Goal: Transaction & Acquisition: Purchase product/service

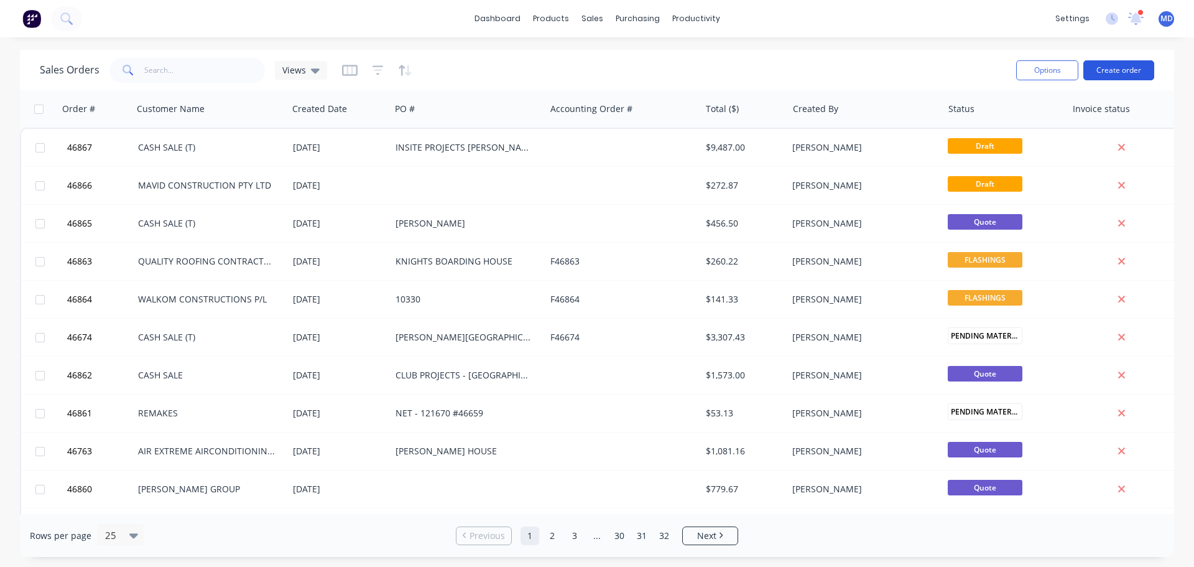
click at [1121, 73] on button "Create order" at bounding box center [1118, 70] width 71 height 20
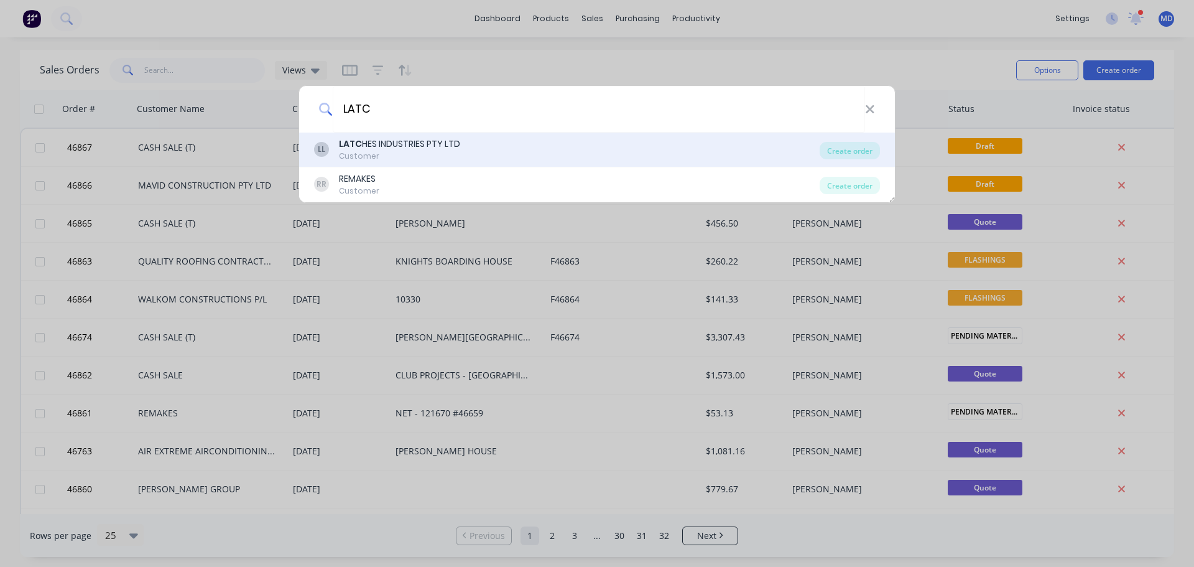
type input "LATC"
click at [403, 149] on div "LATC HES INDUSTRIES PTY LTD" at bounding box center [399, 143] width 121 height 13
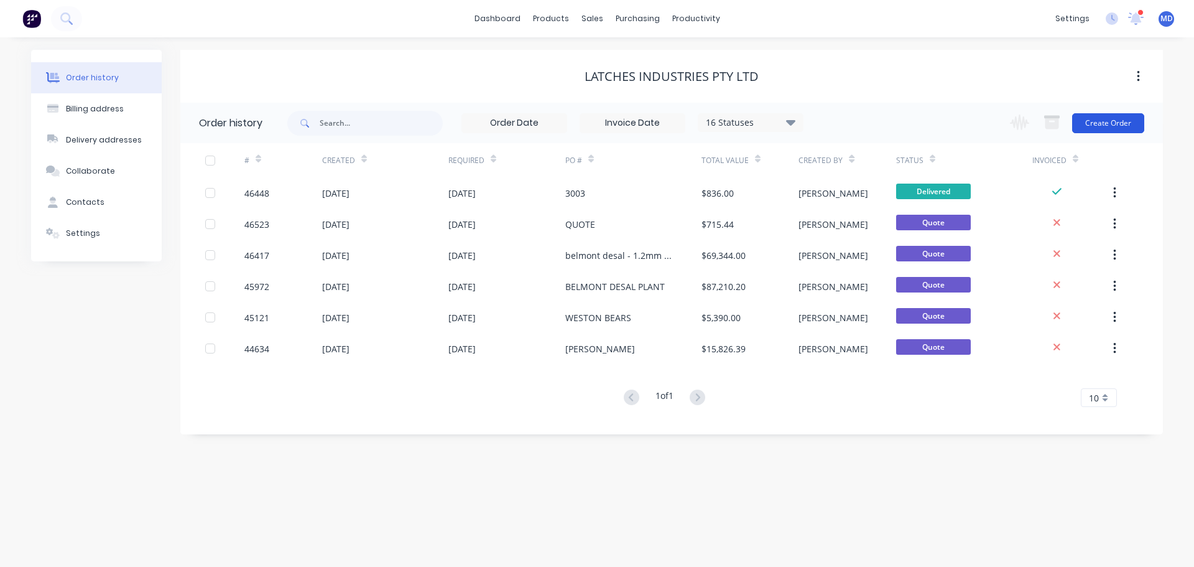
click at [1119, 113] on button "Create Order" at bounding box center [1108, 123] width 72 height 20
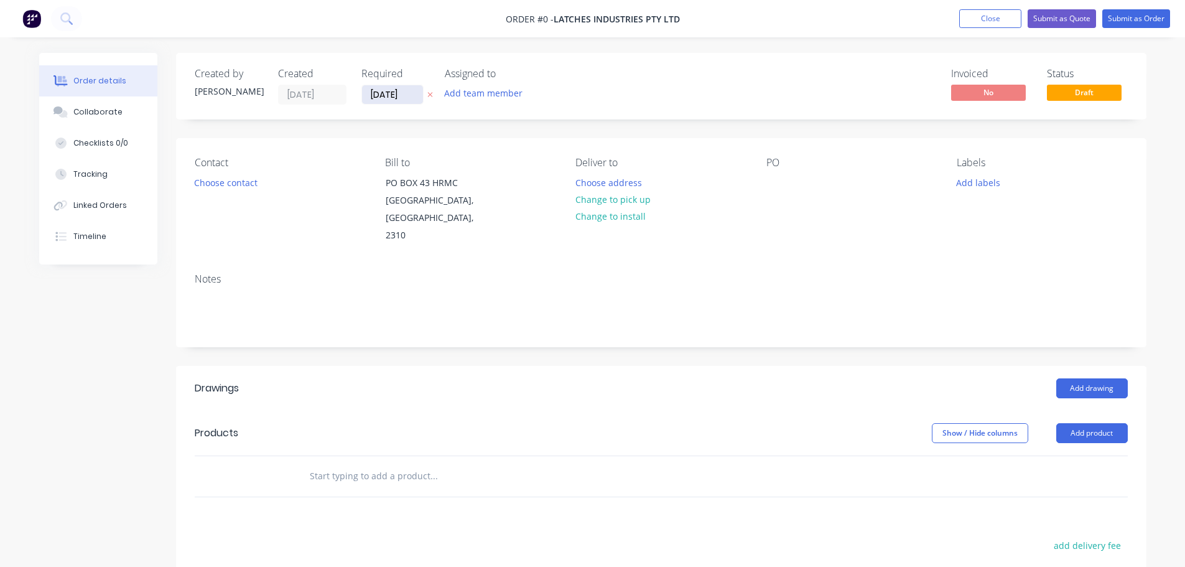
click at [382, 100] on input "[DATE]" at bounding box center [392, 94] width 61 height 19
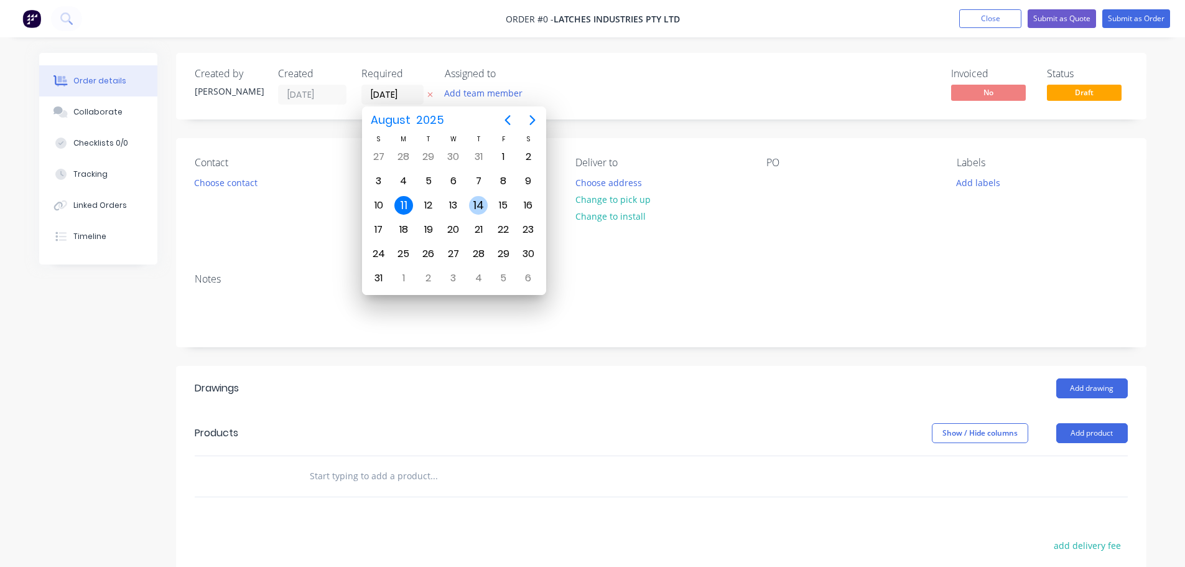
click at [481, 198] on div "14" at bounding box center [478, 205] width 19 height 19
type input "[DATE]"
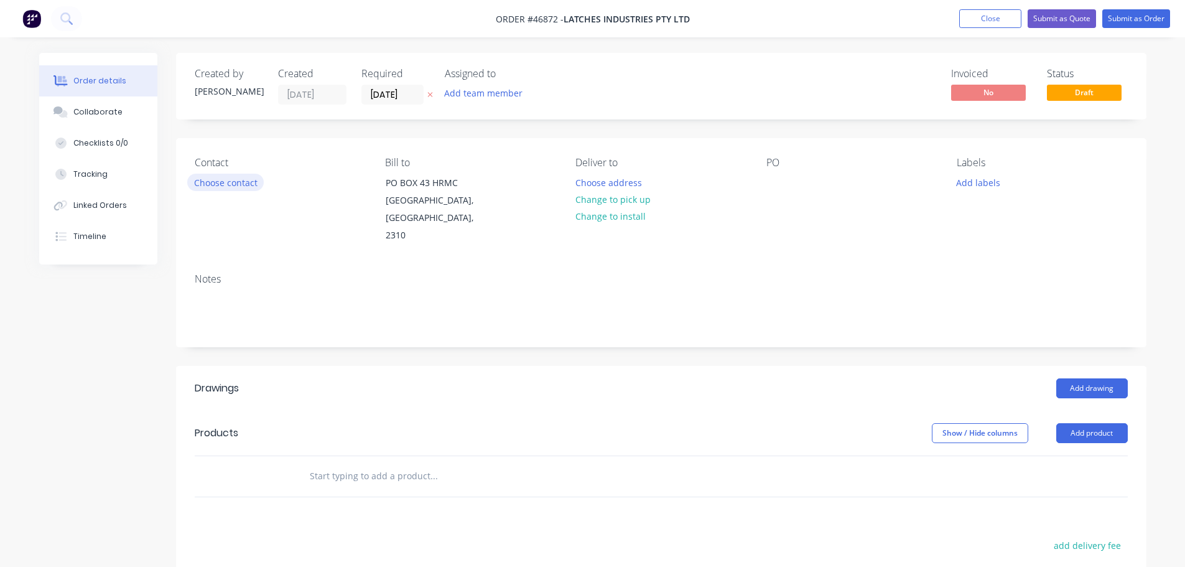
click at [220, 182] on button "Choose contact" at bounding box center [225, 182] width 76 height 17
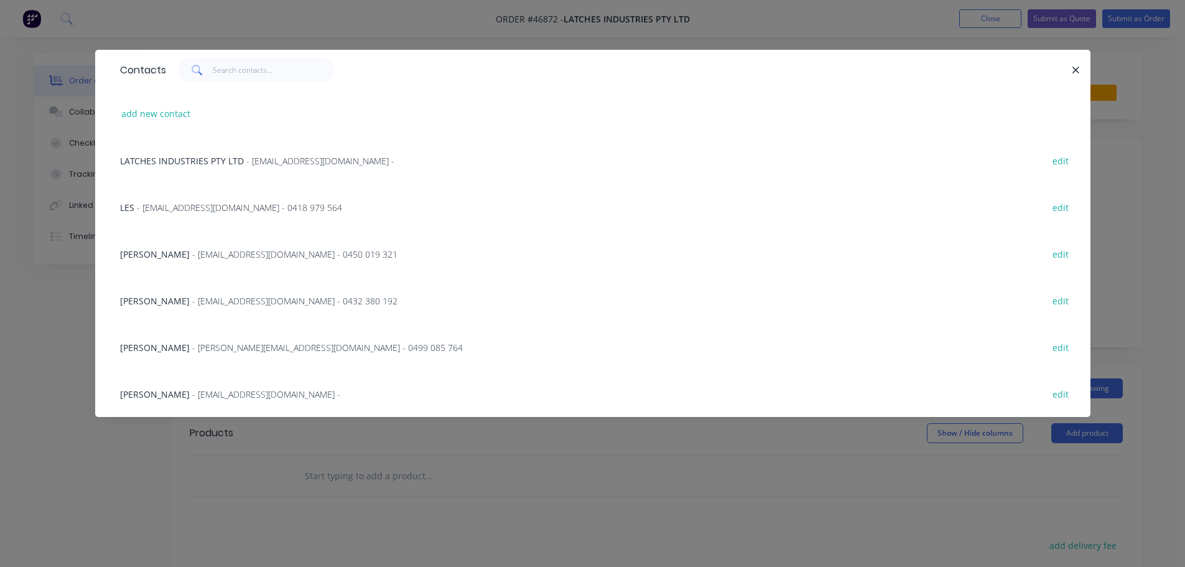
click at [197, 341] on div "CRAIG STUFFINS - craig@latches.net.au - 0499 085 764" at bounding box center [291, 347] width 343 height 13
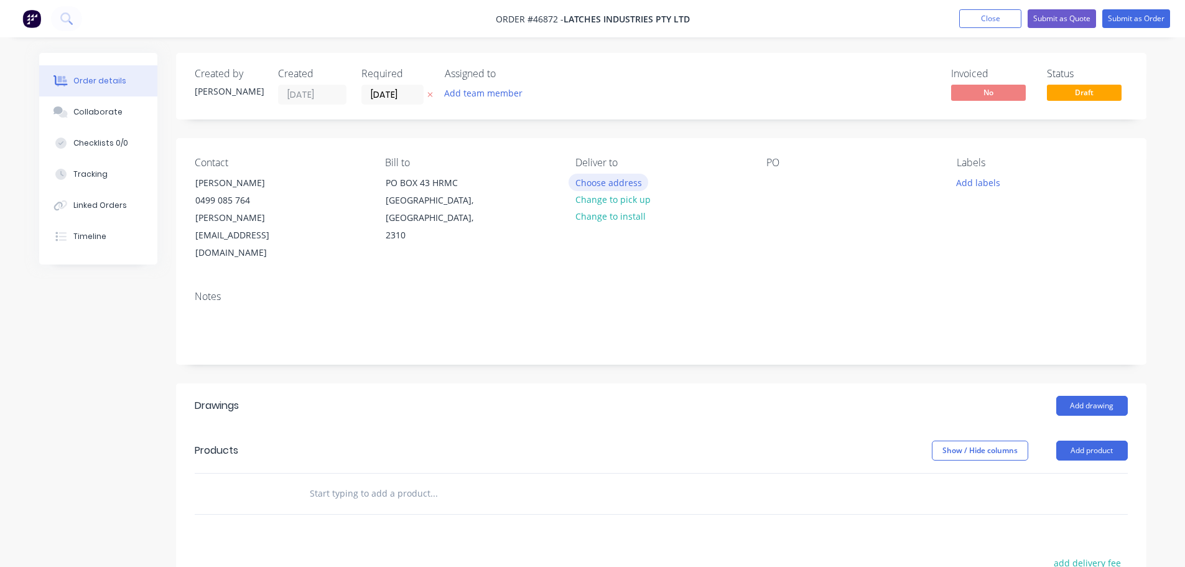
click at [597, 179] on button "Choose address" at bounding box center [608, 182] width 80 height 17
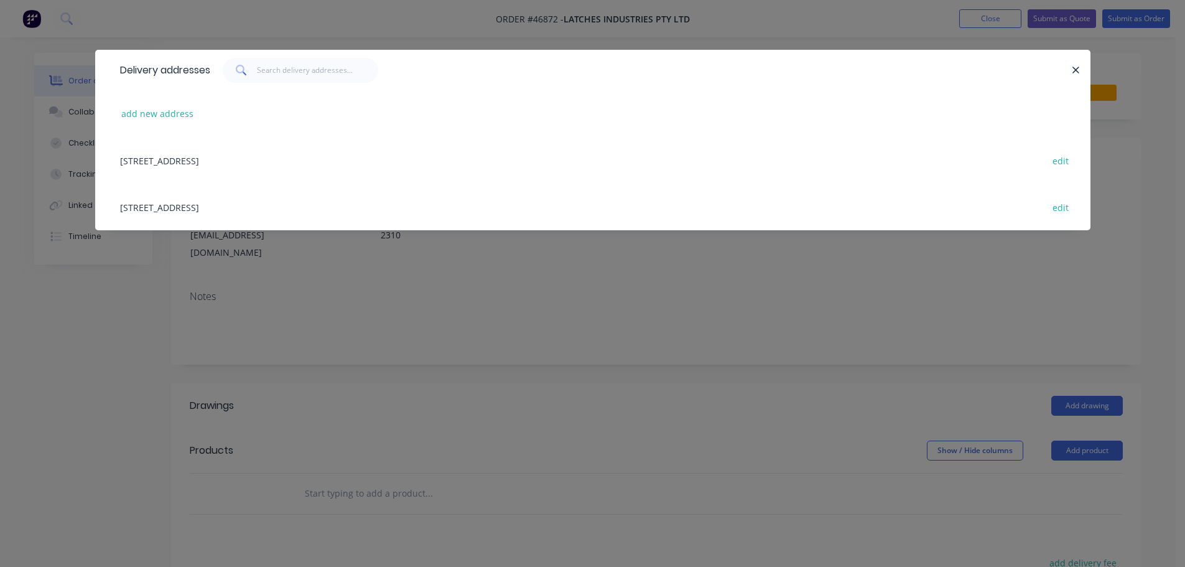
click at [175, 210] on div "36 RURAL DRVE, SANDGATE, New South Wales, Australia edit" at bounding box center [593, 206] width 958 height 47
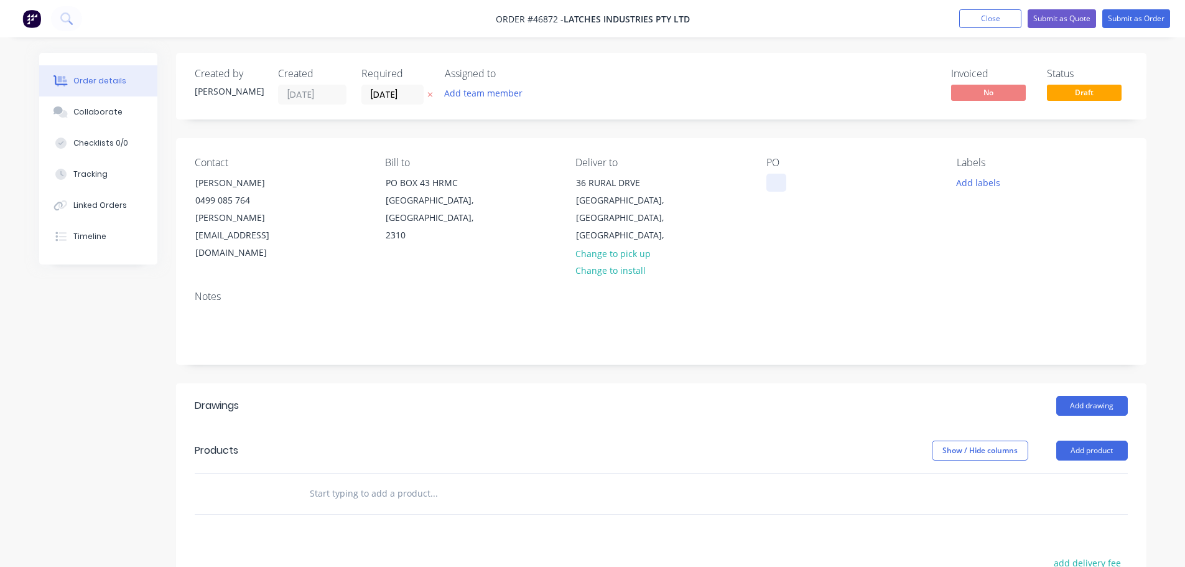
click at [769, 183] on div at bounding box center [776, 183] width 20 height 18
click at [1090, 396] on button "Add drawing" at bounding box center [1092, 406] width 72 height 20
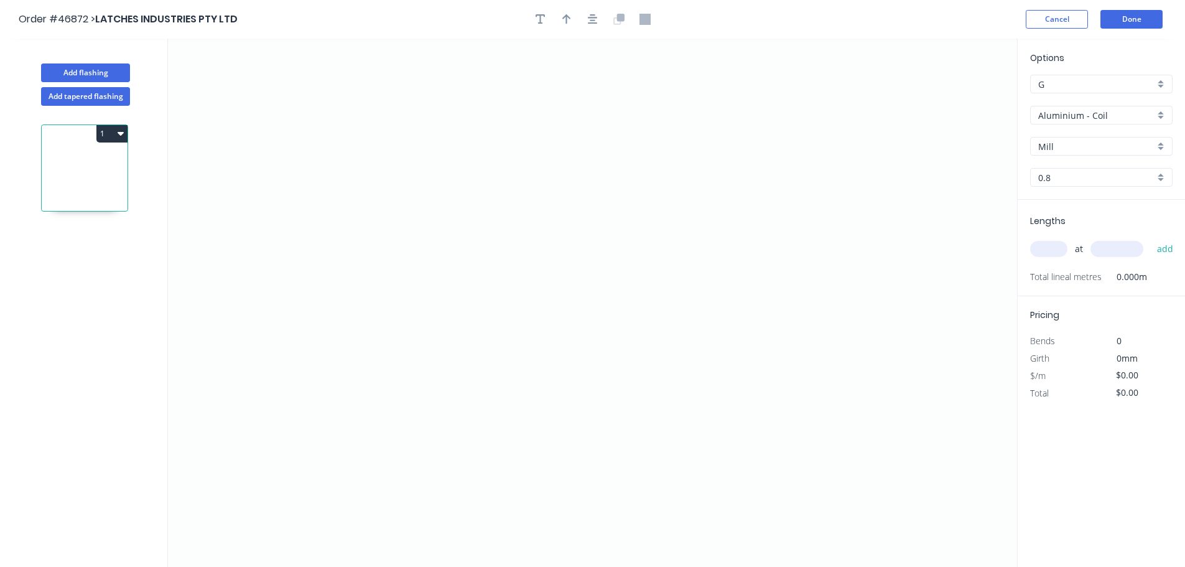
click at [1077, 119] on input "Aluminium - Coil" at bounding box center [1096, 115] width 116 height 13
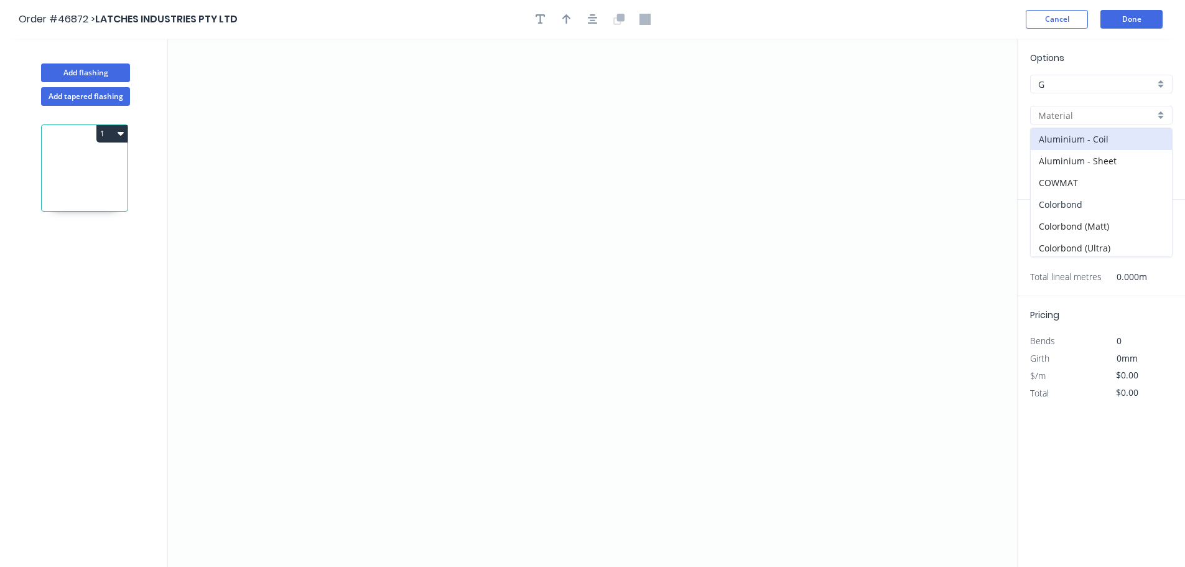
click at [1068, 202] on div "Colorbond" at bounding box center [1101, 204] width 141 height 22
type input "Colorbond"
type input "Basalt"
type input "0.55"
click at [1068, 151] on input "Basalt" at bounding box center [1096, 146] width 116 height 13
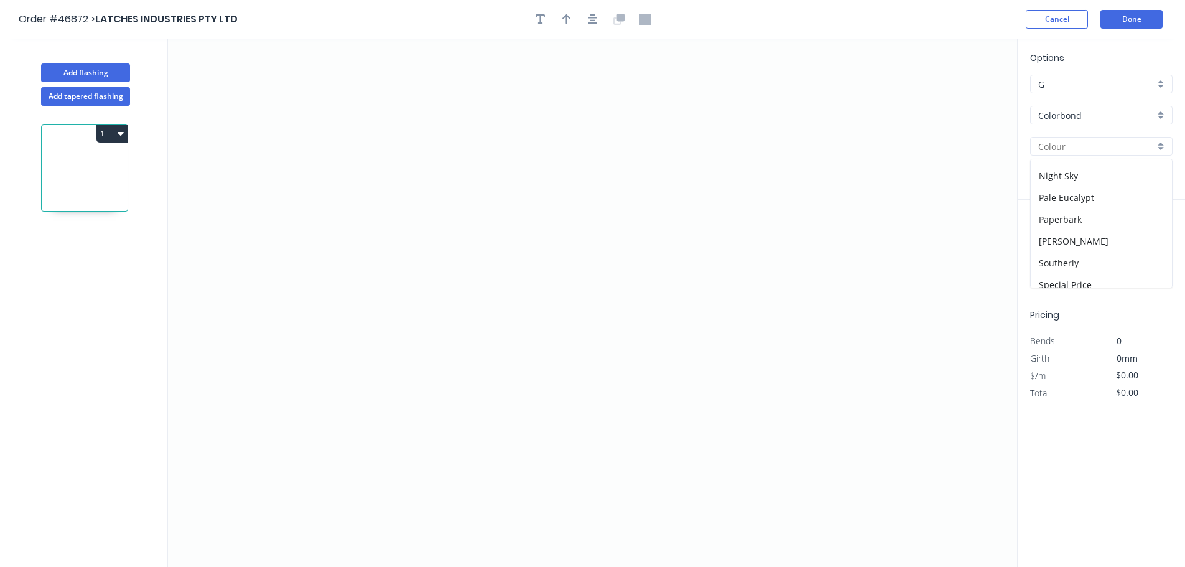
scroll to position [311, 0]
click at [1072, 209] on div "Pale Eucalypt" at bounding box center [1101, 208] width 141 height 22
type input "Pale Eucalypt"
click at [354, 220] on icon "0" at bounding box center [592, 303] width 849 height 528
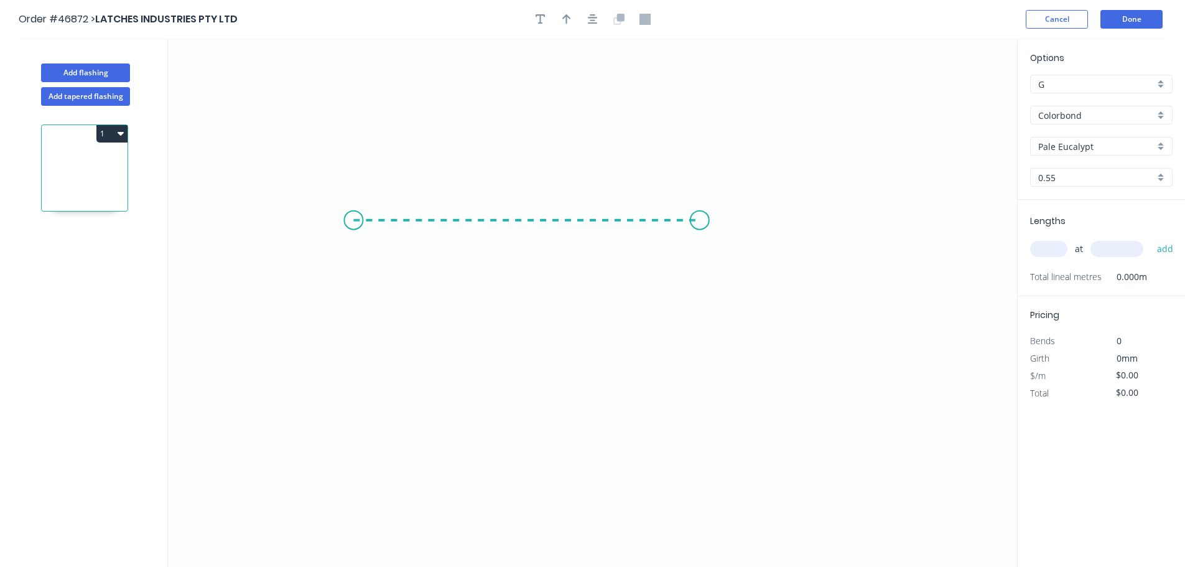
click at [700, 216] on icon "0" at bounding box center [592, 303] width 849 height 528
click at [529, 234] on tspan "?" at bounding box center [527, 233] width 6 height 21
click at [1066, 253] on input "text" at bounding box center [1048, 249] width 37 height 16
type input "$37.13"
type input "2"
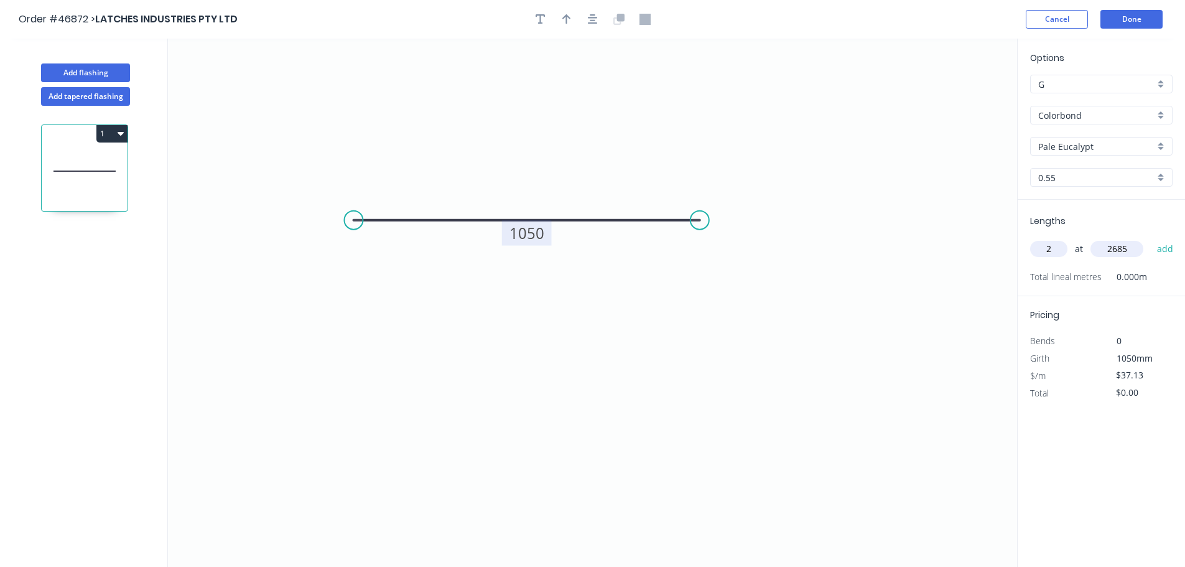
type input "2685"
click at [1151, 238] on button "add" at bounding box center [1165, 248] width 29 height 21
click at [121, 136] on icon "button" at bounding box center [121, 133] width 6 height 10
click at [69, 169] on div "Duplicate" at bounding box center [69, 164] width 96 height 18
type input "$0.00"
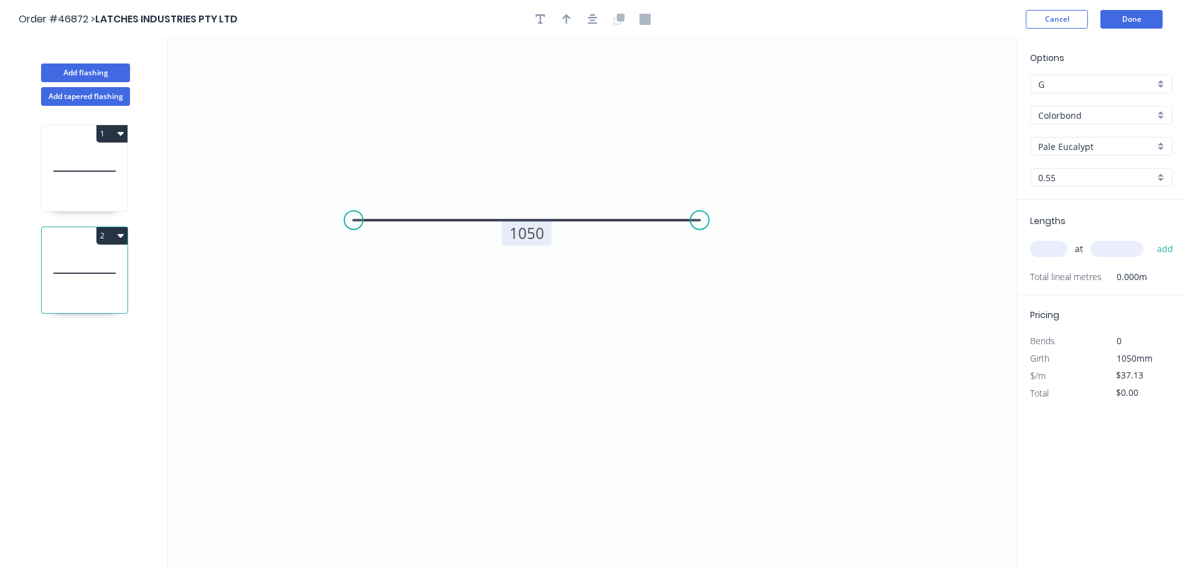
click at [521, 244] on rect at bounding box center [527, 232] width 50 height 25
click at [530, 231] on tspan "1050" at bounding box center [526, 233] width 35 height 21
click at [1044, 254] on input "text" at bounding box center [1048, 249] width 37 height 16
type input "1"
type input "2385"
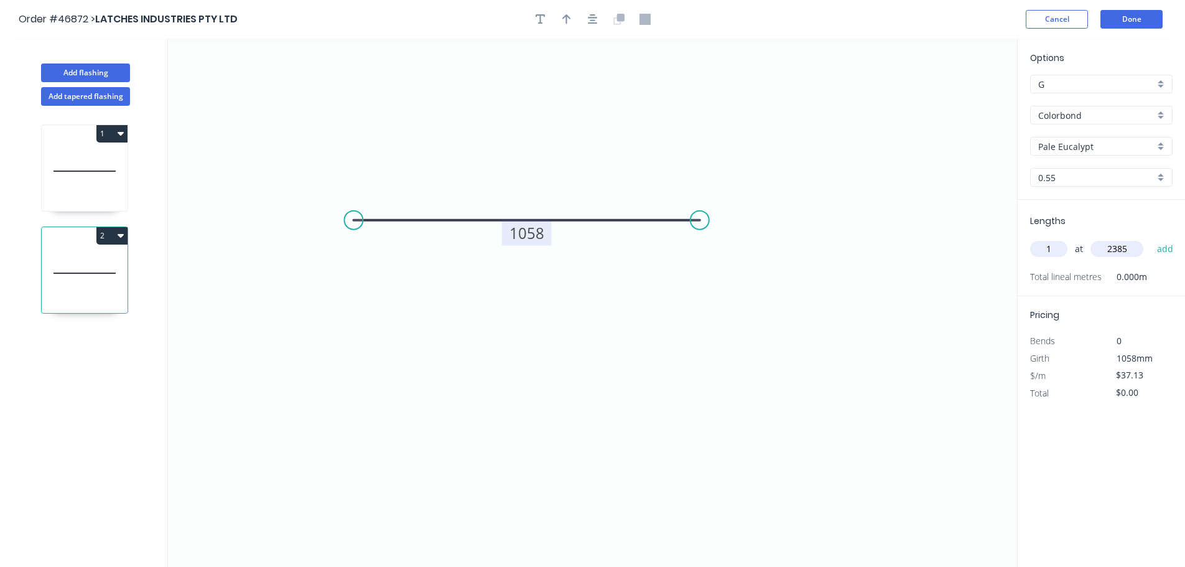
click at [1151, 238] on button "add" at bounding box center [1165, 248] width 29 height 21
click at [111, 133] on button "1" at bounding box center [111, 133] width 31 height 17
click at [74, 165] on div "Duplicate" at bounding box center [69, 164] width 96 height 18
type input "$0.00"
click at [1099, 145] on input "Pale Eucalypt" at bounding box center [1096, 146] width 116 height 13
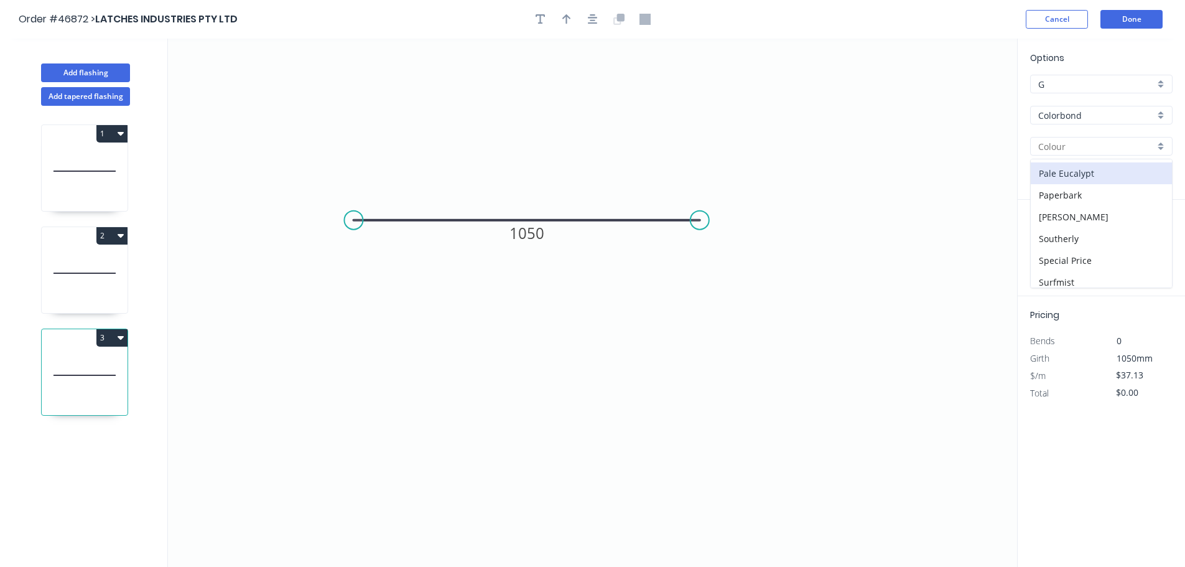
scroll to position [373, 0]
click at [1060, 253] on div "Surfmist" at bounding box center [1101, 254] width 141 height 22
type input "Surfmist"
click at [1055, 249] on input "text" at bounding box center [1048, 249] width 37 height 16
type input "2"
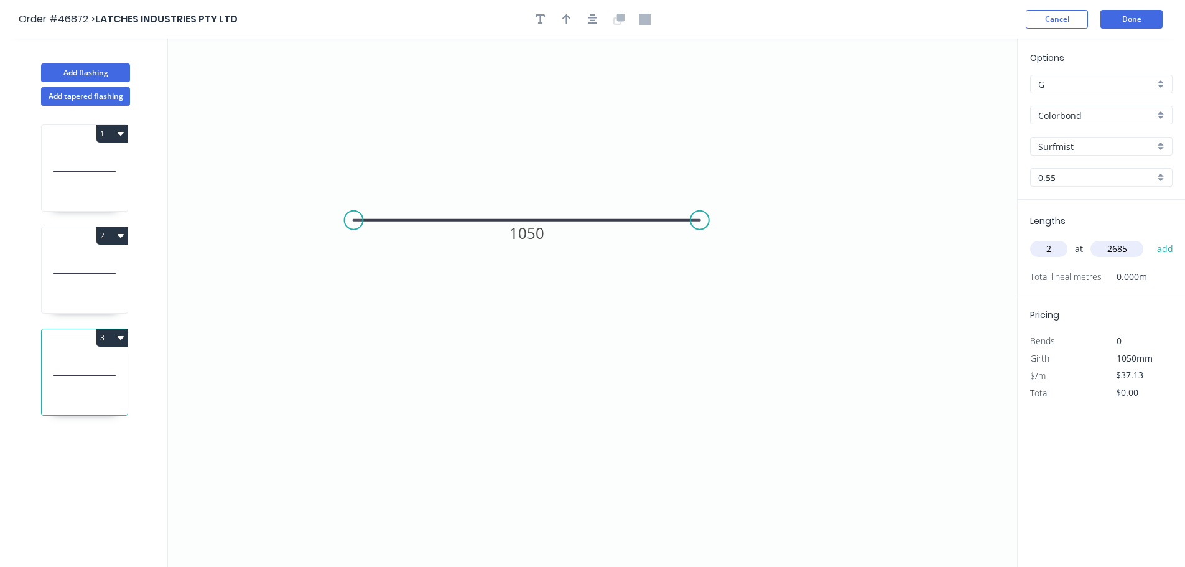
type input "2685"
click at [1151, 238] on button "add" at bounding box center [1165, 248] width 29 height 21
type input "$199.39"
type input "1"
type input "2385"
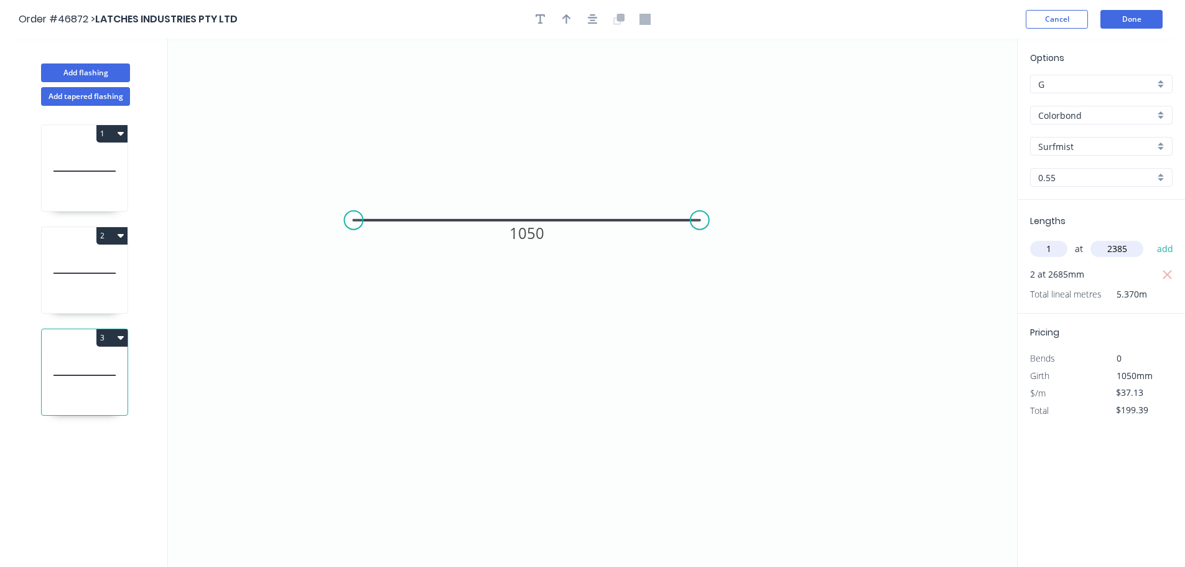
click at [1151, 238] on button "add" at bounding box center [1165, 248] width 29 height 21
type input "$287.94"
click at [1134, 18] on button "Done" at bounding box center [1131, 19] width 62 height 19
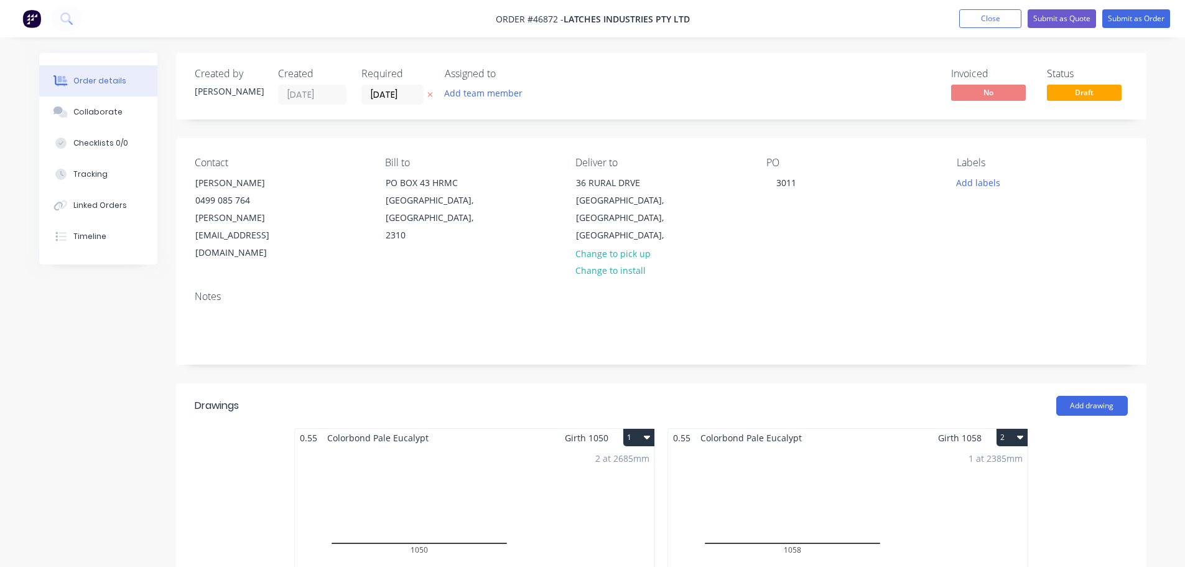
scroll to position [187, 0]
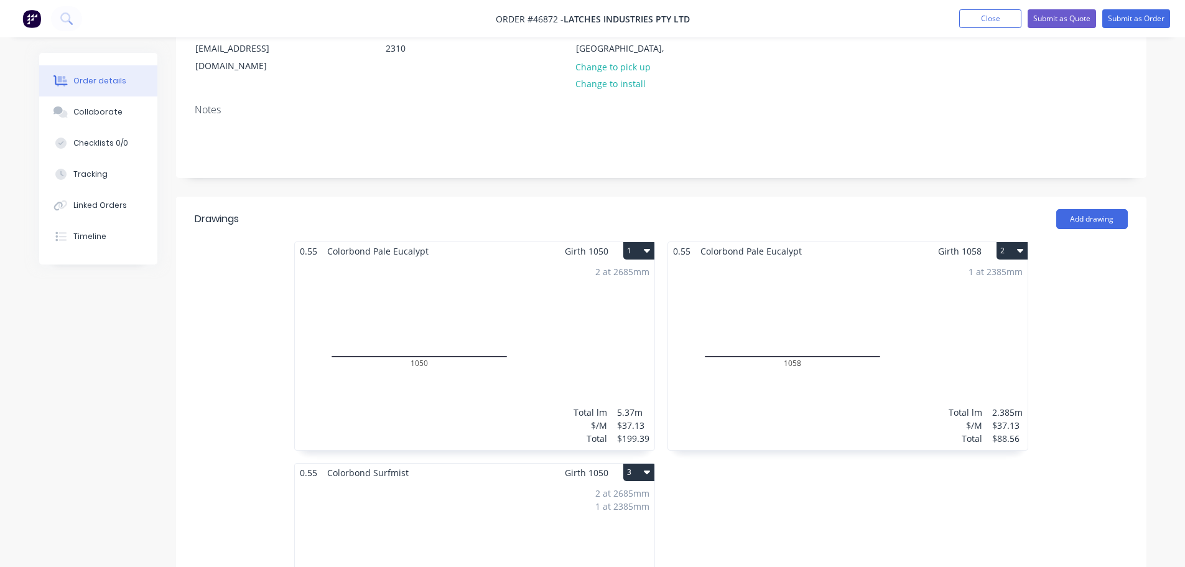
click at [1083, 197] on header "Drawings Add drawing" at bounding box center [661, 219] width 970 height 45
click at [1088, 209] on button "Add drawing" at bounding box center [1092, 219] width 72 height 20
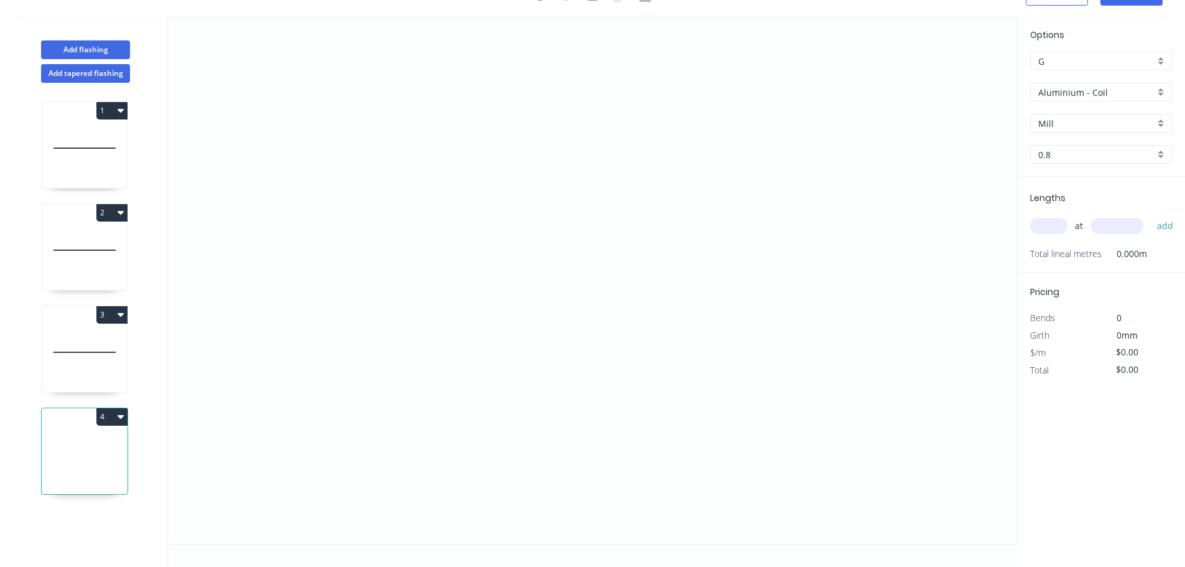
scroll to position [23, 0]
click at [1069, 90] on input "Aluminium - Coil" at bounding box center [1096, 92] width 116 height 13
click at [1057, 175] on div "Colorbond" at bounding box center [1101, 181] width 141 height 22
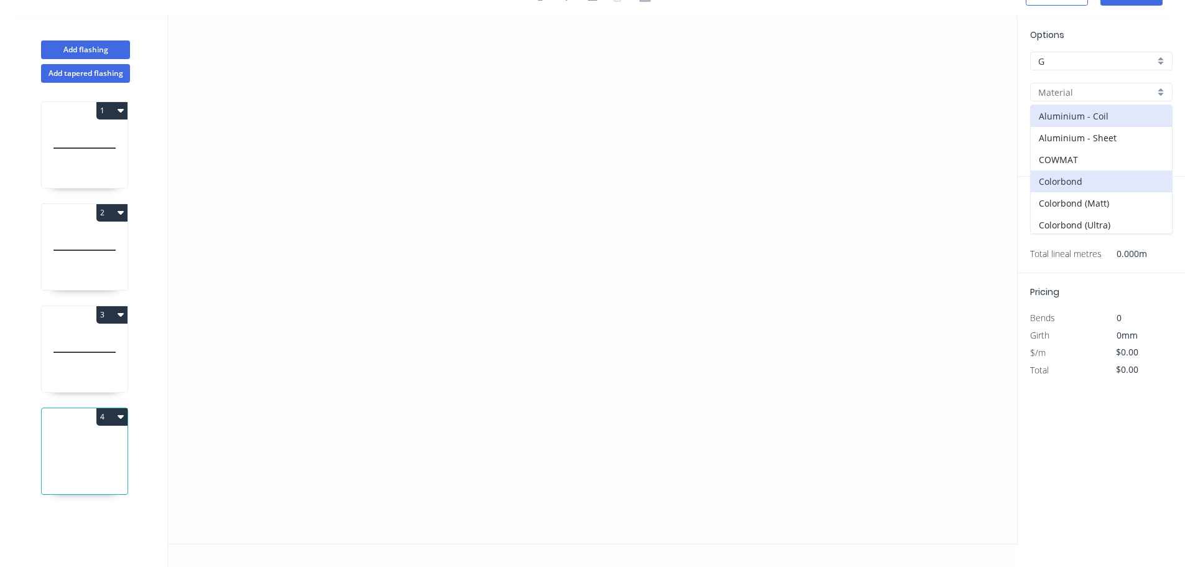
type input "Colorbond"
type input "Basalt"
type input "0.55"
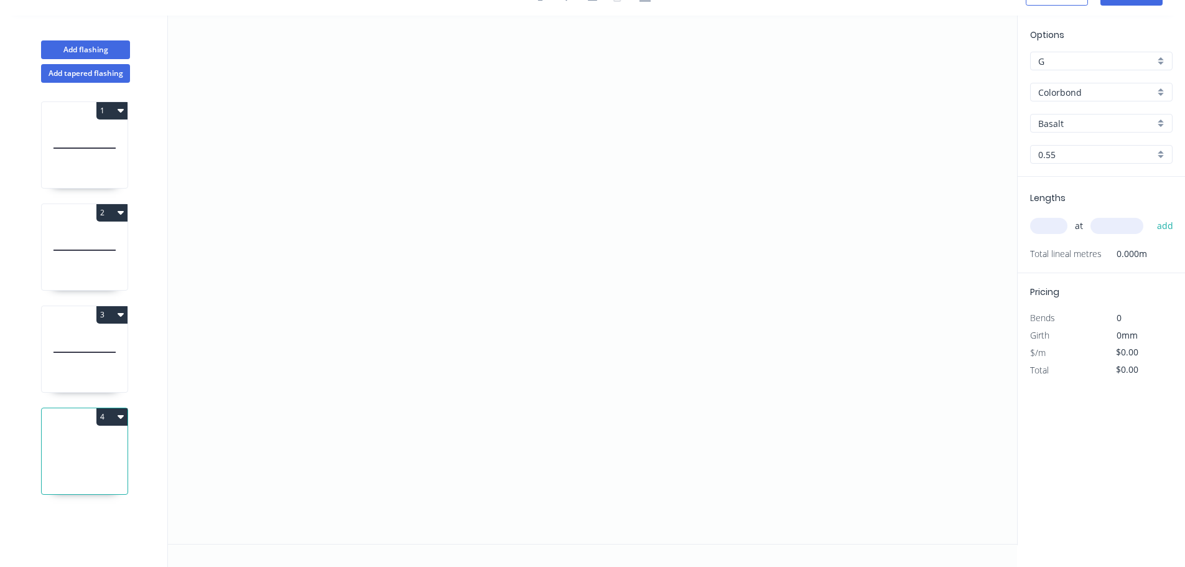
click at [1059, 123] on input "Basalt" at bounding box center [1096, 123] width 116 height 13
click at [1069, 186] on div "Pale Eucalypt" at bounding box center [1101, 185] width 141 height 22
type input "Pale Eucalypt"
click at [613, 165] on icon "0" at bounding box center [592, 280] width 849 height 528
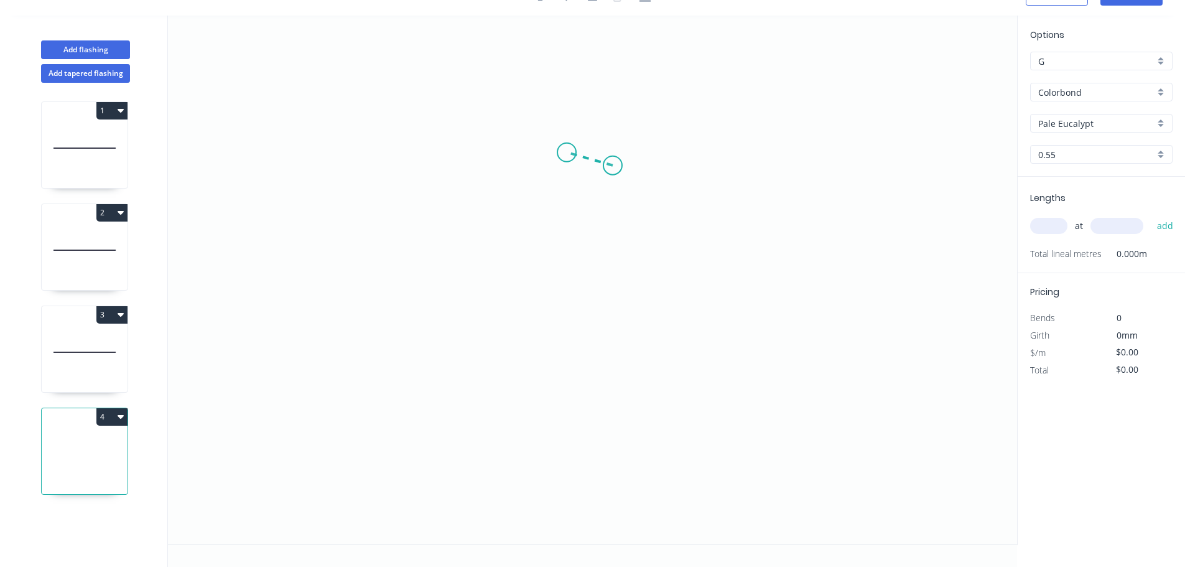
click at [567, 152] on icon "0" at bounding box center [592, 280] width 849 height 528
click at [396, 149] on icon "0 ?" at bounding box center [592, 280] width 849 height 528
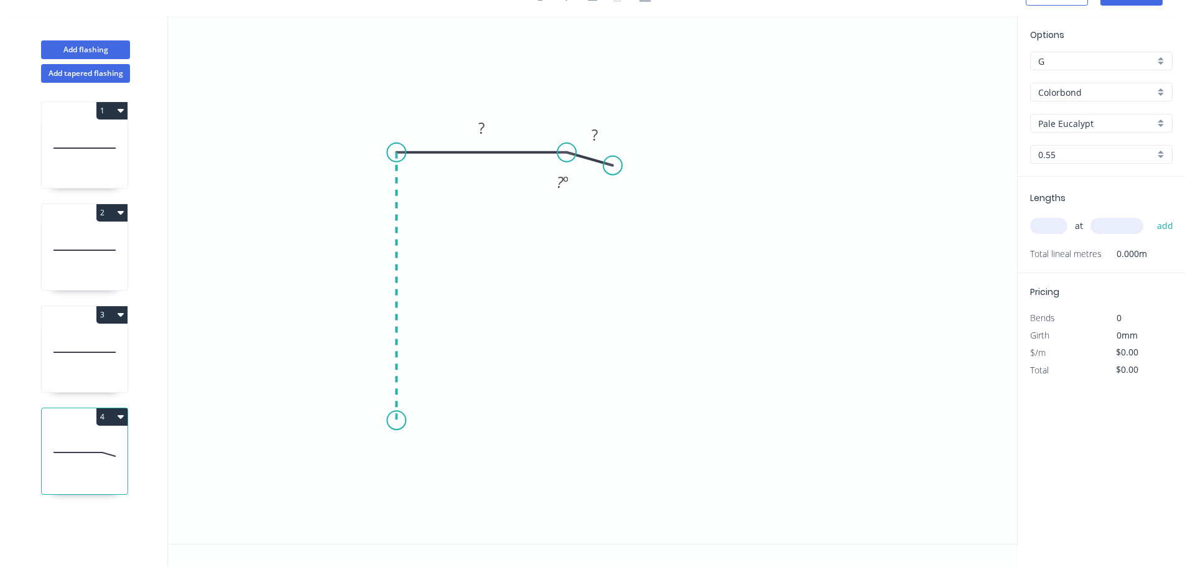
click at [404, 423] on icon "0 ? ? ? º" at bounding box center [592, 280] width 849 height 528
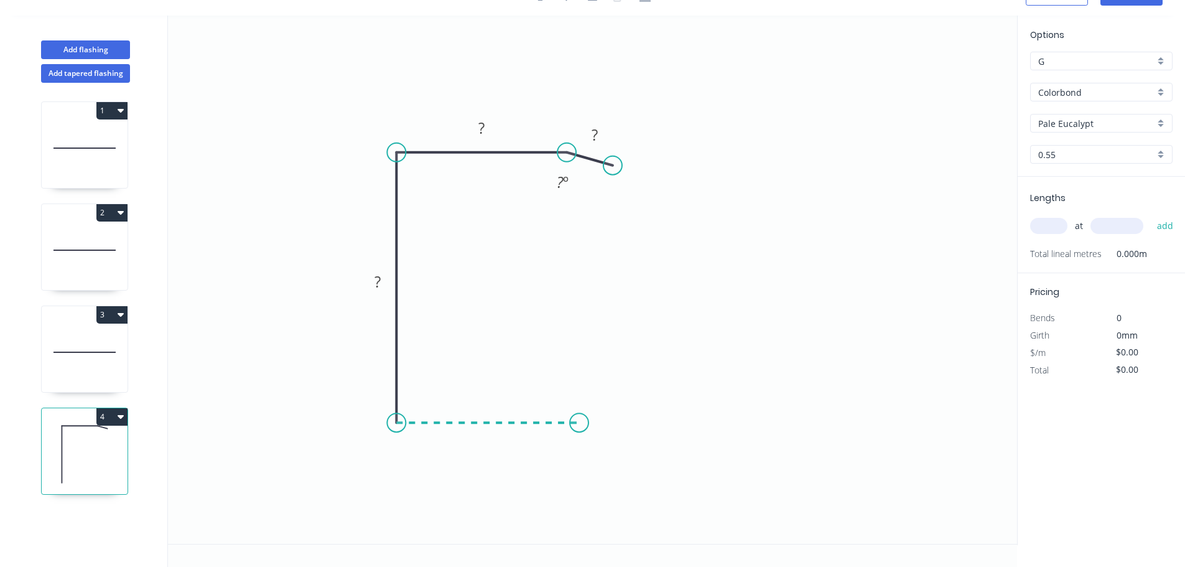
click at [579, 422] on icon "0 ? ? ? ? º" at bounding box center [592, 280] width 849 height 528
click at [634, 409] on icon "0 ? ? ? ? ? º" at bounding box center [592, 280] width 849 height 528
click at [590, 193] on div "Hide angle" at bounding box center [629, 193] width 125 height 25
drag, startPoint x: 599, startPoint y: 458, endPoint x: 567, endPoint y: 321, distance: 141.1
click at [599, 459] on div "Hide angle" at bounding box center [638, 461] width 125 height 25
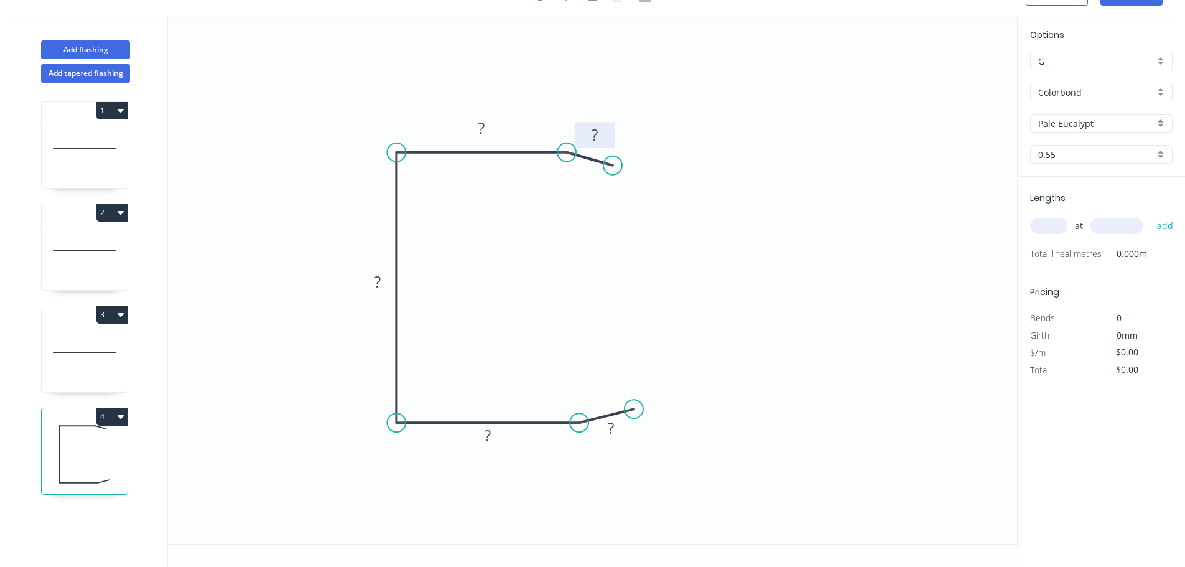
click at [605, 145] on rect at bounding box center [595, 134] width 40 height 25
click at [605, 129] on rect at bounding box center [594, 135] width 25 height 17
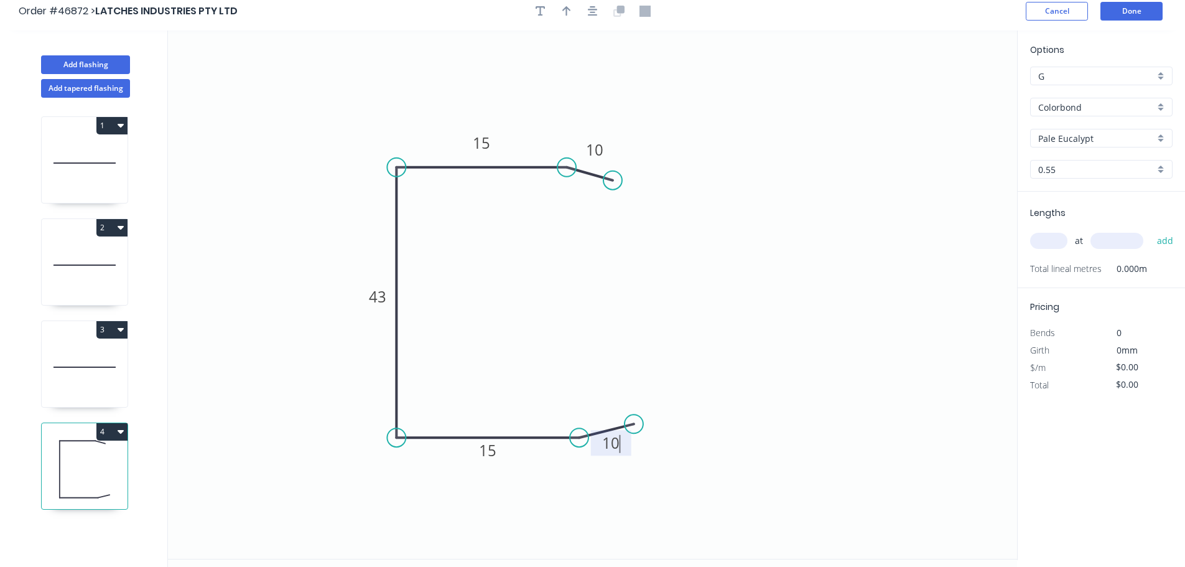
scroll to position [0, 0]
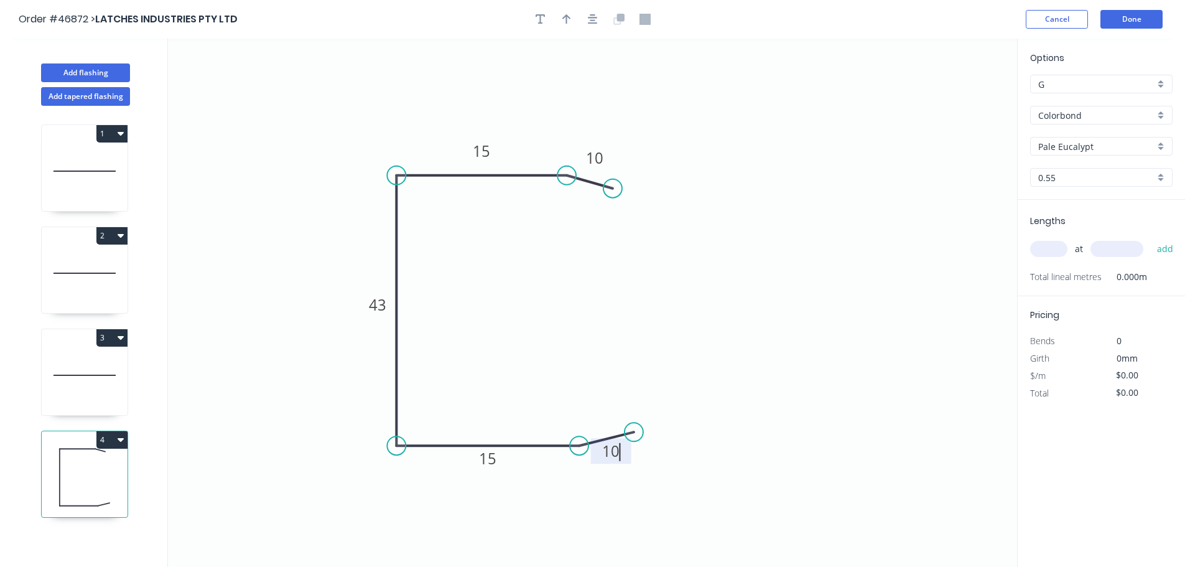
click at [542, 19] on icon "button" at bounding box center [540, 19] width 10 height 11
type input "$6.44"
click at [212, 81] on textarea at bounding box center [248, 88] width 101 height 46
drag, startPoint x: 381, startPoint y: 110, endPoint x: 274, endPoint y: 78, distance: 111.6
click at [382, 110] on icon "INSIDE 10 15 43 15 10" at bounding box center [592, 303] width 849 height 528
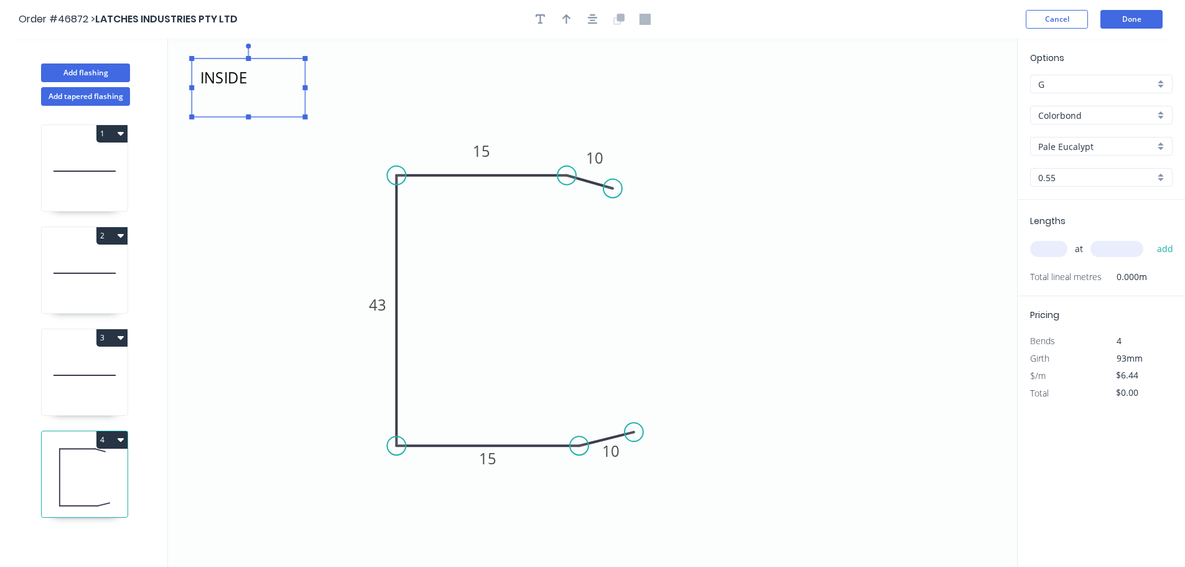
type textarea "INSIDE"
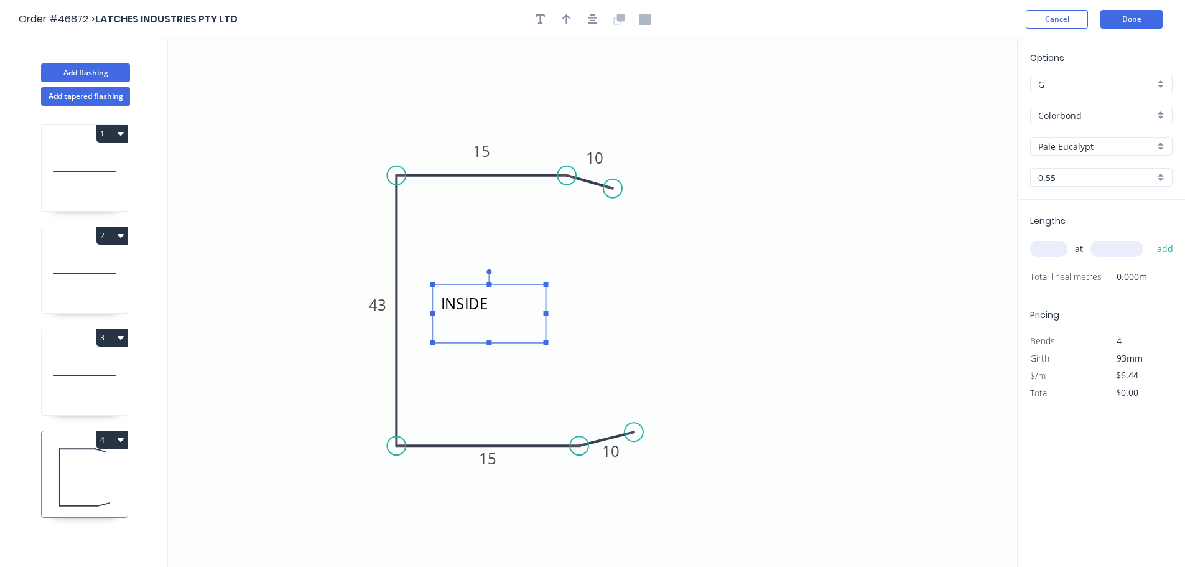
drag, startPoint x: 266, startPoint y: 77, endPoint x: 532, endPoint y: 290, distance: 341.1
click at [532, 290] on textarea "INSIDE" at bounding box center [488, 313] width 101 height 46
click at [419, 305] on icon "INSIDE 10 15 43 15 10" at bounding box center [592, 303] width 849 height 528
drag, startPoint x: 362, startPoint y: 309, endPoint x: 468, endPoint y: 303, distance: 105.9
click at [412, 307] on rect at bounding box center [426, 301] width 40 height 25
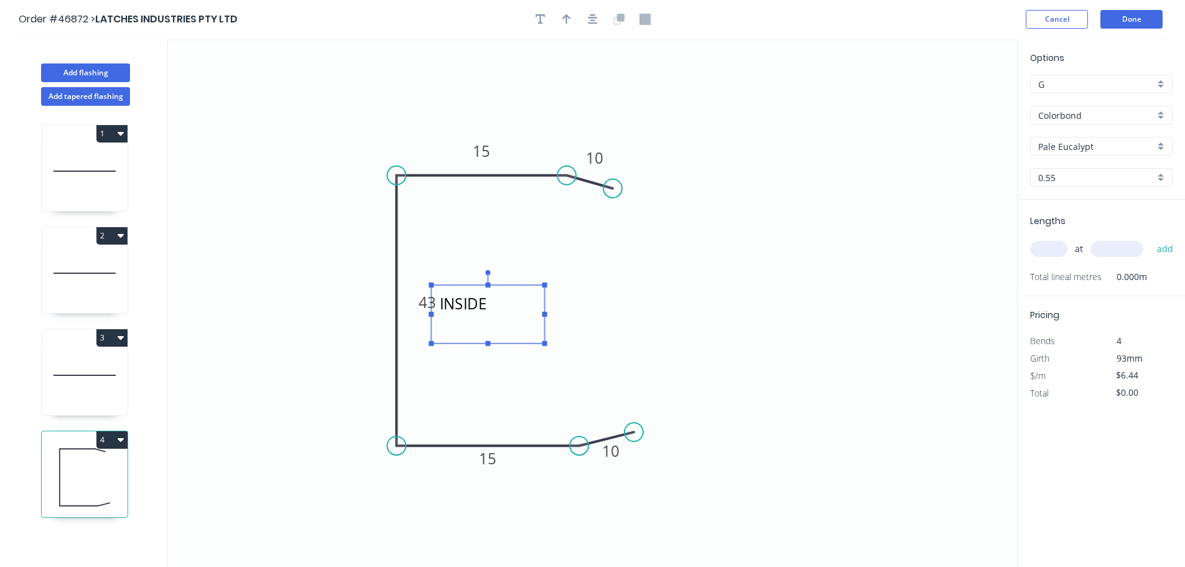
drag, startPoint x: 480, startPoint y: 297, endPoint x: 453, endPoint y: 310, distance: 29.8
click at [453, 310] on textarea "INSIDE" at bounding box center [487, 314] width 101 height 46
click at [560, 12] on button "button" at bounding box center [566, 19] width 19 height 19
click at [571, 19] on button "button" at bounding box center [566, 19] width 19 height 19
drag, startPoint x: 955, startPoint y: 100, endPoint x: 440, endPoint y: 160, distance: 517.9
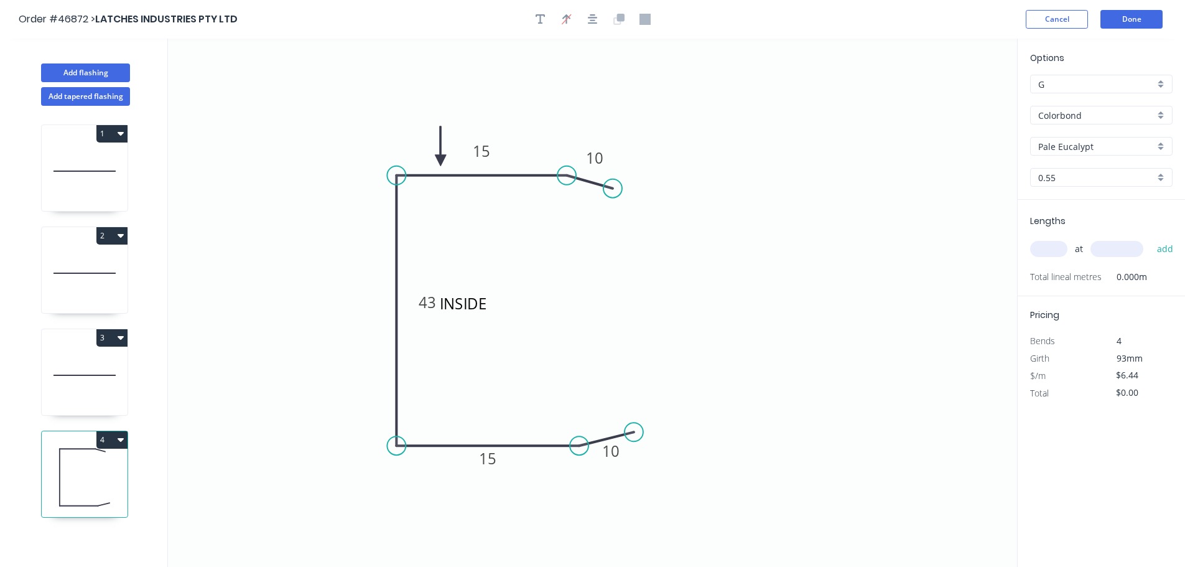
click at [440, 160] on icon at bounding box center [440, 146] width 11 height 40
click at [1042, 246] on input "text" at bounding box center [1048, 249] width 37 height 16
type input "5"
type input "2800"
click at [1151, 238] on button "add" at bounding box center [1165, 248] width 29 height 21
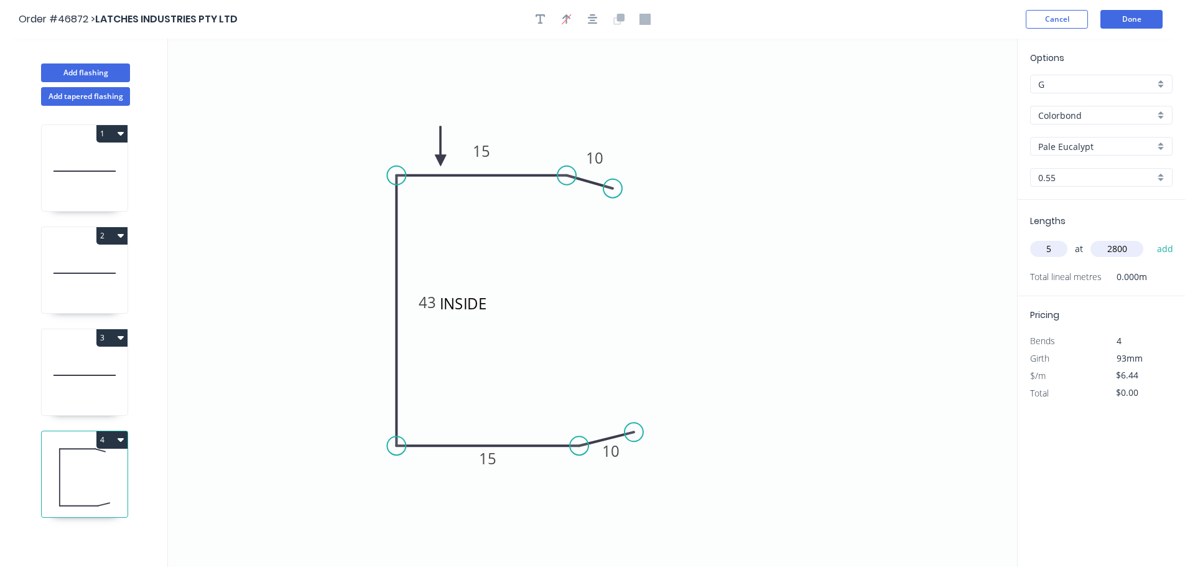
type input "$90.16"
type input "3"
type input "2500"
click at [1151, 238] on button "add" at bounding box center [1165, 248] width 29 height 21
type input "$138.46"
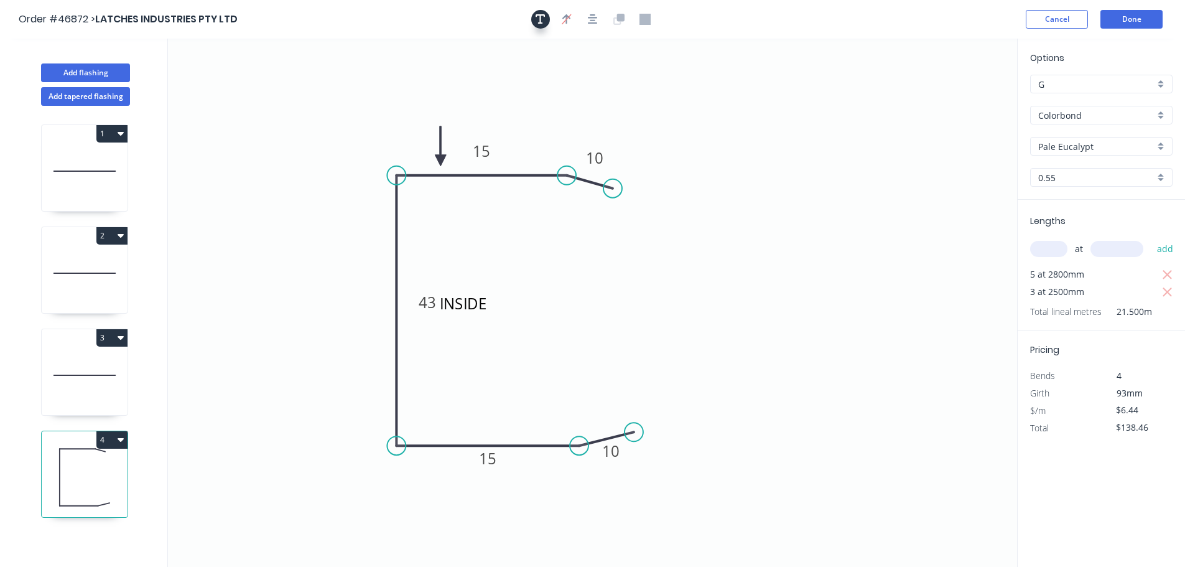
click at [535, 16] on icon "button" at bounding box center [540, 19] width 10 height 10
click at [259, 91] on textarea at bounding box center [248, 88] width 101 height 46
drag, startPoint x: 248, startPoint y: 118, endPoint x: 243, endPoint y: 174, distance: 55.6
click at [243, 174] on icon "INSIDE NO LESS THAN 39 NO MORE THAN 41 10 15 43 15 10" at bounding box center [592, 303] width 849 height 528
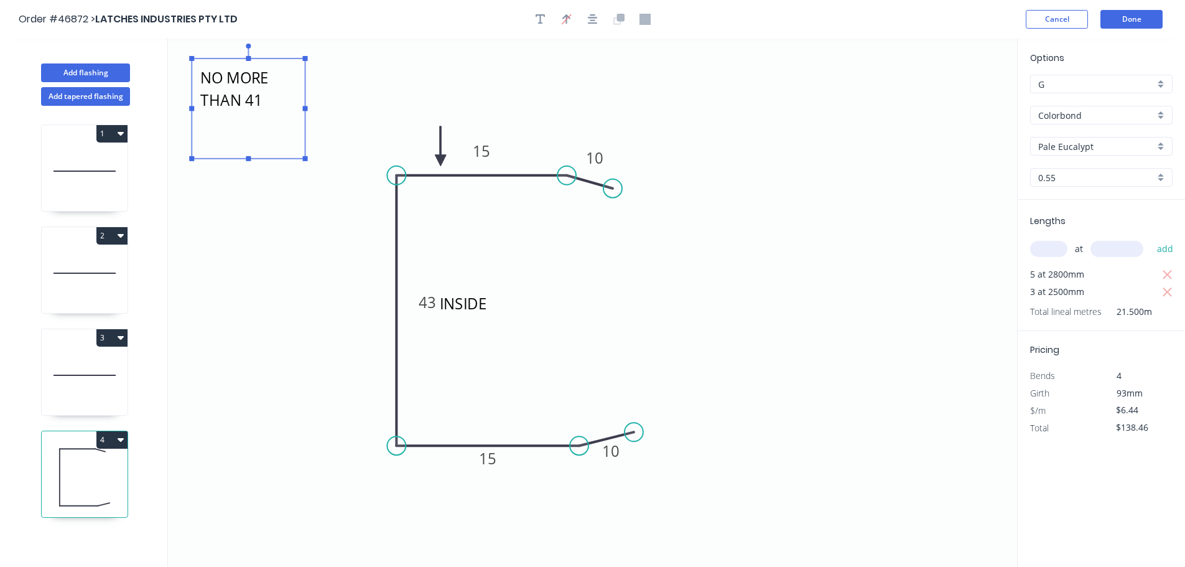
type textarea "NO LESS THAN 39 NO MORE THAN 41"
click at [312, 85] on icon "INSIDE NO LESS THAN 39 NO MORE THAN 41 10 15 43 15 10" at bounding box center [592, 303] width 849 height 528
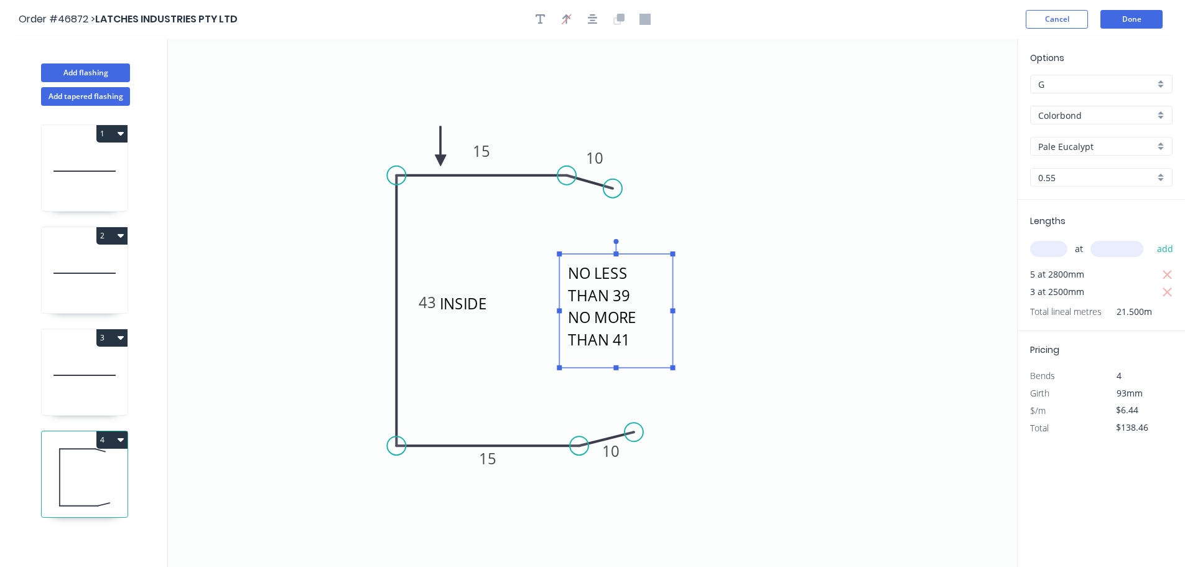
drag, startPoint x: 241, startPoint y: 92, endPoint x: 608, endPoint y: 290, distance: 417.4
click at [608, 290] on textarea "NO LESS THAN 39 NO MORE THAN 41" at bounding box center [615, 310] width 101 height 101
click at [79, 68] on button "Add flashing" at bounding box center [85, 72] width 89 height 19
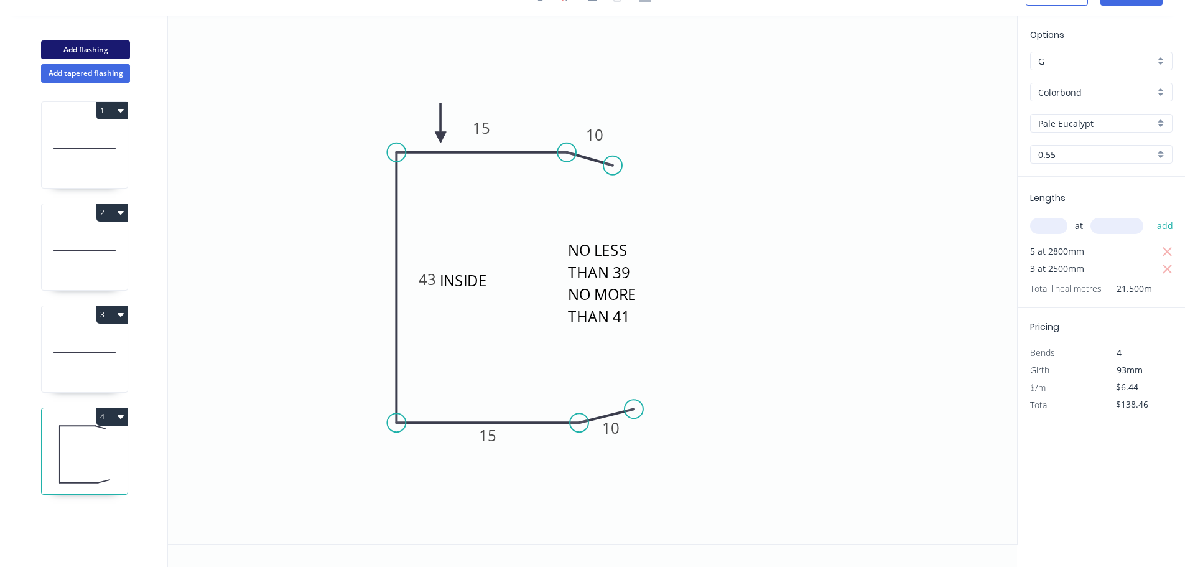
click at [92, 54] on button "Add flashing" at bounding box center [85, 49] width 89 height 19
type input "$0.00"
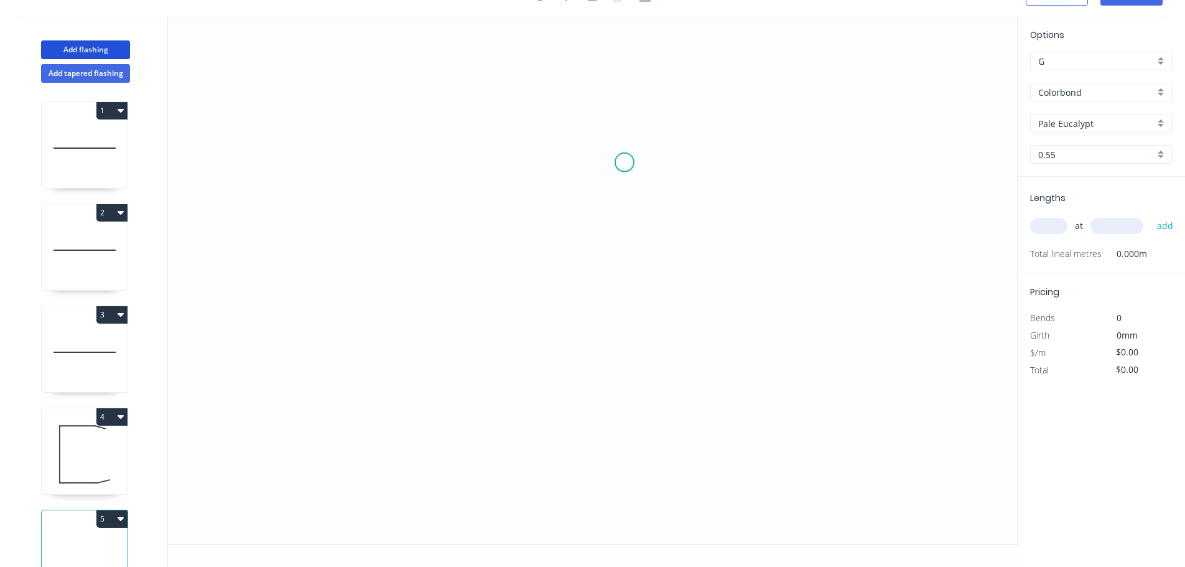
click at [624, 162] on icon "0" at bounding box center [592, 280] width 849 height 528
click at [447, 165] on icon "0" at bounding box center [592, 280] width 849 height 528
drag, startPoint x: 449, startPoint y: 396, endPoint x: 502, endPoint y: 392, distance: 53.0
click at [450, 397] on icon "0 ?" at bounding box center [592, 280] width 849 height 528
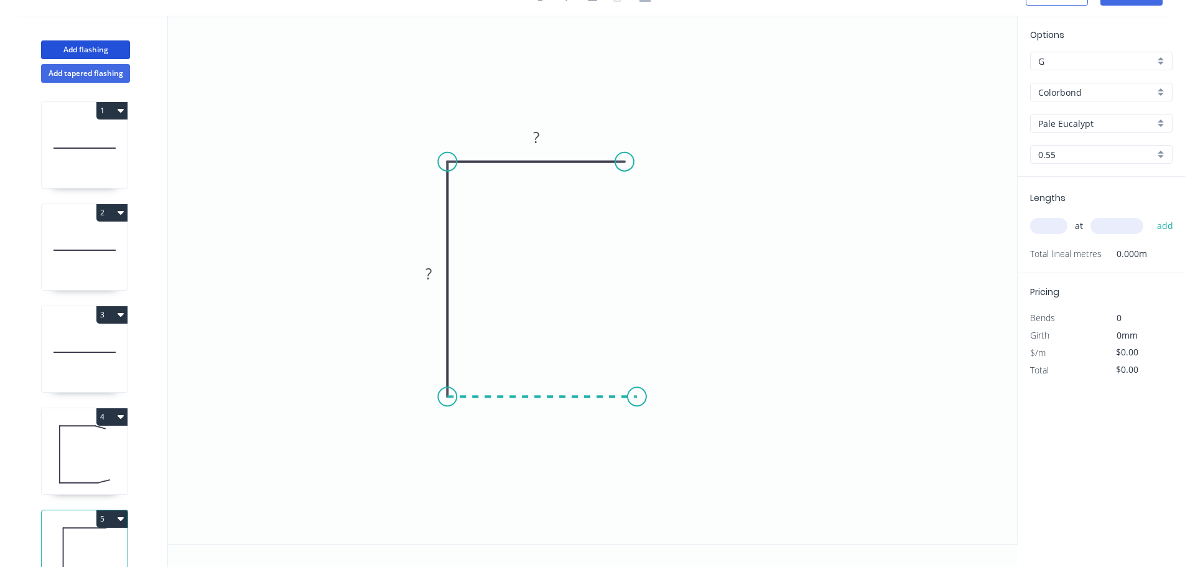
click at [637, 400] on icon "0 ? ?" at bounding box center [592, 280] width 849 height 528
click at [538, 139] on tspan "?" at bounding box center [536, 137] width 6 height 21
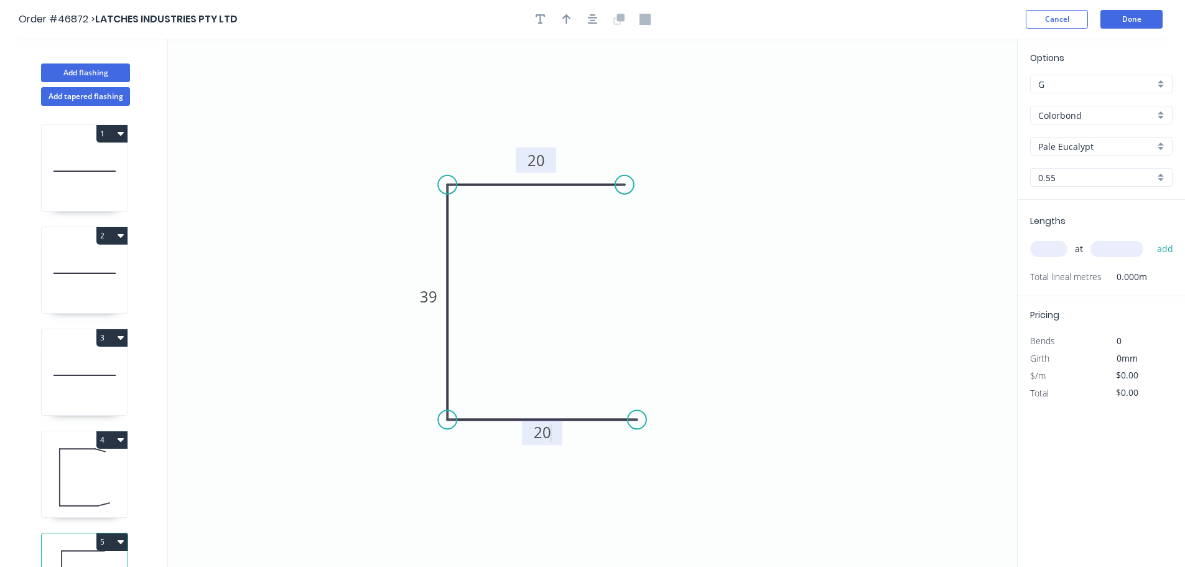
drag, startPoint x: 567, startPoint y: 23, endPoint x: 1000, endPoint y: 109, distance: 441.9
click at [567, 22] on icon "button" at bounding box center [566, 19] width 9 height 10
type input "$5.10"
drag, startPoint x: 956, startPoint y: 100, endPoint x: 489, endPoint y: 157, distance: 470.5
click at [460, 157] on icon at bounding box center [453, 142] width 11 height 40
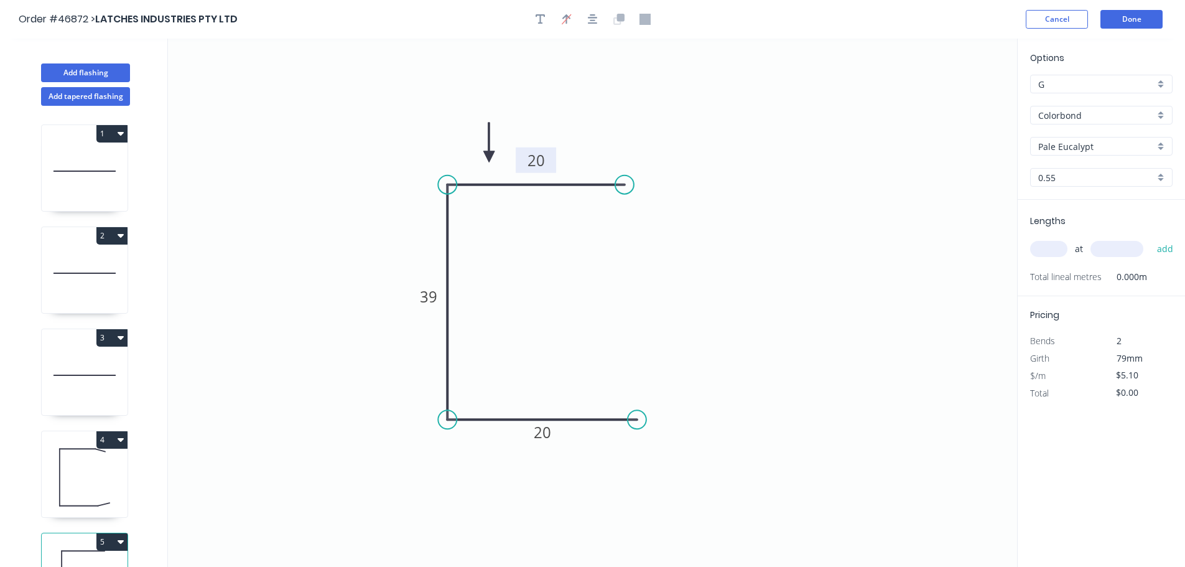
drag, startPoint x: 1032, startPoint y: 152, endPoint x: 1041, endPoint y: 151, distance: 8.9
click at [1033, 152] on div "Pale Eucalypt" at bounding box center [1101, 146] width 142 height 19
click at [1067, 250] on div "Surfmist" at bounding box center [1101, 254] width 141 height 22
type input "Surfmist"
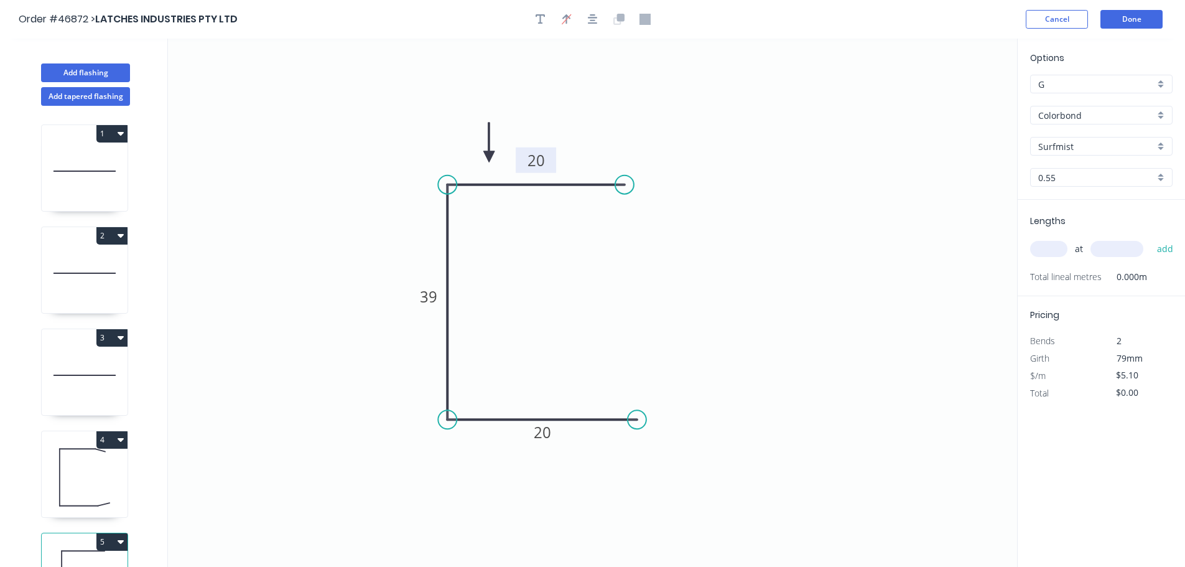
click at [1045, 251] on input "text" at bounding box center [1048, 249] width 37 height 16
type input "3"
type input "1068"
click at [1151, 238] on button "add" at bounding box center [1165, 248] width 29 height 21
type input "$16.34"
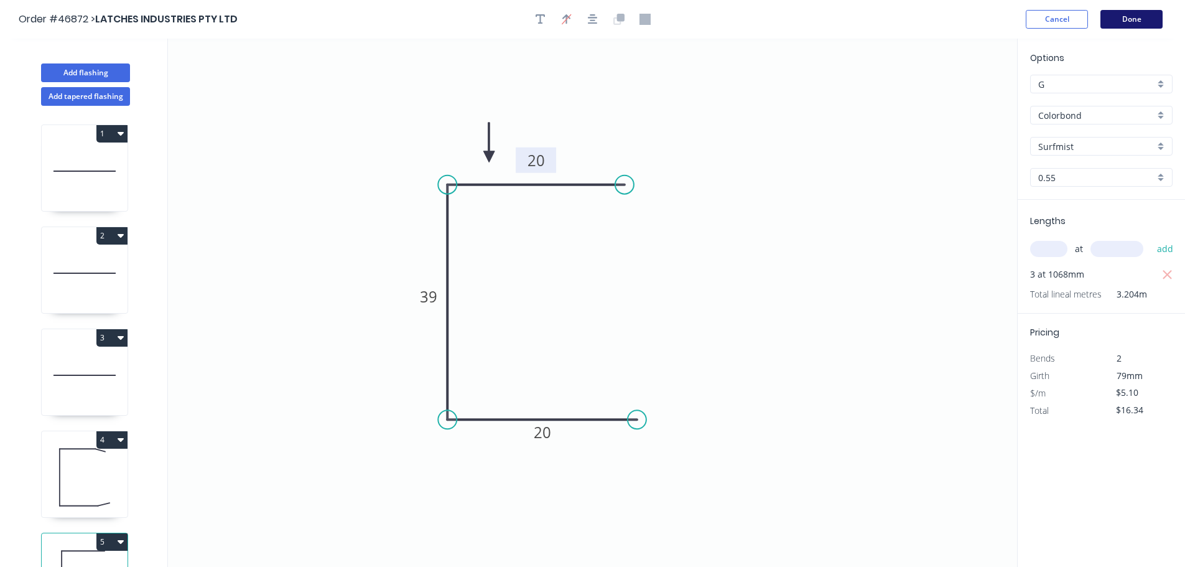
click at [1121, 21] on button "Done" at bounding box center [1131, 19] width 62 height 19
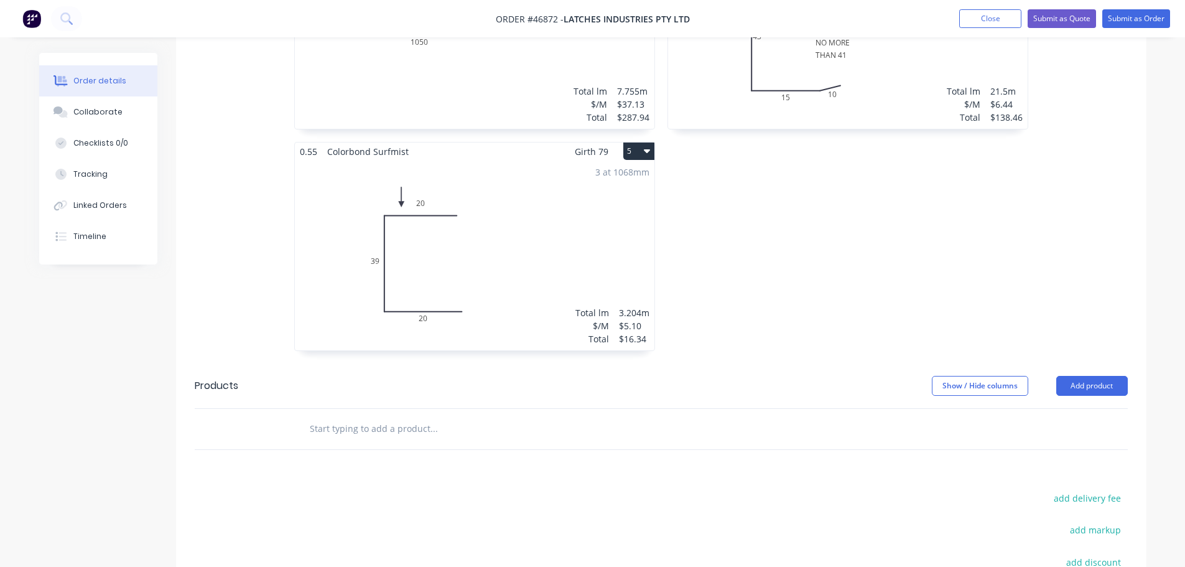
scroll to position [867, 0]
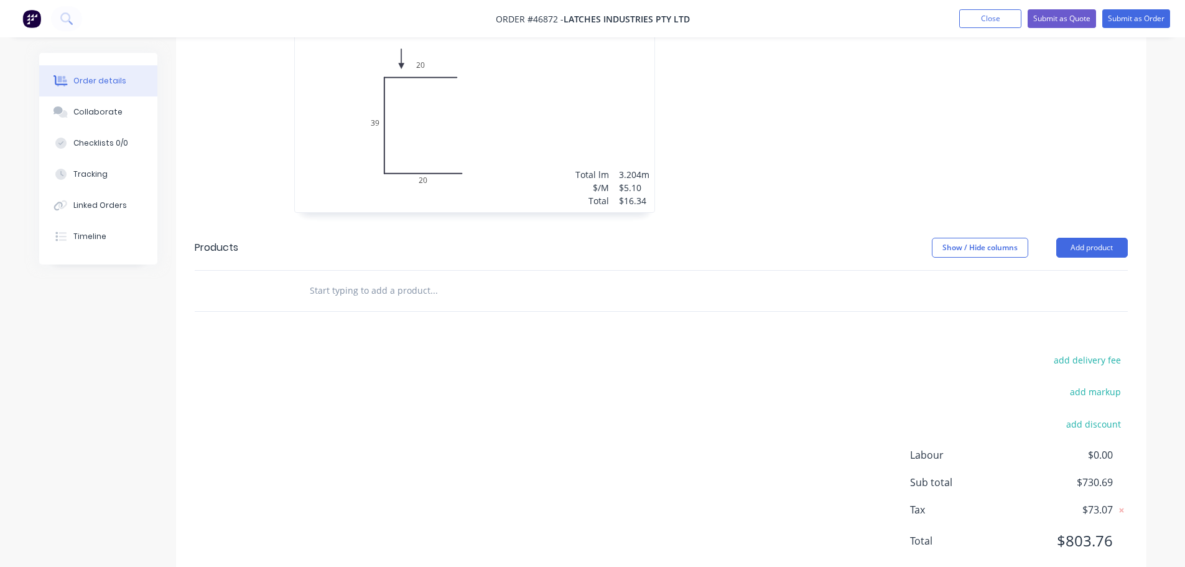
click at [361, 278] on input "text" at bounding box center [433, 290] width 249 height 25
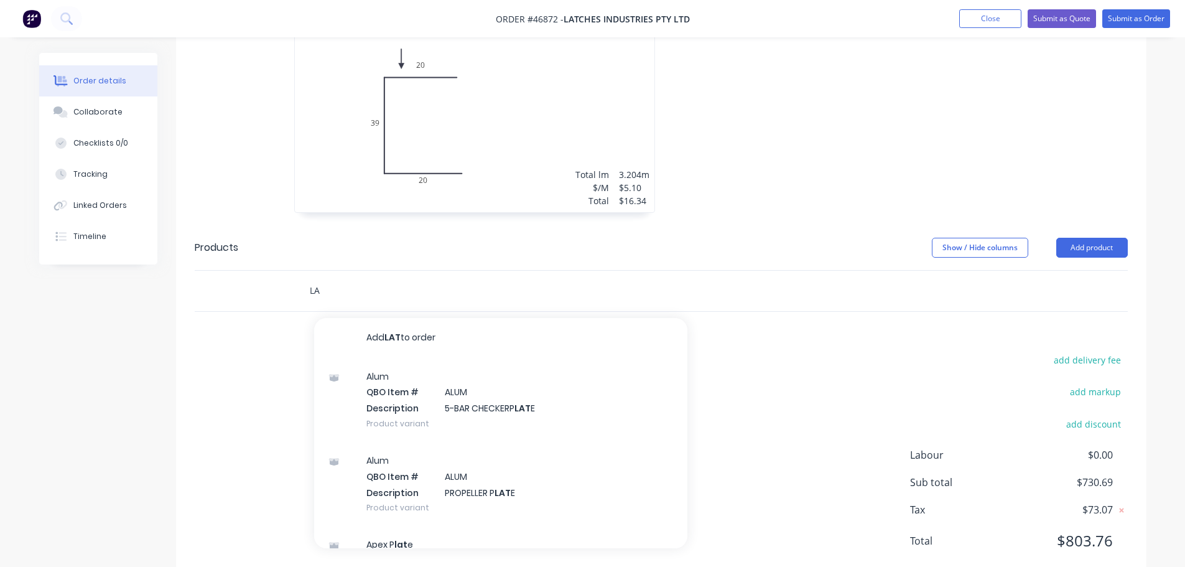
type input "L"
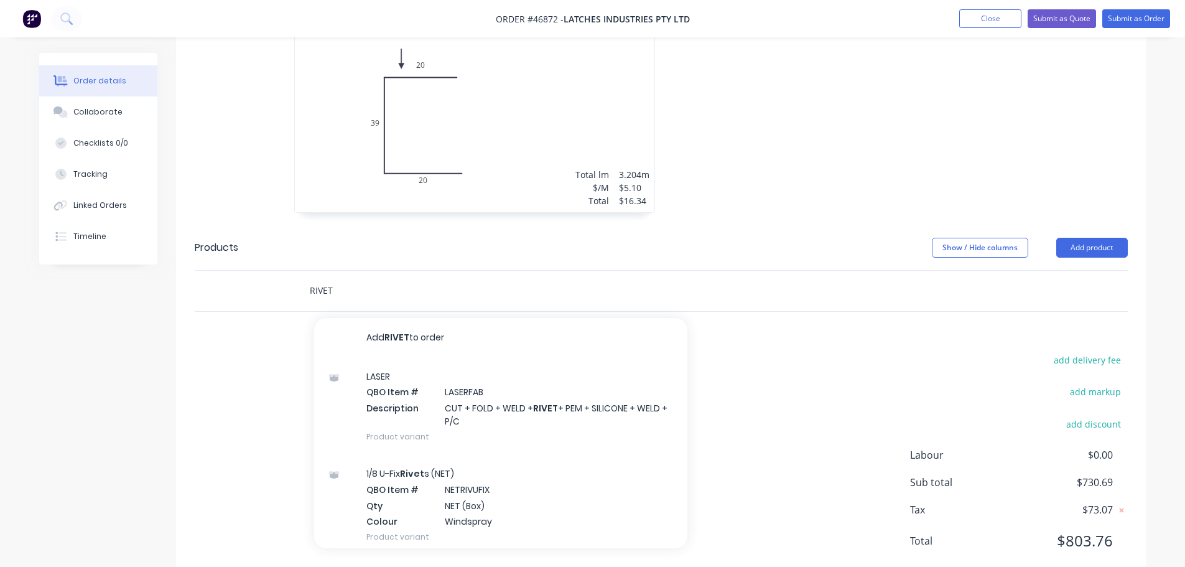
type input "RIVETS"
drag, startPoint x: 345, startPoint y: 262, endPoint x: 266, endPoint y: 259, distance: 79.7
click at [266, 271] on div "RIVETS Add RIVETS to order 1/8 U-Fix Rivets (NET) QBO Item # NETRIVUFIX Qty NET…" at bounding box center [661, 291] width 933 height 40
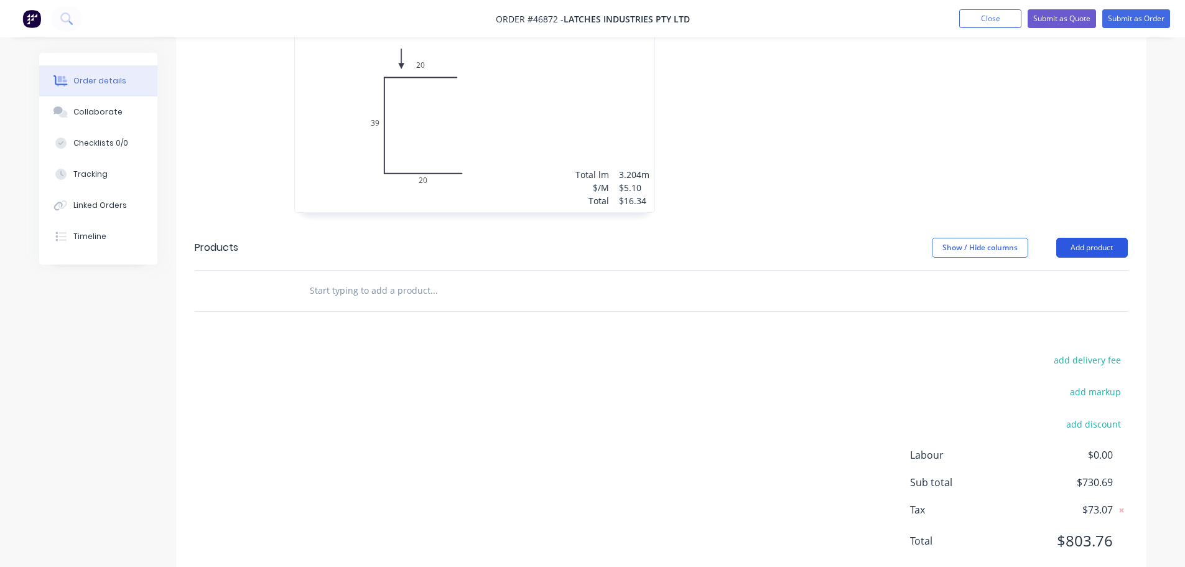
click at [1093, 238] on button "Add product" at bounding box center [1092, 248] width 72 height 20
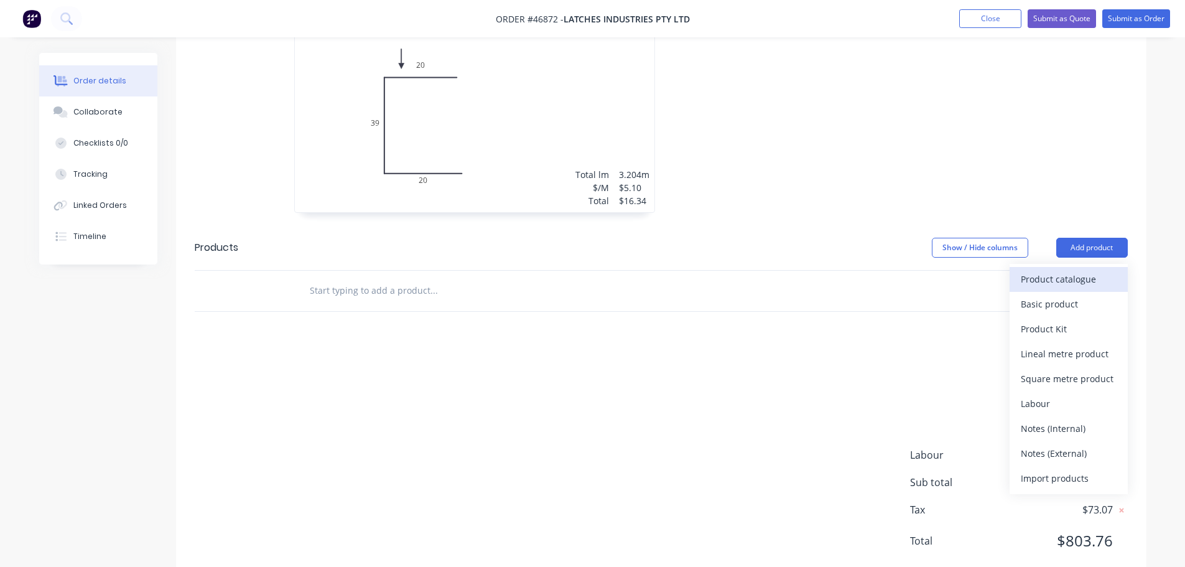
click at [1045, 270] on div "Product catalogue" at bounding box center [1069, 279] width 96 height 18
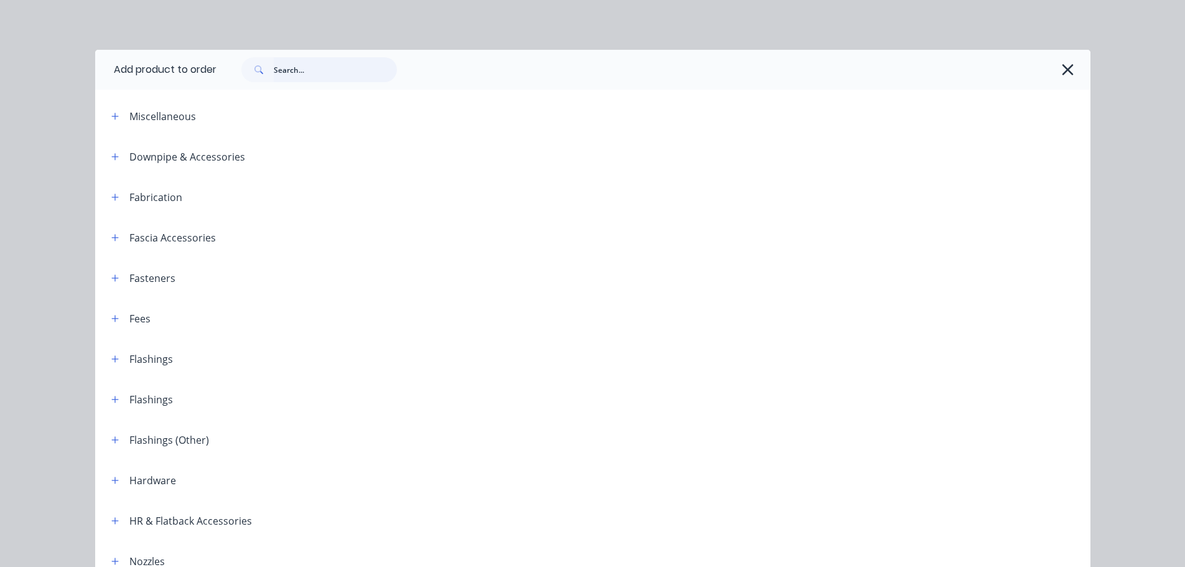
click at [287, 70] on input "text" at bounding box center [335, 69] width 123 height 25
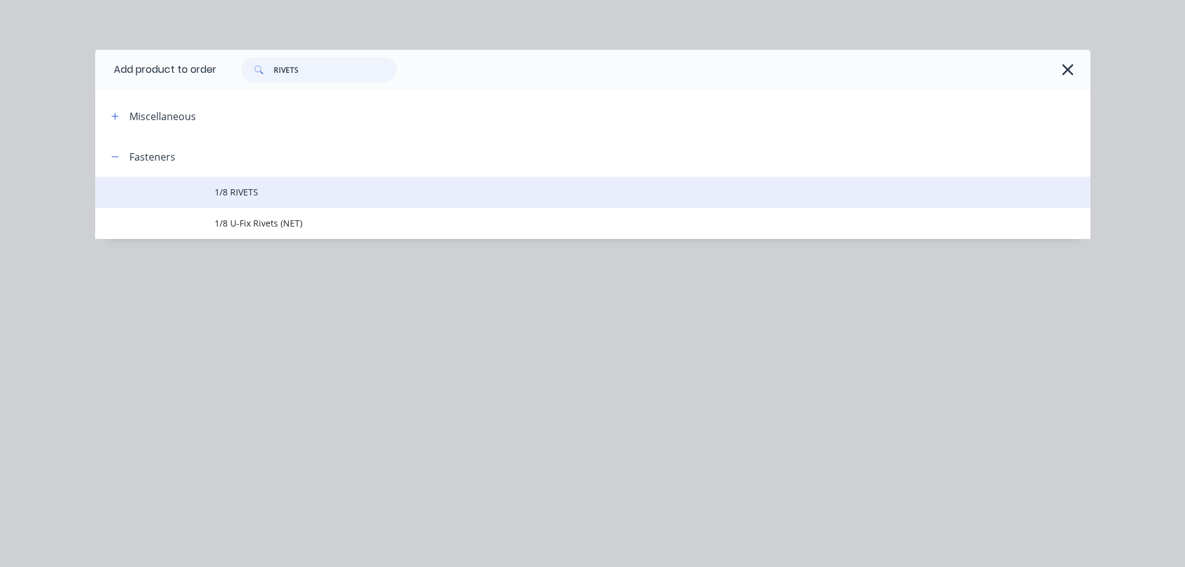
type input "RIVETS"
click at [257, 187] on span "1/8 RIVETS" at bounding box center [565, 191] width 700 height 13
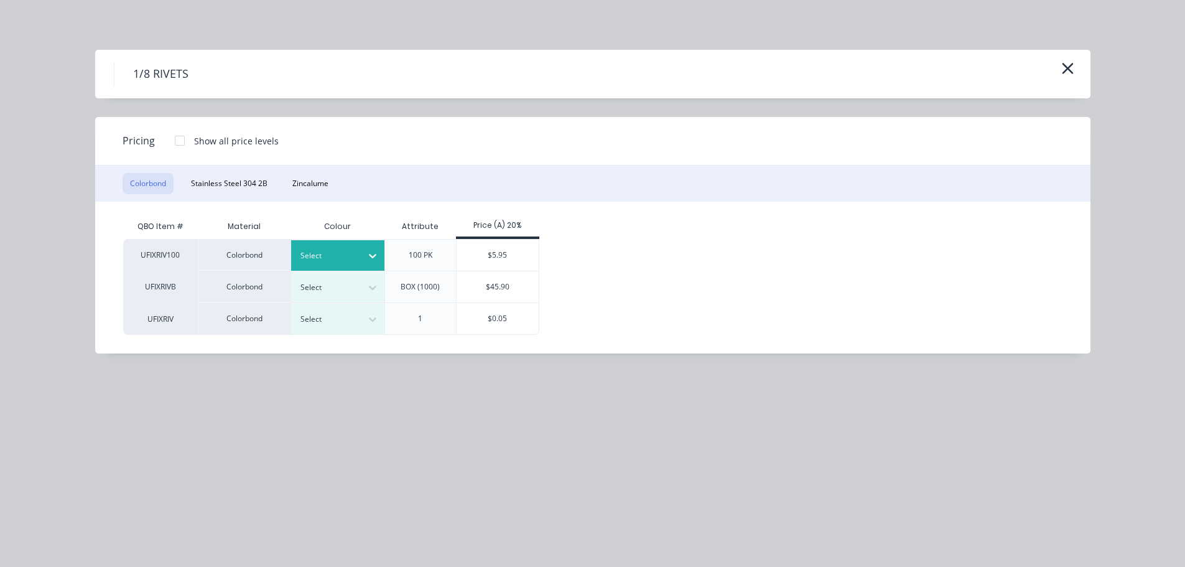
click at [348, 241] on div "Select" at bounding box center [337, 255] width 93 height 30
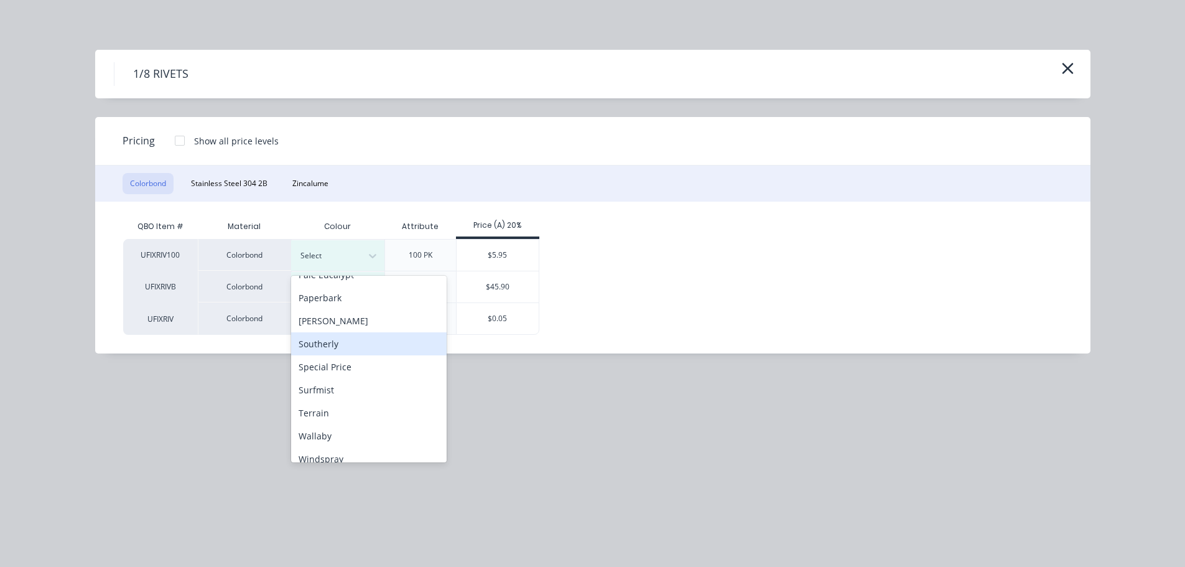
scroll to position [354, 0]
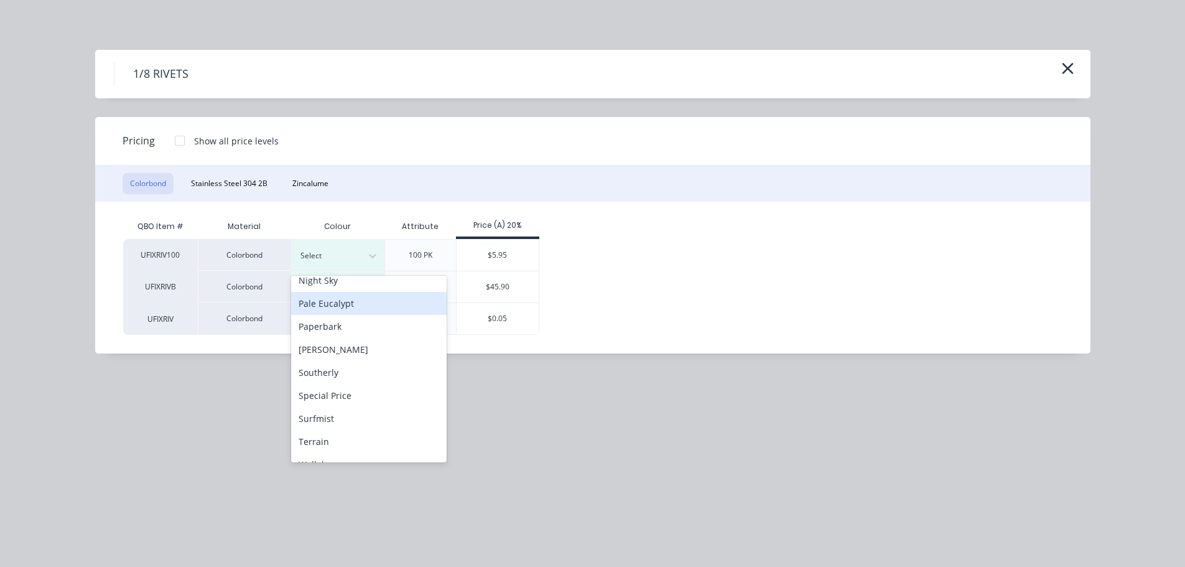
click at [336, 308] on div "Pale Eucalypt" at bounding box center [368, 303] width 155 height 23
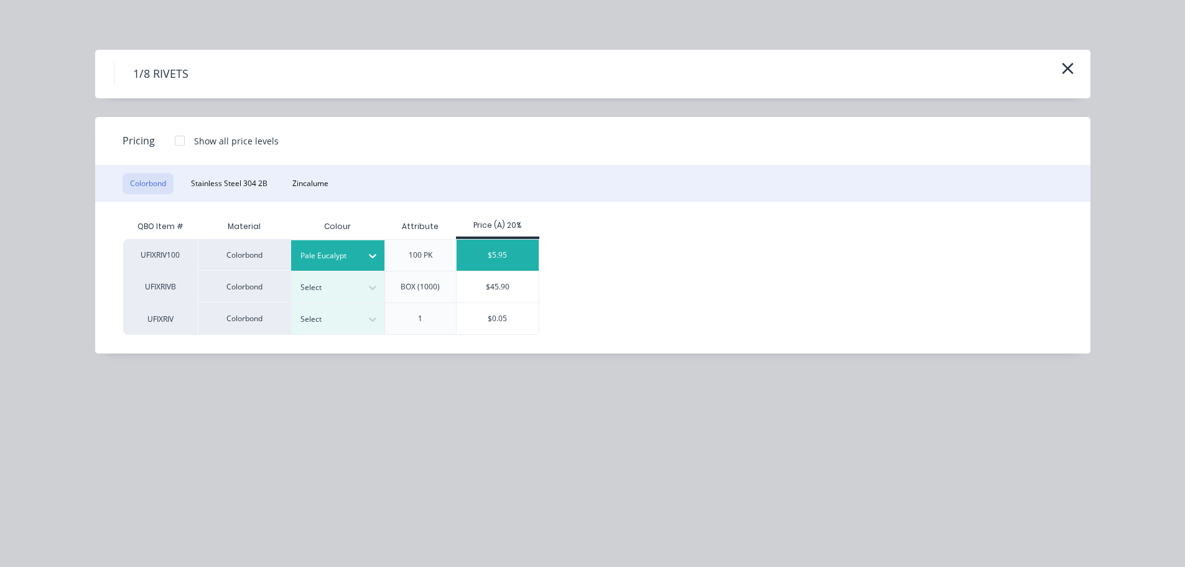
click at [496, 251] on div "$5.95" at bounding box center [497, 254] width 83 height 31
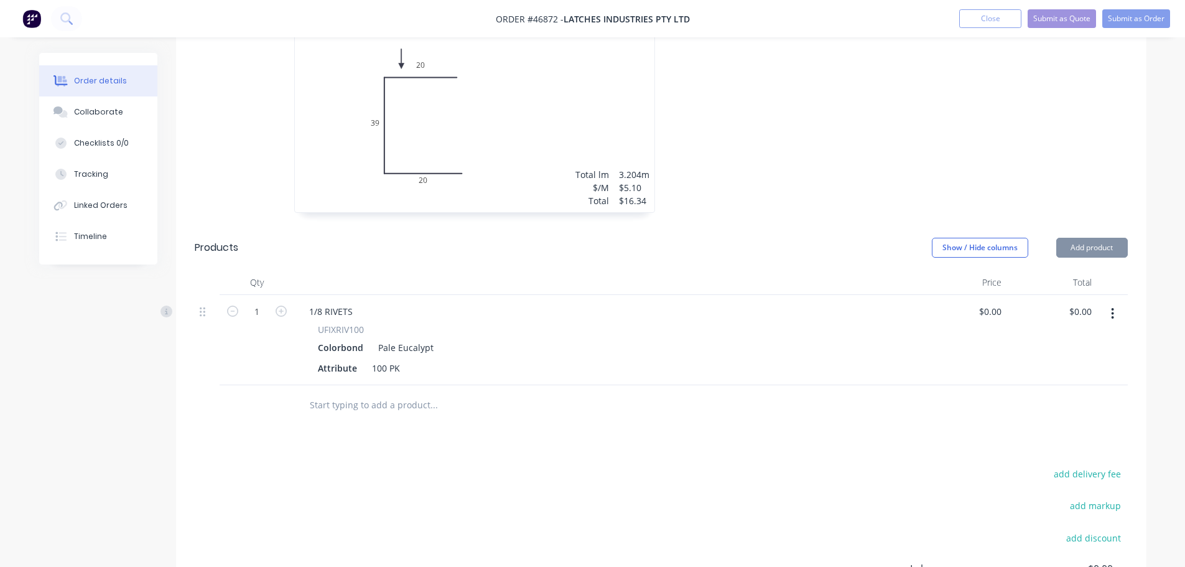
type input "$5.95"
click at [286, 305] on icon "button" at bounding box center [281, 310] width 11 height 11
type input "2"
type input "$11.90"
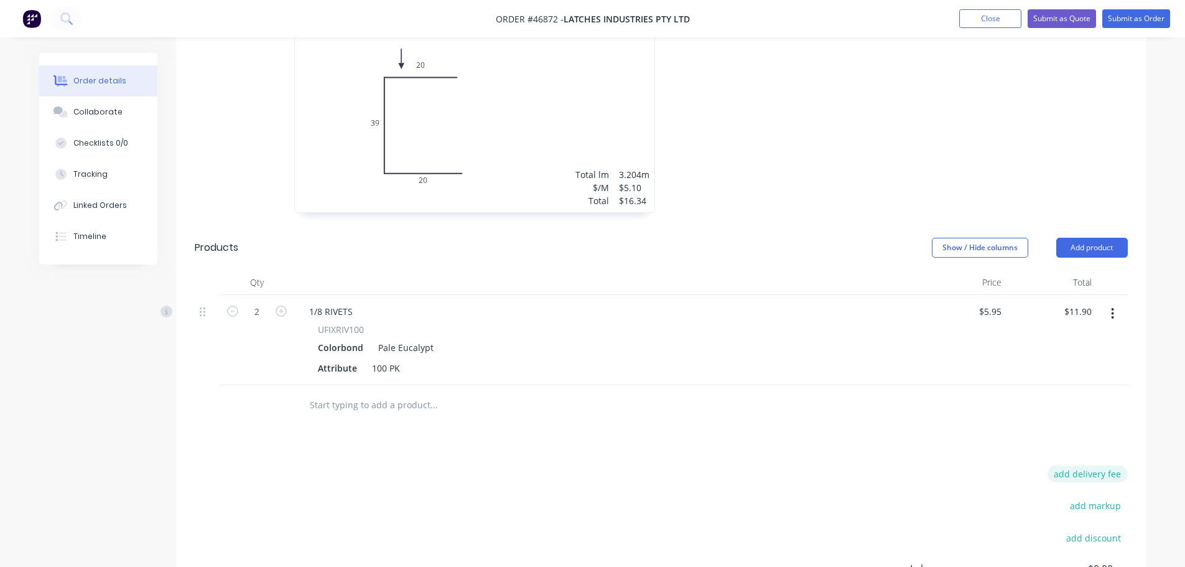
click at [1097, 465] on button "add delivery fee" at bounding box center [1087, 473] width 80 height 17
type input "50"
click input "submit" at bounding box center [0, 0] width 0 height 0
click at [1136, 16] on button "Submit as Order" at bounding box center [1136, 18] width 68 height 19
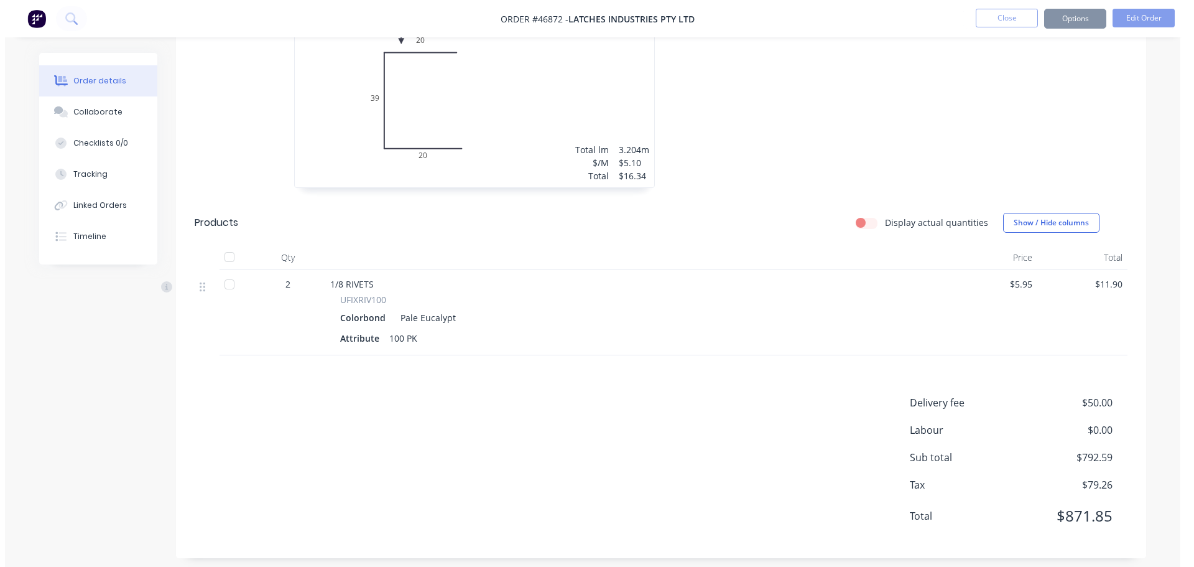
scroll to position [0, 0]
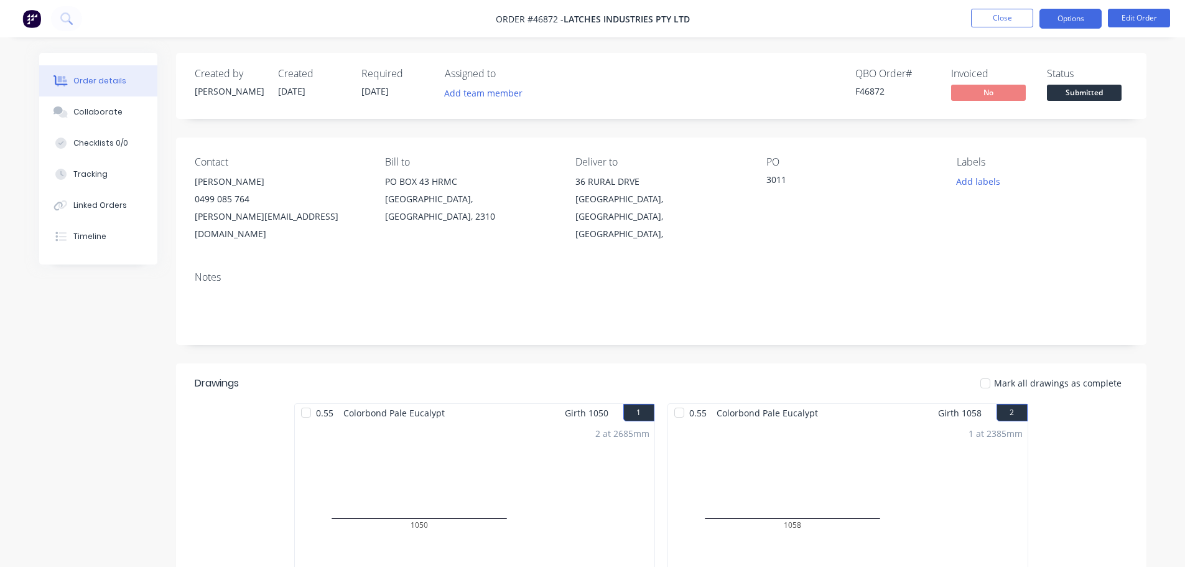
click at [1083, 21] on button "Options" at bounding box center [1070, 19] width 62 height 20
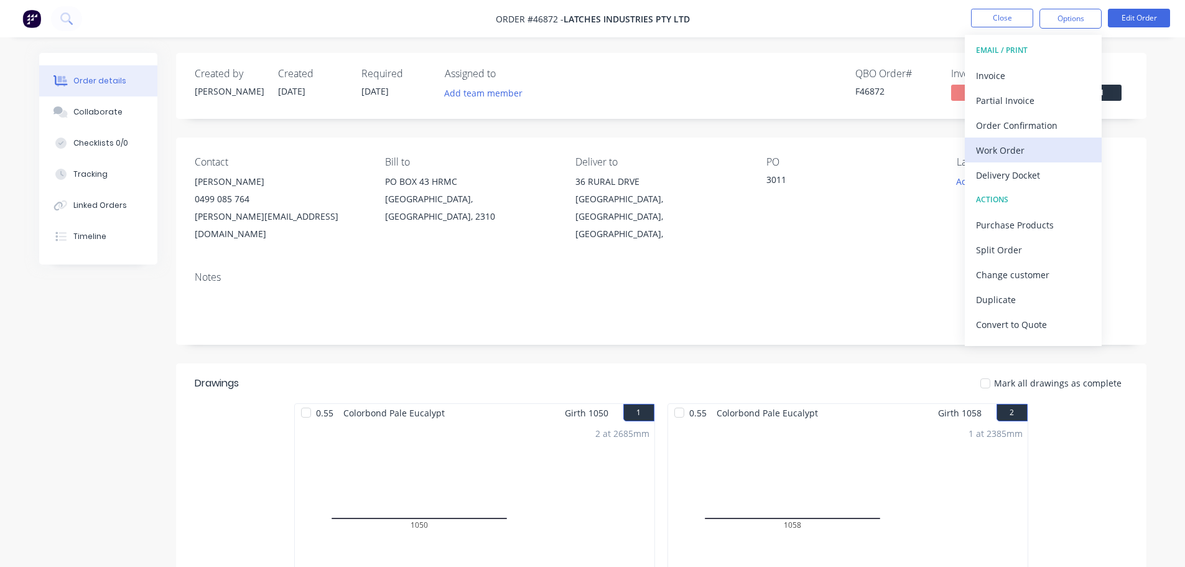
click at [1030, 146] on div "Work Order" at bounding box center [1033, 150] width 114 height 18
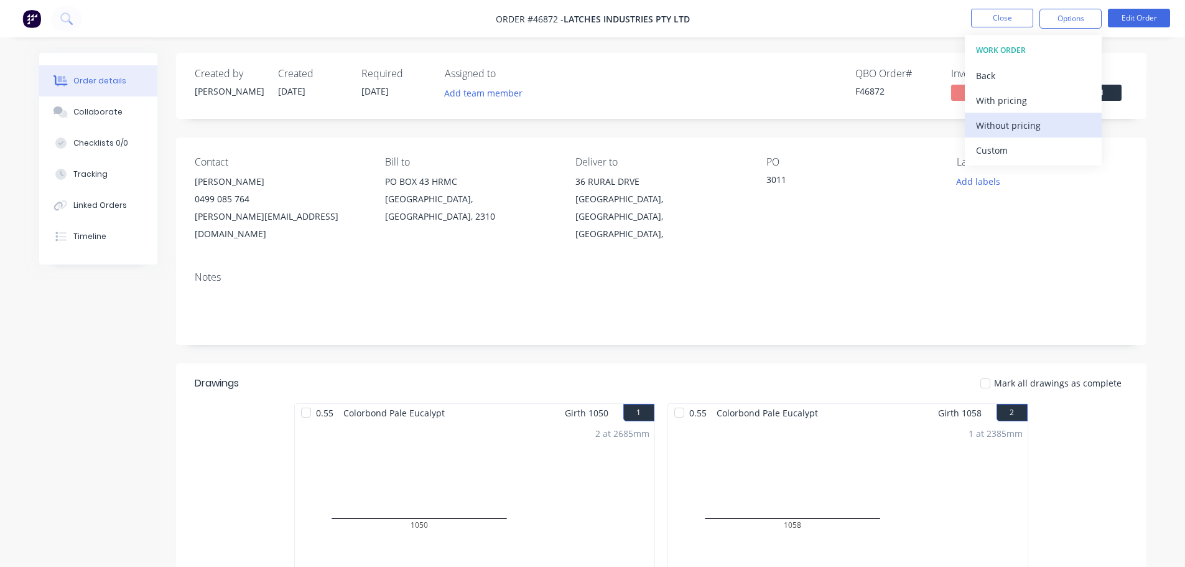
click at [1031, 127] on div "Without pricing" at bounding box center [1033, 125] width 114 height 18
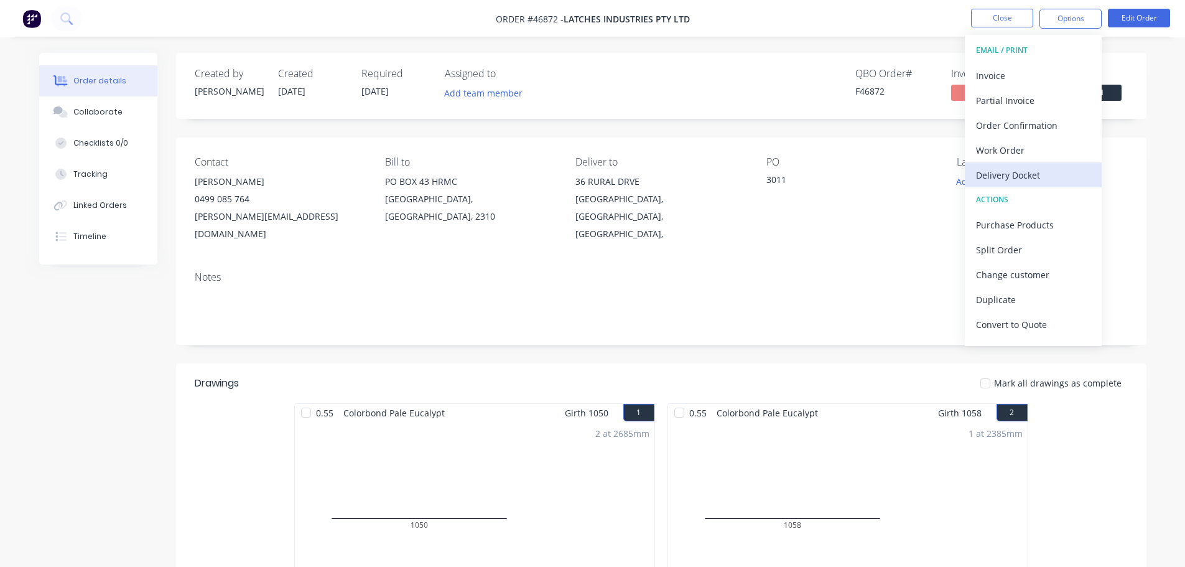
click at [996, 170] on div "Delivery Docket" at bounding box center [1033, 175] width 114 height 18
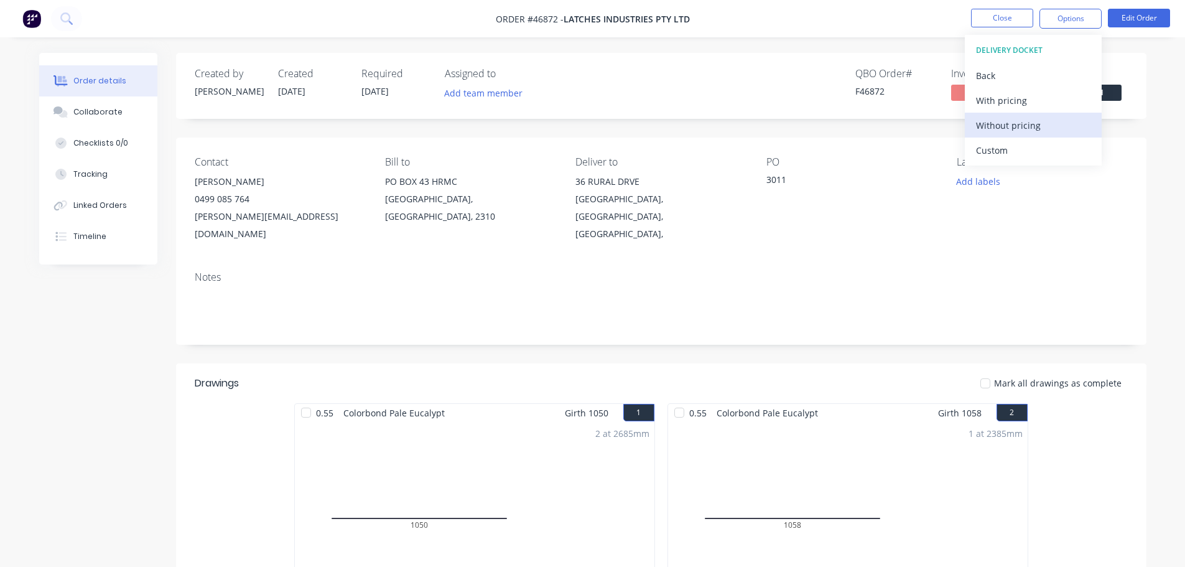
click at [1001, 127] on div "Without pricing" at bounding box center [1033, 125] width 114 height 18
click at [1113, 93] on span "Submitted" at bounding box center [1084, 93] width 75 height 16
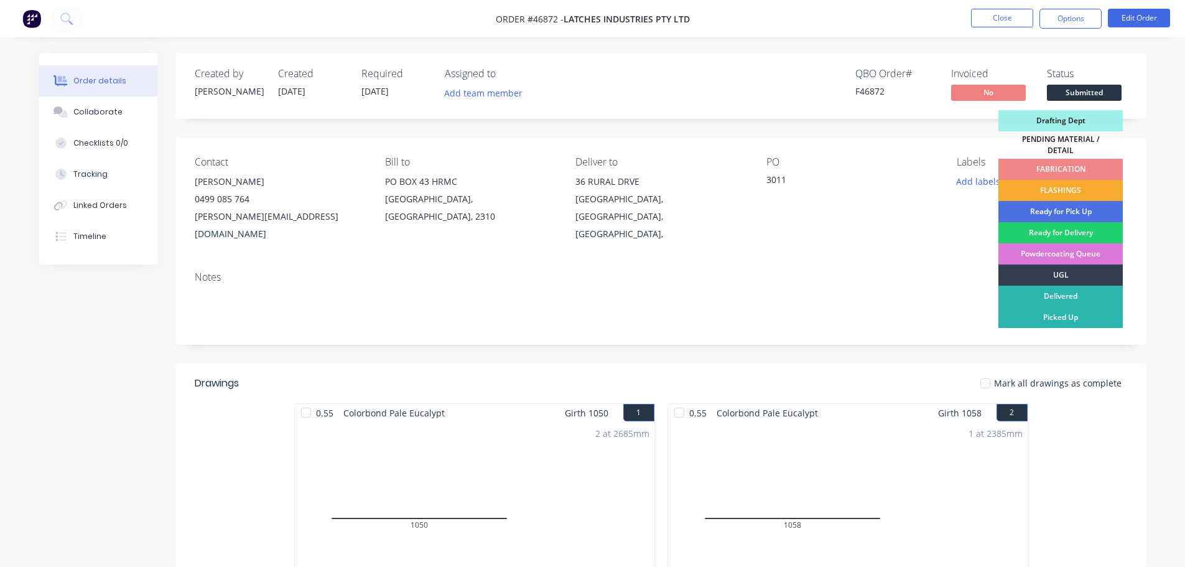
click at [1062, 180] on div "FLASHINGS" at bounding box center [1060, 190] width 124 height 21
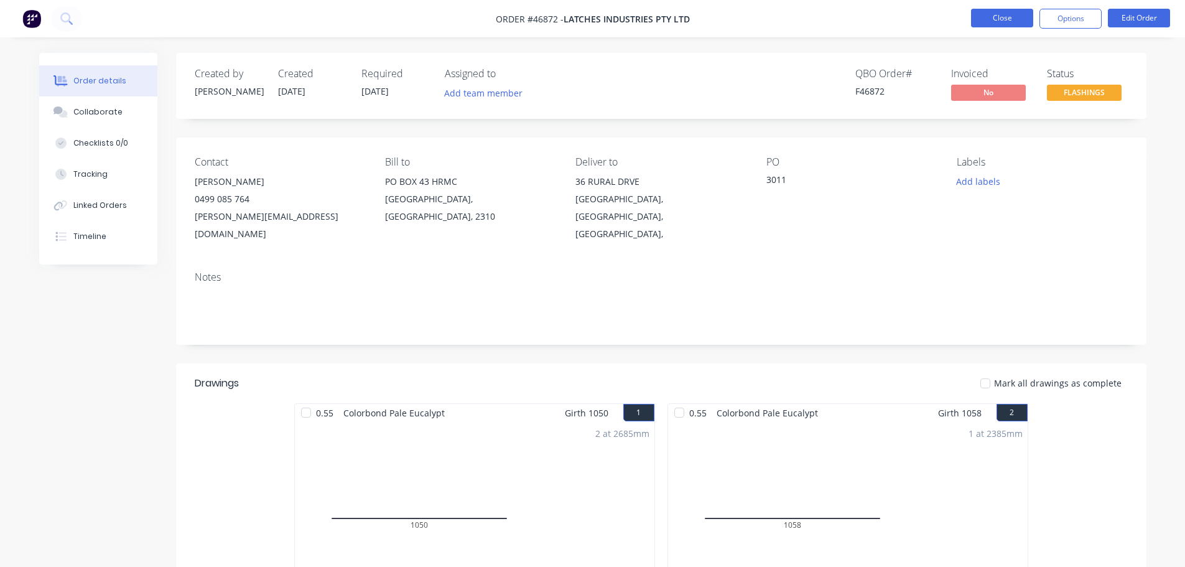
click at [1012, 19] on button "Close" at bounding box center [1002, 18] width 62 height 19
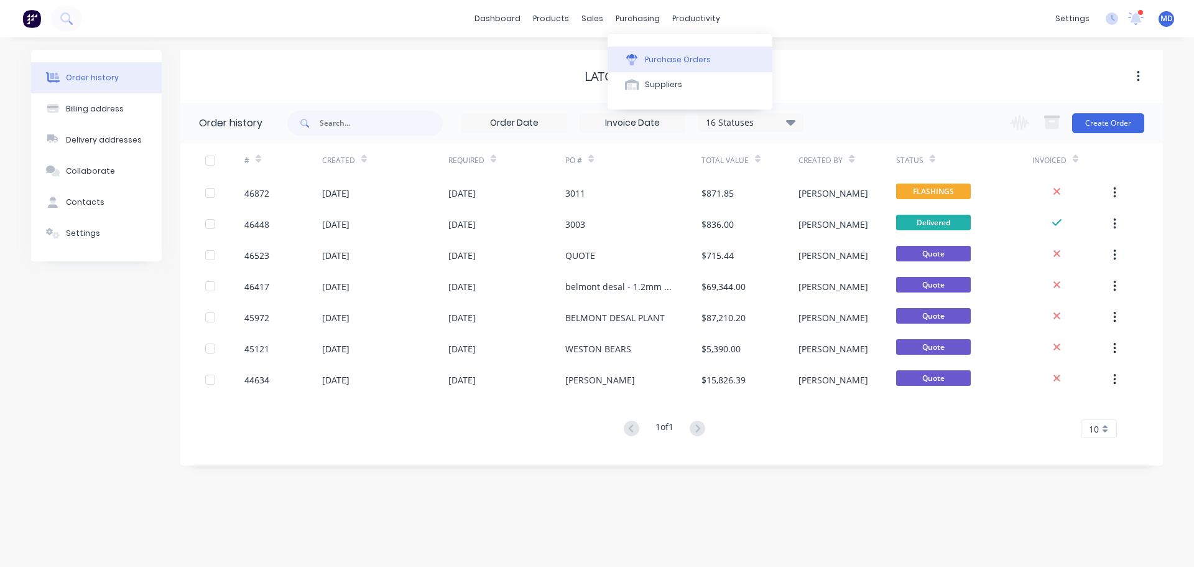
drag, startPoint x: 652, startPoint y: 56, endPoint x: 648, endPoint y: 63, distance: 8.6
click at [652, 56] on div "Purchase Orders" at bounding box center [678, 59] width 66 height 11
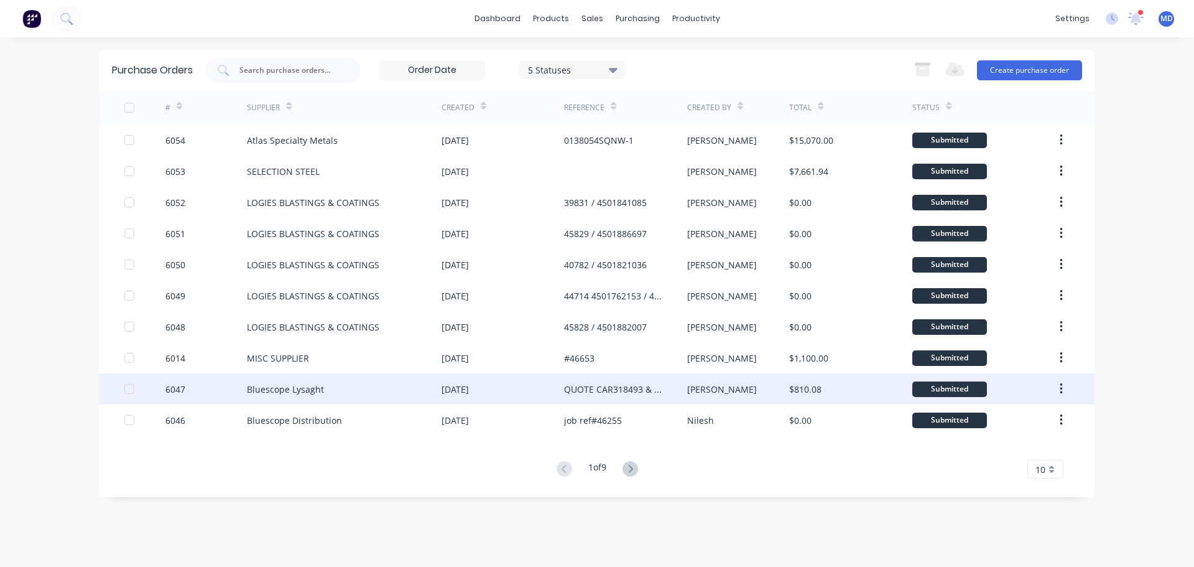
click at [170, 391] on div "6047" at bounding box center [175, 388] width 20 height 13
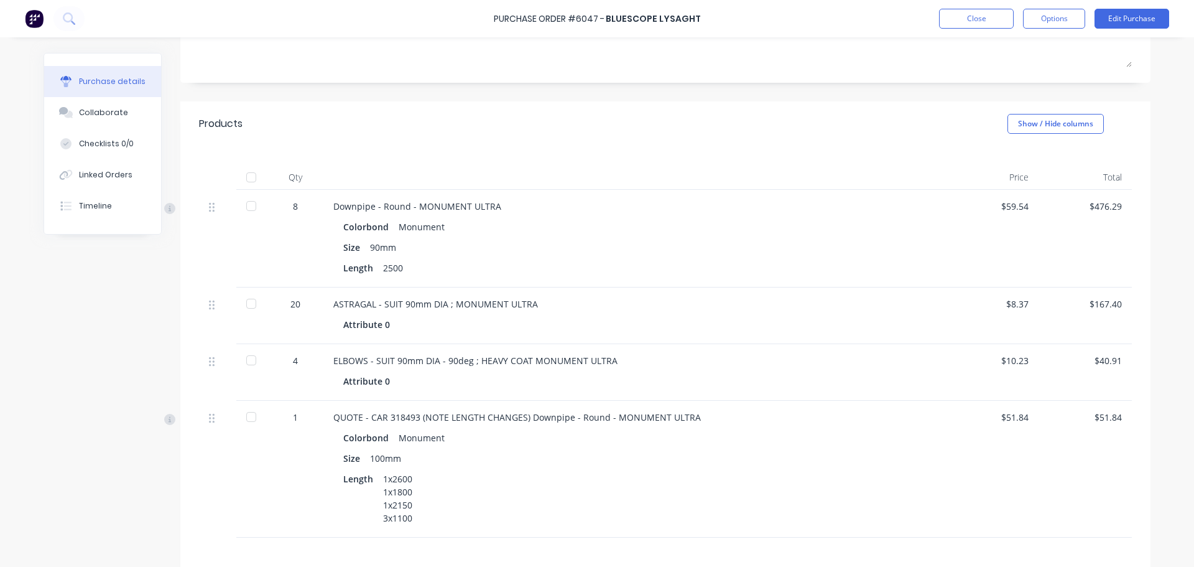
scroll to position [249, 0]
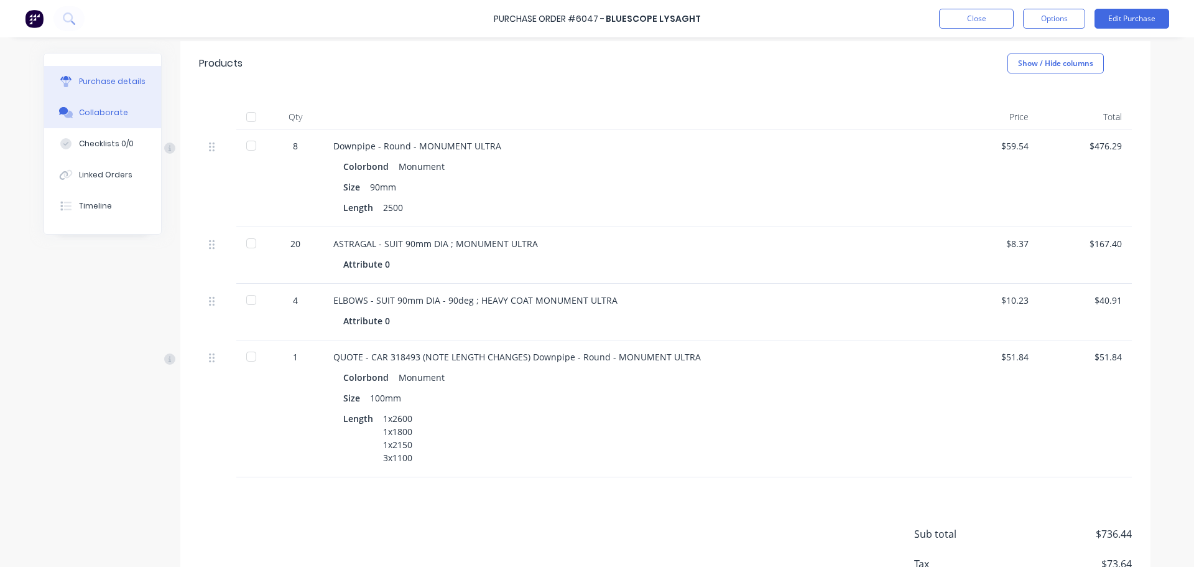
click at [97, 122] on button "Collaborate" at bounding box center [102, 112] width 117 height 31
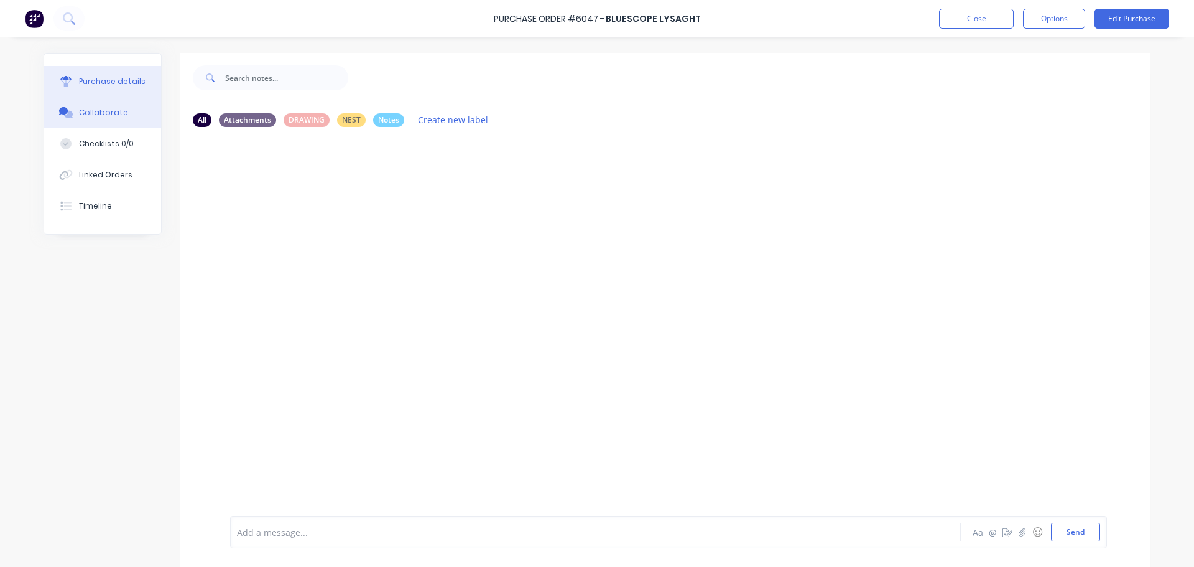
click at [105, 80] on div "Purchase details" at bounding box center [112, 81] width 67 height 11
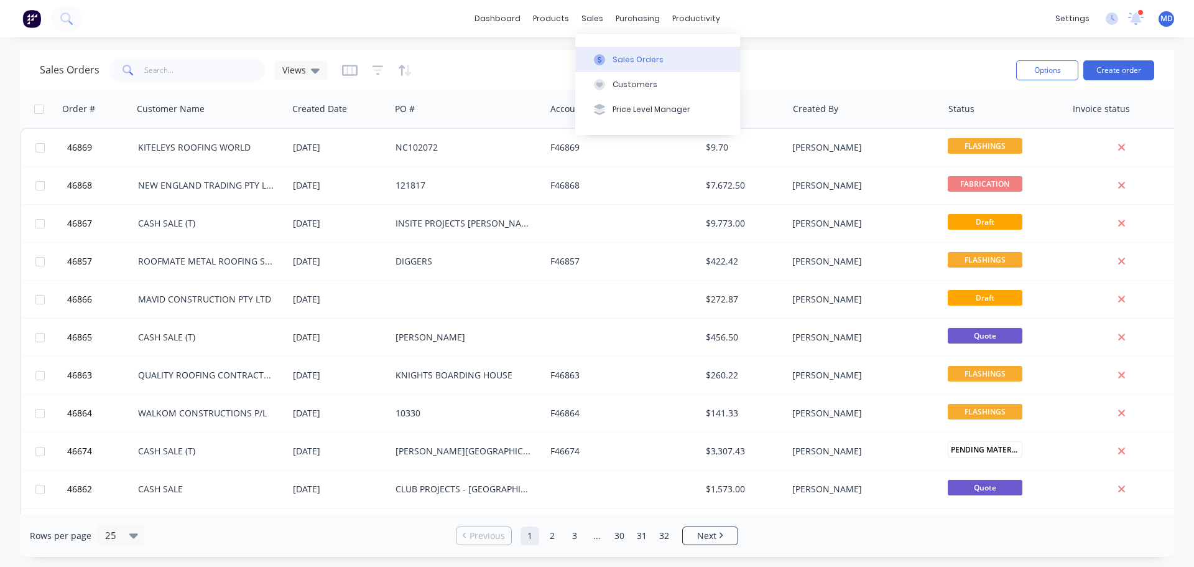
click at [628, 59] on div "Sales Orders" at bounding box center [638, 59] width 51 height 11
click at [635, 86] on div "Customers" at bounding box center [635, 84] width 45 height 11
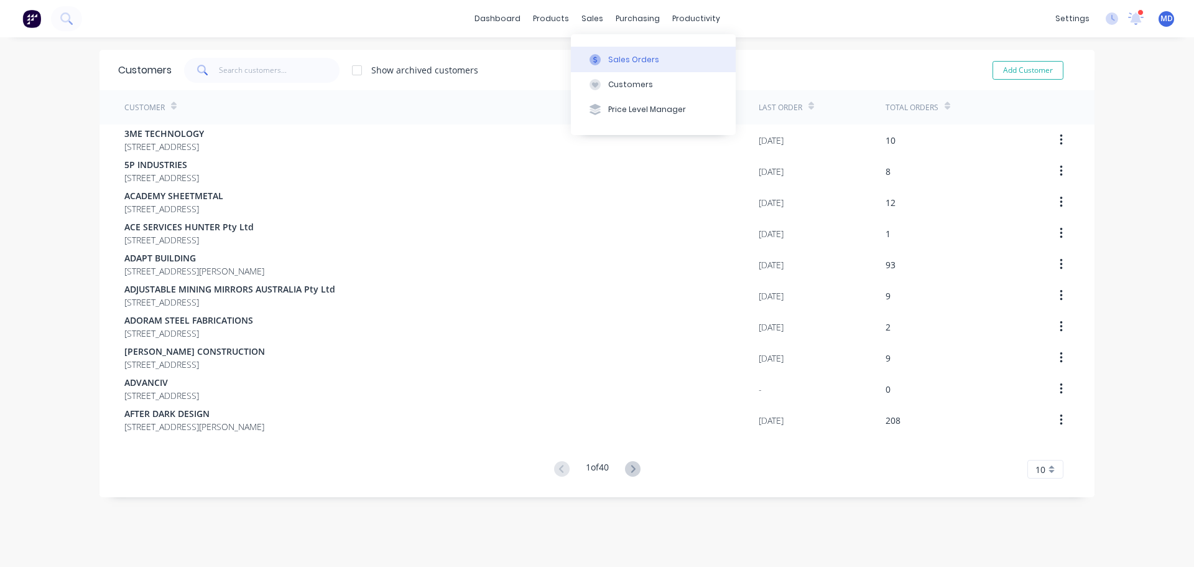
click at [631, 54] on div "Sales Orders" at bounding box center [633, 59] width 51 height 11
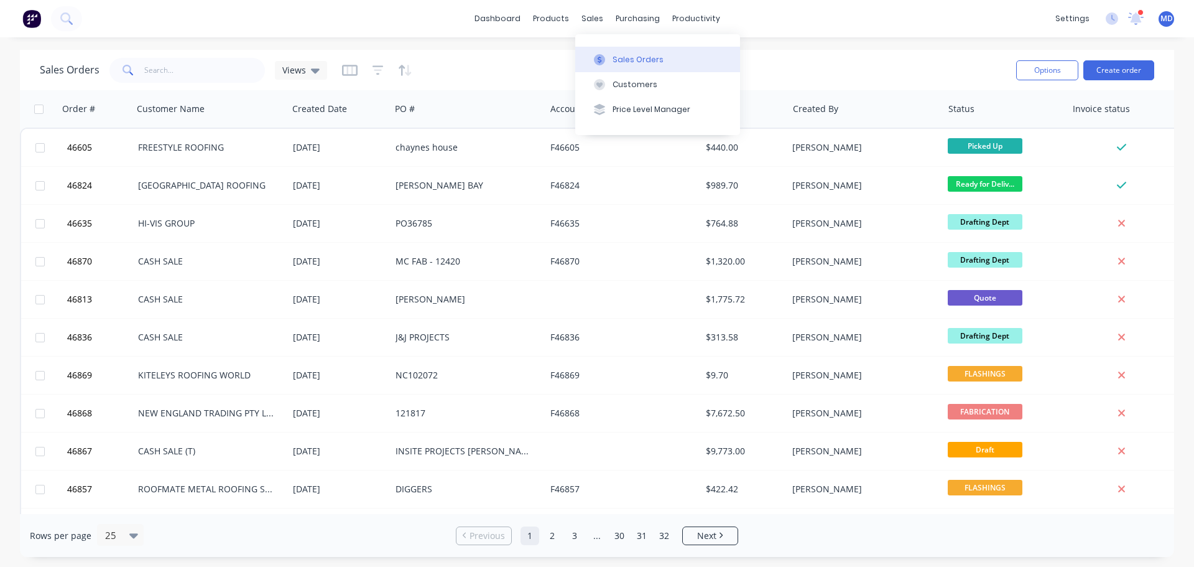
click at [621, 52] on button "Sales Orders" at bounding box center [657, 59] width 165 height 25
click at [1123, 69] on button "Create order" at bounding box center [1118, 70] width 71 height 20
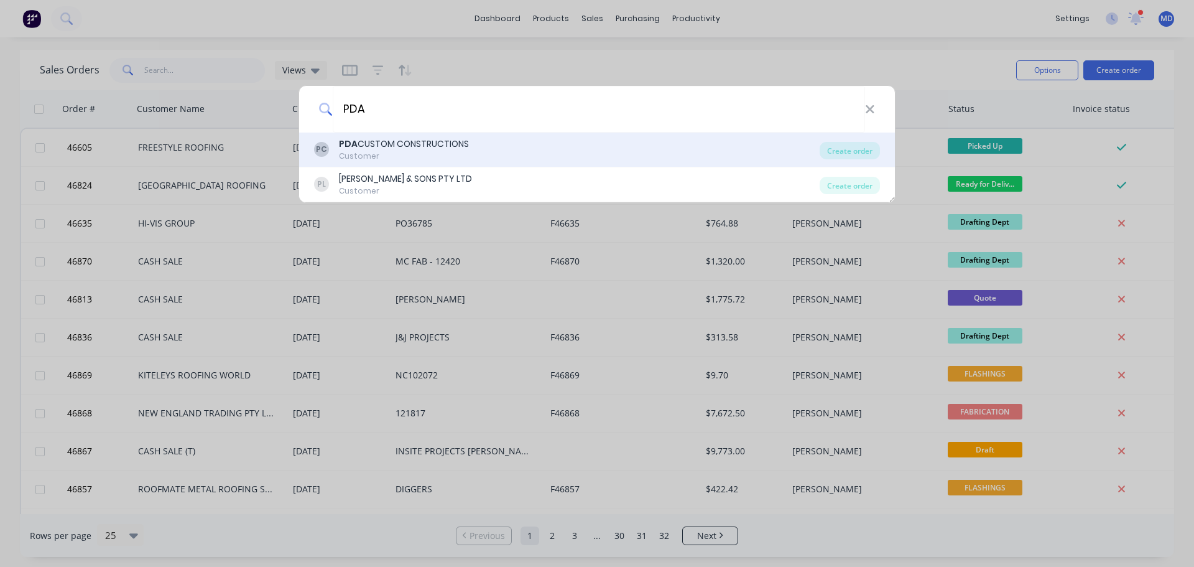
type input "PDA"
click at [382, 146] on div "PDA CUSTOM CONSTRUCTIONS" at bounding box center [404, 143] width 130 height 13
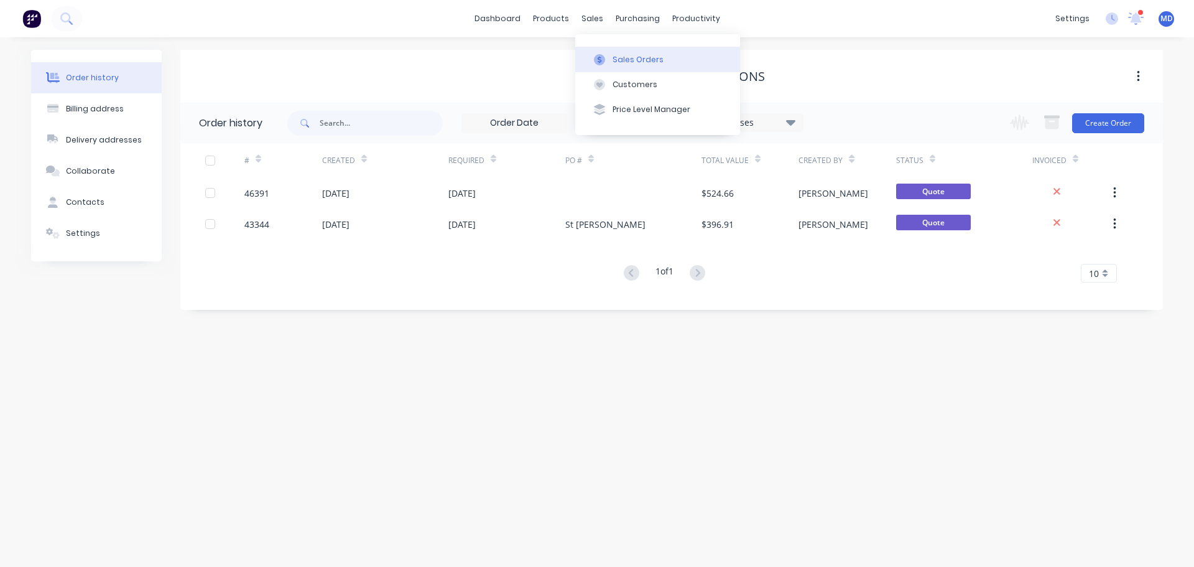
click at [613, 55] on div "Sales Orders" at bounding box center [638, 59] width 51 height 11
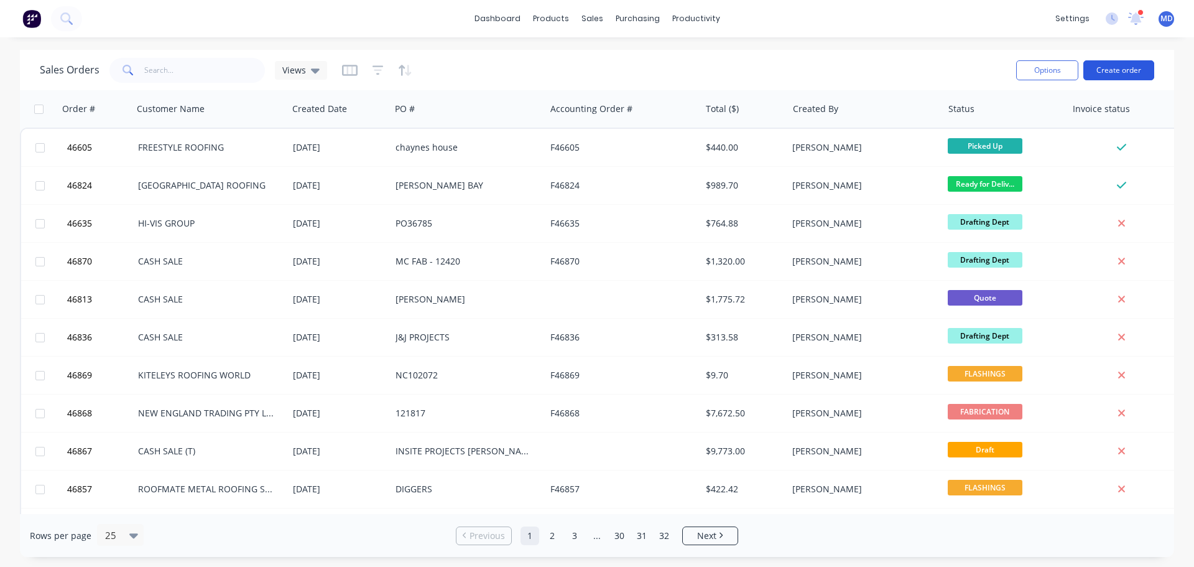
click at [1126, 62] on button "Create order" at bounding box center [1118, 70] width 71 height 20
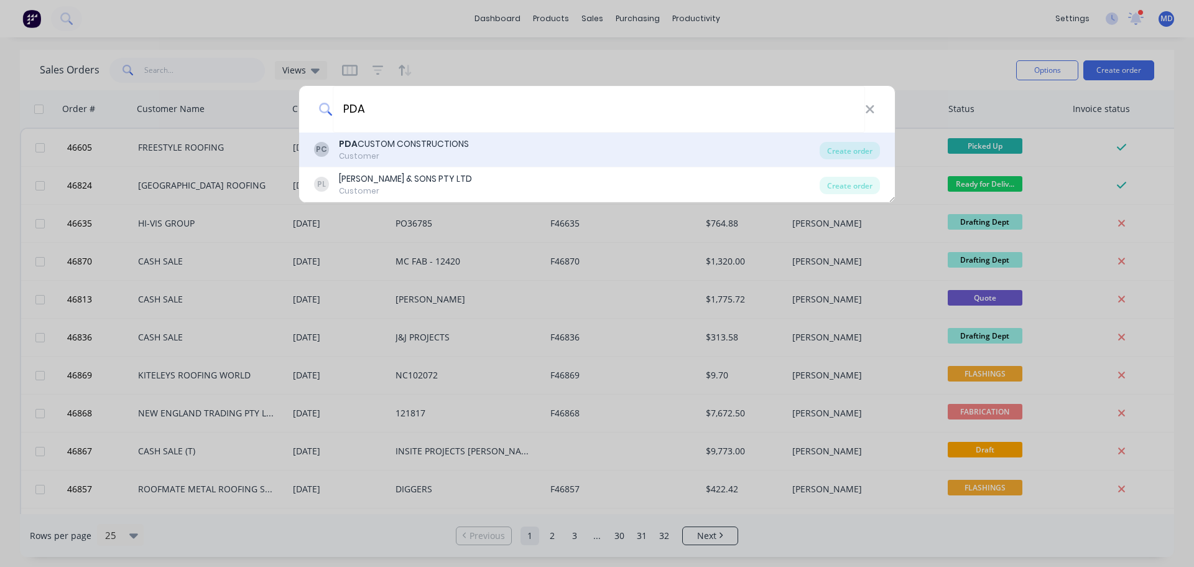
type input "PDA"
click at [389, 149] on div "PDA CUSTOM CONSTRUCTIONS" at bounding box center [404, 143] width 130 height 13
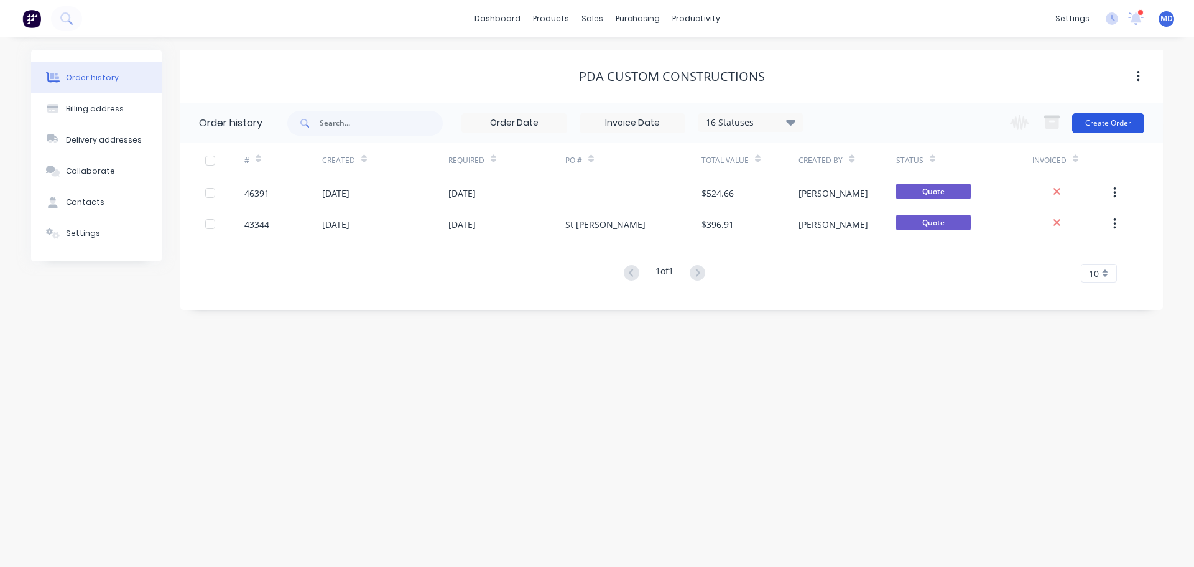
click at [1118, 119] on button "Create Order" at bounding box center [1108, 123] width 72 height 20
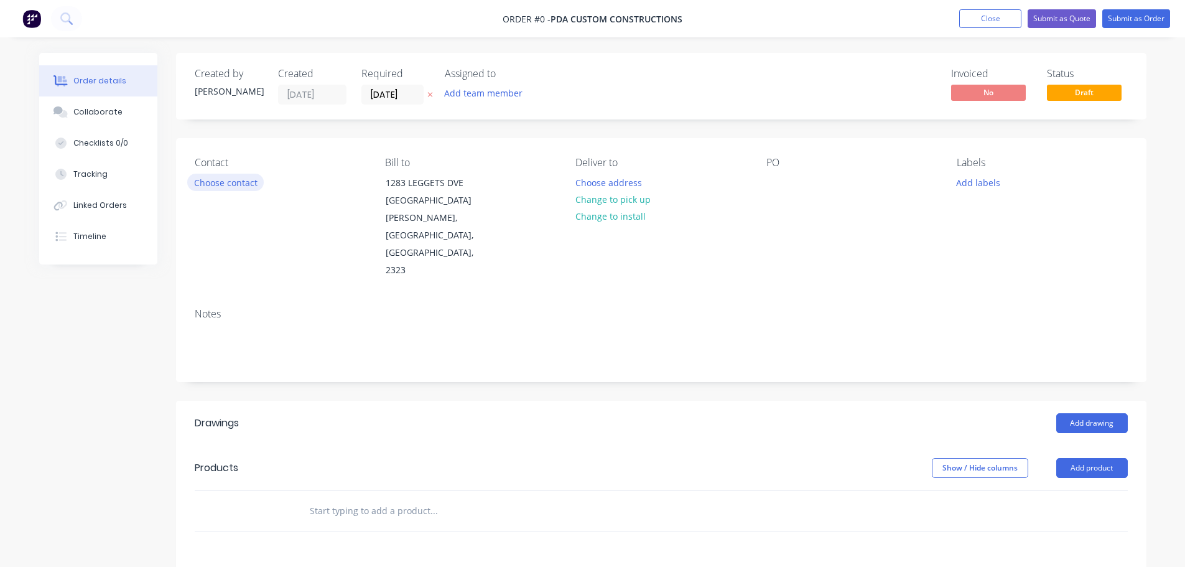
click at [238, 182] on button "Choose contact" at bounding box center [225, 182] width 76 height 17
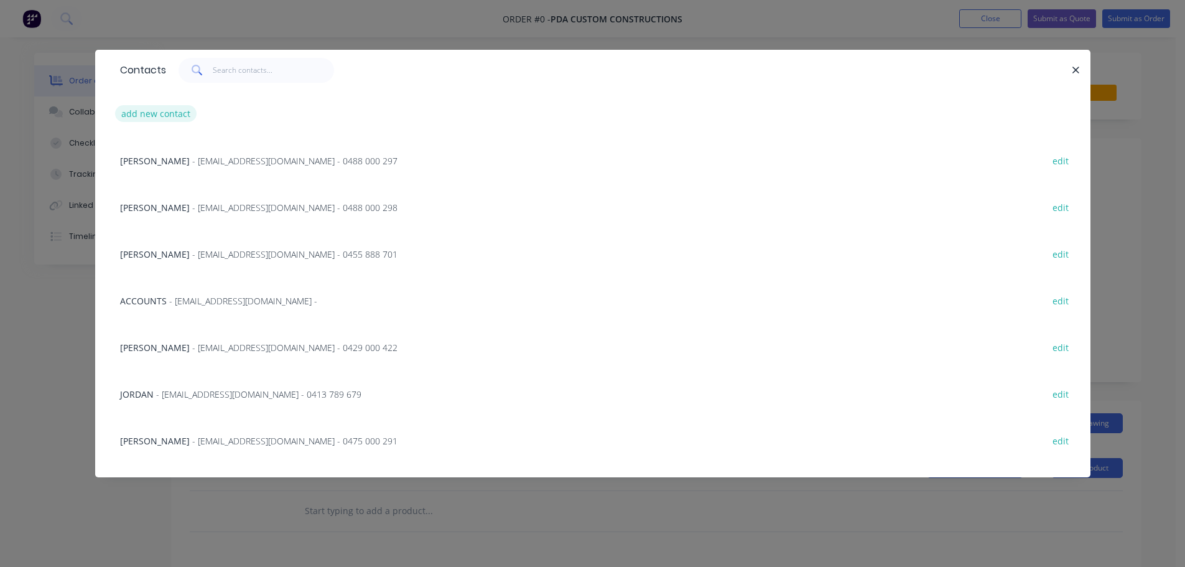
click at [160, 118] on button "add new contact" at bounding box center [156, 113] width 82 height 17
select select "AU"
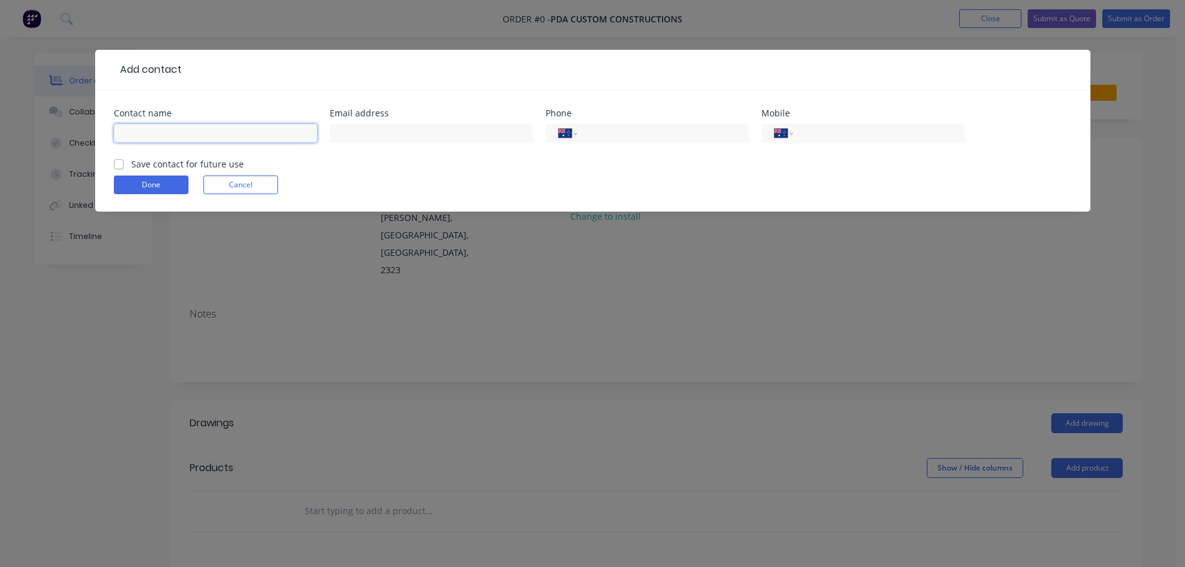
click at [155, 134] on input "text" at bounding box center [215, 133] width 203 height 19
type input "[PERSON_NAME]"
type input "0421 184 700"
click at [131, 167] on label "Save contact for future use" at bounding box center [187, 163] width 113 height 13
click at [121, 167] on input "Save contact for future use" at bounding box center [119, 163] width 10 height 12
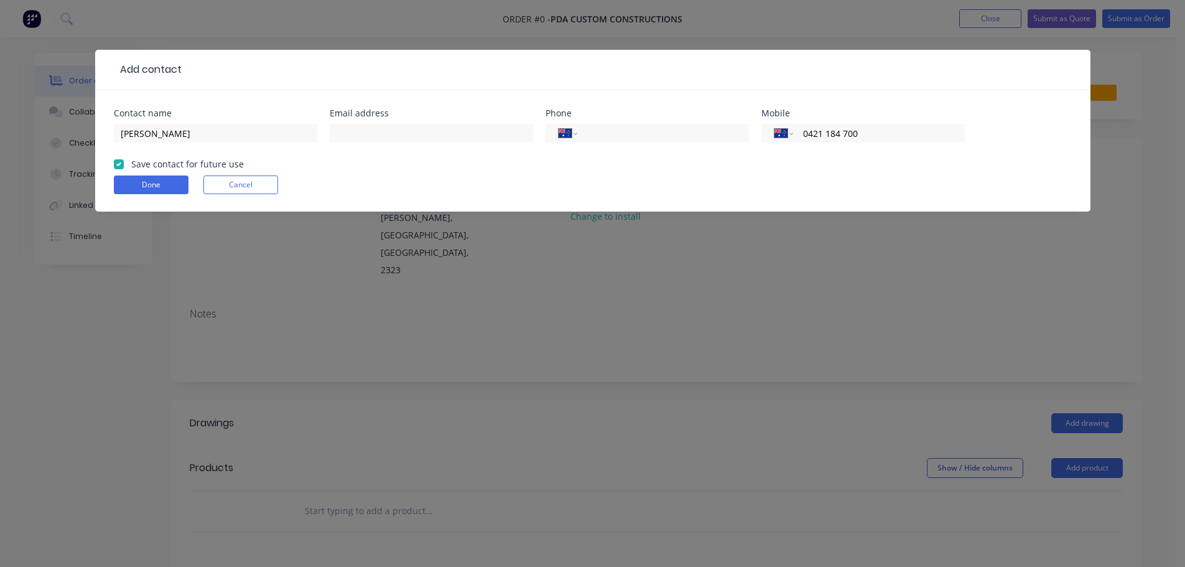
checkbox input "true"
drag, startPoint x: 136, startPoint y: 183, endPoint x: 169, endPoint y: 183, distance: 33.0
click at [144, 183] on button "Done" at bounding box center [151, 184] width 75 height 19
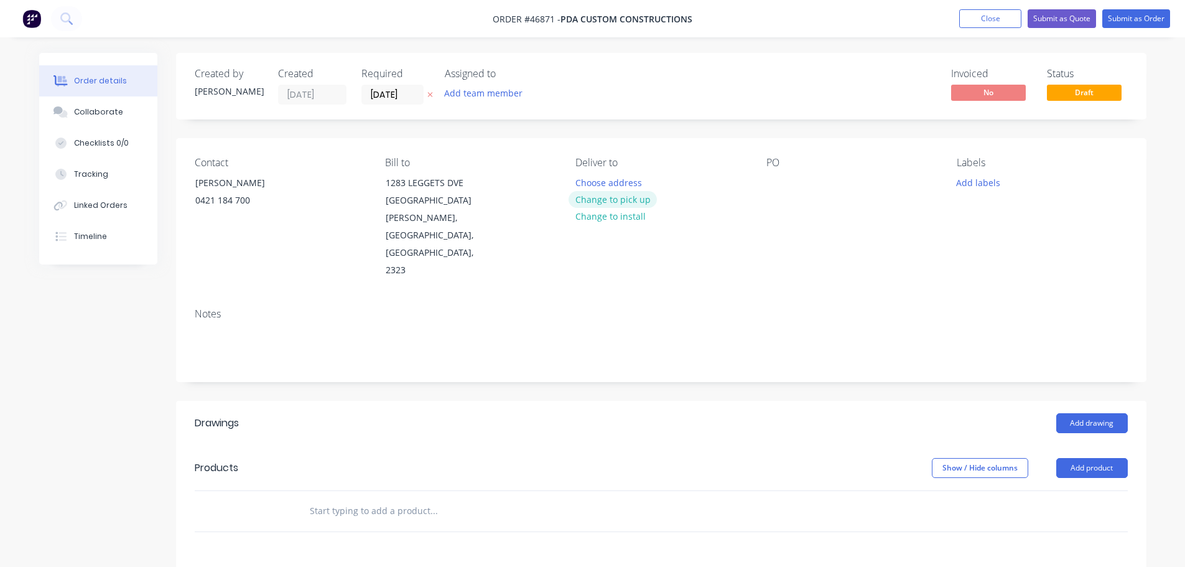
click at [608, 197] on button "Change to pick up" at bounding box center [612, 199] width 88 height 17
click at [778, 177] on div at bounding box center [776, 183] width 20 height 18
click at [1090, 458] on button "Add product" at bounding box center [1092, 468] width 72 height 20
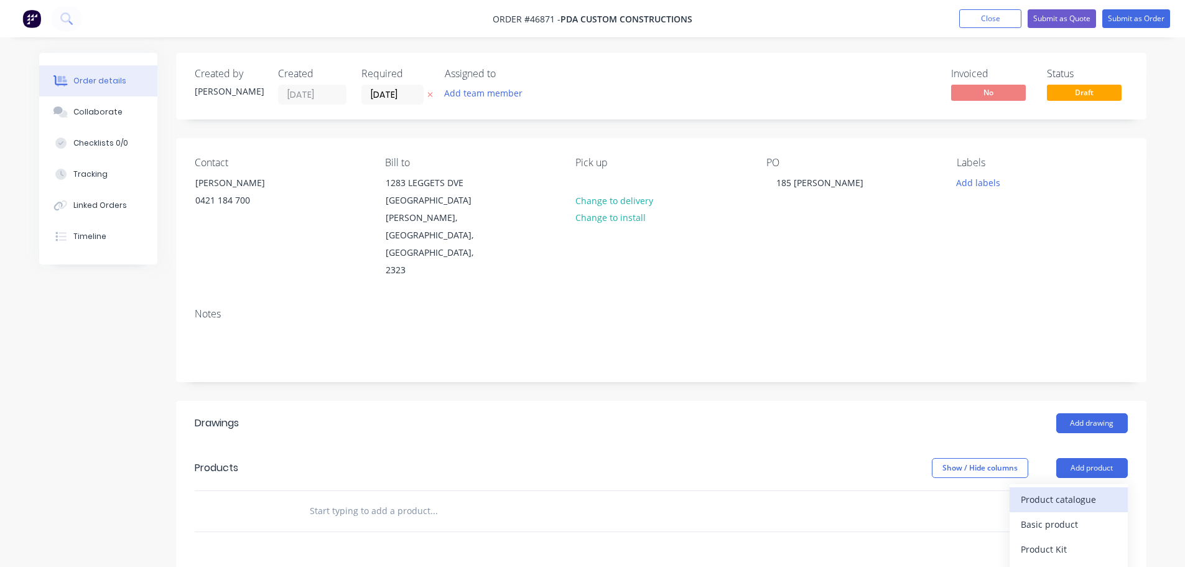
click at [1075, 490] on div "Product catalogue" at bounding box center [1069, 499] width 96 height 18
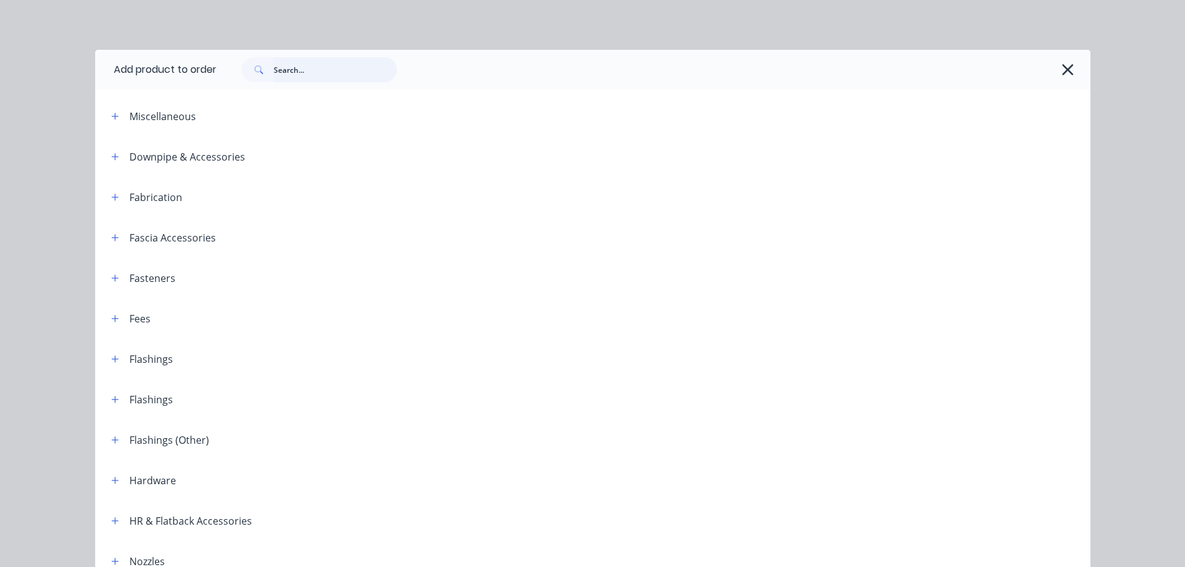
click at [330, 65] on input "text" at bounding box center [335, 69] width 123 height 25
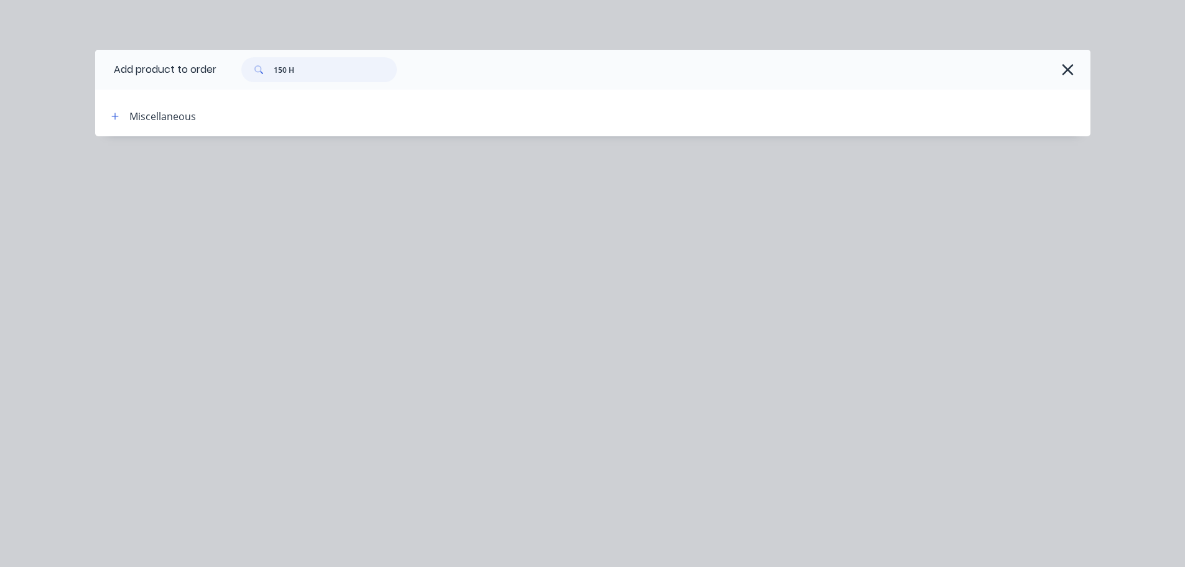
drag, startPoint x: 308, startPoint y: 68, endPoint x: 250, endPoint y: 62, distance: 58.2
click at [250, 62] on div "150 H" at bounding box center [318, 69] width 155 height 25
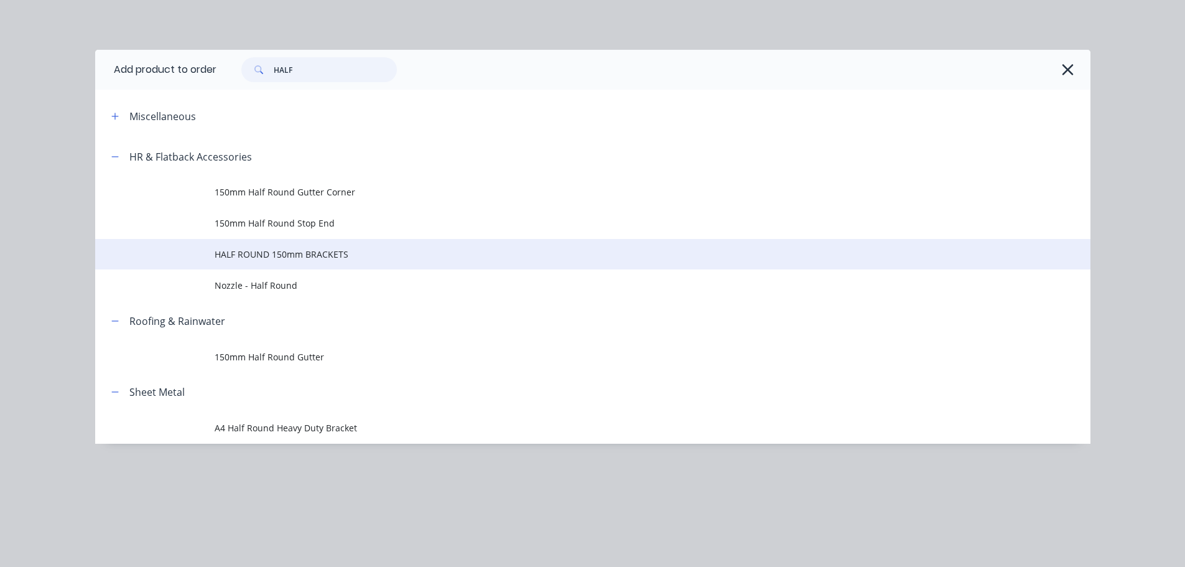
type input "HALF"
click at [272, 261] on td "HALF ROUND 150mm BRACKETS" at bounding box center [653, 254] width 876 height 31
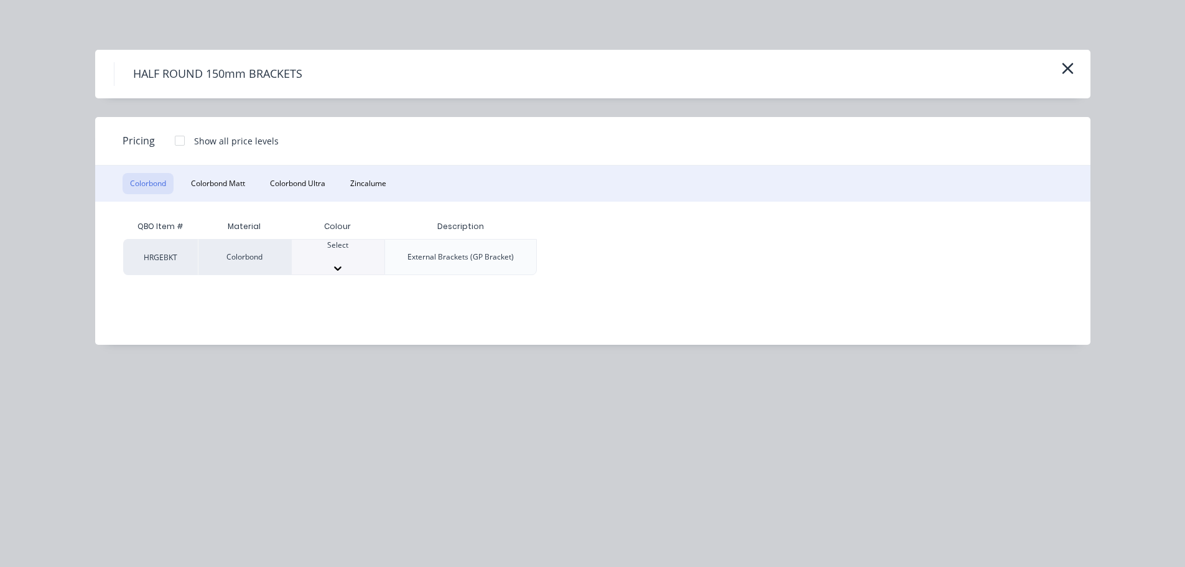
click at [354, 257] on div at bounding box center [338, 256] width 93 height 11
click at [344, 257] on div at bounding box center [338, 256] width 93 height 11
click at [374, 174] on button "Zincalume" at bounding box center [368, 183] width 51 height 21
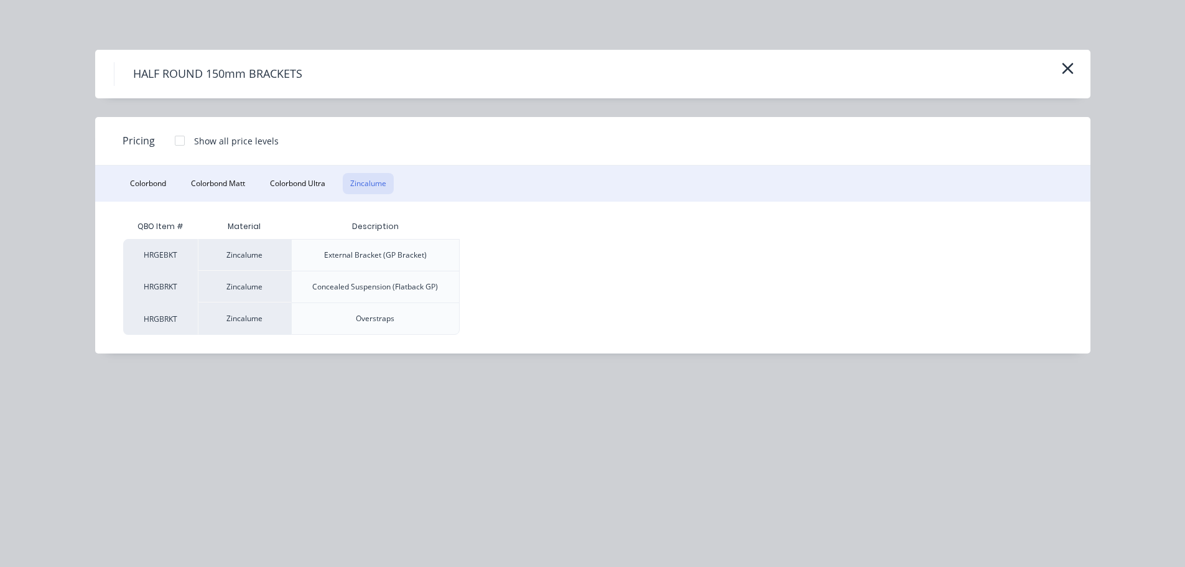
drag, startPoint x: 175, startPoint y: 138, endPoint x: 325, endPoint y: 190, distance: 158.7
click at [176, 137] on div at bounding box center [179, 140] width 25 height 25
click at [479, 247] on div "$9.15" at bounding box center [501, 254] width 83 height 31
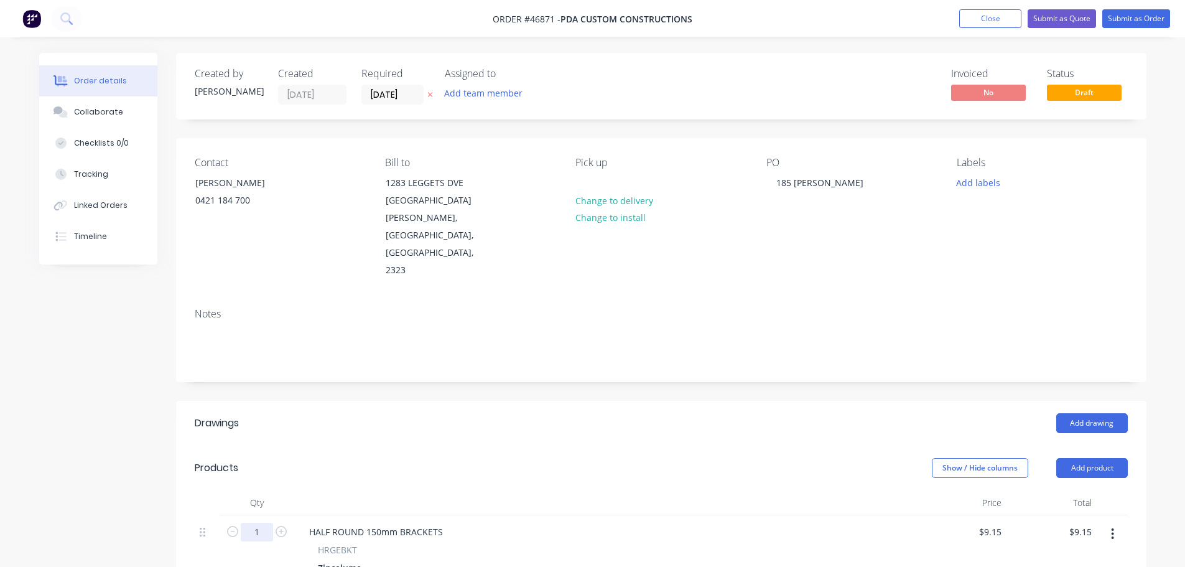
click at [252, 522] on input "1" at bounding box center [257, 531] width 32 height 19
type input "4"
type input "$36.60"
click at [521, 453] on header "Products Show / Hide columns Add product" at bounding box center [661, 467] width 970 height 45
click at [1146, 19] on button "Submit as Order" at bounding box center [1136, 18] width 68 height 19
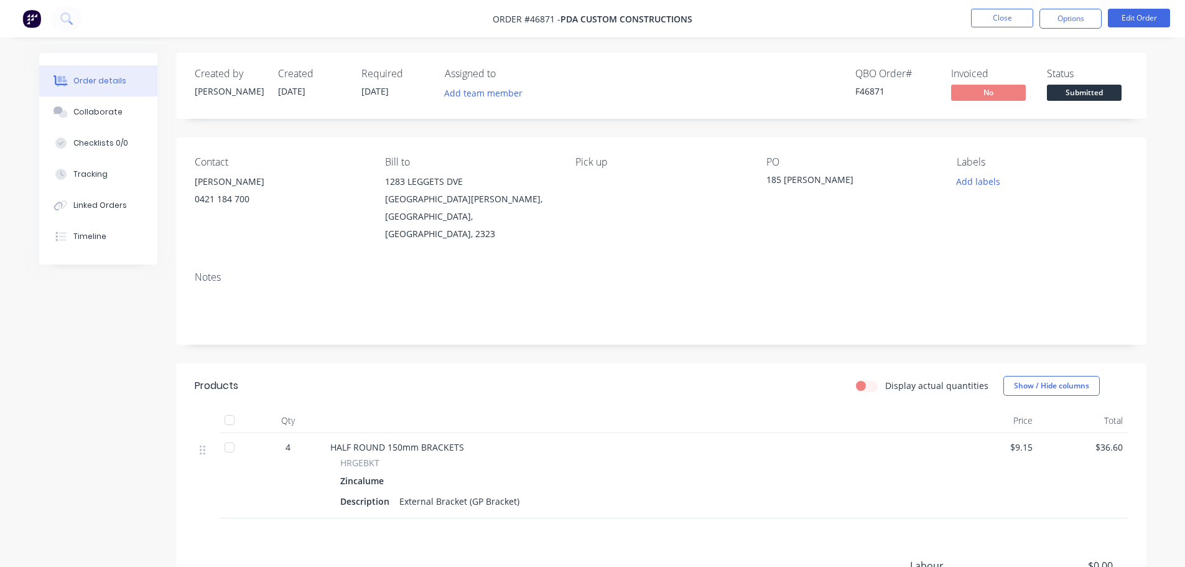
click at [1085, 93] on span "Submitted" at bounding box center [1084, 93] width 75 height 16
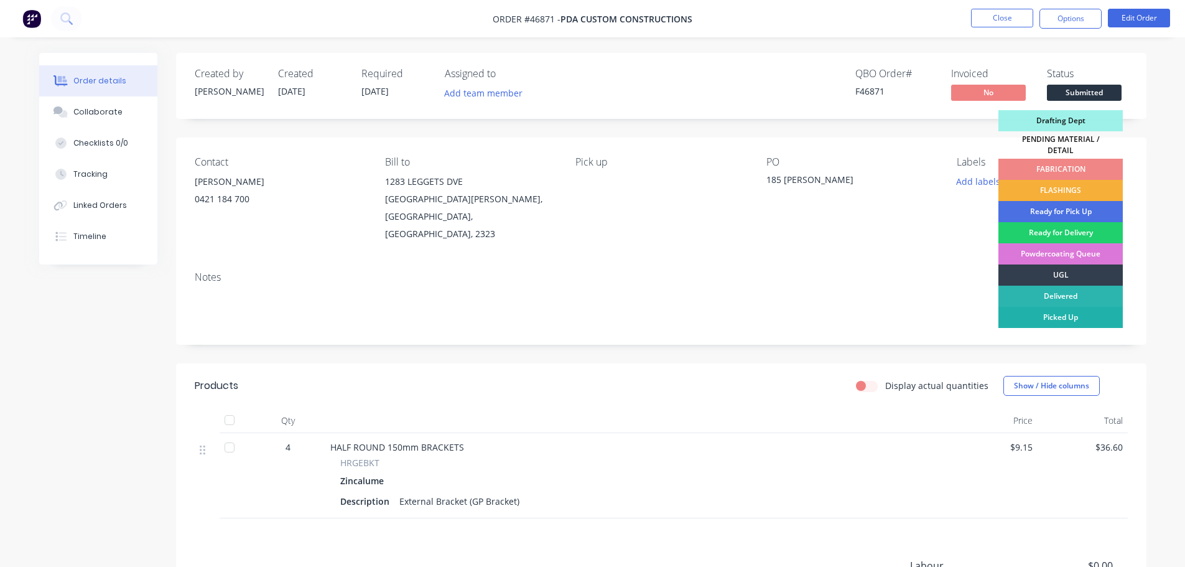
click at [1077, 311] on div "Picked Up" at bounding box center [1060, 317] width 124 height 21
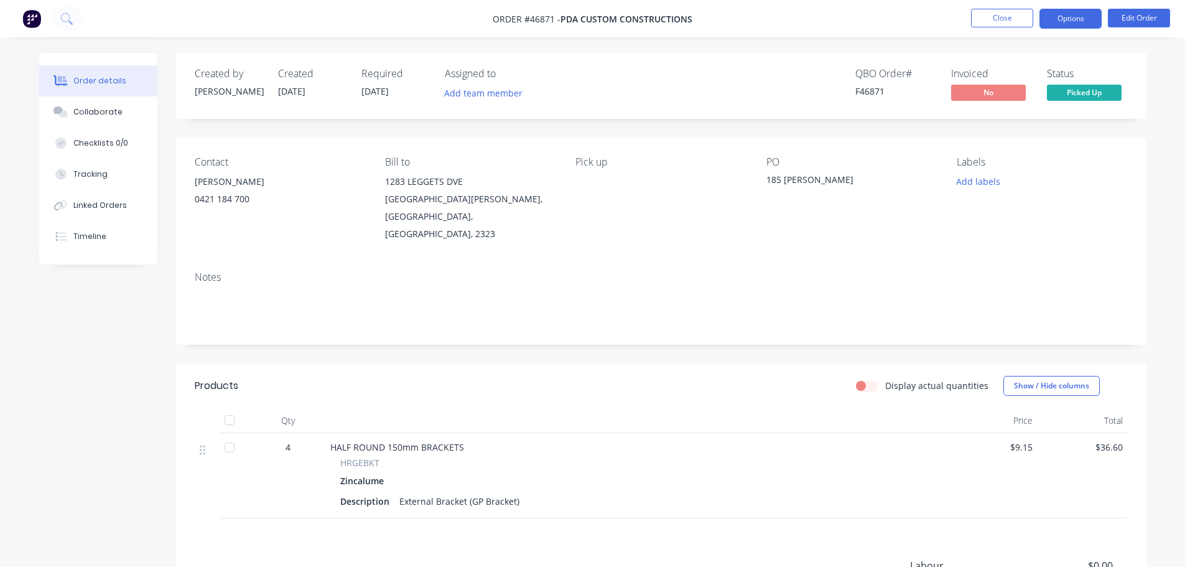
click at [1075, 22] on button "Options" at bounding box center [1070, 19] width 62 height 20
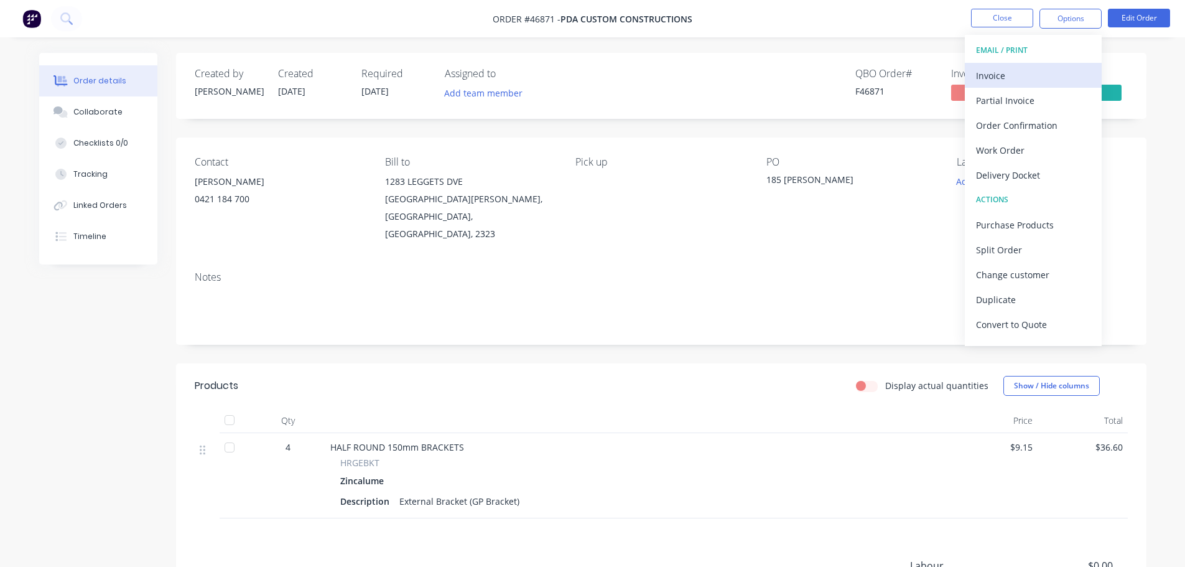
click at [1011, 75] on div "Invoice" at bounding box center [1033, 76] width 114 height 18
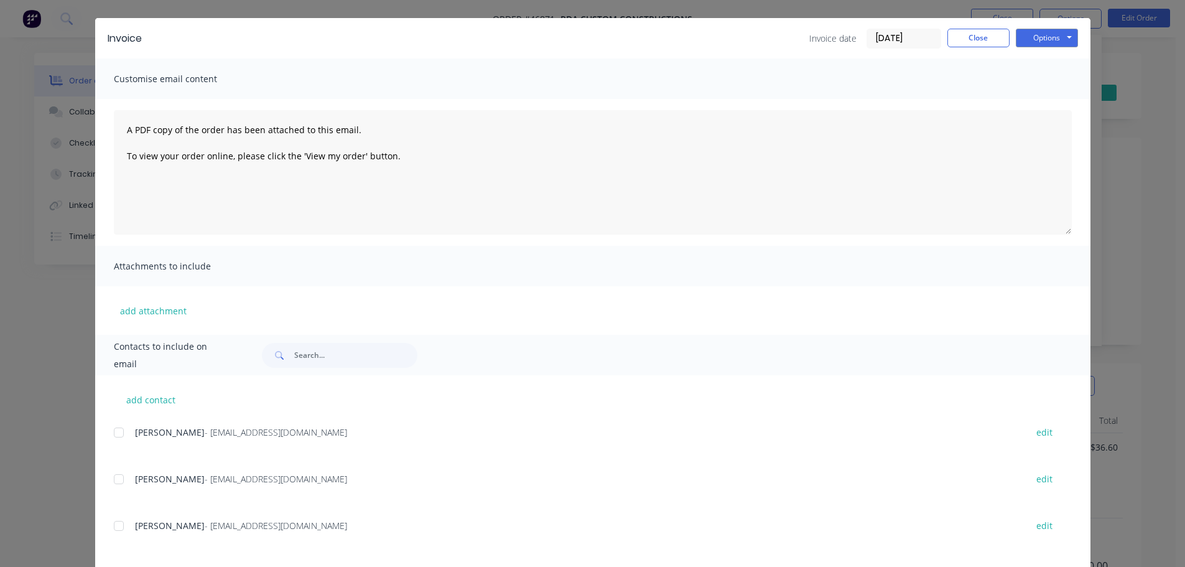
scroll to position [62, 0]
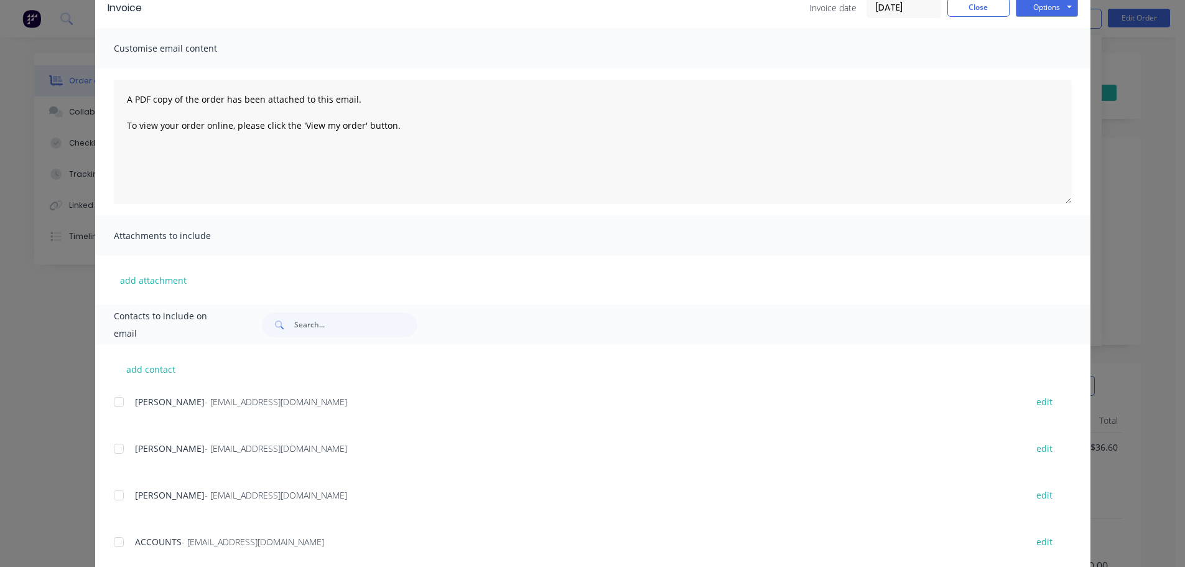
click at [117, 538] on div at bounding box center [118, 541] width 25 height 25
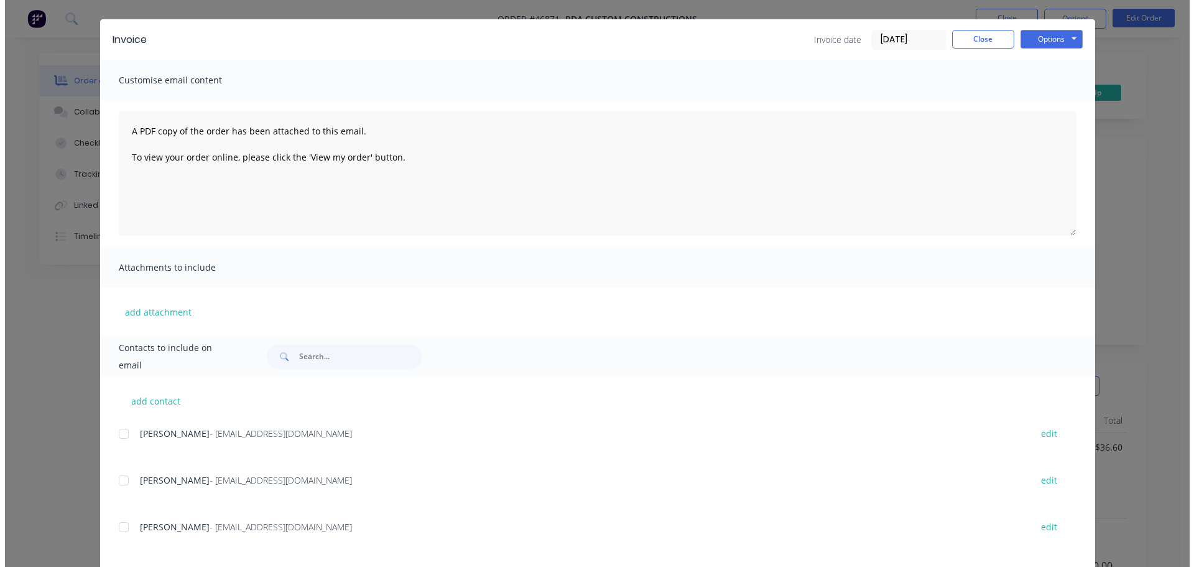
scroll to position [0, 0]
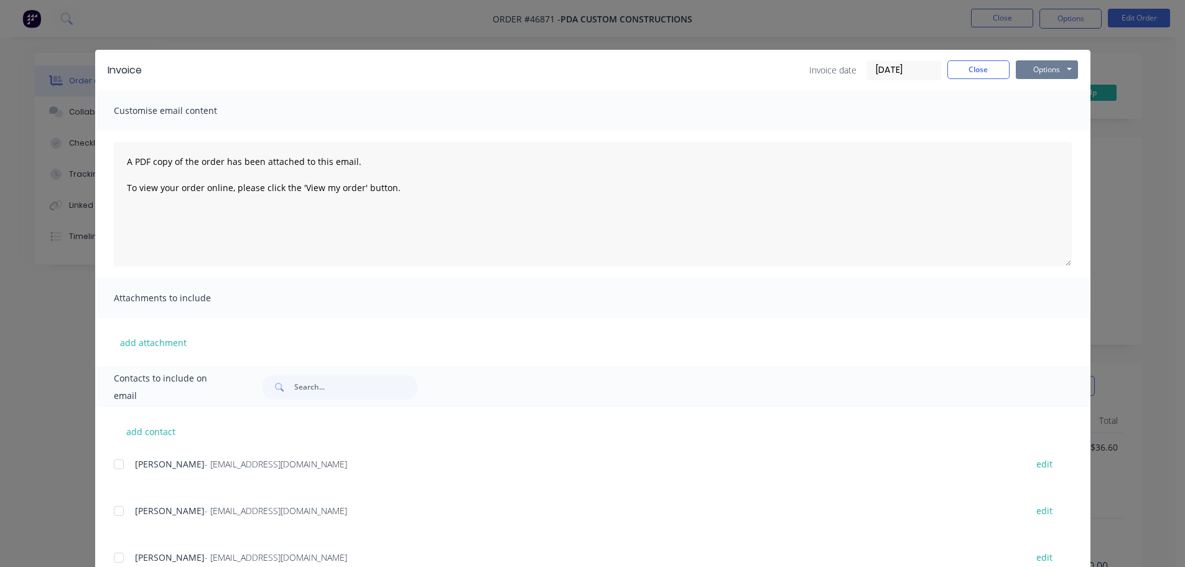
click at [1042, 75] on button "Options" at bounding box center [1047, 69] width 62 height 19
click at [1042, 130] on button "Email" at bounding box center [1056, 133] width 80 height 21
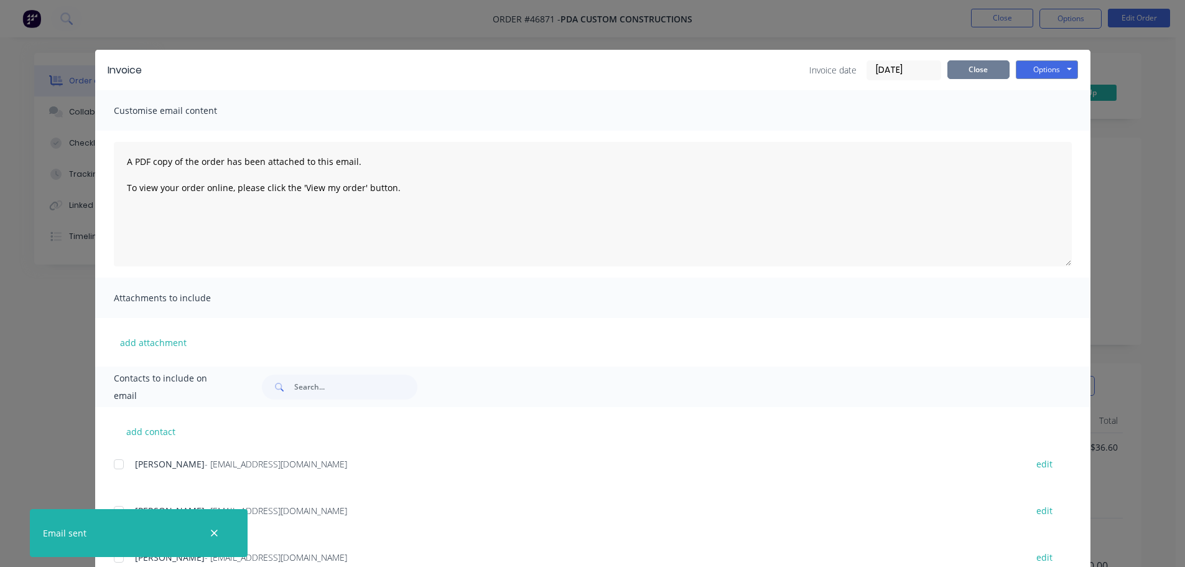
click at [978, 63] on button "Close" at bounding box center [978, 69] width 62 height 19
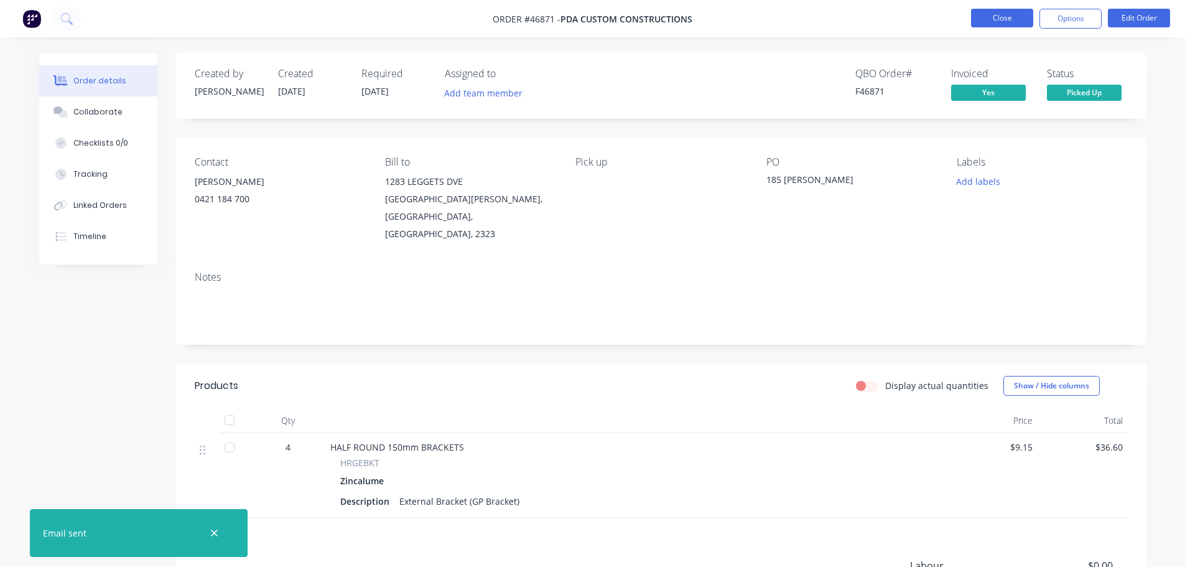
click at [1017, 9] on button "Close" at bounding box center [1002, 18] width 62 height 19
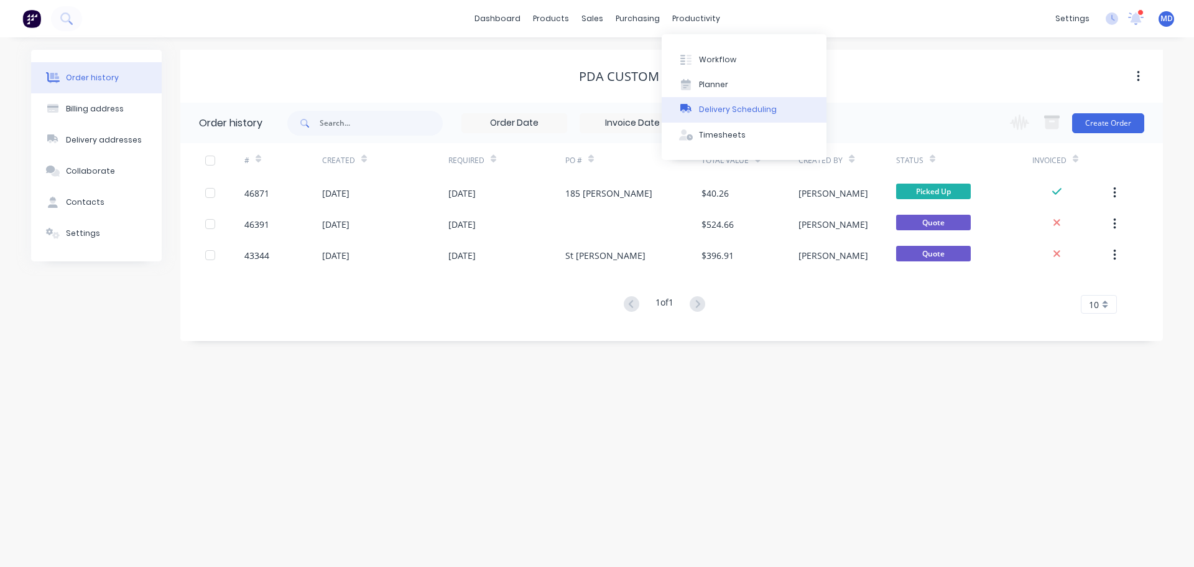
click at [699, 114] on div "Delivery Scheduling" at bounding box center [738, 109] width 78 height 11
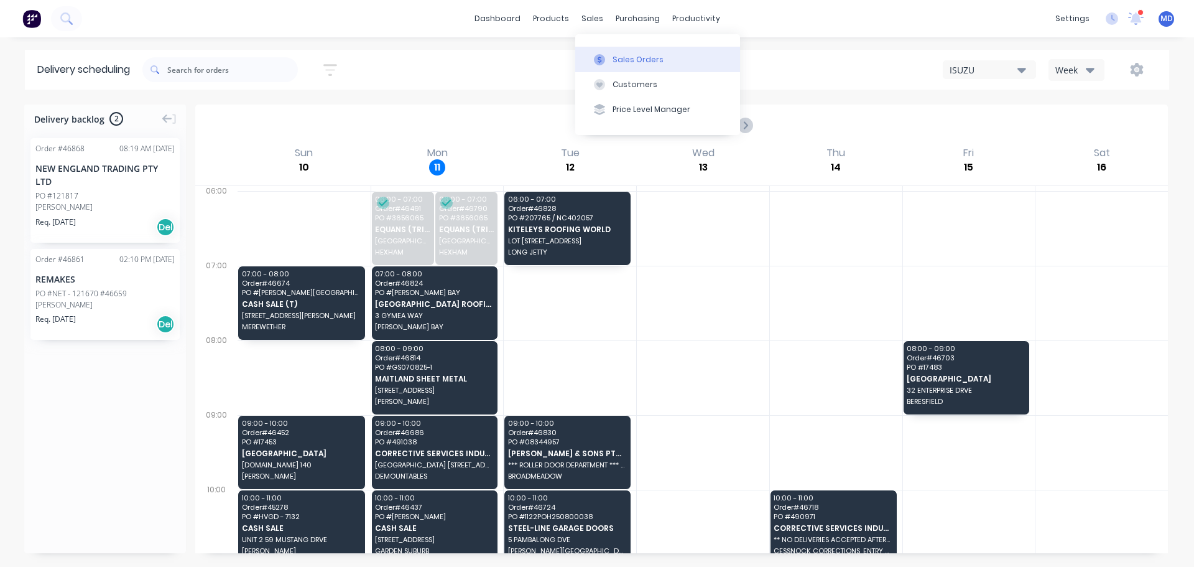
click at [596, 60] on icon at bounding box center [599, 59] width 11 height 11
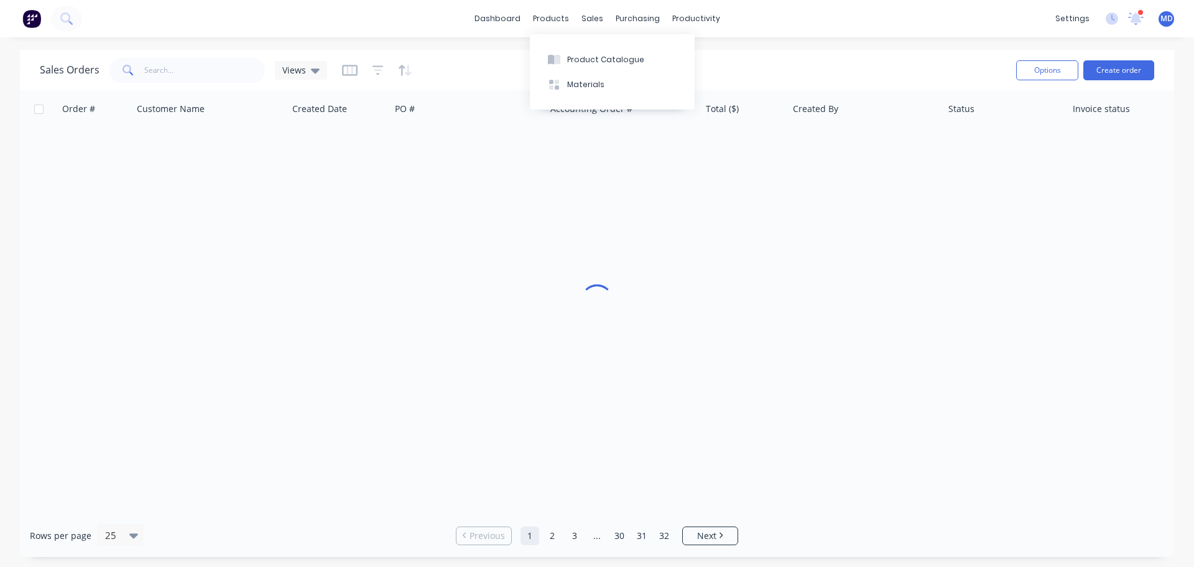
click at [557, 42] on div "Product Catalogue Materials" at bounding box center [612, 71] width 165 height 75
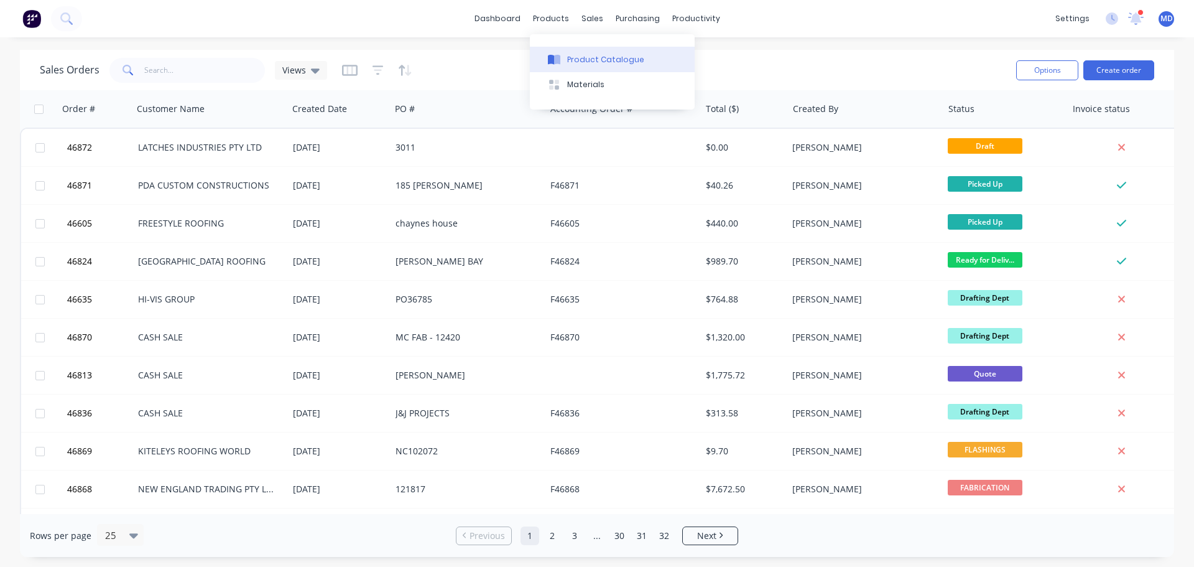
click at [563, 65] on button "Product Catalogue" at bounding box center [612, 59] width 165 height 25
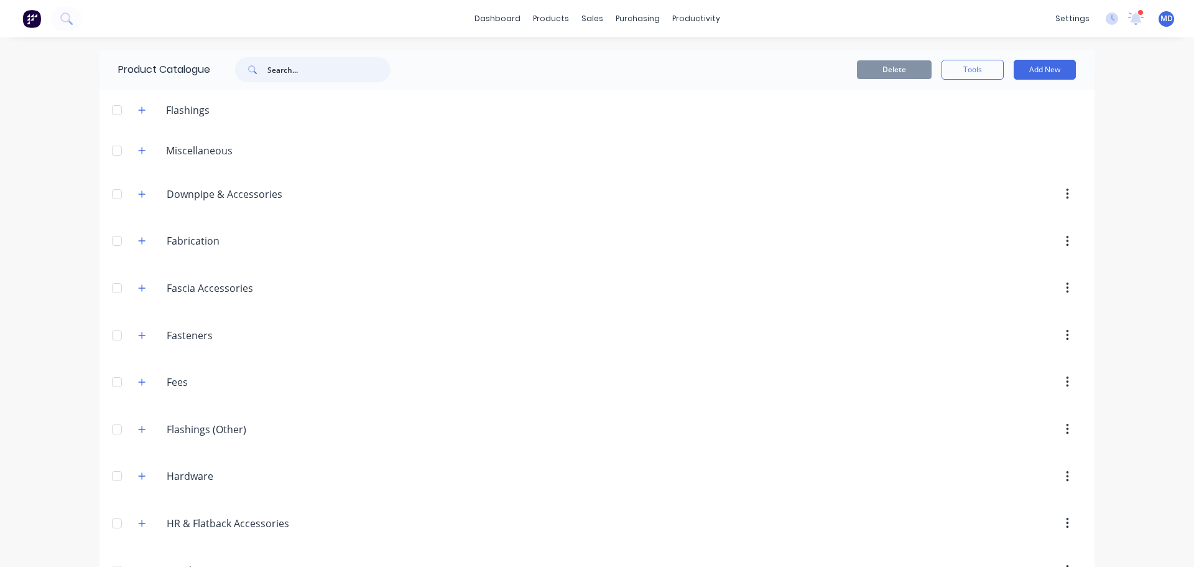
click at [303, 72] on input "text" at bounding box center [328, 69] width 123 height 25
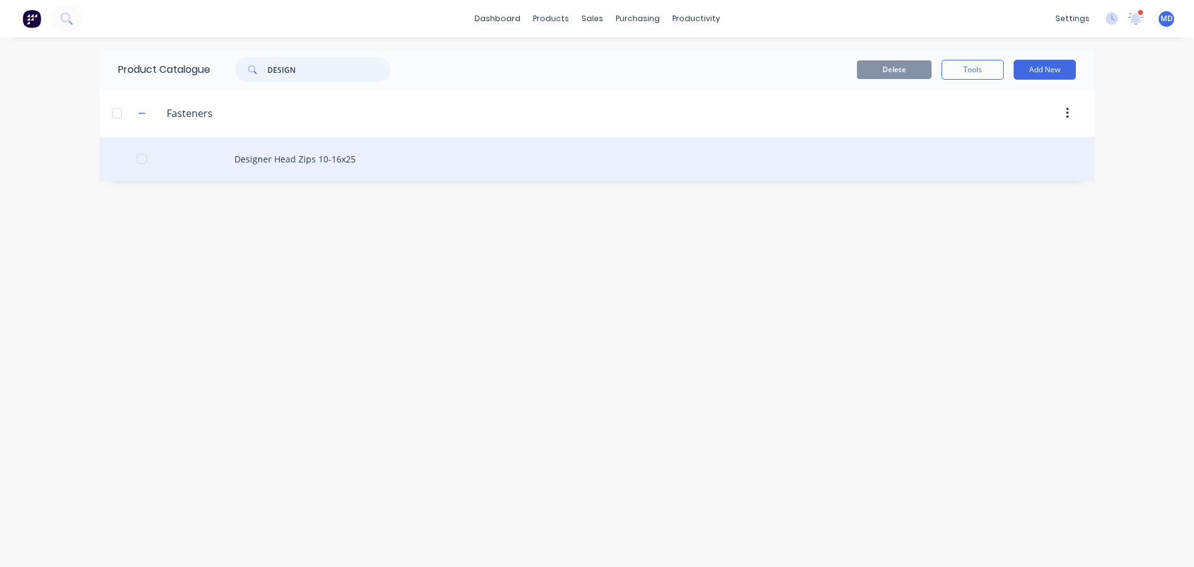
type input "DESIGN"
click at [311, 164] on div "Designer Head Zips 10-16x25" at bounding box center [597, 159] width 995 height 44
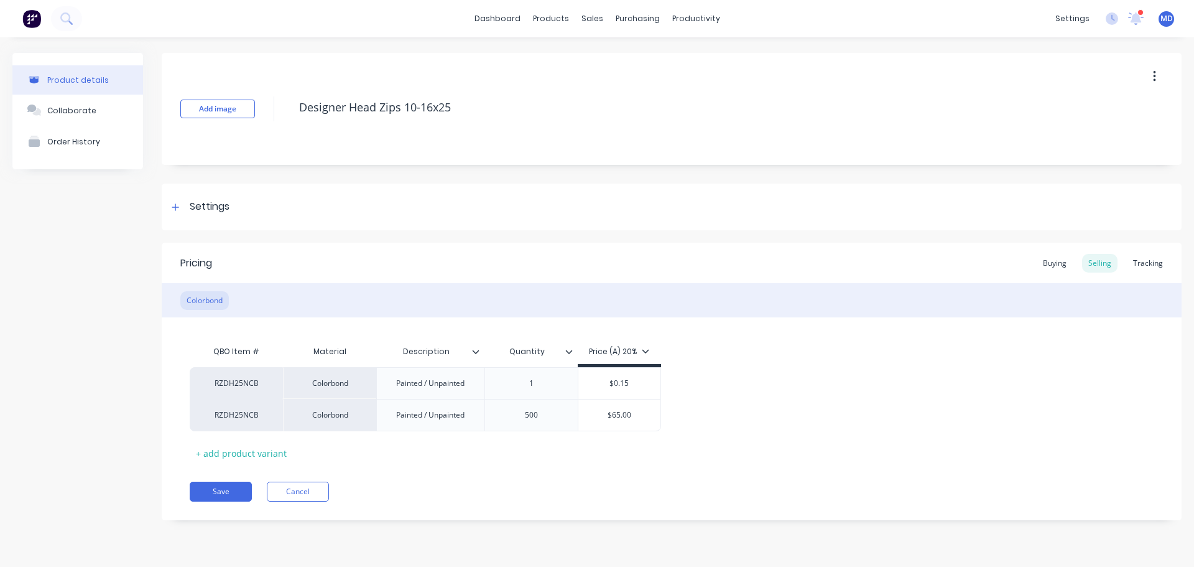
type textarea "x"
click at [621, 55] on div "Sales Orders" at bounding box center [638, 59] width 51 height 11
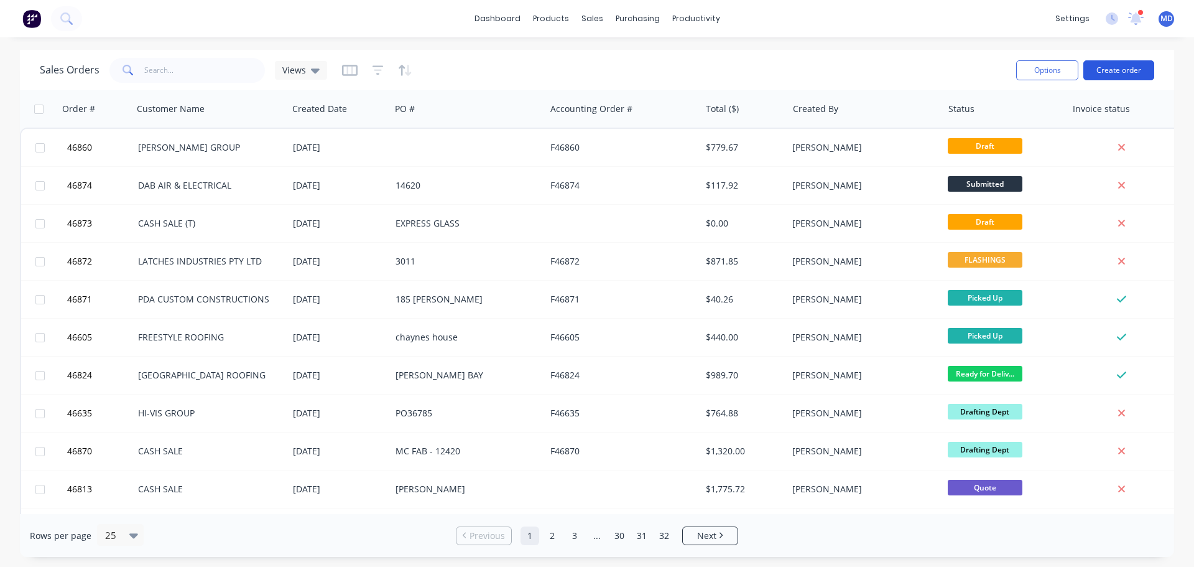
click at [1132, 72] on button "Create order" at bounding box center [1118, 70] width 71 height 20
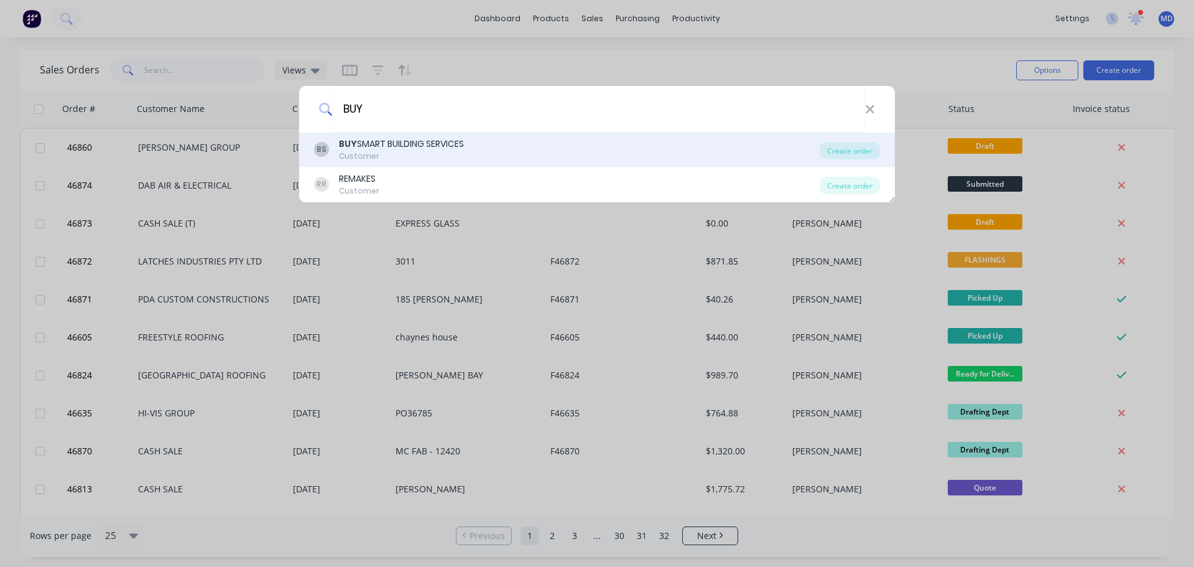
type input "BUY"
click at [455, 142] on div "BUY SMART BUILDING SERVICES" at bounding box center [401, 143] width 125 height 13
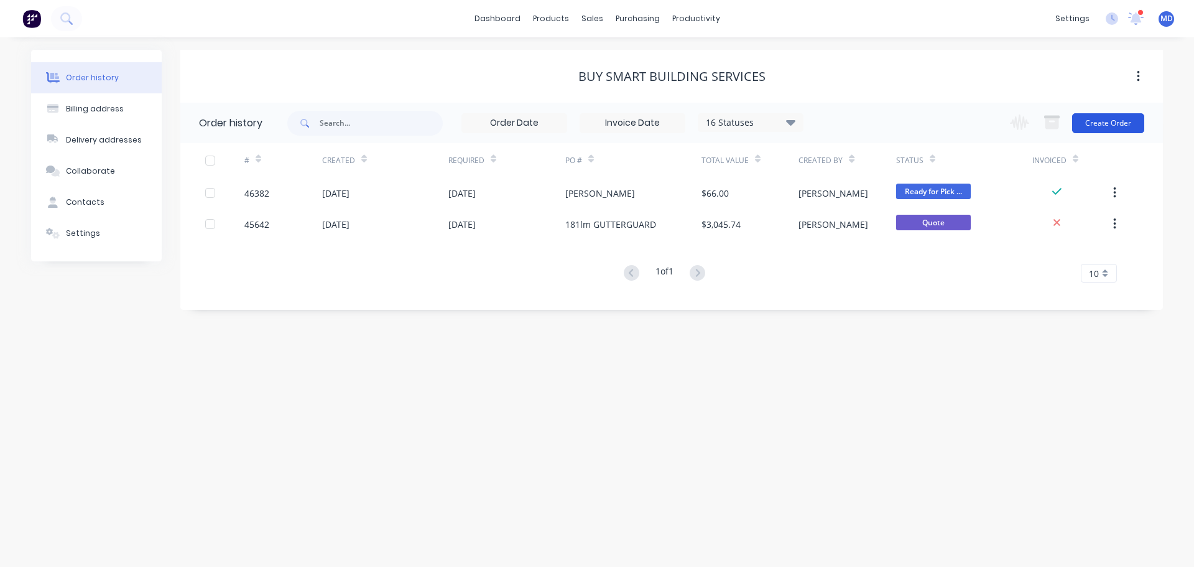
click at [1098, 126] on button "Create Order" at bounding box center [1108, 123] width 72 height 20
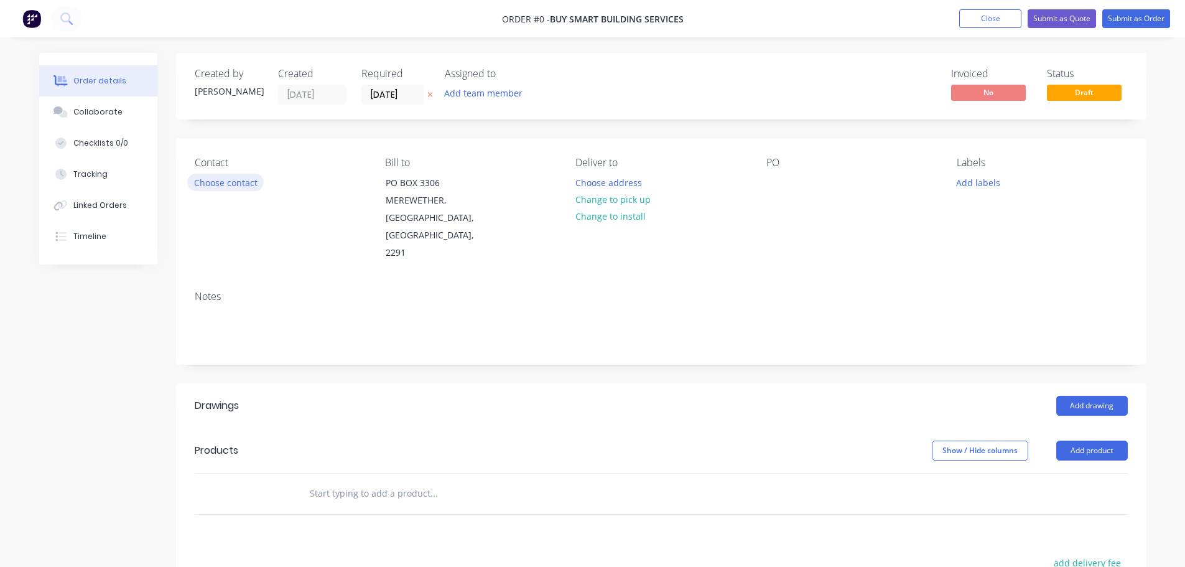
click at [229, 188] on button "Choose contact" at bounding box center [225, 182] width 76 height 17
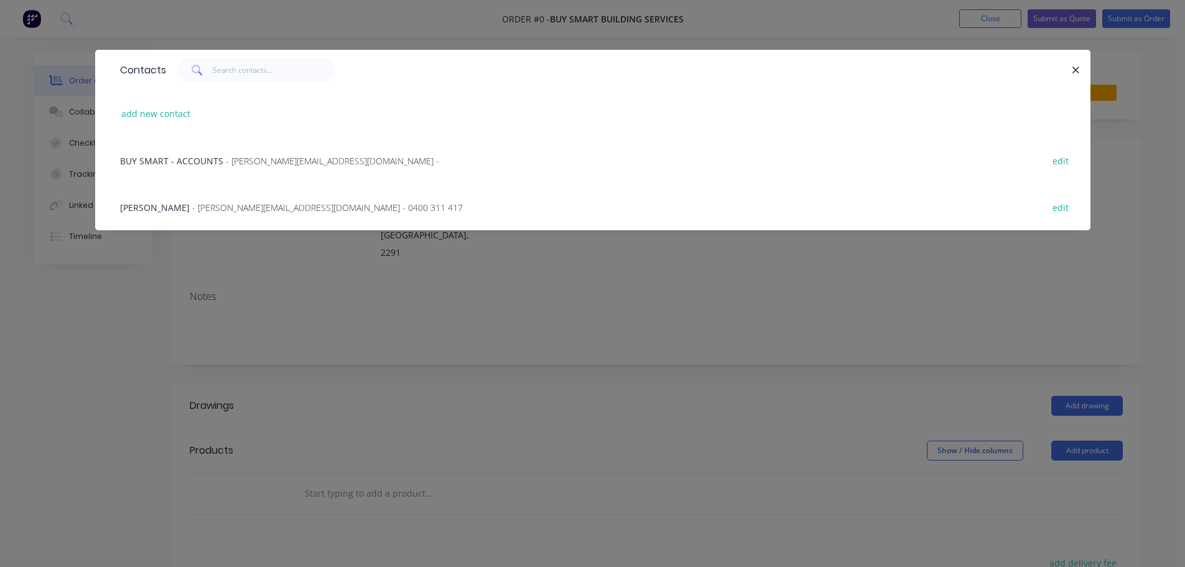
click at [192, 202] on div "BRETT CLEMENTS - [EMAIL_ADDRESS][DOMAIN_NAME] - 0400 311 417" at bounding box center [291, 207] width 343 height 13
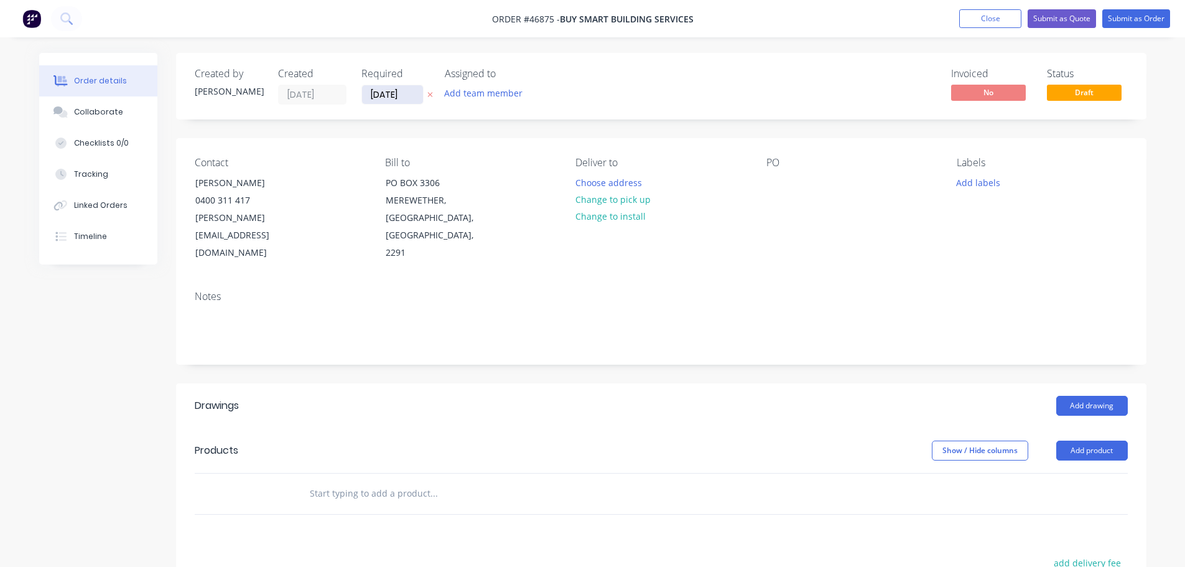
click at [386, 93] on input "[DATE]" at bounding box center [392, 94] width 61 height 19
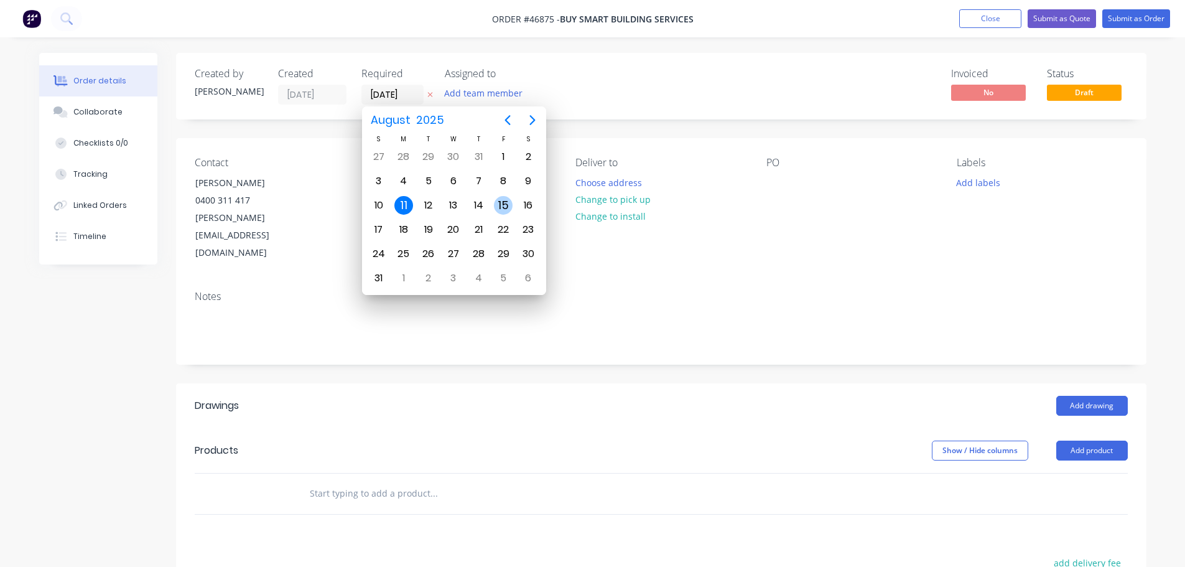
click at [507, 203] on div "15" at bounding box center [503, 205] width 19 height 19
type input "[DATE]"
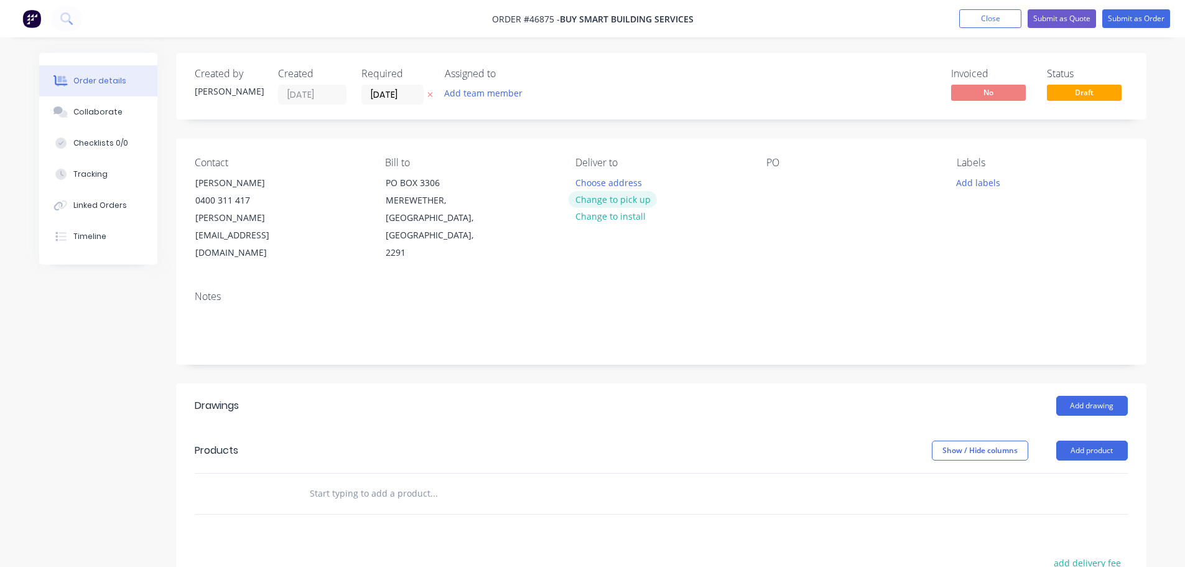
click at [612, 199] on button "Change to pick up" at bounding box center [612, 199] width 88 height 17
click at [777, 184] on div at bounding box center [776, 183] width 20 height 18
click at [1101, 396] on button "Add drawing" at bounding box center [1092, 406] width 72 height 20
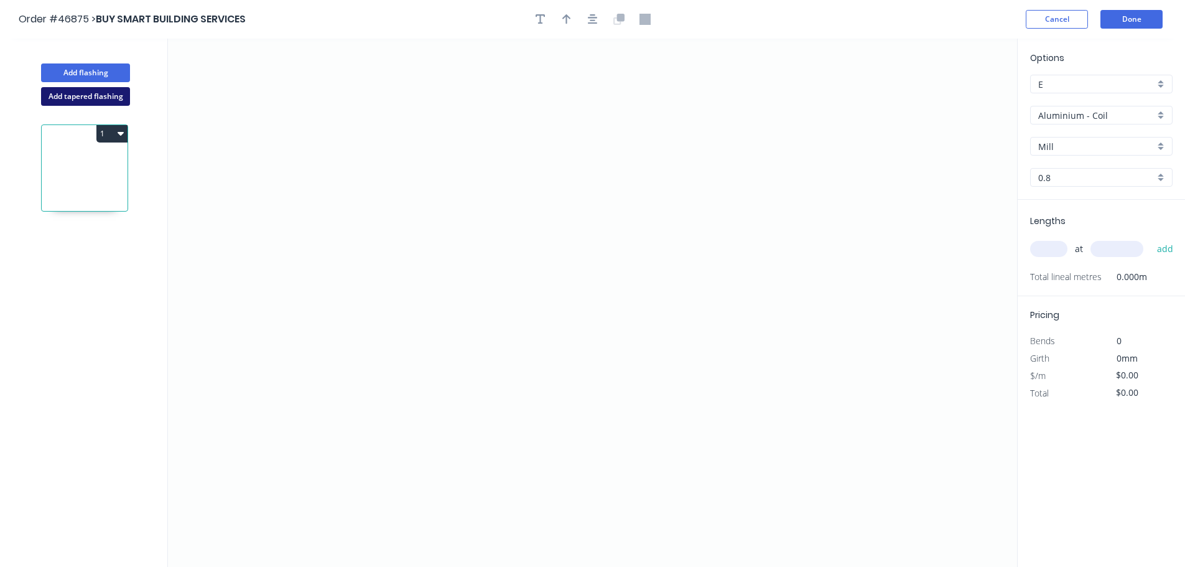
click at [99, 100] on button "Add tapered flashing" at bounding box center [85, 96] width 89 height 19
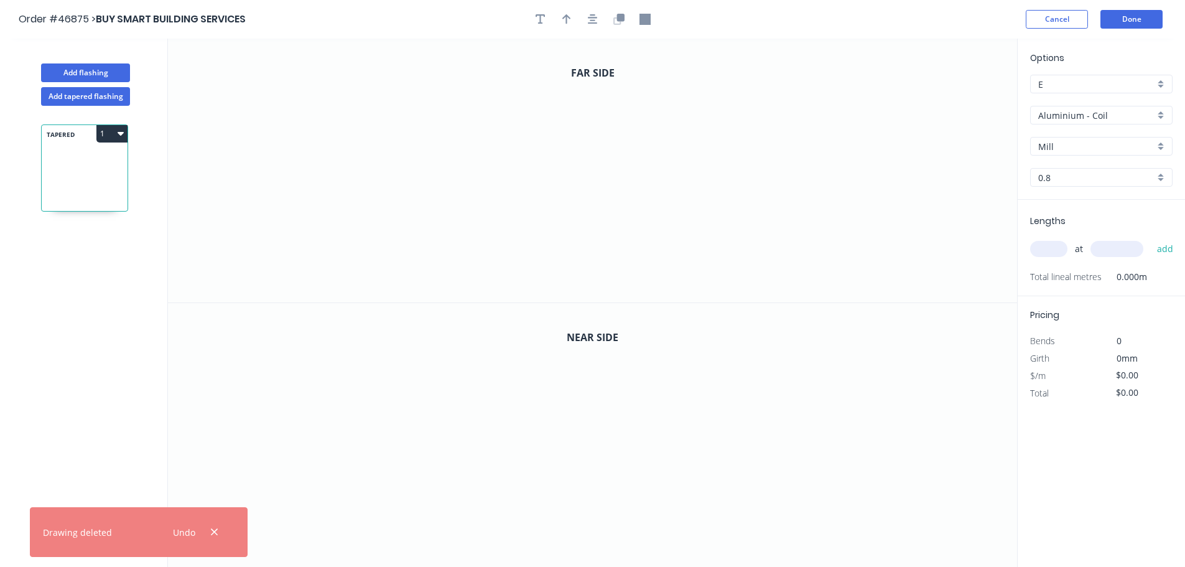
click at [1068, 112] on input "Aluminium - Coil" at bounding box center [1096, 115] width 116 height 13
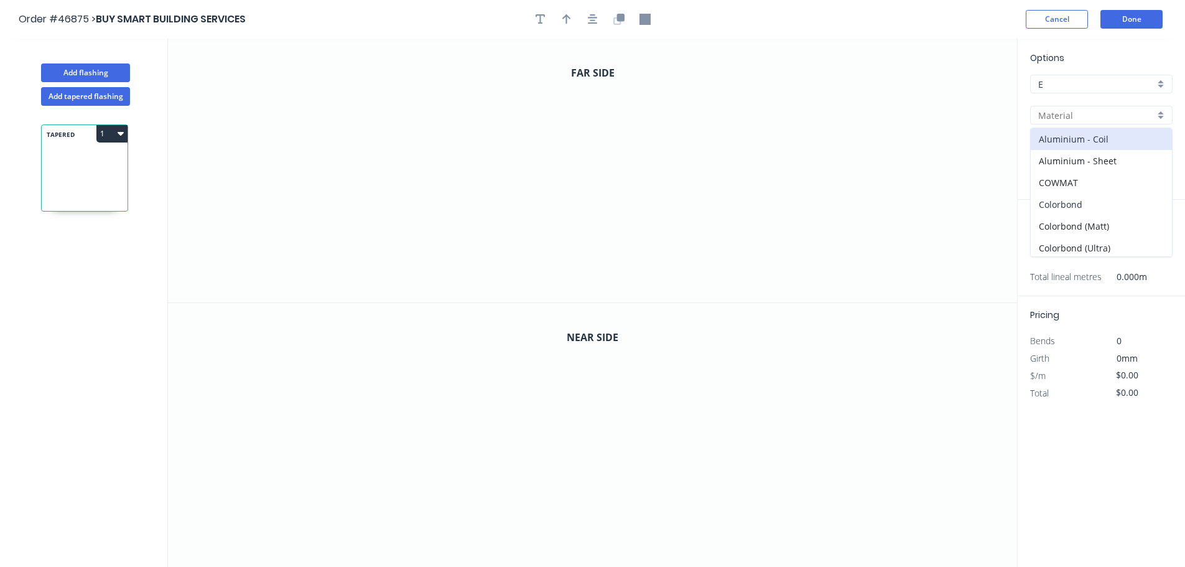
click at [1070, 210] on div "Colorbond" at bounding box center [1101, 204] width 141 height 22
type input "Colorbond"
type input "Basalt"
type input "0.55"
click at [1071, 144] on input "Basalt" at bounding box center [1096, 146] width 116 height 13
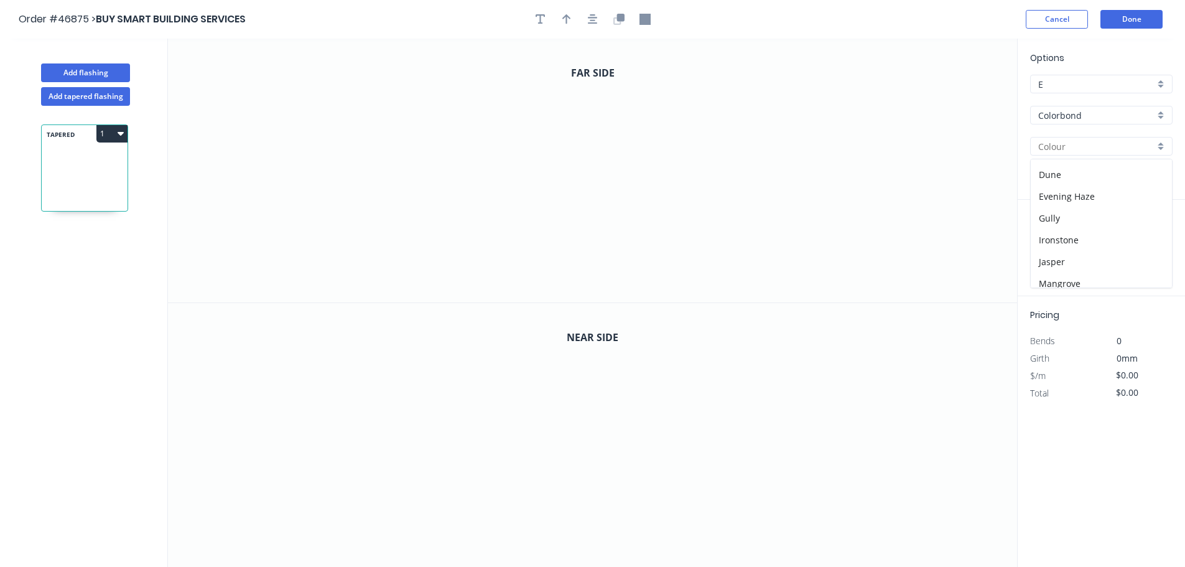
scroll to position [311, 0]
click at [1063, 164] on div "Monument" at bounding box center [1101, 164] width 141 height 22
type input "Monument"
click at [449, 165] on icon "0" at bounding box center [592, 171] width 849 height 264
click at [495, 165] on icon "0" at bounding box center [592, 171] width 849 height 264
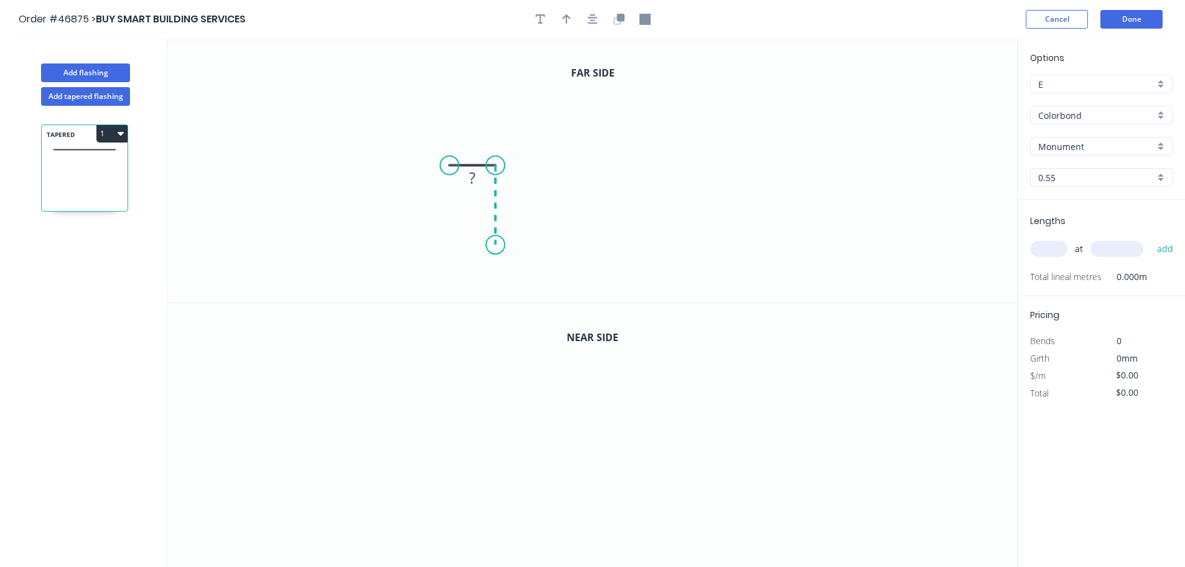
click at [495, 245] on icon "0 ?" at bounding box center [592, 171] width 849 height 264
click at [718, 239] on icon "0 ? ?" at bounding box center [592, 171] width 849 height 264
click at [721, 167] on icon "0 ? ? ?" at bounding box center [592, 171] width 849 height 264
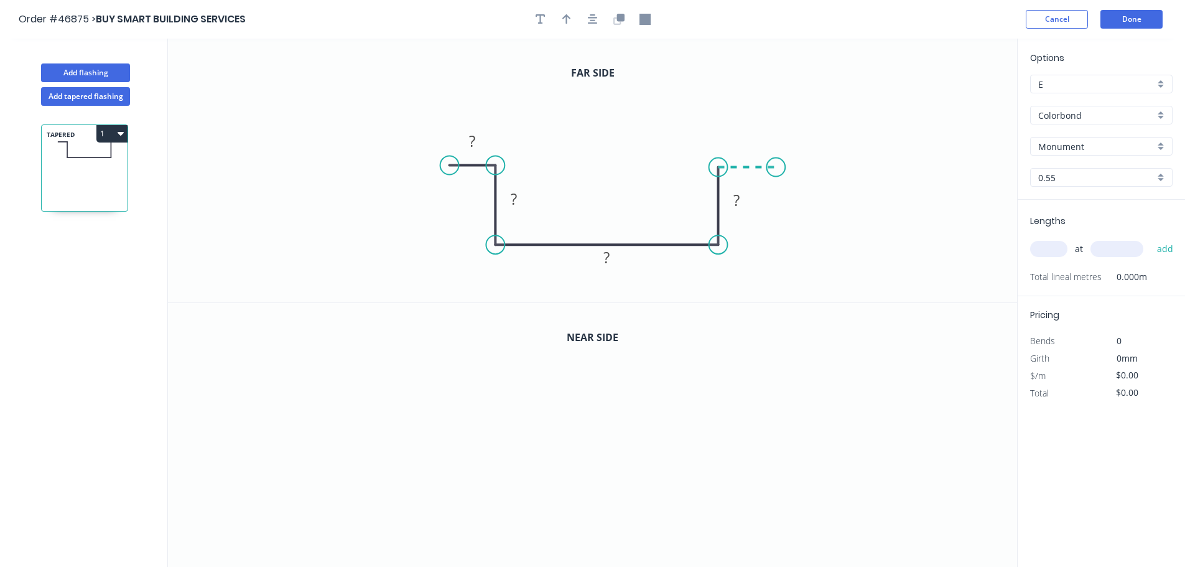
click at [776, 164] on icon "0 ? ? ? ?" at bounding box center [592, 171] width 849 height 264
click at [475, 141] on tspan "?" at bounding box center [472, 141] width 6 height 21
click at [568, 25] on button "button" at bounding box center [566, 19] width 19 height 19
drag, startPoint x: 953, startPoint y: 98, endPoint x: 611, endPoint y: 163, distance: 348.2
click at [611, 163] on icon at bounding box center [610, 149] width 11 height 40
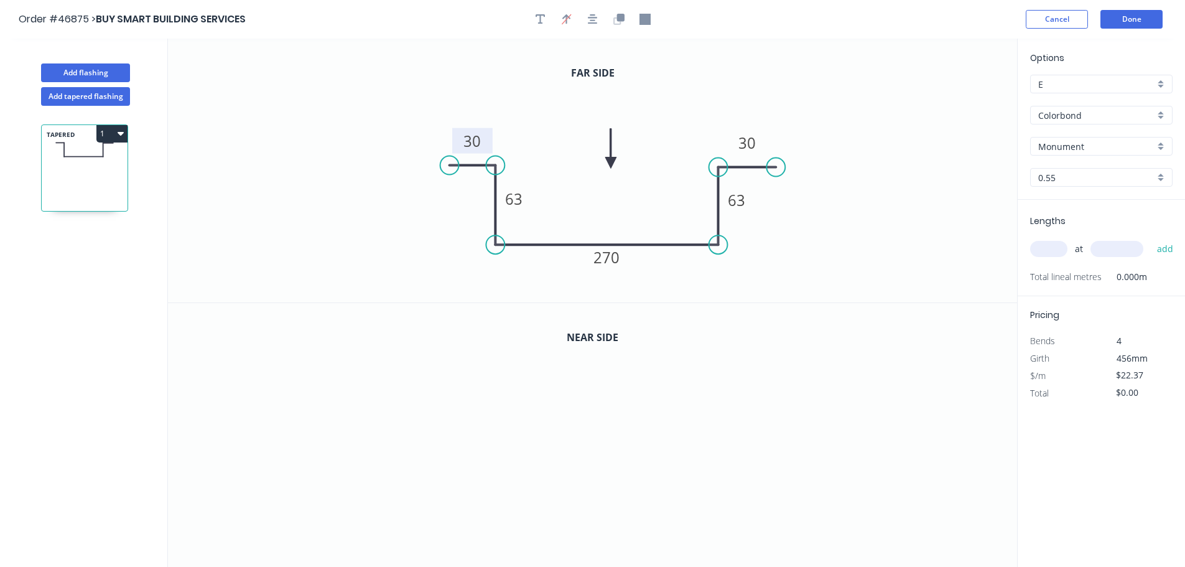
click at [617, 30] on header "Order #46875 > BUY SMART BUILDING SERVICES Cancel Done" at bounding box center [592, 19] width 1185 height 39
click at [618, 26] on button "button" at bounding box center [618, 19] width 19 height 19
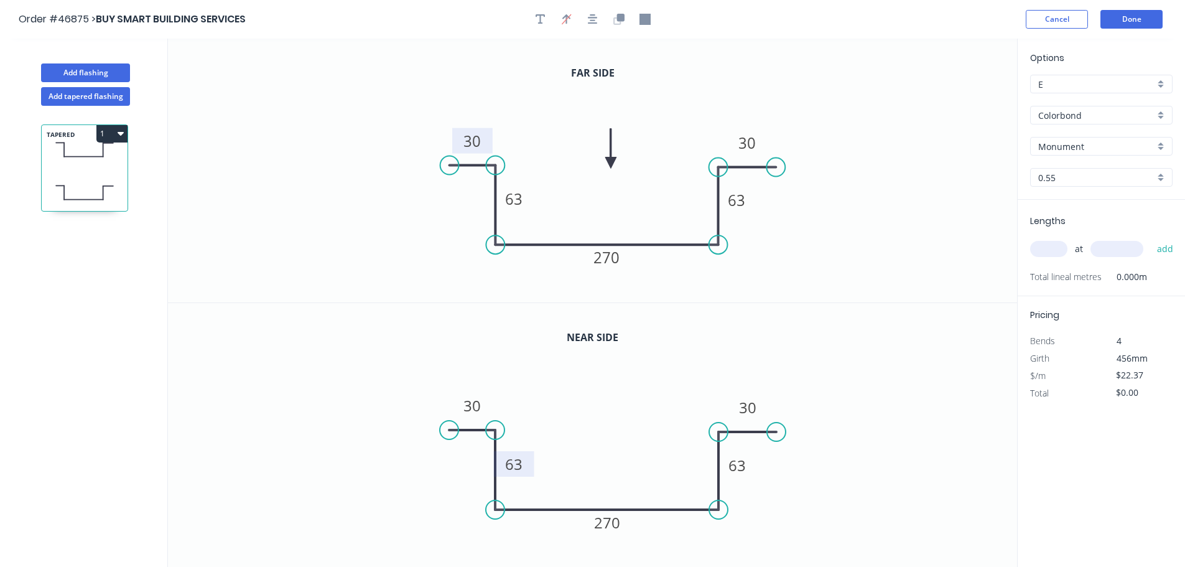
click at [515, 471] on tspan "63" at bounding box center [513, 463] width 17 height 21
drag, startPoint x: 609, startPoint y: 159, endPoint x: 780, endPoint y: 235, distance: 187.1
click at [780, 236] on icon at bounding box center [777, 223] width 11 height 40
type input "$33.94"
click at [780, 235] on icon at bounding box center [779, 222] width 11 height 40
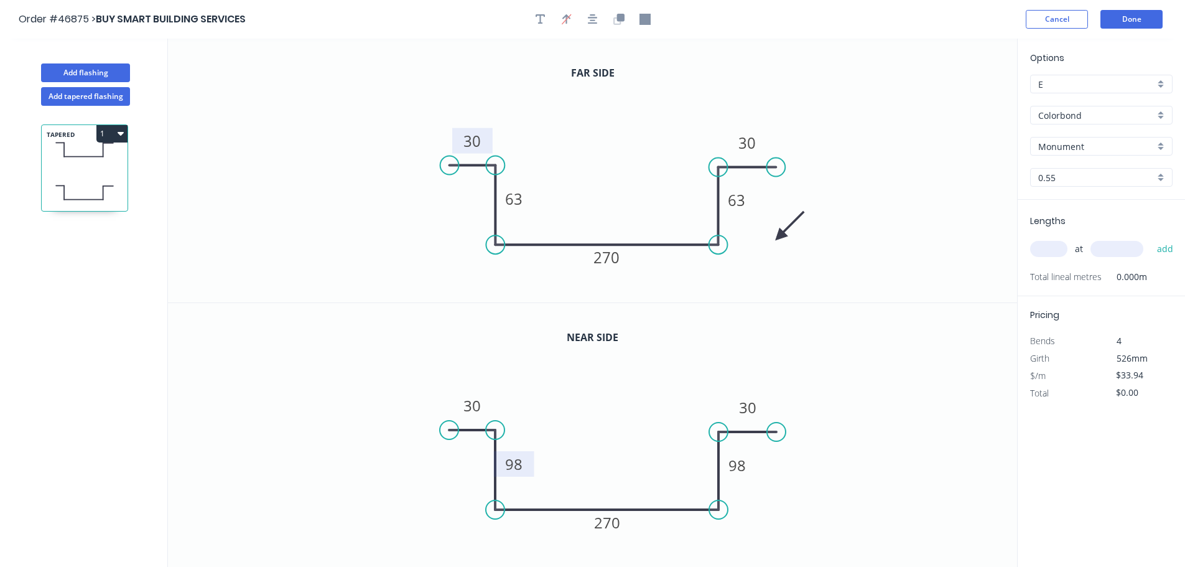
click at [780, 235] on icon at bounding box center [790, 226] width 36 height 36
click at [780, 235] on icon at bounding box center [794, 235] width 40 height 11
click at [780, 235] on icon at bounding box center [790, 246] width 36 height 36
click at [780, 235] on icon at bounding box center [779, 250] width 11 height 40
click at [780, 235] on icon at bounding box center [769, 246] width 36 height 36
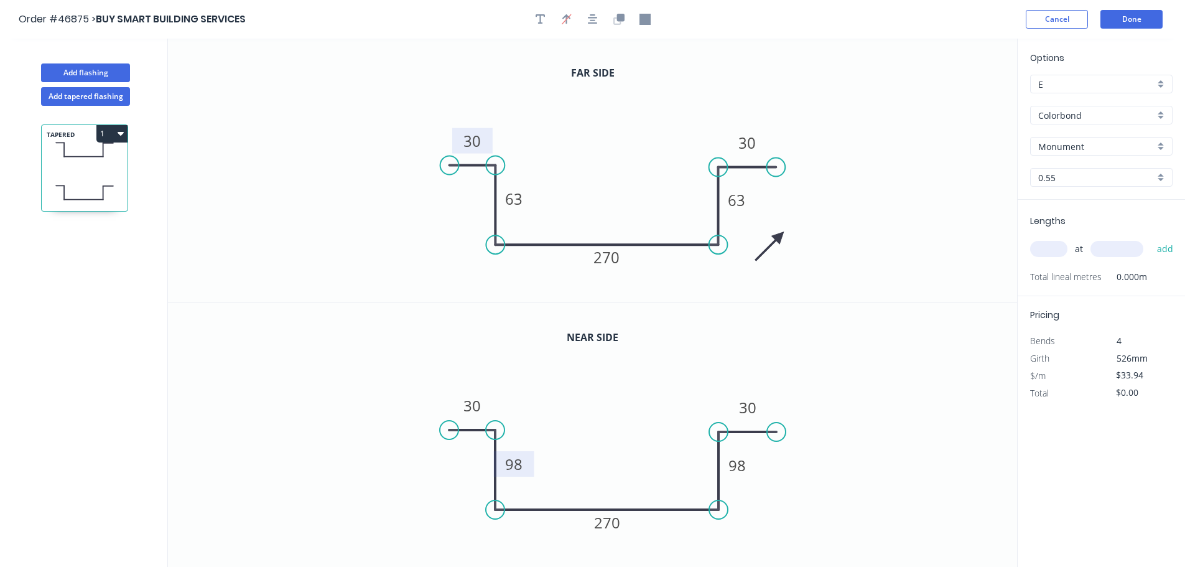
click at [780, 235] on icon at bounding box center [769, 246] width 36 height 36
click at [780, 235] on icon at bounding box center [769, 226] width 36 height 36
click at [780, 235] on icon at bounding box center [779, 222] width 11 height 40
click at [780, 235] on icon at bounding box center [790, 226] width 36 height 36
click at [780, 235] on icon at bounding box center [794, 235] width 40 height 11
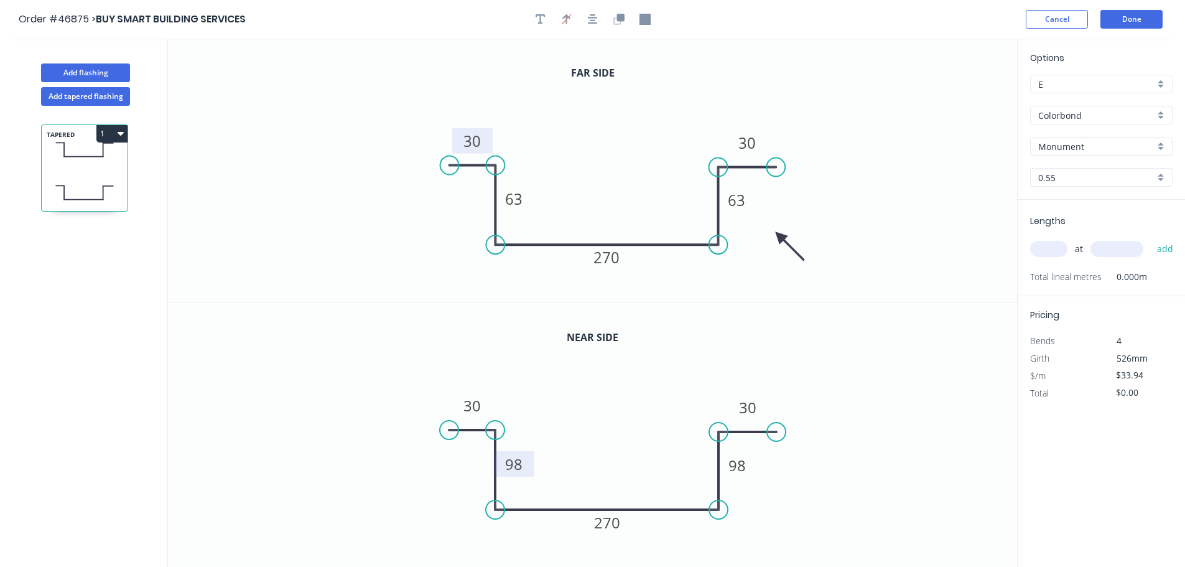
click at [1043, 252] on input "text" at bounding box center [1048, 249] width 37 height 16
type input "1"
type input "6900"
click at [1151, 238] on button "add" at bounding box center [1165, 248] width 29 height 21
type input "$234.19"
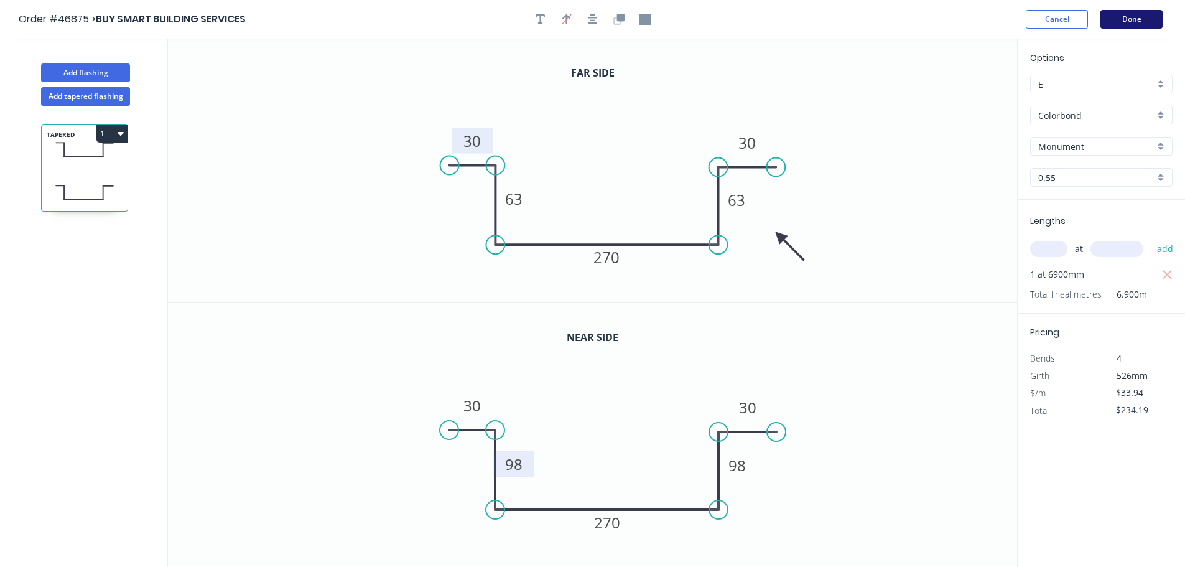
click at [1127, 19] on button "Done" at bounding box center [1131, 19] width 62 height 19
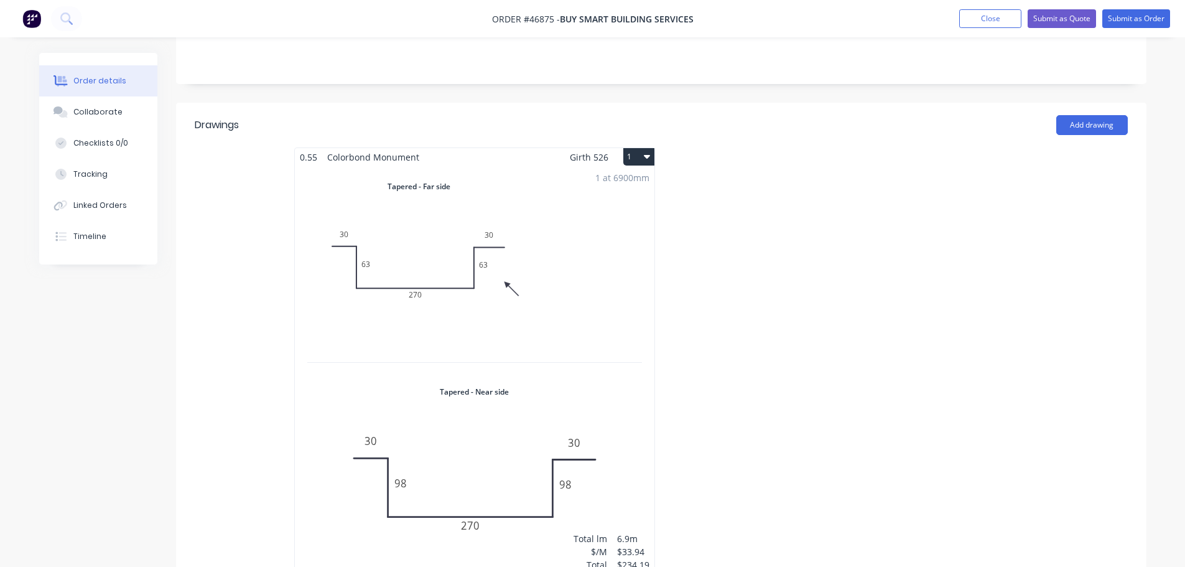
scroll to position [373, 0]
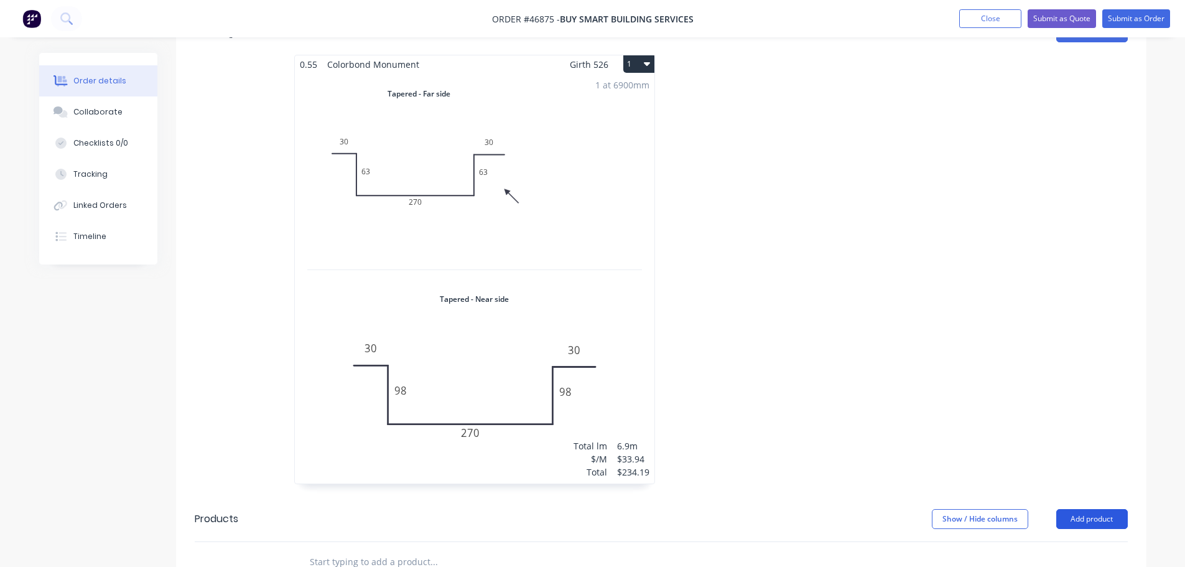
click at [1091, 509] on button "Add product" at bounding box center [1092, 519] width 72 height 20
click at [1083, 541] on div "Product catalogue" at bounding box center [1069, 550] width 96 height 18
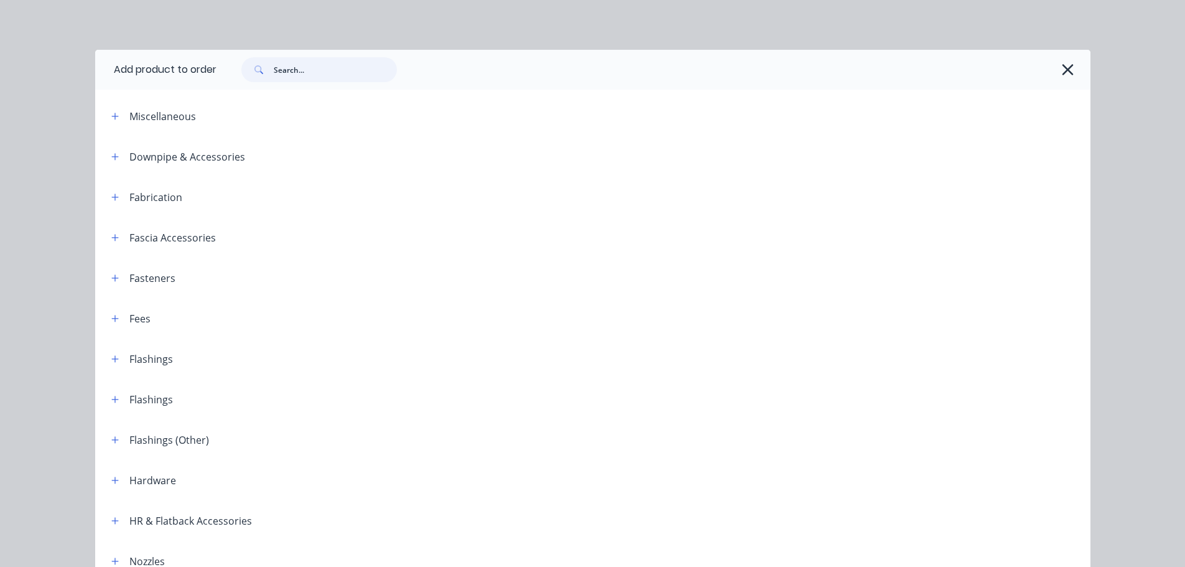
click at [280, 68] on input "text" at bounding box center [335, 69] width 123 height 25
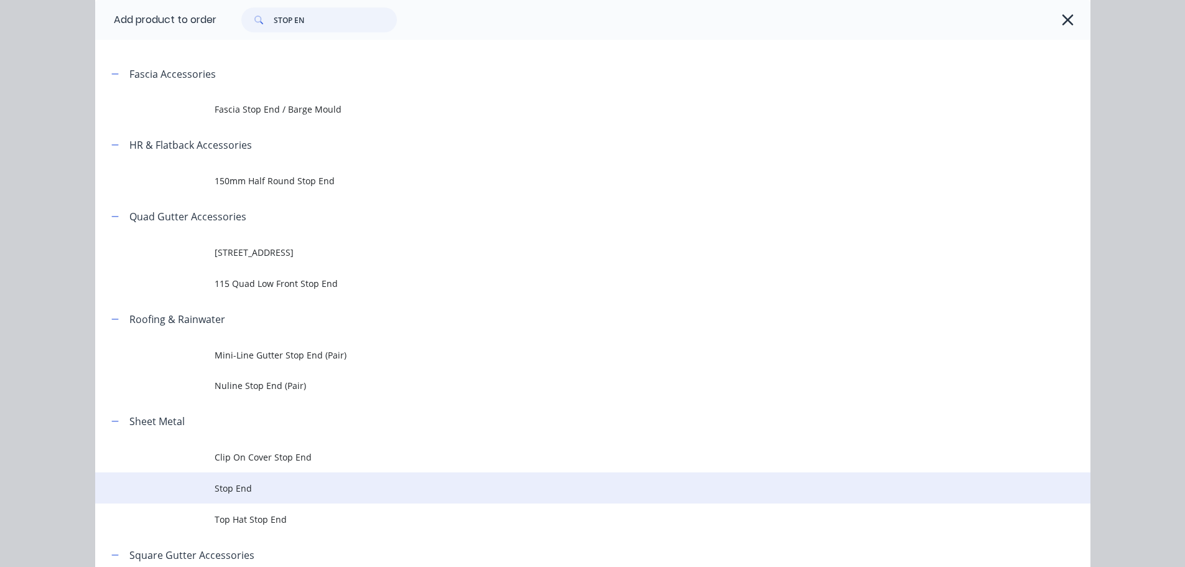
scroll to position [177, 0]
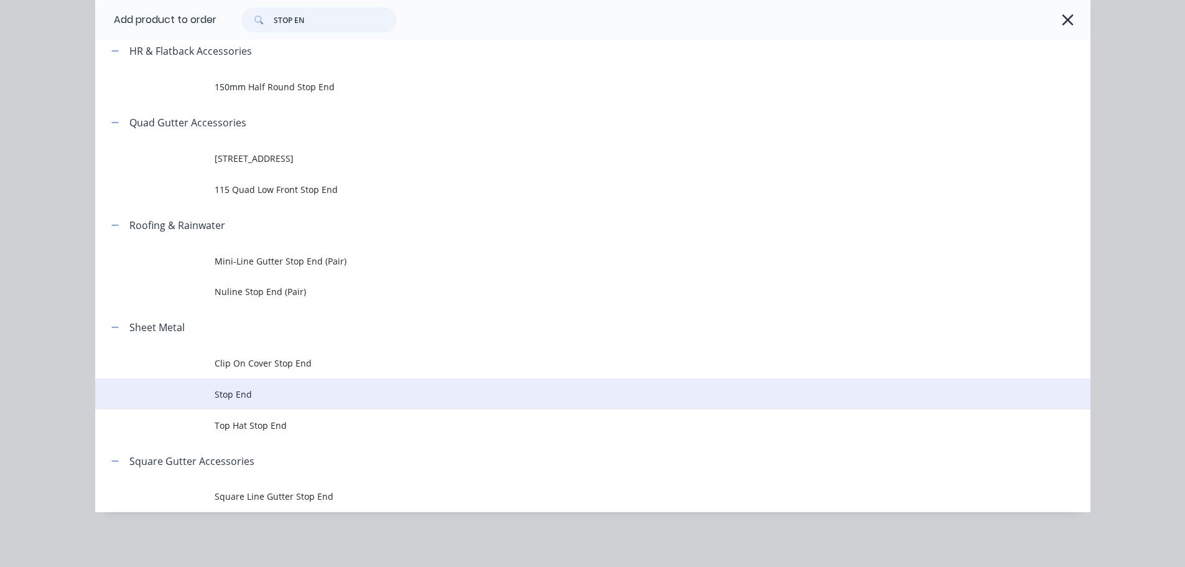
type input "STOP EN"
click at [229, 387] on span "Stop End" at bounding box center [565, 393] width 700 height 13
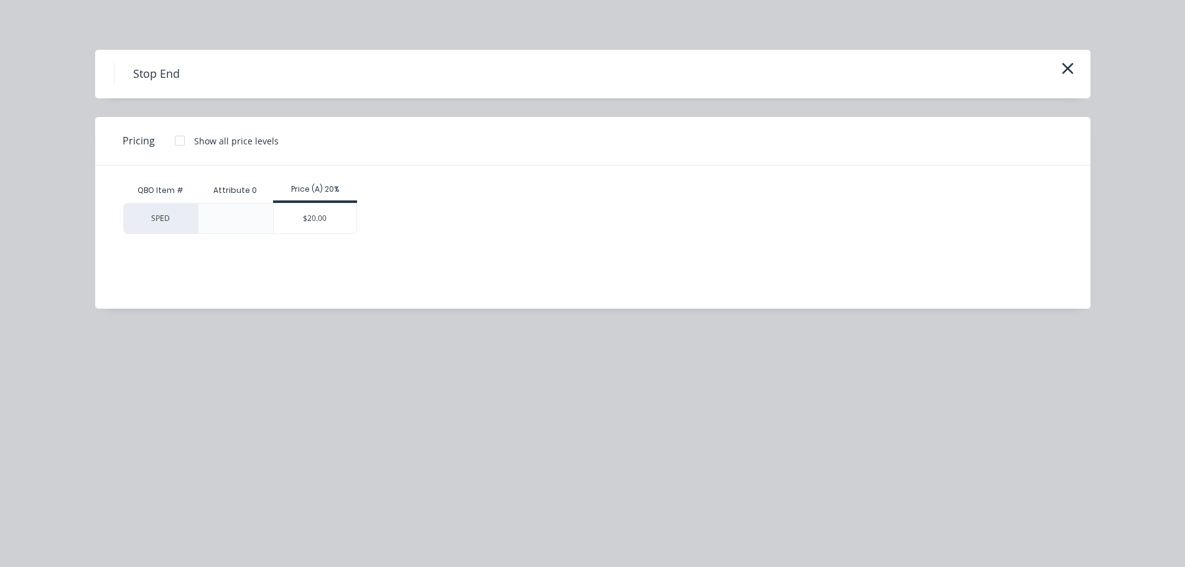
scroll to position [0, 0]
click at [296, 209] on div "$20.00" at bounding box center [315, 218] width 83 height 30
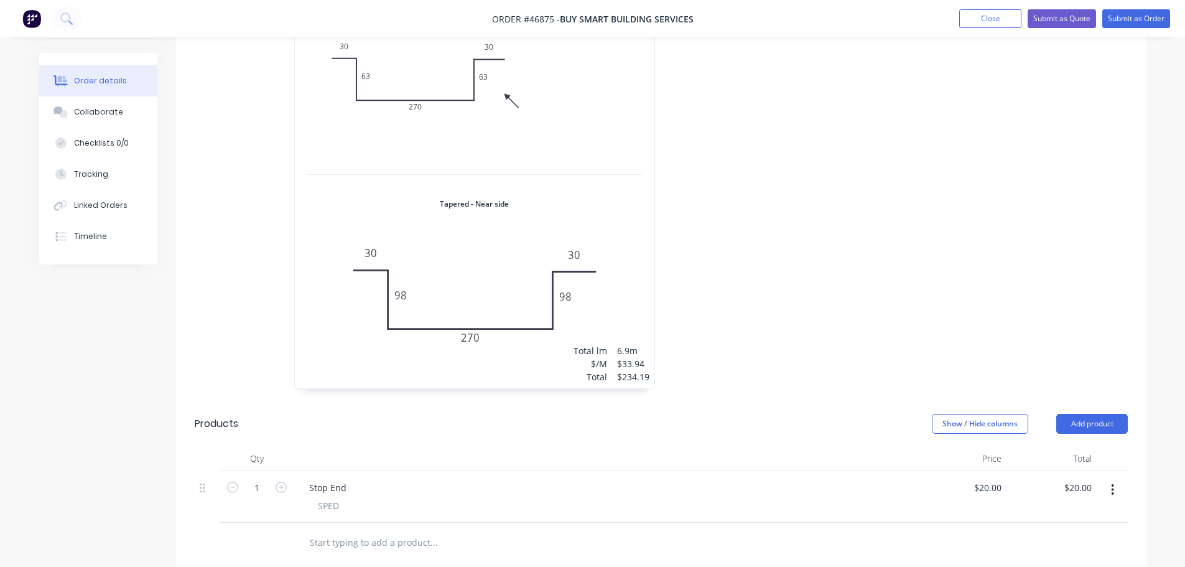
scroll to position [684, 0]
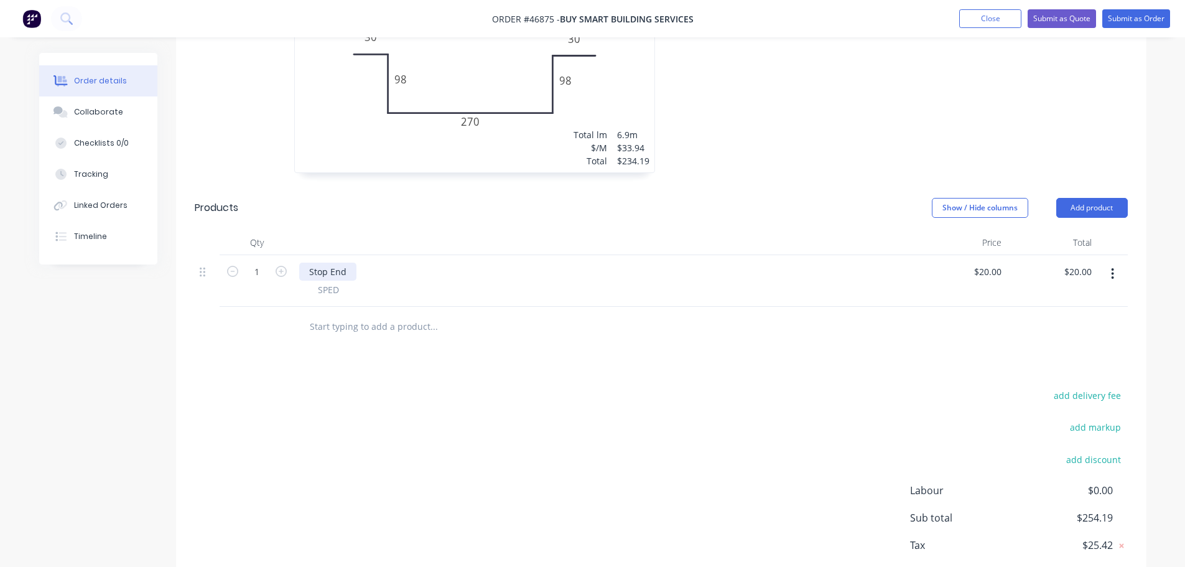
click at [342, 262] on div "Stop End" at bounding box center [327, 271] width 57 height 18
click at [345, 262] on div "Stop End" at bounding box center [327, 271] width 57 height 18
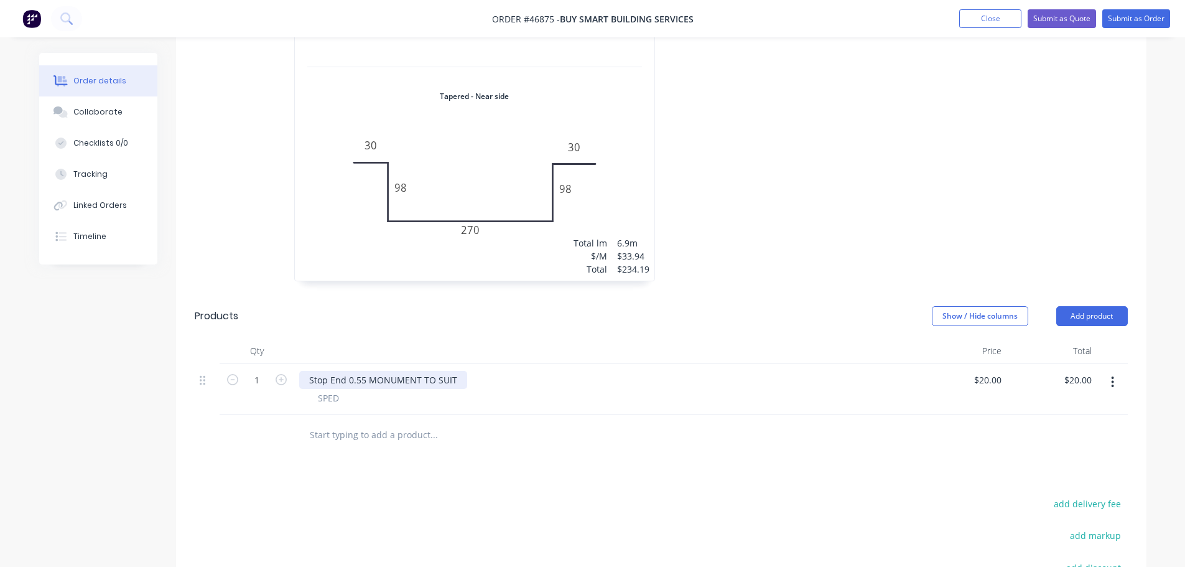
scroll to position [560, 0]
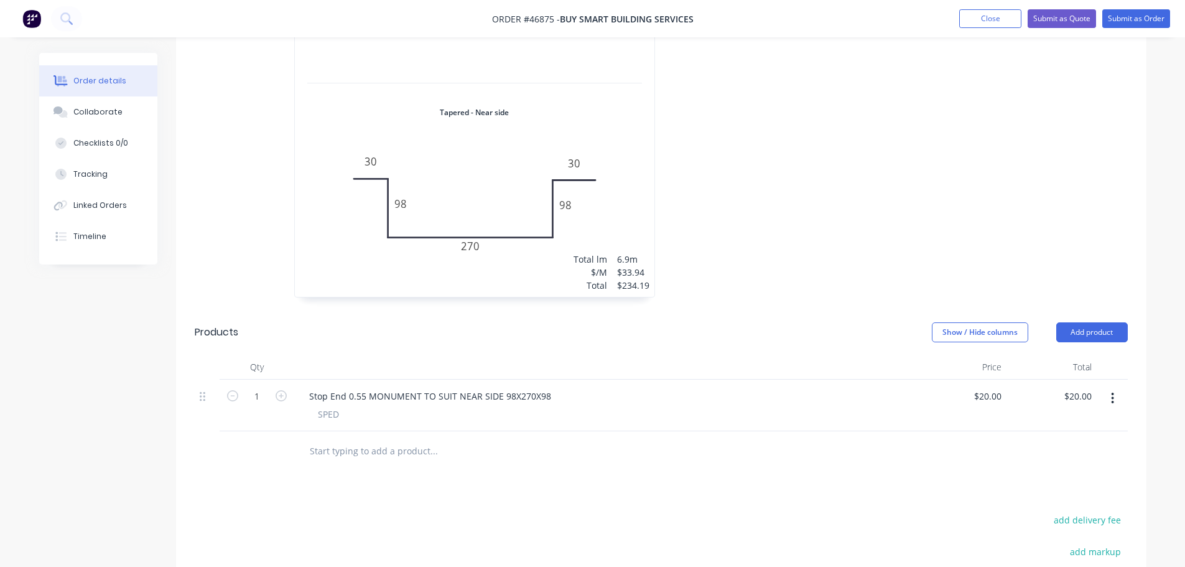
click at [881, 387] on div "Stop End 0.55 MONUMENT TO SUIT NEAR SIDE 98X270X98" at bounding box center [605, 396] width 612 height 18
click at [1086, 322] on button "Add product" at bounding box center [1092, 332] width 72 height 20
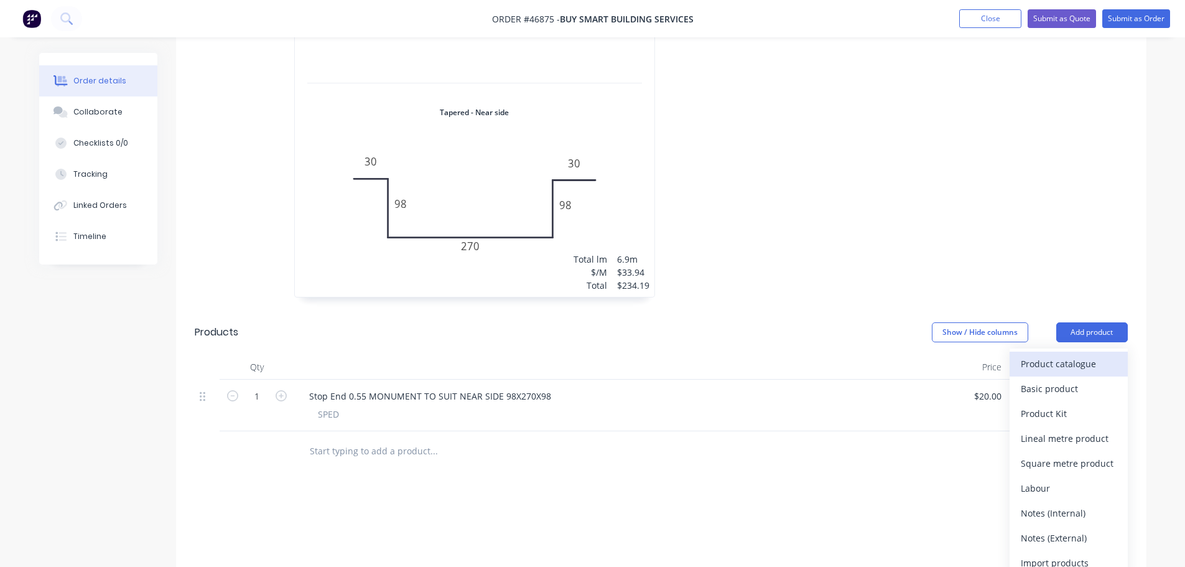
click at [1052, 354] on div "Product catalogue" at bounding box center [1069, 363] width 96 height 18
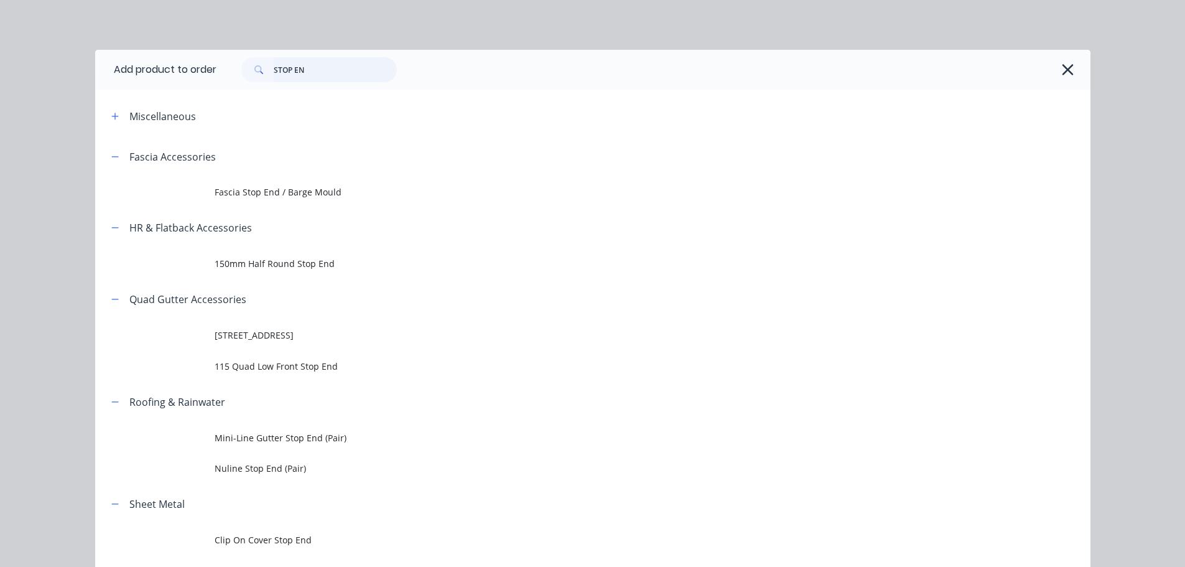
click at [314, 75] on input "STOP EN" at bounding box center [335, 69] width 123 height 25
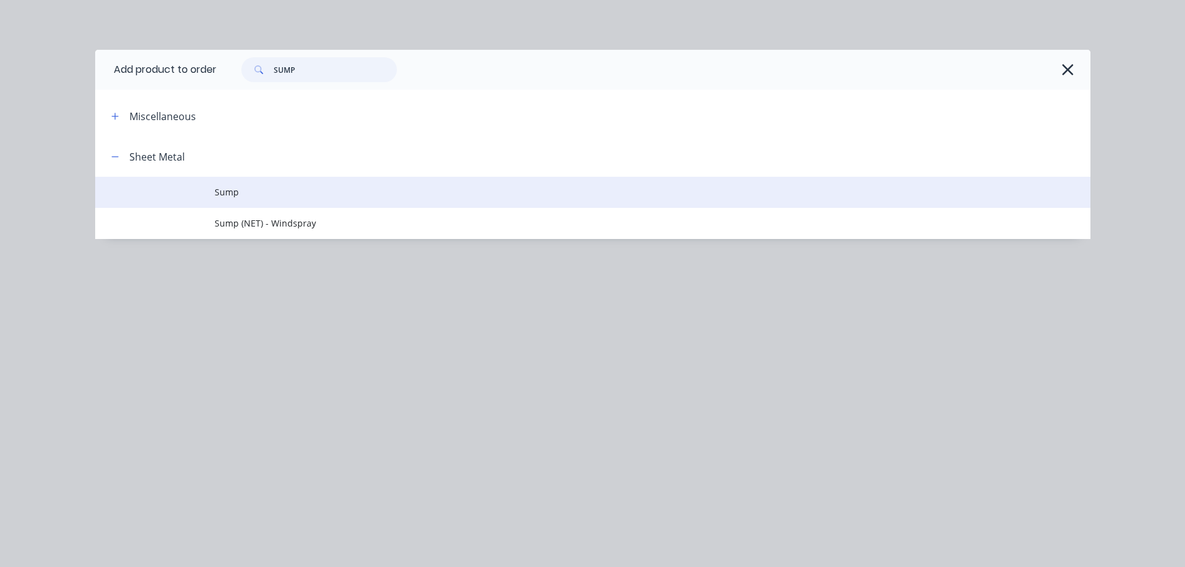
type input "SUMP"
click at [223, 194] on span "Sump" at bounding box center [565, 191] width 700 height 13
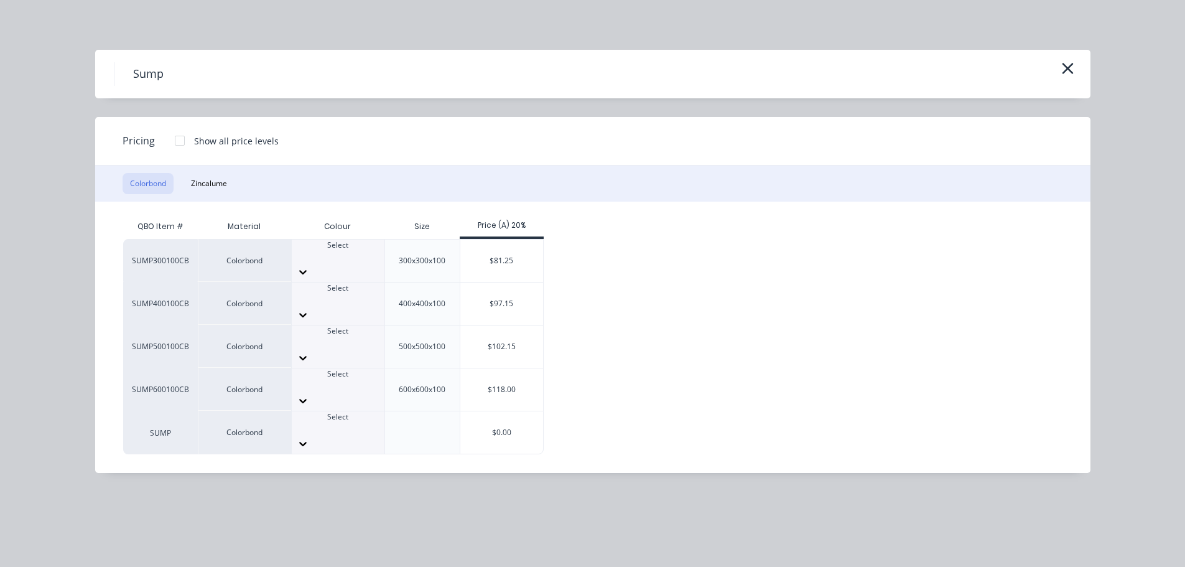
click at [353, 253] on div at bounding box center [338, 256] width 93 height 11
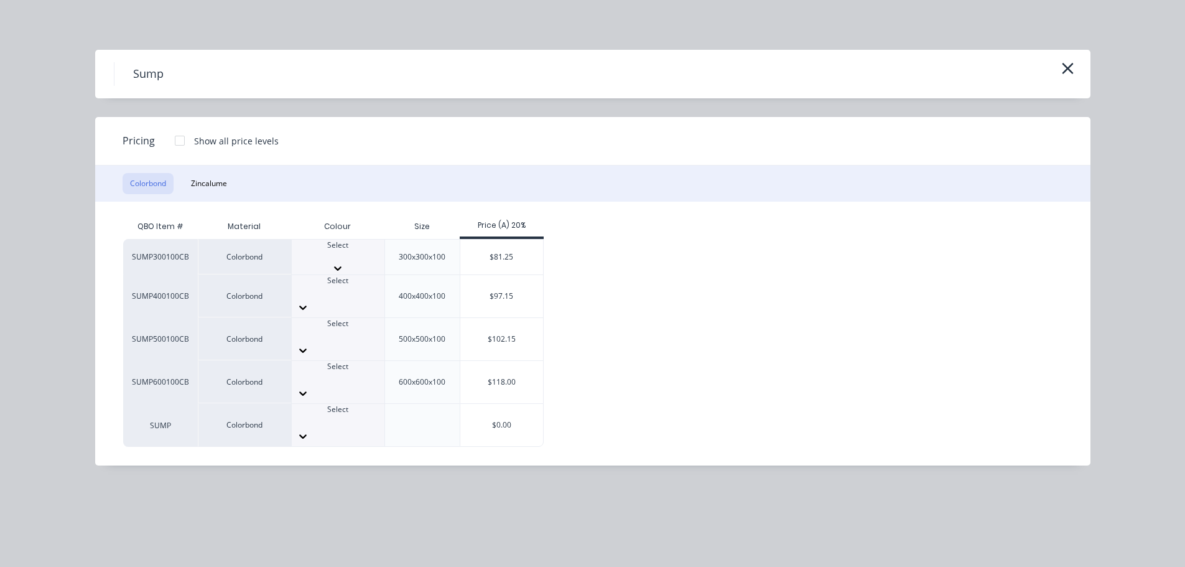
scroll to position [230, 0]
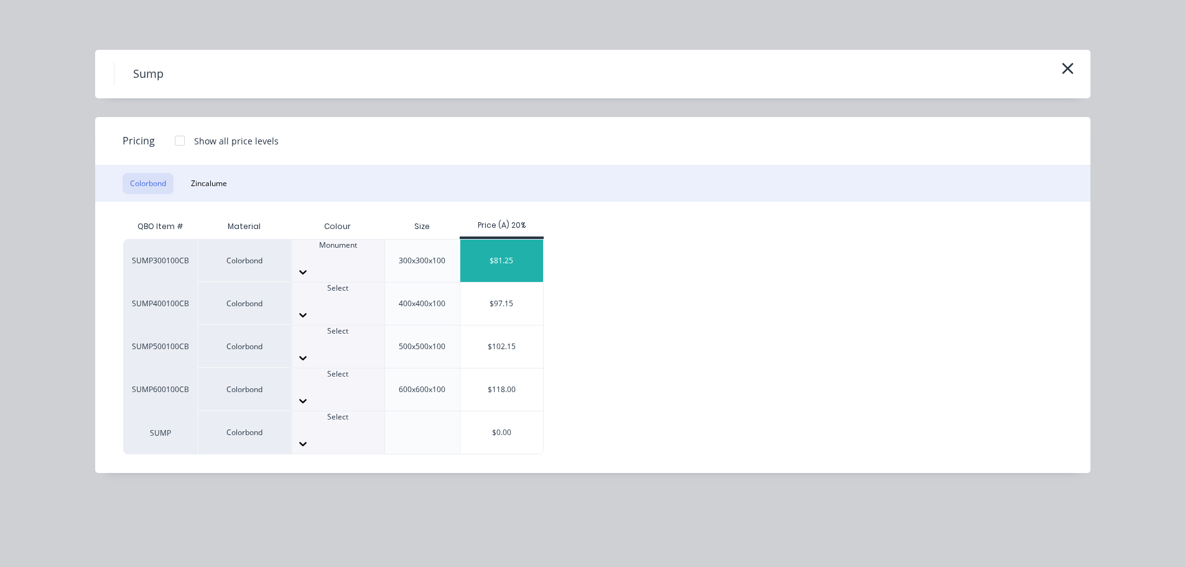
click at [507, 250] on div "$81.25" at bounding box center [501, 260] width 83 height 42
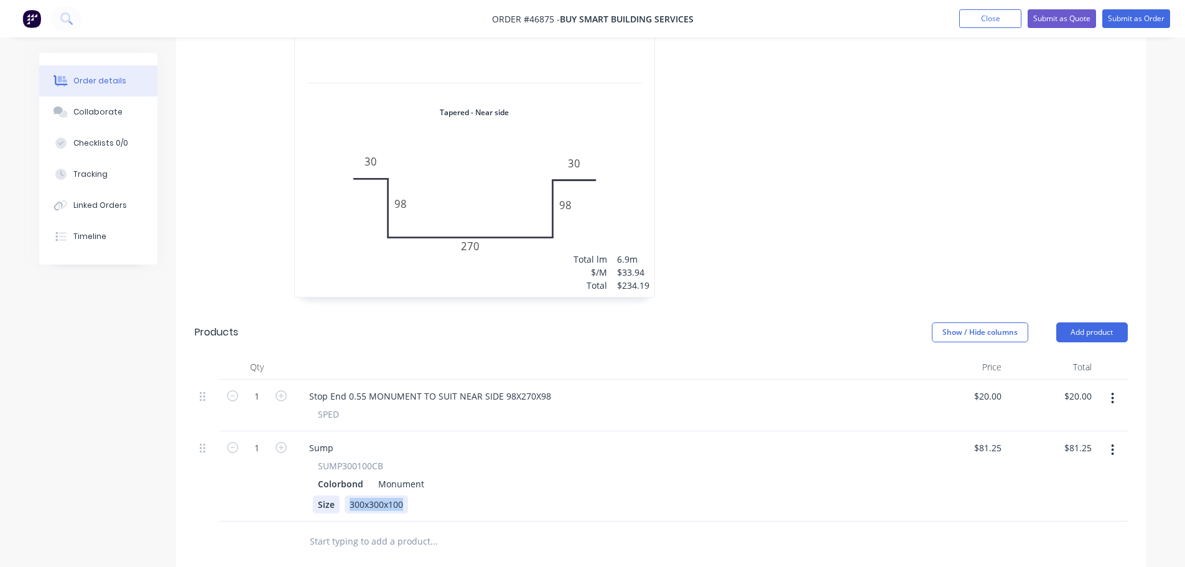
drag, startPoint x: 404, startPoint y: 491, endPoint x: 320, endPoint y: 478, distance: 85.6
click at [320, 495] on div "Size 300x300x100" at bounding box center [603, 504] width 580 height 18
click at [636, 407] on div "SPED" at bounding box center [605, 413] width 575 height 13
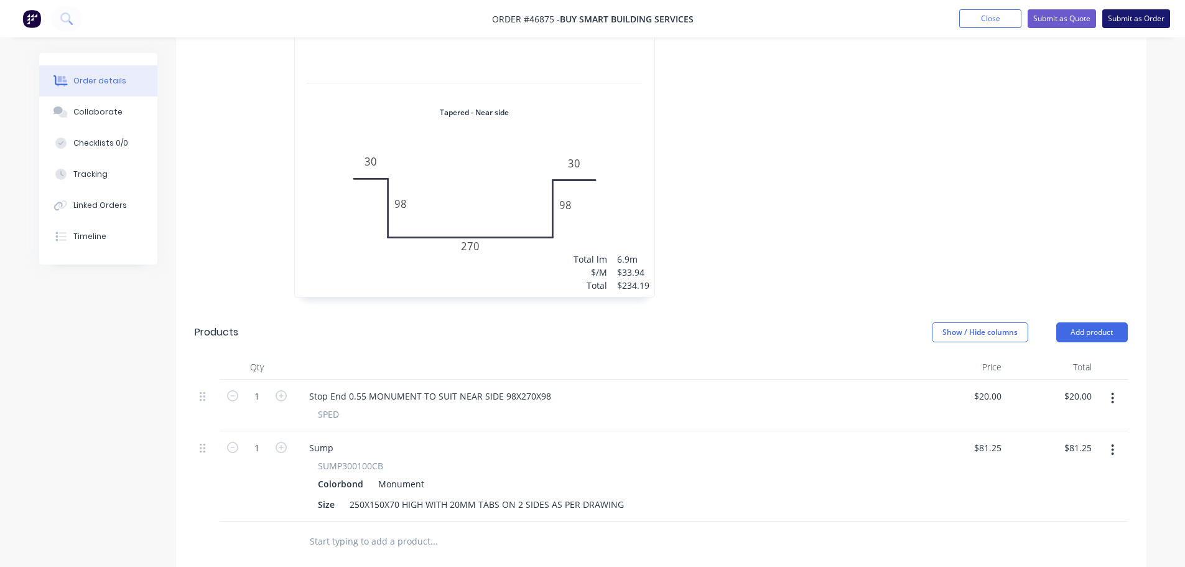
click at [1123, 20] on button "Submit as Order" at bounding box center [1136, 18] width 68 height 19
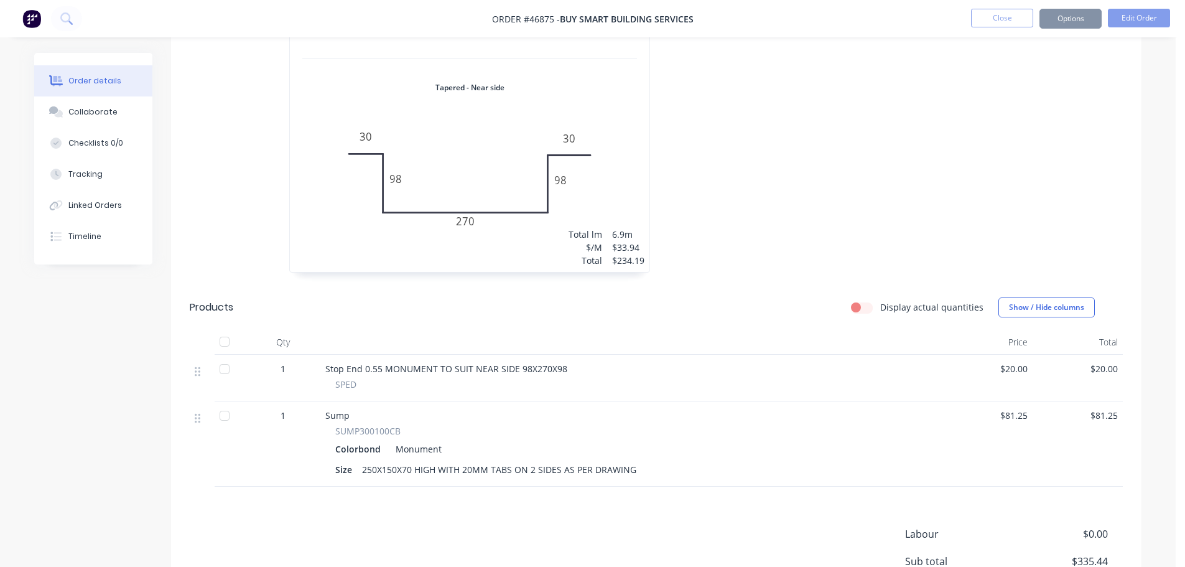
scroll to position [0, 0]
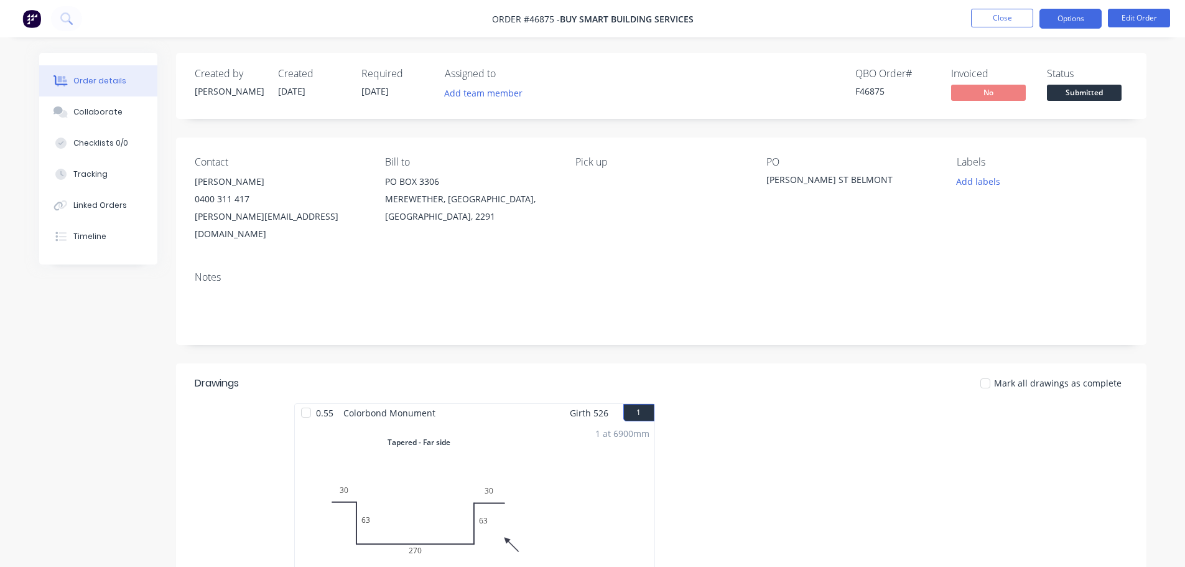
click at [1063, 12] on button "Options" at bounding box center [1070, 19] width 62 height 20
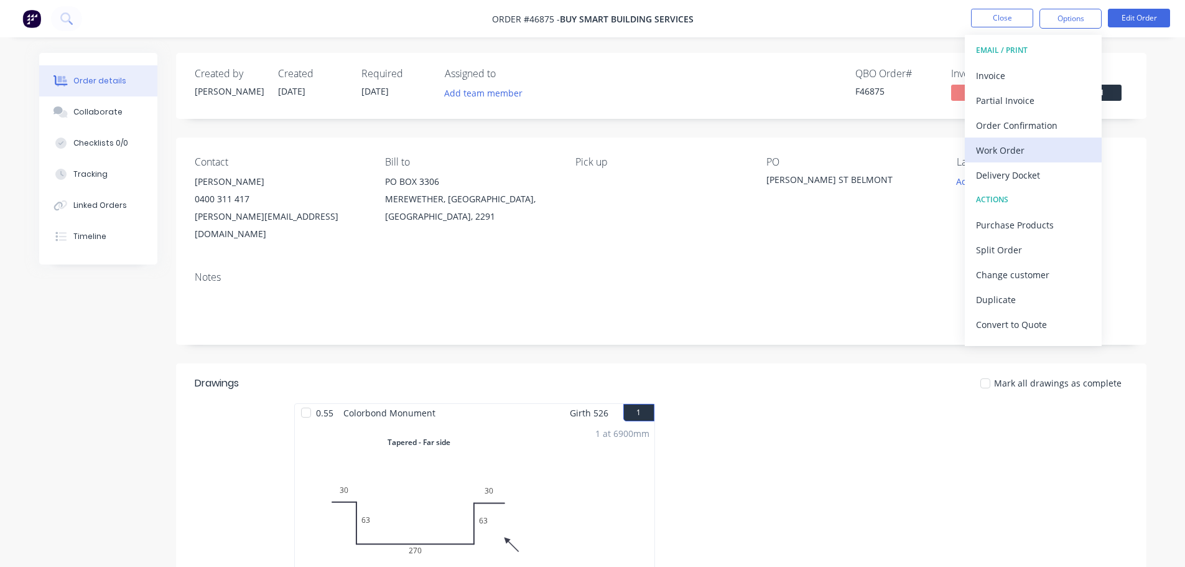
click at [1014, 148] on div "Work Order" at bounding box center [1033, 150] width 114 height 18
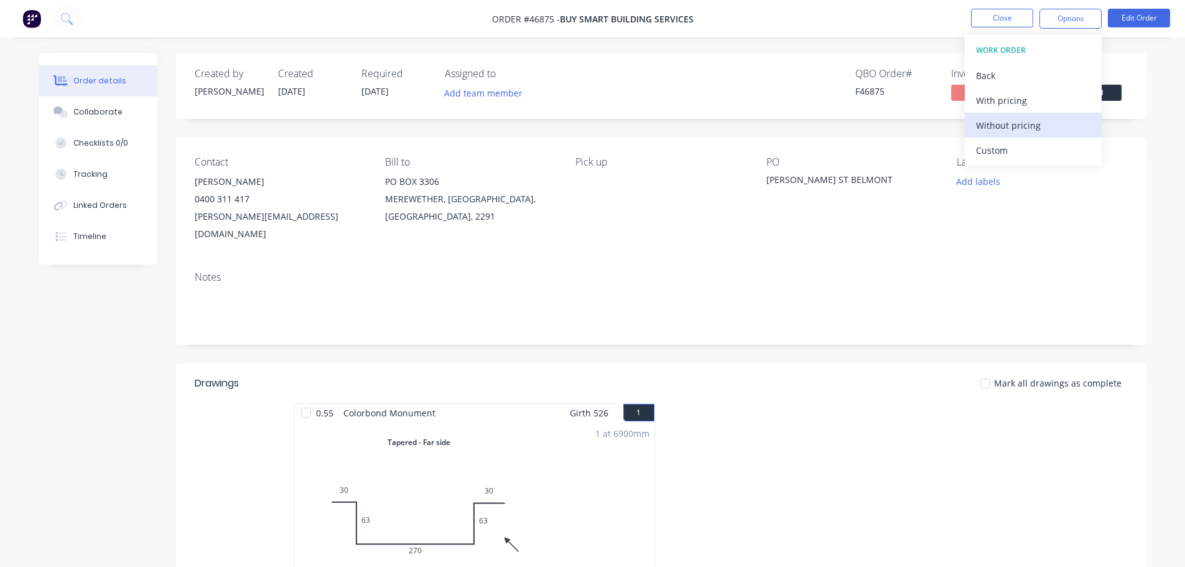
click at [1016, 131] on div "Without pricing" at bounding box center [1033, 125] width 114 height 18
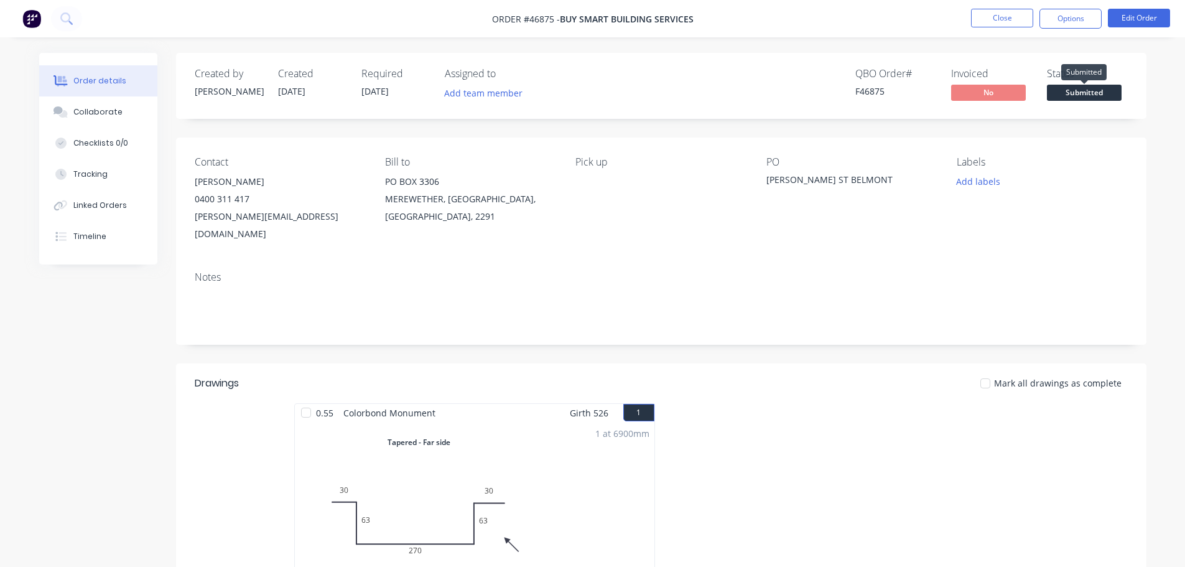
click at [1113, 93] on span "Submitted" at bounding box center [1084, 93] width 75 height 16
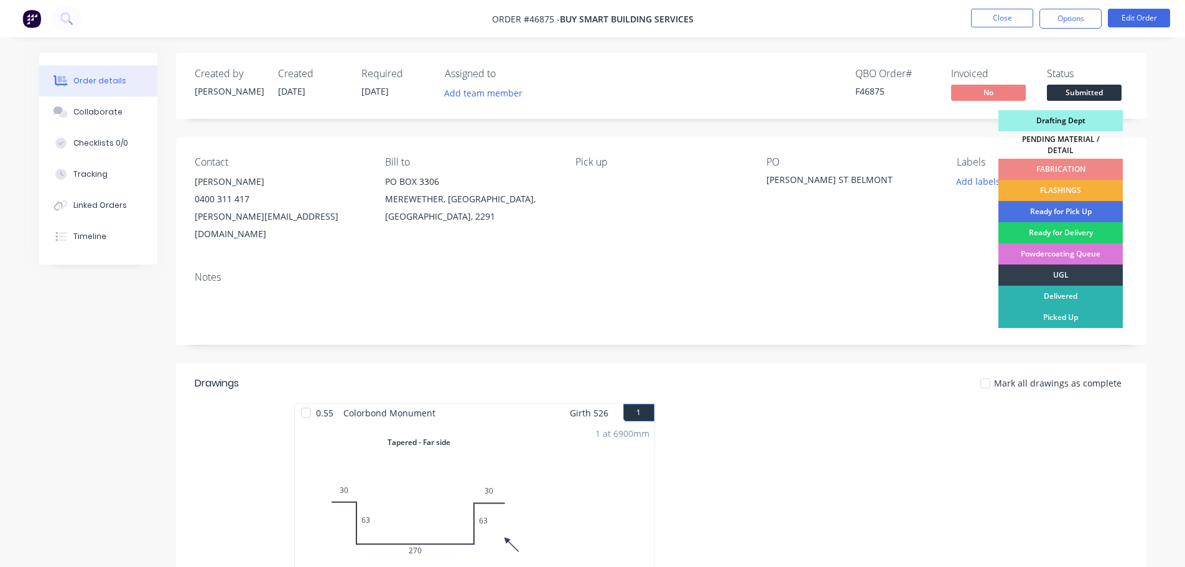
click at [1070, 120] on div "Drafting Dept" at bounding box center [1060, 120] width 124 height 21
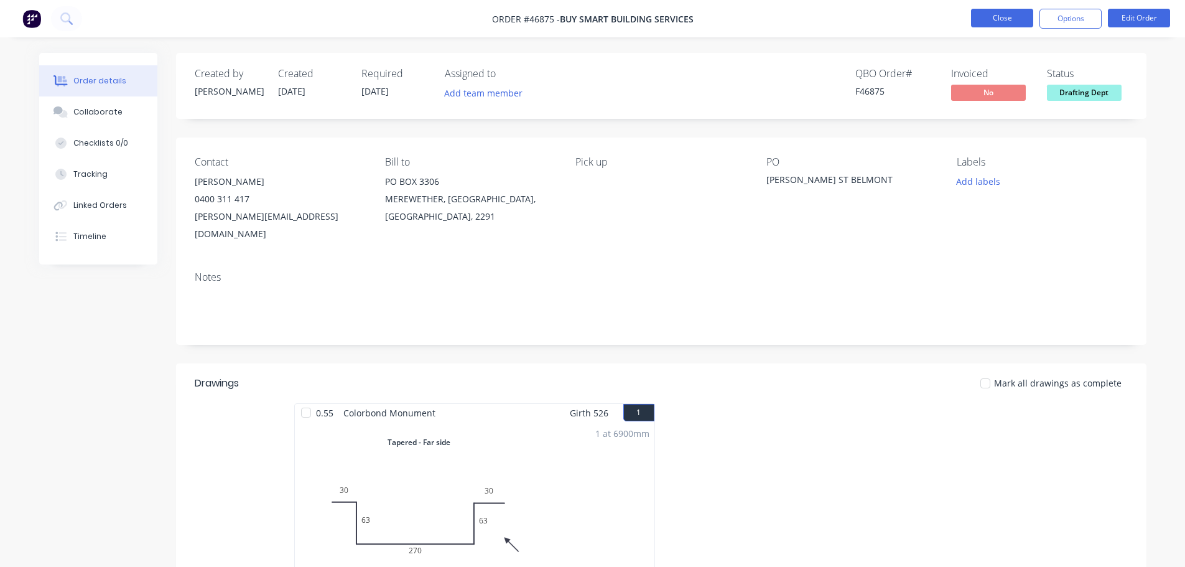
click at [1018, 14] on button "Close" at bounding box center [1002, 18] width 62 height 19
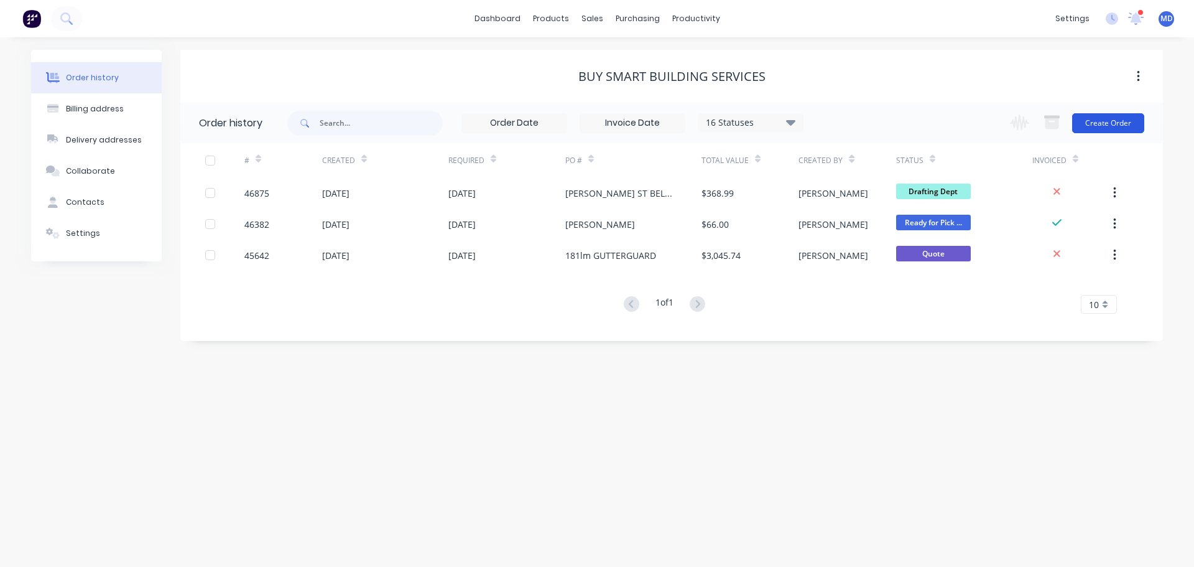
click at [1091, 119] on button "Create Order" at bounding box center [1108, 123] width 72 height 20
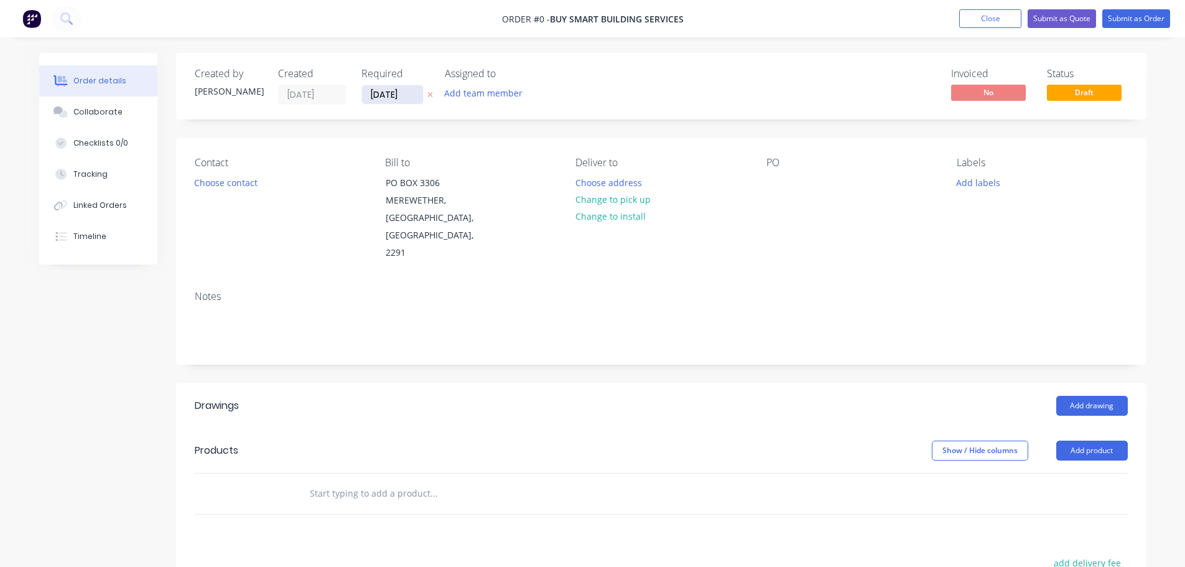
click at [376, 95] on input "[DATE]" at bounding box center [392, 94] width 61 height 19
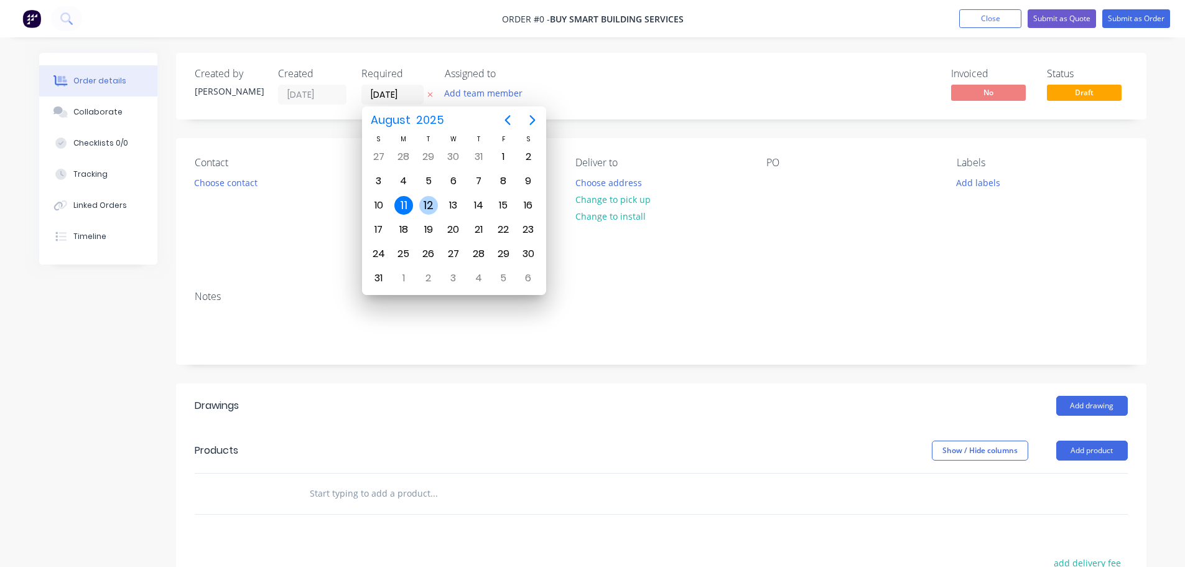
click at [425, 193] on div "12" at bounding box center [428, 205] width 25 height 24
type input "[DATE]"
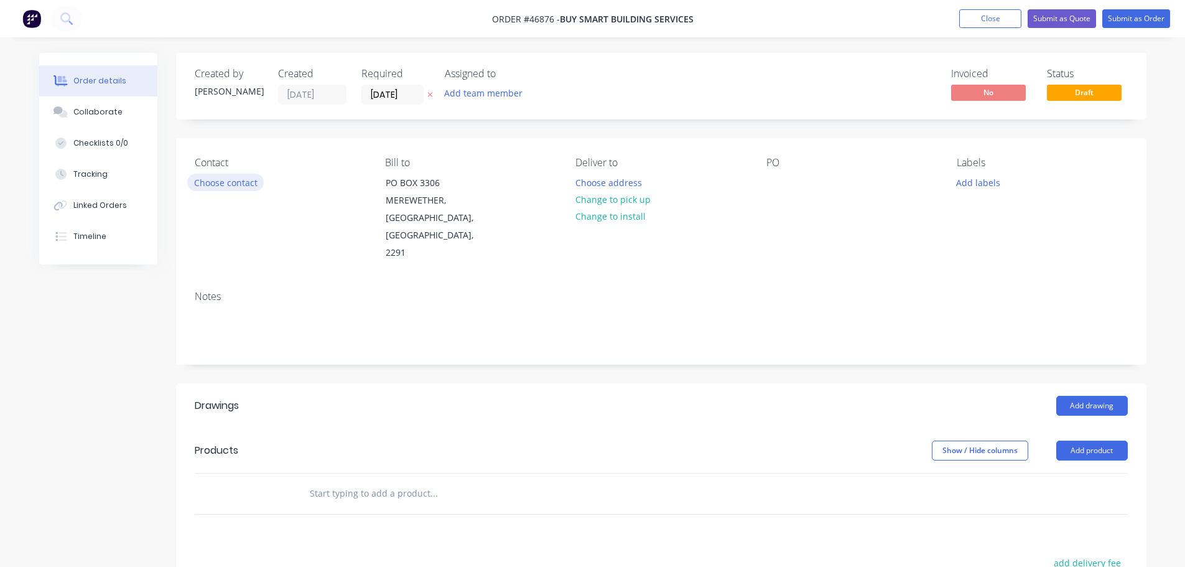
click at [212, 182] on button "Choose contact" at bounding box center [225, 182] width 76 height 17
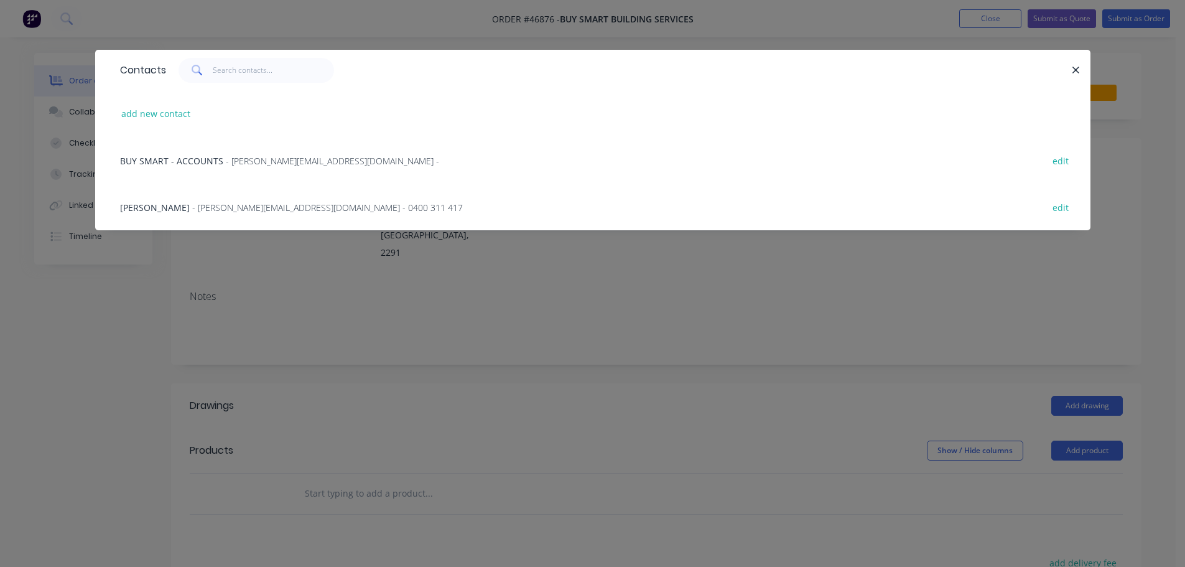
drag, startPoint x: 218, startPoint y: 200, endPoint x: 561, endPoint y: 203, distance: 343.3
click at [218, 200] on div "BRETT CLEMENTS - [EMAIL_ADDRESS][DOMAIN_NAME] - 0400 311 417 edit" at bounding box center [593, 206] width 958 height 47
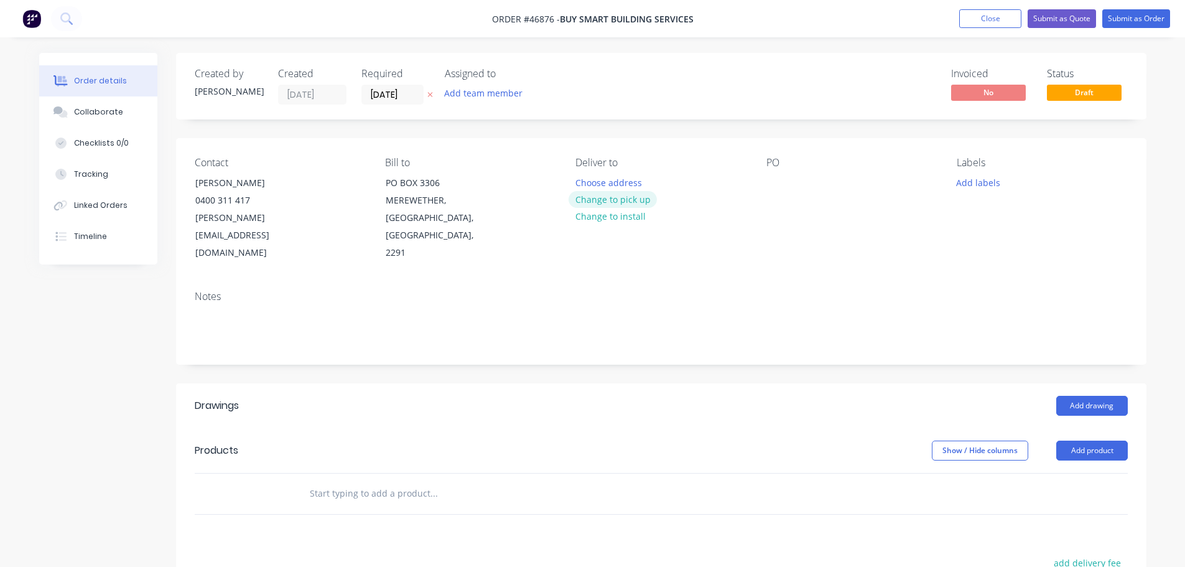
click at [591, 195] on button "Change to pick up" at bounding box center [612, 199] width 88 height 17
click at [781, 181] on div at bounding box center [776, 183] width 20 height 18
click at [1091, 396] on button "Add drawing" at bounding box center [1092, 406] width 72 height 20
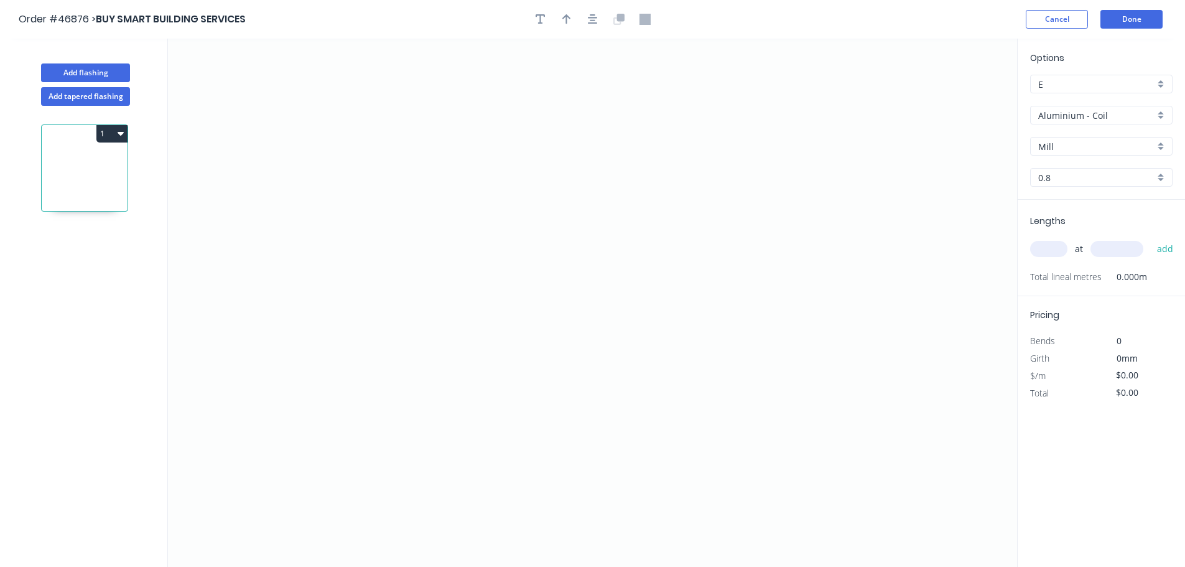
click at [1073, 106] on div "Aluminium - Coil" at bounding box center [1101, 115] width 142 height 19
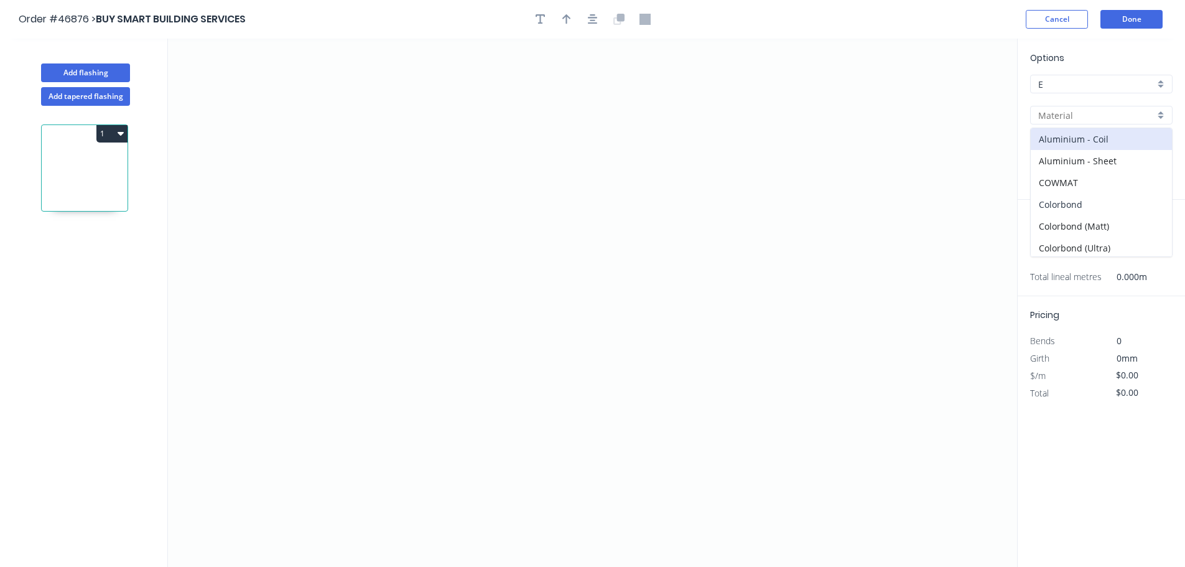
drag, startPoint x: 1071, startPoint y: 196, endPoint x: 1057, endPoint y: 139, distance: 59.0
click at [1071, 195] on div "Colorbond" at bounding box center [1101, 204] width 141 height 22
type input "Colorbond"
type input "Basalt"
type input "0.55"
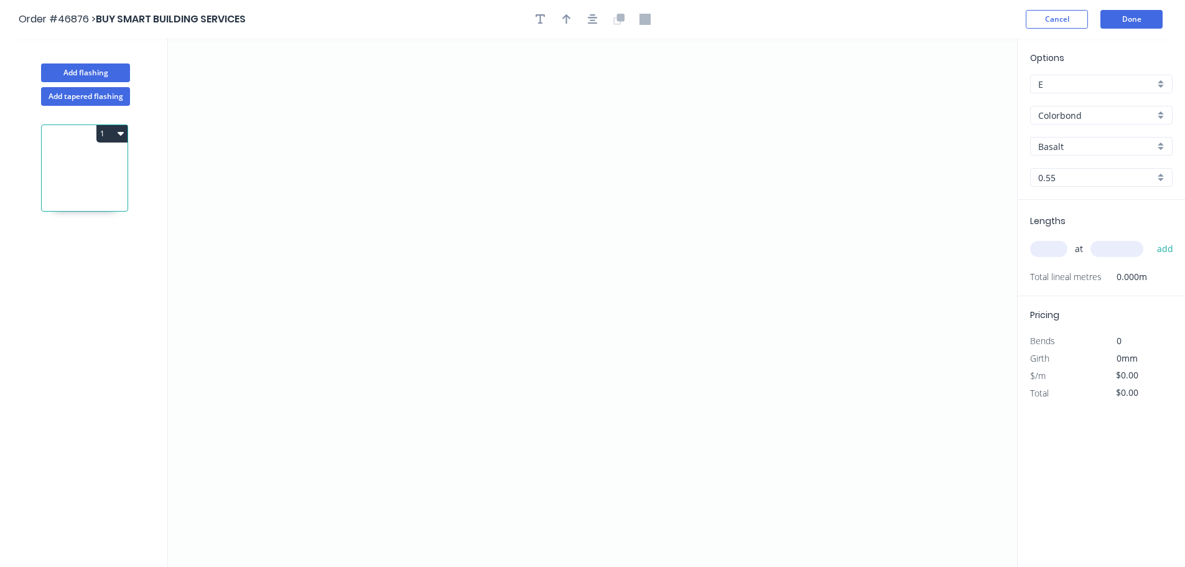
click at [1057, 138] on div "Basalt" at bounding box center [1101, 146] width 142 height 19
click at [1065, 248] on div "Surfmist" at bounding box center [1101, 254] width 141 height 22
type input "Surfmist"
click at [517, 86] on icon "0" at bounding box center [592, 303] width 849 height 528
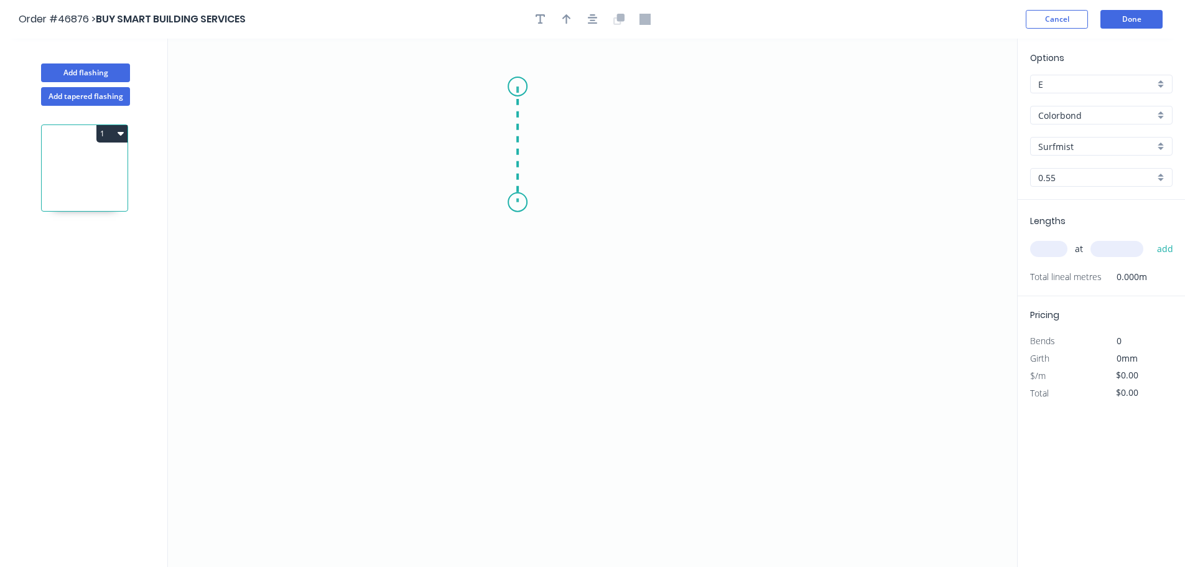
click at [525, 202] on icon "0" at bounding box center [592, 303] width 849 height 528
click at [478, 243] on icon "0 ?" at bounding box center [592, 303] width 849 height 528
click at [474, 317] on icon "0 ? ?" at bounding box center [592, 303] width 849 height 528
click at [521, 358] on icon "0 ? ? ?" at bounding box center [592, 303] width 849 height 528
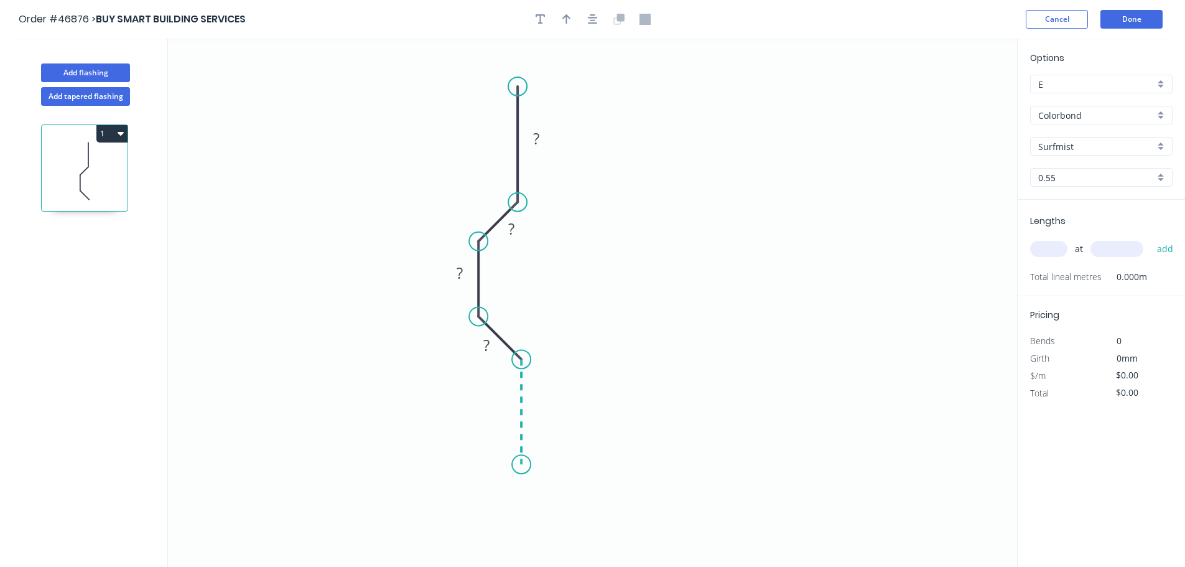
click at [517, 465] on icon "0 ? ? ? ?" at bounding box center [592, 303] width 849 height 528
click at [661, 468] on icon "0 ? ? ? ? ?" at bounding box center [592, 303] width 849 height 528
drag, startPoint x: 660, startPoint y: 410, endPoint x: 617, endPoint y: 234, distance: 181.2
click at [660, 408] on icon "0 ? ? ? ? ? ?" at bounding box center [592, 303] width 849 height 528
click at [538, 138] on tspan "?" at bounding box center [536, 138] width 6 height 21
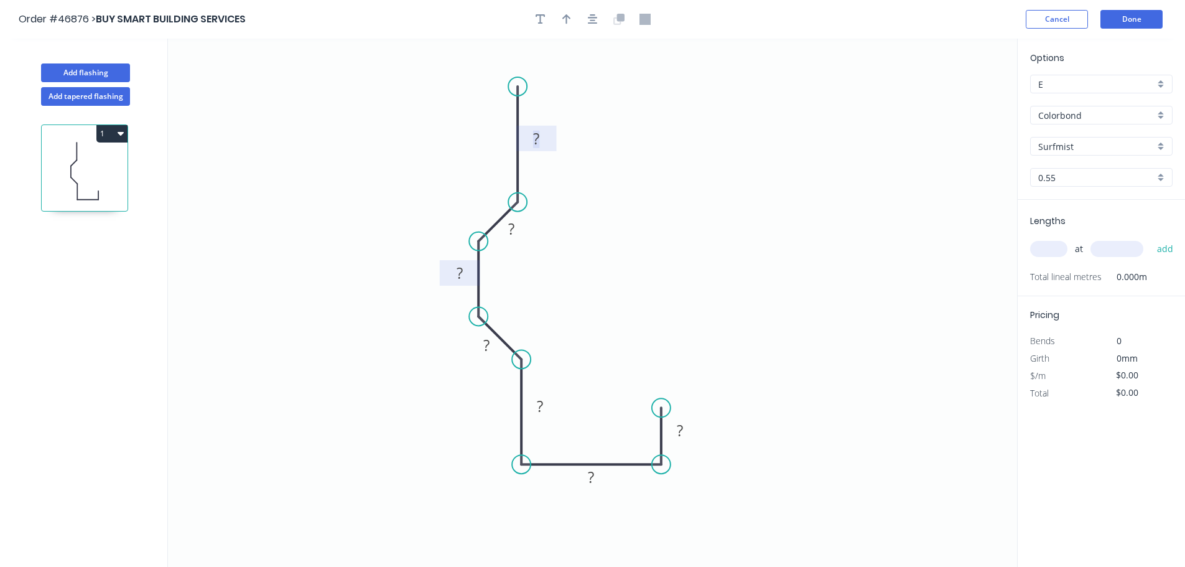
click at [455, 279] on rect at bounding box center [459, 273] width 25 height 17
click at [539, 136] on tspan "?" at bounding box center [536, 138] width 6 height 21
click at [544, 144] on tspan "30" at bounding box center [535, 138] width 17 height 21
click at [511, 224] on tspan "?" at bounding box center [511, 228] width 6 height 21
click at [484, 343] on tspan "?" at bounding box center [486, 345] width 6 height 21
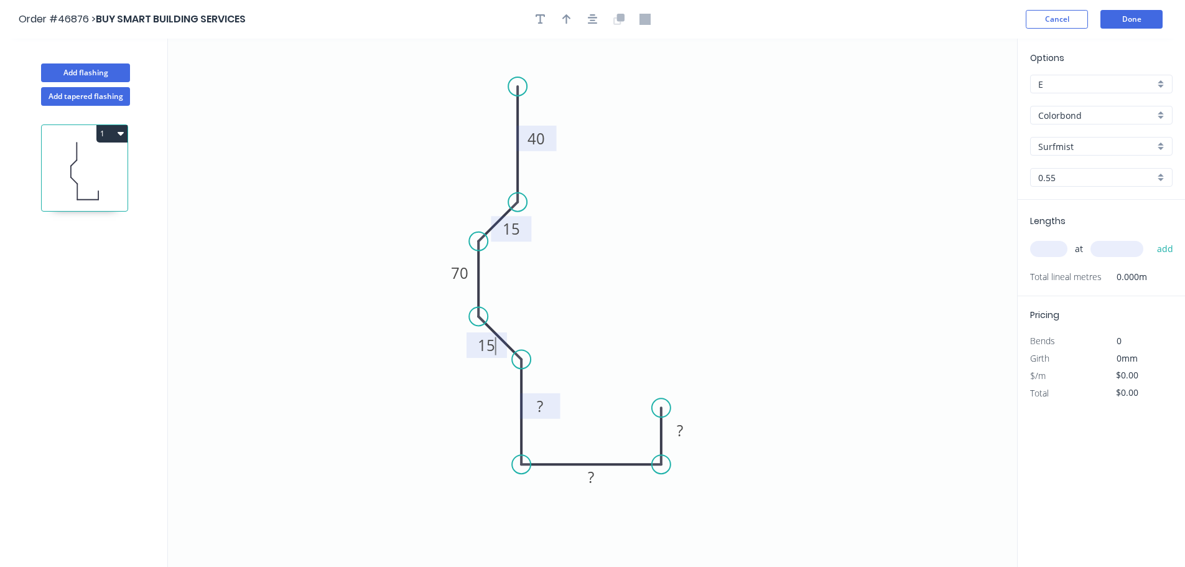
click at [548, 411] on rect at bounding box center [539, 406] width 25 height 17
click at [533, 133] on tspan "40" at bounding box center [535, 138] width 17 height 21
click at [539, 409] on tspan "40" at bounding box center [539, 406] width 17 height 21
click at [539, 409] on tspan "50" at bounding box center [539, 406] width 17 height 21
click at [552, 406] on rect at bounding box center [539, 406] width 25 height 17
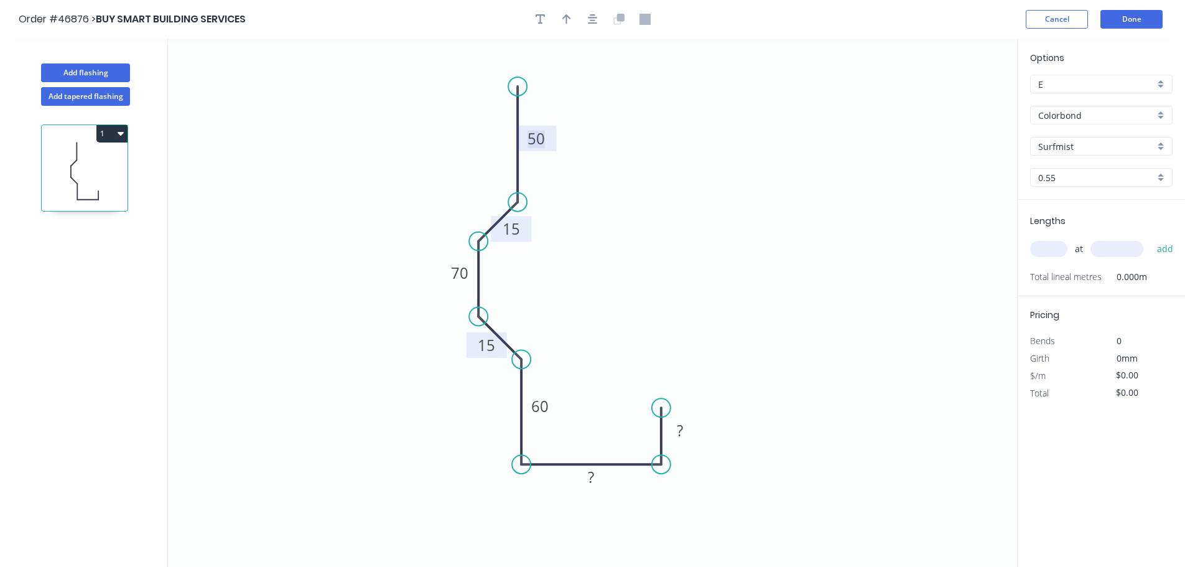
click at [543, 137] on tspan "50" at bounding box center [535, 138] width 17 height 21
click at [514, 222] on tspan "15" at bounding box center [511, 228] width 17 height 21
click at [494, 347] on tspan "15" at bounding box center [486, 345] width 17 height 21
click at [588, 289] on icon "0 60 20 70 20 60 ? ?" at bounding box center [592, 303] width 849 height 528
click at [535, 137] on tspan "60" at bounding box center [535, 138] width 17 height 21
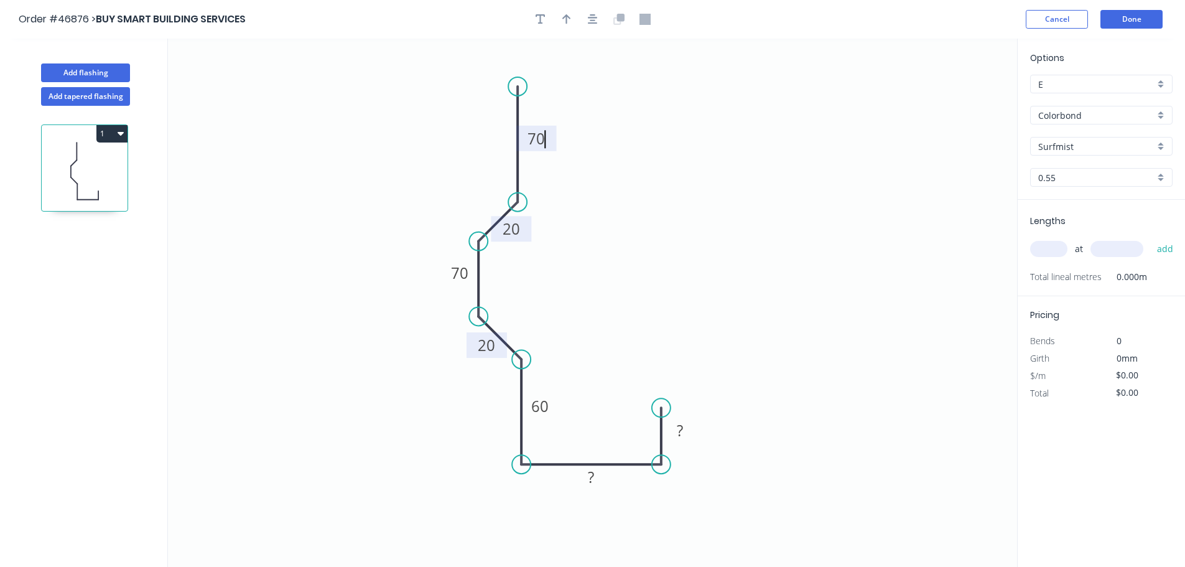
click at [537, 405] on tspan "60" at bounding box center [539, 406] width 17 height 21
click at [670, 305] on icon "0 70 20 70 20 70 ? ?" at bounding box center [592, 303] width 849 height 528
click at [593, 472] on tspan "?" at bounding box center [591, 476] width 6 height 21
click at [540, 18] on icon "button" at bounding box center [540, 19] width 10 height 10
type input "$15.60"
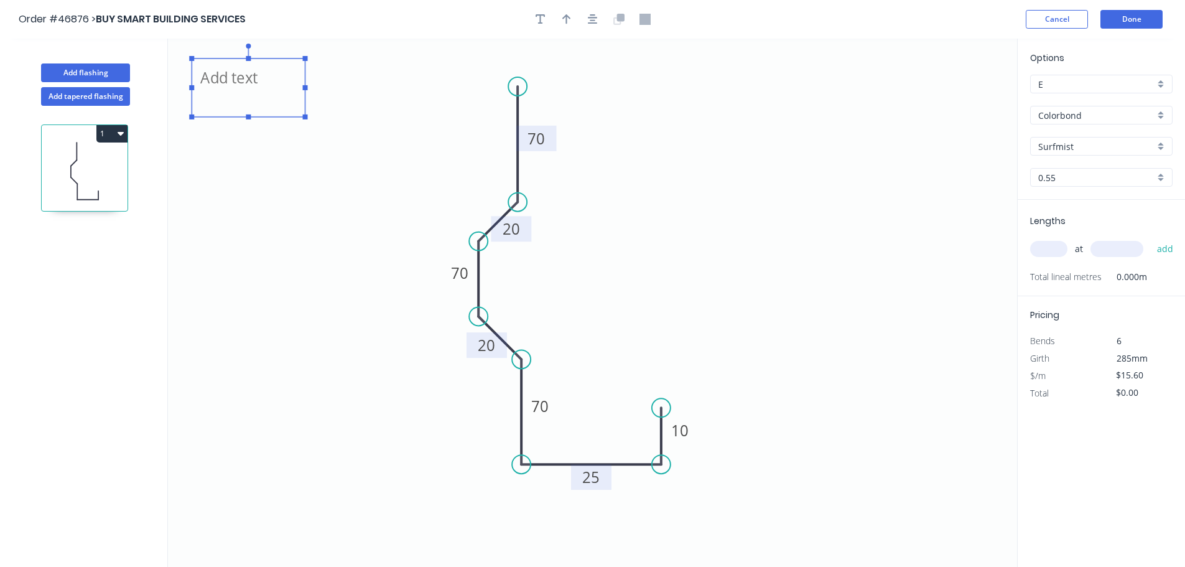
click at [233, 84] on textarea at bounding box center [248, 88] width 101 height 46
drag, startPoint x: 257, startPoint y: 169, endPoint x: 258, endPoint y: 196, distance: 27.4
click at [258, 196] on g at bounding box center [248, 120] width 118 height 152
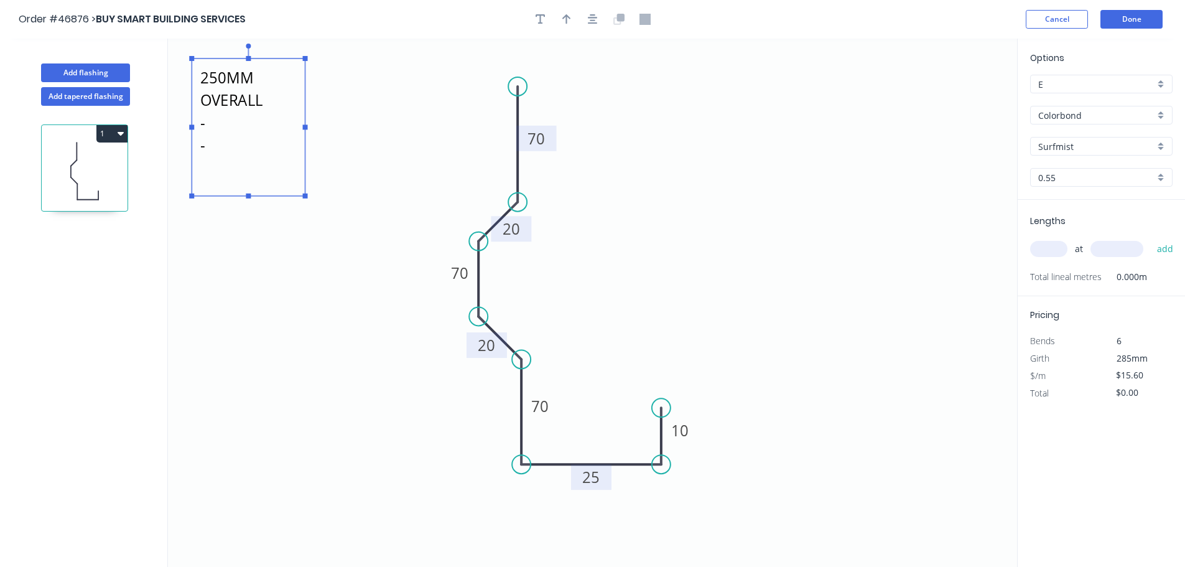
click at [202, 73] on textarea "250MM OVERALL - -" at bounding box center [248, 127] width 101 height 125
drag, startPoint x: 250, startPoint y: 193, endPoint x: 270, endPoint y: 247, distance: 57.1
click at [270, 247] on icon "- - 250MM OVERALL - - 70 20 70 20 70 25 10" at bounding box center [592, 303] width 849 height 528
type textarea "- - 250MM OVERALL - -"
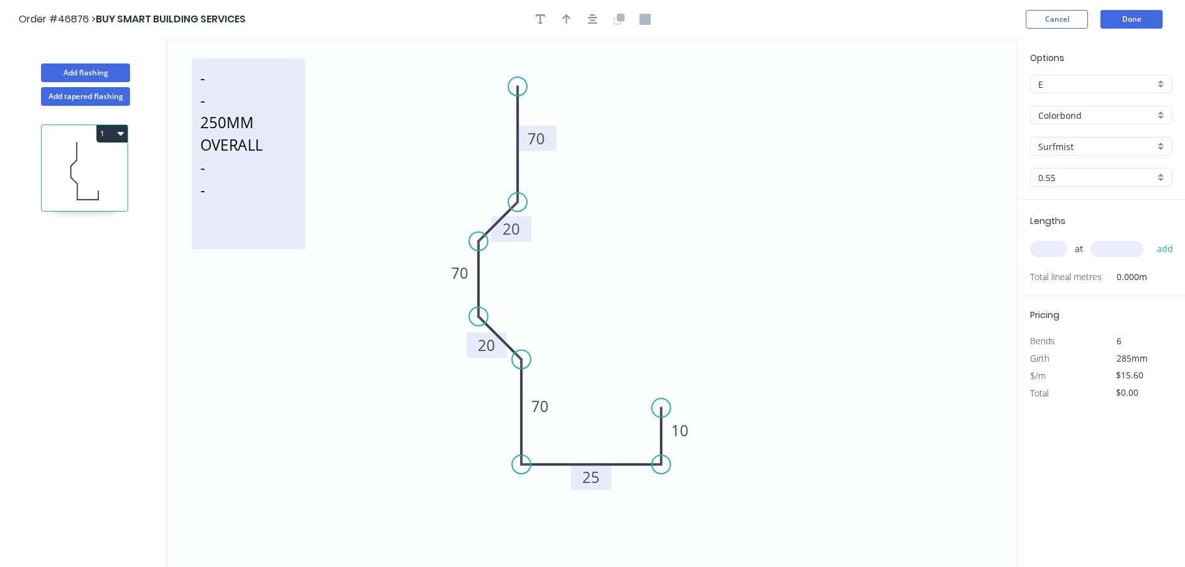
click at [438, 178] on icon "- - 250MM OVERALL - - 70 20 70 20 70 25 10" at bounding box center [592, 303] width 849 height 528
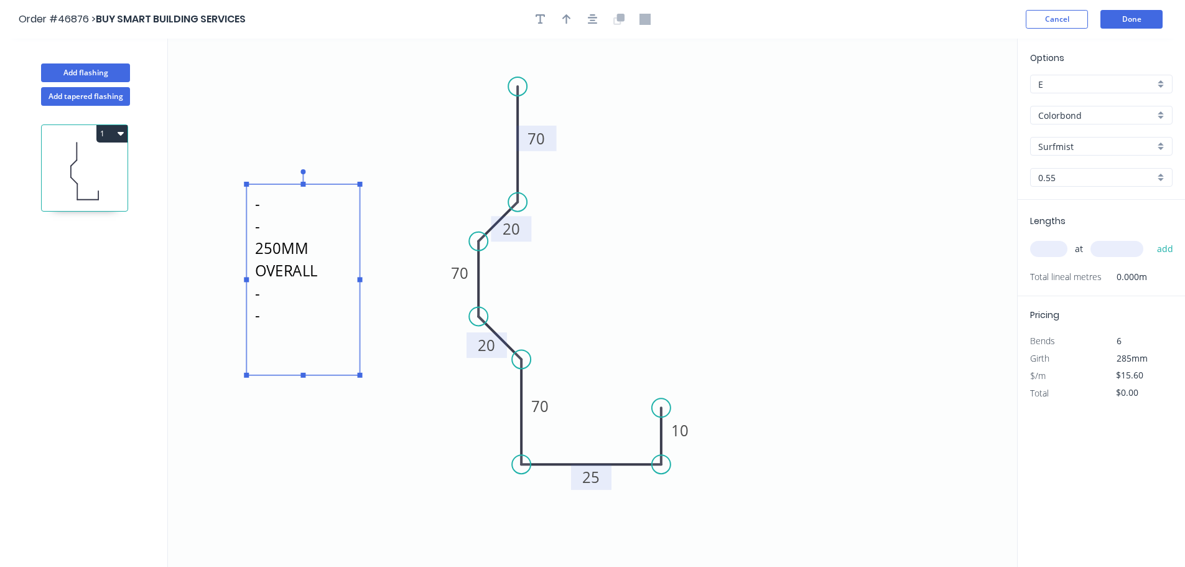
drag, startPoint x: 241, startPoint y: 139, endPoint x: 296, endPoint y: 267, distance: 139.6
click at [296, 267] on textarea "- - 250MM OVERALL - -" at bounding box center [303, 279] width 101 height 178
click at [730, 237] on icon "- - 250MM OVERALL - - 70 20 70 20 70 25 10" at bounding box center [592, 303] width 849 height 528
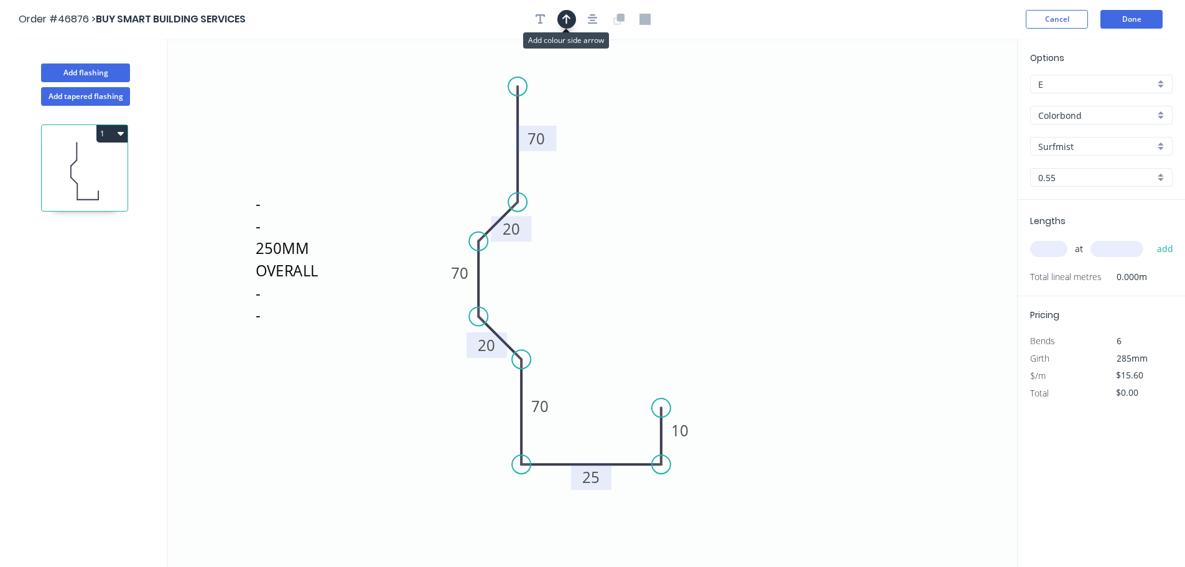
click at [562, 16] on button "button" at bounding box center [566, 19] width 19 height 19
drag, startPoint x: 954, startPoint y: 98, endPoint x: 414, endPoint y: 421, distance: 629.5
click at [412, 425] on icon at bounding box center [410, 413] width 11 height 40
click at [414, 421] on icon at bounding box center [412, 410] width 11 height 40
click at [414, 420] on icon at bounding box center [423, 414] width 36 height 36
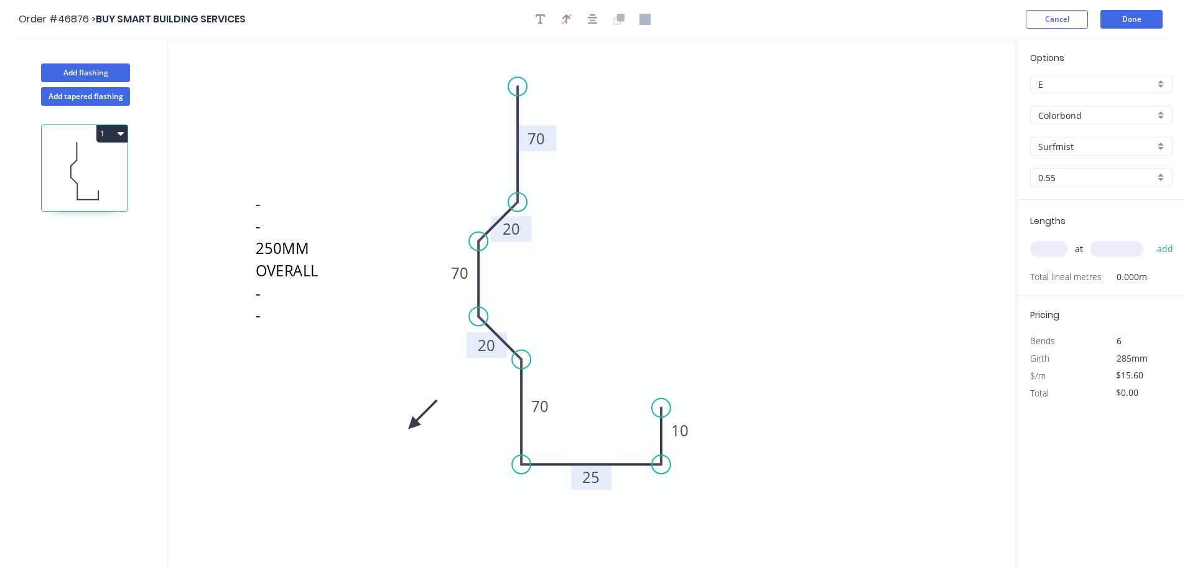
click at [414, 420] on icon at bounding box center [423, 414] width 36 height 36
click at [414, 420] on icon at bounding box center [428, 419] width 40 height 11
click at [414, 420] on icon at bounding box center [424, 430] width 36 height 36
click at [414, 420] on icon at bounding box center [413, 434] width 11 height 40
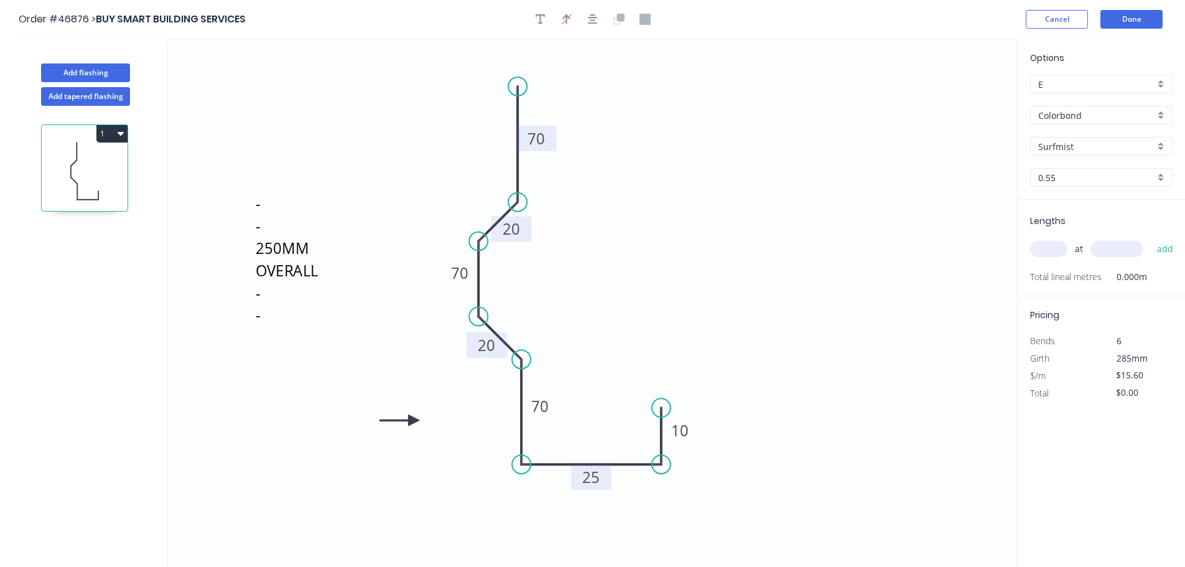
click at [1044, 251] on input "text" at bounding box center [1048, 249] width 37 height 16
type input "2"
type input "3500"
click at [1151, 238] on button "add" at bounding box center [1165, 248] width 29 height 21
type input "$109.20"
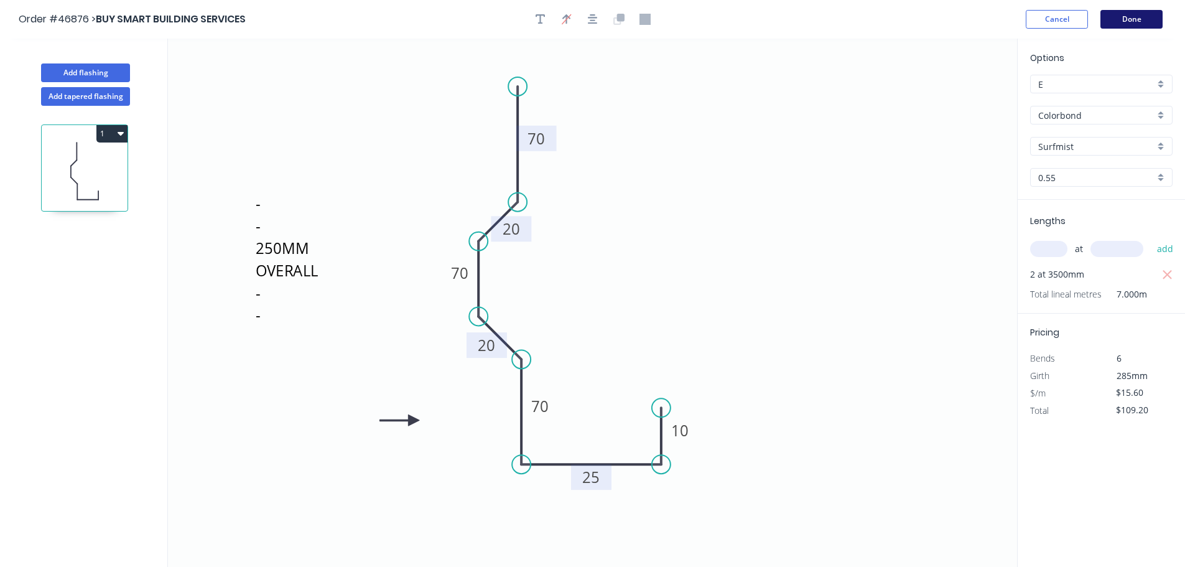
click at [1134, 17] on button "Done" at bounding box center [1131, 19] width 62 height 19
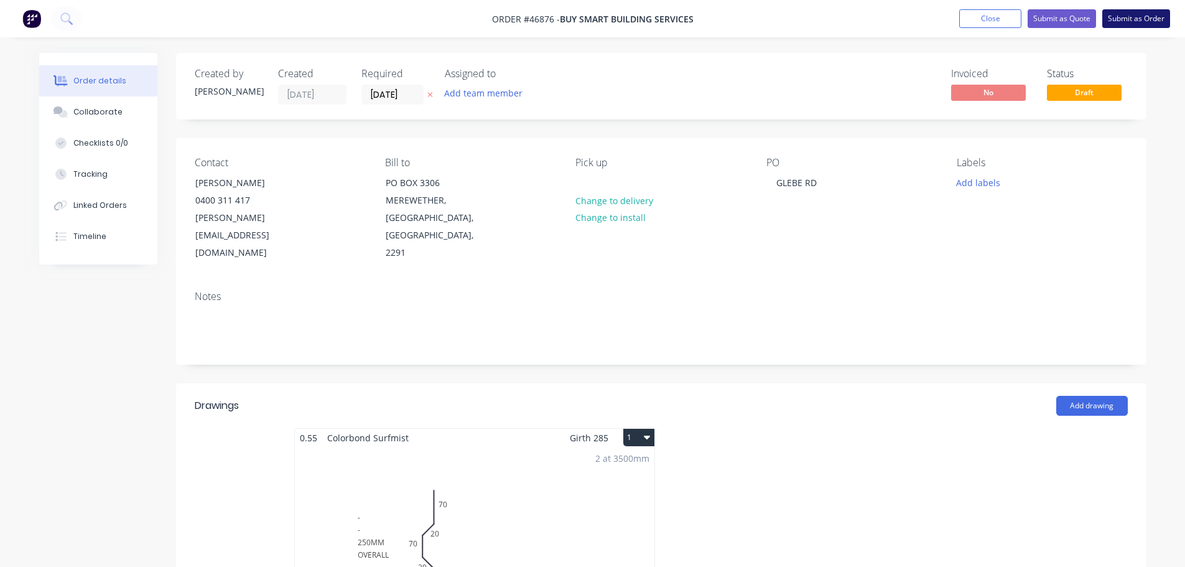
click at [1161, 17] on button "Submit as Order" at bounding box center [1136, 18] width 68 height 19
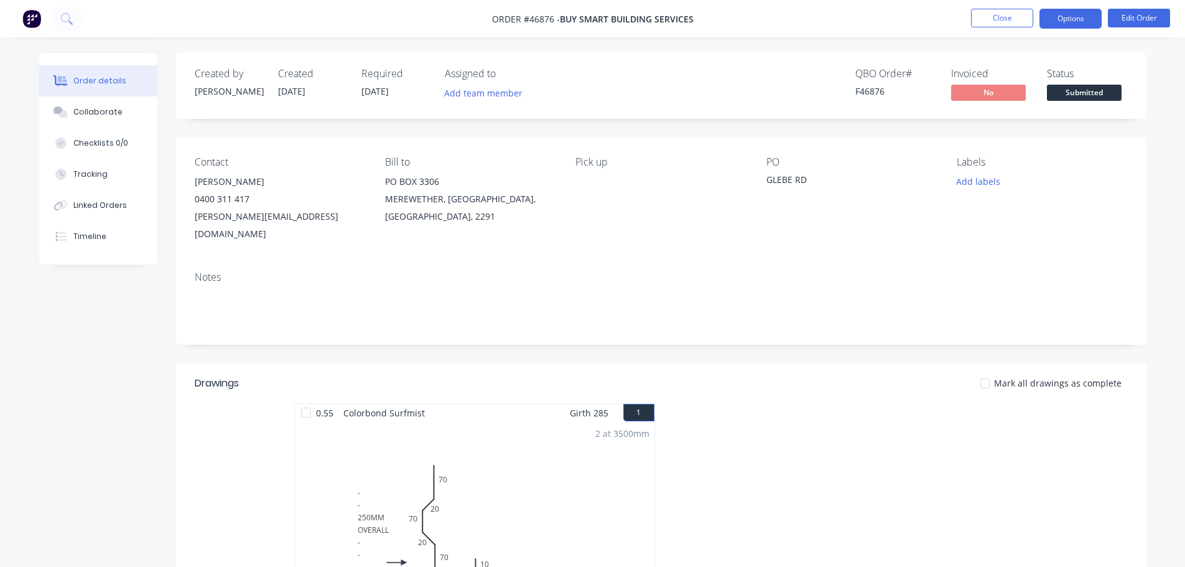
click at [1072, 16] on button "Options" at bounding box center [1070, 19] width 62 height 20
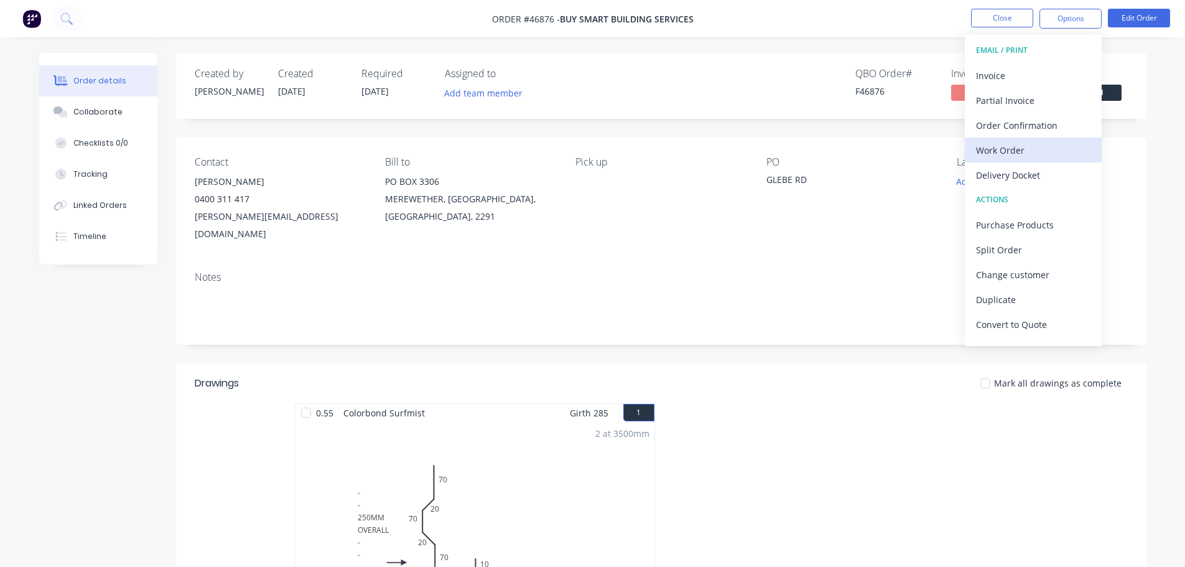
click at [1052, 149] on div "Work Order" at bounding box center [1033, 150] width 114 height 18
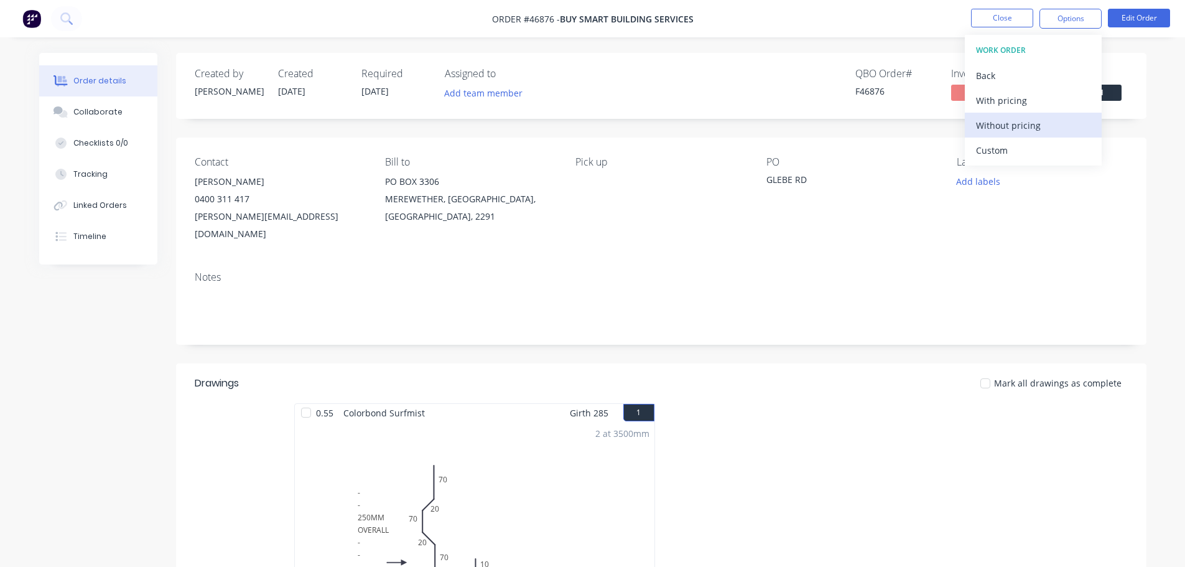
click at [1056, 123] on div "Without pricing" at bounding box center [1033, 125] width 114 height 18
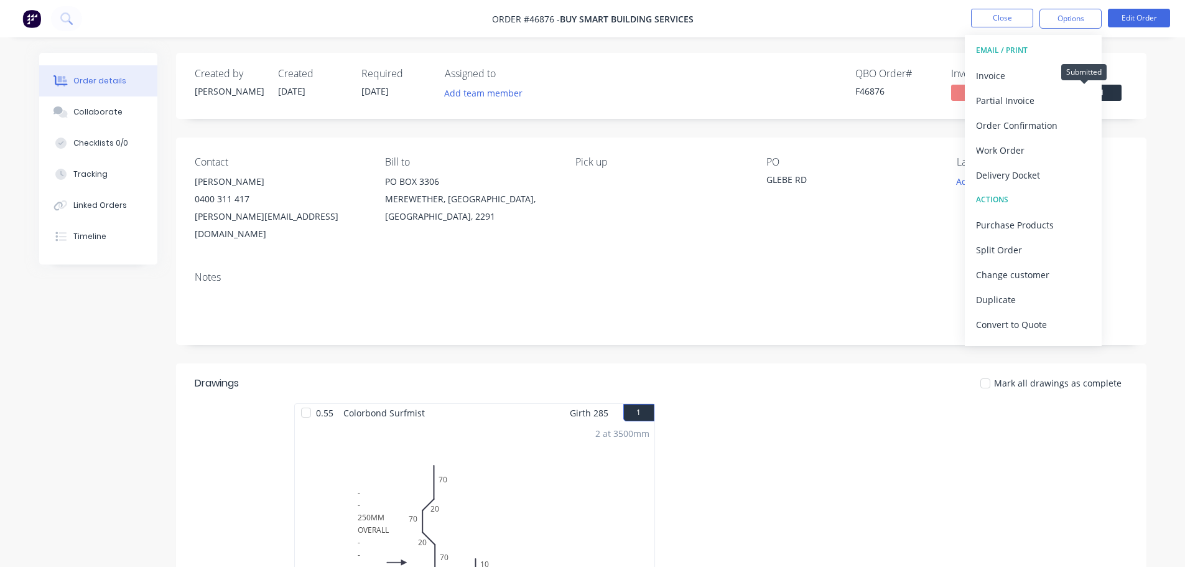
click at [1116, 91] on span "Submitted" at bounding box center [1084, 93] width 75 height 16
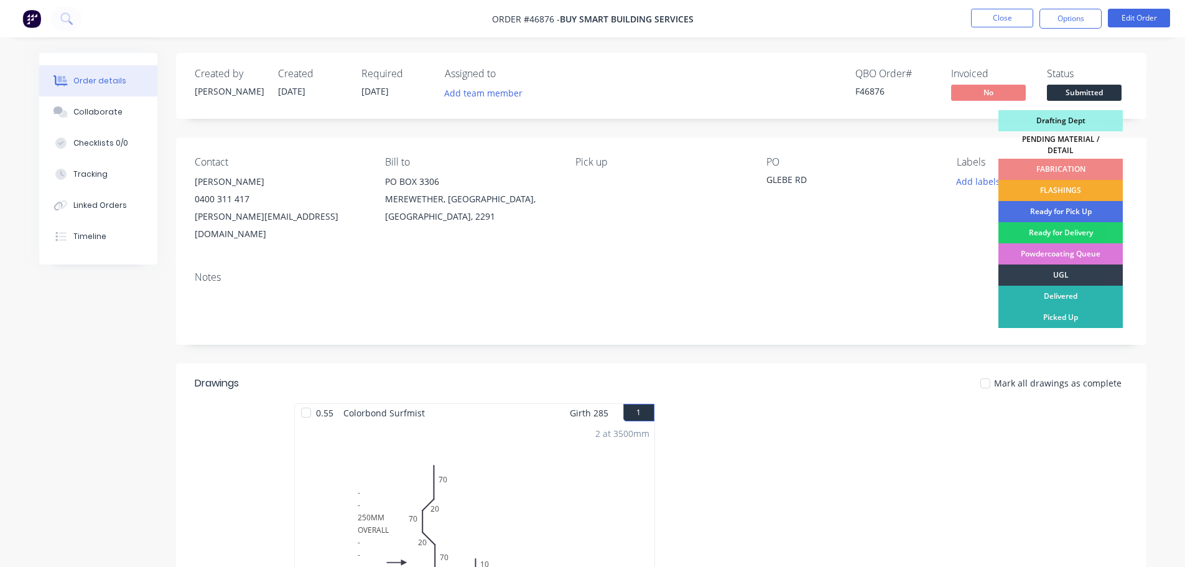
click at [1069, 182] on div "FLASHINGS" at bounding box center [1060, 190] width 124 height 21
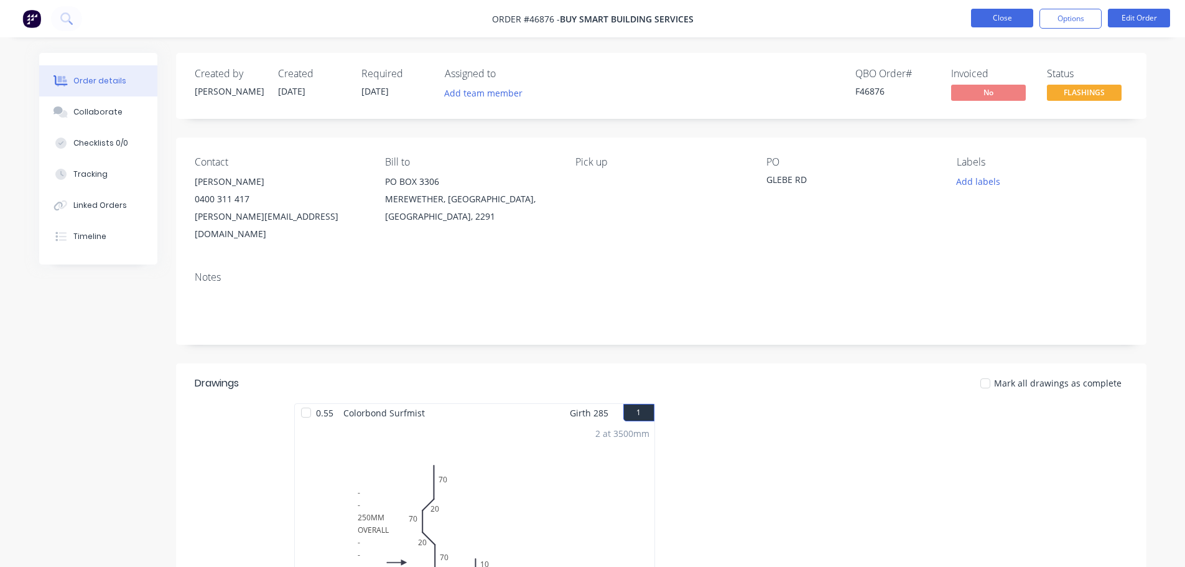
click at [1007, 15] on button "Close" at bounding box center [1002, 18] width 62 height 19
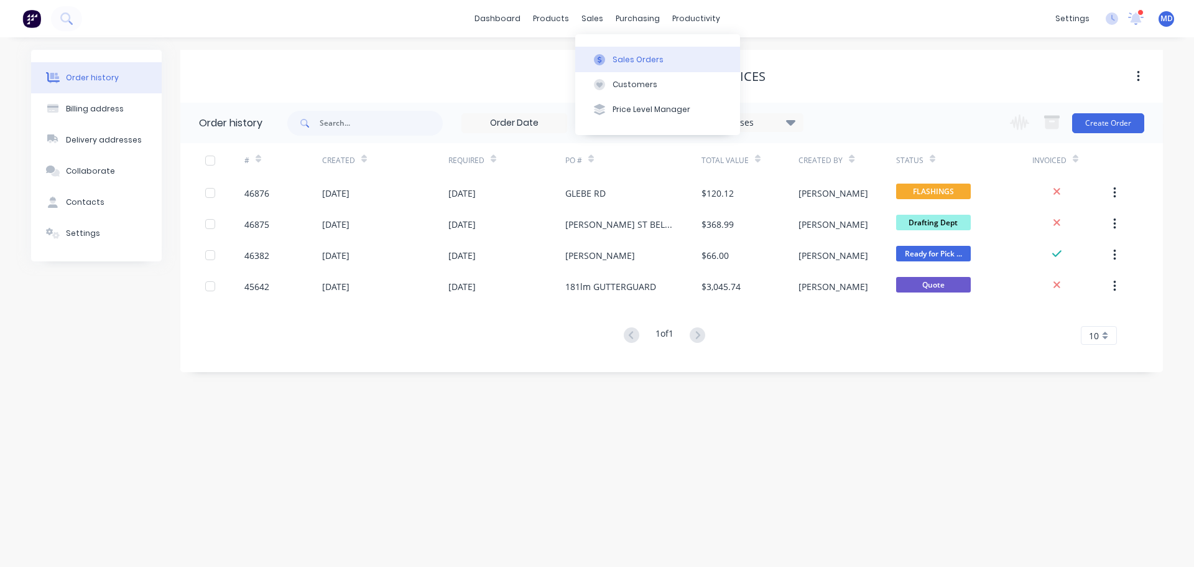
click at [616, 62] on div "Sales Orders" at bounding box center [638, 59] width 51 height 11
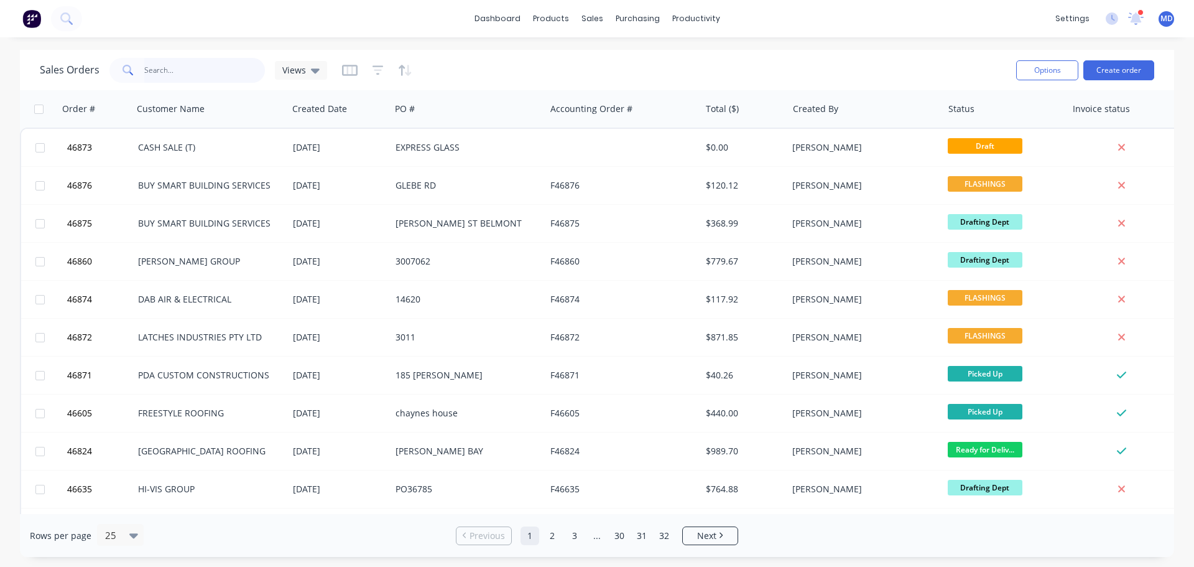
click at [160, 72] on input "text" at bounding box center [204, 70] width 121 height 25
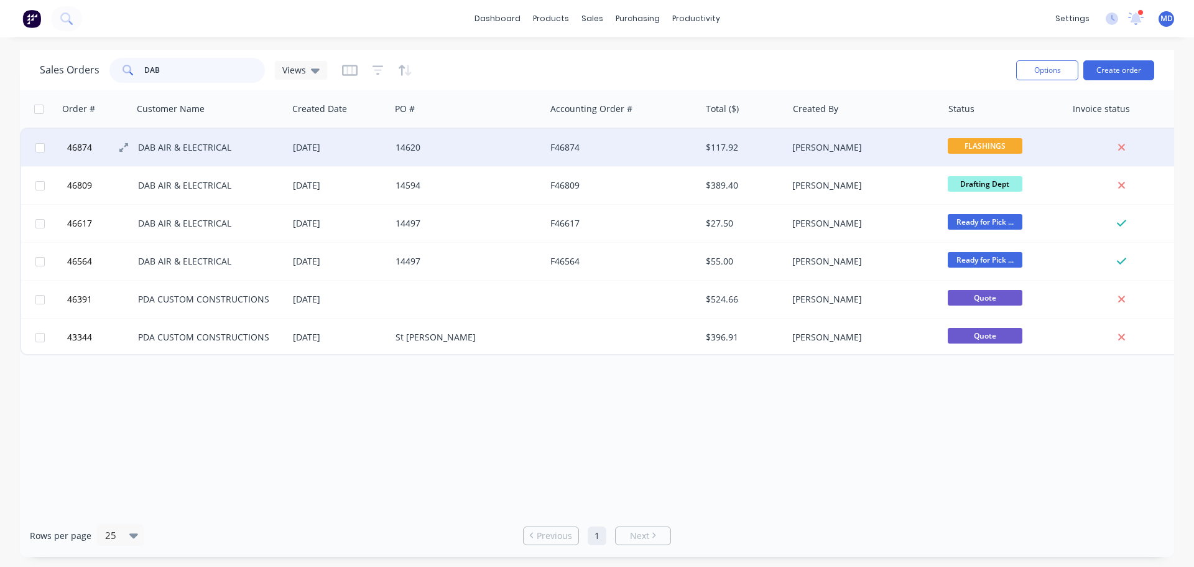
type input "DAB"
click at [75, 140] on button "46874" at bounding box center [100, 147] width 75 height 37
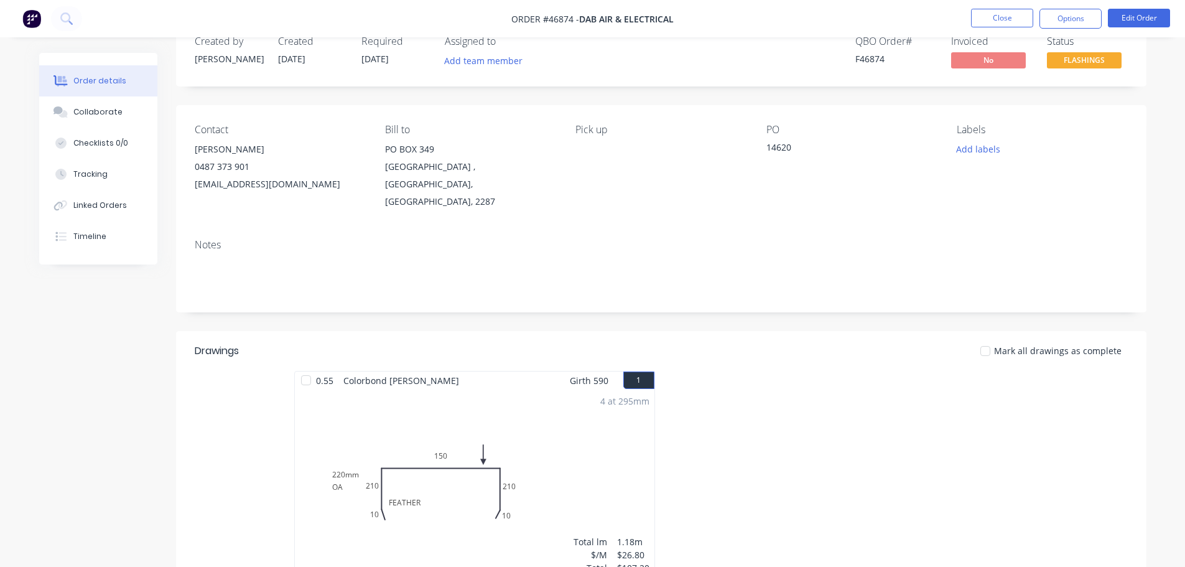
scroll to position [62, 0]
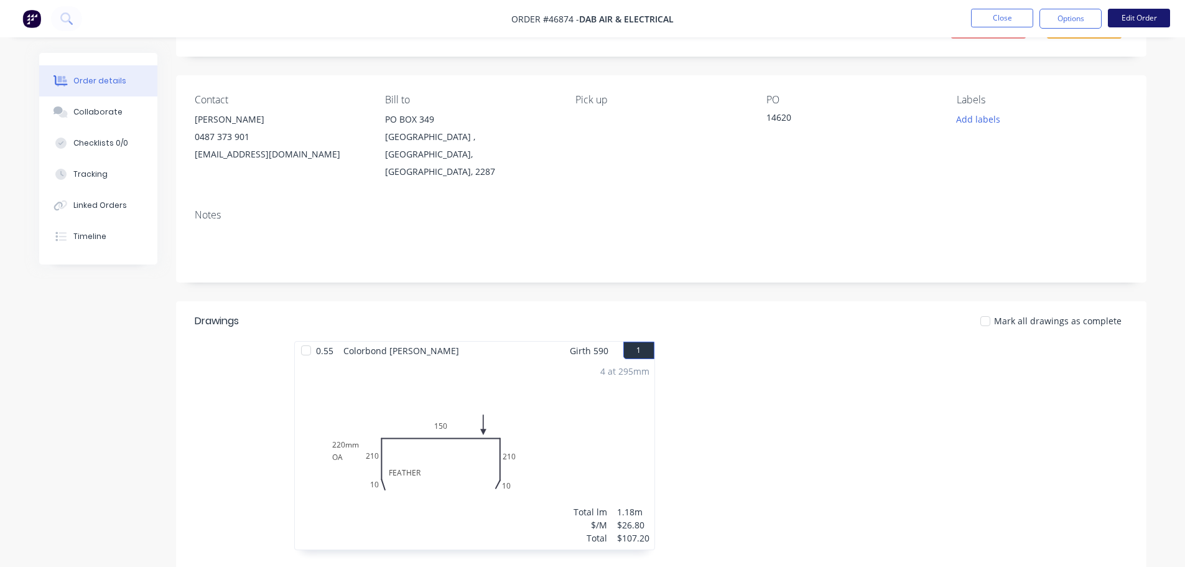
click at [1141, 21] on button "Edit Order" at bounding box center [1139, 18] width 62 height 19
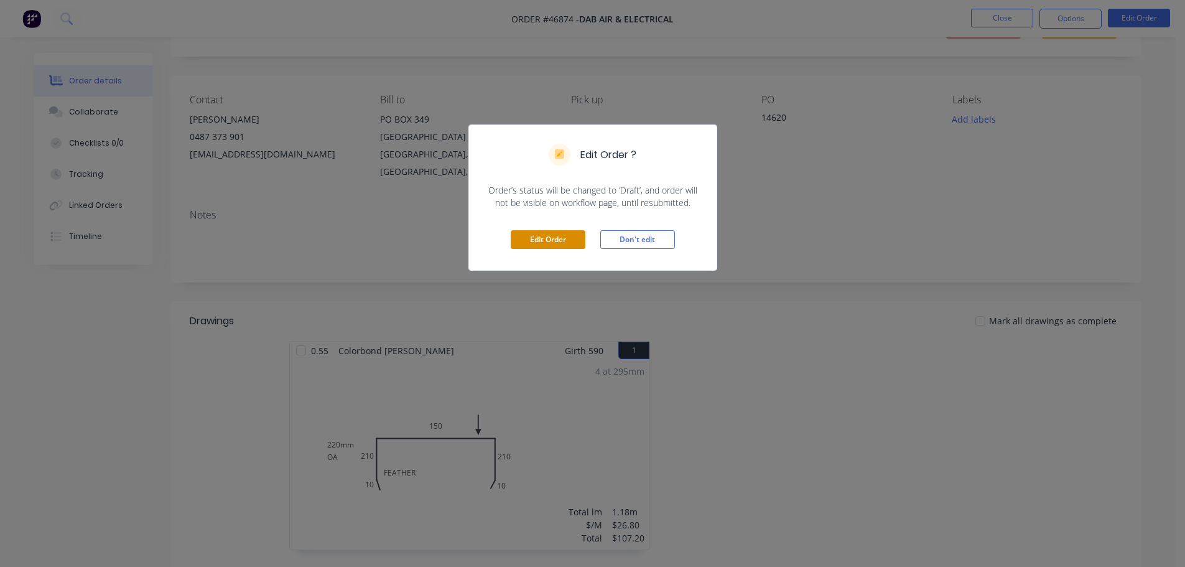
click at [530, 241] on button "Edit Order" at bounding box center [548, 239] width 75 height 19
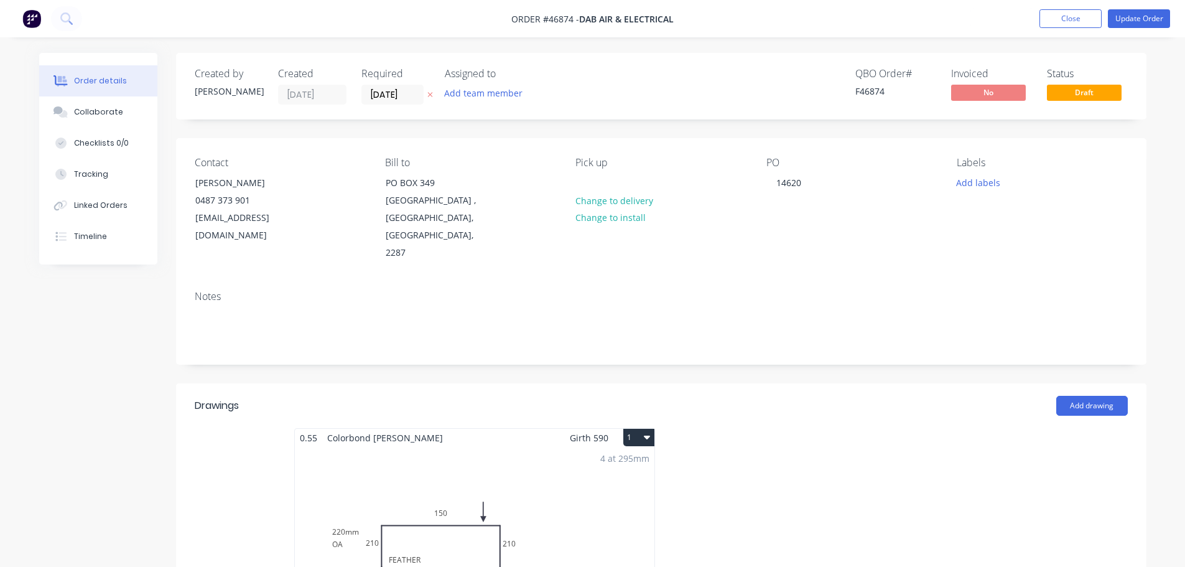
click at [441, 447] on div "4 at 295mm Total lm $/M Total 1.18m $26.80 $107.20" at bounding box center [474, 542] width 359 height 190
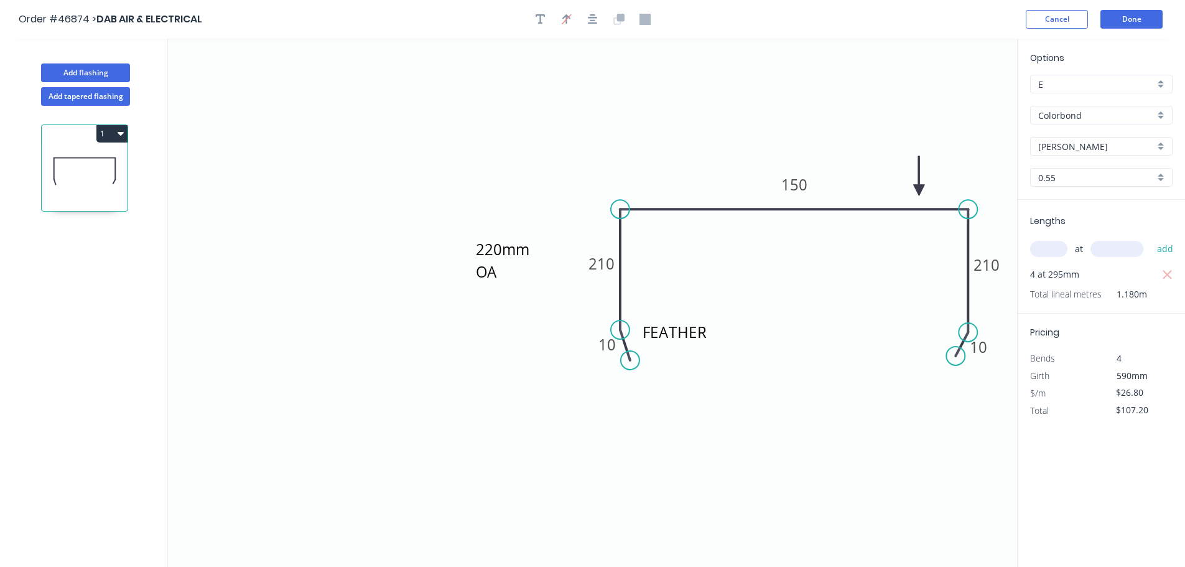
click at [1051, 250] on input "text" at bounding box center [1048, 249] width 37 height 16
type input "1"
type input "230"
click at [1151, 238] on button "add" at bounding box center [1165, 248] width 29 height 21
type input "$134.00"
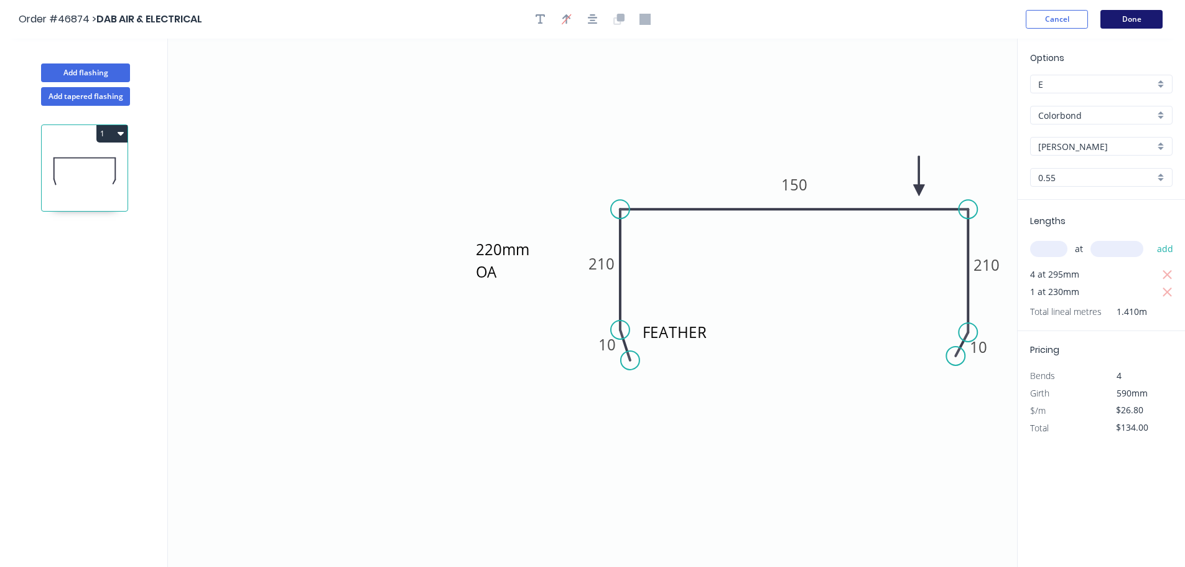
click at [1134, 21] on button "Done" at bounding box center [1131, 19] width 62 height 19
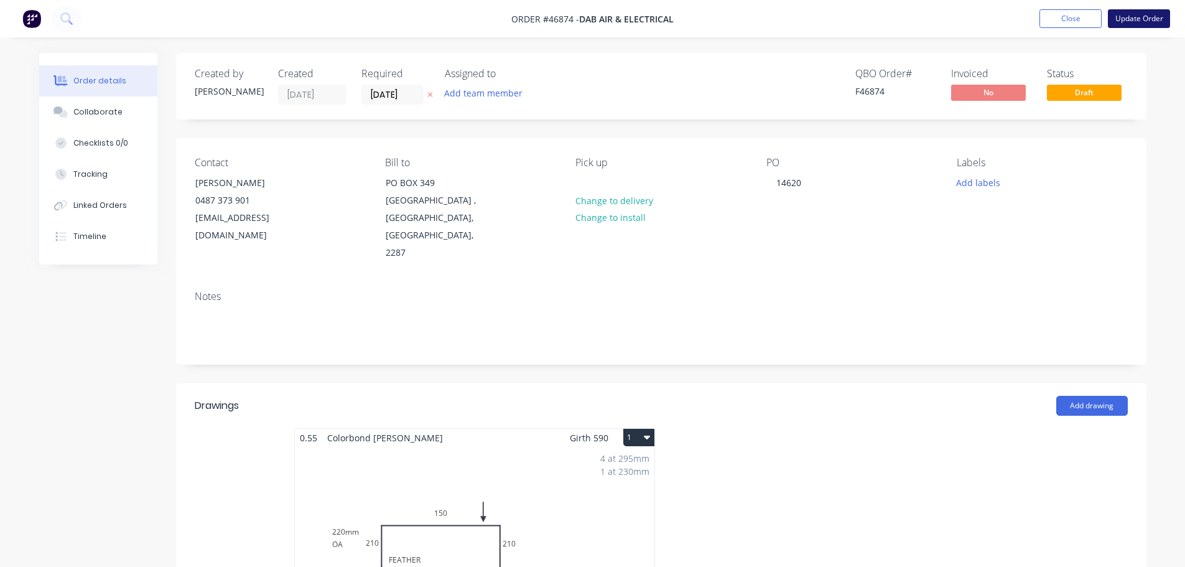
click at [1146, 22] on button "Update Order" at bounding box center [1139, 18] width 62 height 19
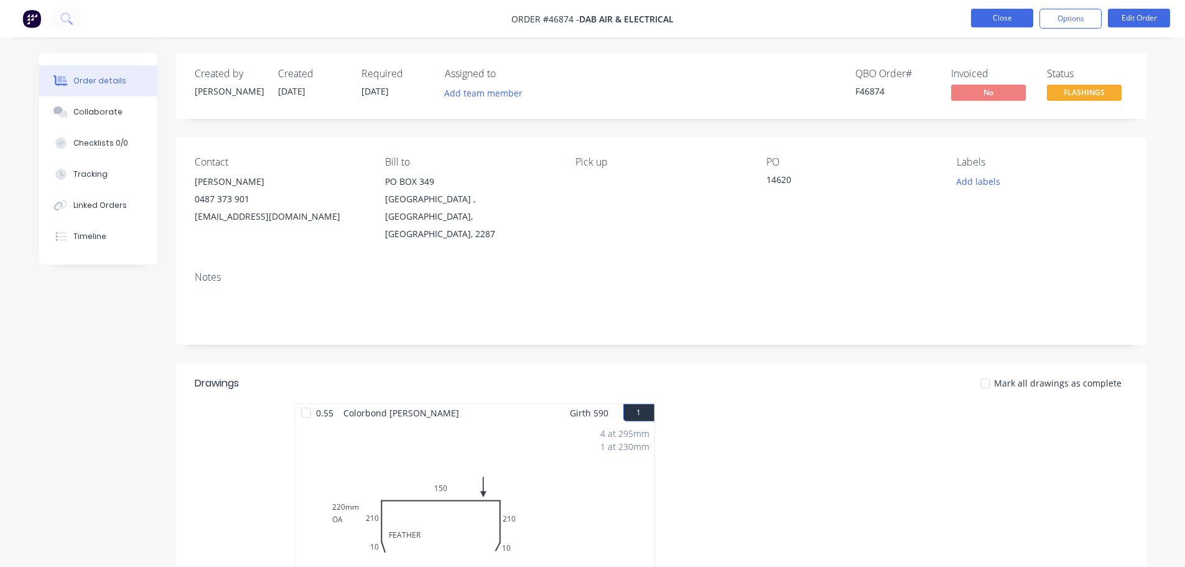
click at [1001, 23] on button "Close" at bounding box center [1002, 18] width 62 height 19
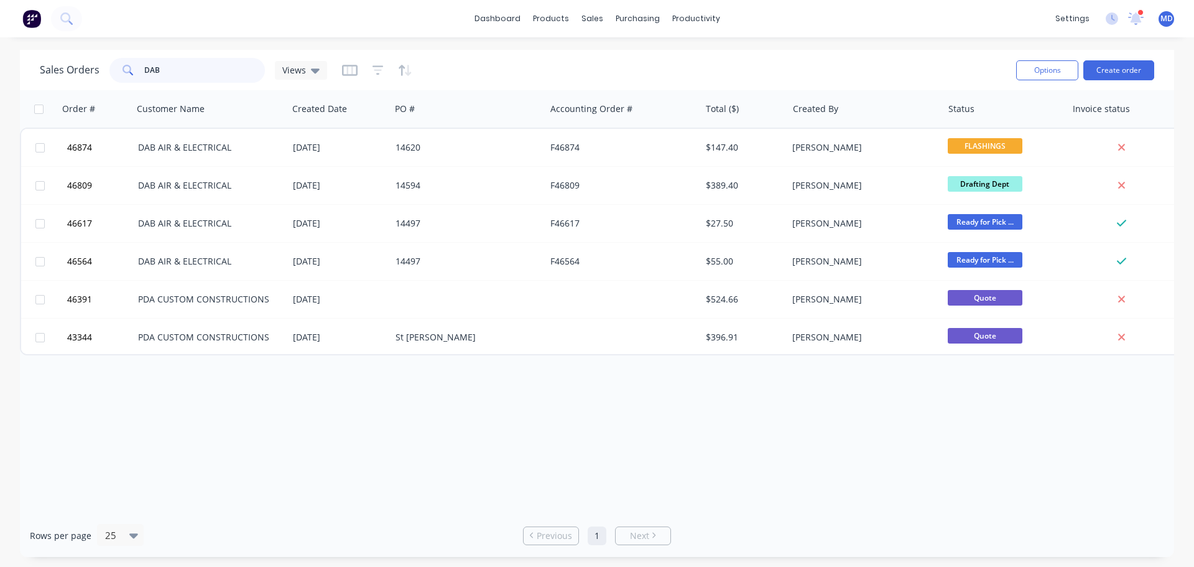
click at [185, 73] on input "DAB" at bounding box center [204, 70] width 121 height 25
type input "D"
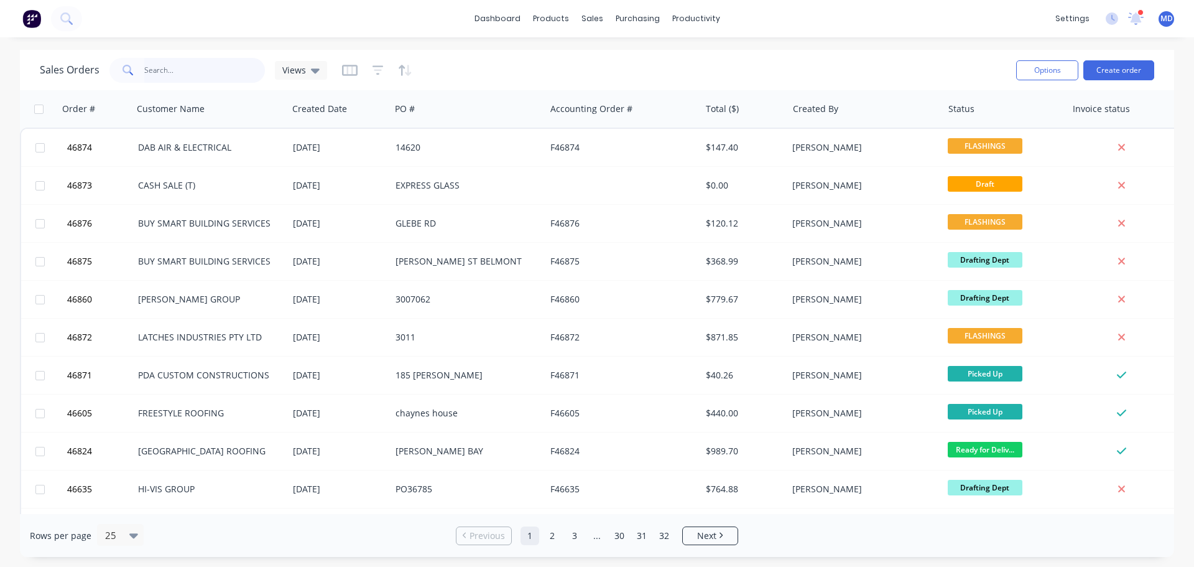
click at [181, 61] on input "text" at bounding box center [204, 70] width 121 height 25
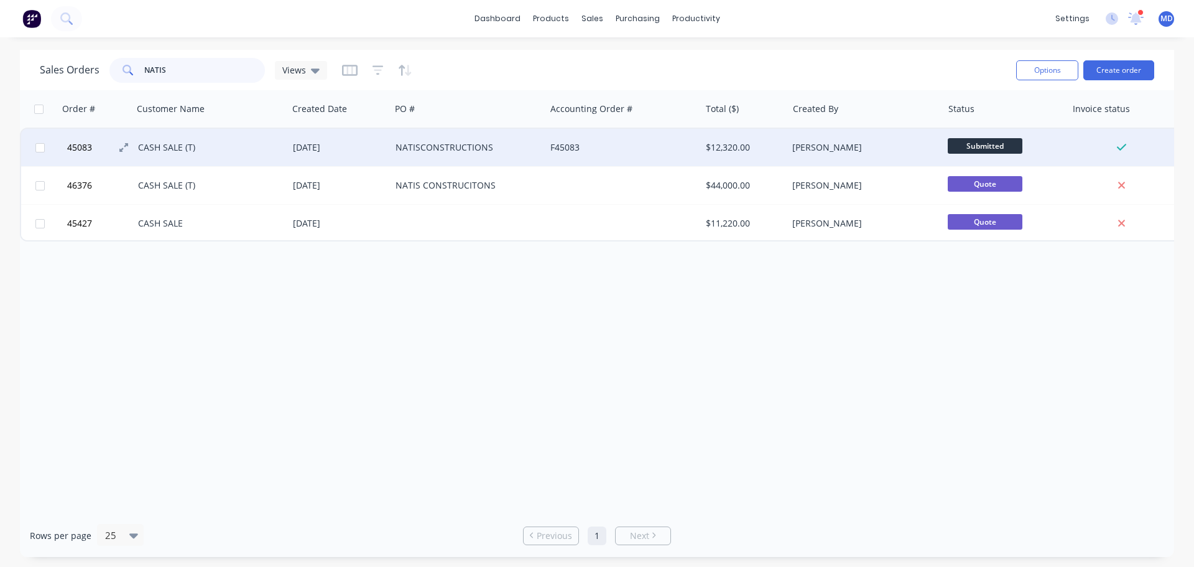
type input "NATIS"
click at [80, 147] on span "45083" at bounding box center [79, 147] width 25 height 12
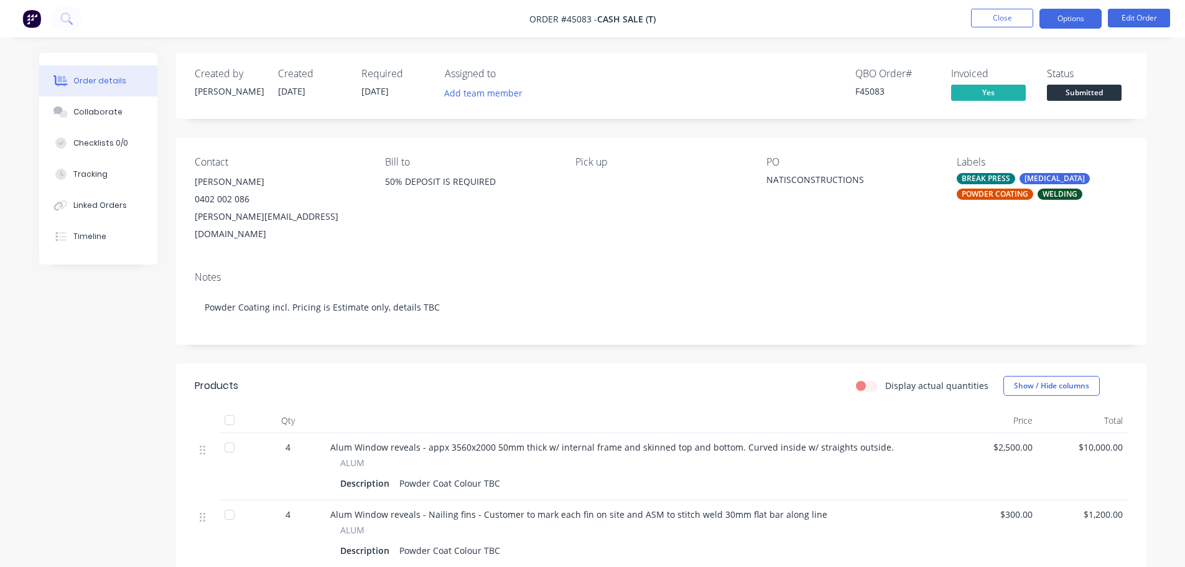
click at [1073, 25] on button "Options" at bounding box center [1070, 19] width 62 height 20
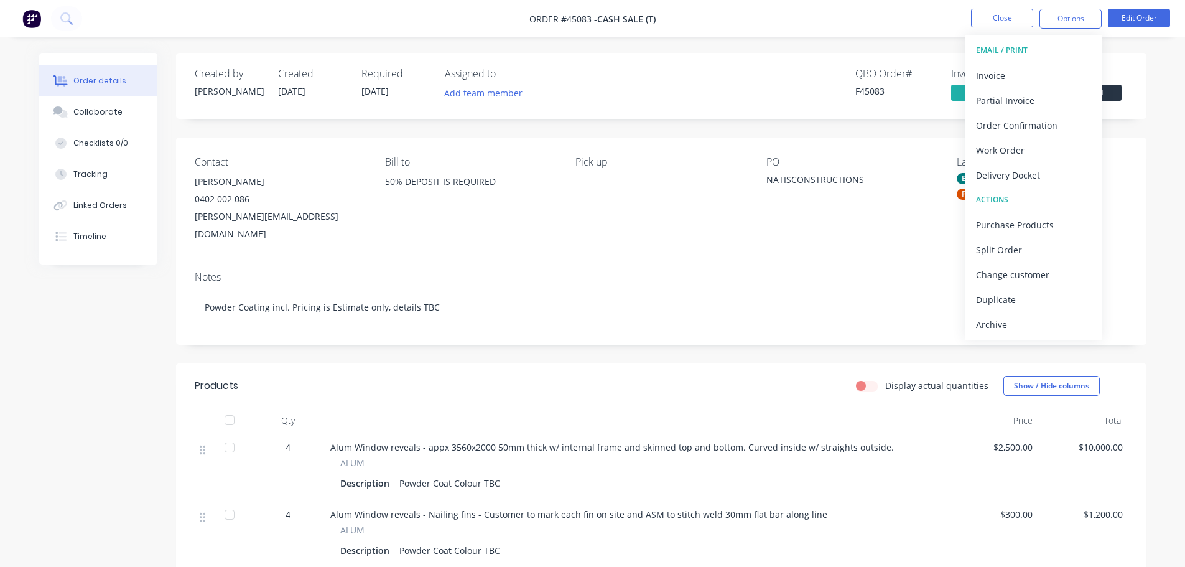
click at [894, 132] on div "Created by [PERSON_NAME] Created [DATE] Required [DATE] Assigned to Add team me…" at bounding box center [661, 398] width 970 height 690
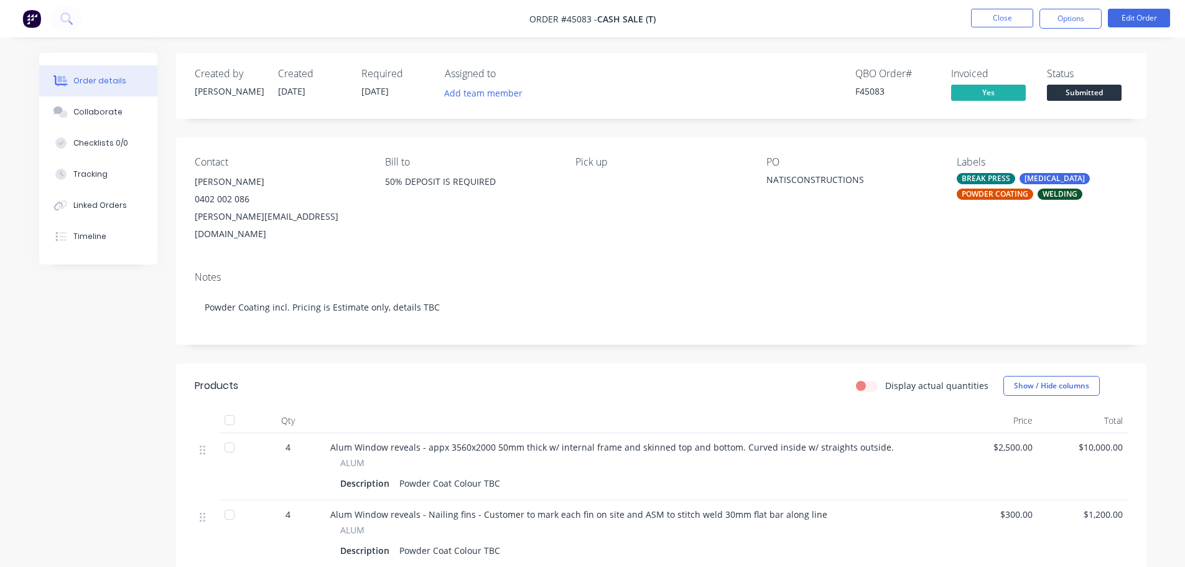
click at [991, 190] on div "POWDER COATING" at bounding box center [995, 193] width 76 height 11
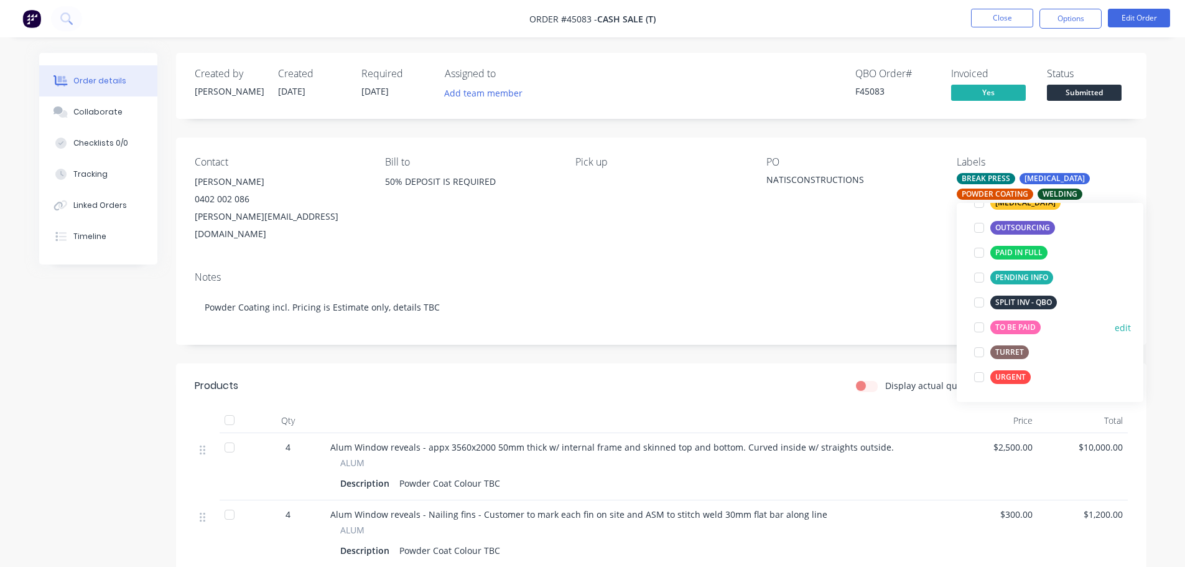
click at [980, 330] on div at bounding box center [978, 327] width 25 height 25
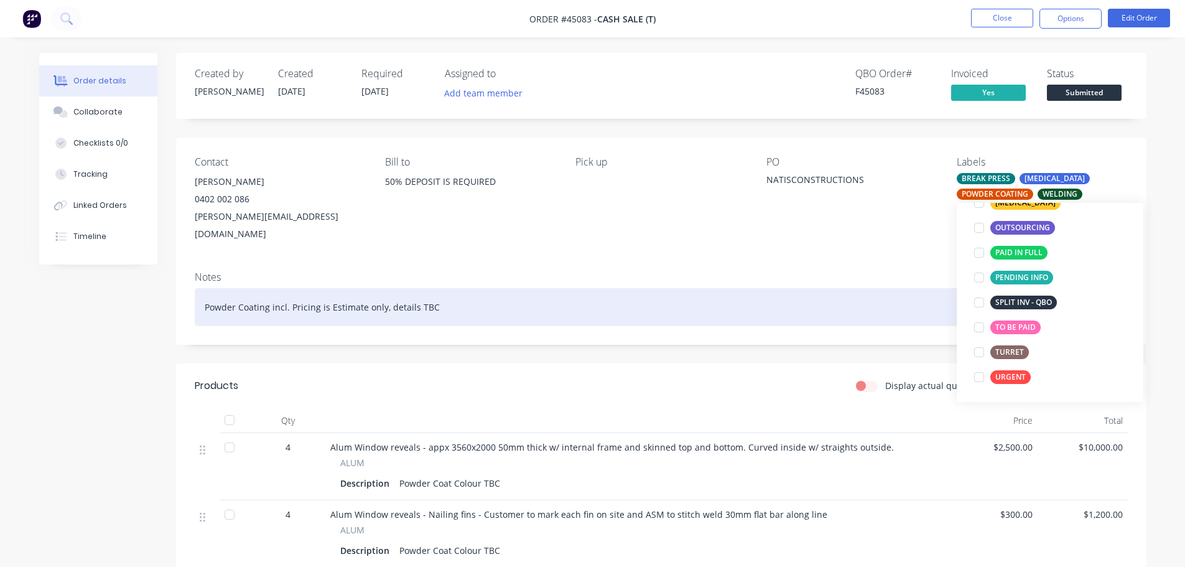
scroll to position [50, 0]
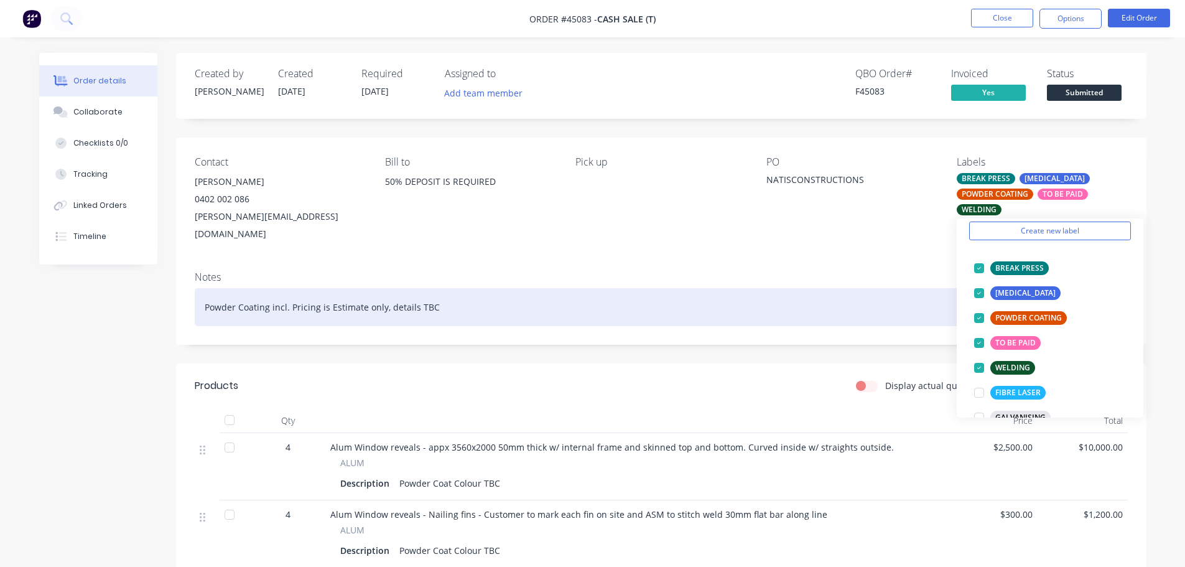
drag, startPoint x: 906, startPoint y: 279, endPoint x: 934, endPoint y: 260, distance: 34.0
click at [907, 288] on div "Powder Coating incl. Pricing is Estimate only, details TBC" at bounding box center [661, 307] width 933 height 38
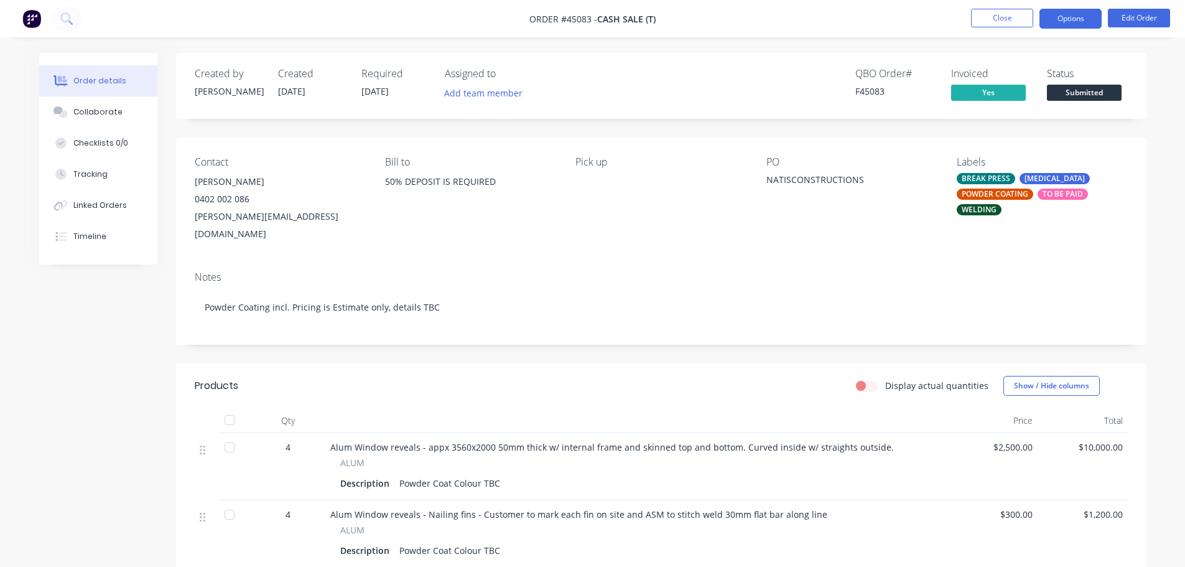
click at [1093, 18] on button "Options" at bounding box center [1070, 19] width 62 height 20
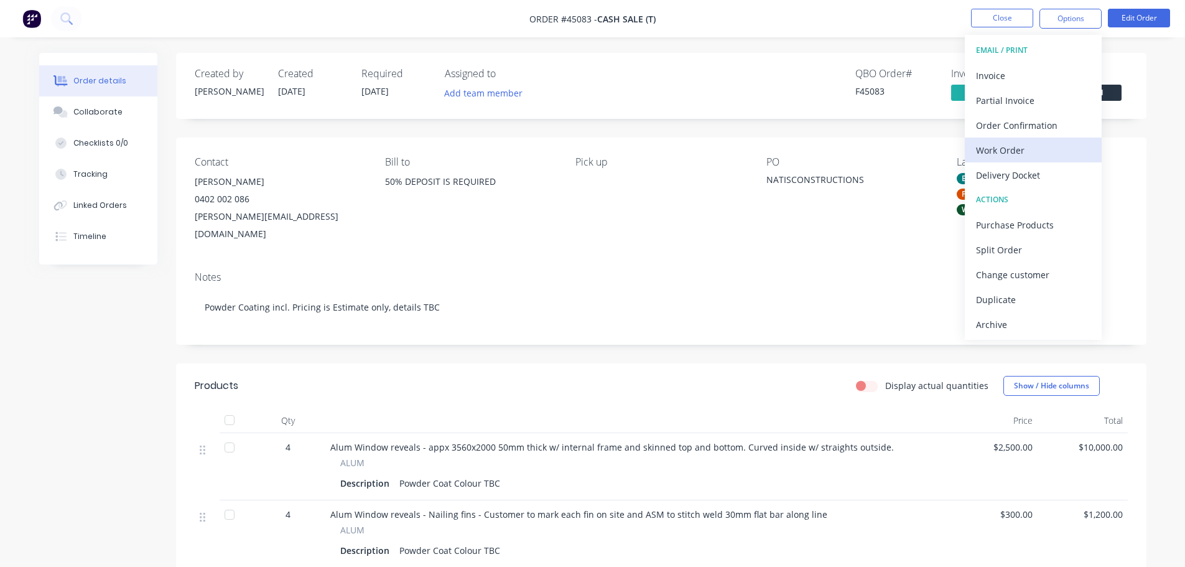
click at [1011, 153] on div "Work Order" at bounding box center [1033, 150] width 114 height 18
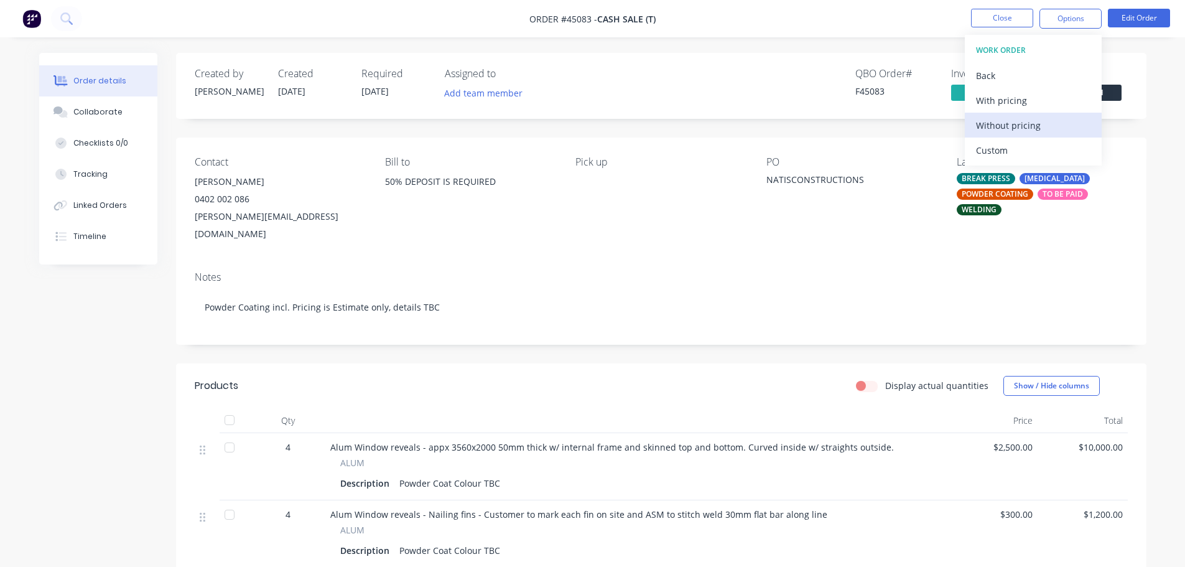
click at [1016, 133] on div "Without pricing" at bounding box center [1033, 125] width 114 height 18
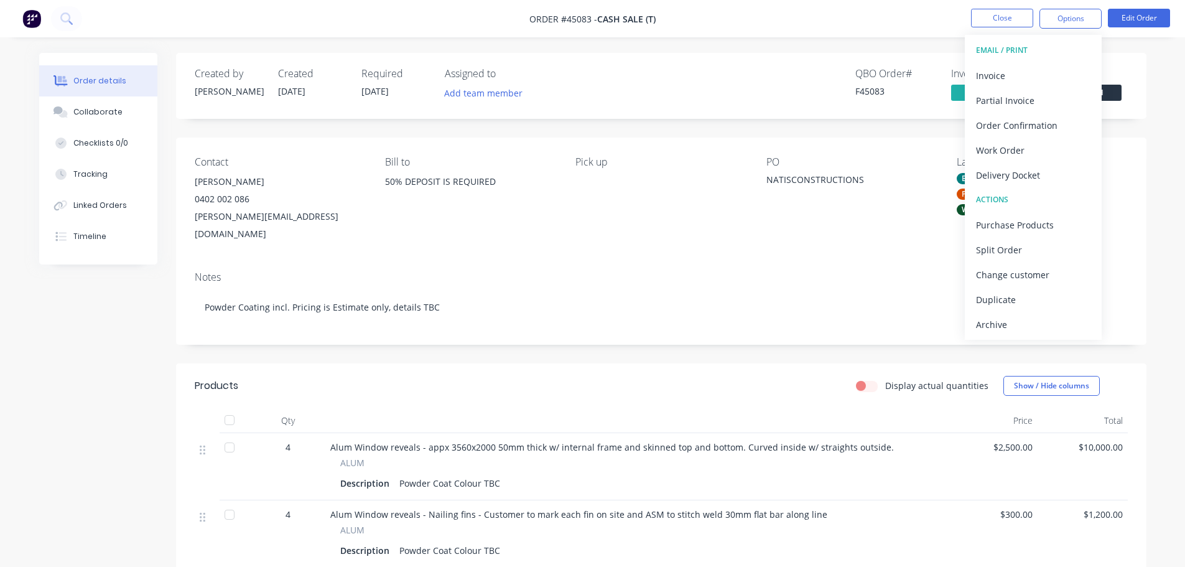
click at [1117, 151] on div "Contact [PERSON_NAME] 0402 002 086 [PERSON_NAME][EMAIL_ADDRESS][DOMAIN_NAME] Bi…" at bounding box center [661, 199] width 970 height 124
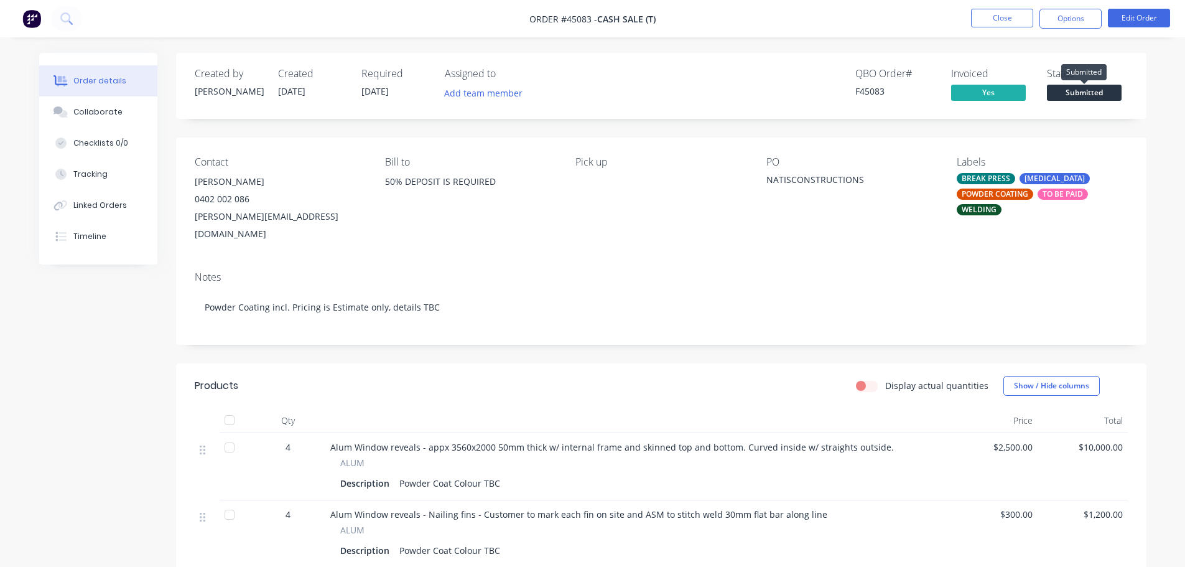
click at [1109, 97] on span "Submitted" at bounding box center [1084, 93] width 75 height 16
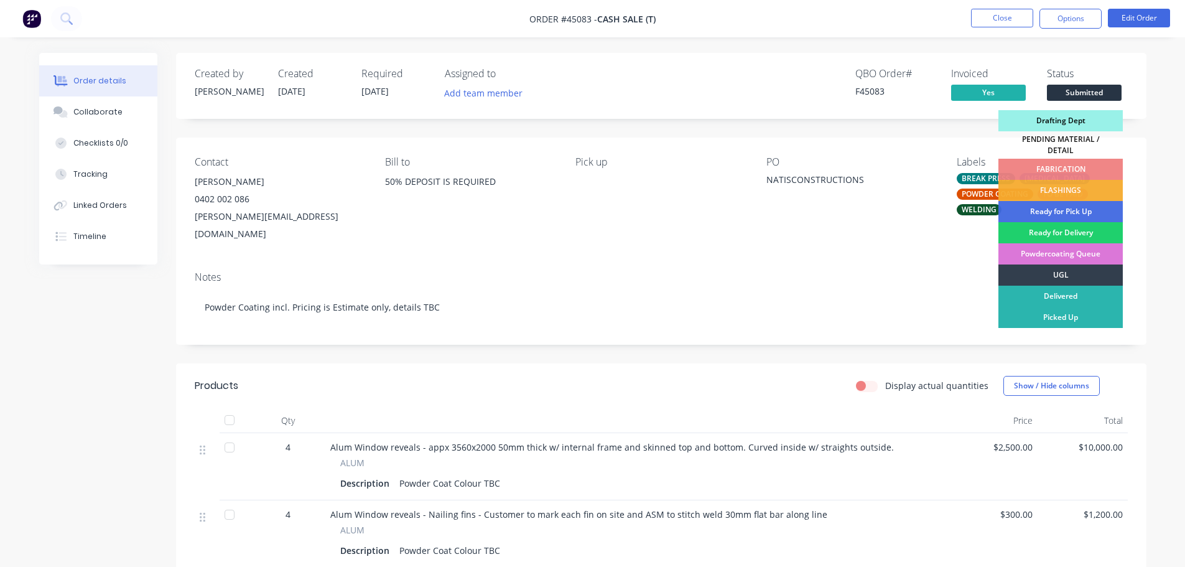
click at [1067, 119] on div "Drafting Dept" at bounding box center [1060, 120] width 124 height 21
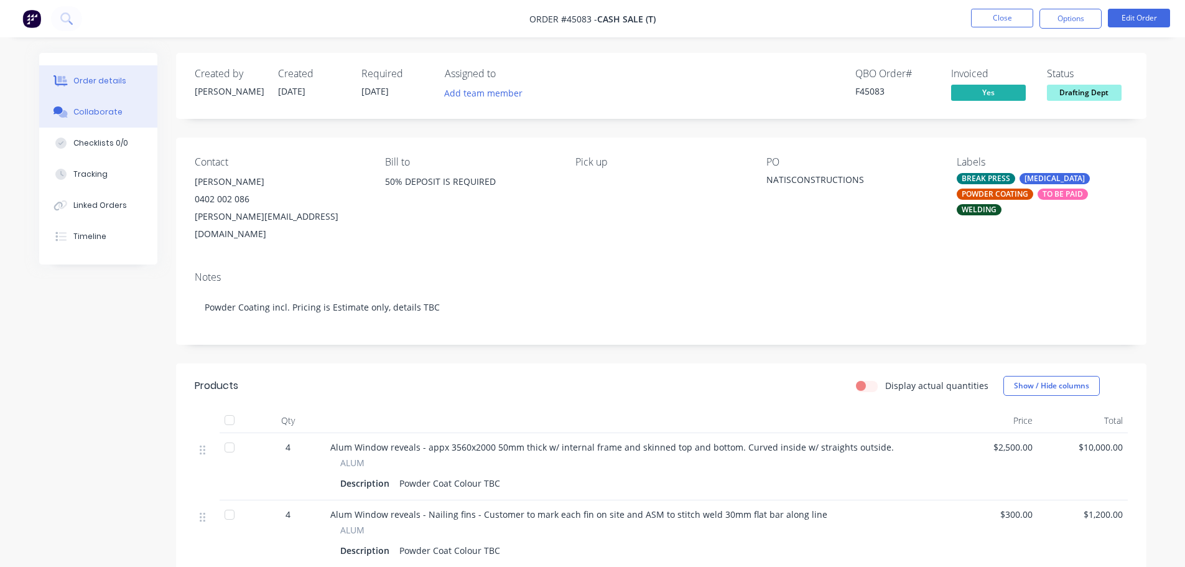
click at [92, 123] on button "Collaborate" at bounding box center [98, 111] width 118 height 31
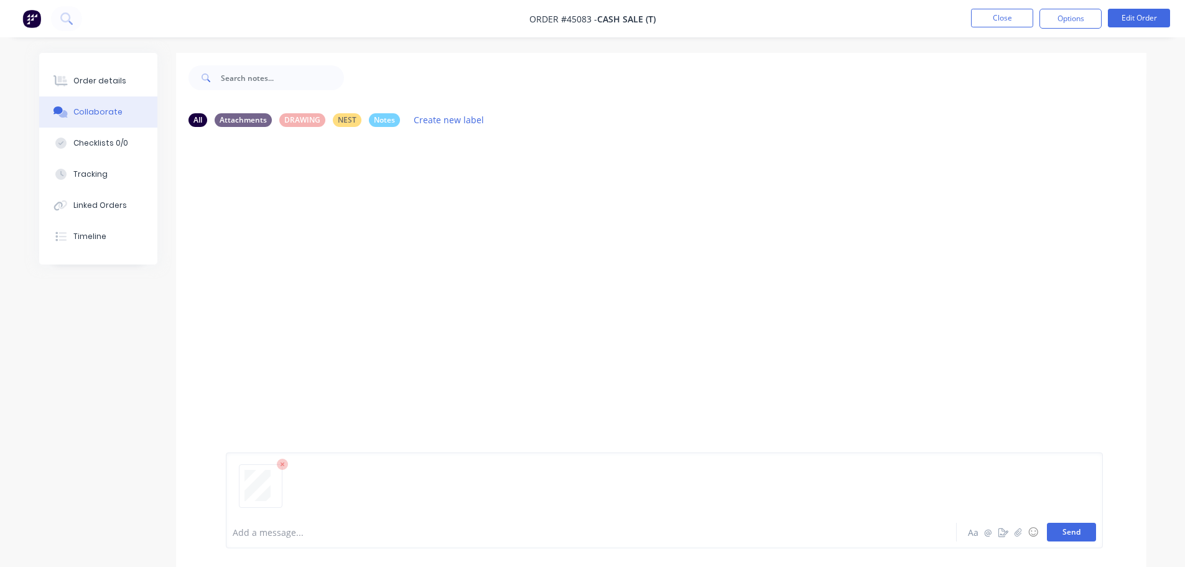
click at [1068, 535] on button "Send" at bounding box center [1071, 531] width 49 height 19
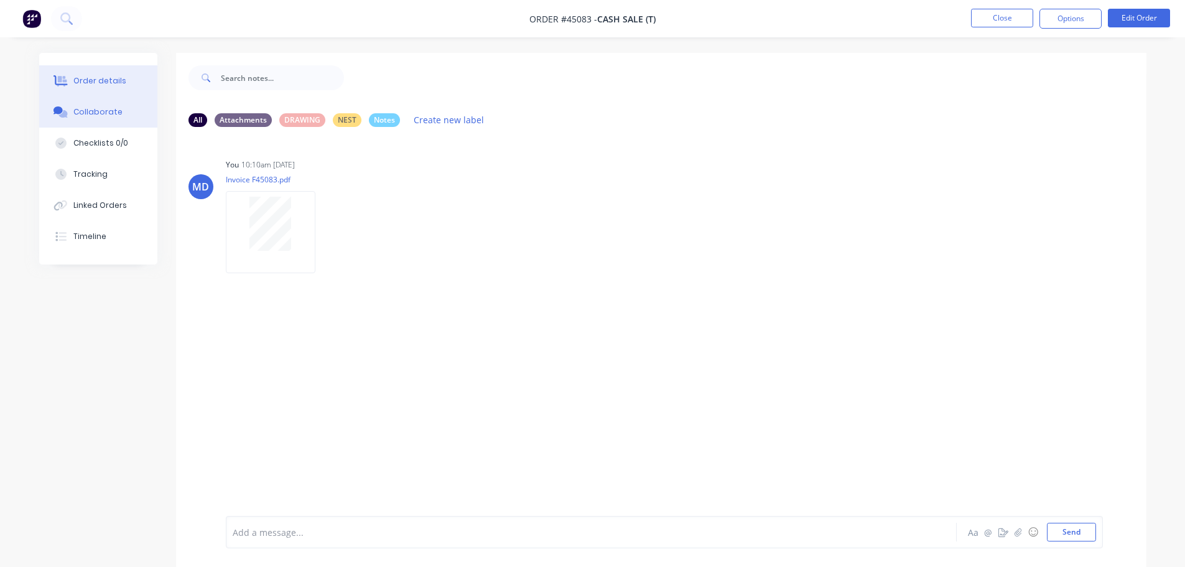
click at [104, 87] on button "Order details" at bounding box center [98, 80] width 118 height 31
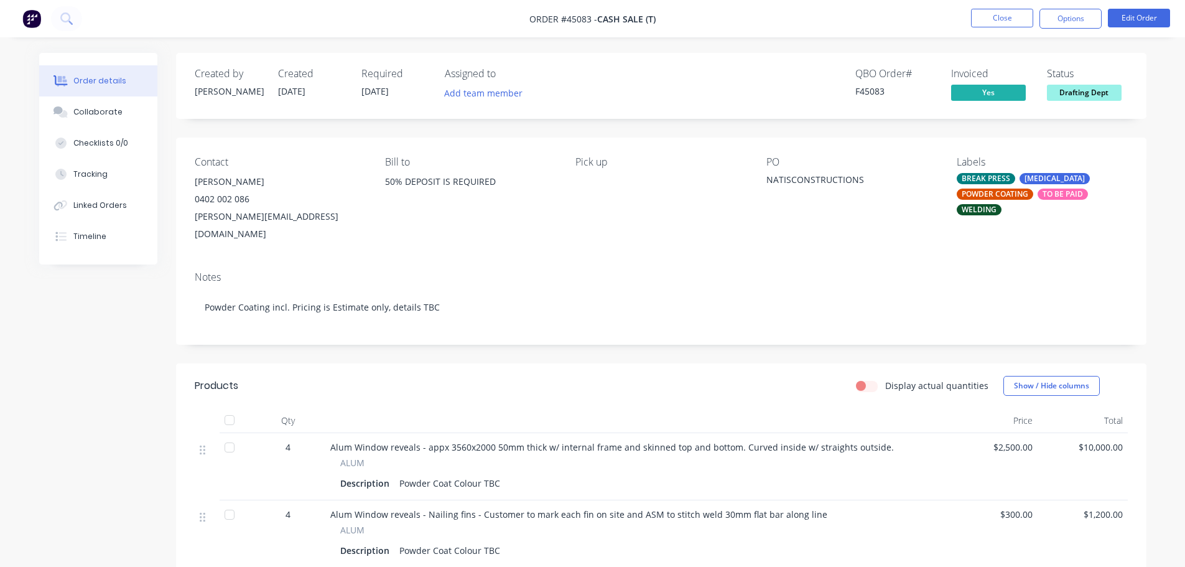
click at [857, 21] on nav "Order #45083 - CASH SALE (T) Close Options Edit Order" at bounding box center [592, 18] width 1185 height 37
click at [95, 115] on div "Collaborate" at bounding box center [97, 111] width 49 height 11
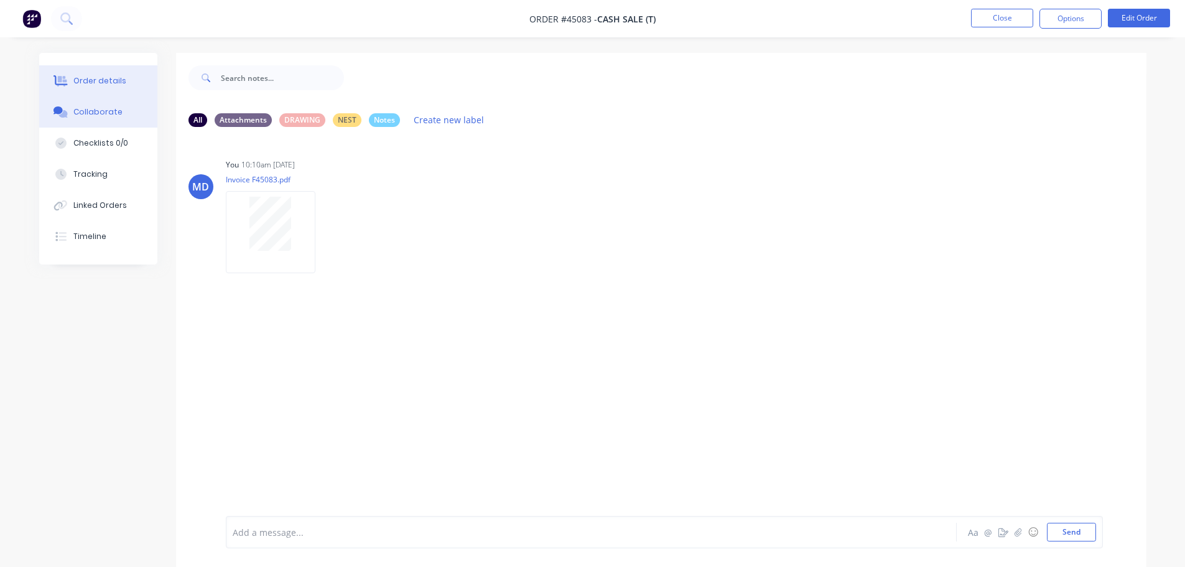
click at [100, 78] on div "Order details" at bounding box center [99, 80] width 53 height 11
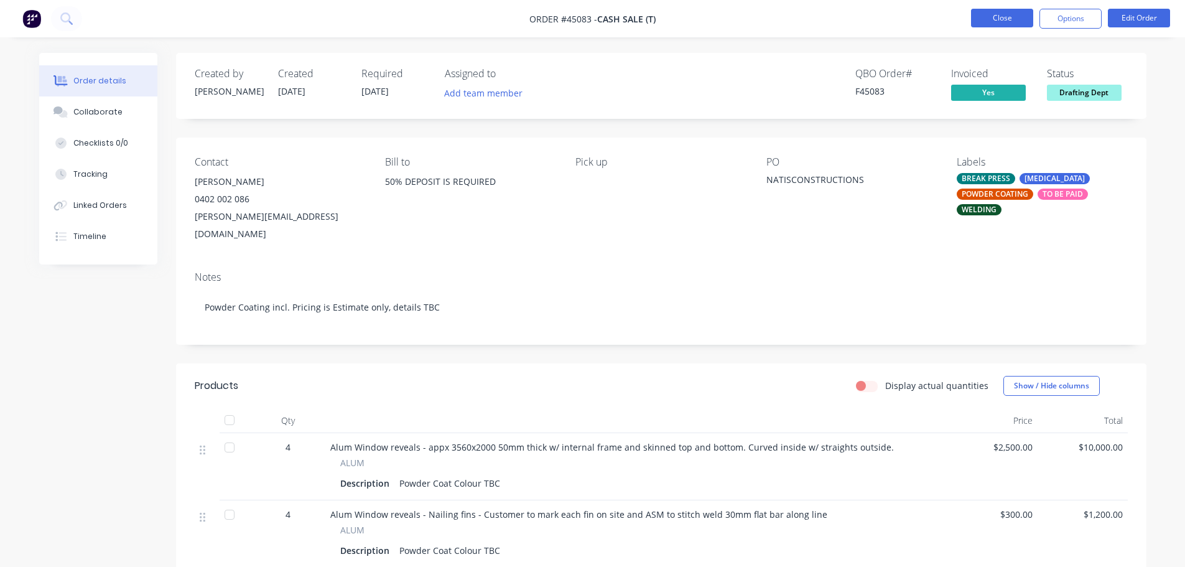
click at [1006, 14] on button "Close" at bounding box center [1002, 18] width 62 height 19
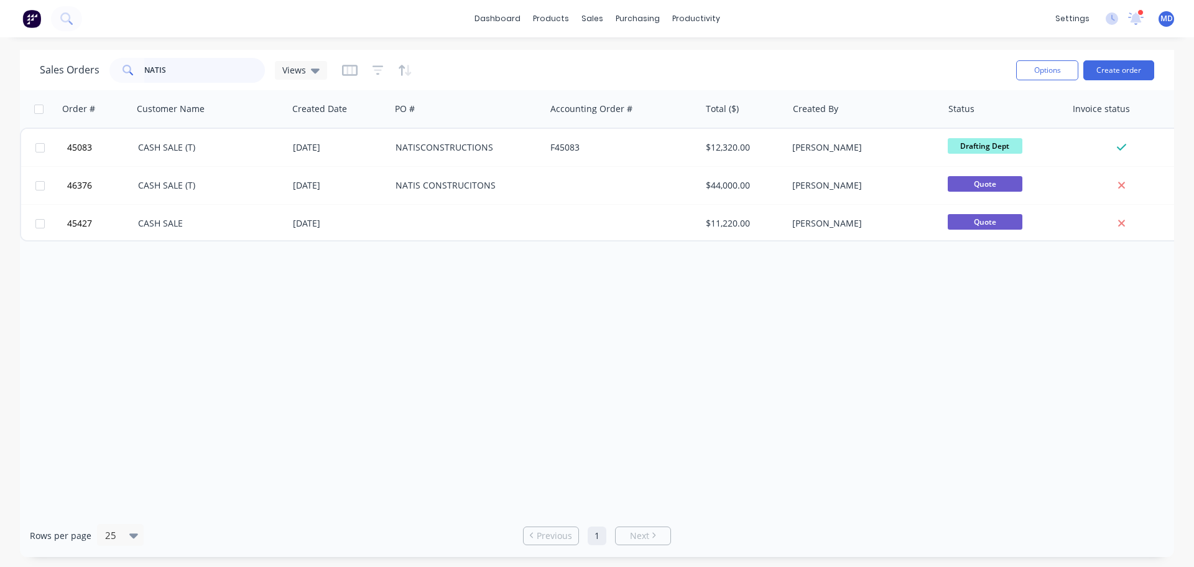
click at [185, 74] on input "NATIS" at bounding box center [204, 70] width 121 height 25
type input "N"
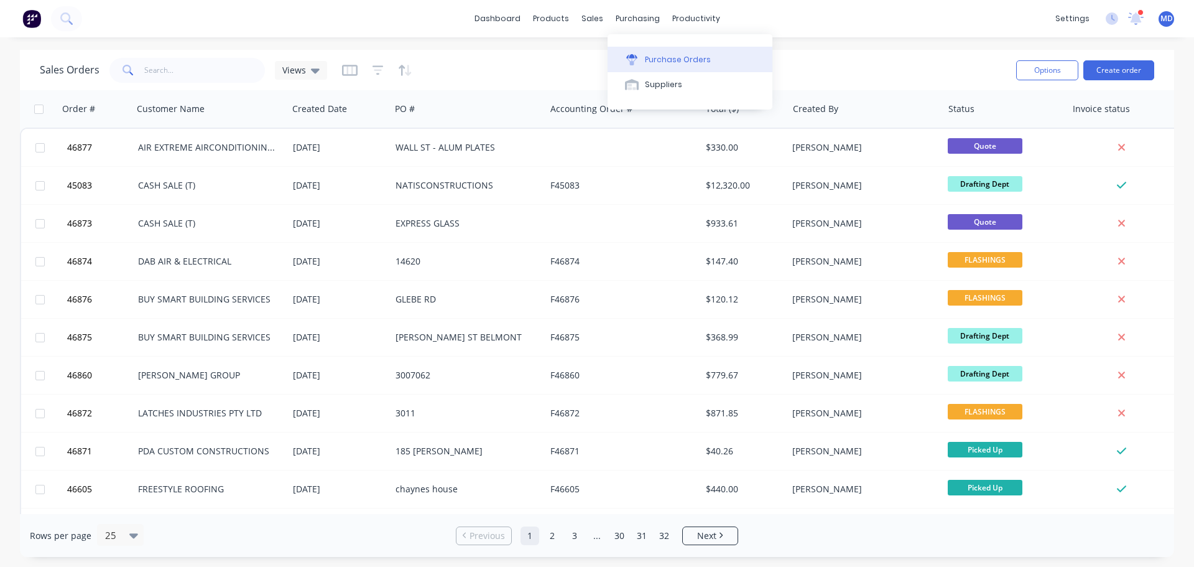
click at [654, 57] on div "Purchase Orders" at bounding box center [678, 59] width 66 height 11
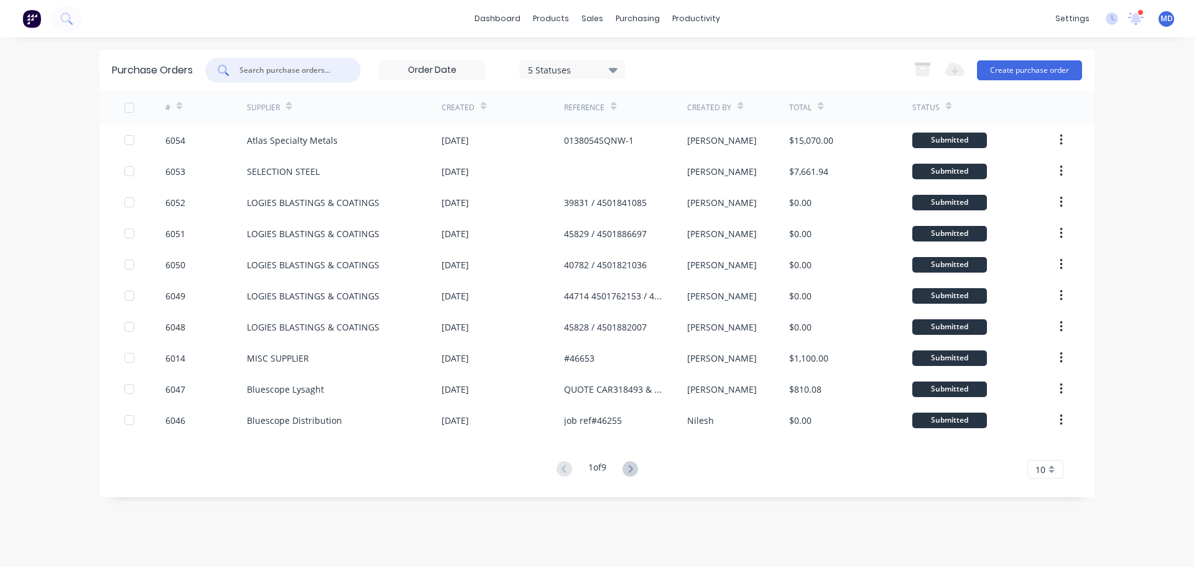
click at [277, 68] on input "text" at bounding box center [289, 70] width 103 height 12
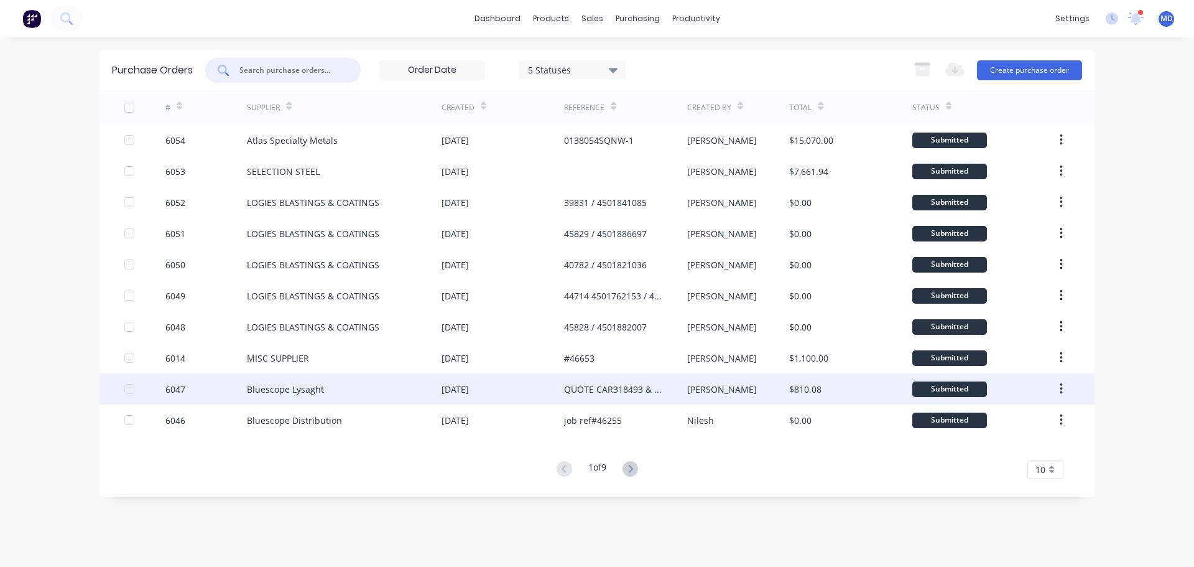
click at [175, 393] on div "6047" at bounding box center [175, 388] width 20 height 13
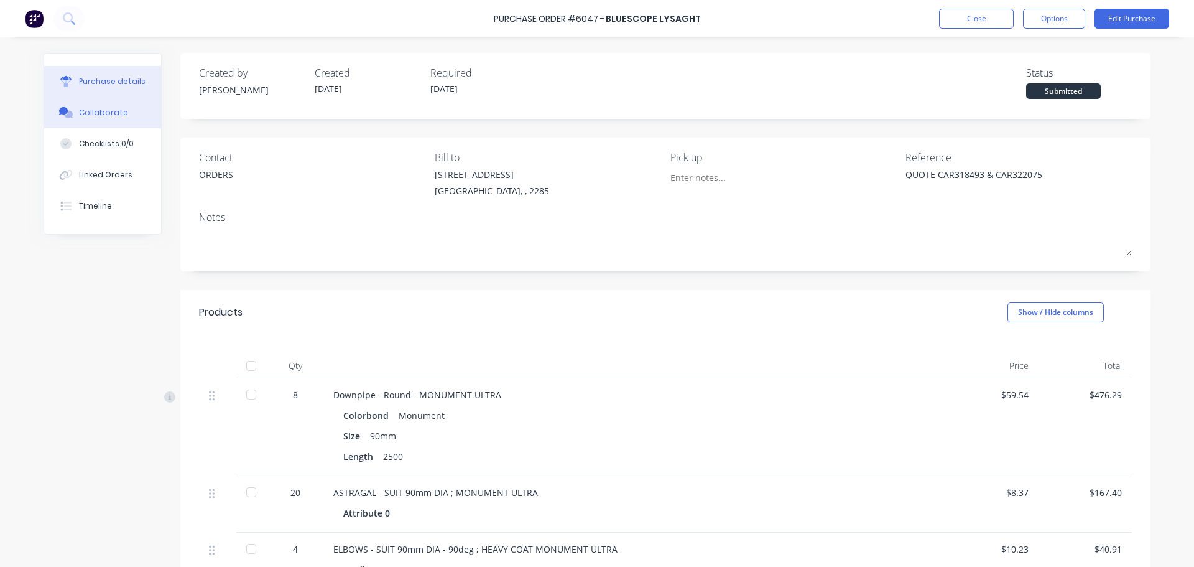
click at [67, 110] on icon at bounding box center [66, 112] width 14 height 11
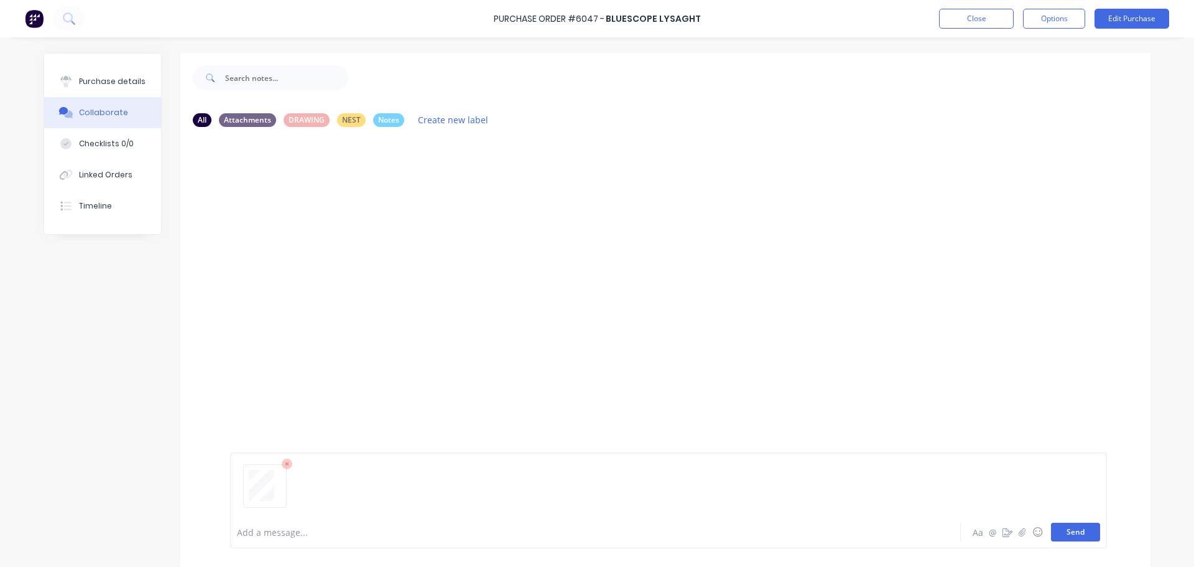
click at [1080, 533] on button "Send" at bounding box center [1075, 531] width 49 height 19
click at [89, 76] on div "Purchase details" at bounding box center [112, 81] width 67 height 11
type textarea "x"
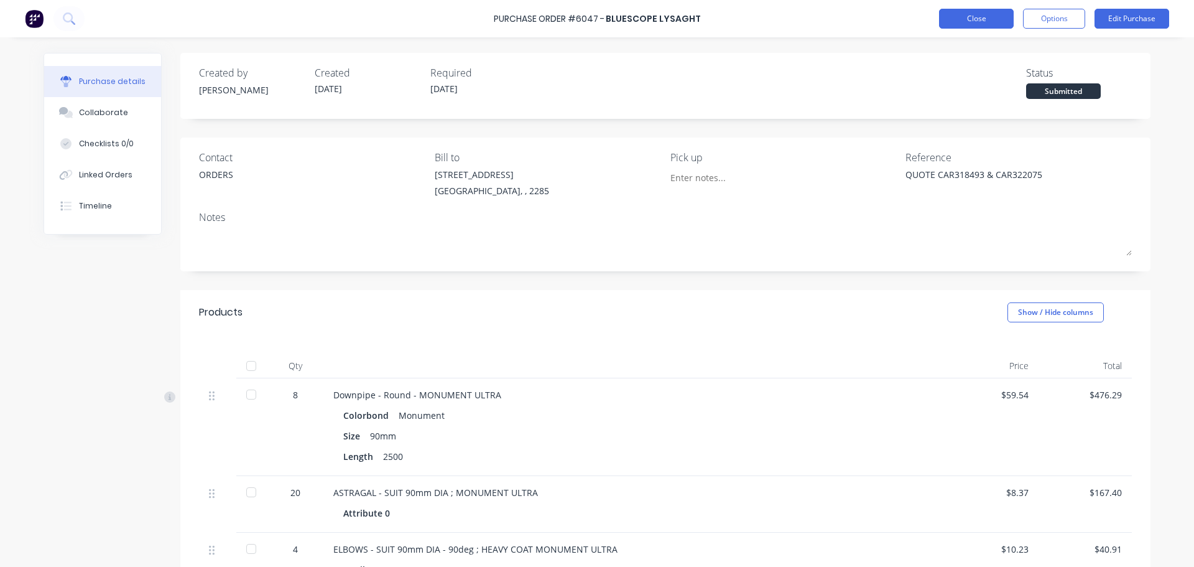
click at [977, 11] on button "Close" at bounding box center [976, 19] width 75 height 20
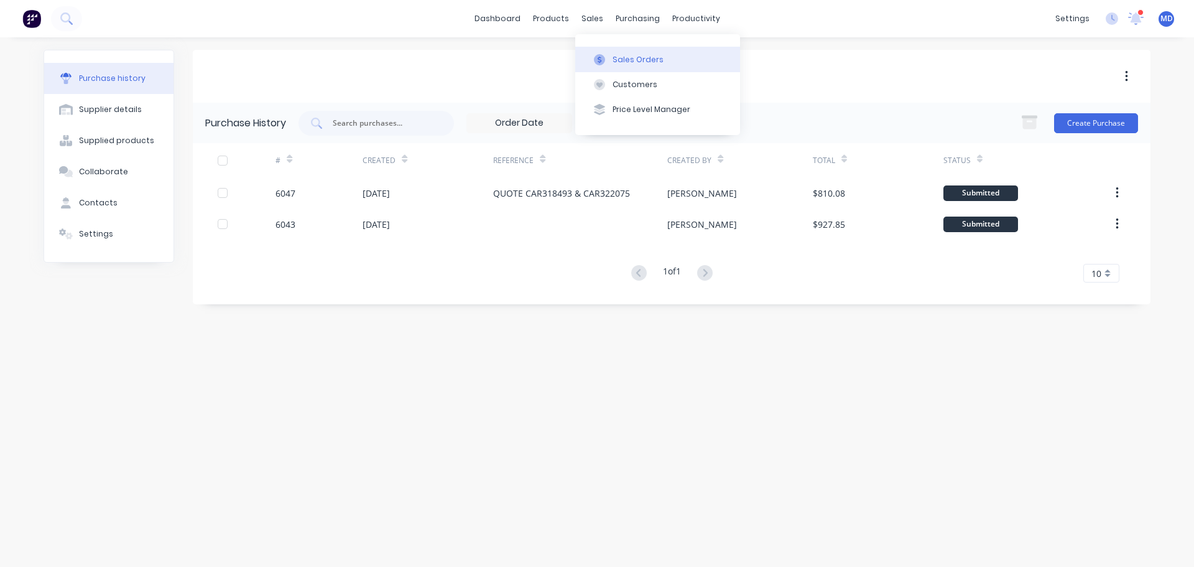
click at [642, 49] on button "Sales Orders" at bounding box center [657, 59] width 165 height 25
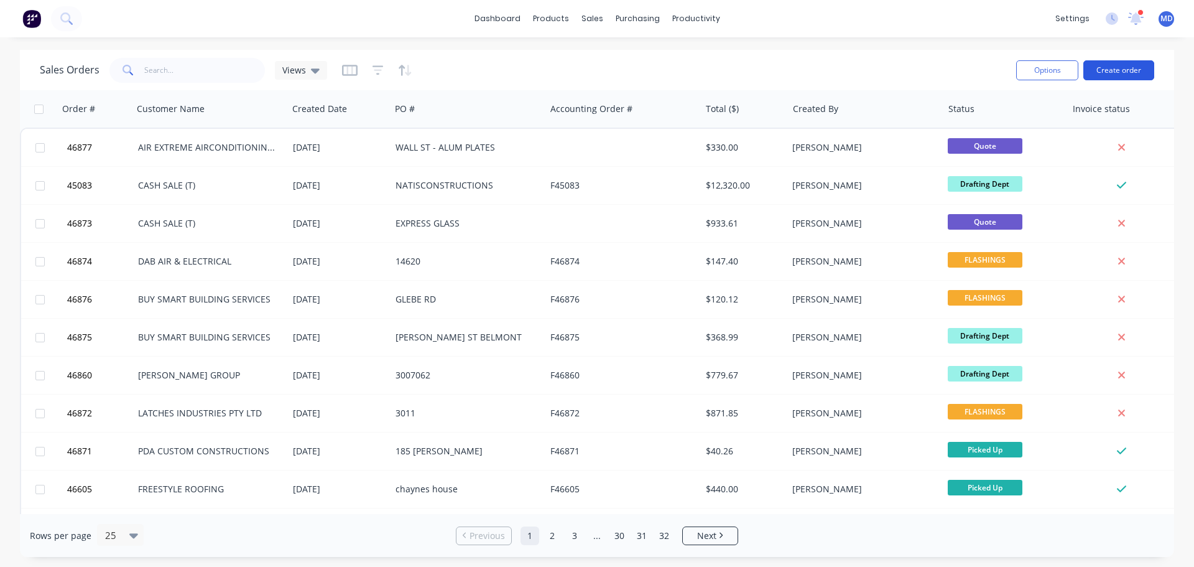
click at [1121, 72] on button "Create order" at bounding box center [1118, 70] width 71 height 20
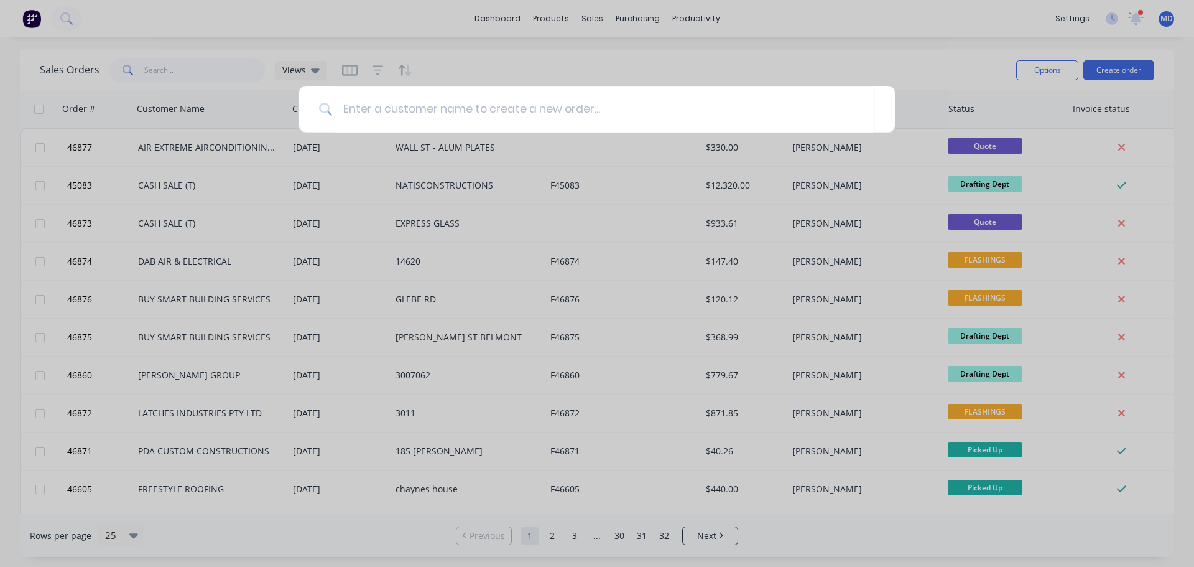
click at [904, 63] on div at bounding box center [597, 283] width 1194 height 567
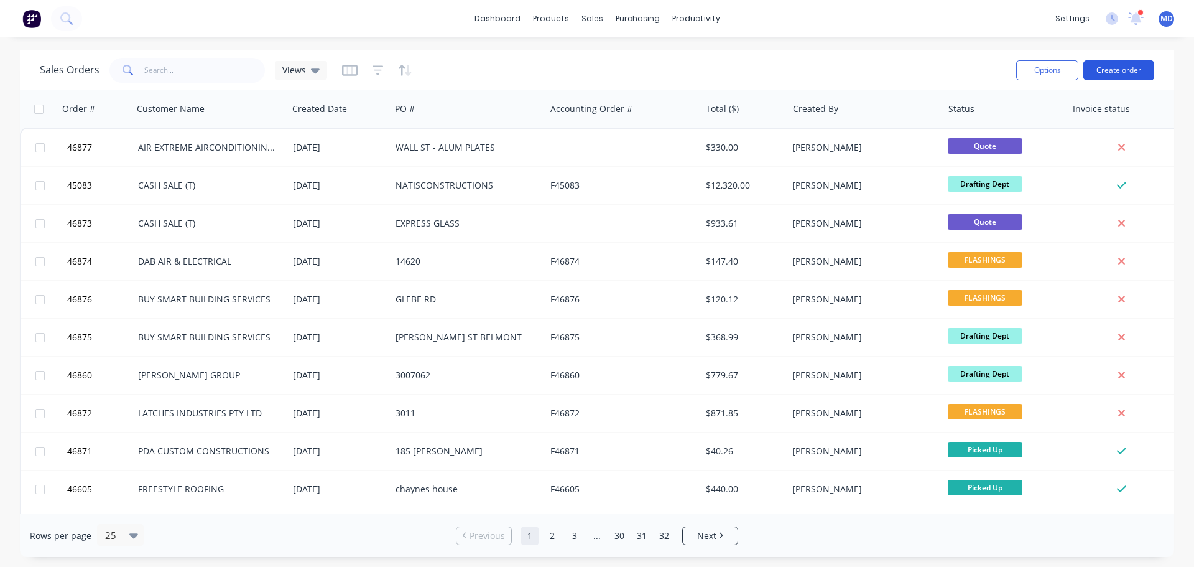
click at [1126, 71] on button "Create order" at bounding box center [1118, 70] width 71 height 20
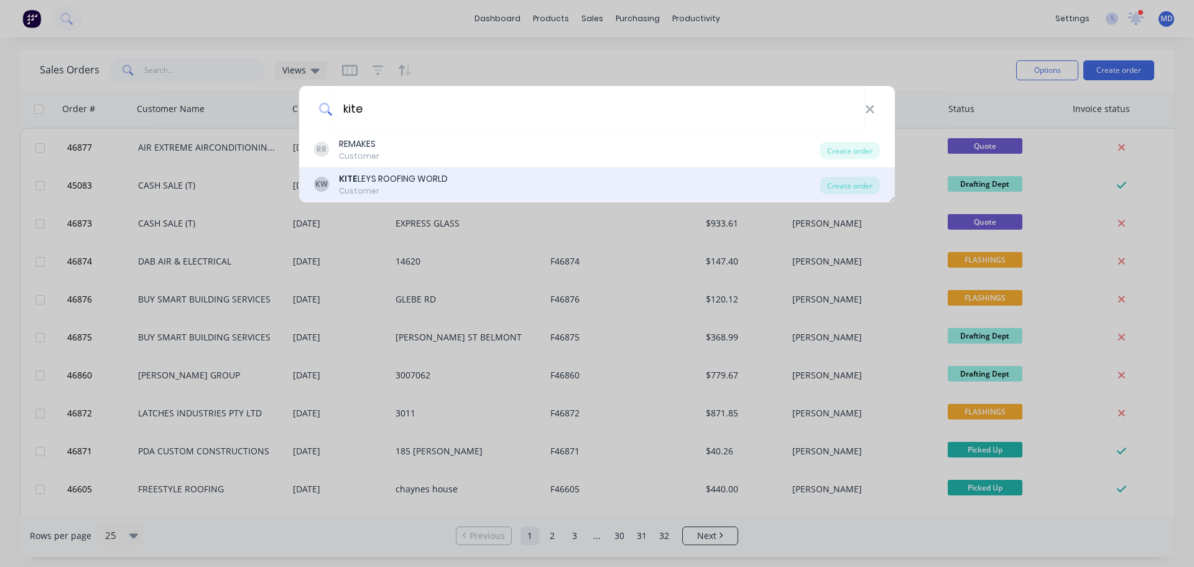
type input "kite"
click at [401, 188] on div "Customer" at bounding box center [393, 190] width 109 height 11
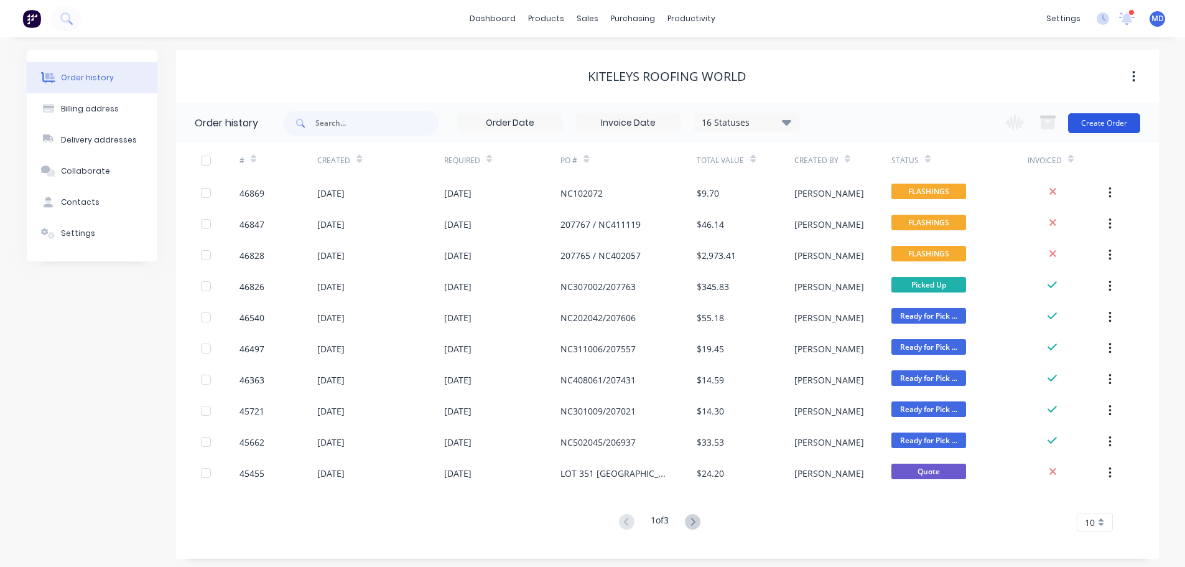
click at [1114, 119] on button "Create Order" at bounding box center [1104, 123] width 72 height 20
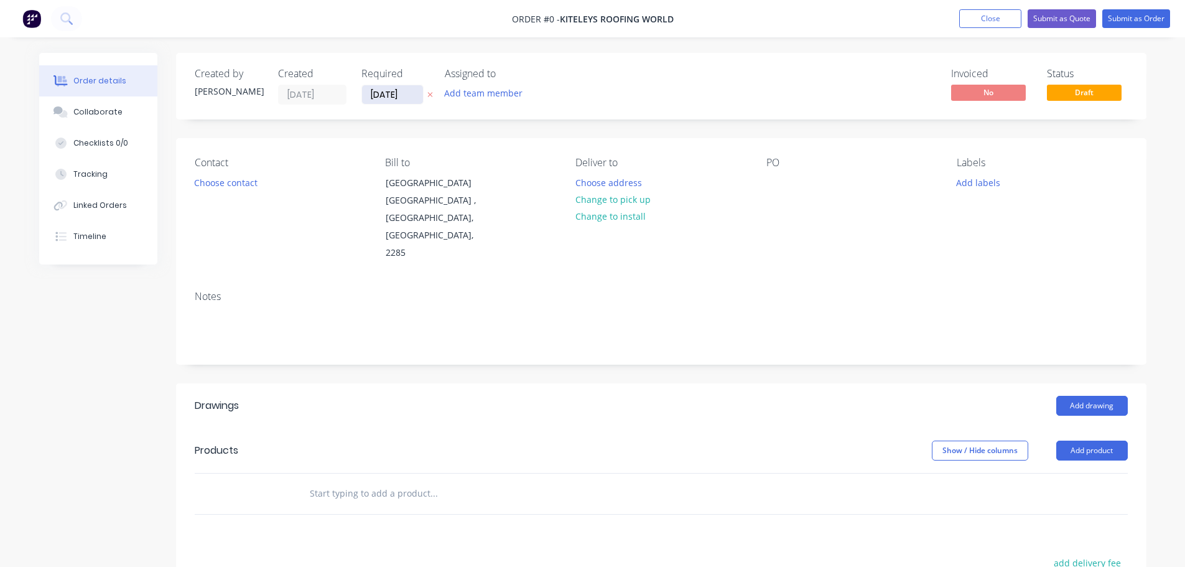
click at [400, 94] on input "[DATE]" at bounding box center [392, 94] width 61 height 19
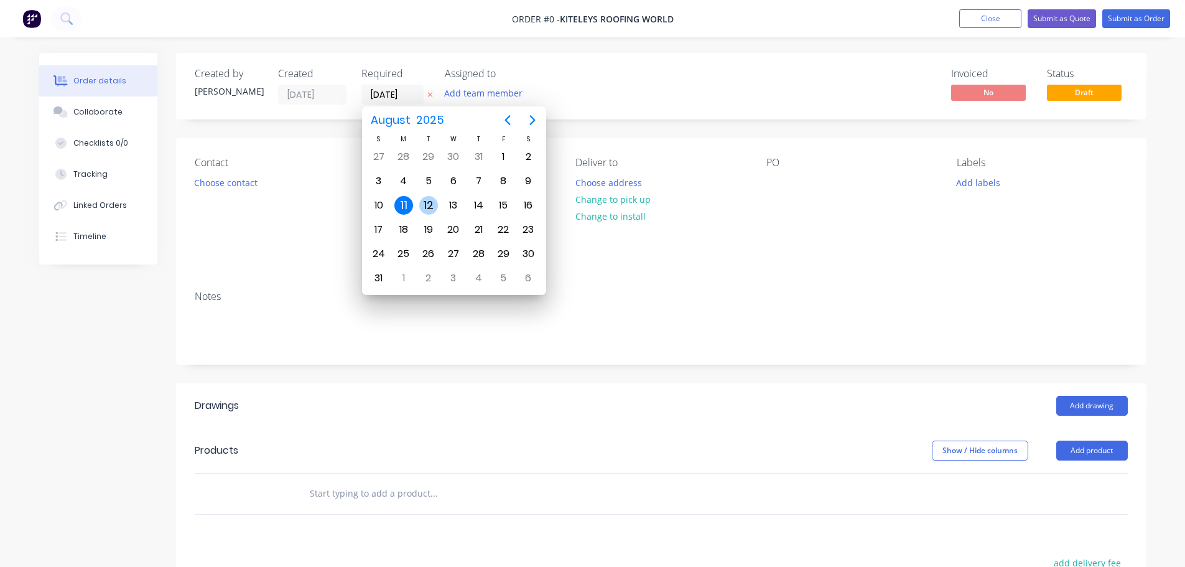
click at [430, 208] on div "12" at bounding box center [428, 205] width 19 height 19
type input "[DATE]"
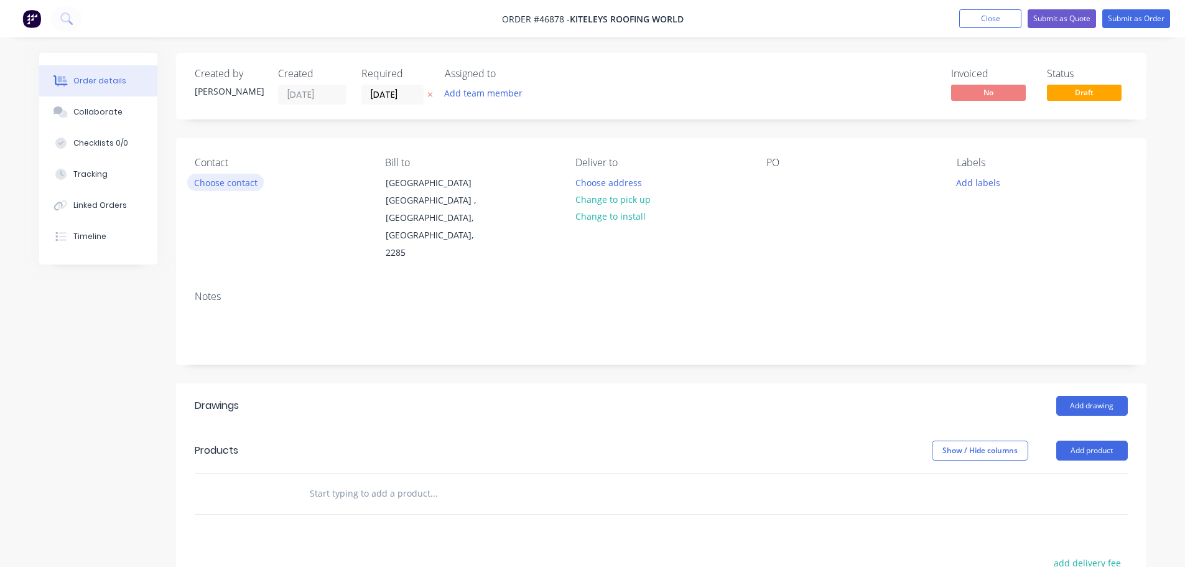
click at [199, 186] on button "Choose contact" at bounding box center [225, 182] width 76 height 17
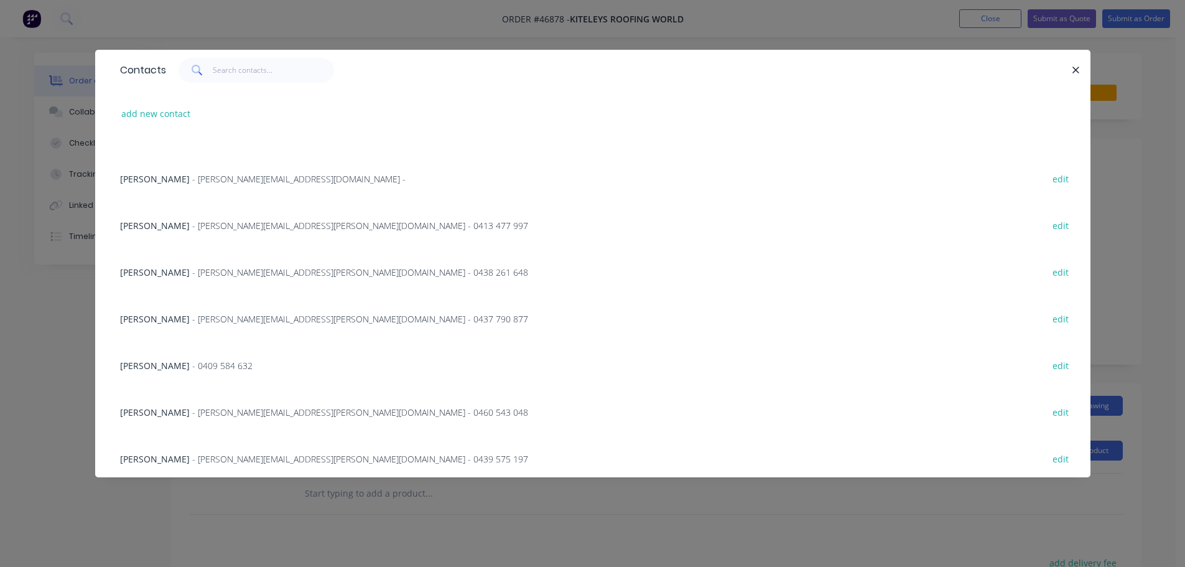
scroll to position [173, 0]
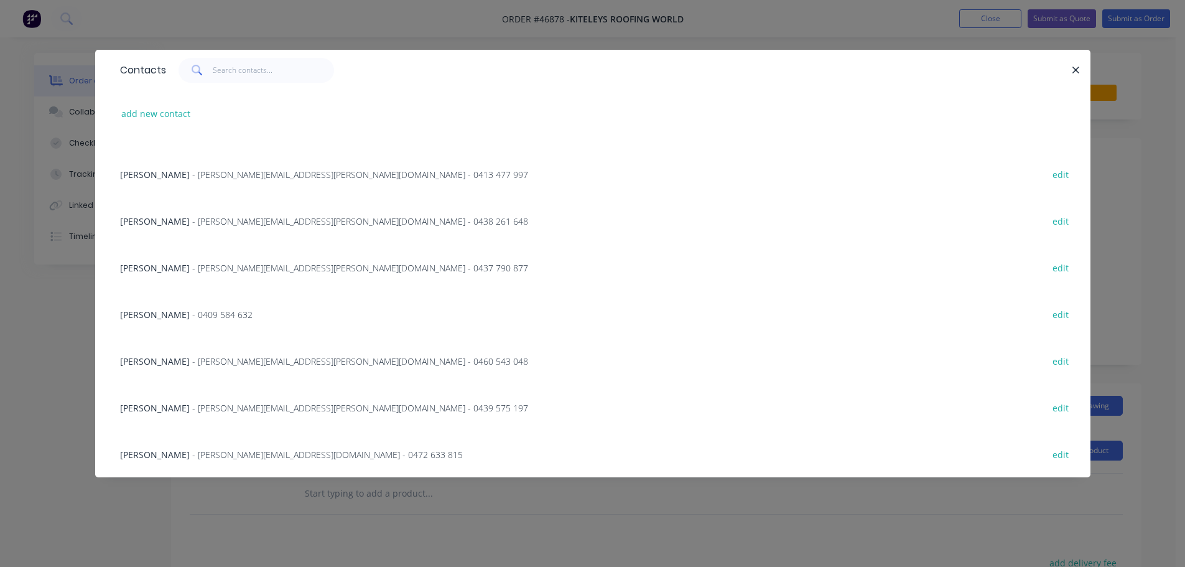
click at [202, 406] on span "- [PERSON_NAME][EMAIL_ADDRESS][PERSON_NAME][DOMAIN_NAME] - 0439 575 197" at bounding box center [360, 408] width 336 height 12
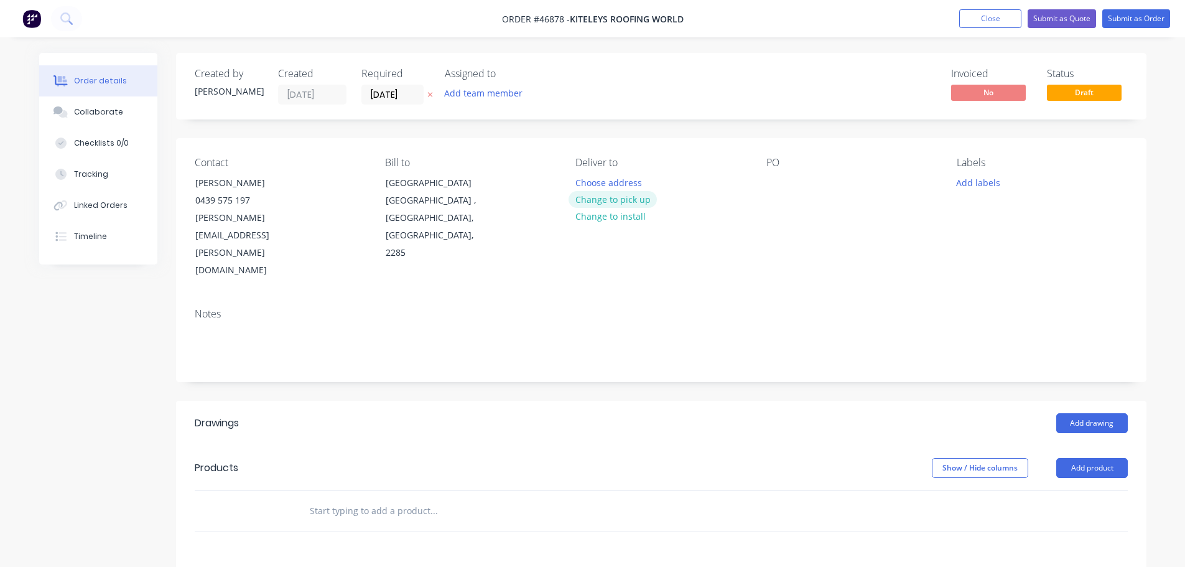
click at [601, 199] on button "Change to pick up" at bounding box center [612, 199] width 88 height 17
click at [772, 178] on div at bounding box center [776, 183] width 20 height 18
click at [785, 187] on div "nc406018" at bounding box center [796, 183] width 60 height 18
click at [817, 139] on div "Contact [PERSON_NAME] [PHONE_NUMBER] [PERSON_NAME][EMAIL_ADDRESS][PERSON_NAME][…" at bounding box center [661, 218] width 970 height 160
click at [1079, 413] on button "Add drawing" at bounding box center [1092, 423] width 72 height 20
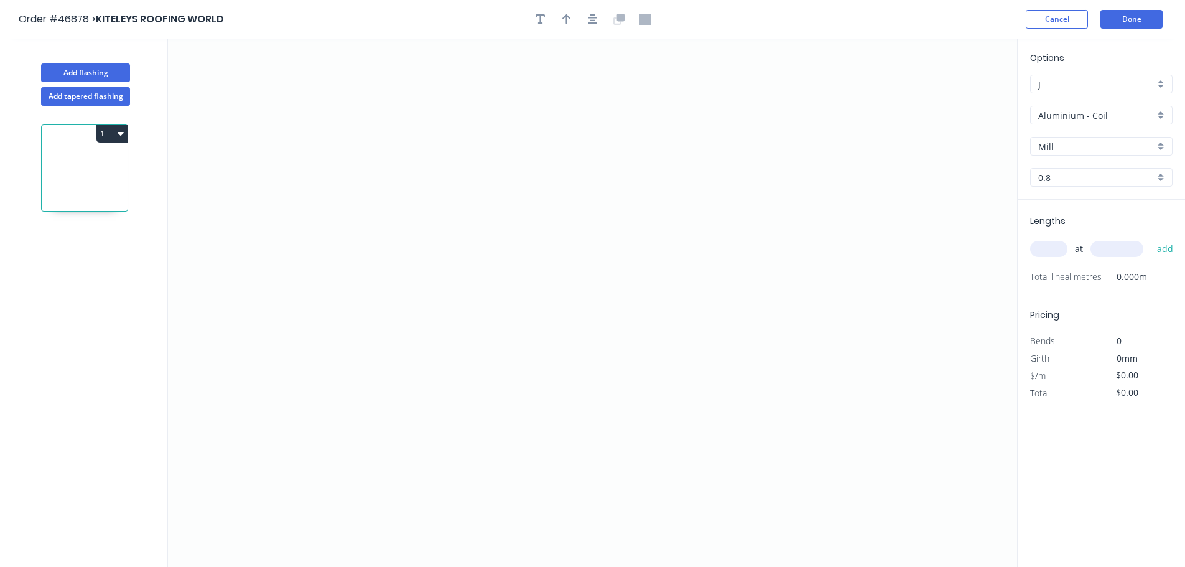
click at [1083, 117] on input "Aluminium - Coil" at bounding box center [1096, 115] width 116 height 13
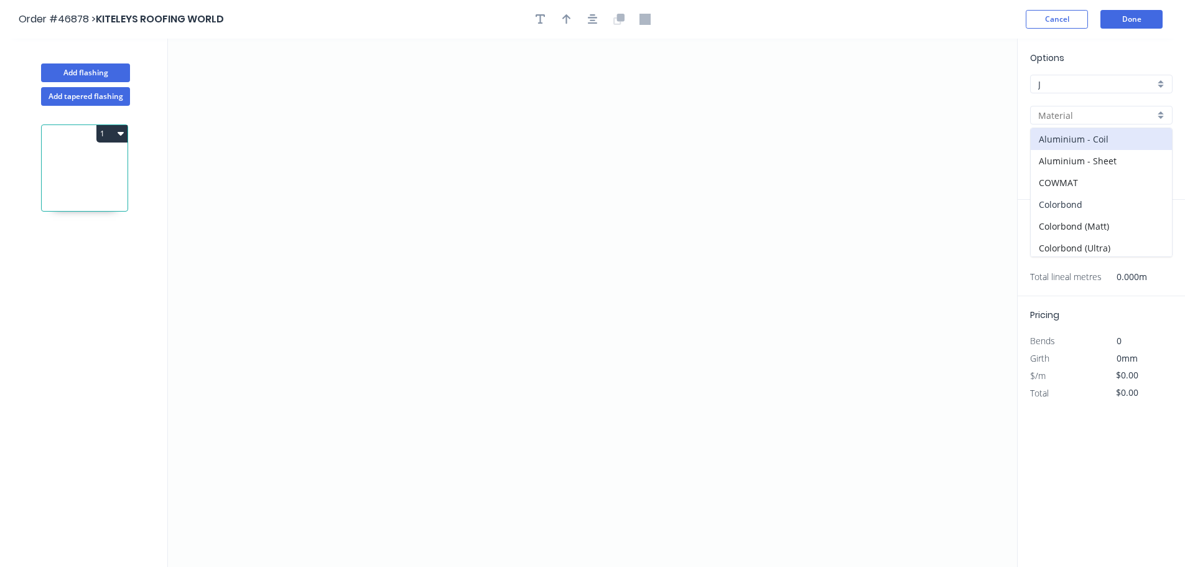
click at [1064, 205] on div "Colorbond" at bounding box center [1101, 204] width 141 height 22
type input "Colorbond"
type input "Basalt"
type input "0.55"
click at [1049, 151] on input "Basalt" at bounding box center [1096, 146] width 116 height 13
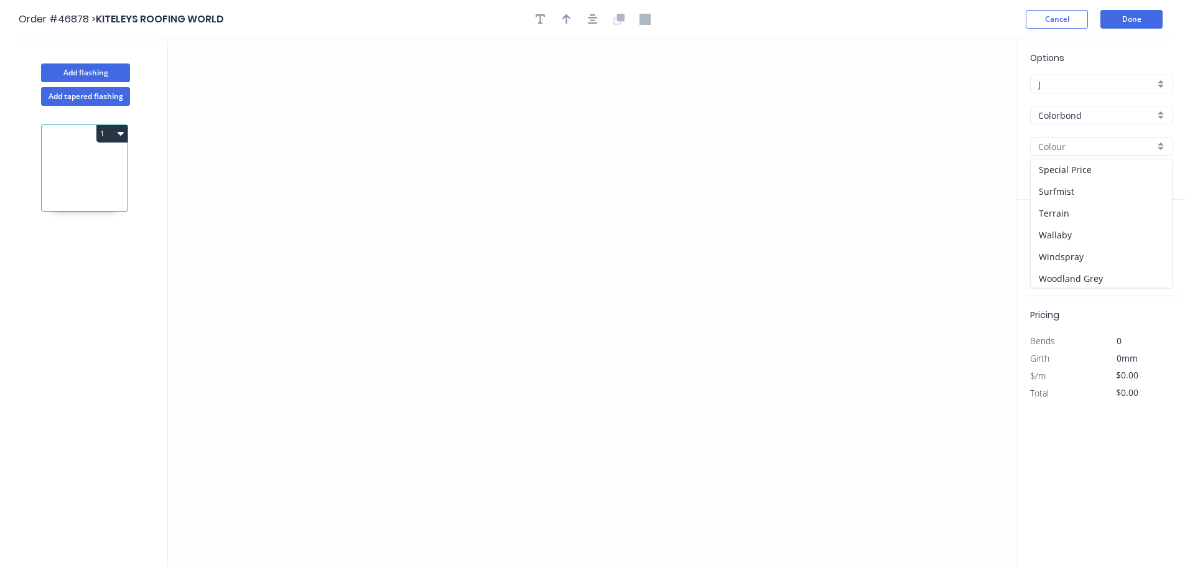
scroll to position [438, 0]
click at [1056, 228] on div "Wallaby" at bounding box center [1101, 233] width 141 height 22
type input "Wallaby"
click at [383, 267] on icon "0" at bounding box center [592, 303] width 849 height 528
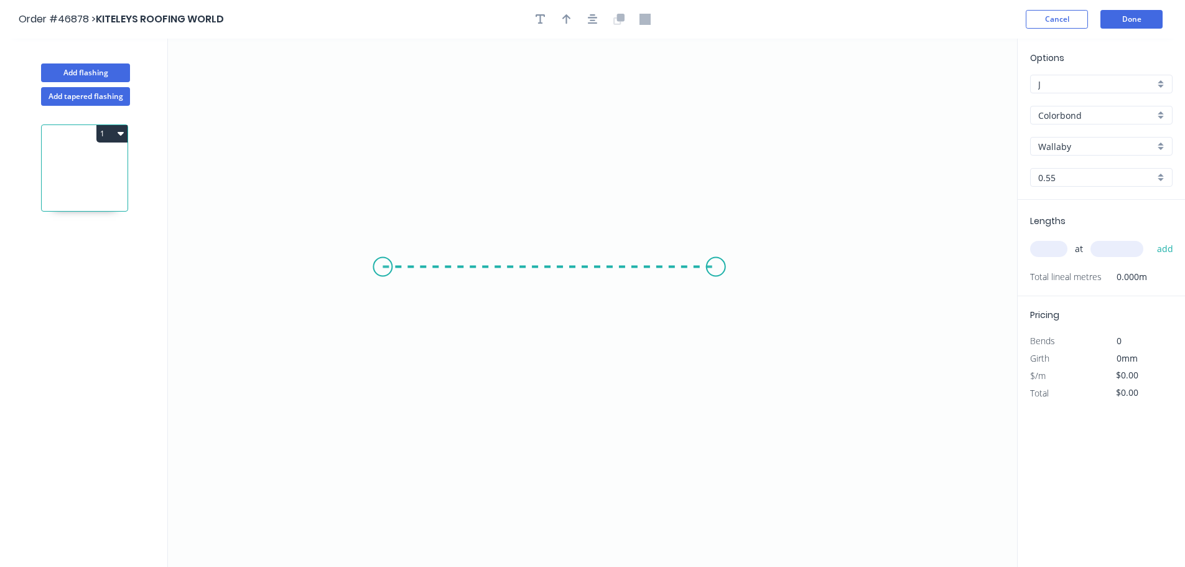
click at [716, 271] on icon "0" at bounding box center [592, 303] width 849 height 528
click at [549, 274] on tspan "?" at bounding box center [549, 279] width 6 height 21
click at [1039, 251] on input "text" at bounding box center [1048, 249] width 37 height 16
type input "$6.77"
type input "1"
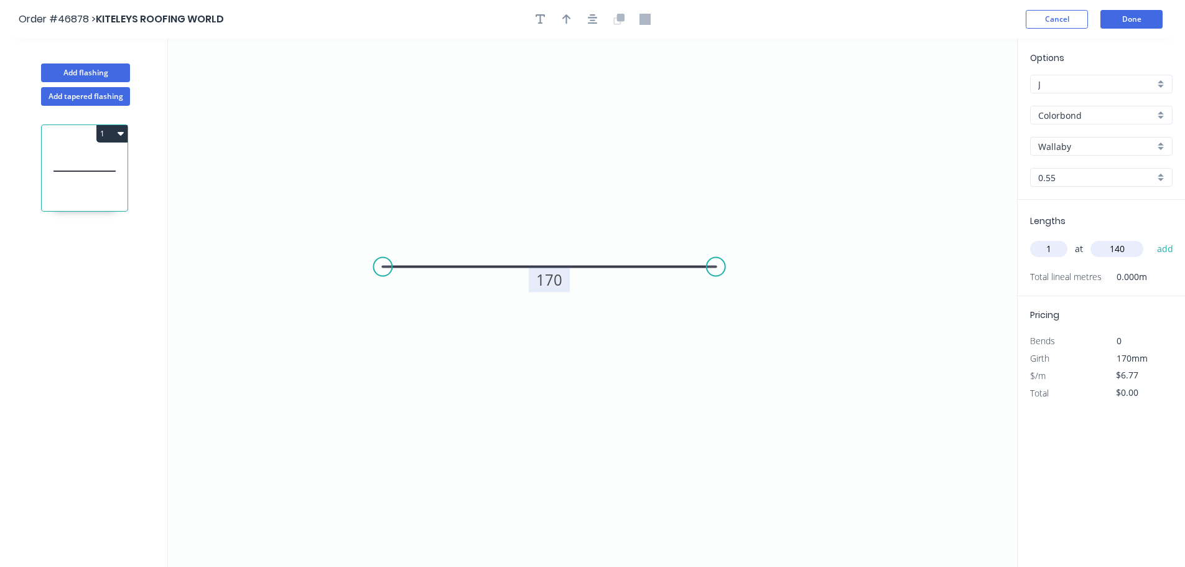
type input "140"
click at [1151, 238] on button "add" at bounding box center [1165, 248] width 29 height 21
type input "$6.77"
click at [1144, 415] on input "$6.77" at bounding box center [1137, 409] width 42 height 17
click at [1044, 11] on button "Cancel" at bounding box center [1057, 19] width 62 height 19
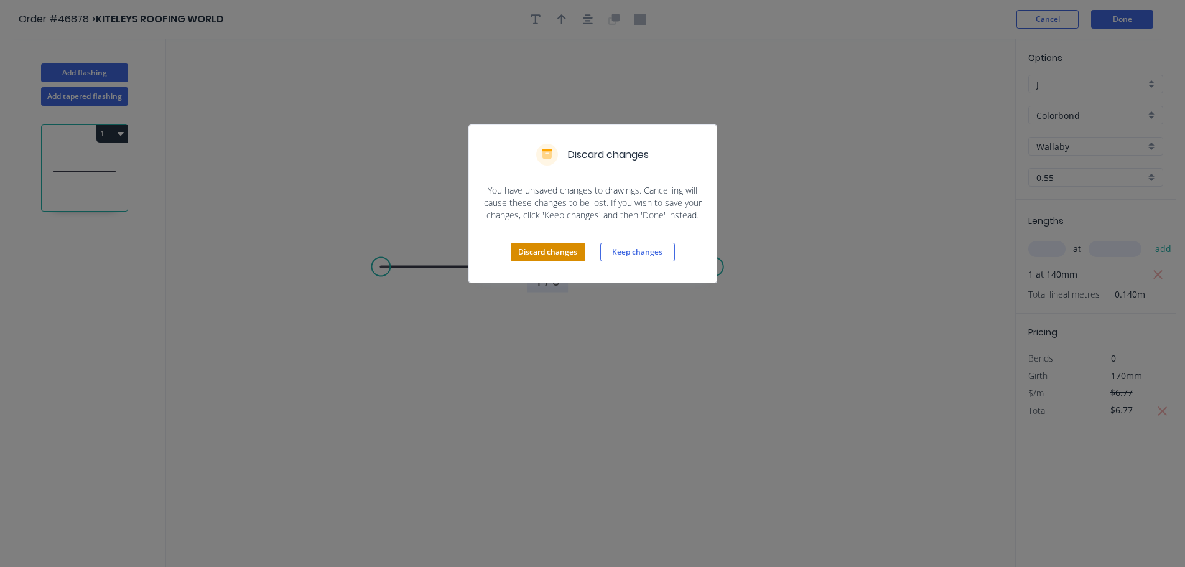
click at [542, 243] on button "Discard changes" at bounding box center [548, 252] width 75 height 19
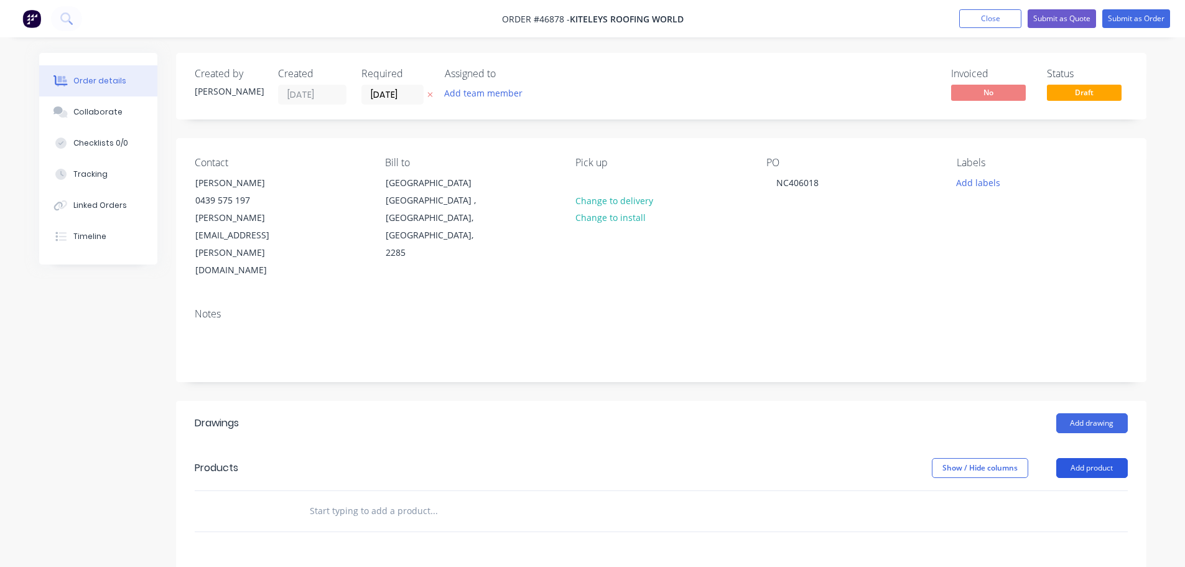
click at [1108, 458] on button "Add product" at bounding box center [1092, 468] width 72 height 20
click at [1068, 490] on div "Product catalogue" at bounding box center [1069, 499] width 96 height 18
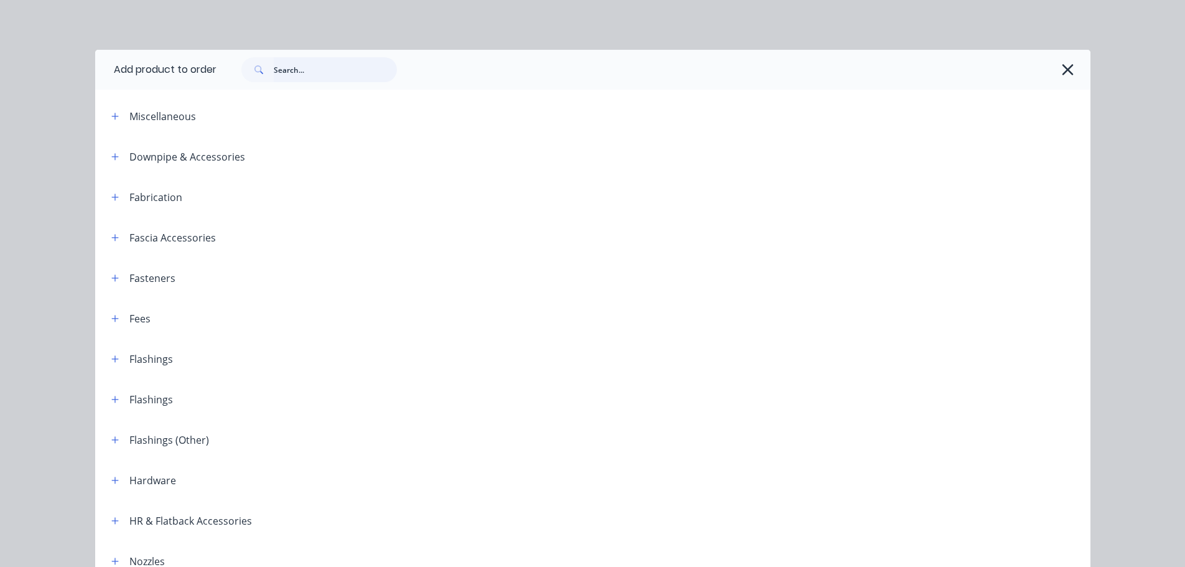
click at [317, 63] on input "text" at bounding box center [335, 69] width 123 height 25
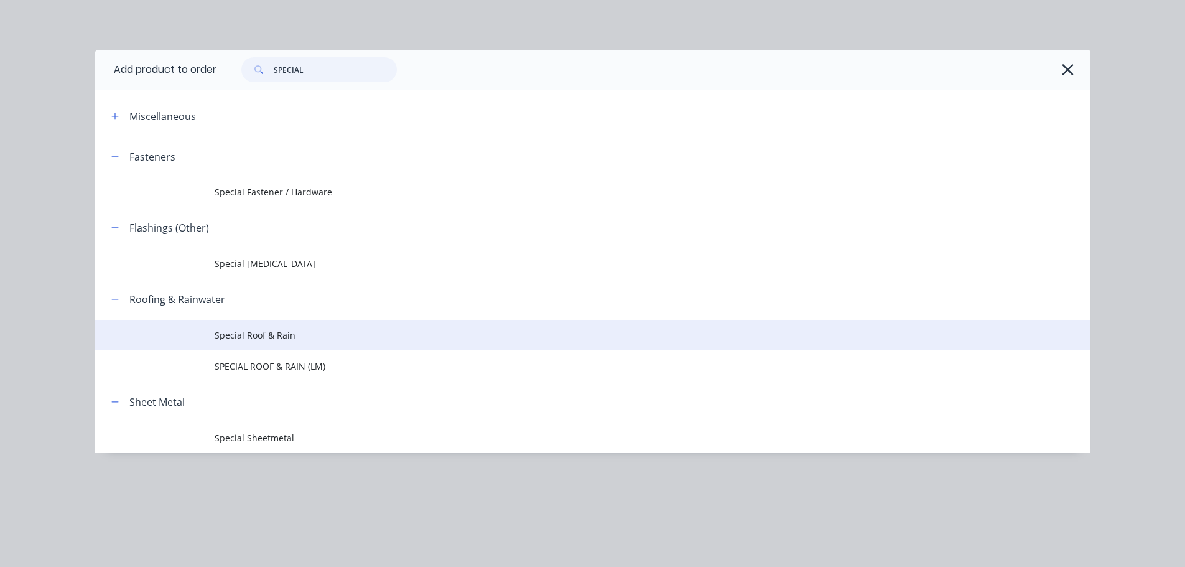
type input "SPECIAL"
click at [245, 332] on span "Special Roof & Rain" at bounding box center [565, 334] width 700 height 13
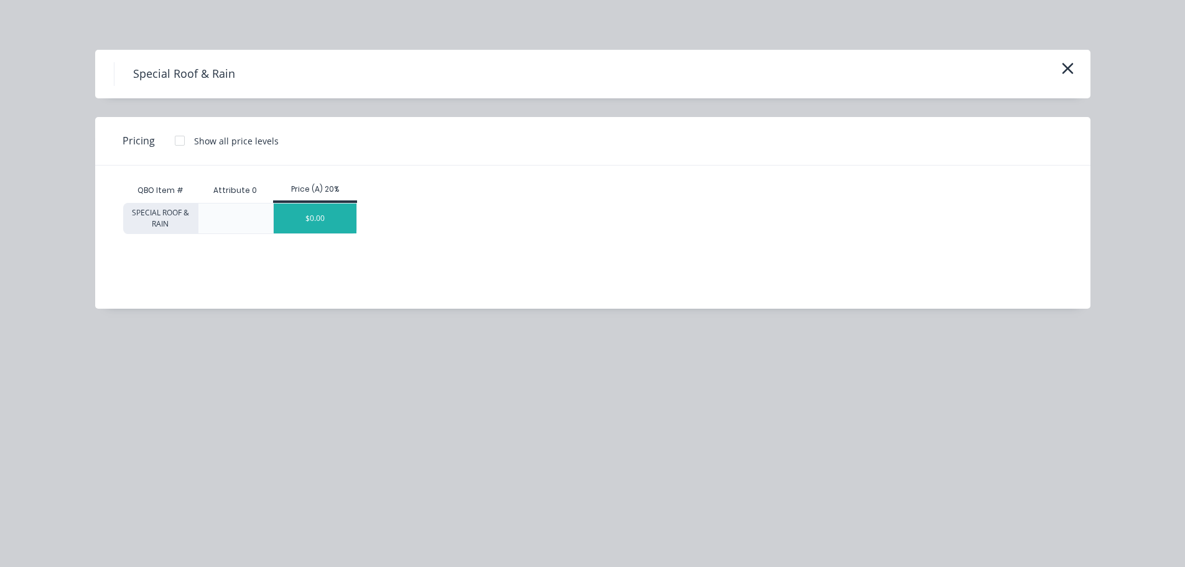
click at [324, 218] on div "$0.00" at bounding box center [315, 218] width 83 height 30
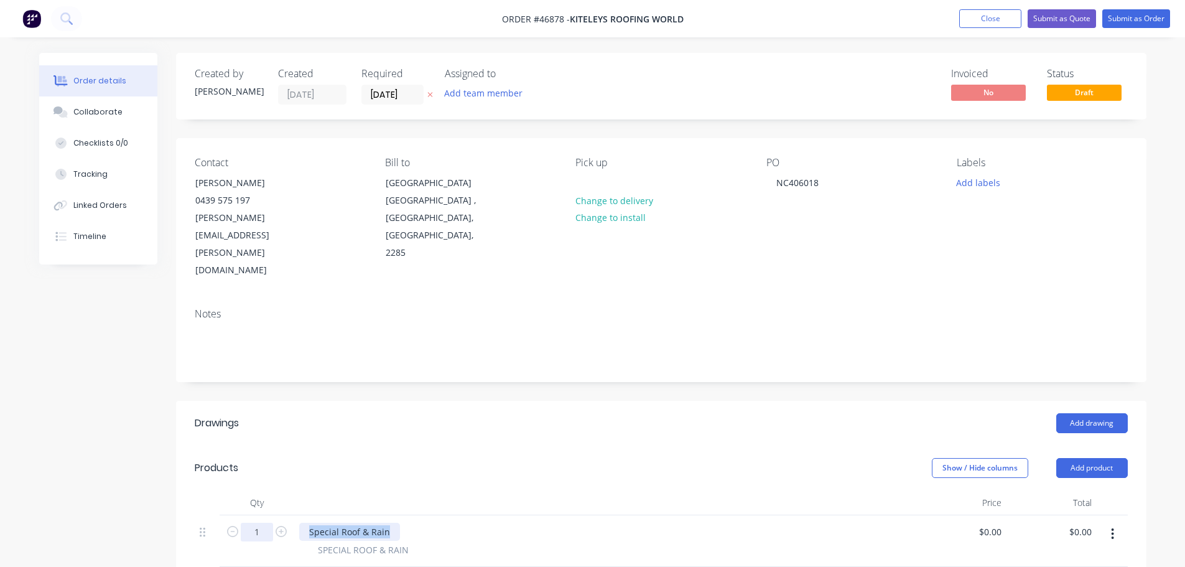
drag, startPoint x: 392, startPoint y: 480, endPoint x: 246, endPoint y: 473, distance: 145.7
click at [246, 515] on div "1 Special Roof & Rain SPECIAL ROOF & RAIN $0.00 $0.00 $0.00 $0.00" at bounding box center [661, 541] width 933 height 52
click at [414, 522] on div "0.55 WALLABY FLAT PIECE" at bounding box center [362, 531] width 126 height 18
drag, startPoint x: 428, startPoint y: 477, endPoint x: 416, endPoint y: 481, distance: 12.6
click at [420, 522] on div "0.55 WALLABY FLAT PIECE" at bounding box center [605, 531] width 612 height 18
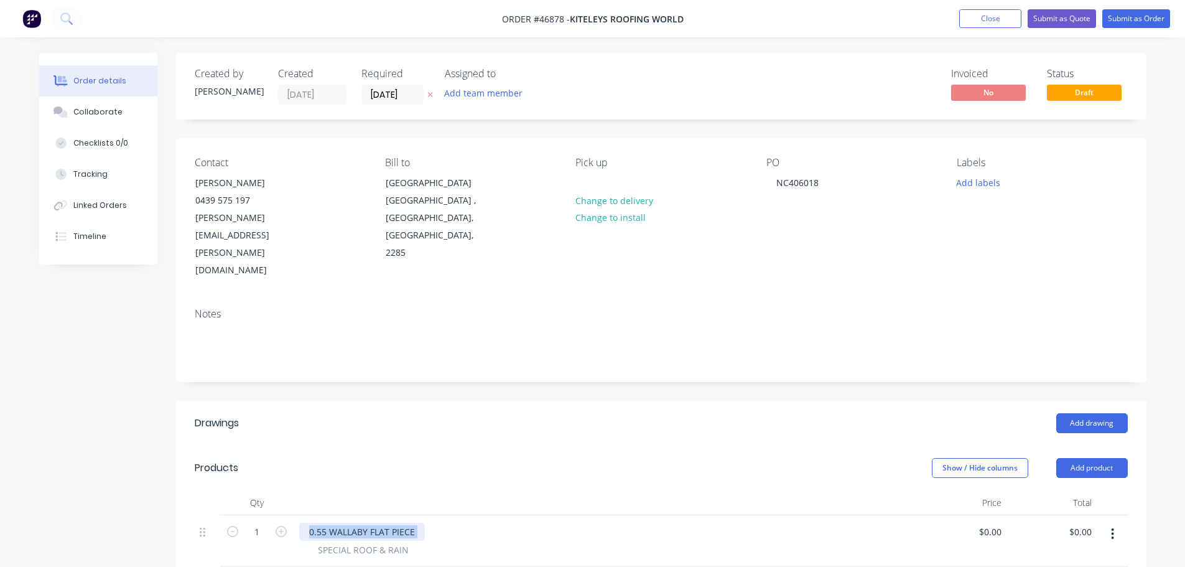
click at [416, 522] on div "0.55 WALLABY FLAT PIECE" at bounding box center [362, 531] width 126 height 18
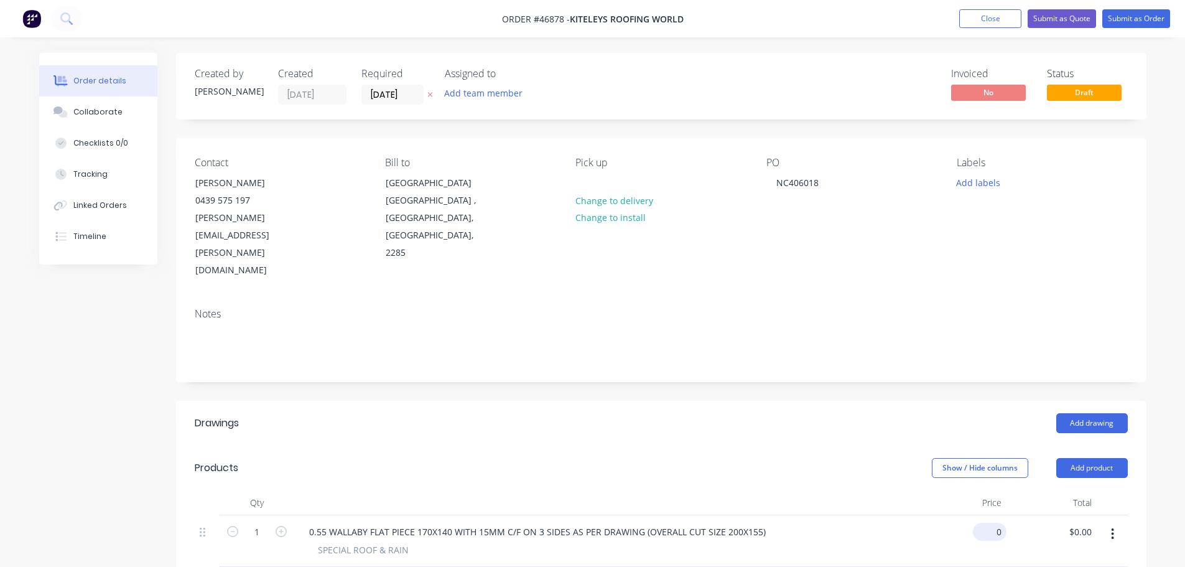
click at [1001, 522] on input "0" at bounding box center [992, 531] width 29 height 18
type input "$25.30"
click at [842, 445] on header "Products Show / Hide columns Add product" at bounding box center [661, 467] width 970 height 45
click at [1143, 16] on button "Submit as Order" at bounding box center [1136, 18] width 68 height 19
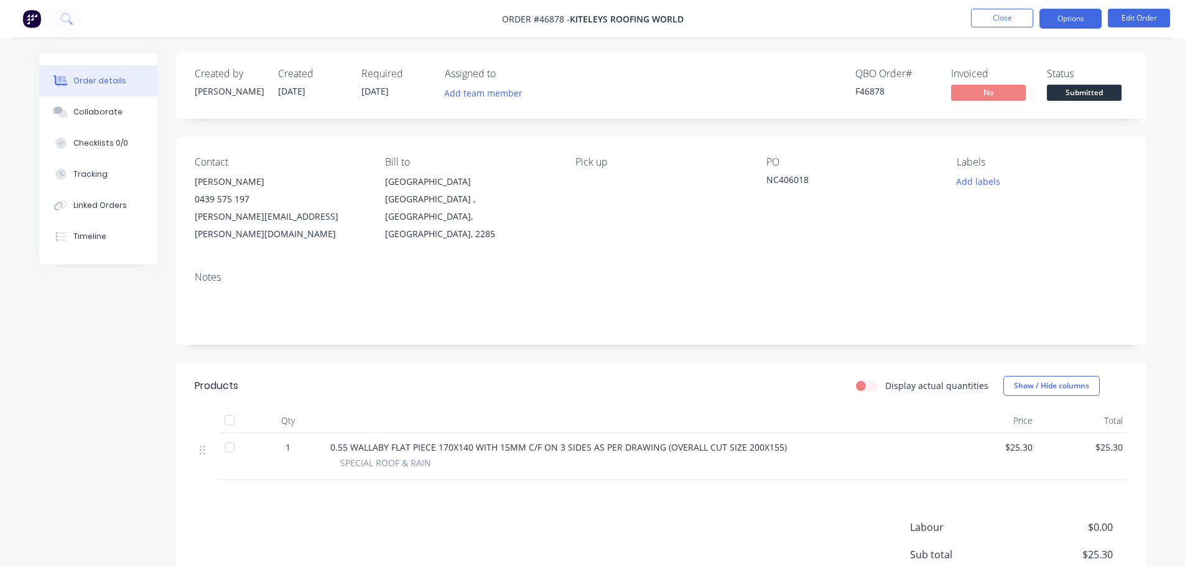
click at [1071, 19] on button "Options" at bounding box center [1070, 19] width 62 height 20
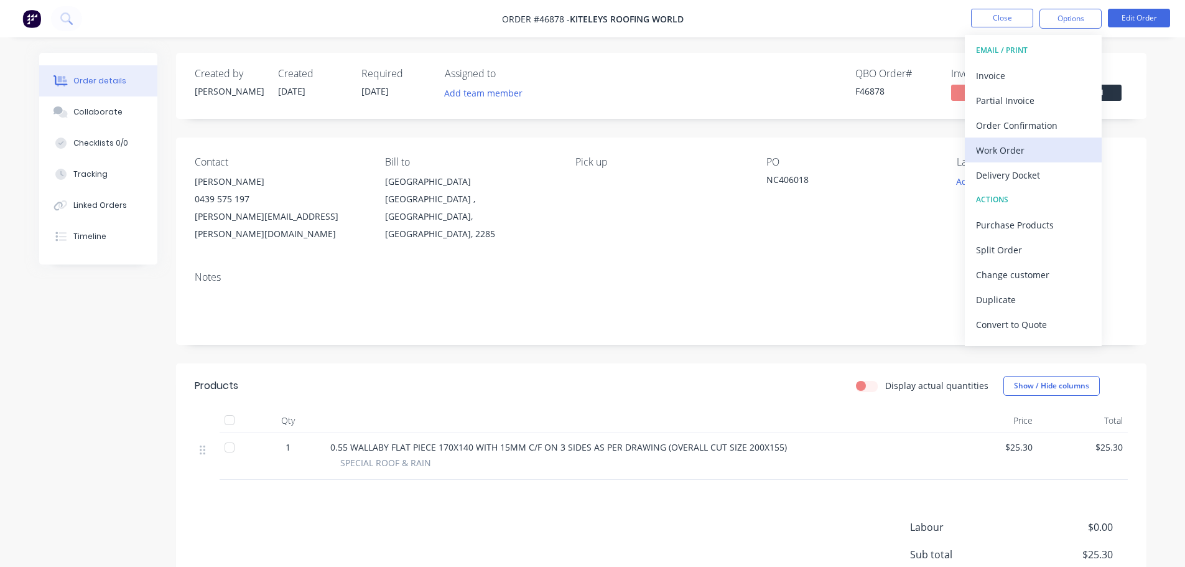
click at [1011, 149] on div "Work Order" at bounding box center [1033, 150] width 114 height 18
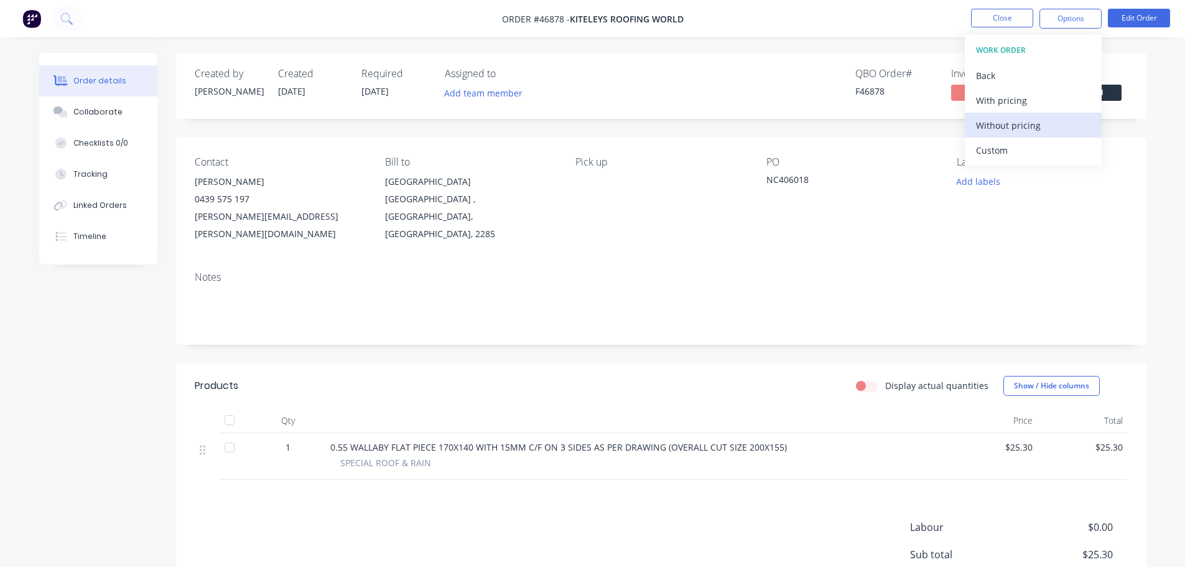
click at [1015, 130] on div "Without pricing" at bounding box center [1033, 125] width 114 height 18
click at [1111, 87] on span "Submitted" at bounding box center [1084, 93] width 75 height 16
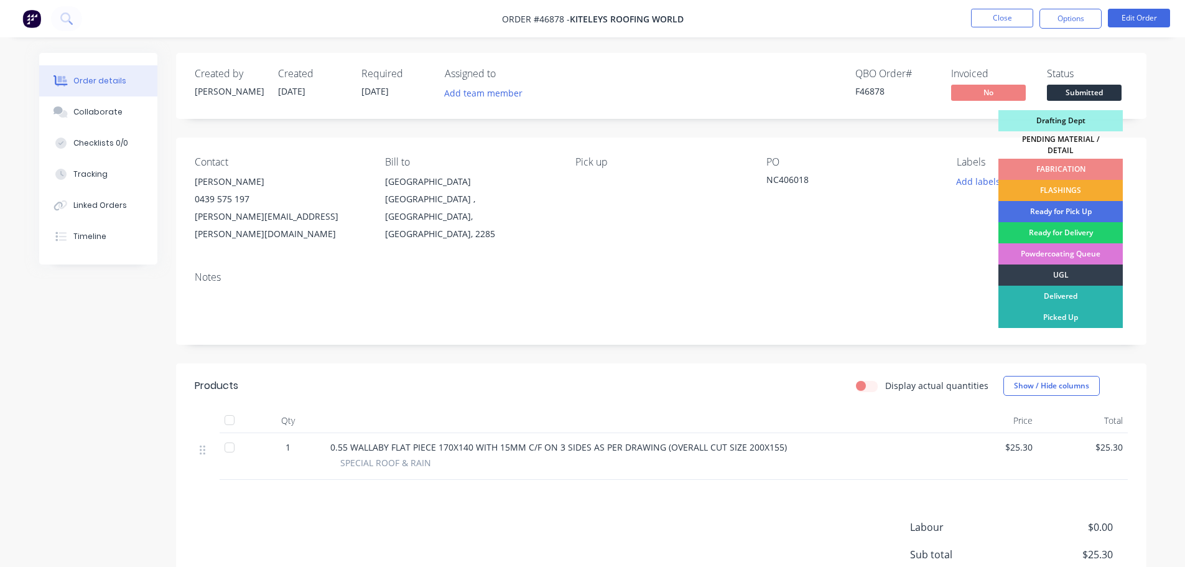
click at [1077, 180] on div "FLASHINGS" at bounding box center [1060, 190] width 124 height 21
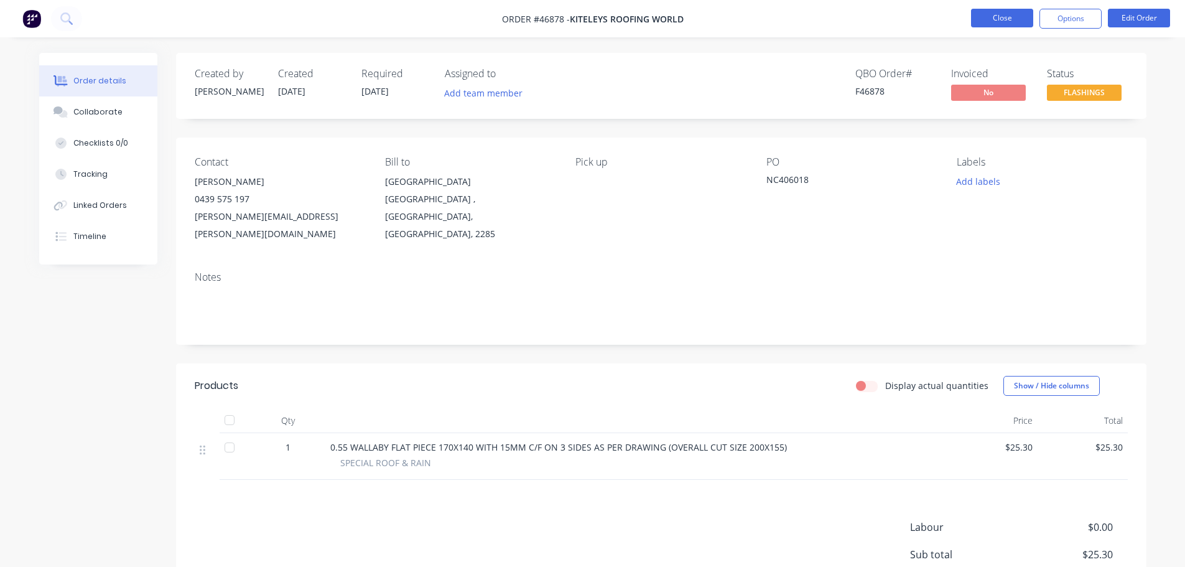
click at [1011, 21] on button "Close" at bounding box center [1002, 18] width 62 height 19
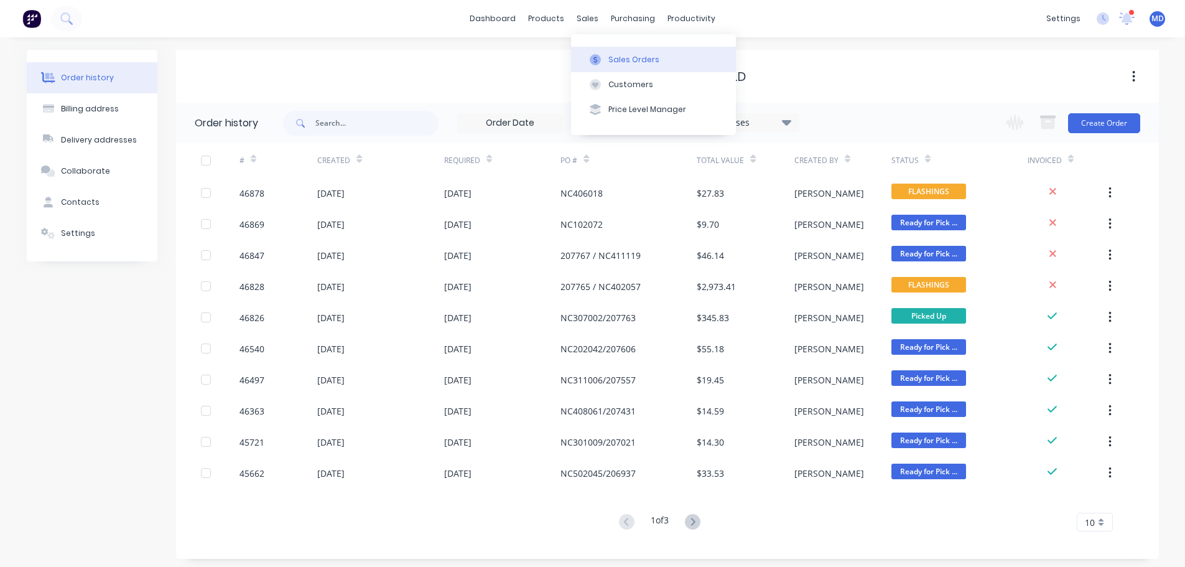
click at [612, 61] on div "Sales Orders" at bounding box center [633, 59] width 51 height 11
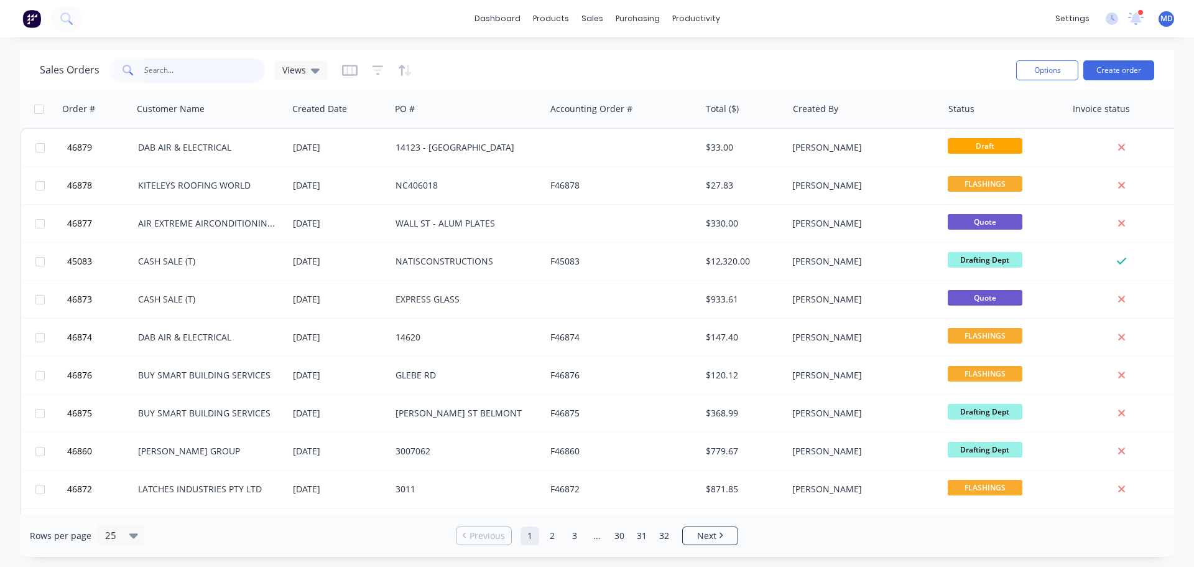
drag, startPoint x: 172, startPoint y: 72, endPoint x: 203, endPoint y: 30, distance: 51.6
click at [172, 67] on input "text" at bounding box center [204, 70] width 121 height 25
click at [166, 63] on input "text" at bounding box center [204, 70] width 121 height 25
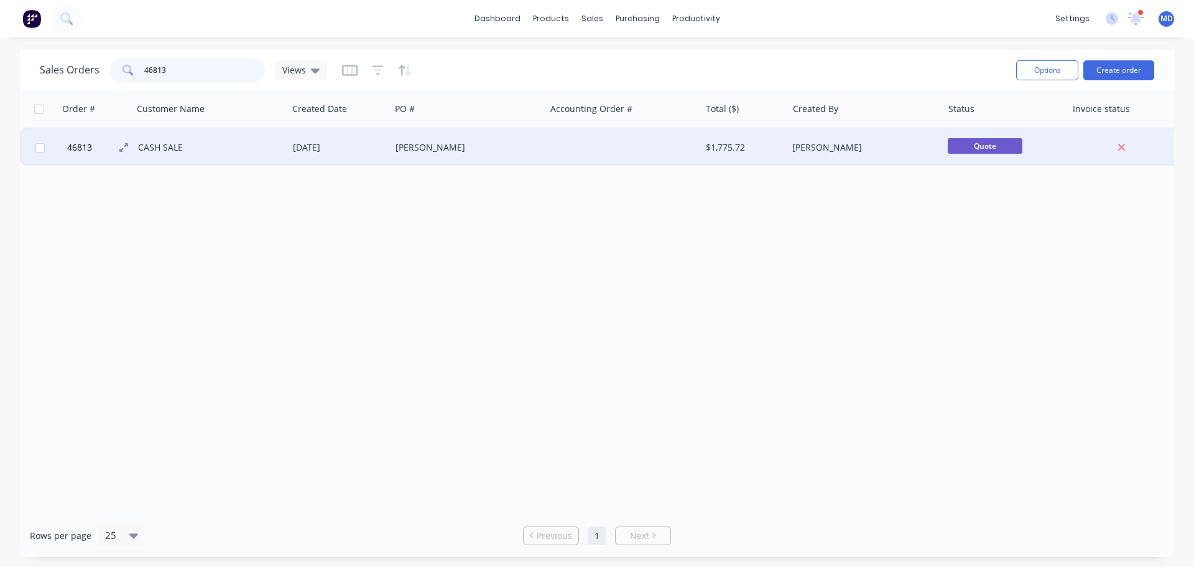
type input "46813"
click at [68, 152] on span "46813" at bounding box center [79, 147] width 25 height 12
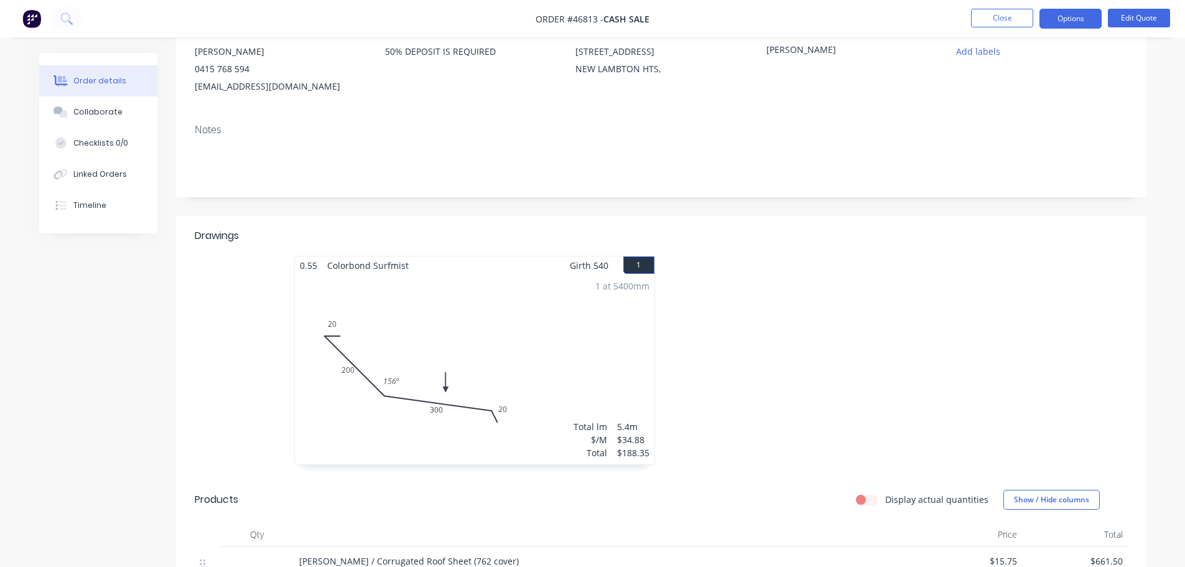
scroll to position [373, 0]
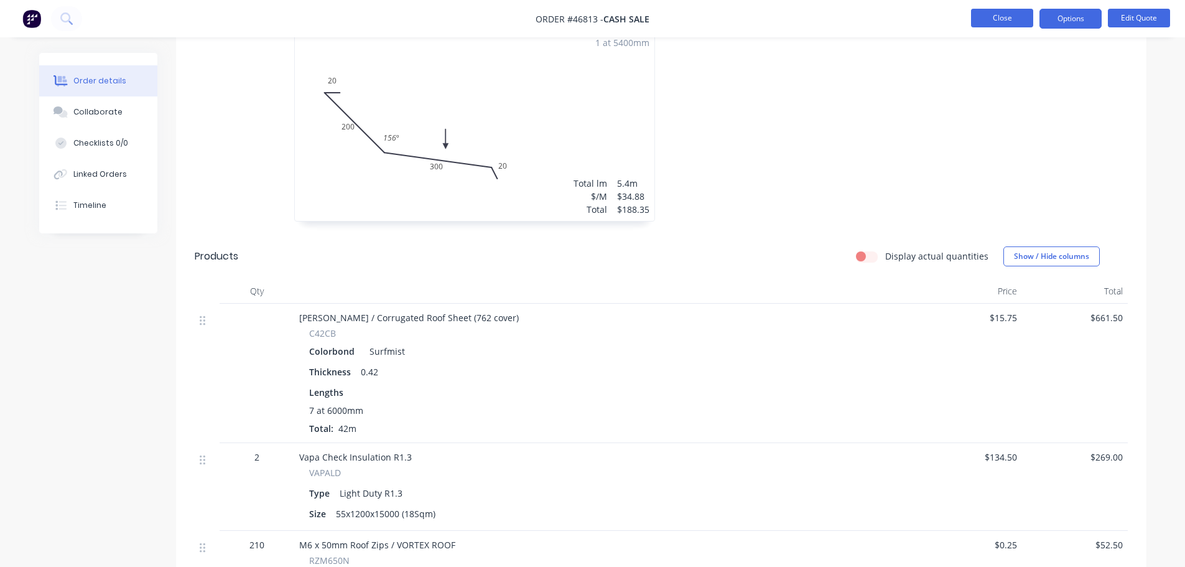
click at [975, 22] on button "Close" at bounding box center [1002, 18] width 62 height 19
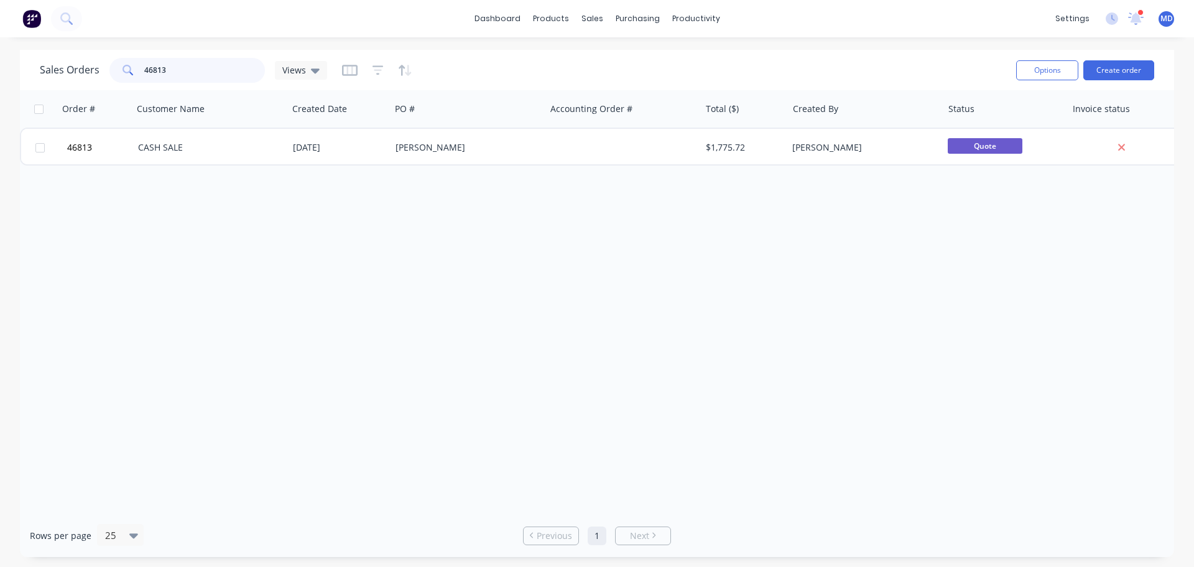
click at [241, 80] on input "46813" at bounding box center [204, 70] width 121 height 25
type input "4"
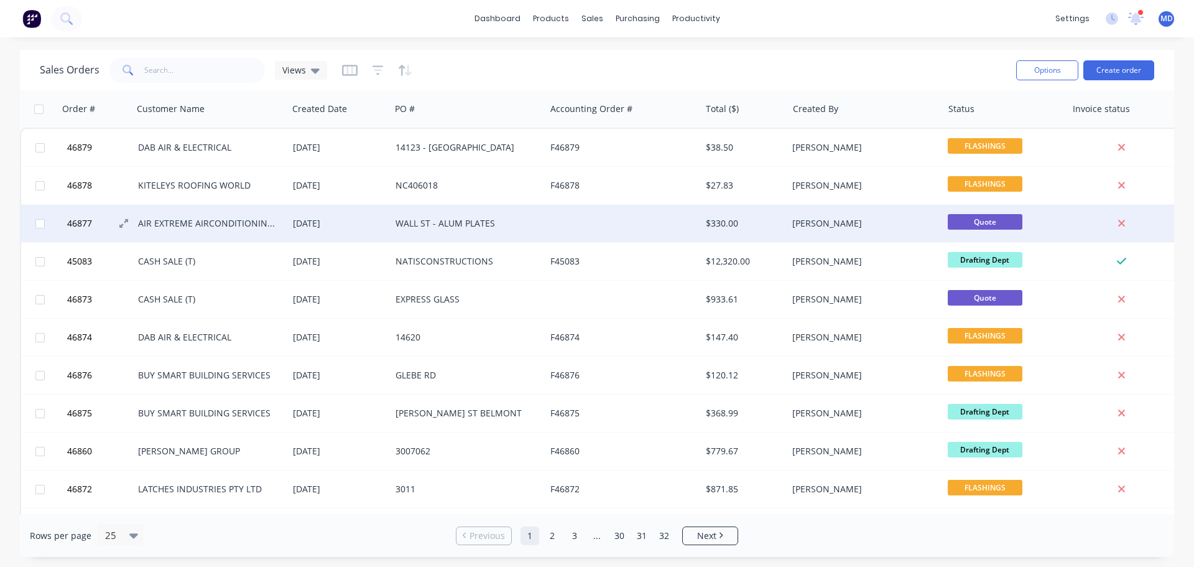
click at [72, 220] on span "46877" at bounding box center [79, 223] width 25 height 12
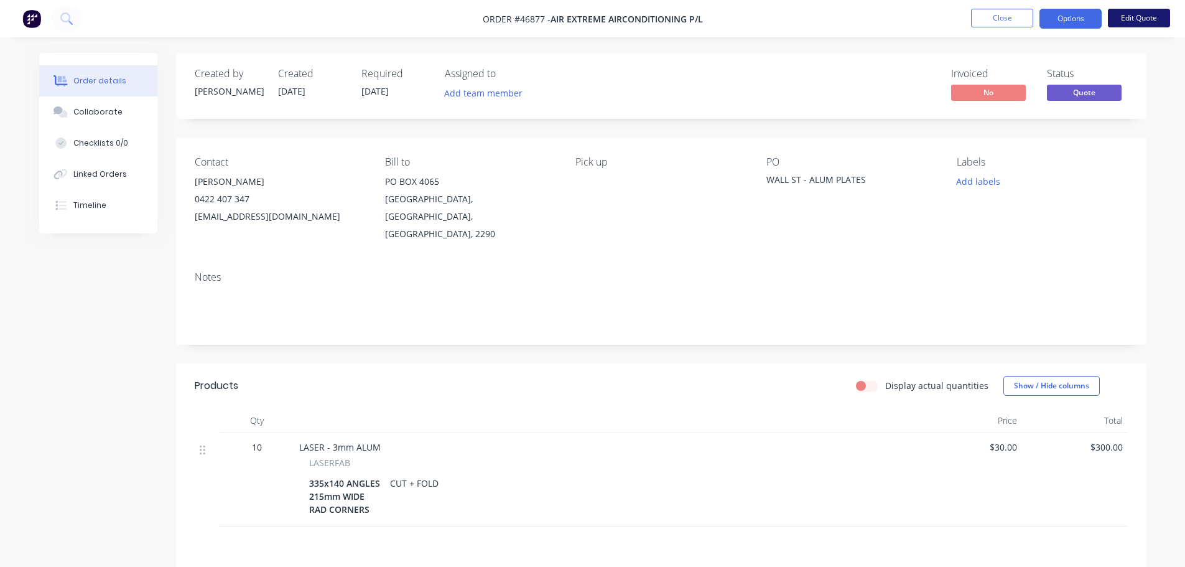
click at [1146, 19] on button "Edit Quote" at bounding box center [1139, 18] width 62 height 19
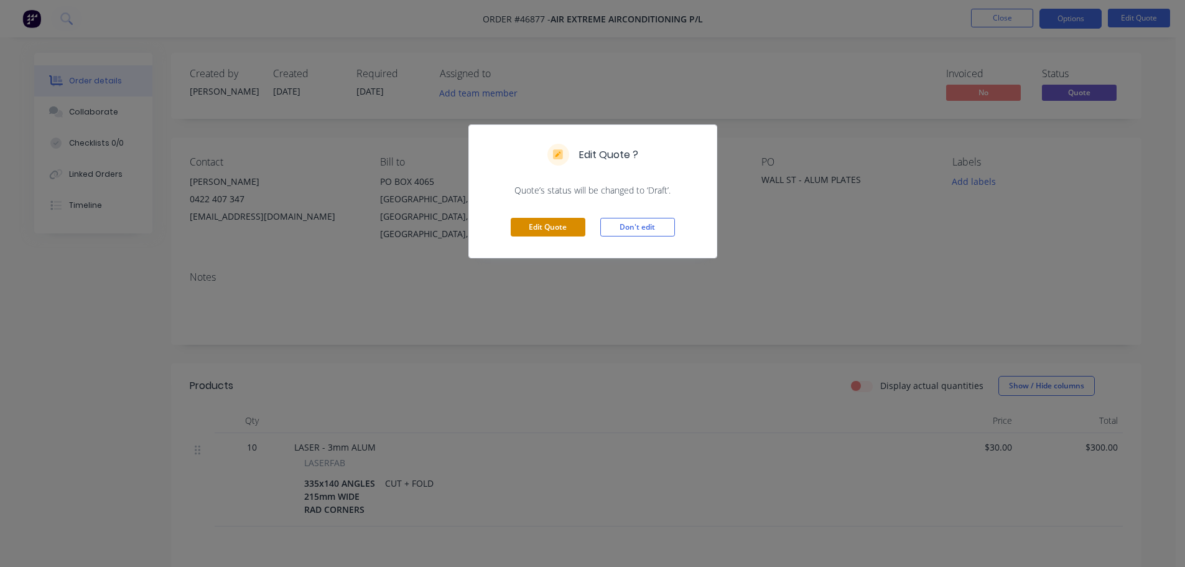
click at [533, 227] on button "Edit Quote" at bounding box center [548, 227] width 75 height 19
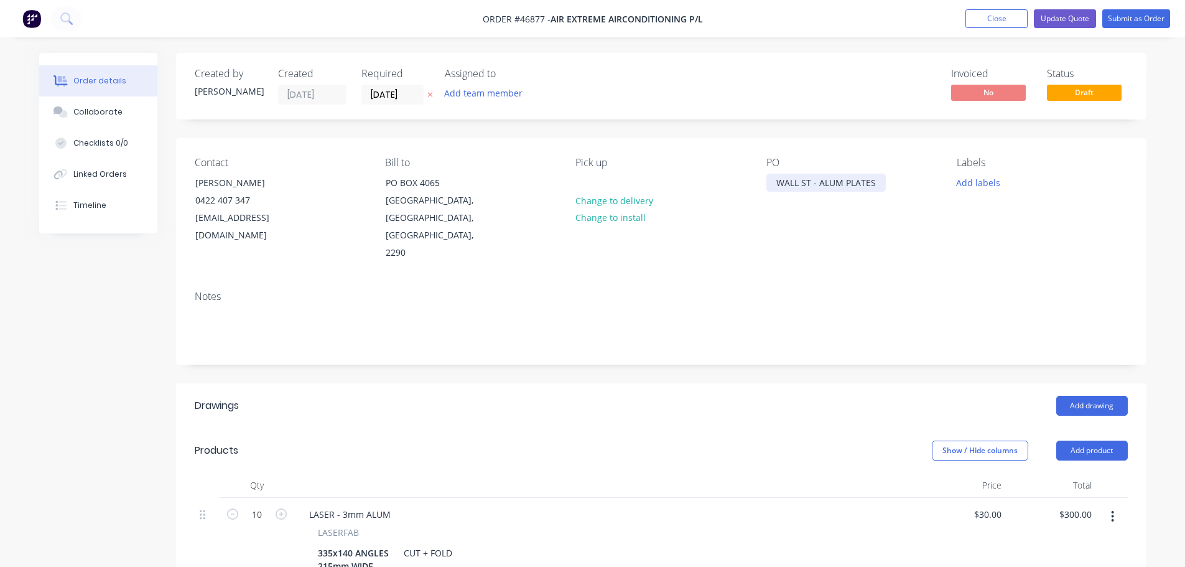
click at [878, 182] on div "WALL ST - ALUM PLATES" at bounding box center [825, 183] width 119 height 18
drag, startPoint x: 873, startPoint y: 182, endPoint x: 711, endPoint y: 186, distance: 161.7
click at [711, 186] on div "Contact [PERSON_NAME] [PHONE_NUMBER] [EMAIL_ADDRESS][DOMAIN_NAME] Bill to [STRE…" at bounding box center [661, 209] width 970 height 142
copy div "WALL ST - ALUM PLATES"
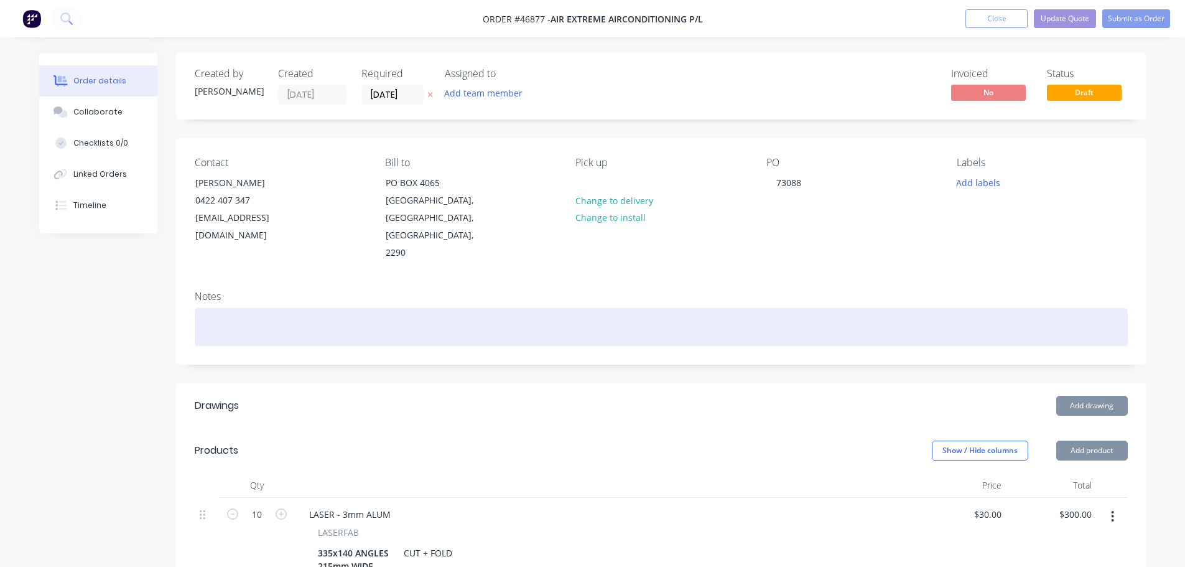
click at [288, 308] on div at bounding box center [661, 327] width 933 height 38
paste div
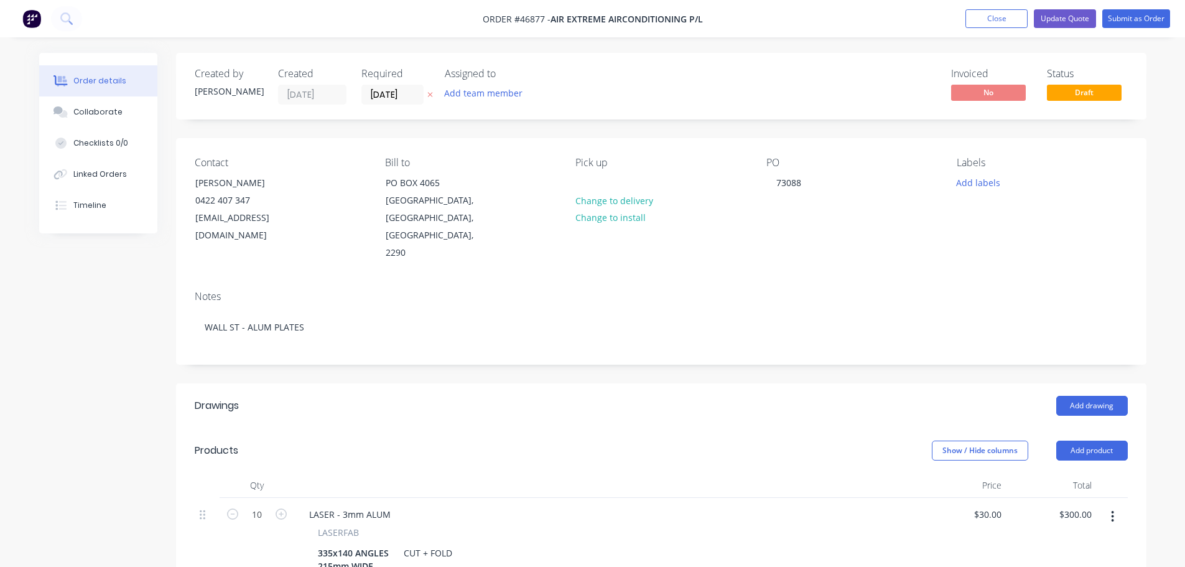
click at [674, 114] on div "Created by [PERSON_NAME] Created [DATE] Required [DATE] Assigned to Add team me…" at bounding box center [661, 86] width 970 height 67
click at [388, 91] on input "[DATE]" at bounding box center [392, 94] width 61 height 19
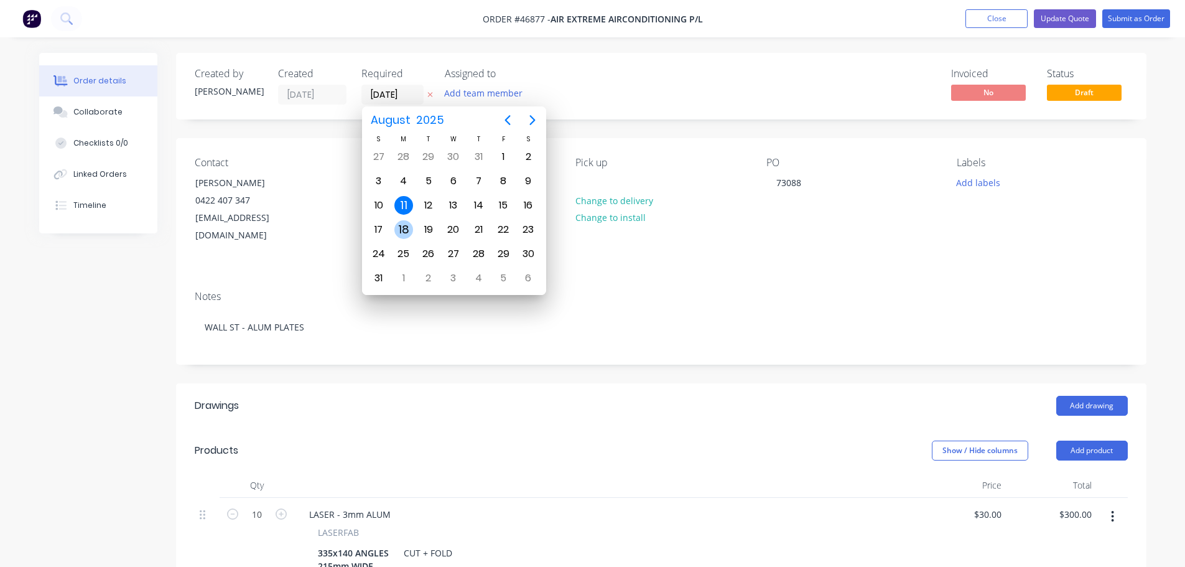
click at [405, 228] on div "18" at bounding box center [403, 229] width 19 height 19
type input "[DATE]"
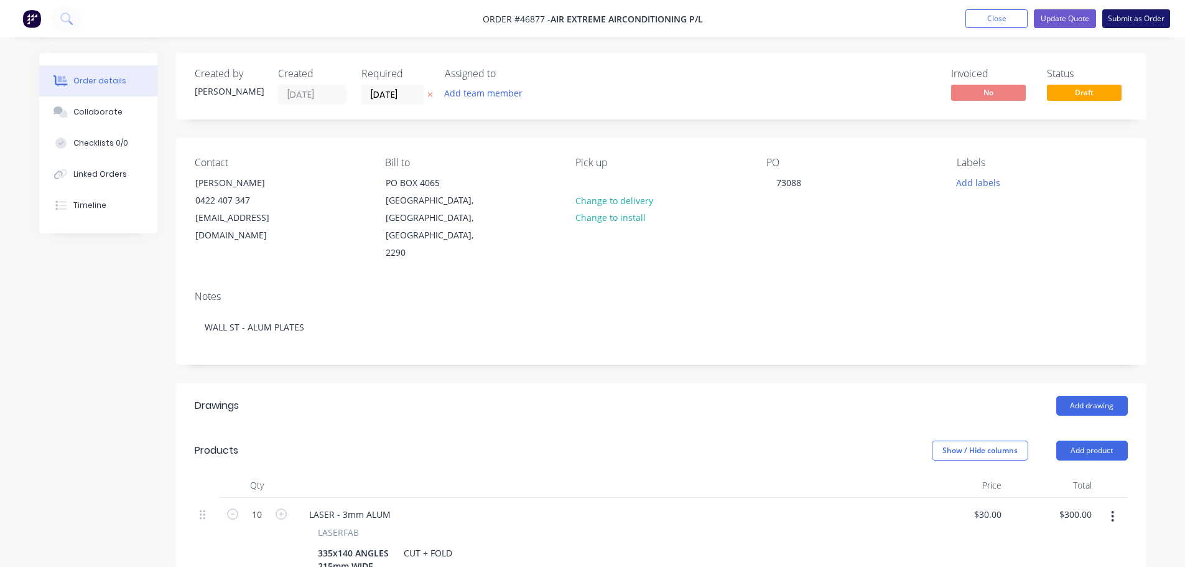
click at [1118, 17] on button "Submit as Order" at bounding box center [1136, 18] width 68 height 19
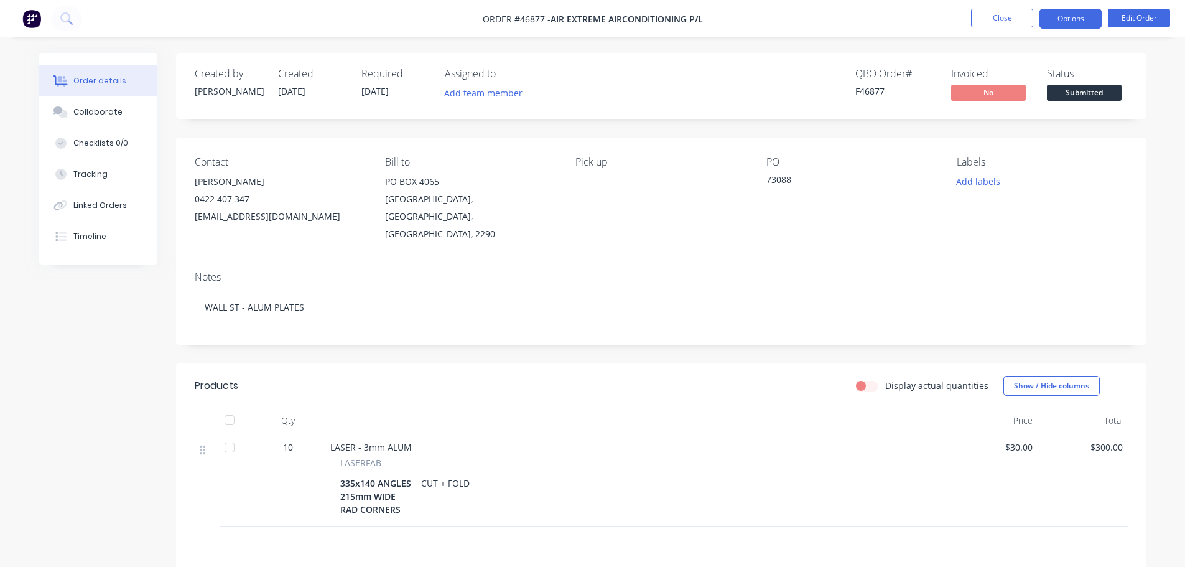
click at [1083, 19] on button "Options" at bounding box center [1070, 19] width 62 height 20
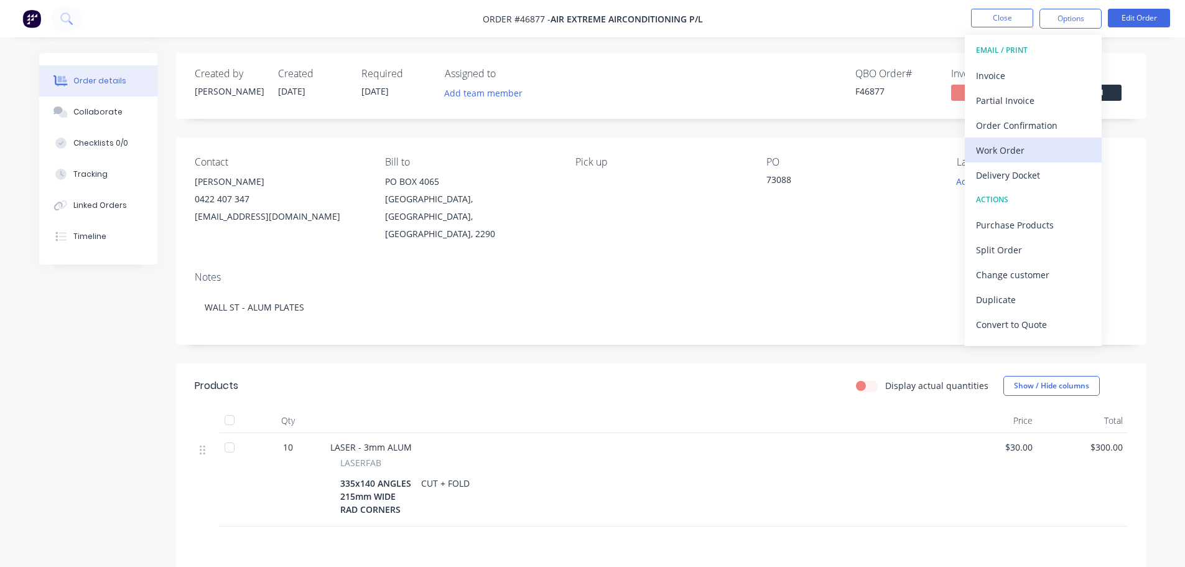
click at [1001, 151] on div "Work Order" at bounding box center [1033, 150] width 114 height 18
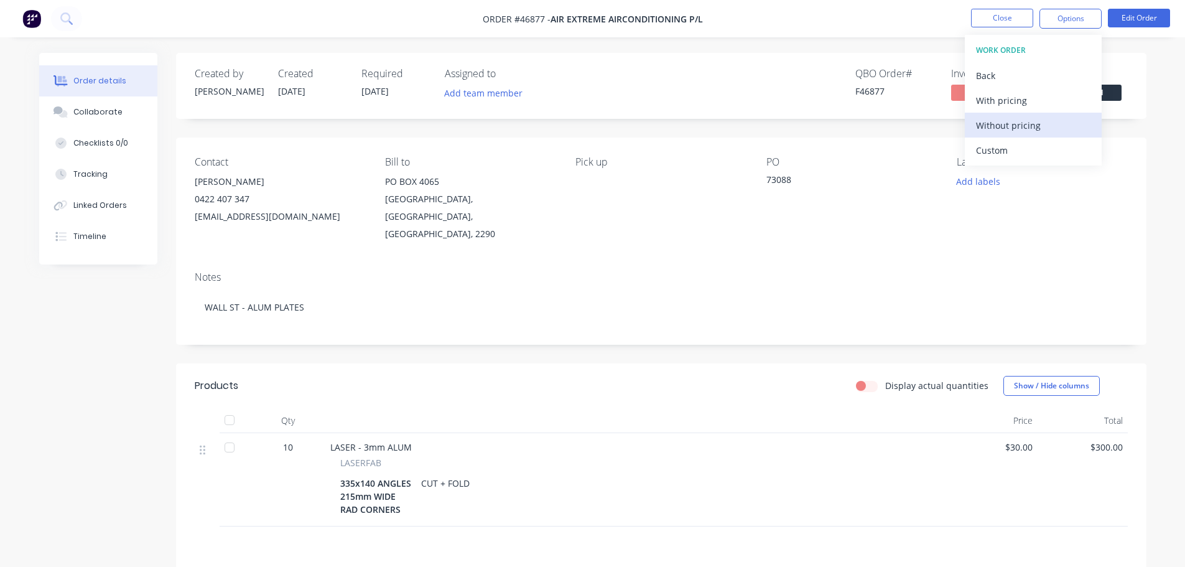
click at [1005, 129] on div "Without pricing" at bounding box center [1033, 125] width 114 height 18
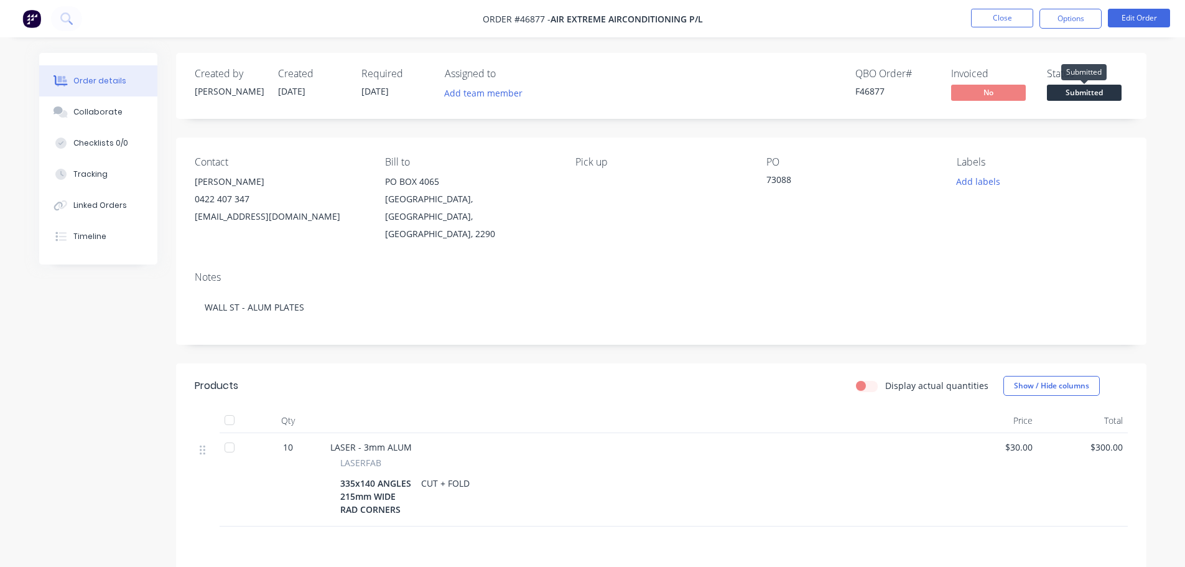
click at [1116, 95] on span "Submitted" at bounding box center [1084, 93] width 75 height 16
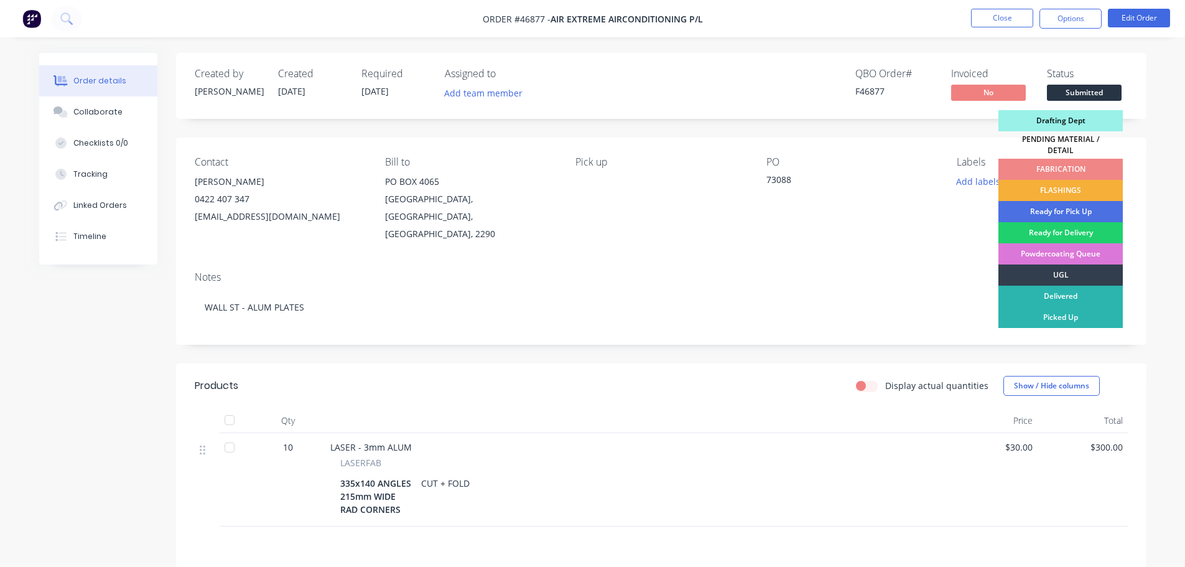
click at [1084, 118] on div "Drafting Dept" at bounding box center [1060, 120] width 124 height 21
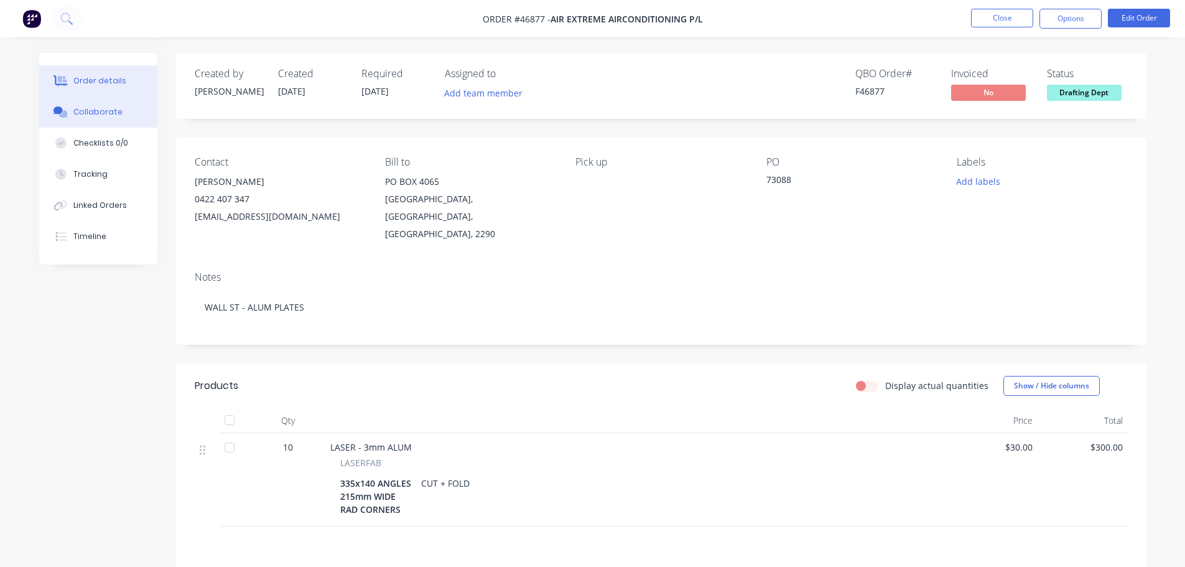
click at [74, 120] on button "Collaborate" at bounding box center [98, 111] width 118 height 31
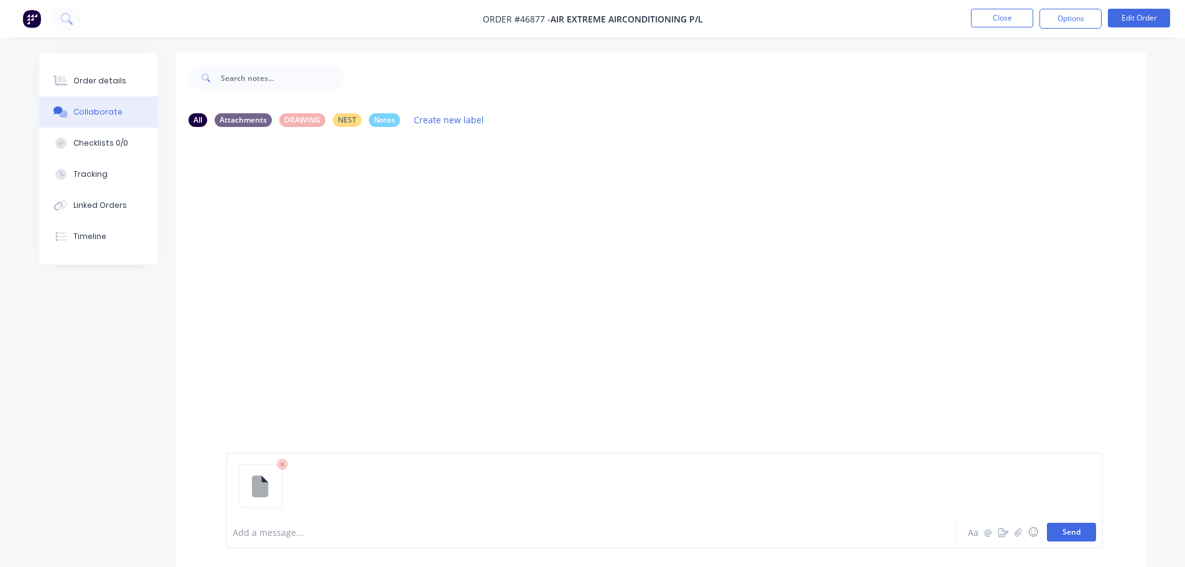
click at [1064, 530] on button "Send" at bounding box center [1071, 531] width 49 height 19
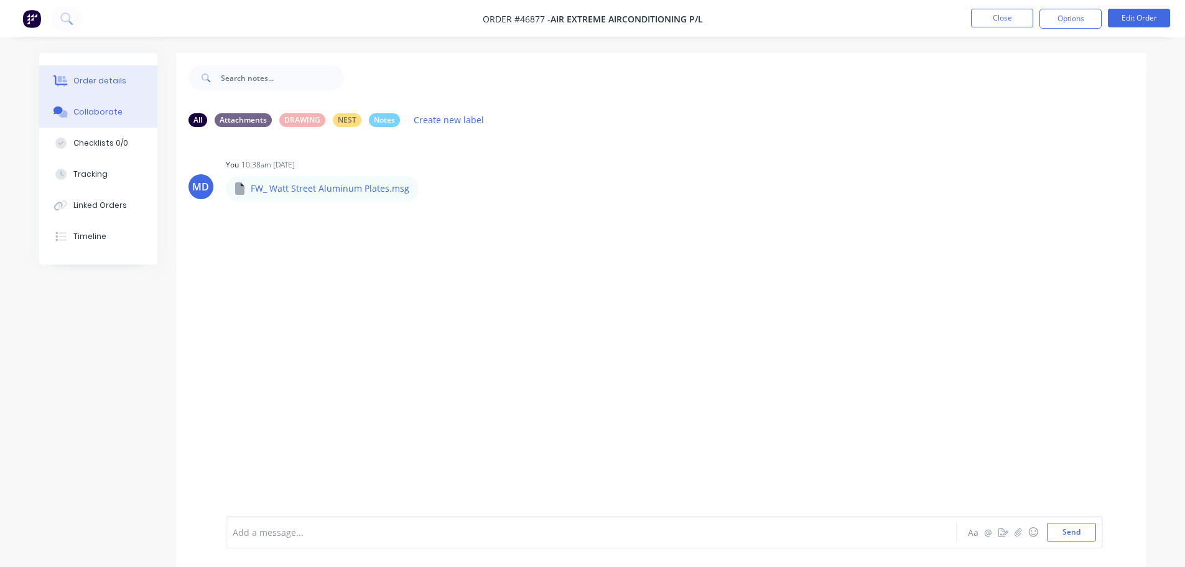
click at [117, 77] on div "Order details" at bounding box center [99, 80] width 53 height 11
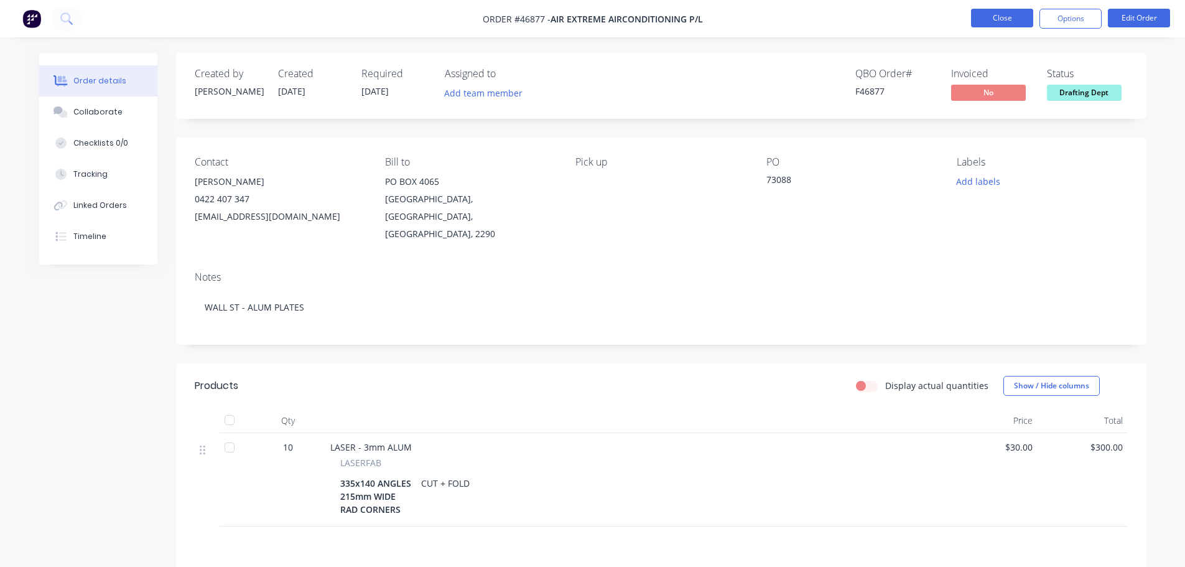
click at [1018, 13] on button "Close" at bounding box center [1002, 18] width 62 height 19
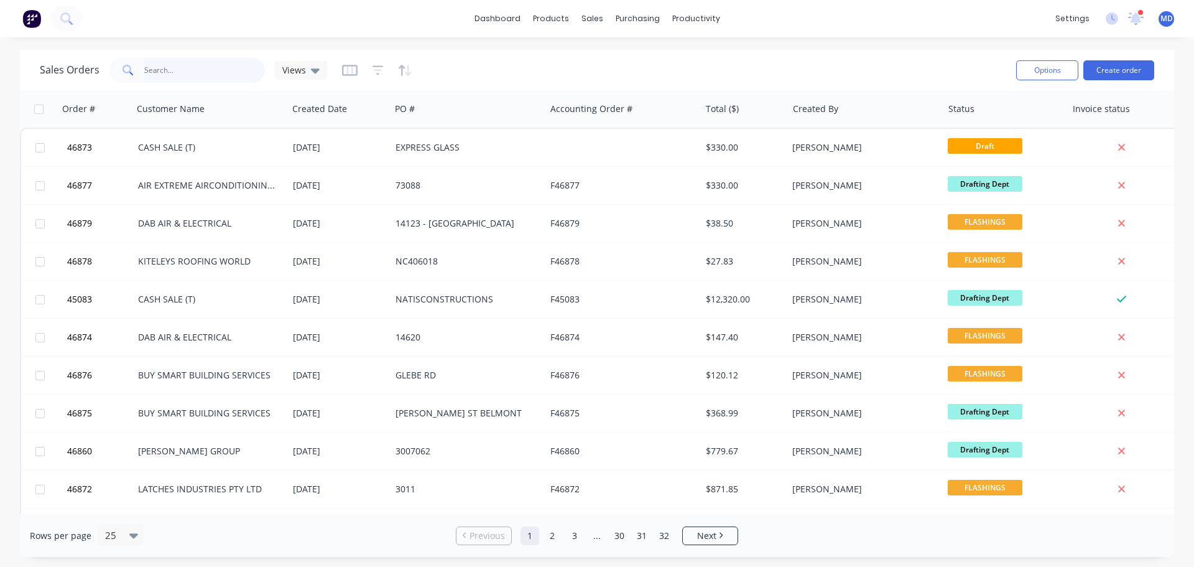
click at [222, 61] on input "text" at bounding box center [204, 70] width 121 height 25
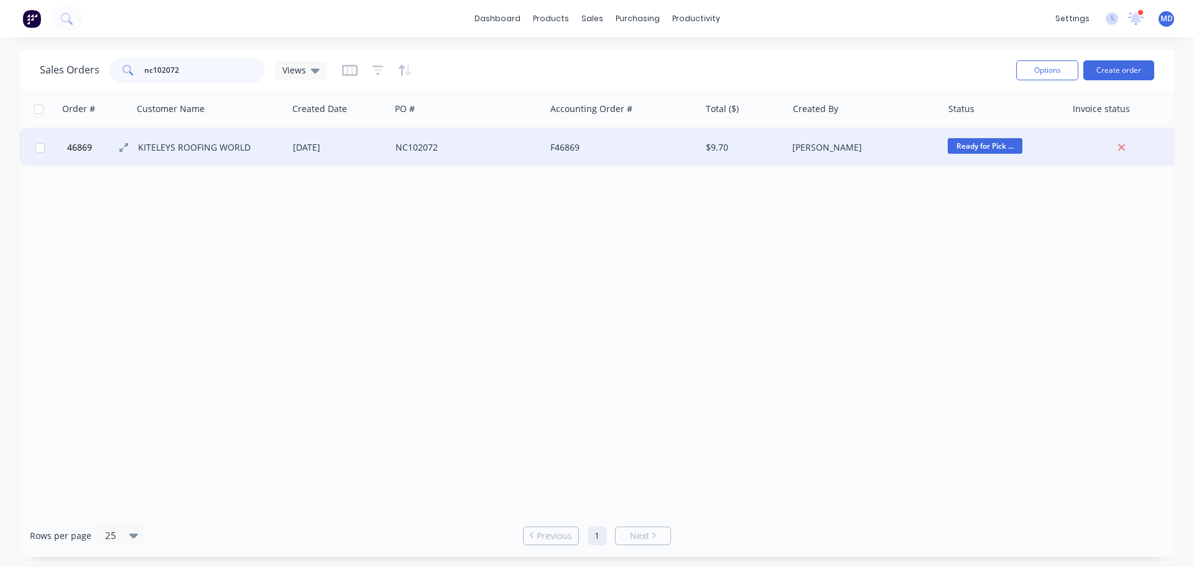
type input "nc102072"
click at [90, 152] on span "46869" at bounding box center [79, 147] width 25 height 12
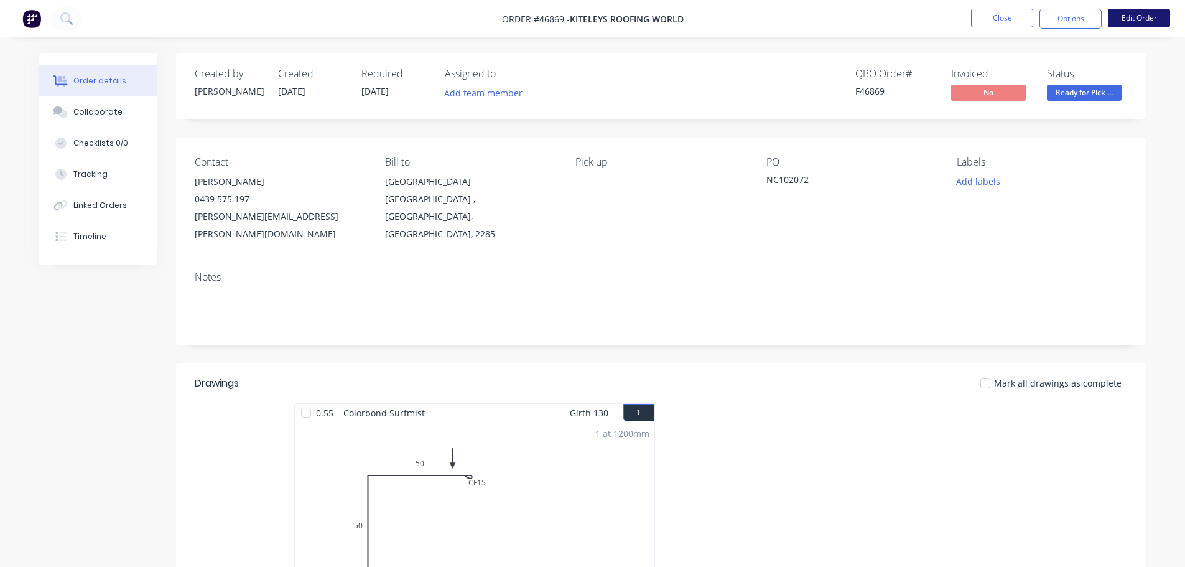
click at [1144, 17] on button "Edit Order" at bounding box center [1139, 18] width 62 height 19
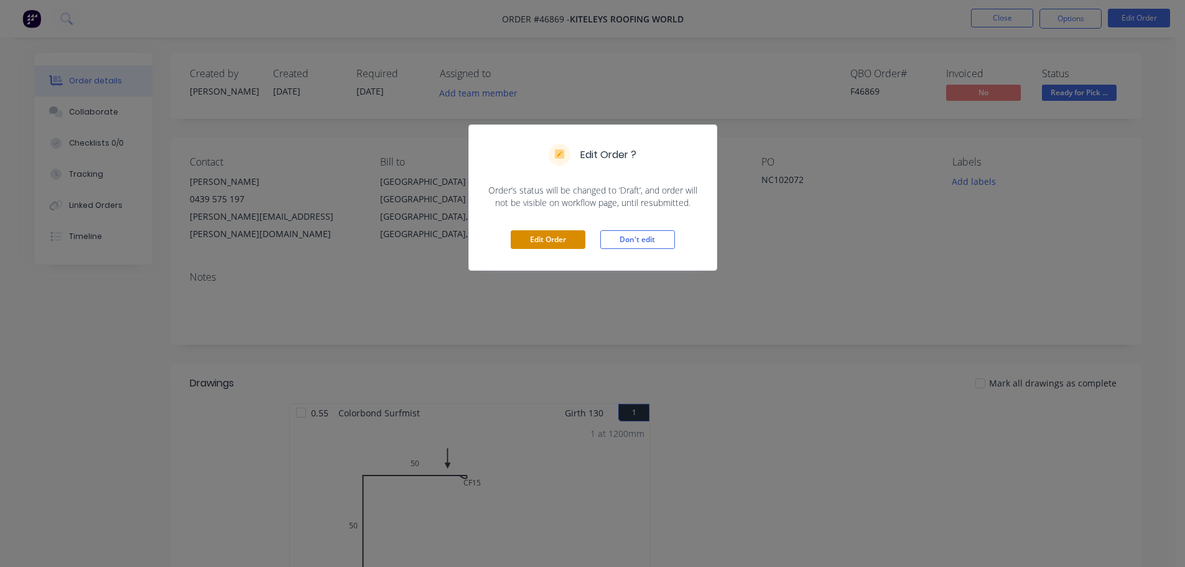
click at [554, 243] on button "Edit Order" at bounding box center [548, 239] width 75 height 19
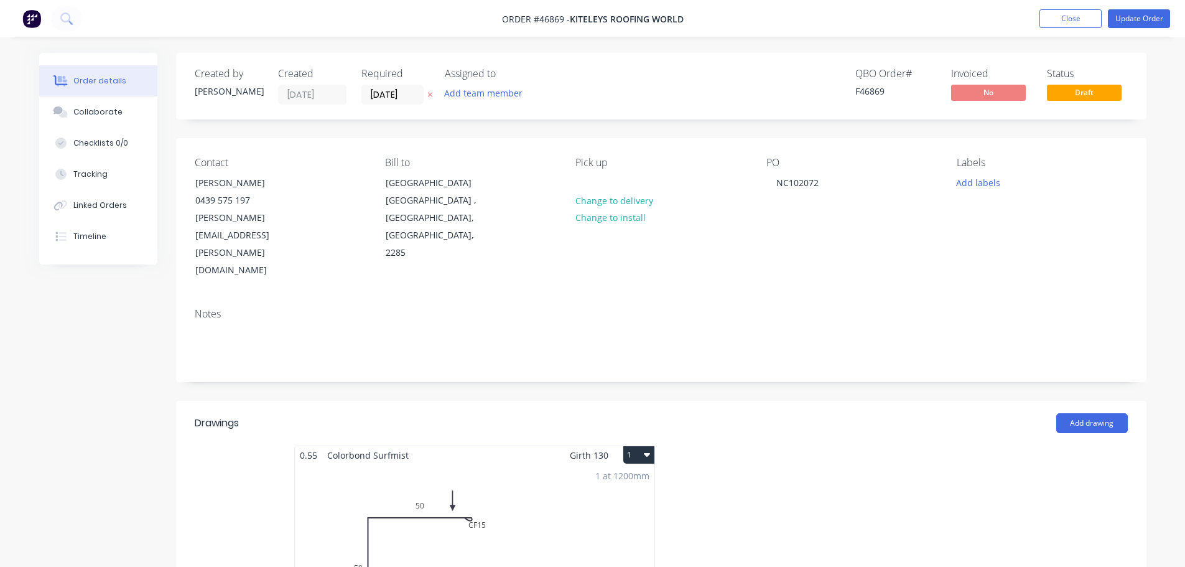
click at [835, 185] on div "PO NC102072" at bounding box center [851, 218] width 170 height 123
click at [815, 185] on div "NC102072" at bounding box center [797, 183] width 62 height 18
click at [827, 183] on div "NC102072" at bounding box center [797, 183] width 62 height 18
click at [1137, 21] on button "Update Order" at bounding box center [1139, 18] width 62 height 19
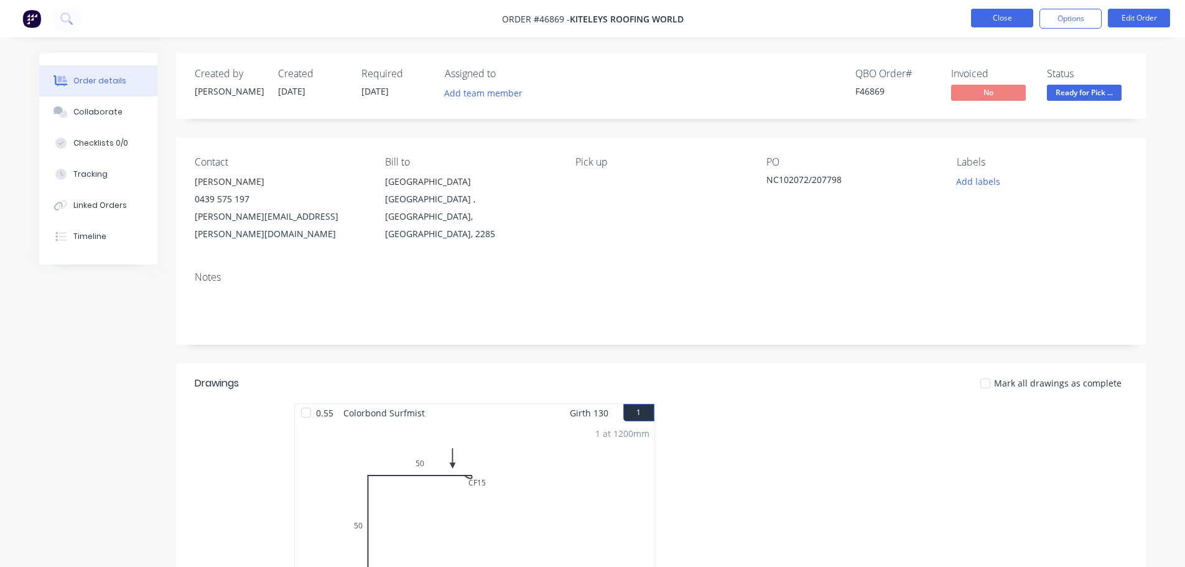
click at [1001, 24] on button "Close" at bounding box center [1002, 18] width 62 height 19
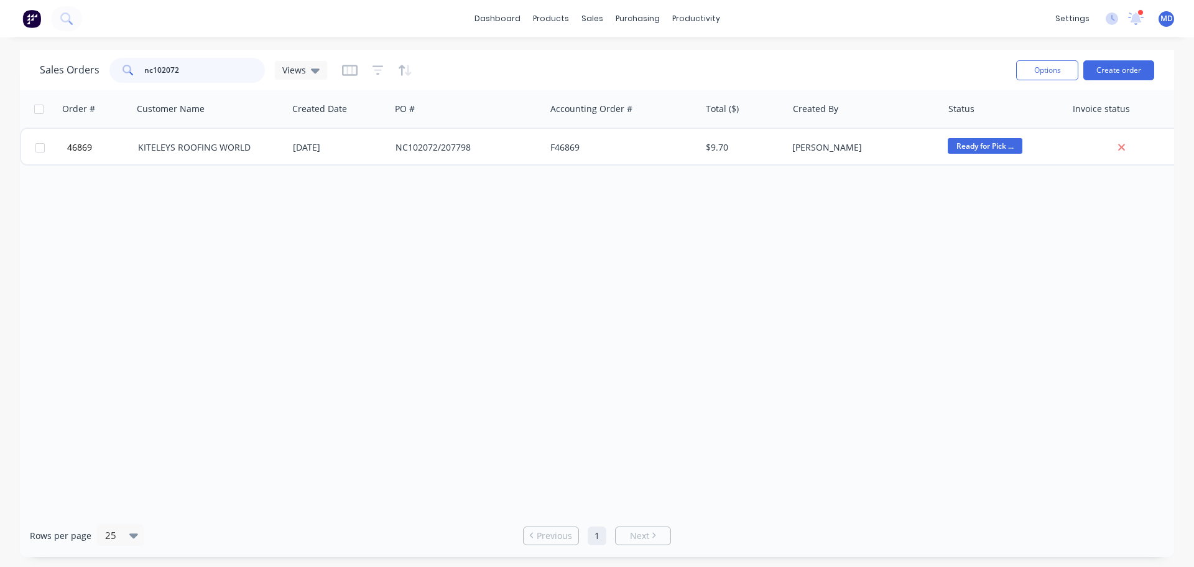
drag, startPoint x: 202, startPoint y: 67, endPoint x: 149, endPoint y: 69, distance: 53.5
click at [149, 69] on input "nc102072" at bounding box center [204, 70] width 121 height 25
type input "n"
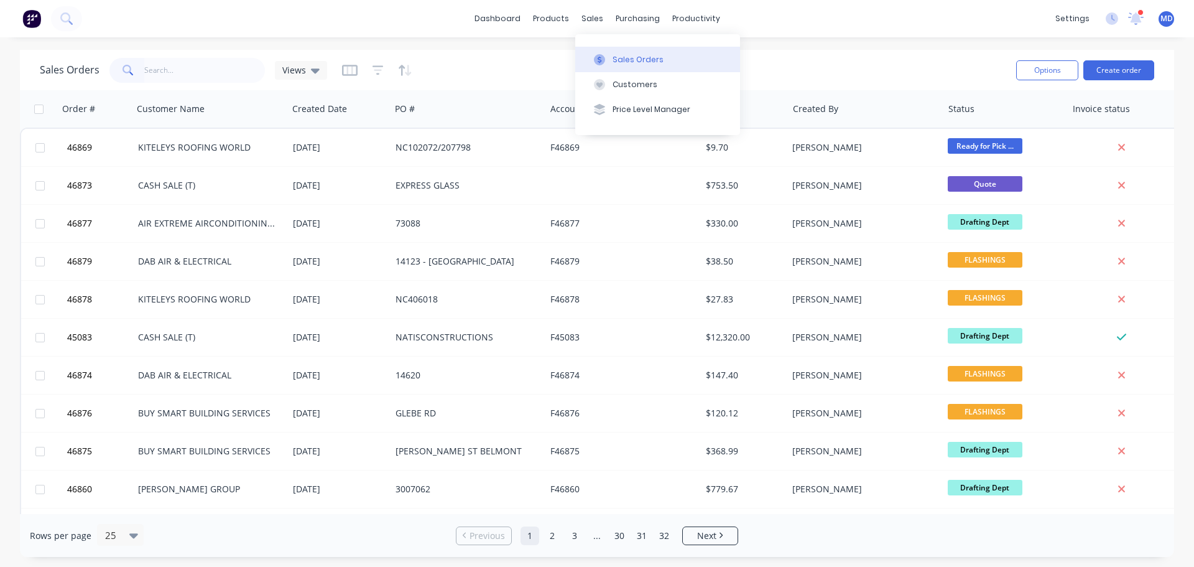
click at [609, 57] on button "Sales Orders" at bounding box center [657, 59] width 165 height 25
click at [178, 63] on input "text" at bounding box center [204, 70] width 121 height 25
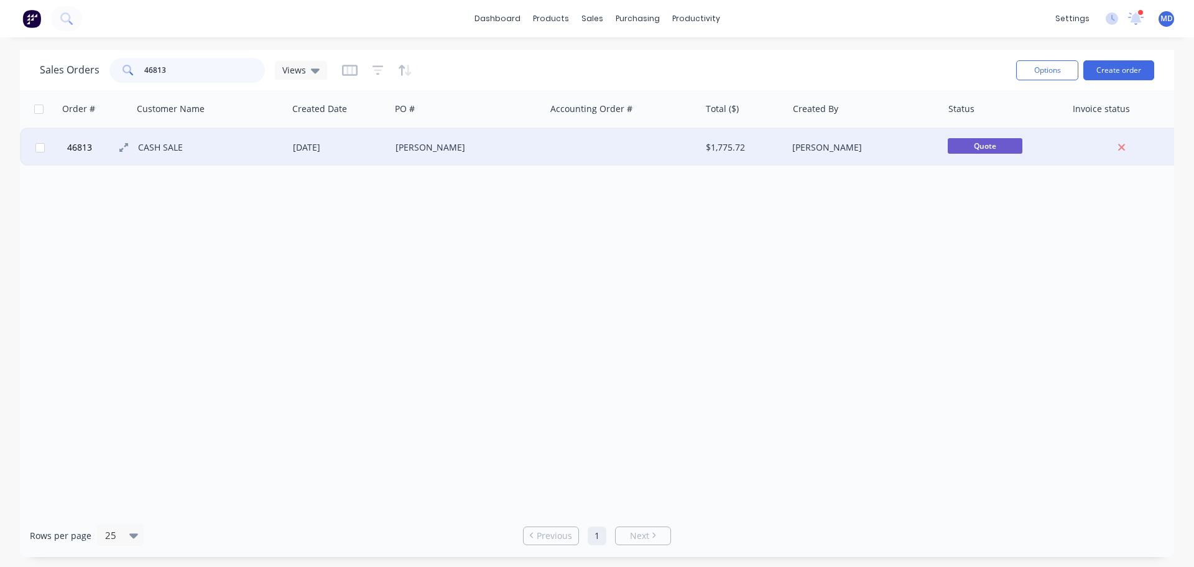
type input "46813"
click at [84, 140] on button "46813" at bounding box center [100, 147] width 75 height 37
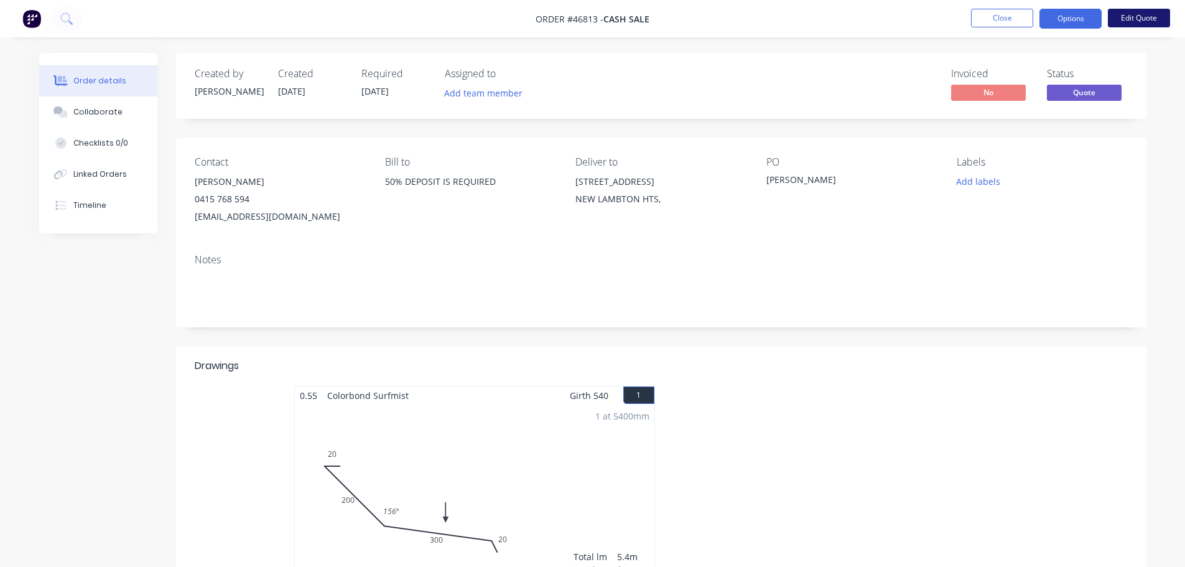
click at [1132, 25] on button "Edit Quote" at bounding box center [1139, 18] width 62 height 19
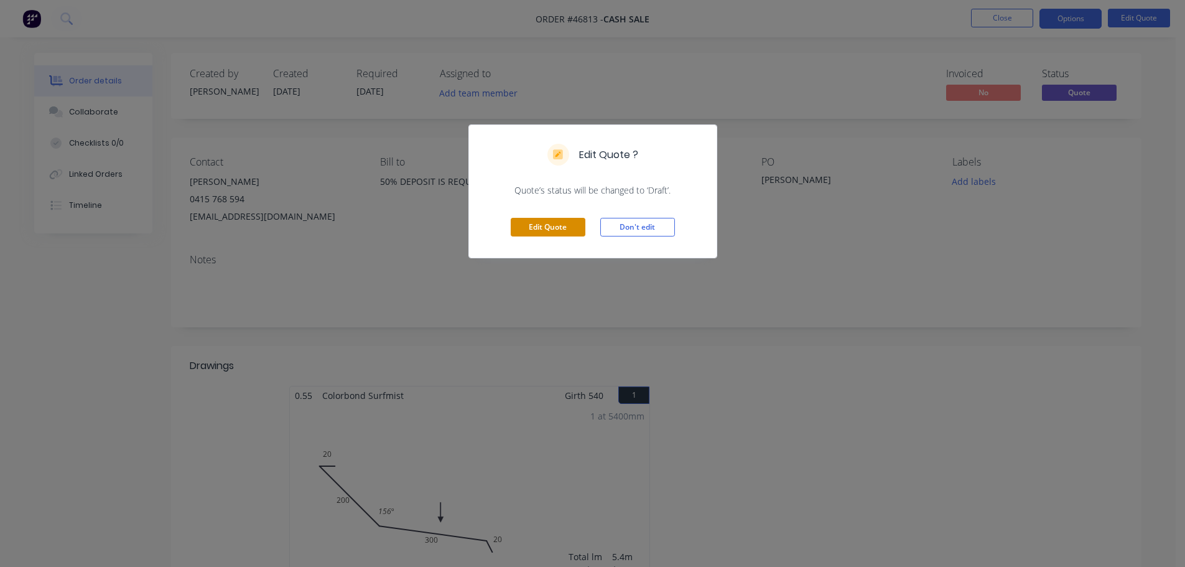
click at [545, 225] on button "Edit Quote" at bounding box center [548, 227] width 75 height 19
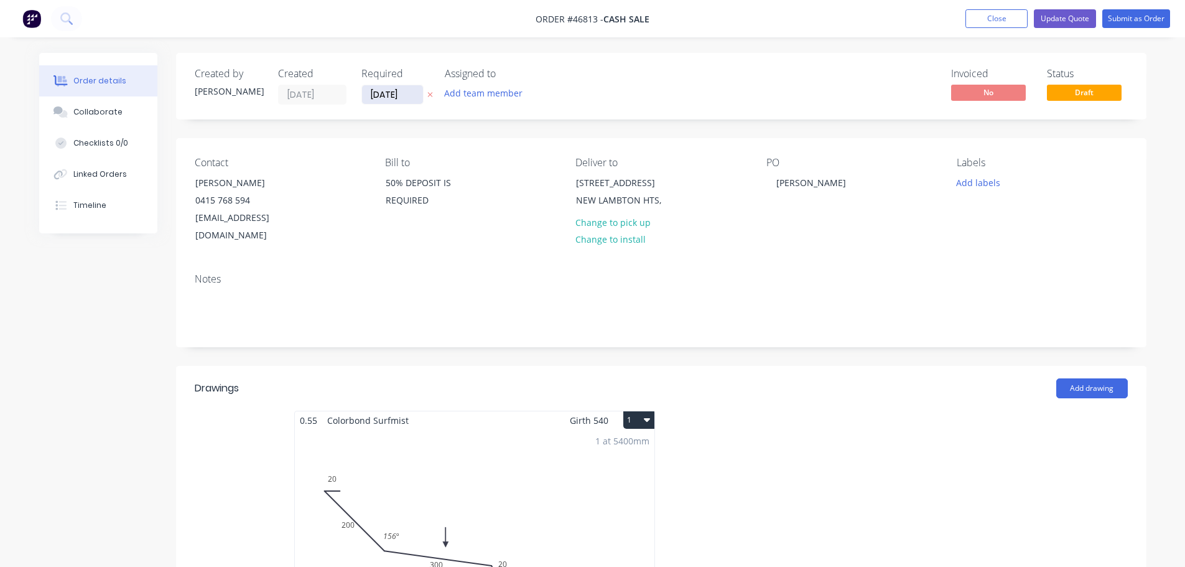
click at [379, 92] on input "[DATE]" at bounding box center [392, 94] width 61 height 19
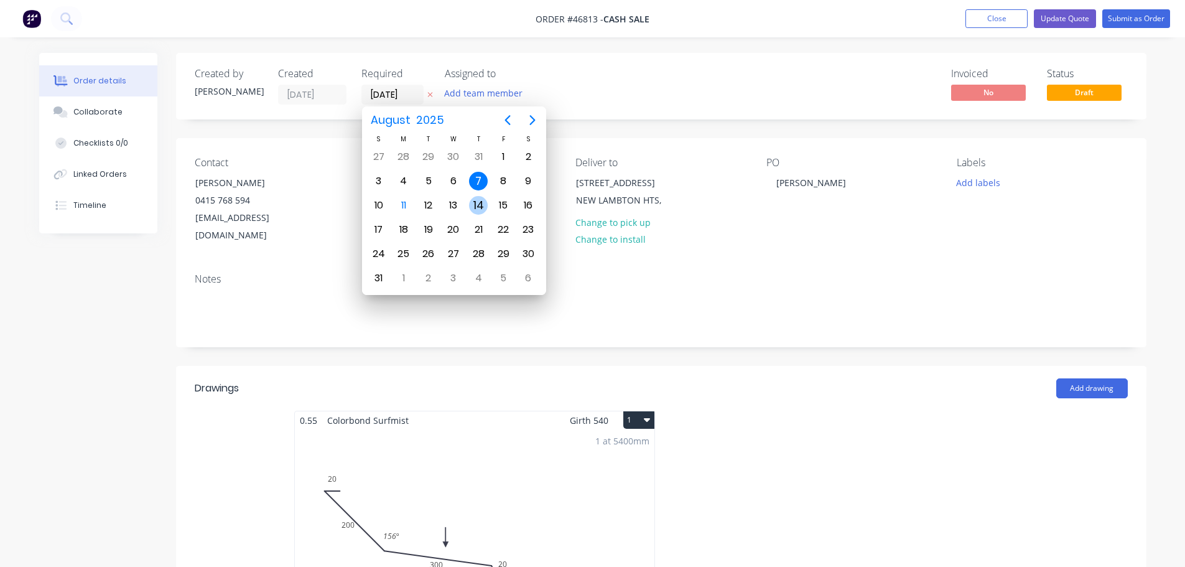
click at [473, 202] on div "14" at bounding box center [478, 205] width 19 height 19
type input "[DATE]"
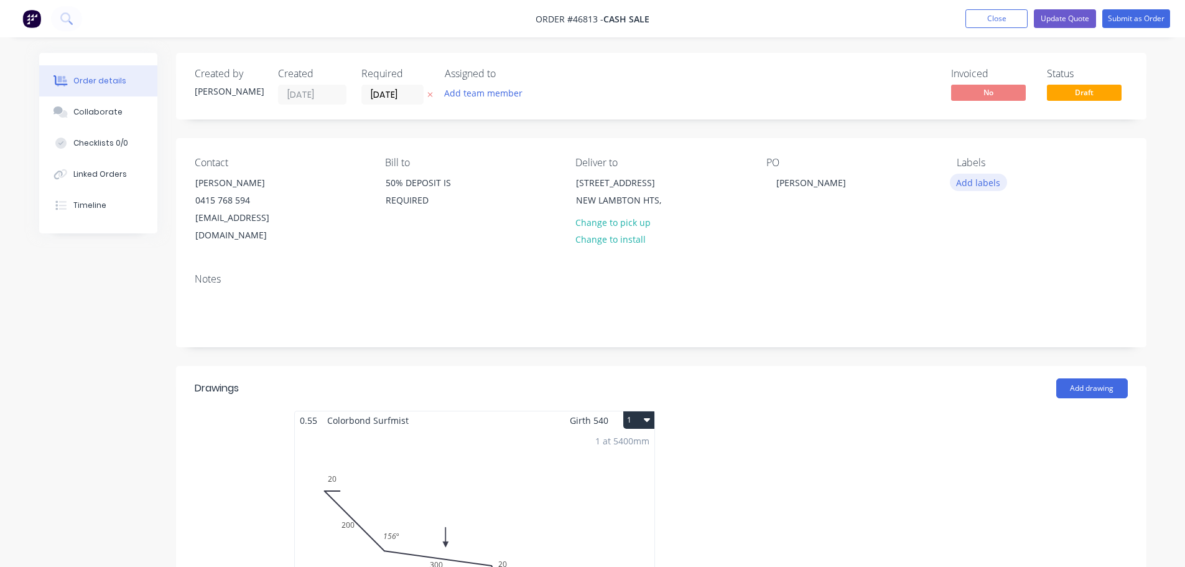
click at [966, 183] on button "Add labels" at bounding box center [978, 182] width 57 height 17
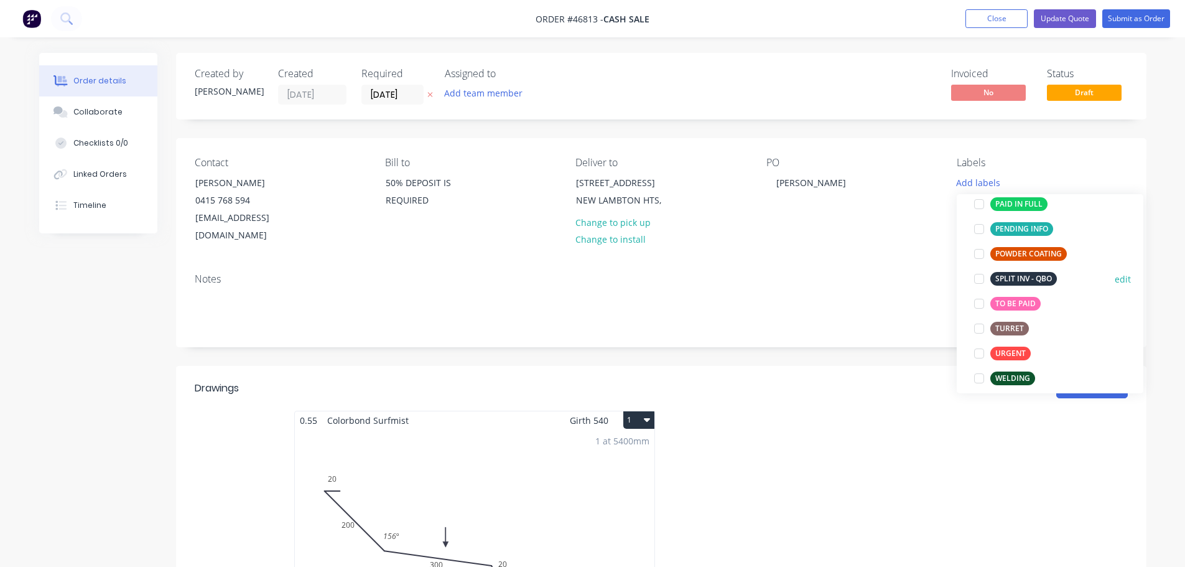
scroll to position [249, 0]
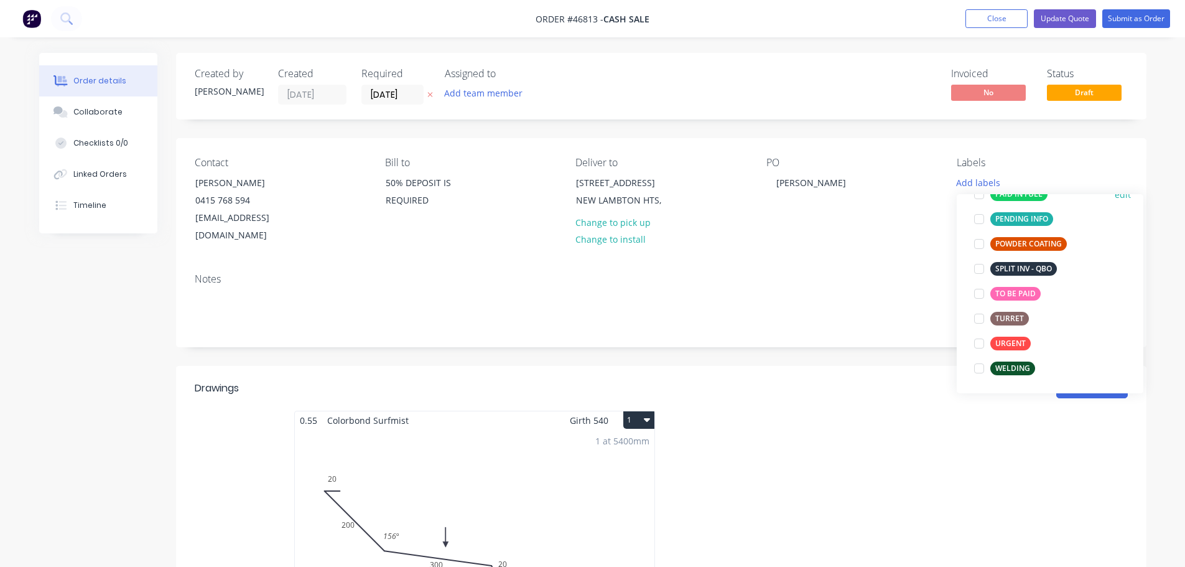
click at [978, 197] on div at bounding box center [978, 194] width 25 height 25
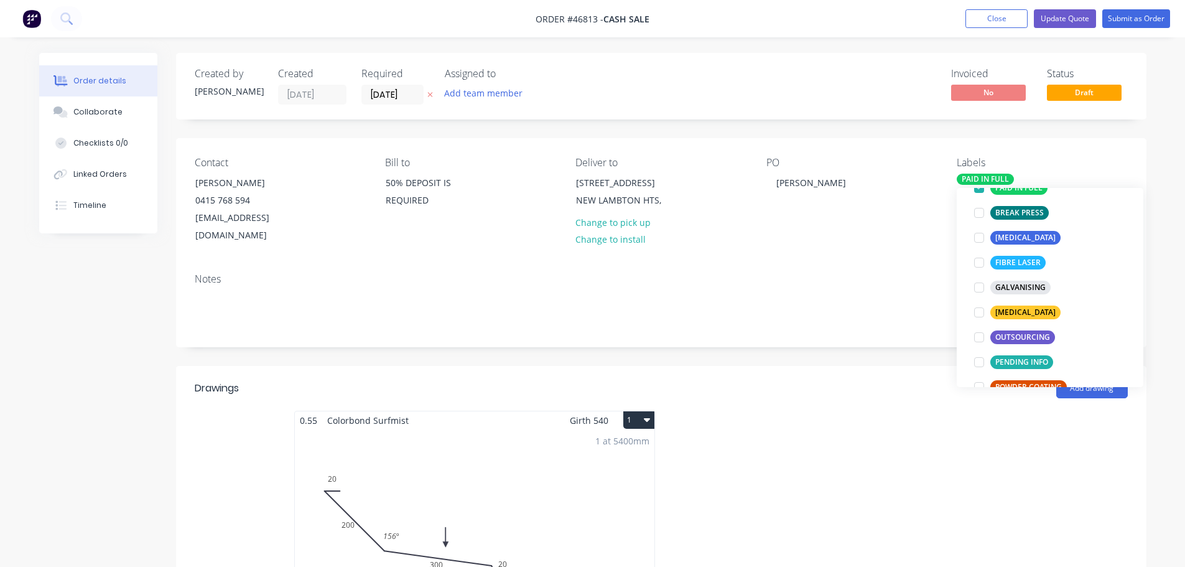
click at [785, 215] on div "PO [PERSON_NAME]" at bounding box center [851, 201] width 170 height 88
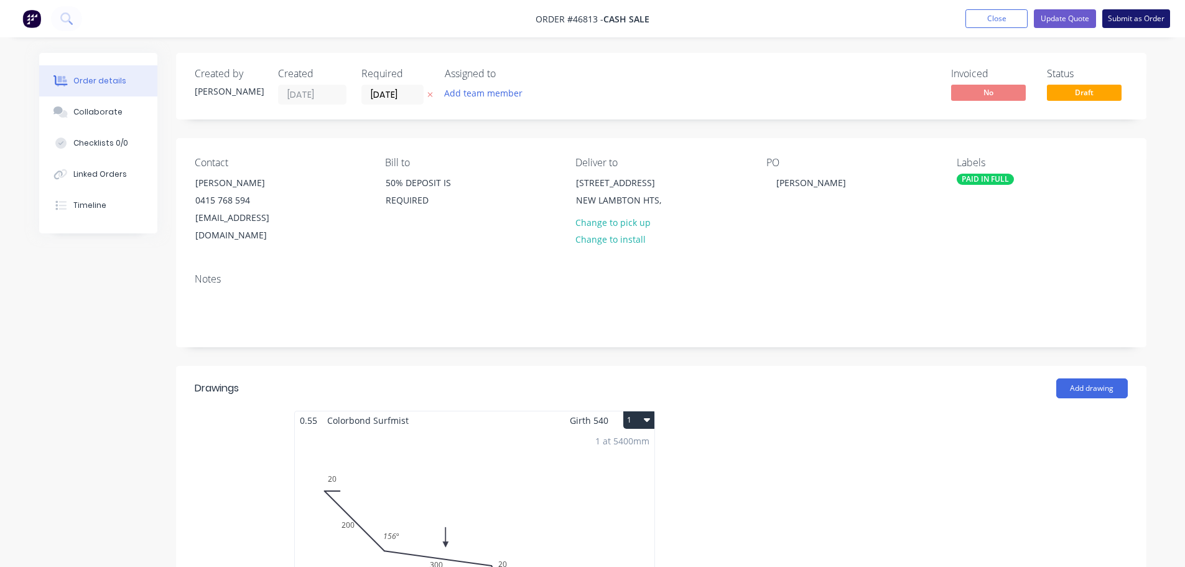
click at [1139, 22] on button "Submit as Order" at bounding box center [1136, 18] width 68 height 19
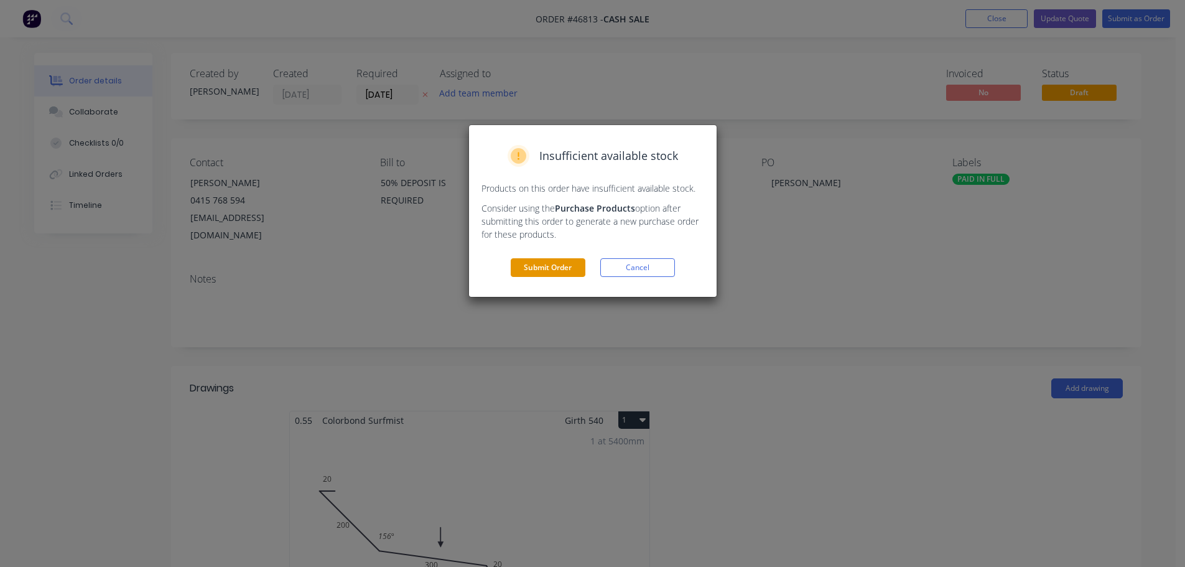
click at [556, 270] on button "Submit Order" at bounding box center [548, 267] width 75 height 19
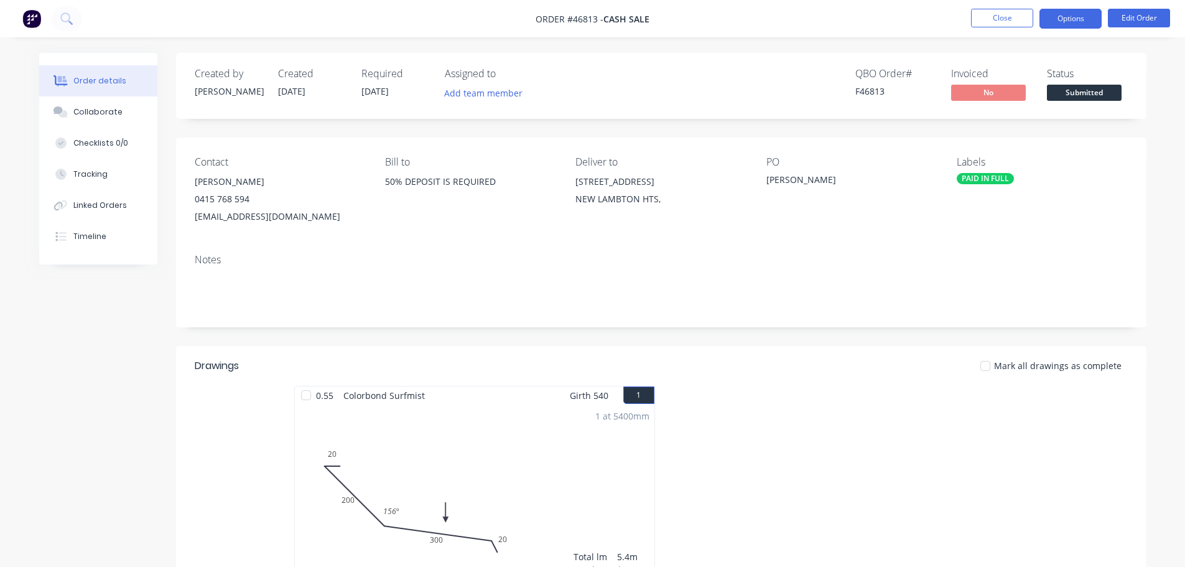
click at [1052, 23] on button "Options" at bounding box center [1070, 19] width 62 height 20
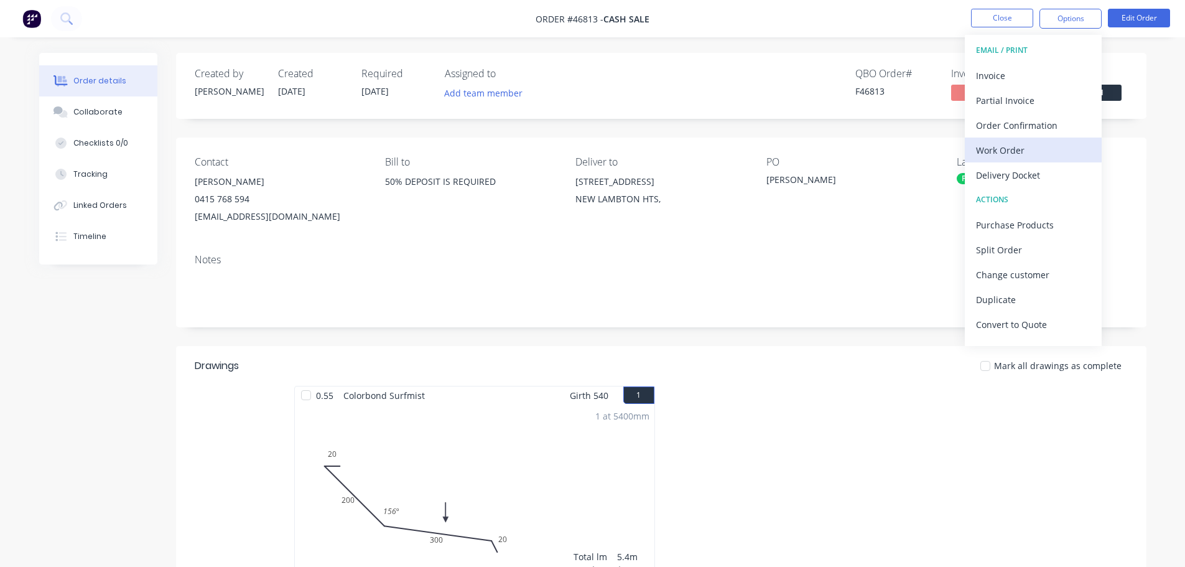
click at [1005, 142] on div "Work Order" at bounding box center [1033, 150] width 114 height 18
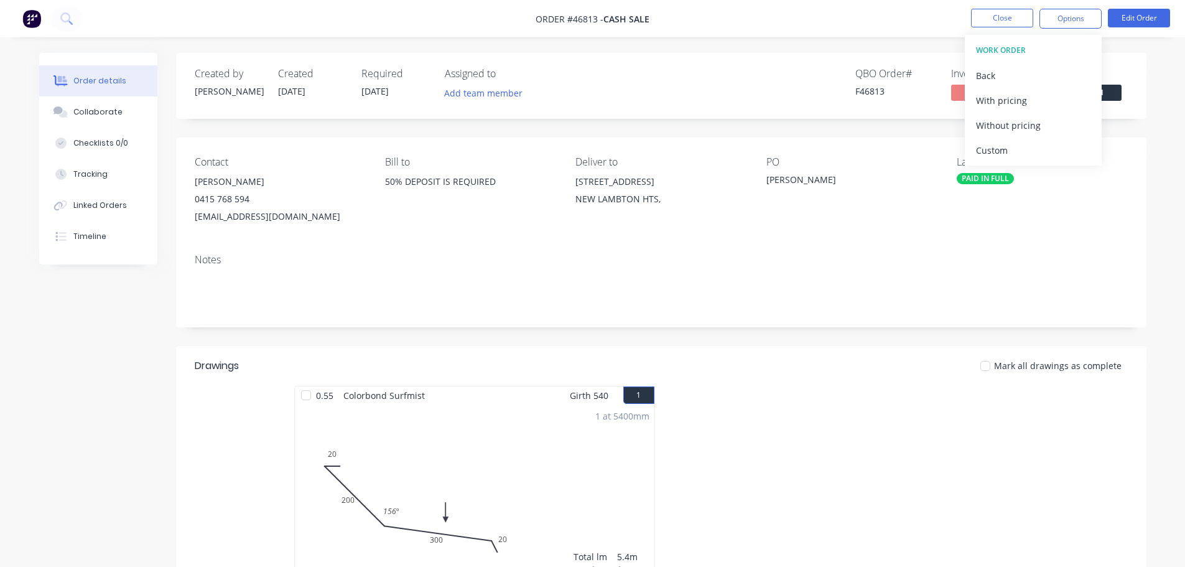
click at [1009, 124] on div "Without pricing" at bounding box center [1033, 125] width 114 height 18
click at [1002, 174] on div "Delivery Docket" at bounding box center [1033, 175] width 114 height 18
click at [998, 126] on div "Without pricing" at bounding box center [1033, 125] width 114 height 18
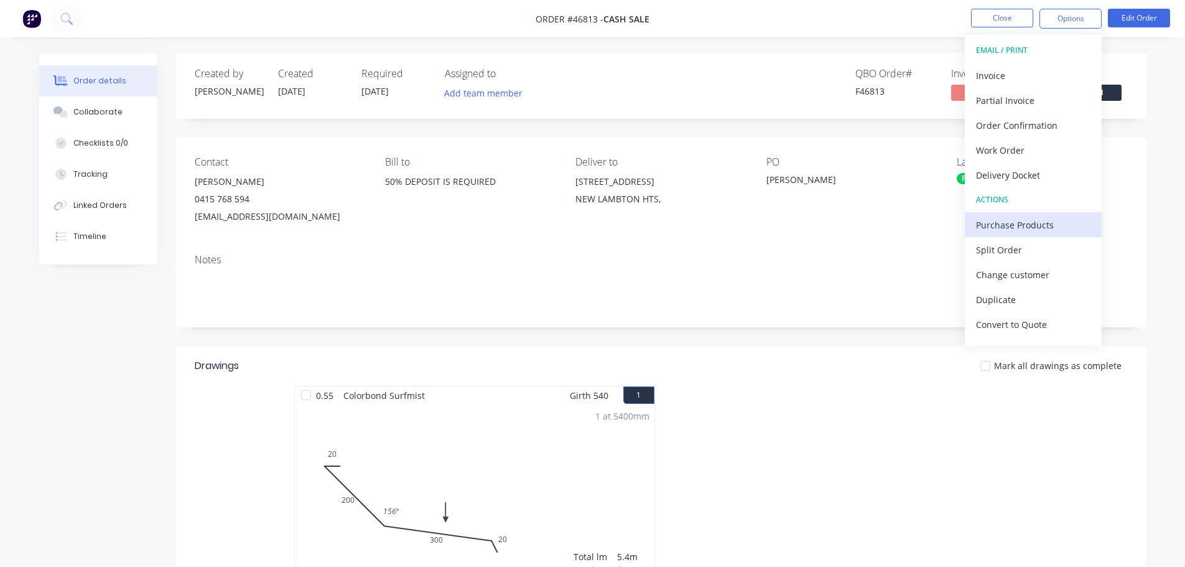
click at [1026, 228] on div "Purchase Products" at bounding box center [1033, 225] width 114 height 18
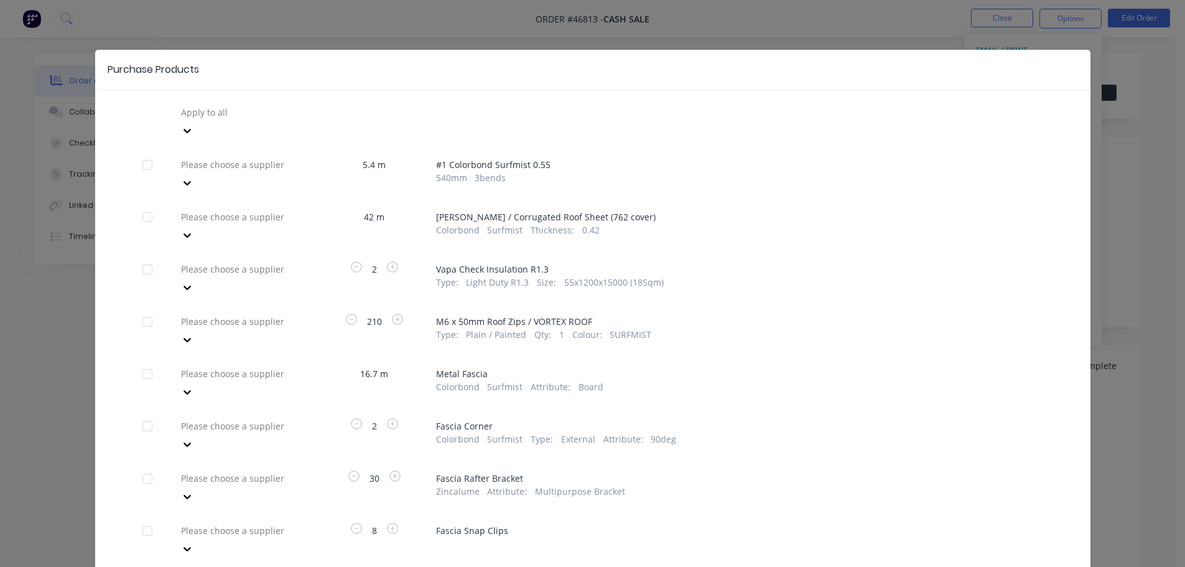
click at [294, 121] on div "Please choose a supplier" at bounding box center [269, 112] width 187 height 19
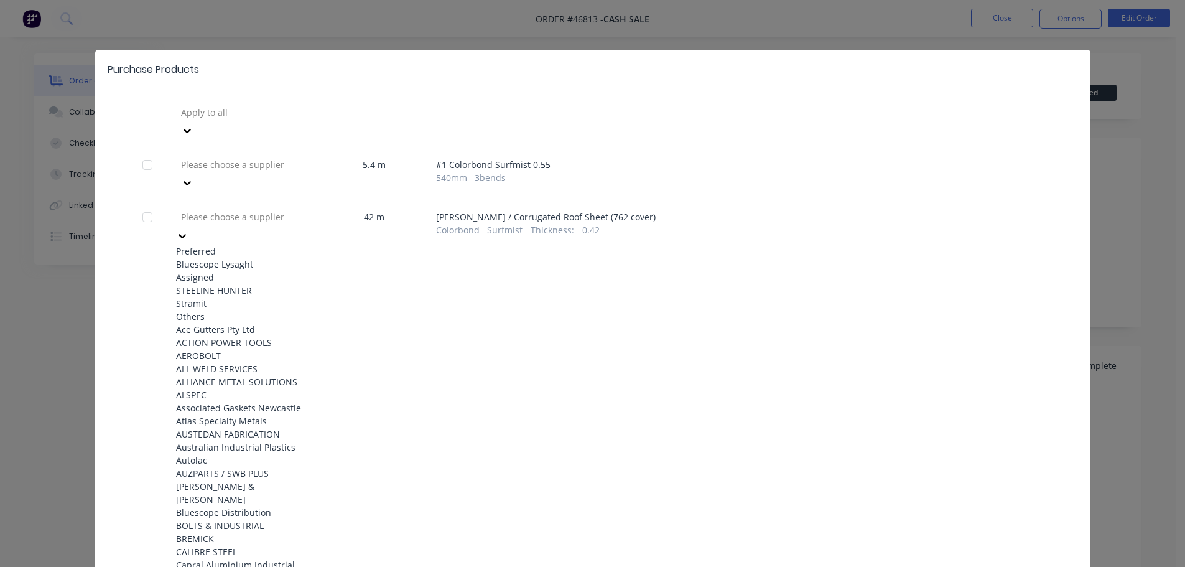
click at [225, 257] on div "Bluescope Lysaght" at bounding box center [244, 263] width 137 height 13
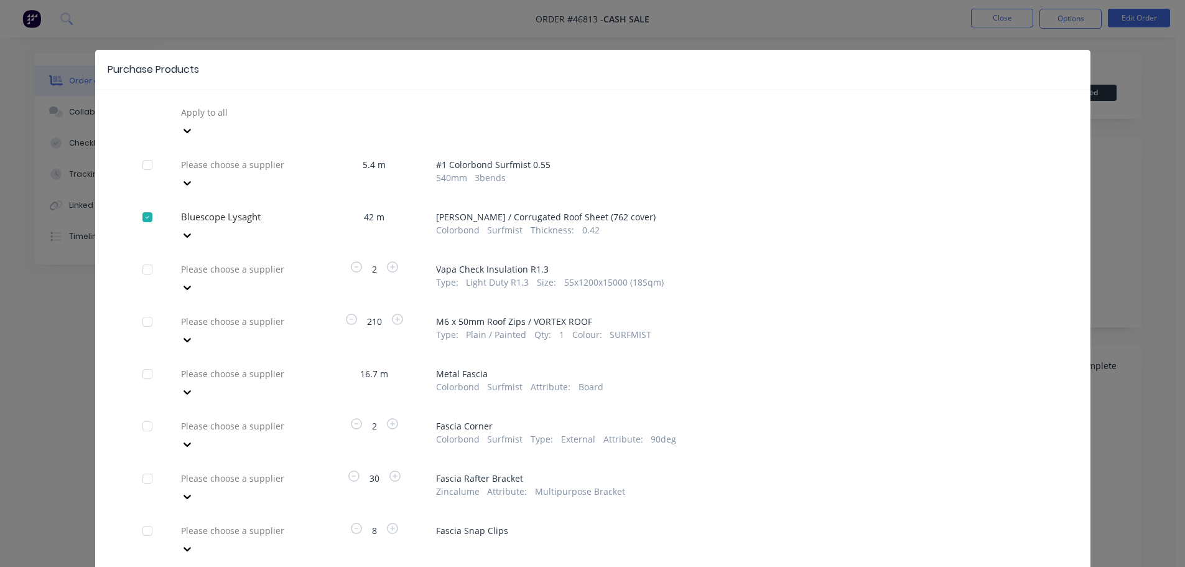
click at [236, 120] on div at bounding box center [269, 112] width 179 height 16
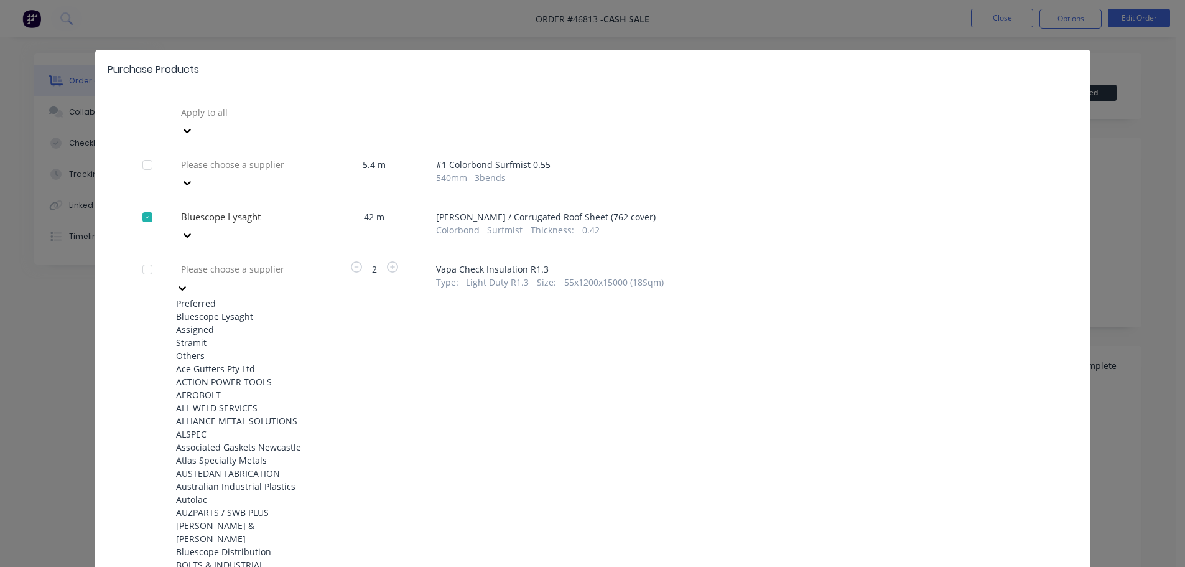
click at [224, 310] on div "Bluescope Lysaght" at bounding box center [244, 316] width 137 height 13
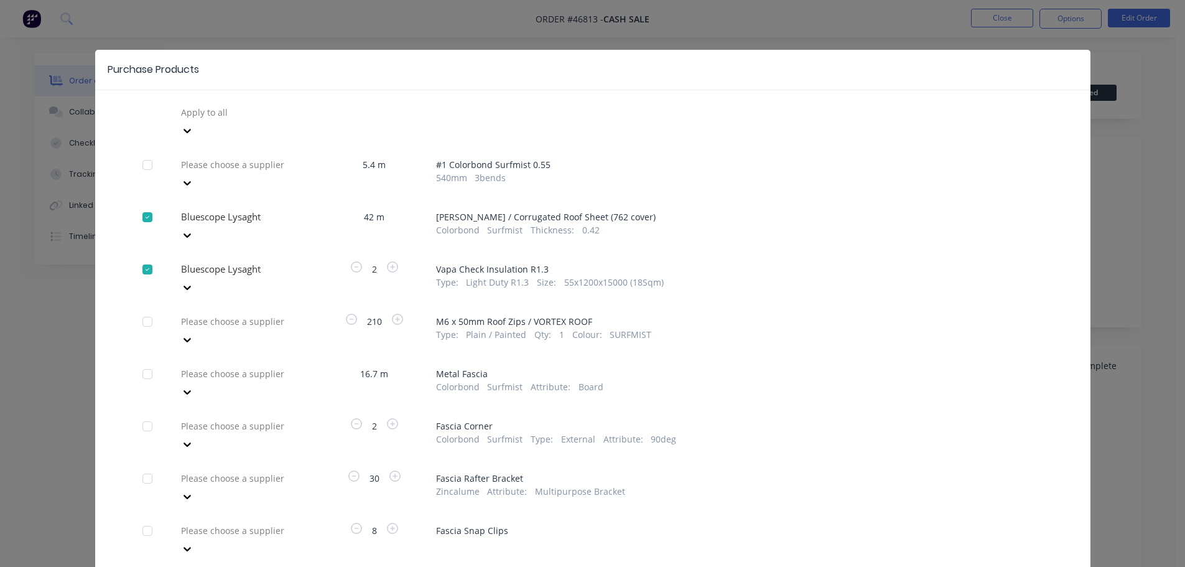
click at [275, 120] on div at bounding box center [269, 112] width 179 height 16
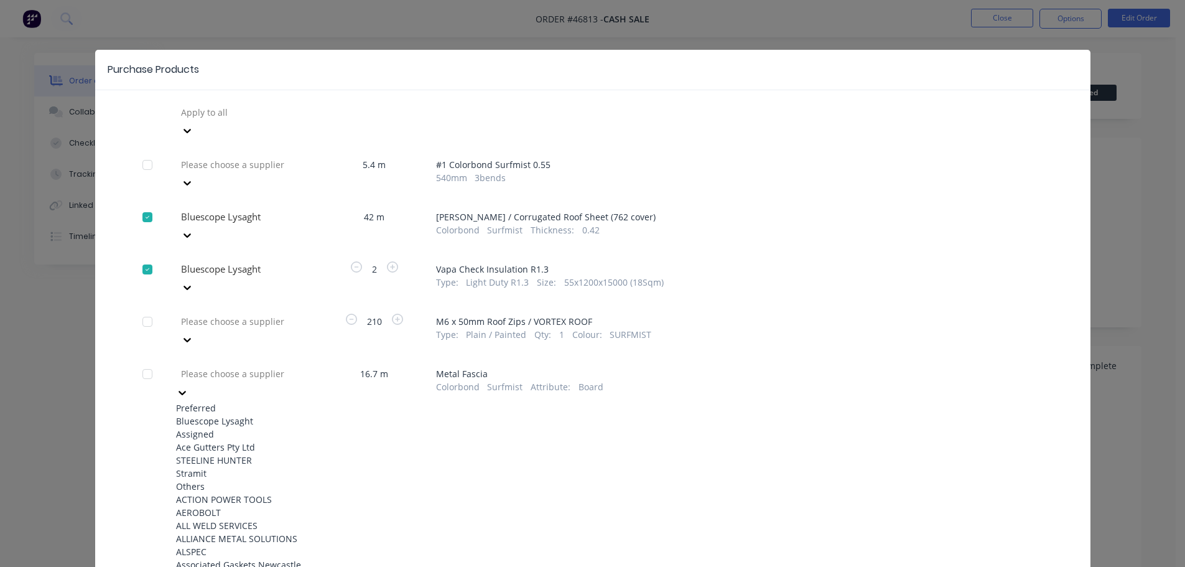
drag, startPoint x: 236, startPoint y: 371, endPoint x: 244, endPoint y: 361, distance: 12.4
click at [237, 414] on div "Bluescope Lysaght" at bounding box center [244, 420] width 137 height 13
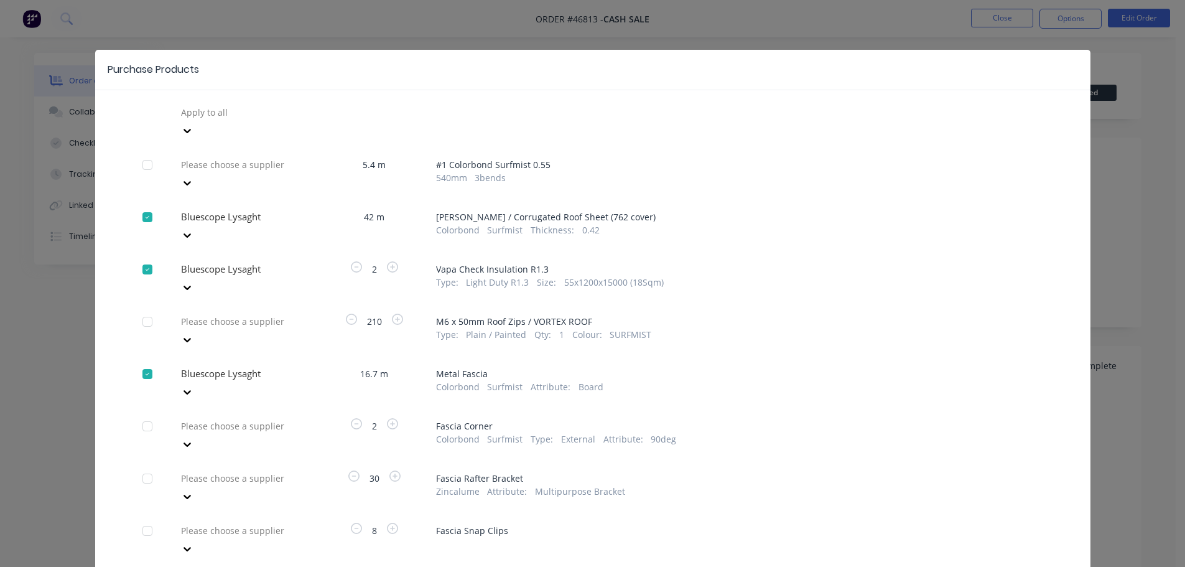
click at [241, 120] on div at bounding box center [269, 112] width 179 height 16
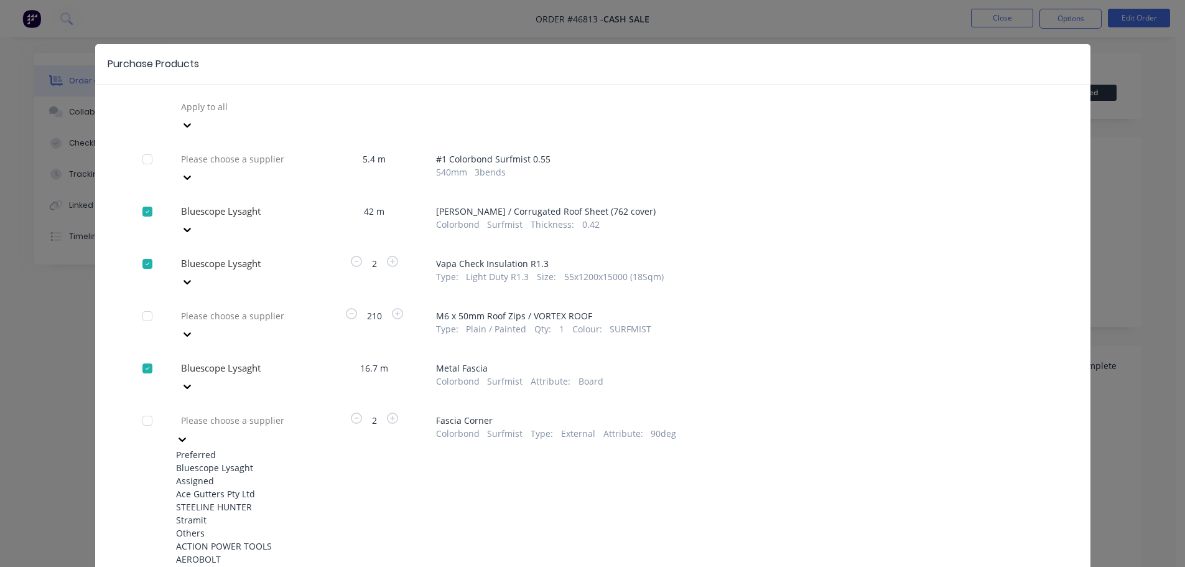
click at [231, 461] on div "Bluescope Lysaght" at bounding box center [244, 467] width 137 height 13
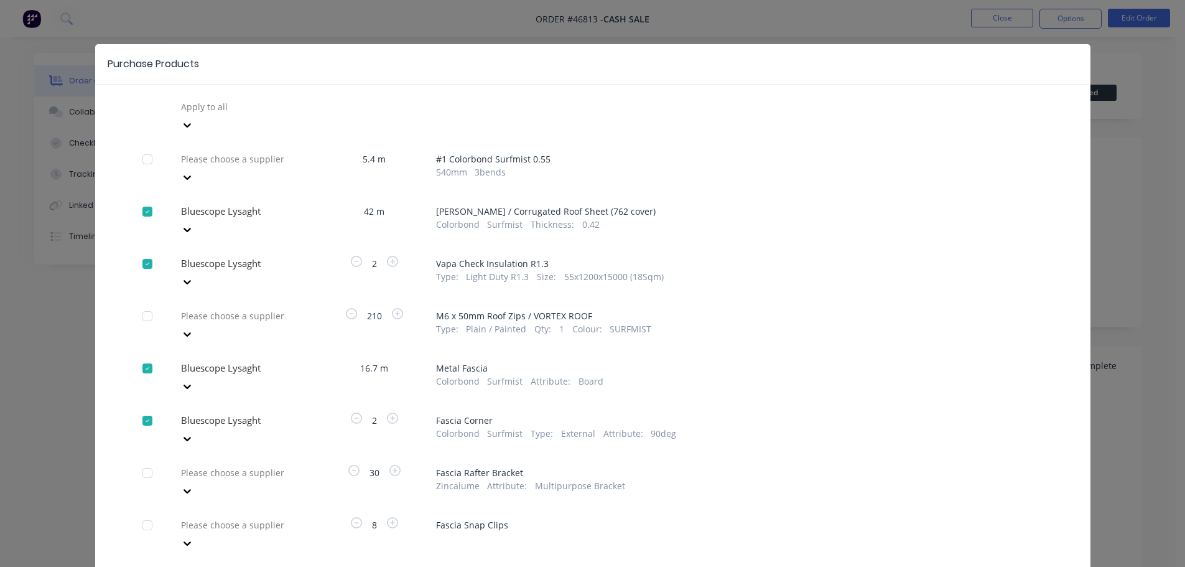
click at [238, 134] on div "Please choose a supplier" at bounding box center [244, 115] width 137 height 37
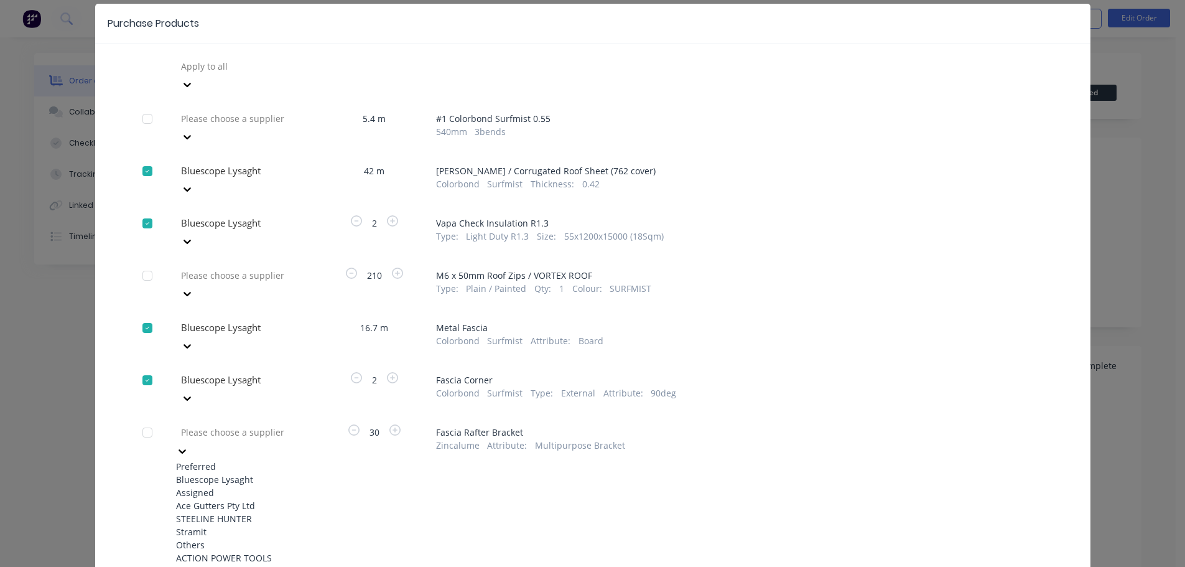
scroll to position [50, 0]
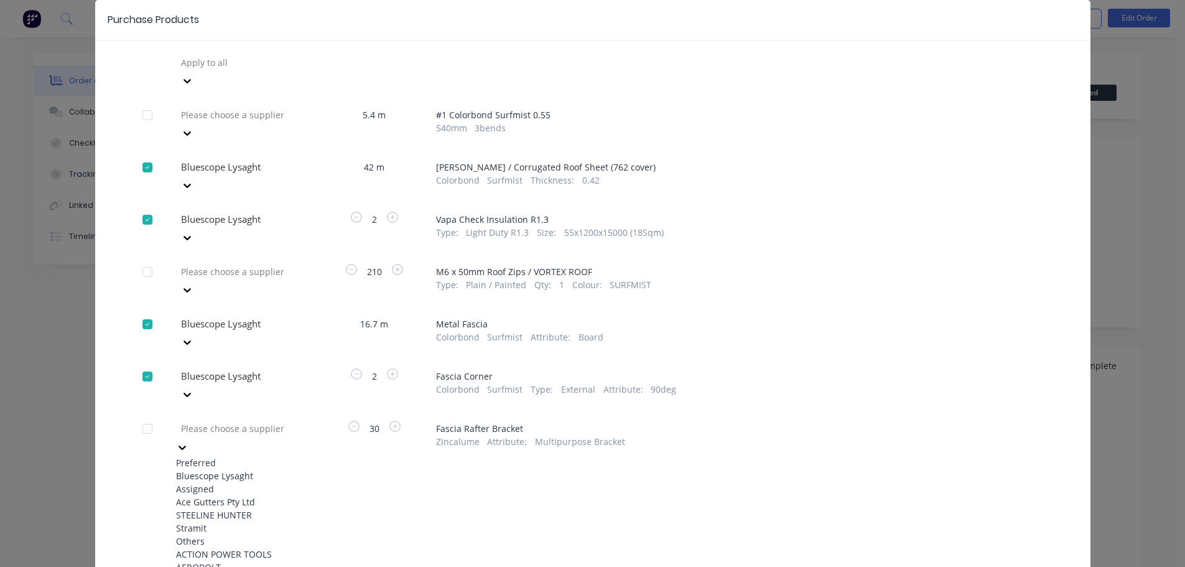
click at [236, 469] on div "Bluescope Lysaght" at bounding box center [244, 475] width 137 height 13
click at [237, 90] on div "77 results available. Use Up and Down to choose options, press Enter to select …" at bounding box center [244, 71] width 137 height 37
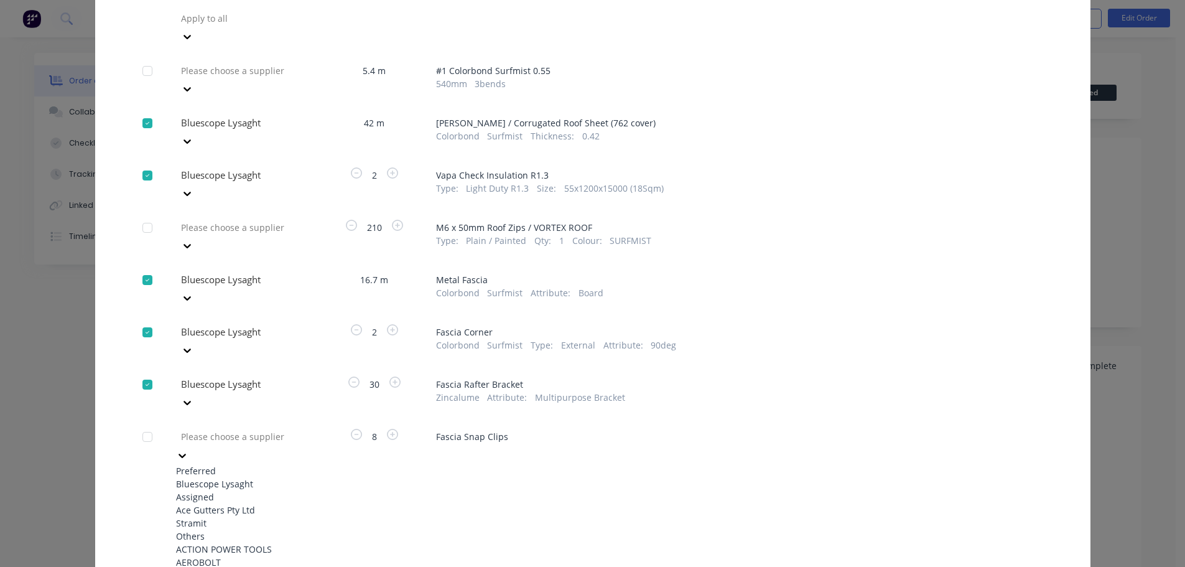
click at [228, 477] on div "Bluescope Lysaght" at bounding box center [244, 483] width 137 height 13
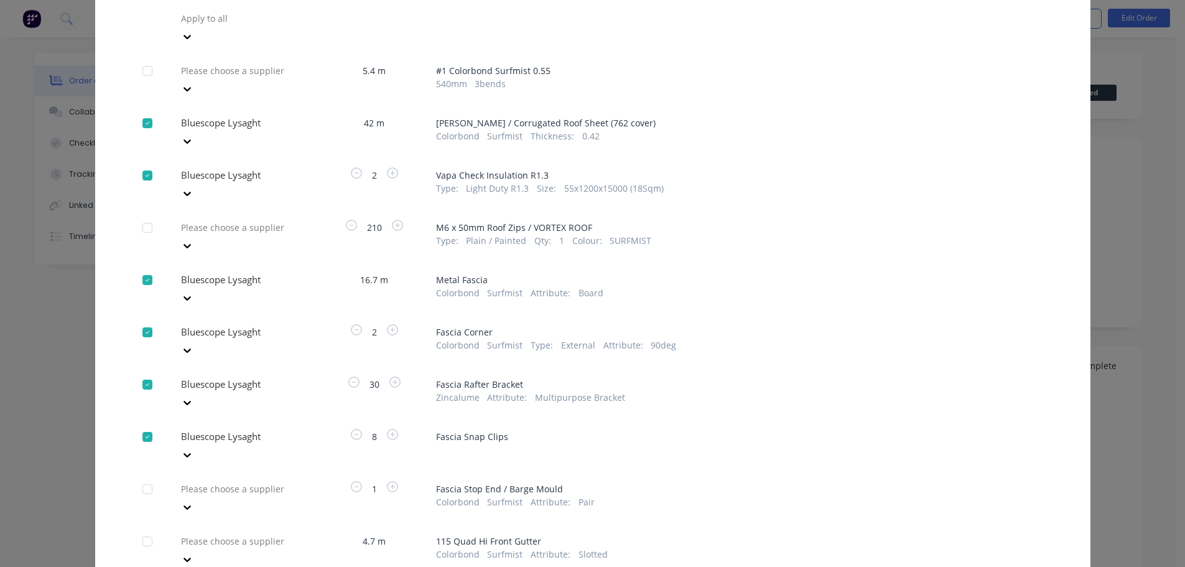
click at [240, 46] on div "Please choose a supplier" at bounding box center [244, 27] width 137 height 37
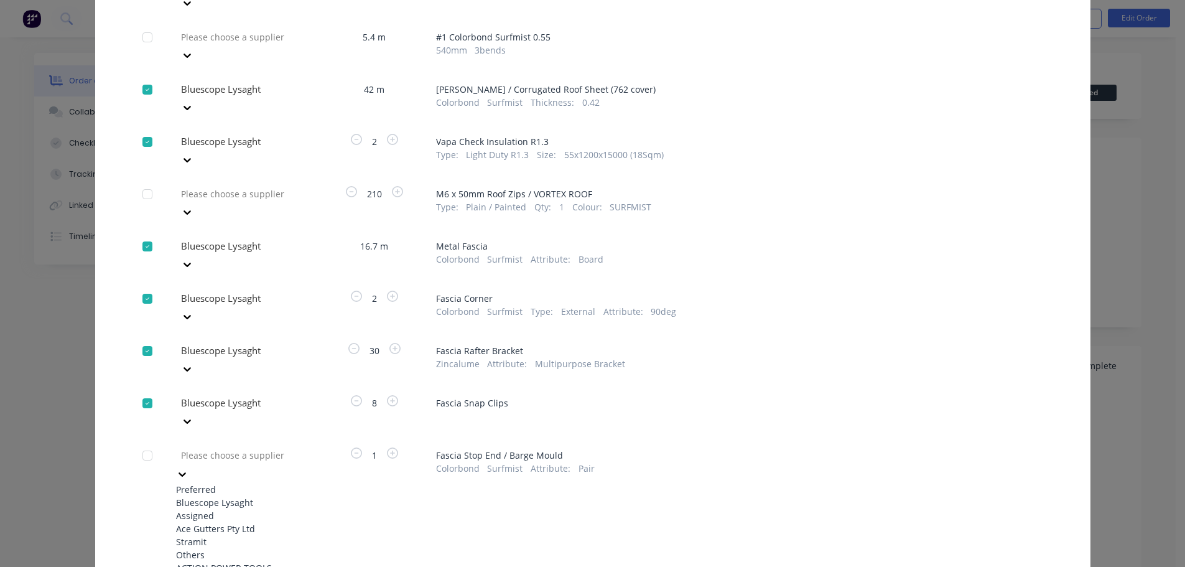
click at [231, 496] on div "Bluescope Lysaght" at bounding box center [244, 502] width 137 height 13
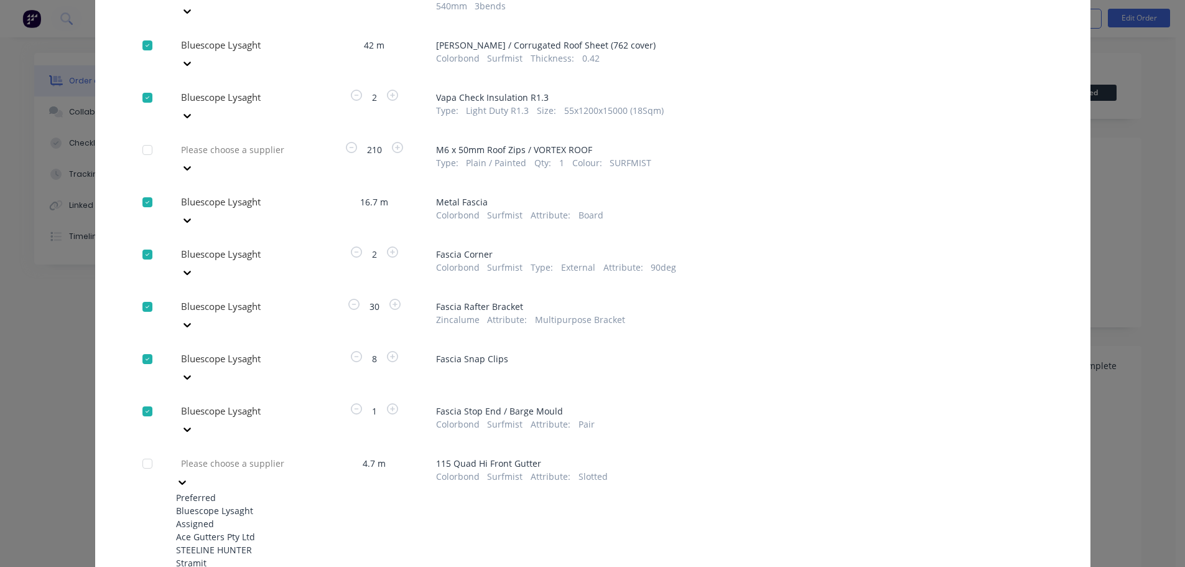
click at [246, 504] on div "Bluescope Lysaght" at bounding box center [244, 510] width 137 height 13
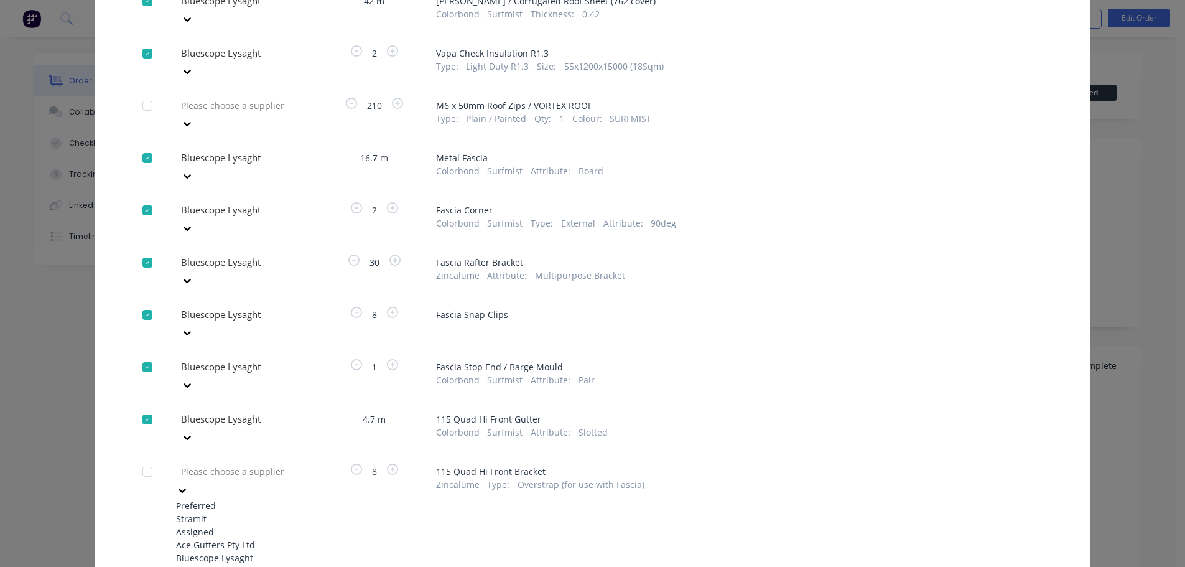
click at [229, 551] on div "Bluescope Lysaght" at bounding box center [244, 557] width 137 height 13
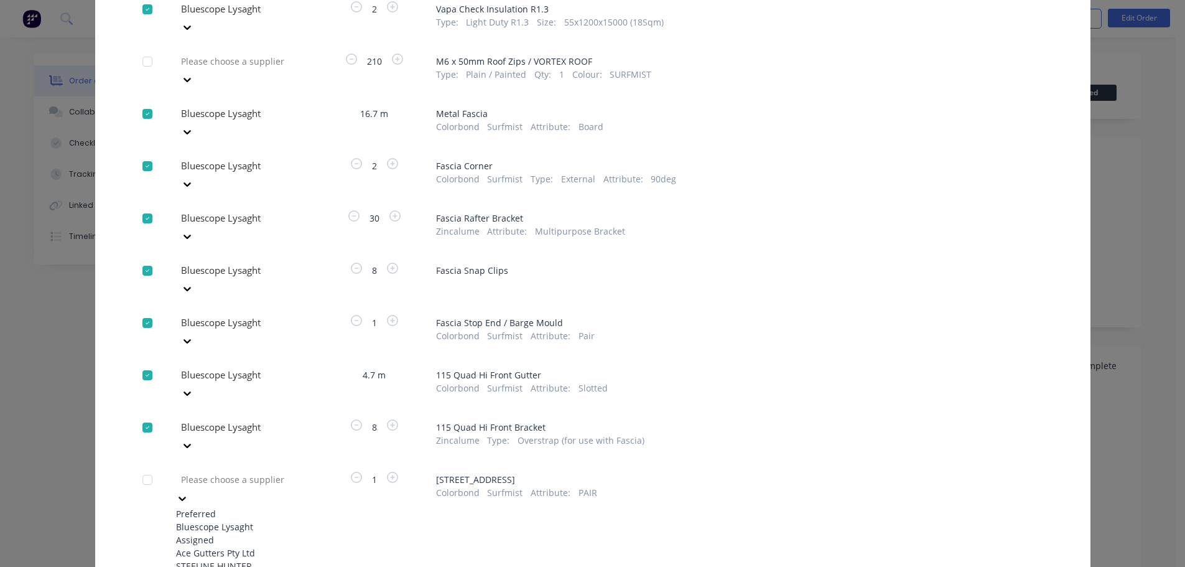
click at [252, 520] on div "Bluescope Lysaght" at bounding box center [244, 526] width 137 height 13
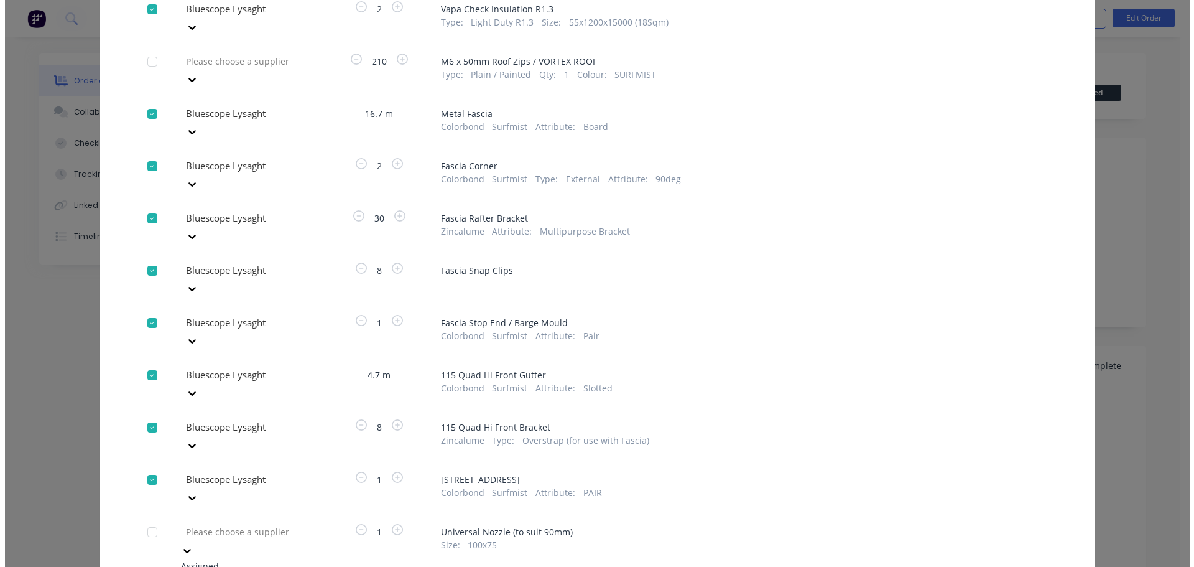
scroll to position [304, 0]
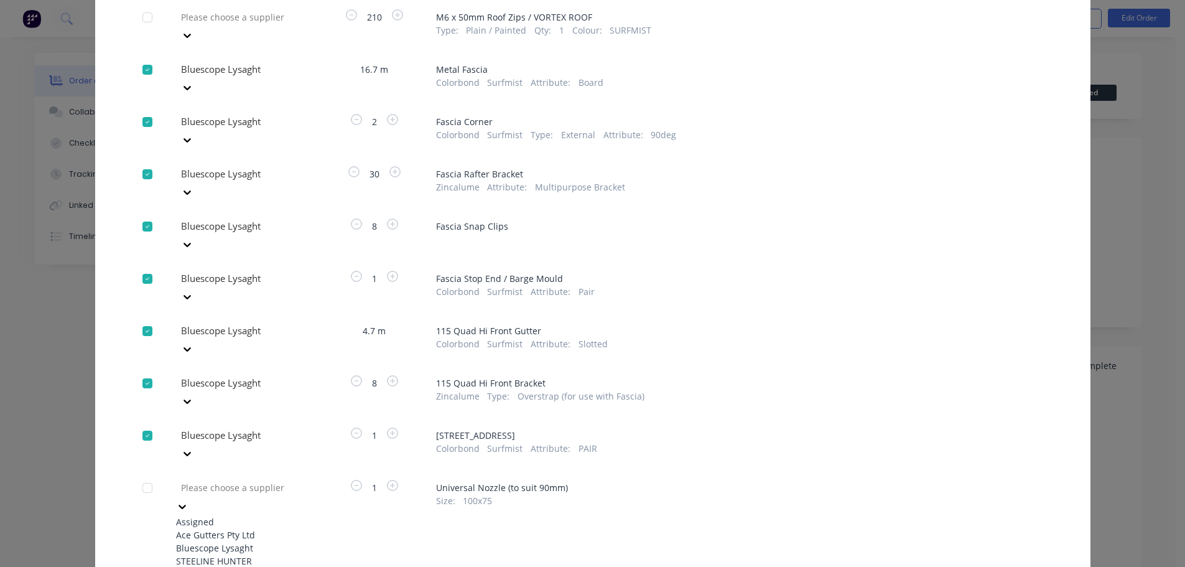
click at [229, 541] on div "Bluescope Lysaght" at bounding box center [244, 547] width 137 height 13
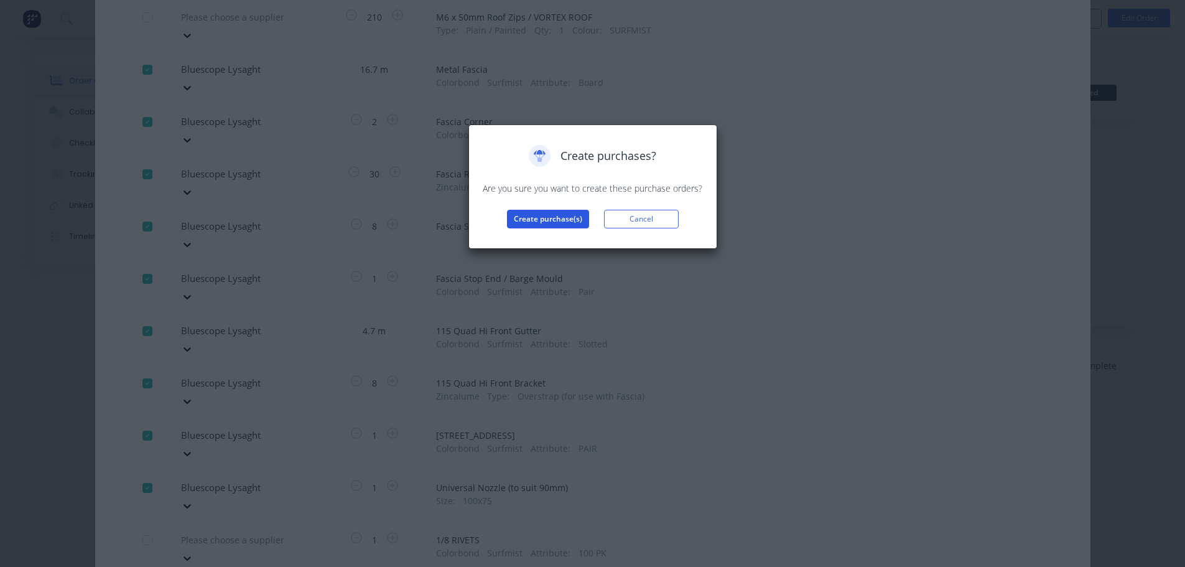
click at [527, 220] on button "Create purchase(s)" at bounding box center [548, 219] width 82 height 19
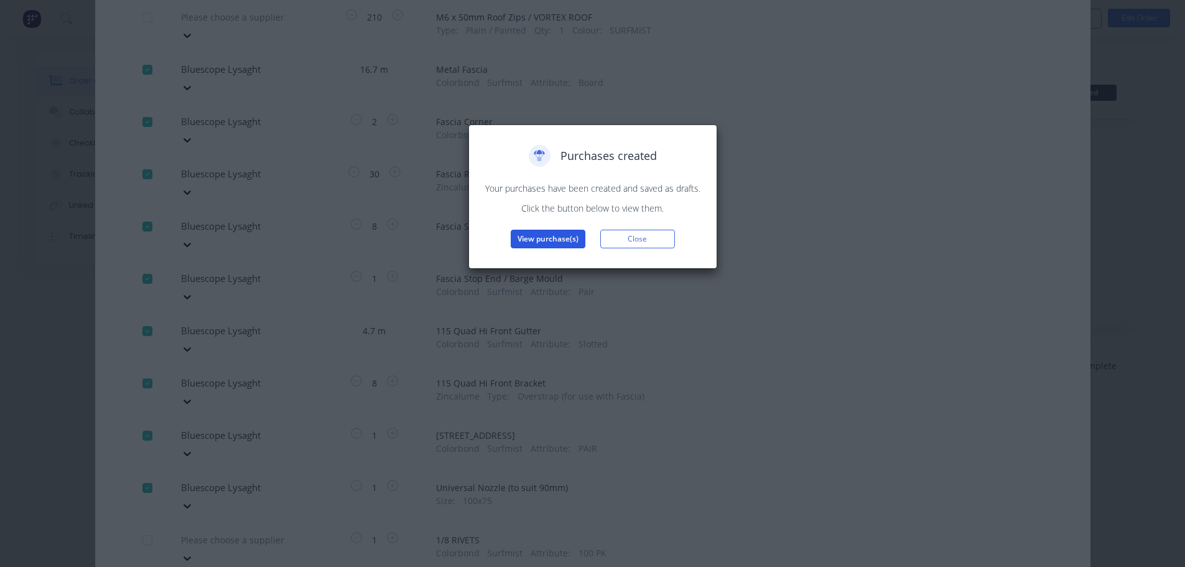
click at [527, 242] on button "View purchase(s)" at bounding box center [548, 238] width 75 height 19
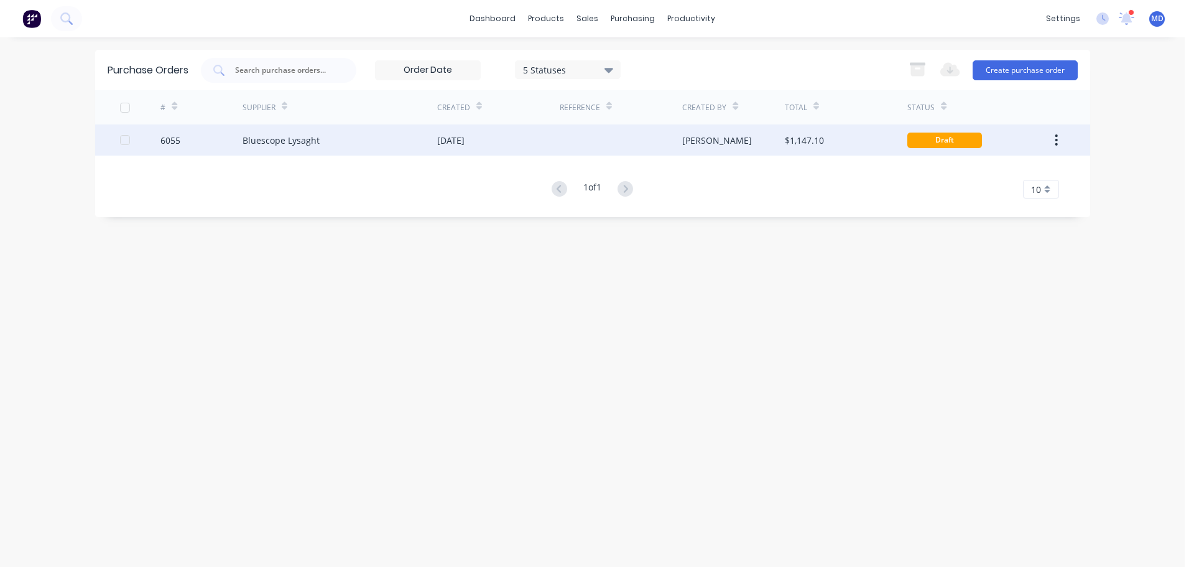
click at [154, 144] on div at bounding box center [140, 139] width 41 height 31
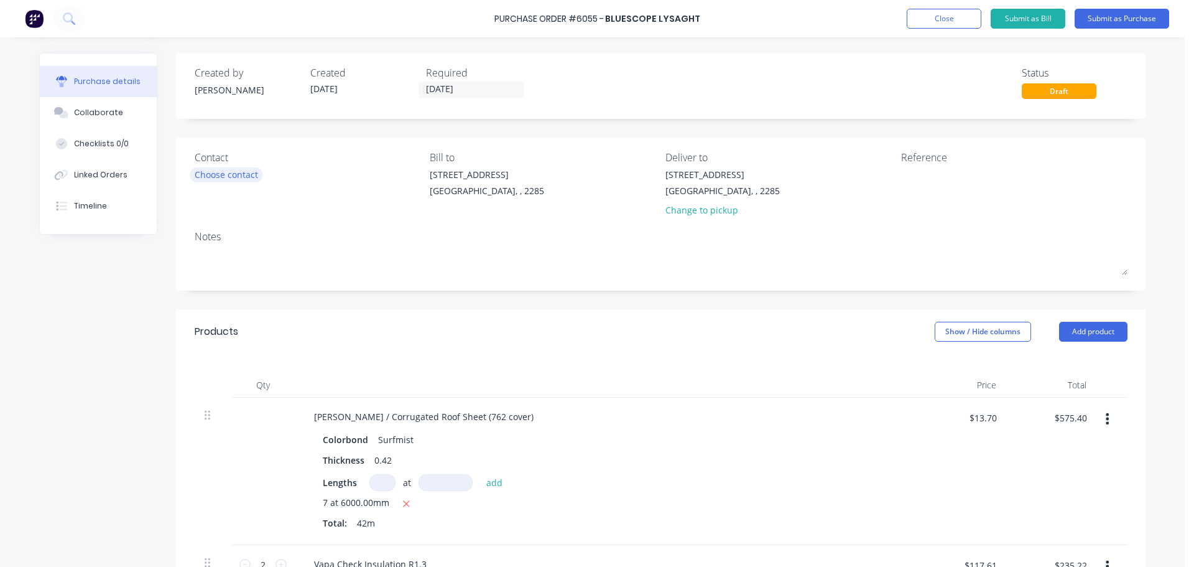
click at [218, 168] on div "Choose contact" at bounding box center [226, 174] width 63 height 13
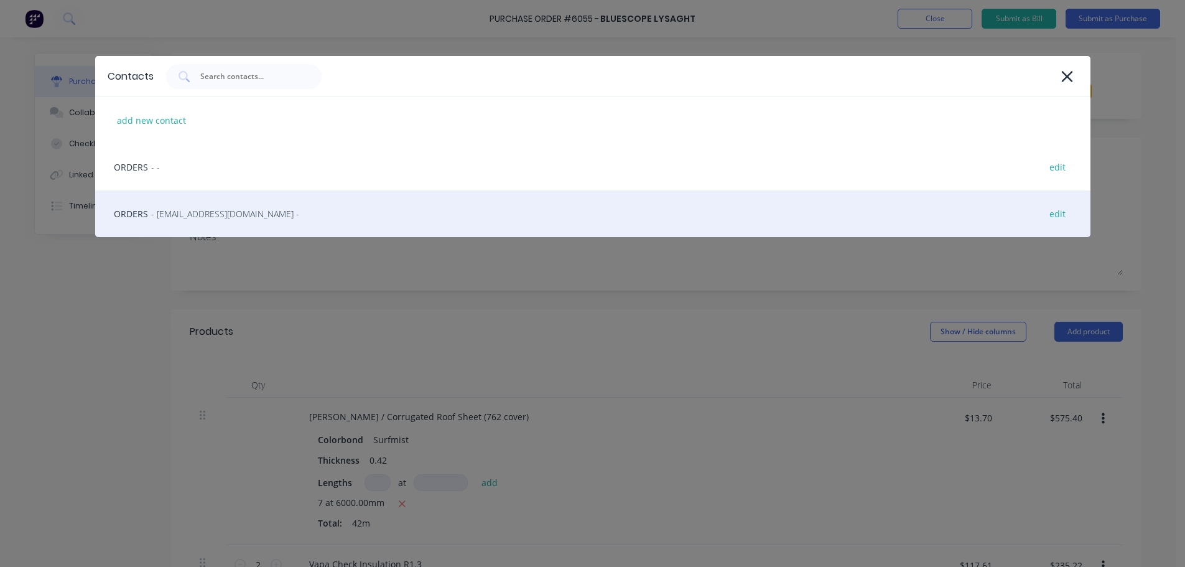
click at [198, 215] on span "- [EMAIL_ADDRESS][DOMAIN_NAME] -" at bounding box center [225, 213] width 148 height 13
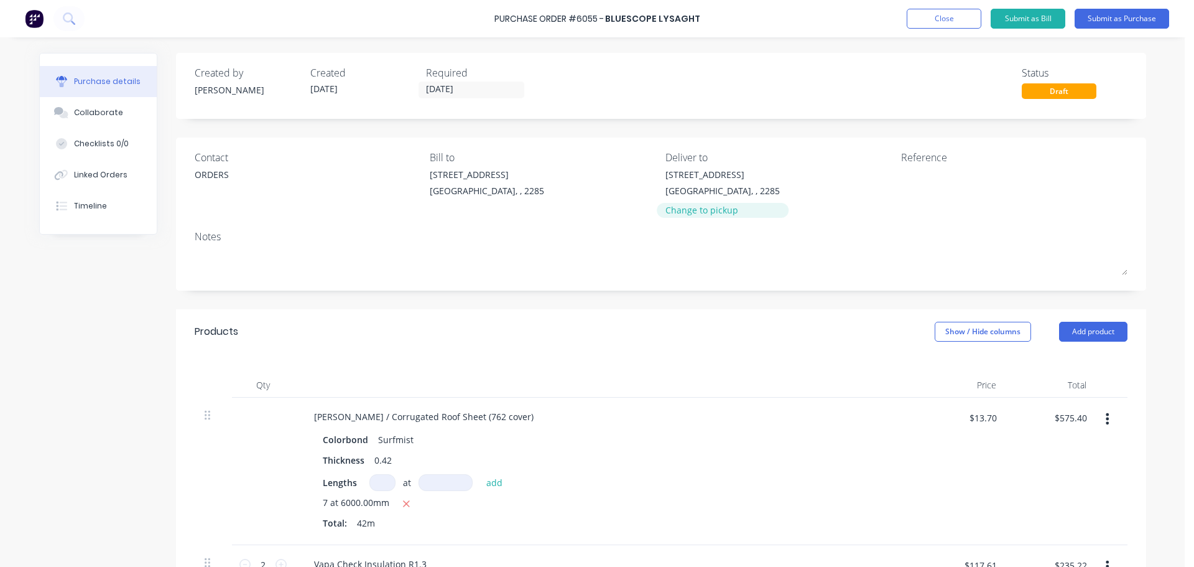
click at [696, 216] on div "Change to pickup" at bounding box center [722, 209] width 114 height 13
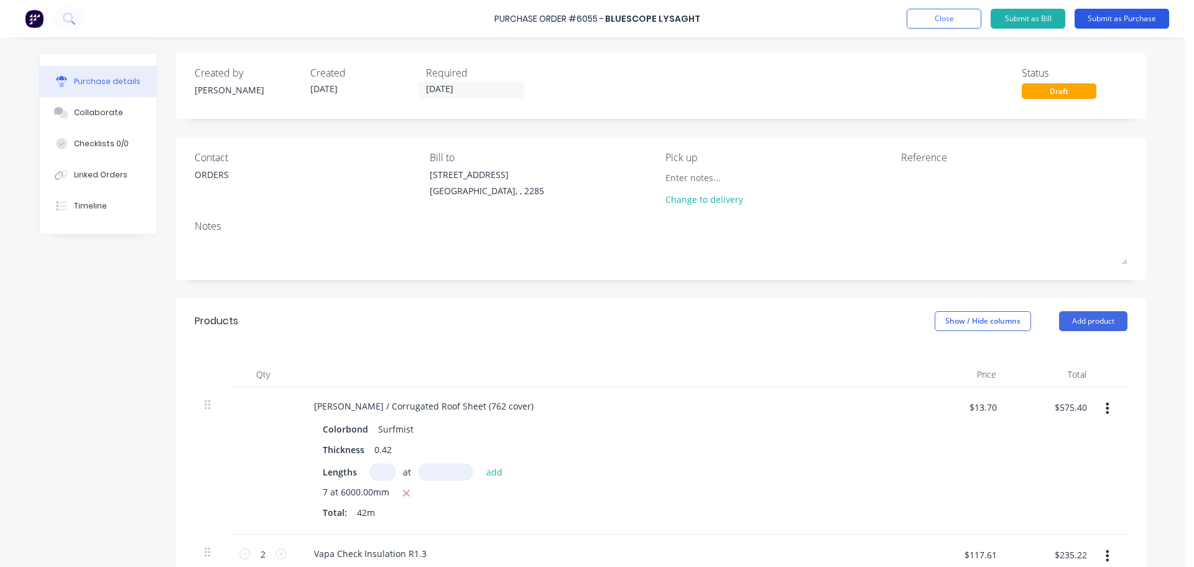
click at [1121, 12] on button "Submit as Purchase" at bounding box center [1122, 19] width 95 height 20
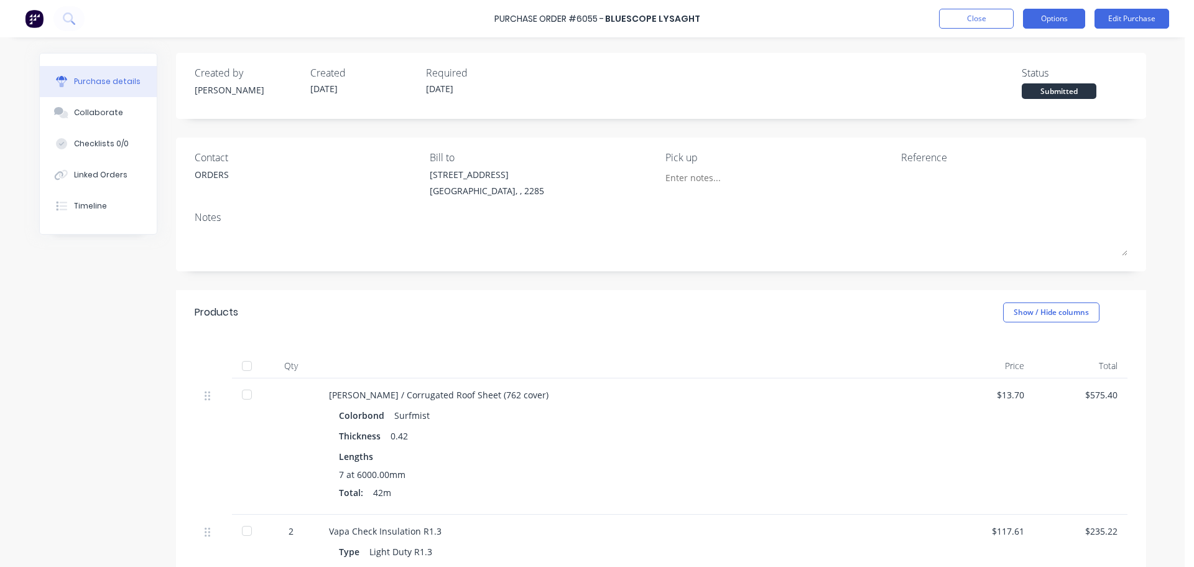
click at [1075, 16] on button "Options" at bounding box center [1054, 19] width 62 height 20
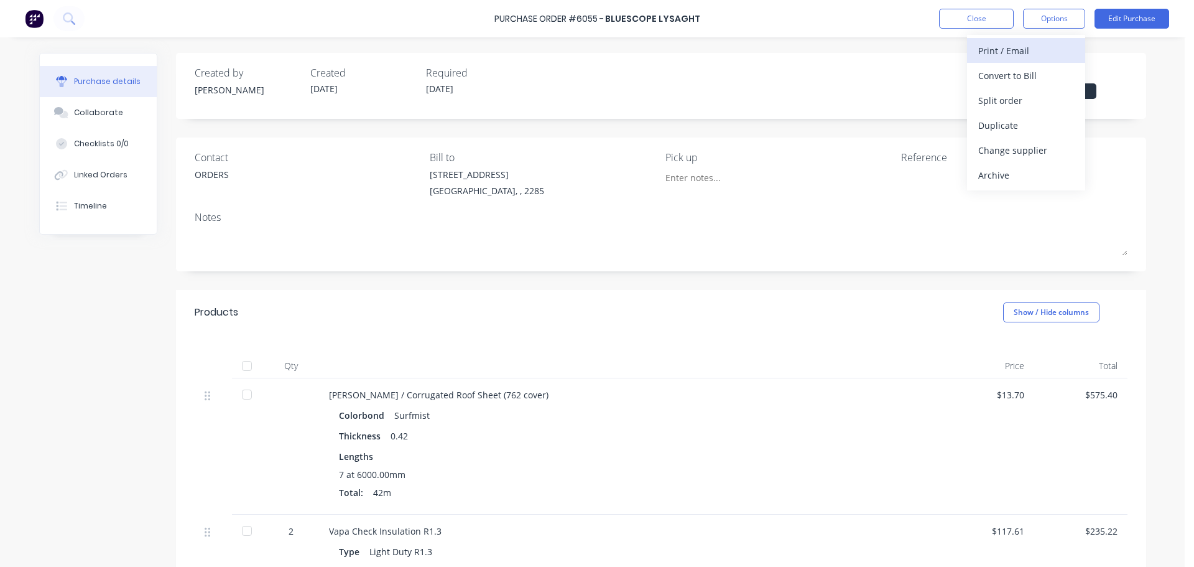
click at [1012, 47] on div "Print / Email" at bounding box center [1026, 51] width 96 height 18
click at [1041, 100] on div "Without pricing" at bounding box center [1026, 100] width 96 height 18
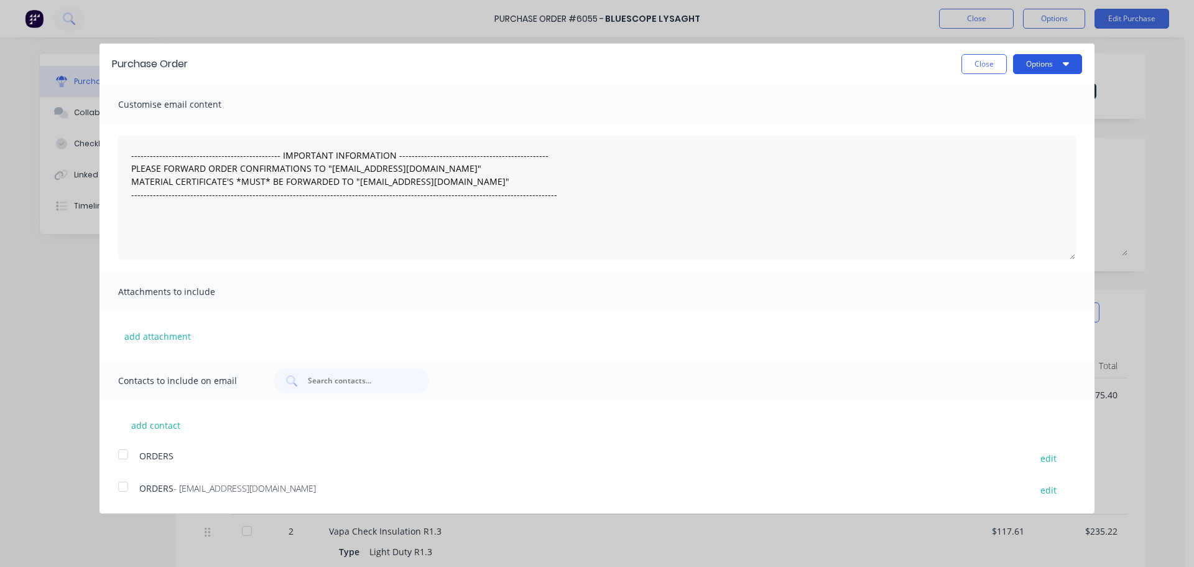
click at [1059, 67] on button "Options" at bounding box center [1047, 64] width 69 height 20
click at [1040, 103] on div "Print" at bounding box center [1023, 95] width 96 height 18
click at [980, 65] on button "Close" at bounding box center [983, 64] width 45 height 20
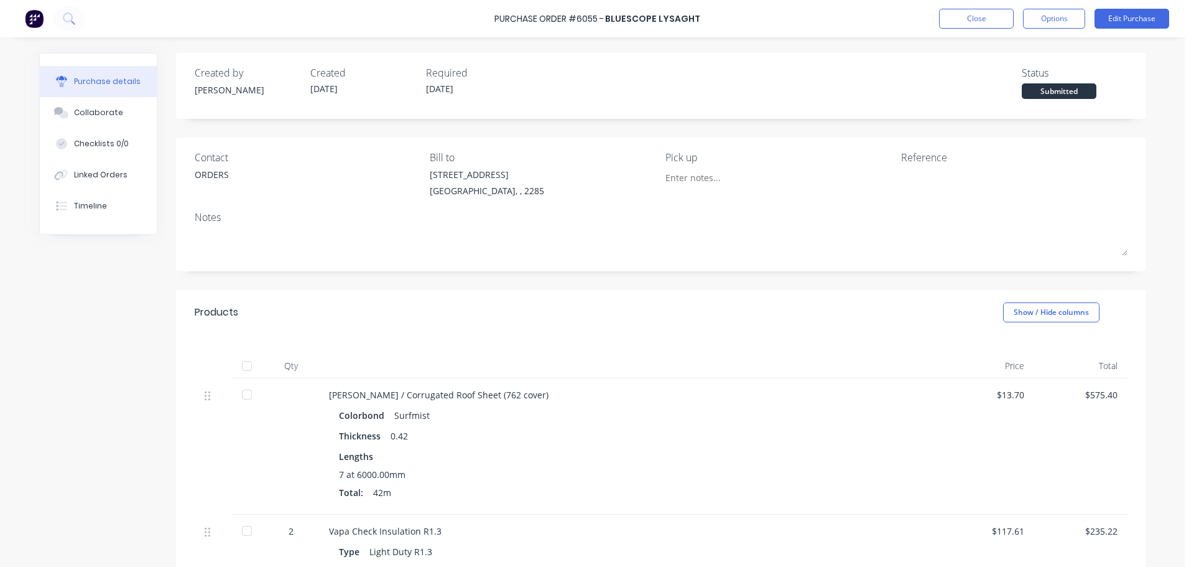
click at [971, 8] on div "Purchase Order #6055 - Bluescope Lysaght Close Options Edit Purchase" at bounding box center [597, 18] width 1194 height 37
click at [983, 13] on button "Close" at bounding box center [976, 19] width 75 height 20
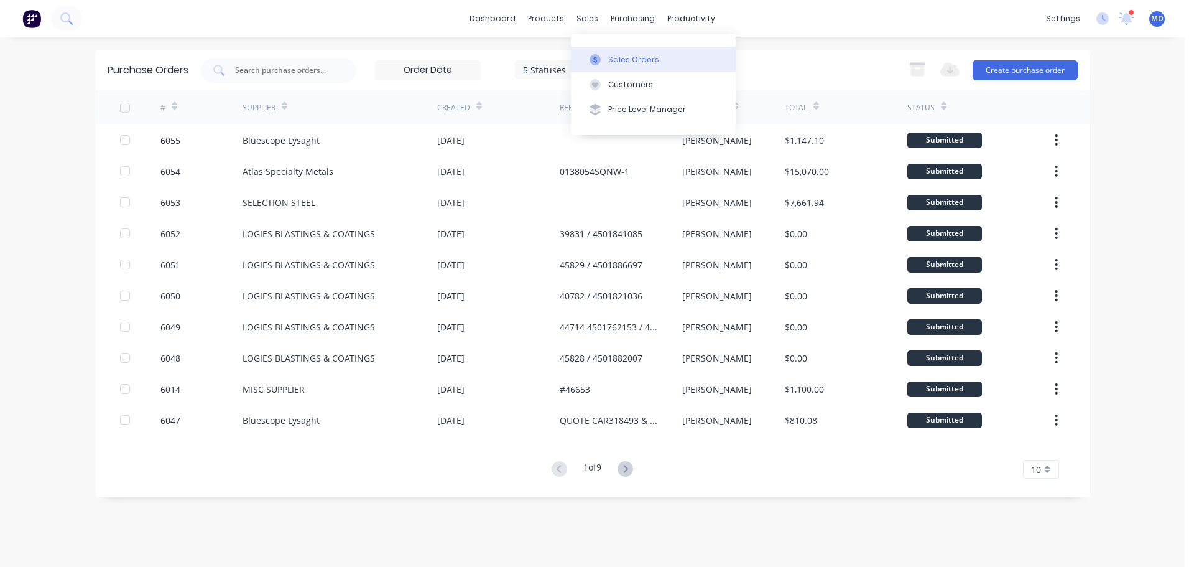
click at [603, 61] on div at bounding box center [595, 59] width 19 height 11
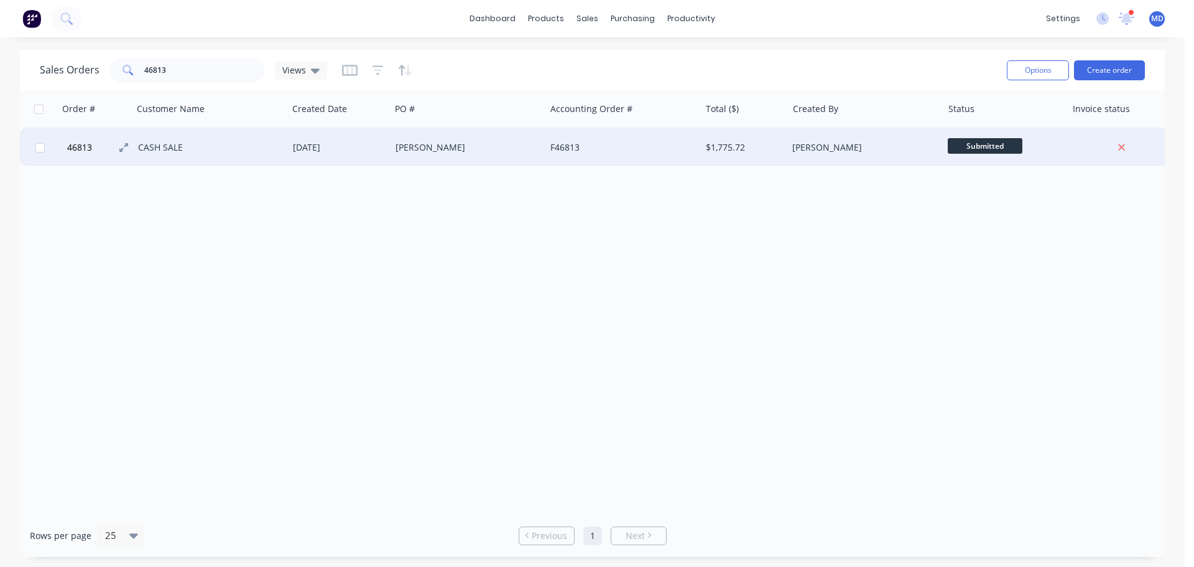
click at [85, 141] on span "46813" at bounding box center [79, 147] width 25 height 12
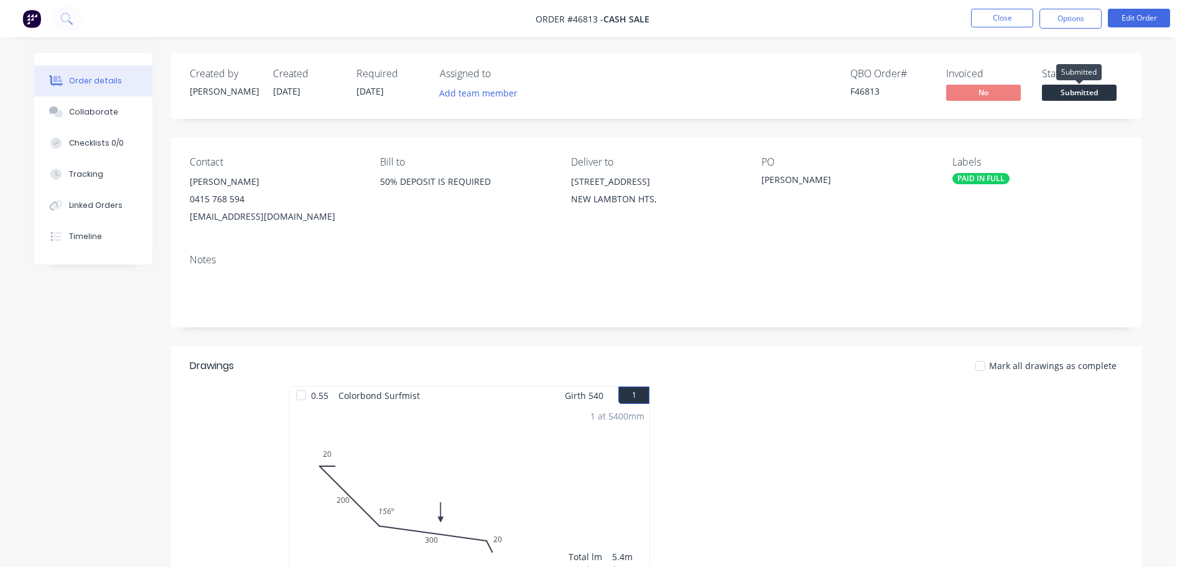
click at [1072, 98] on span "Submitted" at bounding box center [1079, 93] width 75 height 16
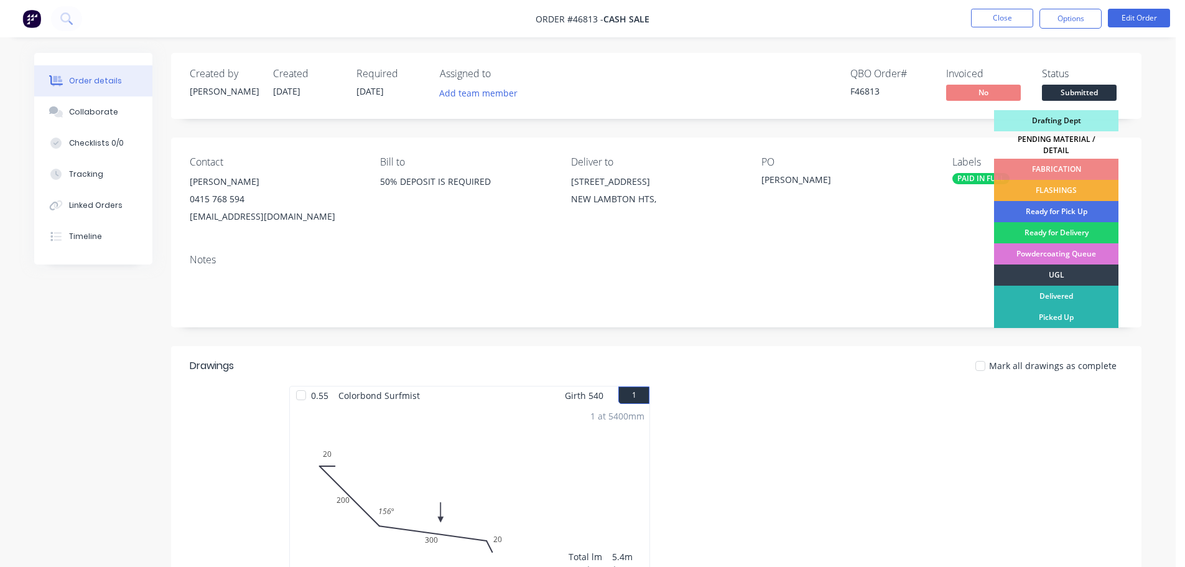
click at [1061, 142] on div "PENDING MATERIAL / DETAIL" at bounding box center [1056, 144] width 124 height 27
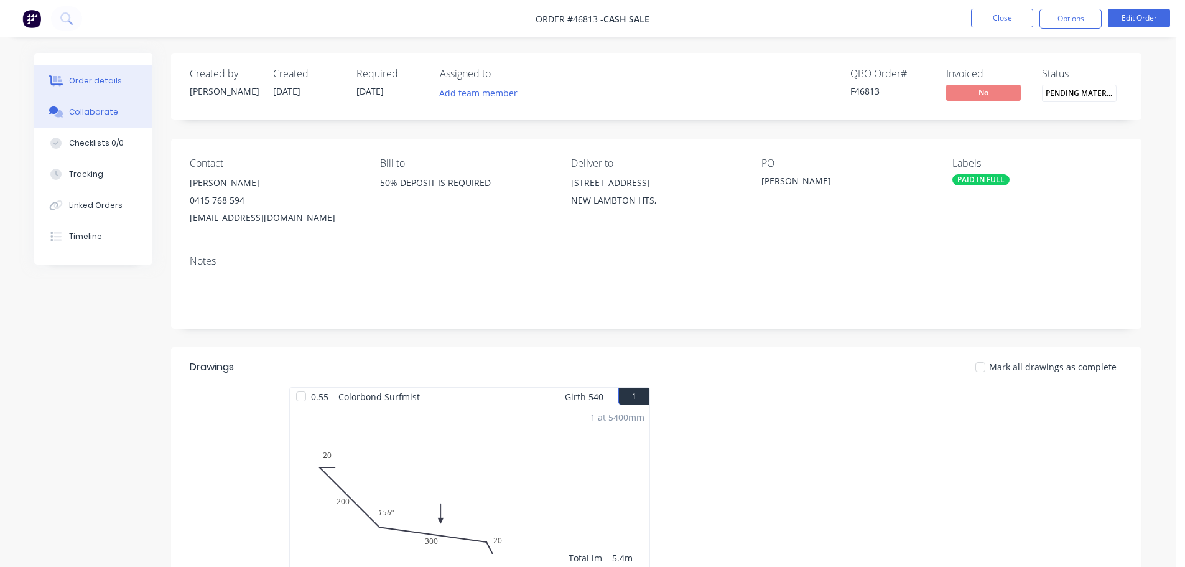
click at [104, 109] on div "Collaborate" at bounding box center [93, 111] width 49 height 11
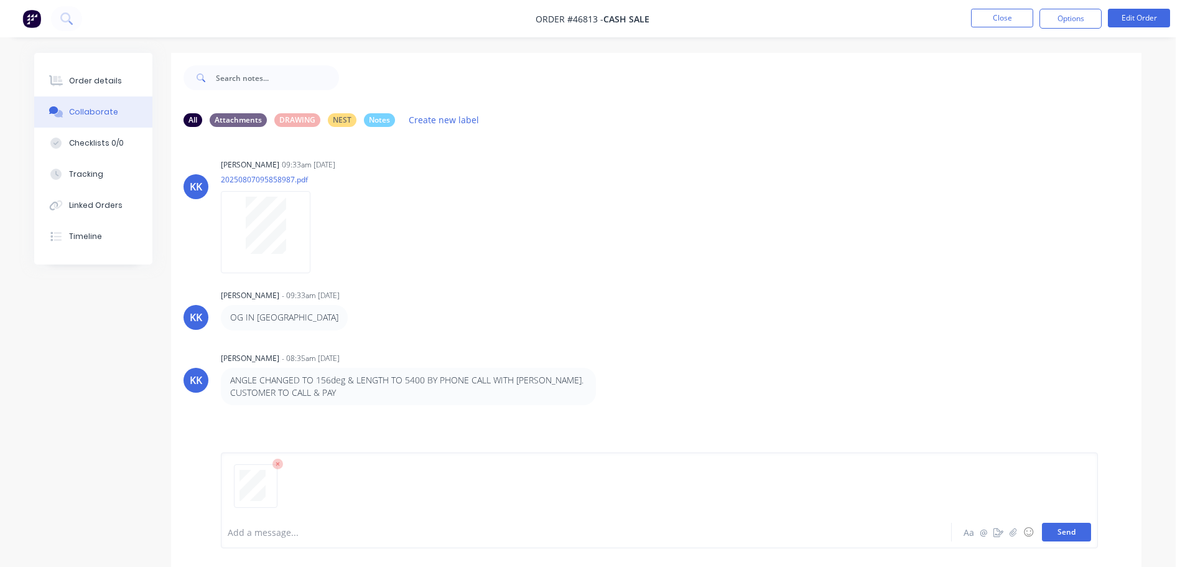
click at [1069, 532] on button "Send" at bounding box center [1066, 531] width 49 height 19
click at [84, 87] on button "Order details" at bounding box center [93, 80] width 118 height 31
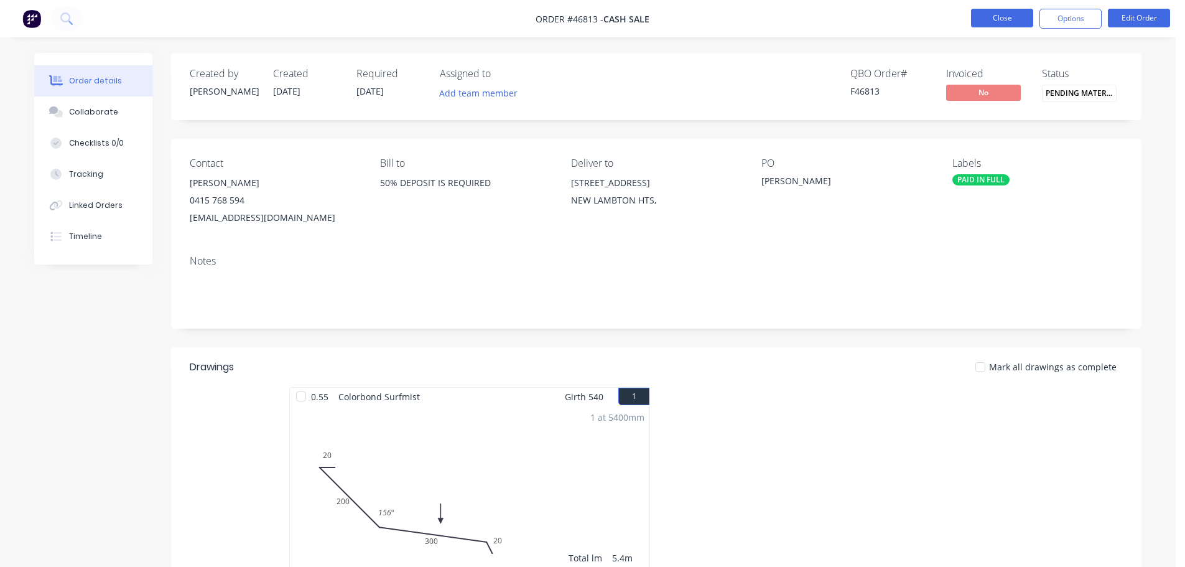
click at [987, 19] on button "Close" at bounding box center [1002, 18] width 62 height 19
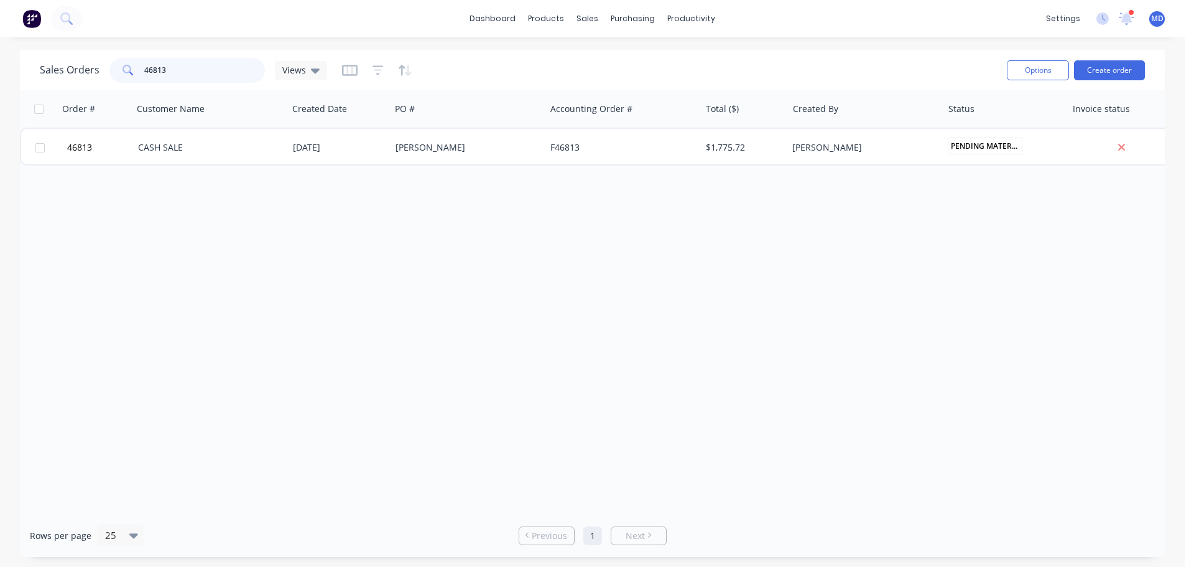
drag, startPoint x: 106, startPoint y: 67, endPoint x: 77, endPoint y: 62, distance: 29.7
click at [77, 62] on div "Sales Orders 46813 Views" at bounding box center [183, 70] width 287 height 25
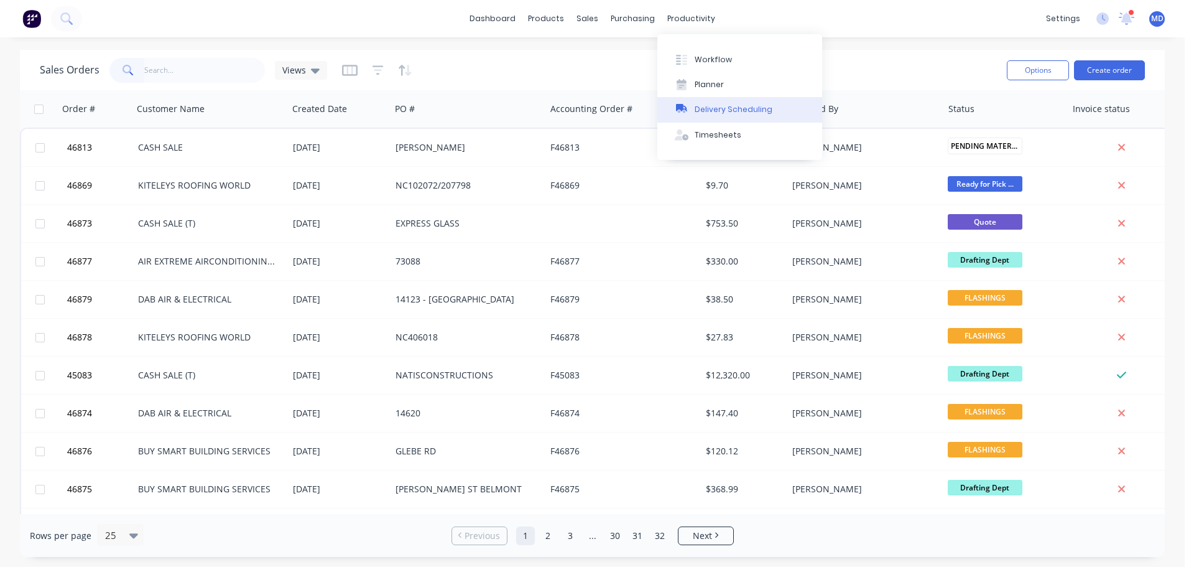
click at [720, 114] on div "Delivery Scheduling" at bounding box center [734, 109] width 78 height 11
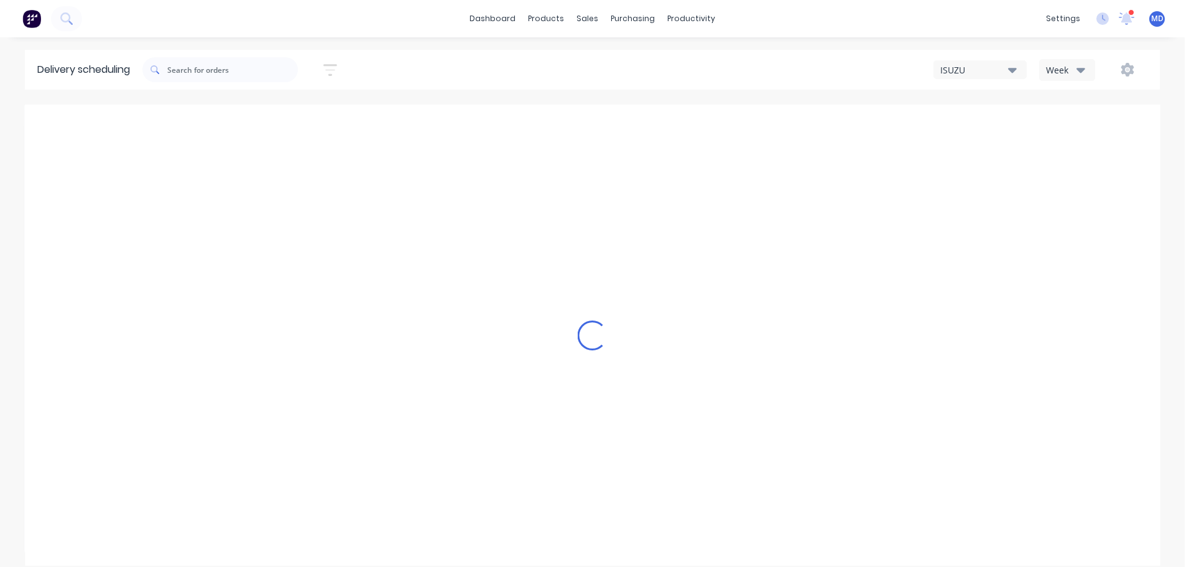
type input "[DATE] - [DATE]"
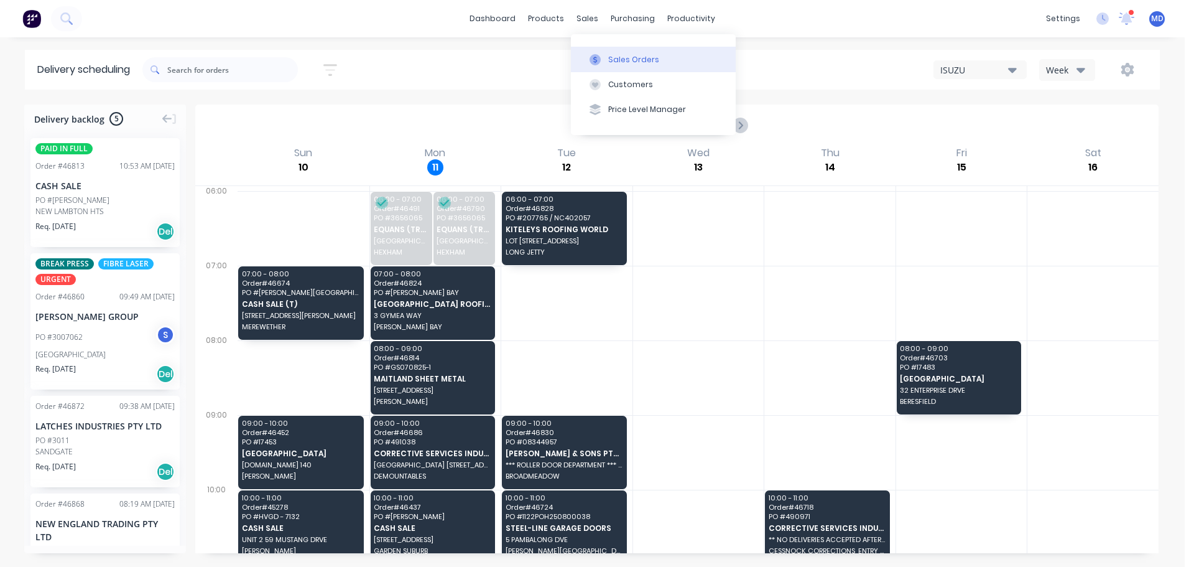
click at [601, 53] on button "Sales Orders" at bounding box center [653, 59] width 165 height 25
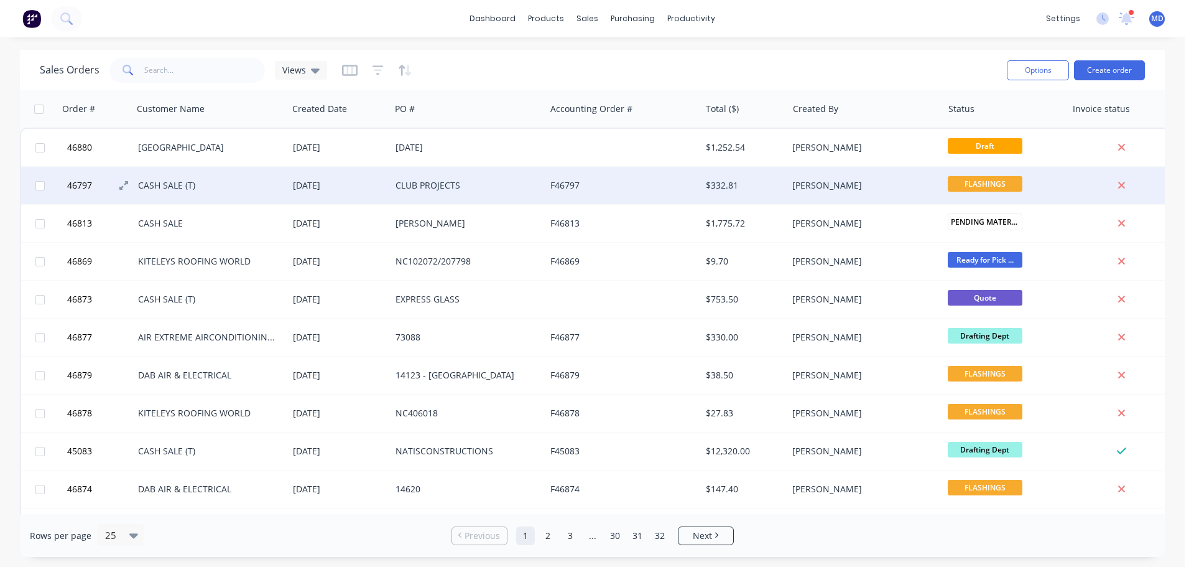
click at [81, 186] on span "46797" at bounding box center [79, 185] width 25 height 12
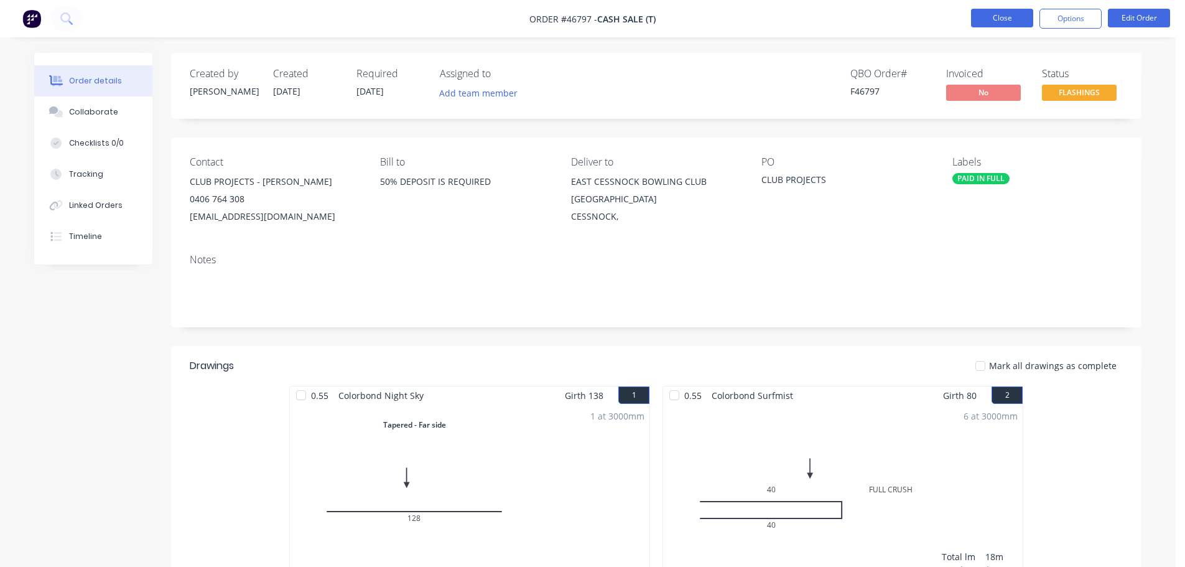
click at [991, 16] on button "Close" at bounding box center [1002, 18] width 62 height 19
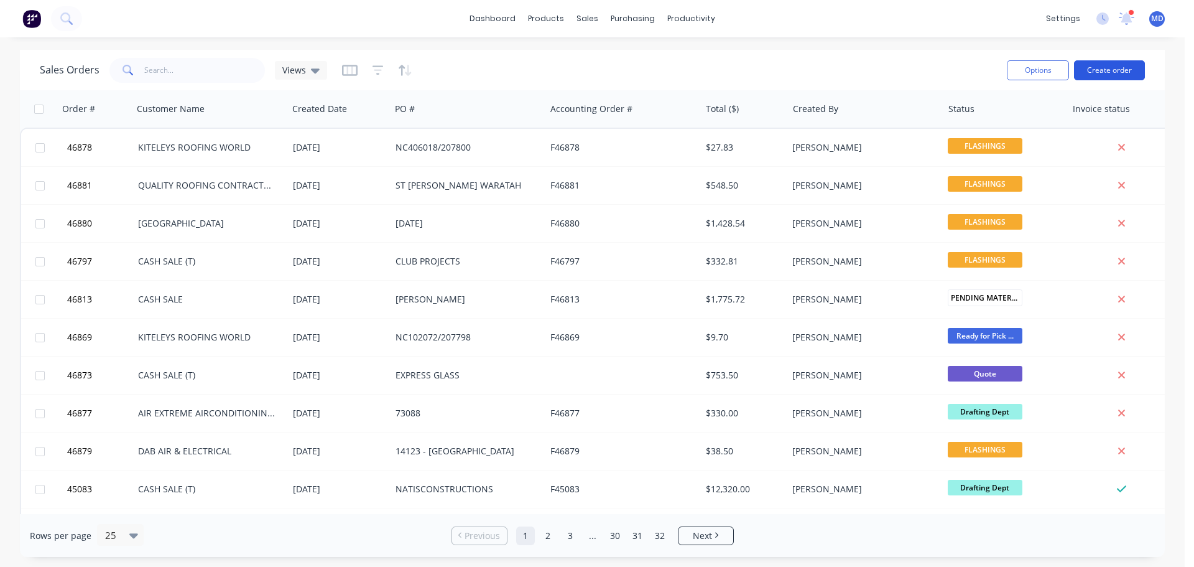
click at [1106, 68] on button "Create order" at bounding box center [1109, 70] width 71 height 20
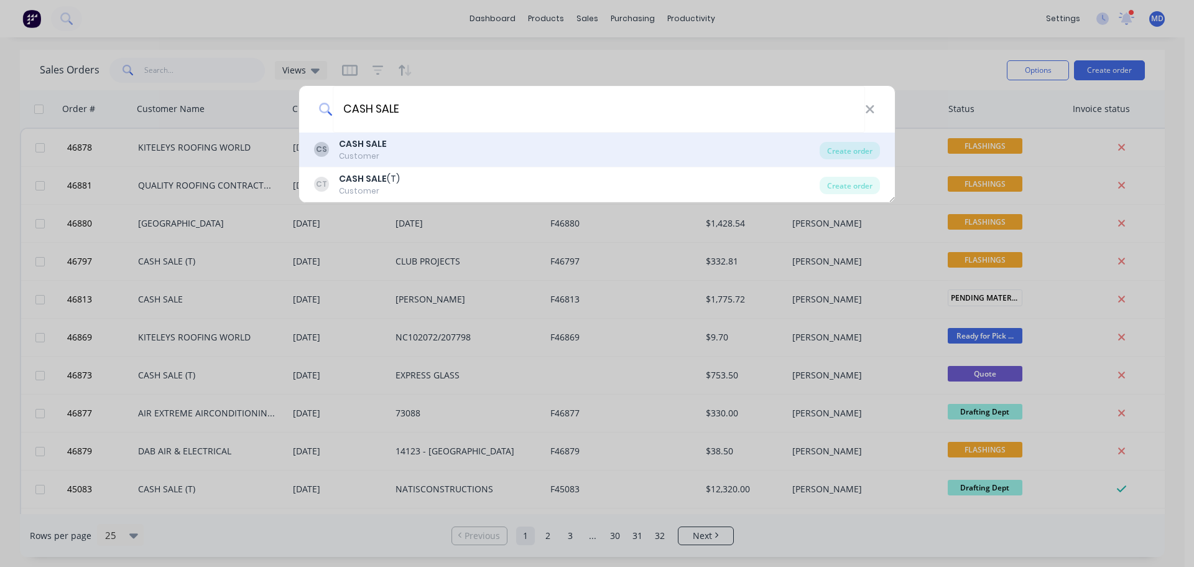
type input "CASH SALE"
click at [365, 144] on b "CASH SALE" at bounding box center [363, 143] width 48 height 12
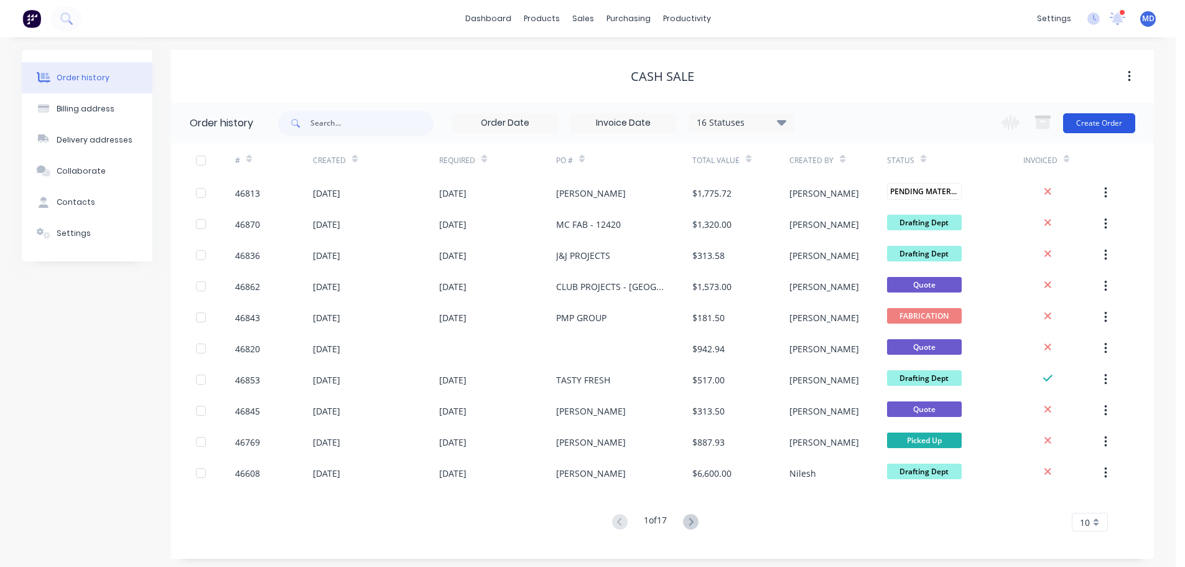
click at [1095, 124] on button "Create Order" at bounding box center [1099, 123] width 72 height 20
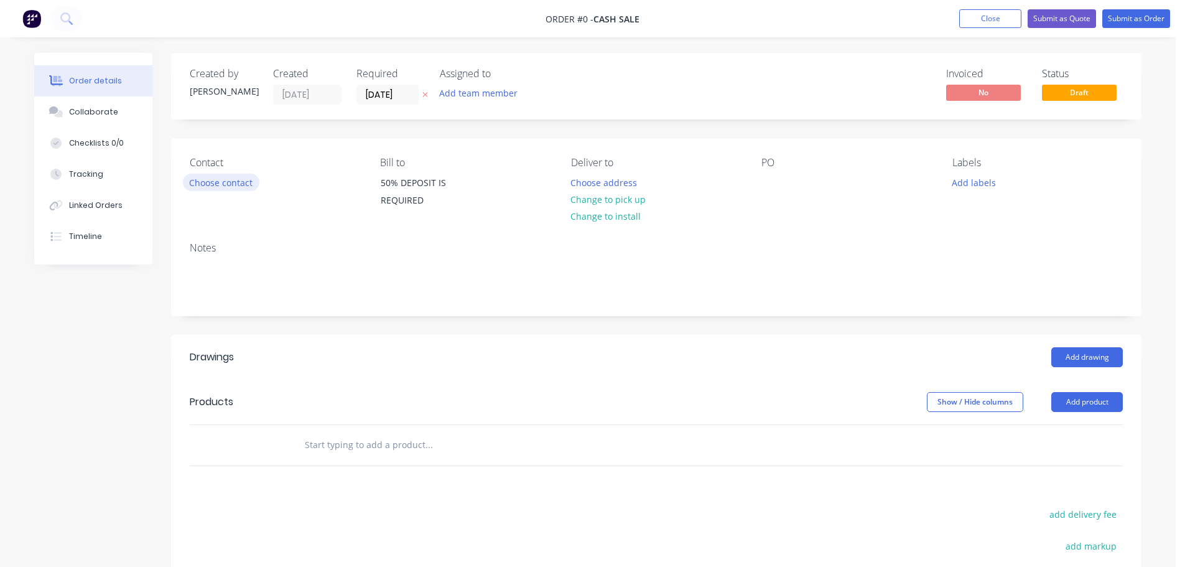
click at [213, 175] on button "Choose contact" at bounding box center [221, 182] width 76 height 17
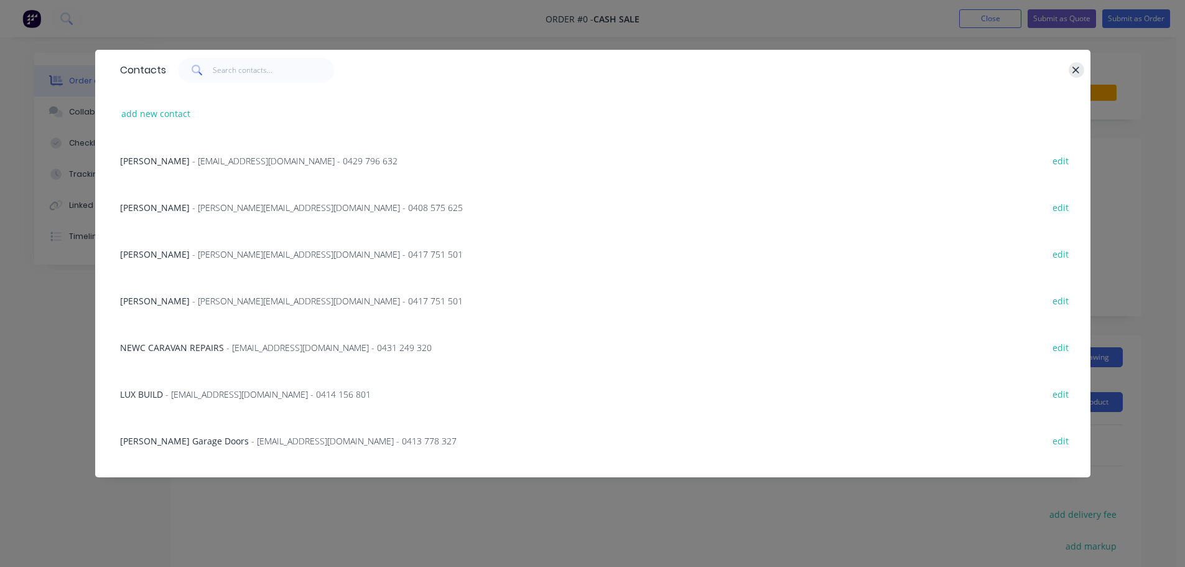
click at [1078, 70] on icon "button" at bounding box center [1076, 70] width 8 height 11
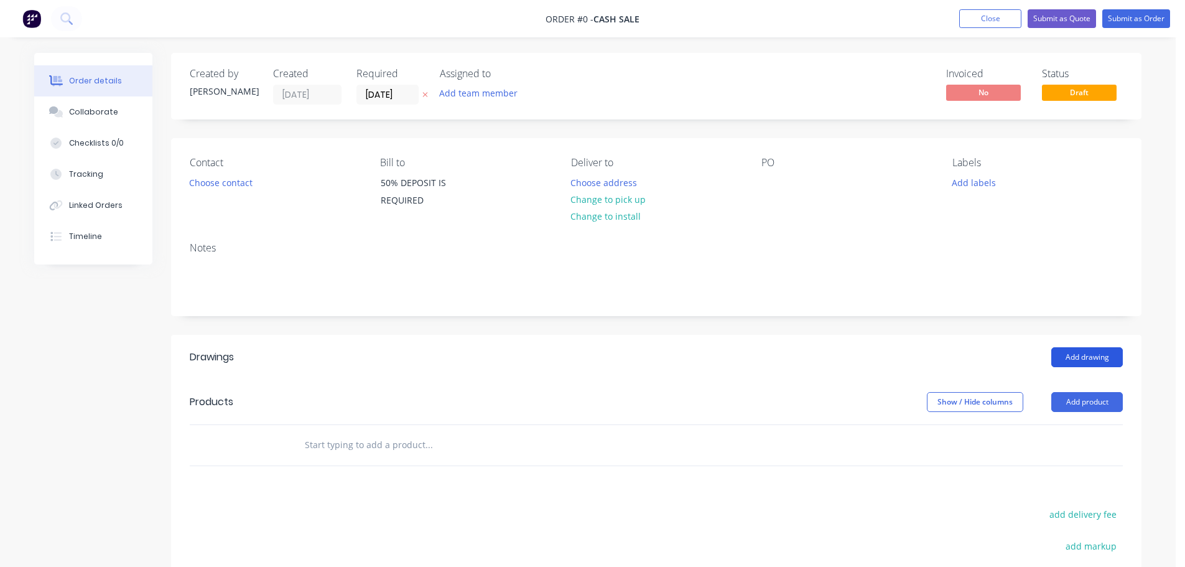
click at [1083, 353] on button "Add drawing" at bounding box center [1087, 357] width 72 height 20
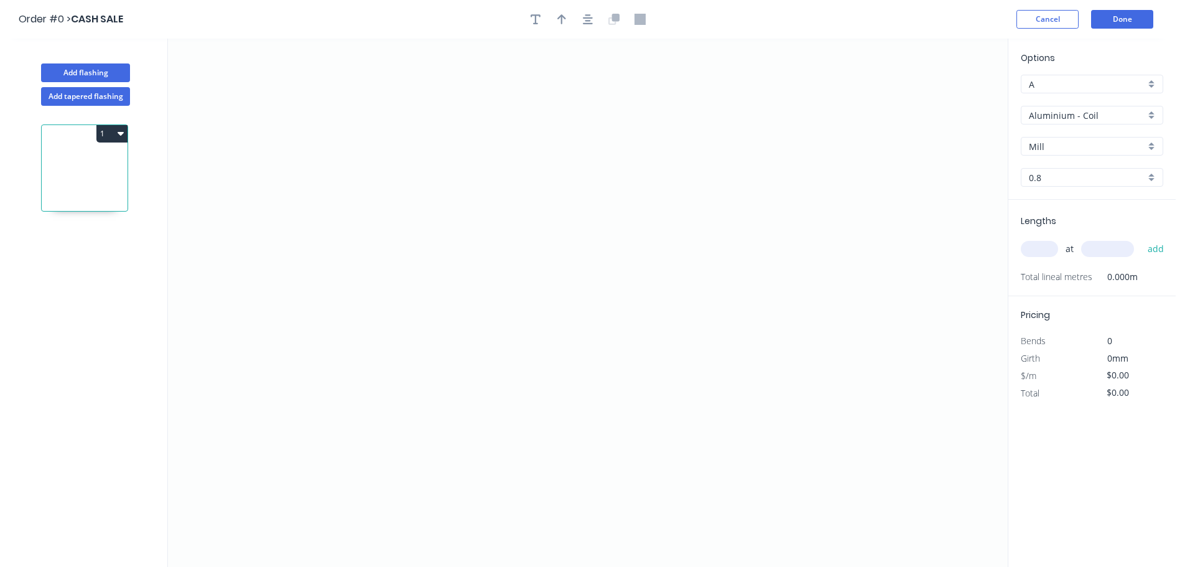
click at [1073, 122] on div "Aluminium - Coil" at bounding box center [1092, 115] width 142 height 19
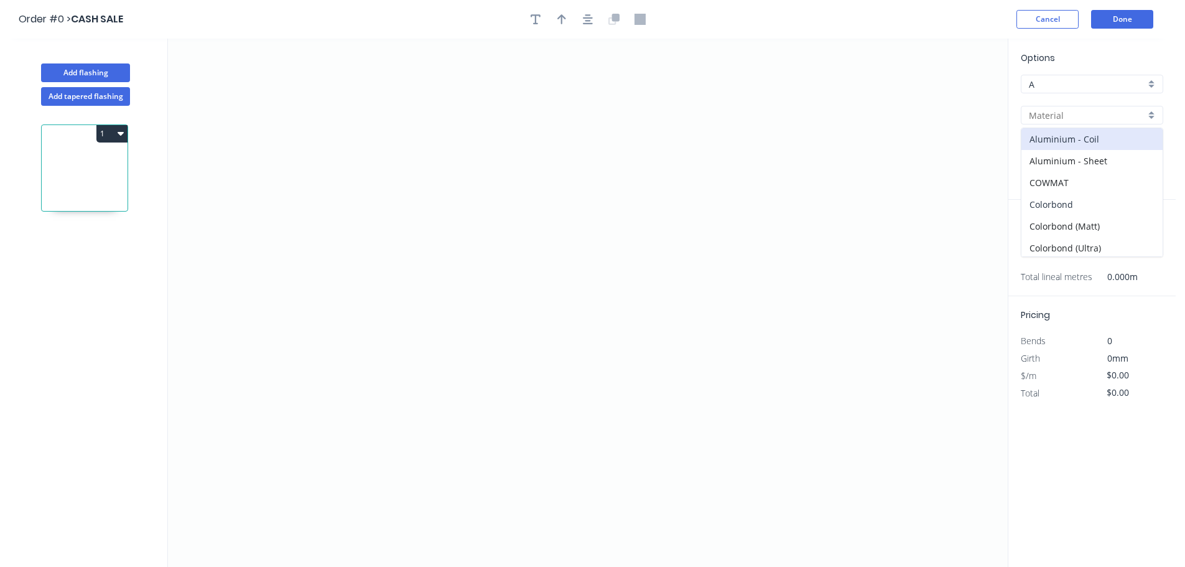
click at [1057, 203] on div "Colorbond" at bounding box center [1091, 204] width 141 height 22
type input "Colorbond"
type input "Basalt"
type input "0.55"
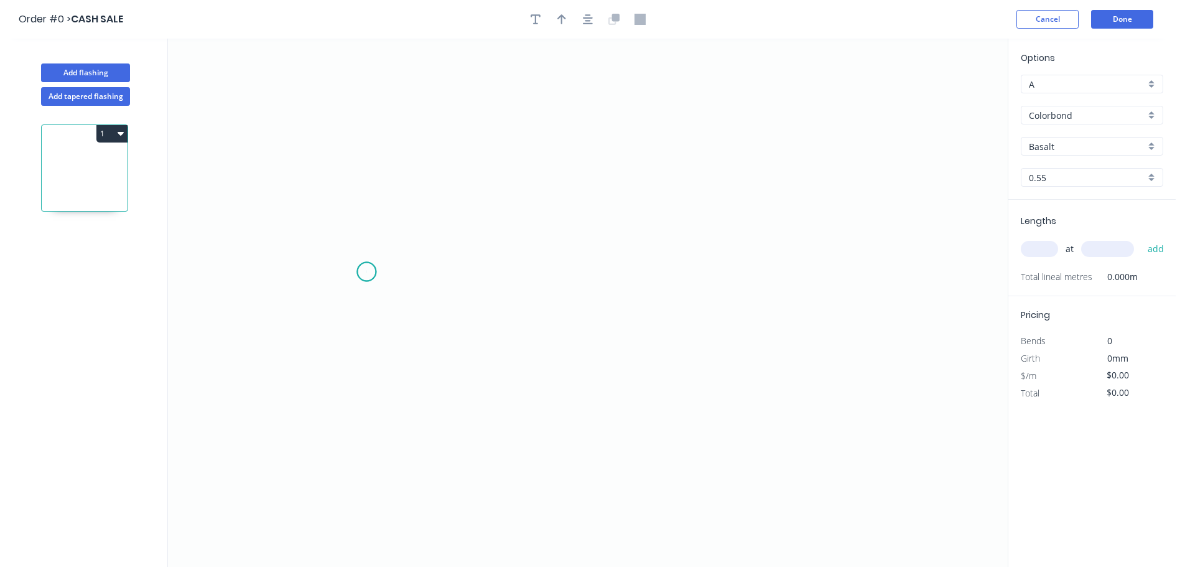
click at [366, 272] on icon "0" at bounding box center [588, 303] width 840 height 528
click at [688, 280] on icon "0" at bounding box center [588, 303] width 840 height 528
click at [531, 284] on rect at bounding box center [527, 284] width 25 height 17
click at [1029, 248] on input "text" at bounding box center [1039, 249] width 37 height 16
type input "$21.42"
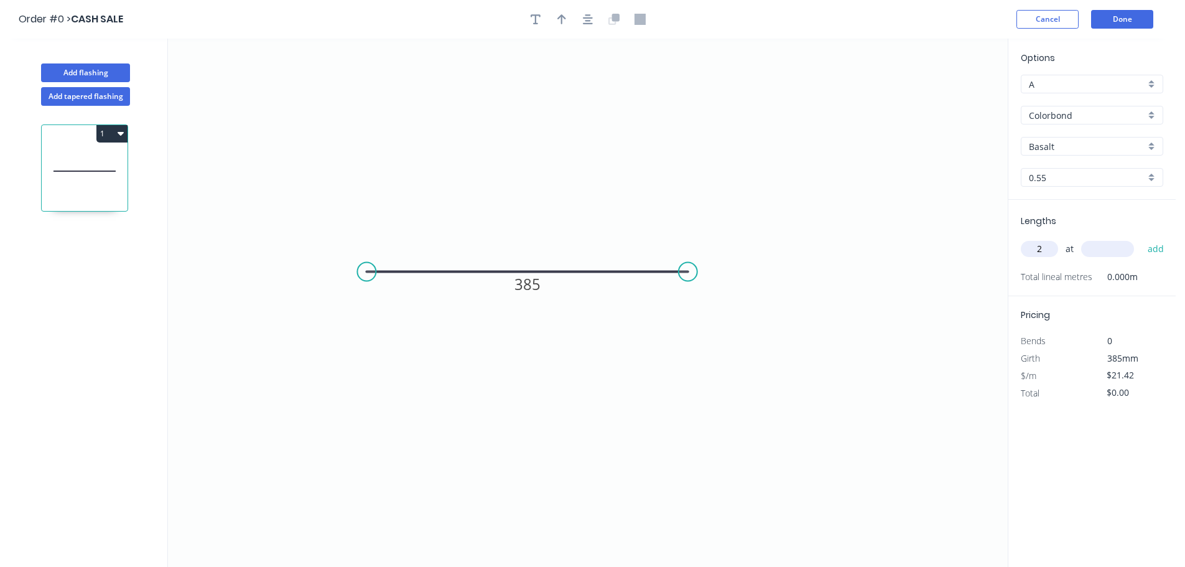
type input "2"
type input "665"
click at [1141, 238] on button "add" at bounding box center [1155, 248] width 29 height 21
type input "$42.84"
click at [808, 323] on icon "0 385" at bounding box center [588, 303] width 840 height 528
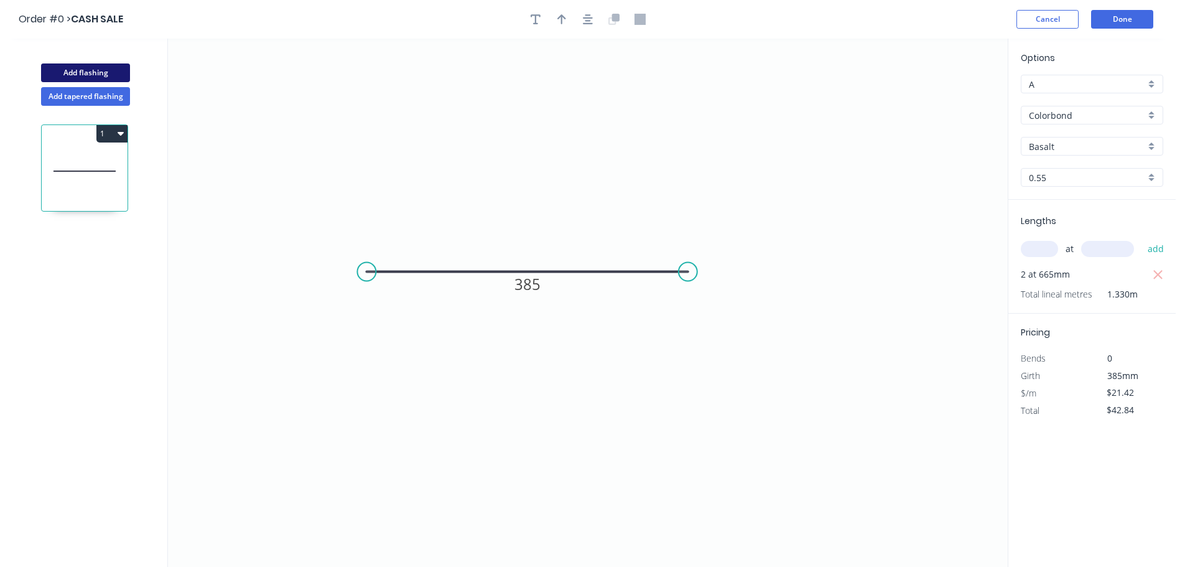
click at [81, 75] on button "Add flashing" at bounding box center [85, 72] width 89 height 19
type input "$0.00"
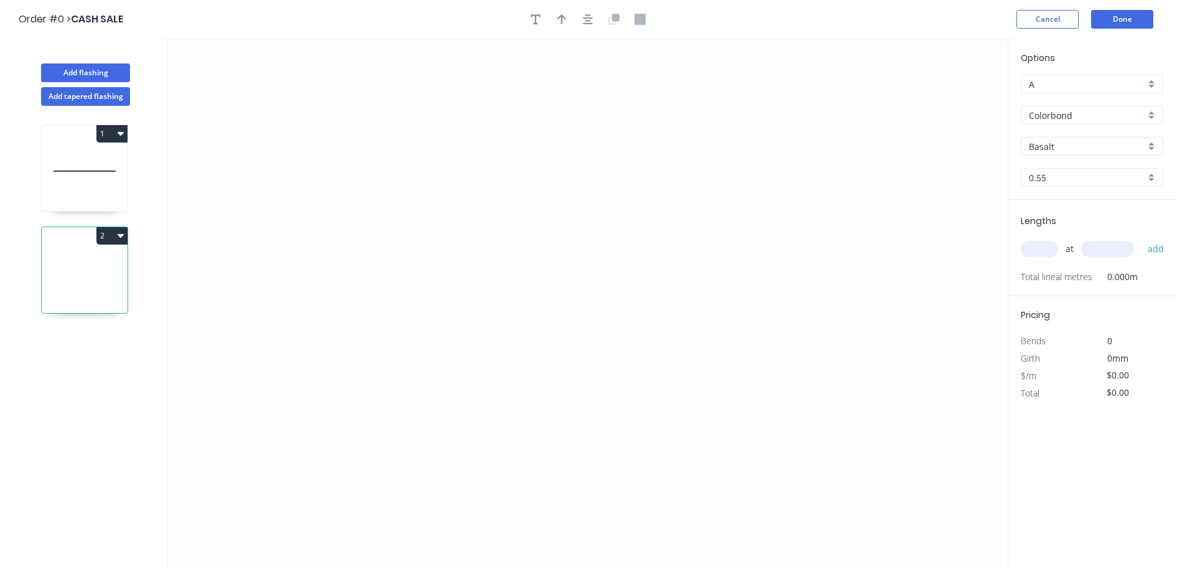
click at [1067, 115] on input "Colorbond" at bounding box center [1087, 115] width 116 height 13
click at [1060, 151] on div "Gal - Coil" at bounding box center [1091, 145] width 141 height 22
type input "Gal - Coil"
type input "Galvanised"
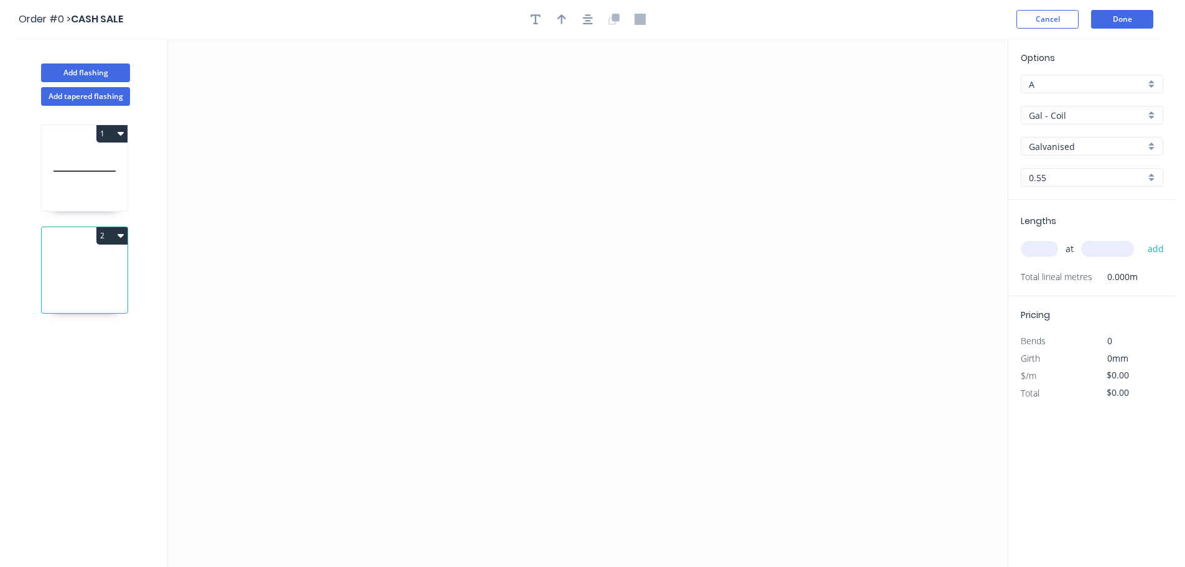
click at [1049, 180] on input "0.55" at bounding box center [1087, 177] width 116 height 13
click at [1046, 216] on div "0.9" at bounding box center [1091, 223] width 141 height 22
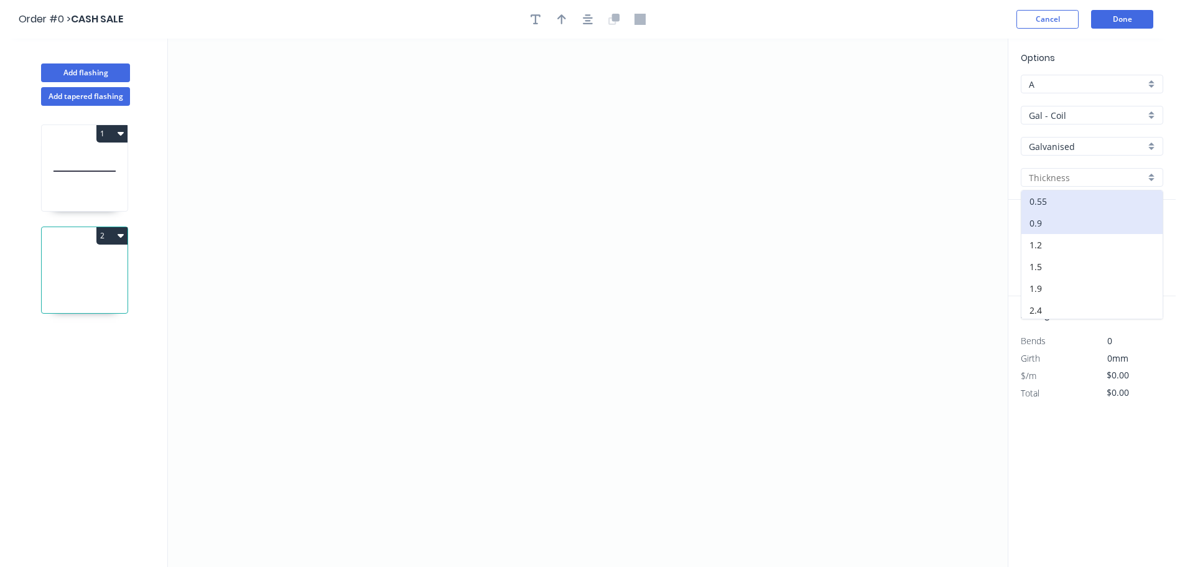
type input "0.9"
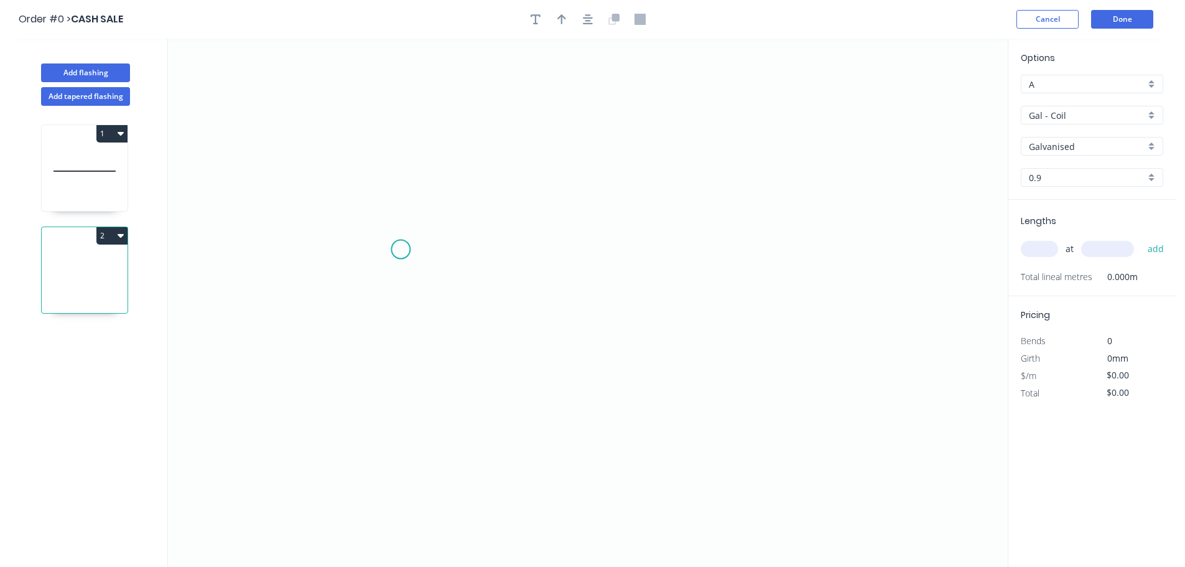
click at [400, 249] on icon "0" at bounding box center [588, 303] width 840 height 528
click at [736, 244] on icon "0" at bounding box center [588, 303] width 840 height 528
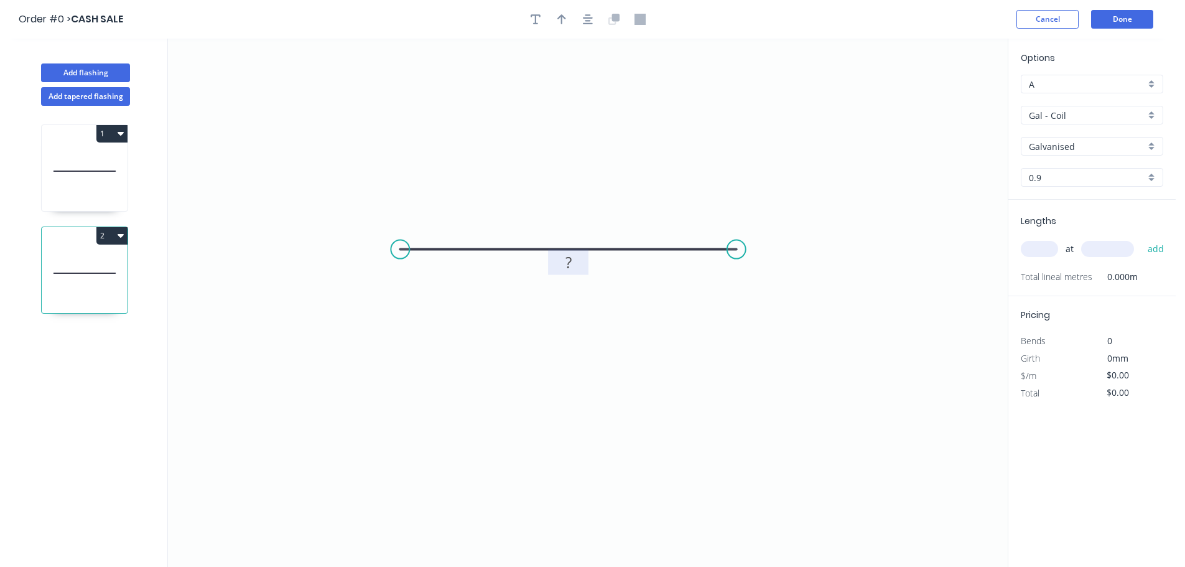
click at [570, 262] on tspan "?" at bounding box center [568, 262] width 6 height 21
click at [1045, 254] on input "text" at bounding box center [1039, 249] width 37 height 16
type input "$29.02"
type input "2"
type input "665"
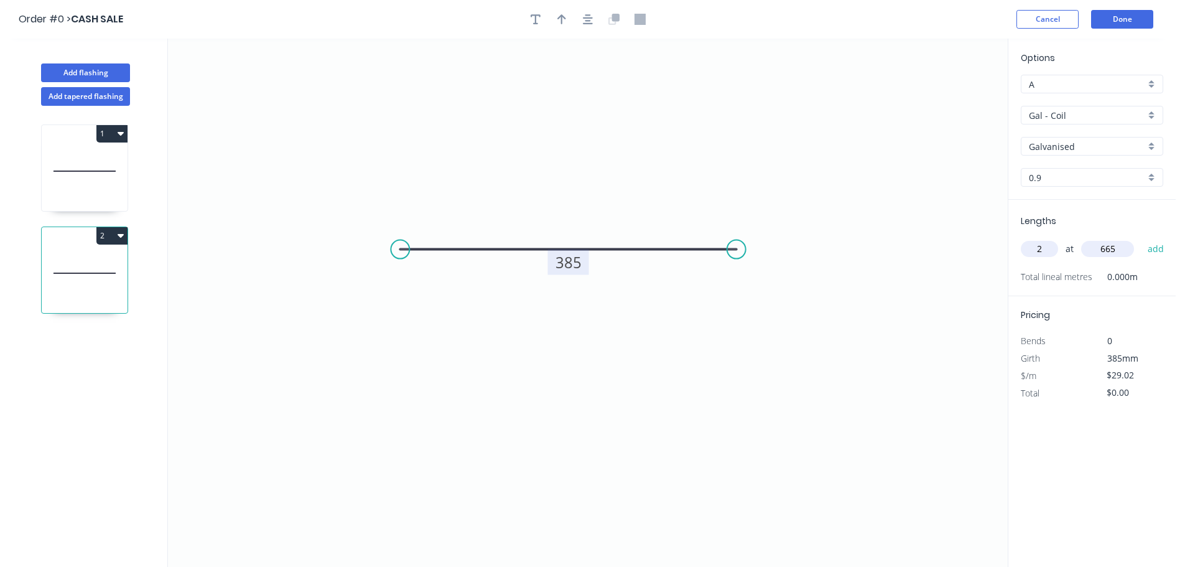
click at [1141, 238] on button "add" at bounding box center [1155, 248] width 29 height 21
type input "$58.04"
click at [73, 175] on icon at bounding box center [85, 171] width 86 height 80
type input "Colorbond"
type input "Basalt"
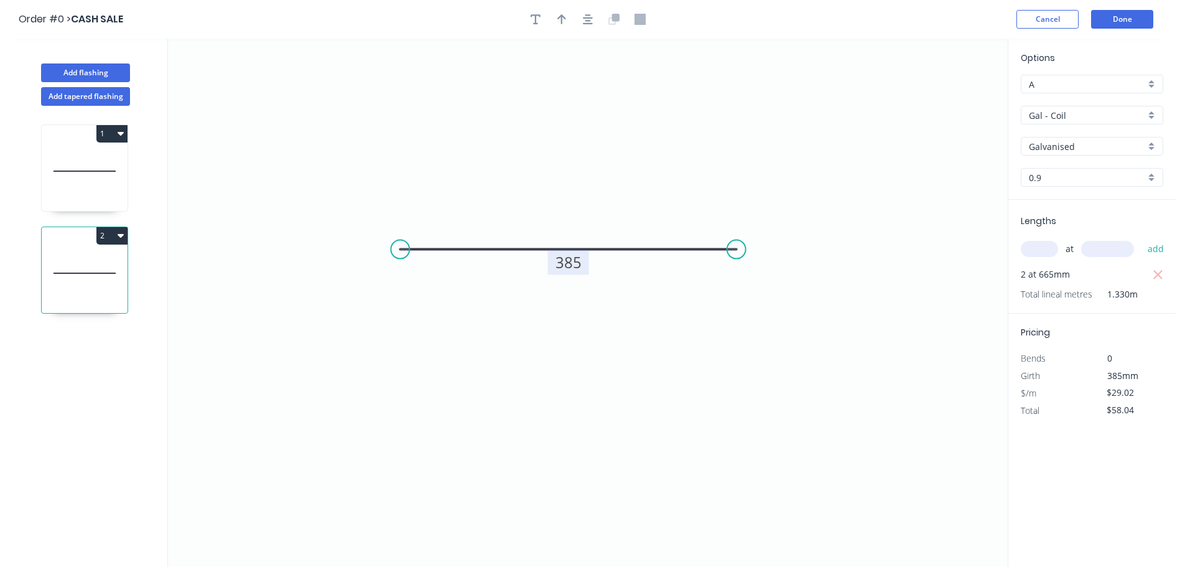
type input "0.55"
type input "$21.42"
type input "$42.84"
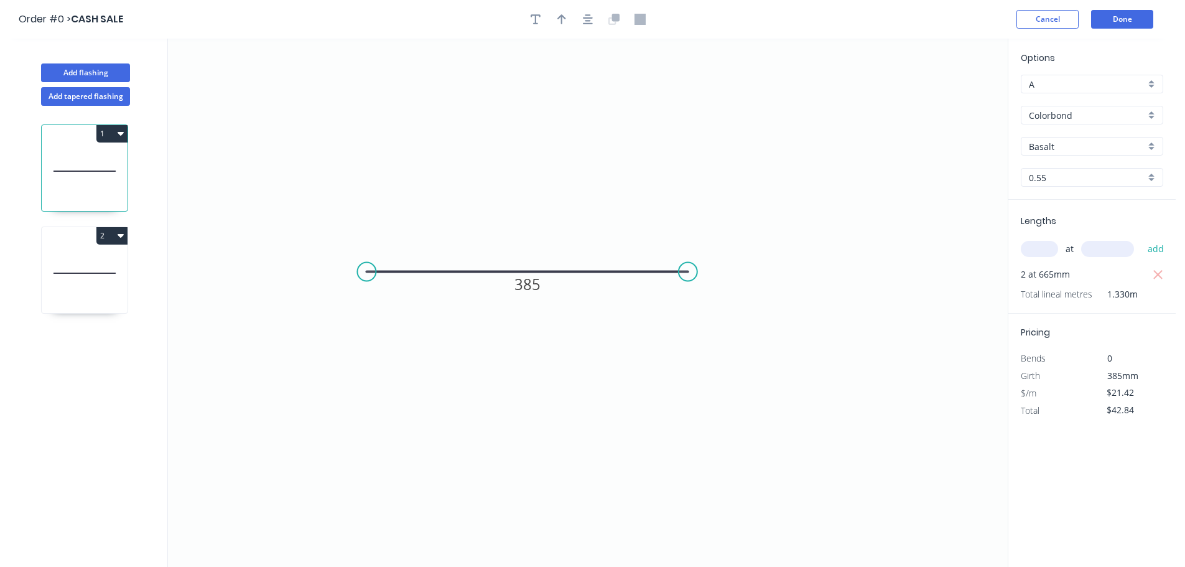
click at [80, 259] on icon at bounding box center [85, 273] width 86 height 80
type input "Gal - Coil"
type input "Galvanised"
type input "0.9"
type input "$29.02"
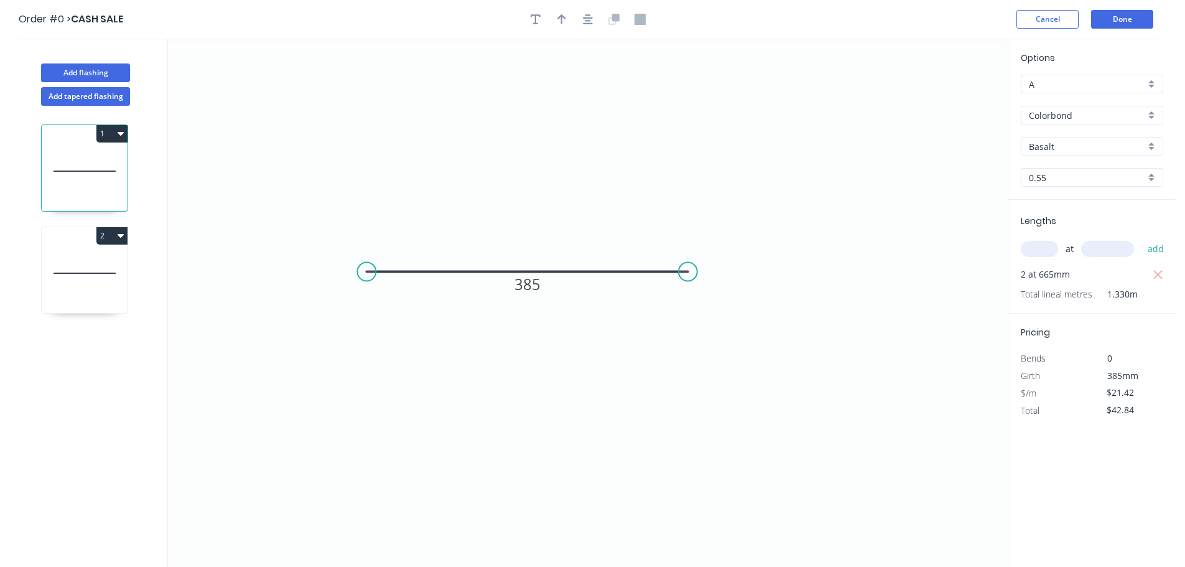
type input "$58.04"
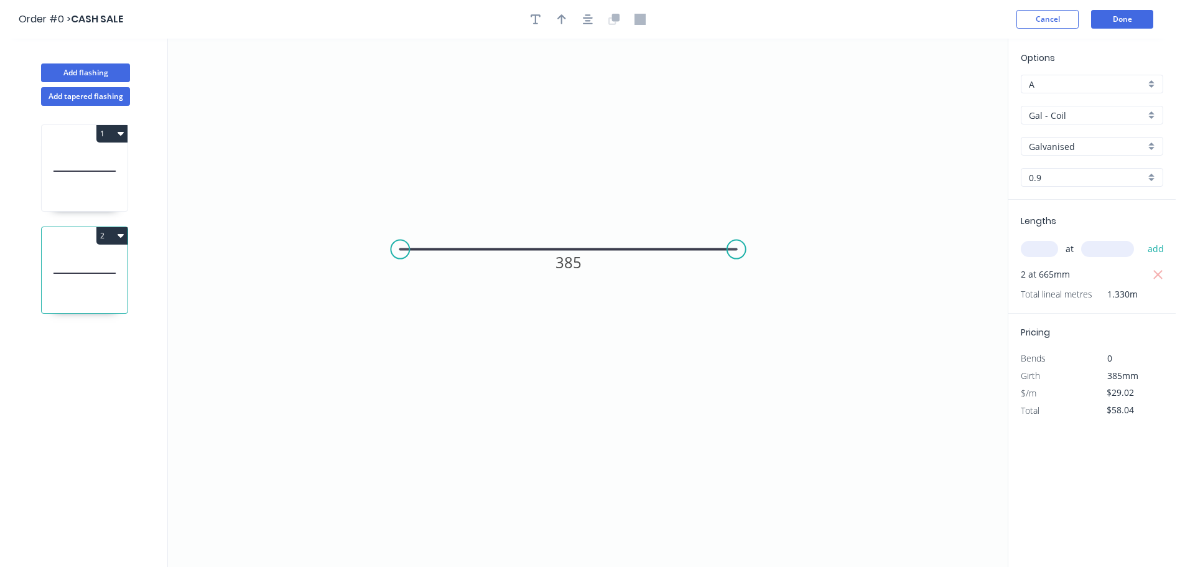
click at [119, 241] on button "2" at bounding box center [111, 235] width 31 height 17
click at [63, 292] on div "Delete" at bounding box center [69, 291] width 96 height 18
type input "Colorbond"
type input "Basalt"
type input "0.55"
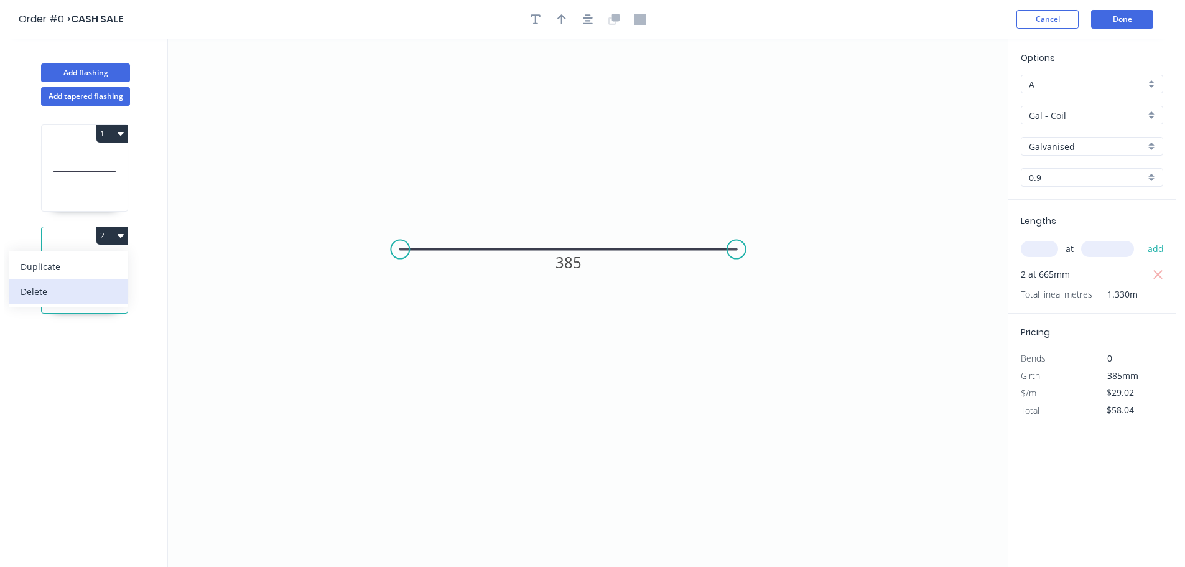
type input "$21.42"
type input "$42.84"
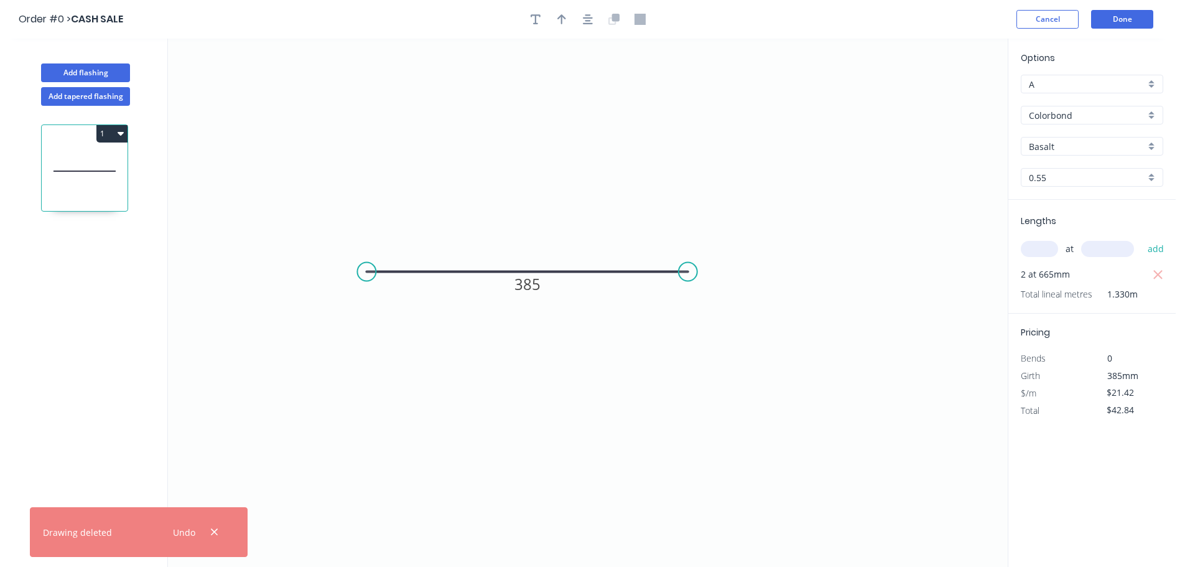
click at [1055, 147] on input "Basalt" at bounding box center [1087, 146] width 116 height 13
click at [1057, 216] on div "Classic Cream" at bounding box center [1091, 214] width 141 height 22
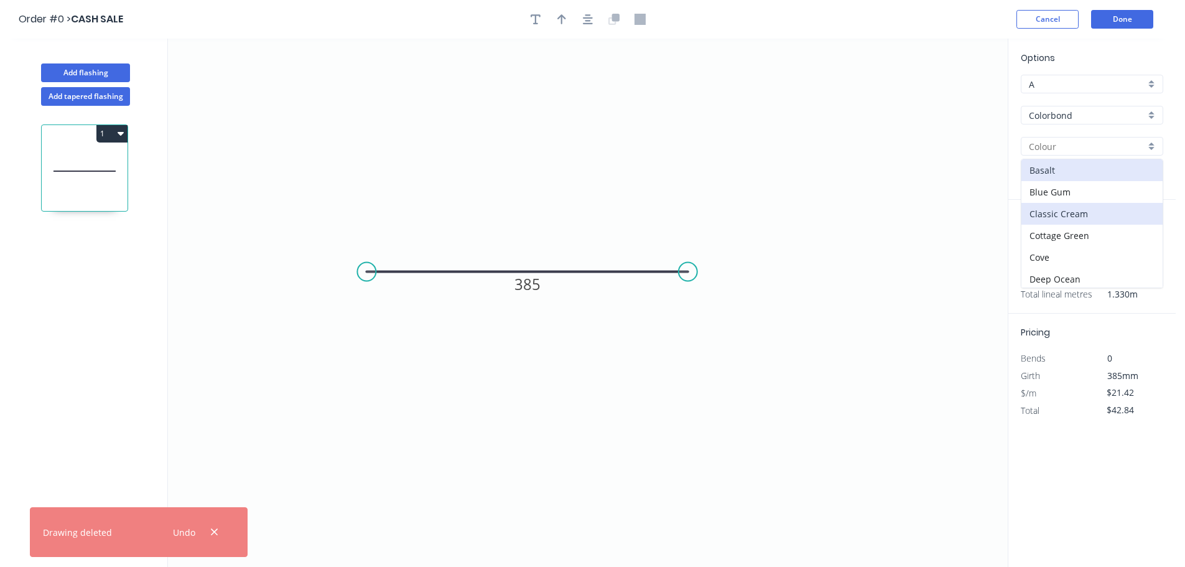
type input "Classic Cream"
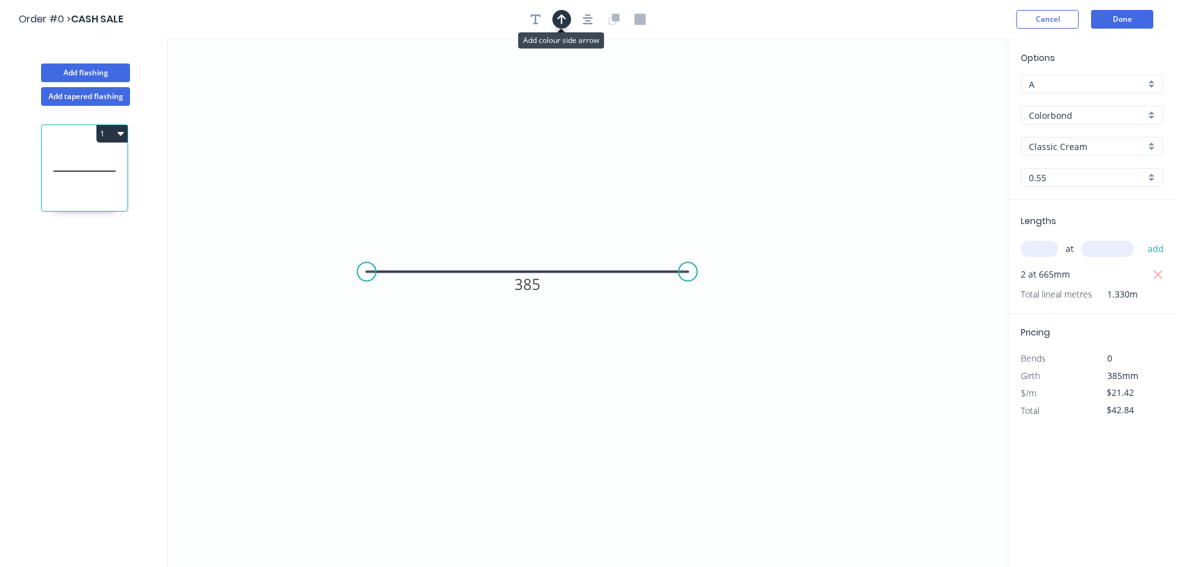
click at [563, 17] on icon "button" at bounding box center [561, 19] width 9 height 10
drag, startPoint x: 945, startPoint y: 96, endPoint x: 534, endPoint y: 237, distance: 435.0
click at [534, 237] on icon at bounding box center [533, 223] width 11 height 40
click at [1127, 22] on button "Done" at bounding box center [1122, 19] width 62 height 19
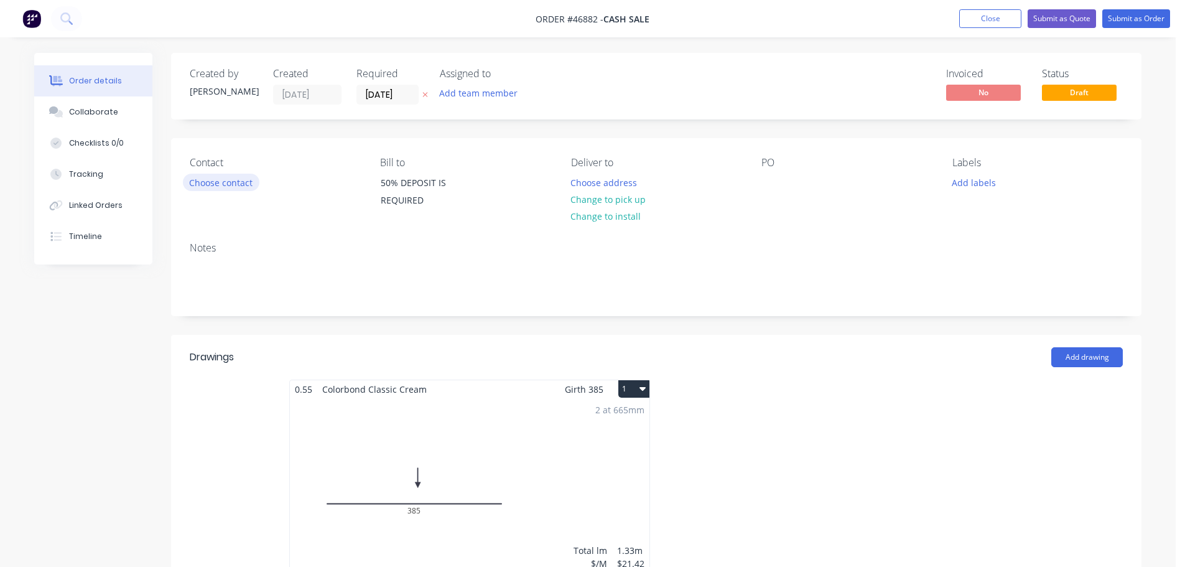
click at [208, 180] on button "Choose contact" at bounding box center [221, 182] width 76 height 17
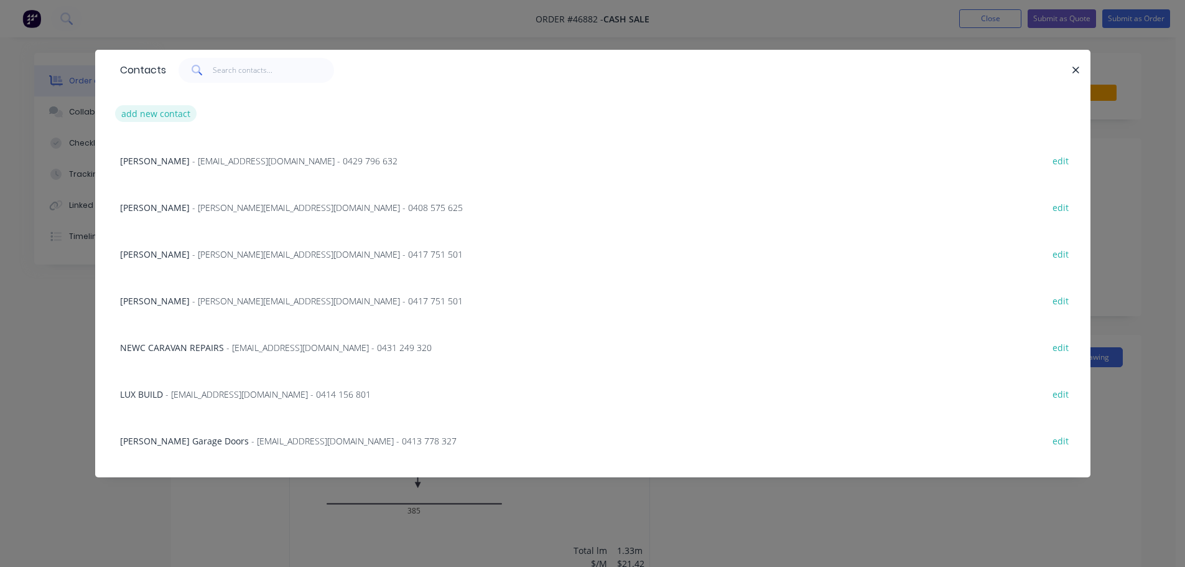
click at [156, 119] on button "add new contact" at bounding box center [156, 113] width 82 height 17
select select "AU"
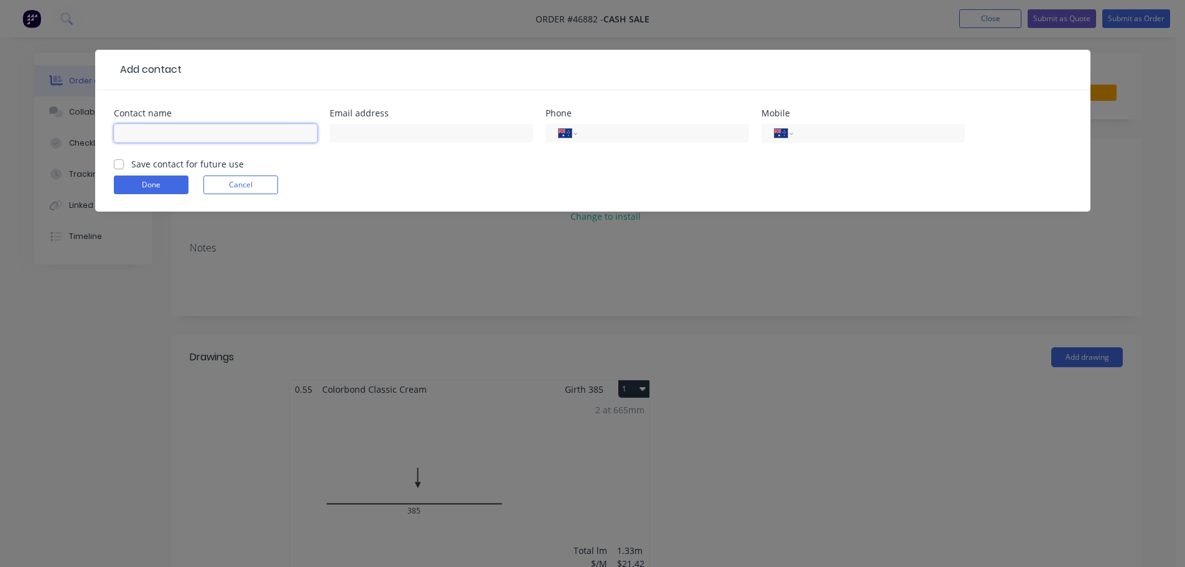
click at [180, 138] on input "text" at bounding box center [215, 133] width 203 height 19
type input "[PERSON_NAME]"
click at [813, 134] on input "tel" at bounding box center [876, 133] width 149 height 14
type input "0488 545 741"
click at [150, 193] on button "Done" at bounding box center [151, 184] width 75 height 19
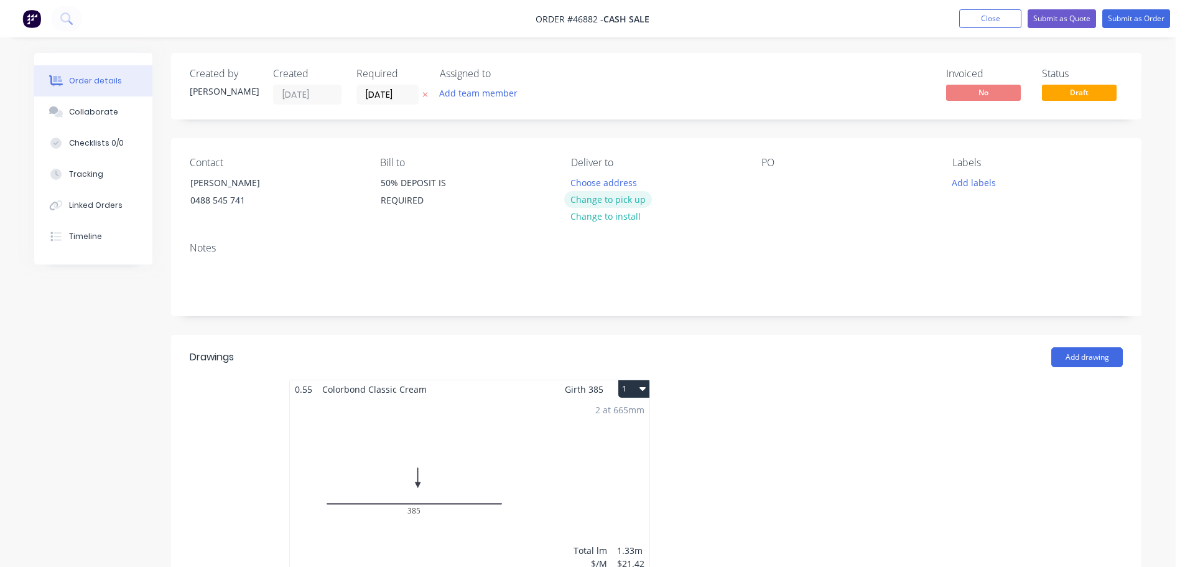
drag, startPoint x: 608, startPoint y: 202, endPoint x: 722, endPoint y: 177, distance: 117.1
click at [610, 200] on button "Change to pick up" at bounding box center [608, 199] width 88 height 17
click at [772, 183] on div at bounding box center [771, 183] width 20 height 18
click at [876, 158] on div "PO" at bounding box center [846, 163] width 170 height 12
click at [973, 185] on button "Add labels" at bounding box center [973, 182] width 57 height 17
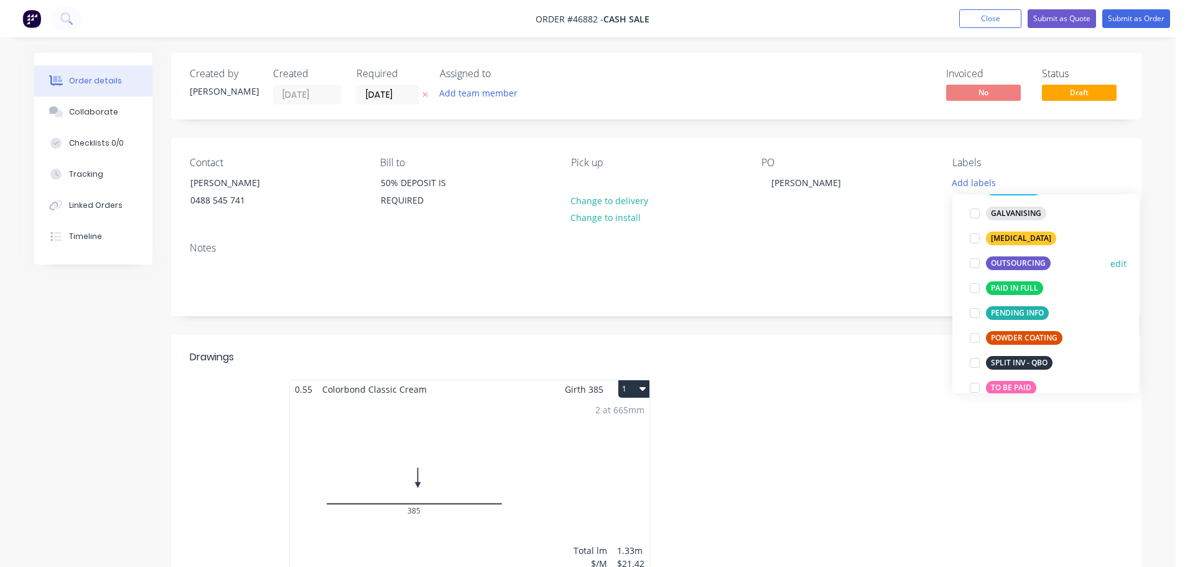
scroll to position [249, 0]
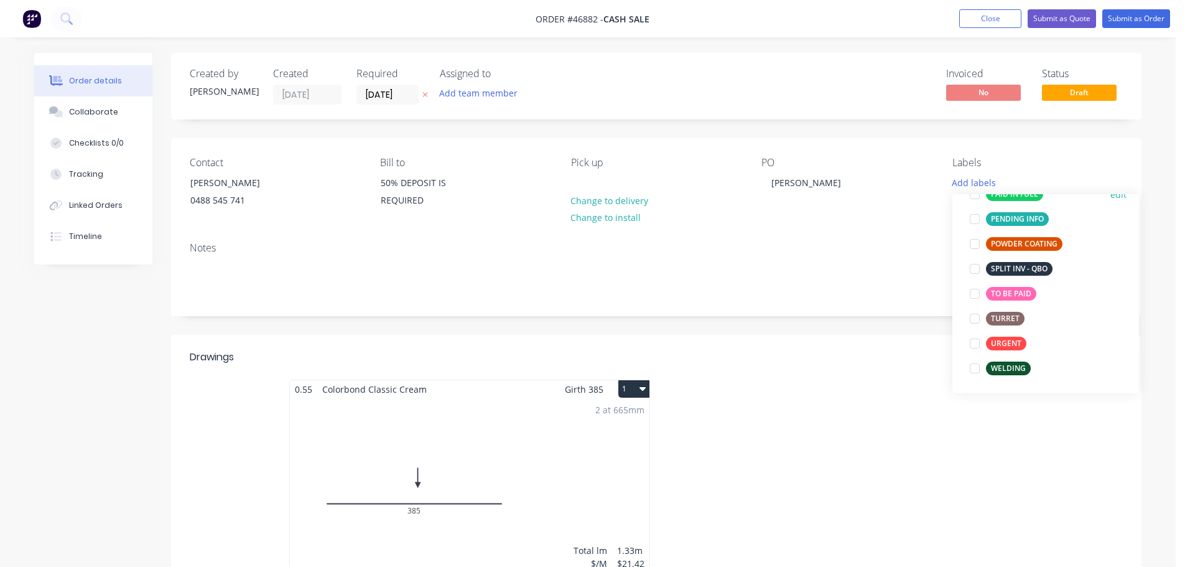
click at [971, 195] on div at bounding box center [974, 194] width 25 height 25
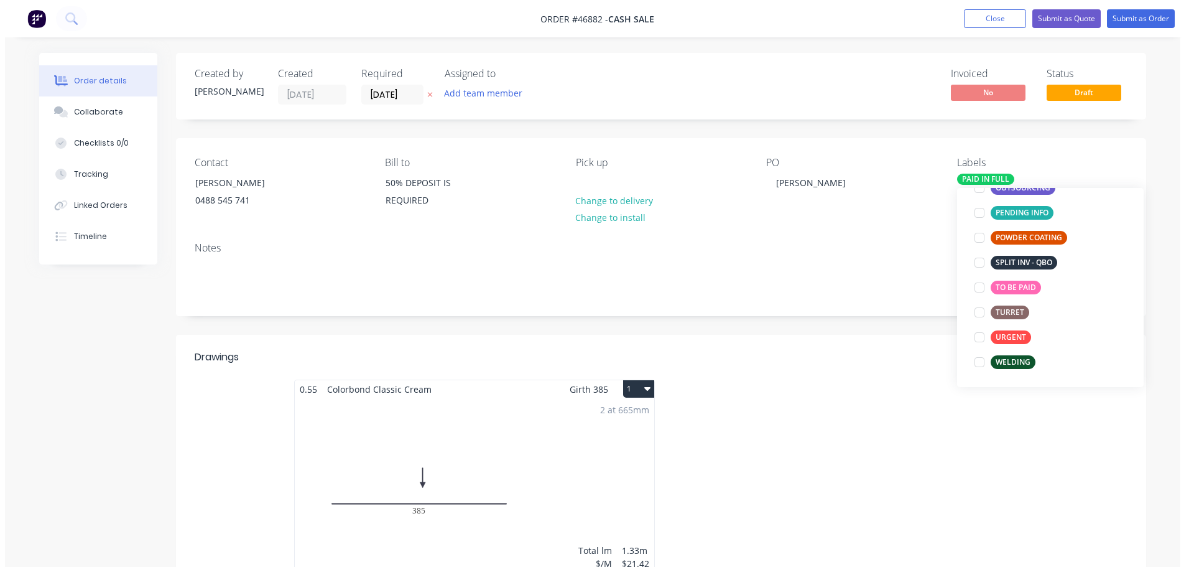
scroll to position [100, 0]
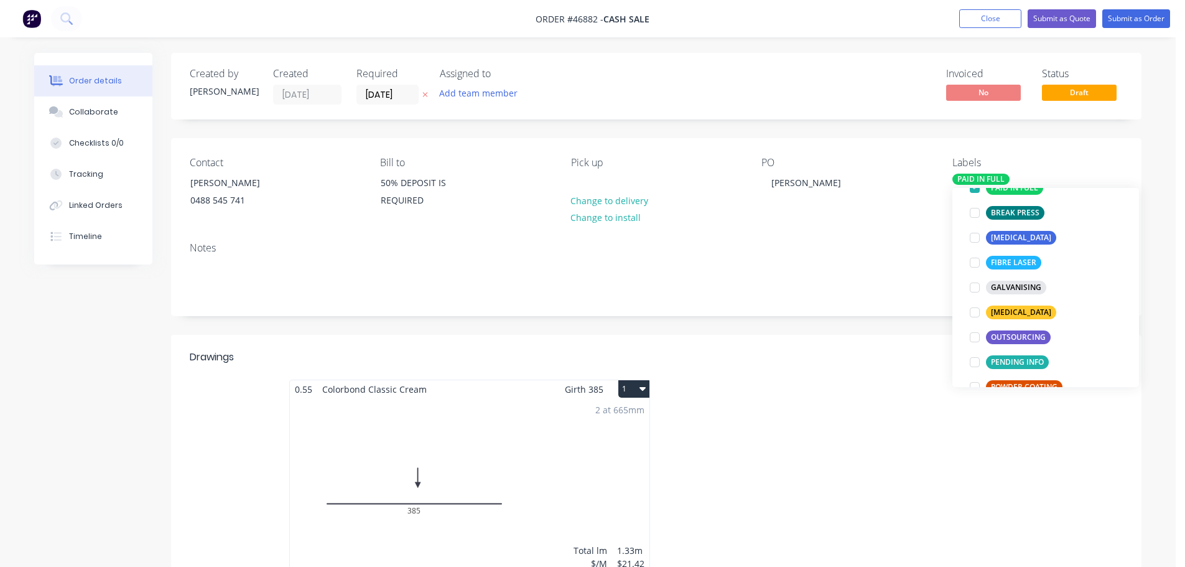
click at [897, 221] on div "Contact [PERSON_NAME] [PHONE_NUMBER] Bill to 50% DEPOSIT IS REQUIRED Pick up Ch…" at bounding box center [656, 185] width 970 height 94
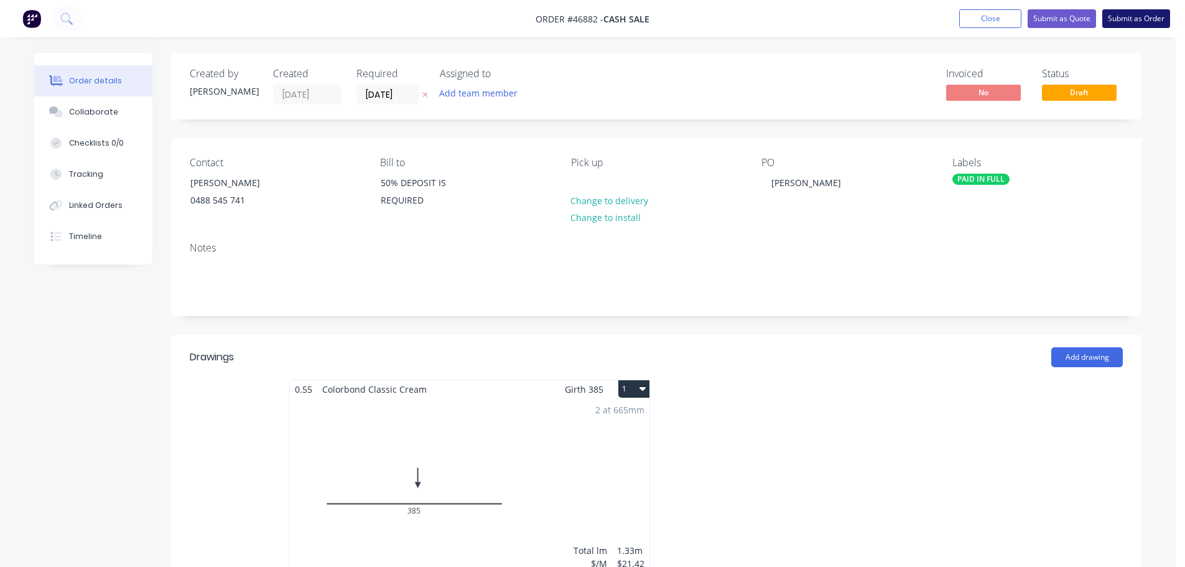
click at [1153, 24] on button "Submit as Order" at bounding box center [1136, 18] width 68 height 19
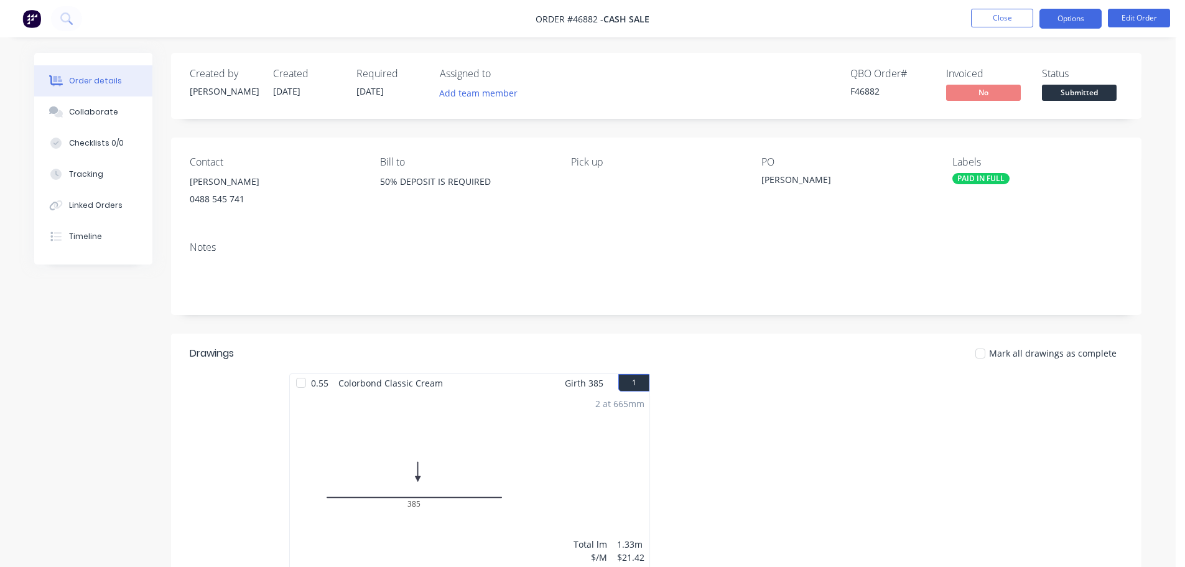
click at [1072, 15] on button "Options" at bounding box center [1070, 19] width 62 height 20
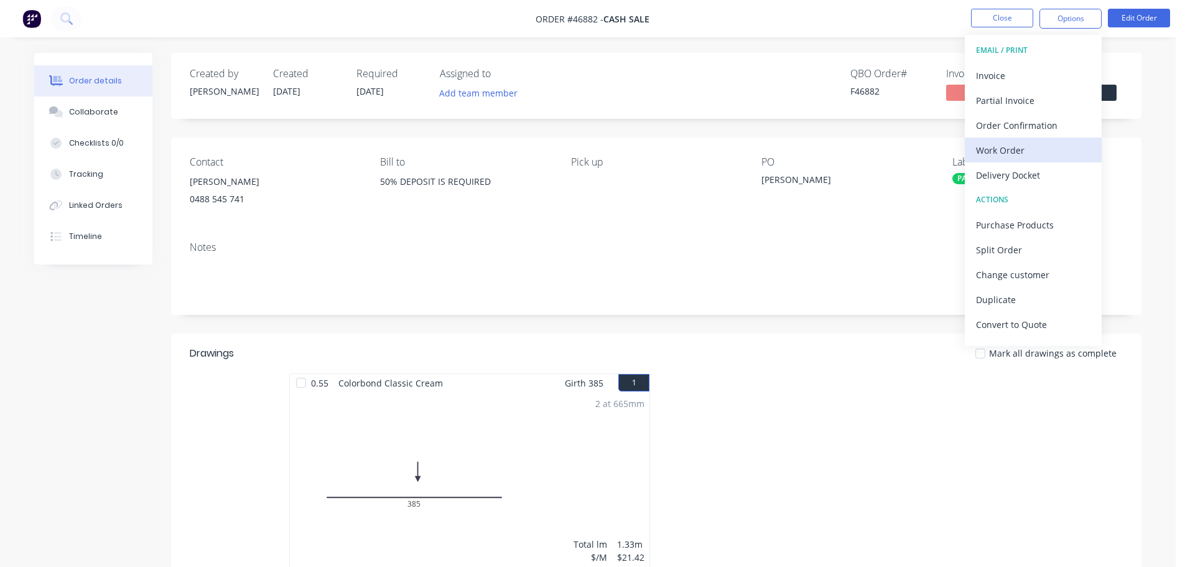
click at [1013, 150] on div "Work Order" at bounding box center [1033, 150] width 114 height 18
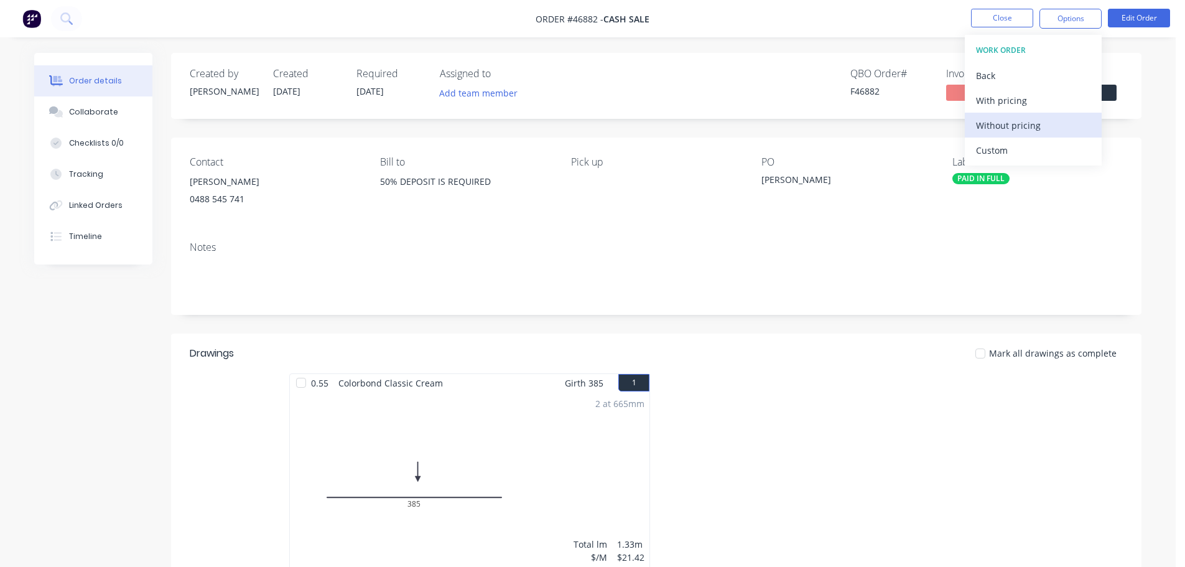
click at [1015, 124] on div "Without pricing" at bounding box center [1033, 125] width 114 height 18
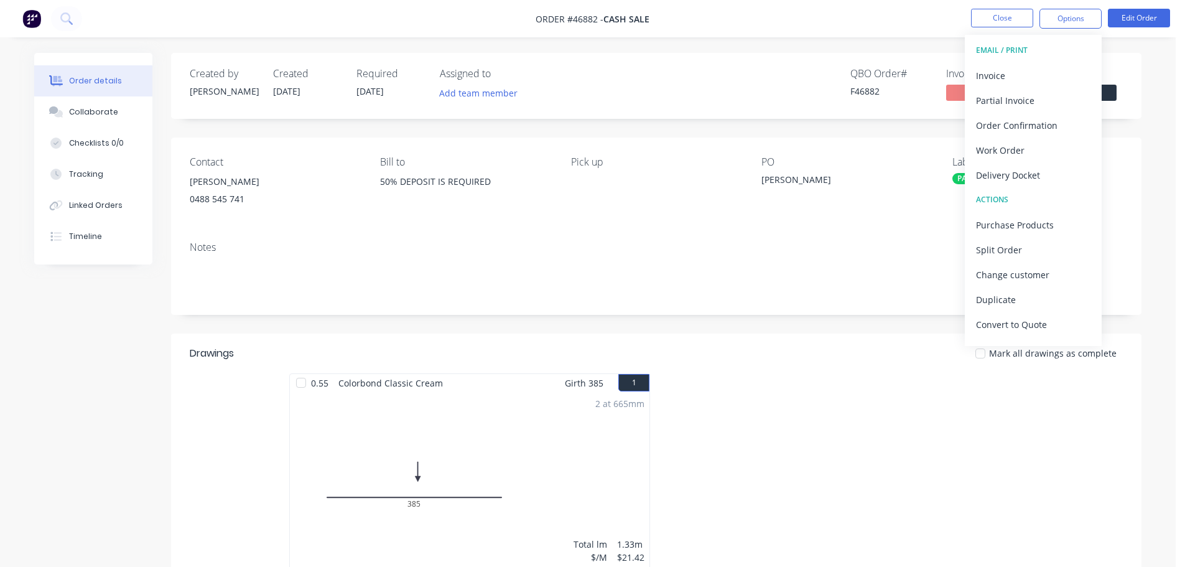
click at [1116, 93] on span "Submitted" at bounding box center [1079, 93] width 75 height 16
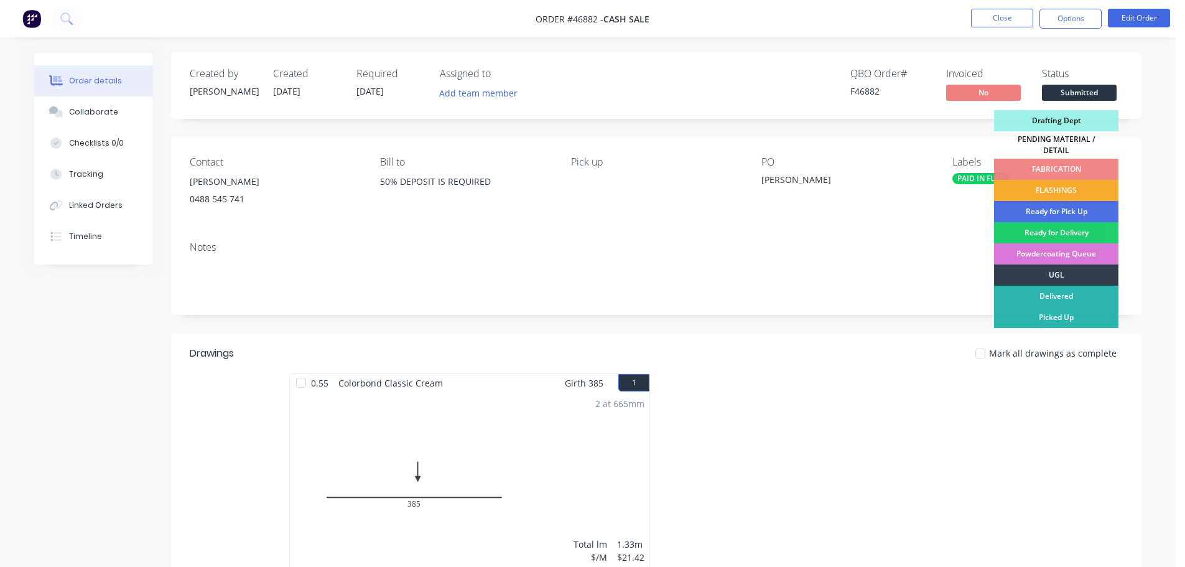
click at [1052, 180] on div "FLASHINGS" at bounding box center [1056, 190] width 124 height 21
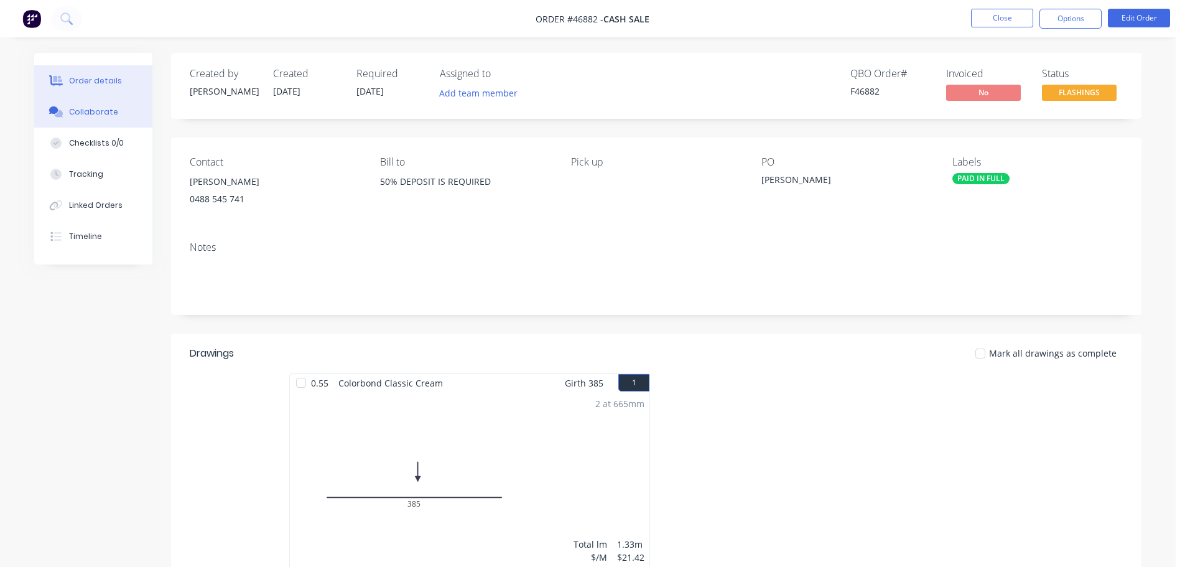
click at [79, 120] on button "Collaborate" at bounding box center [93, 111] width 118 height 31
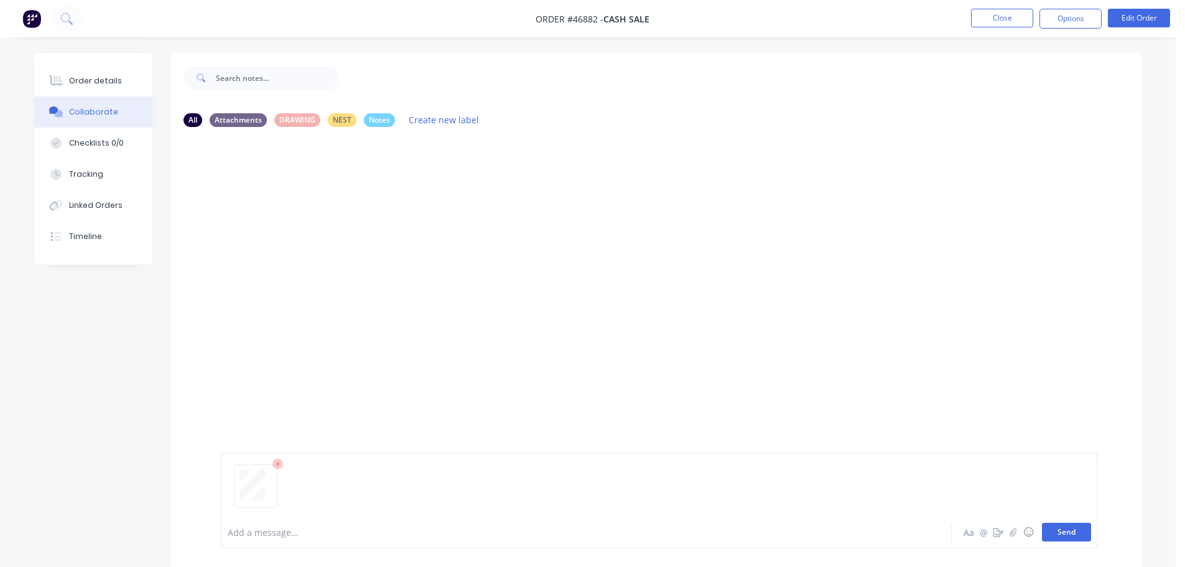
click at [1059, 538] on button "Send" at bounding box center [1066, 531] width 49 height 19
click at [279, 529] on div at bounding box center [551, 532] width 647 height 13
click at [1062, 530] on button "Send" at bounding box center [1066, 531] width 49 height 19
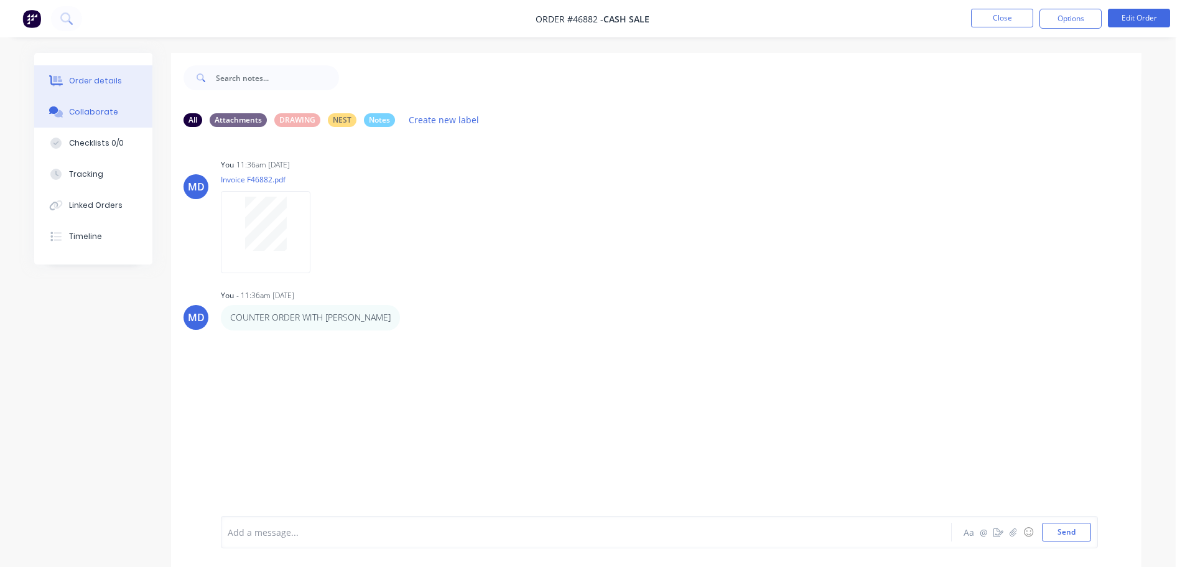
click at [88, 74] on button "Order details" at bounding box center [93, 80] width 118 height 31
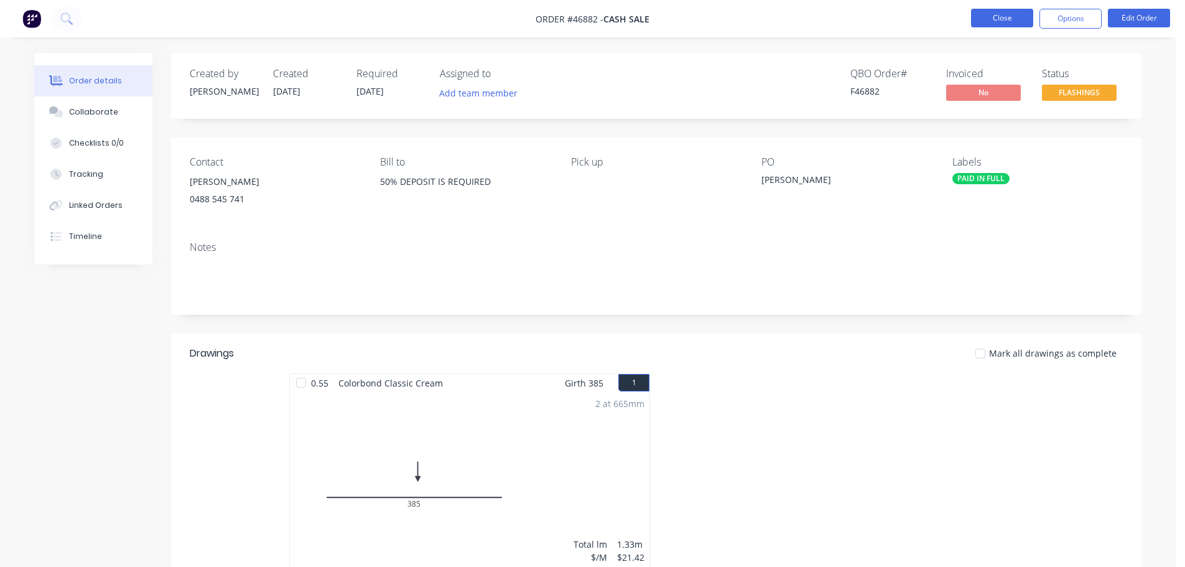
click at [999, 14] on button "Close" at bounding box center [1002, 18] width 62 height 19
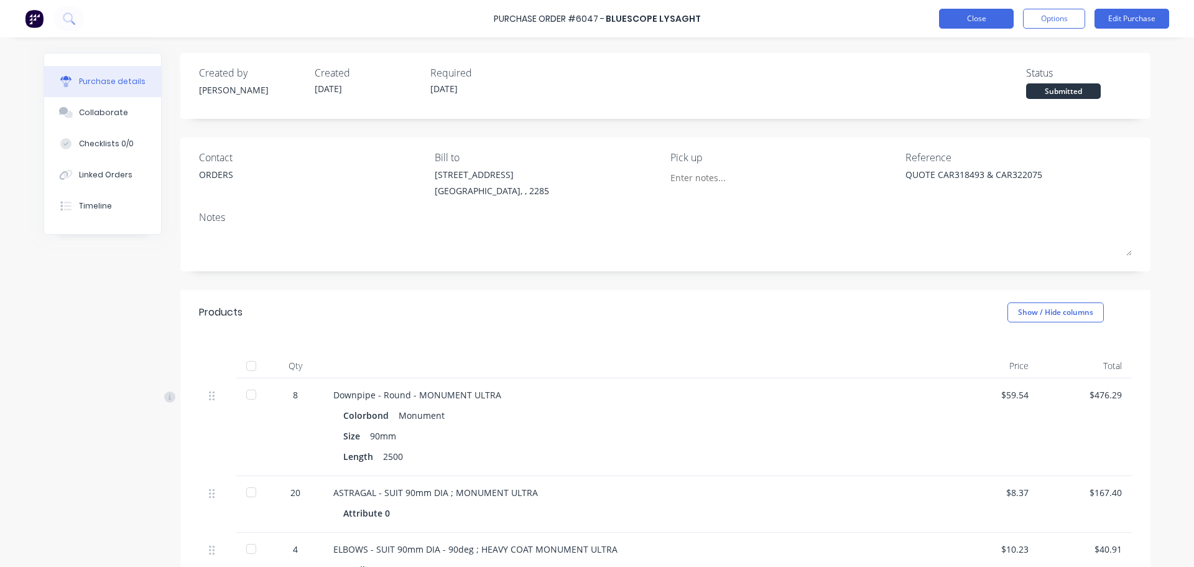
click at [973, 9] on button "Close" at bounding box center [976, 19] width 75 height 20
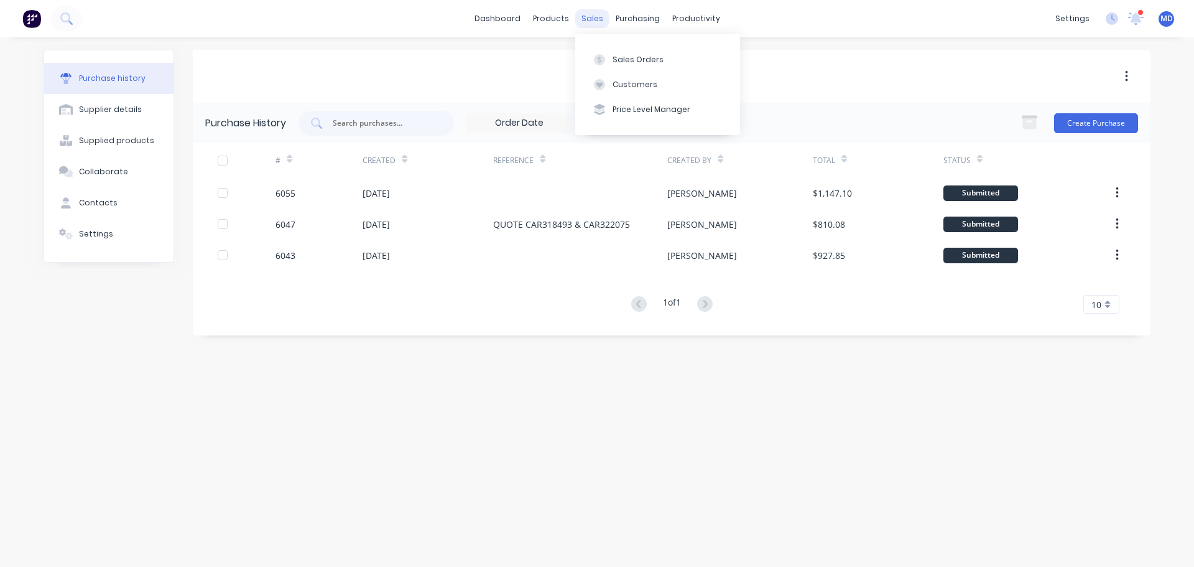
click at [593, 16] on div "sales" at bounding box center [592, 18] width 34 height 19
click at [623, 47] on button "Sales Orders" at bounding box center [657, 59] width 165 height 25
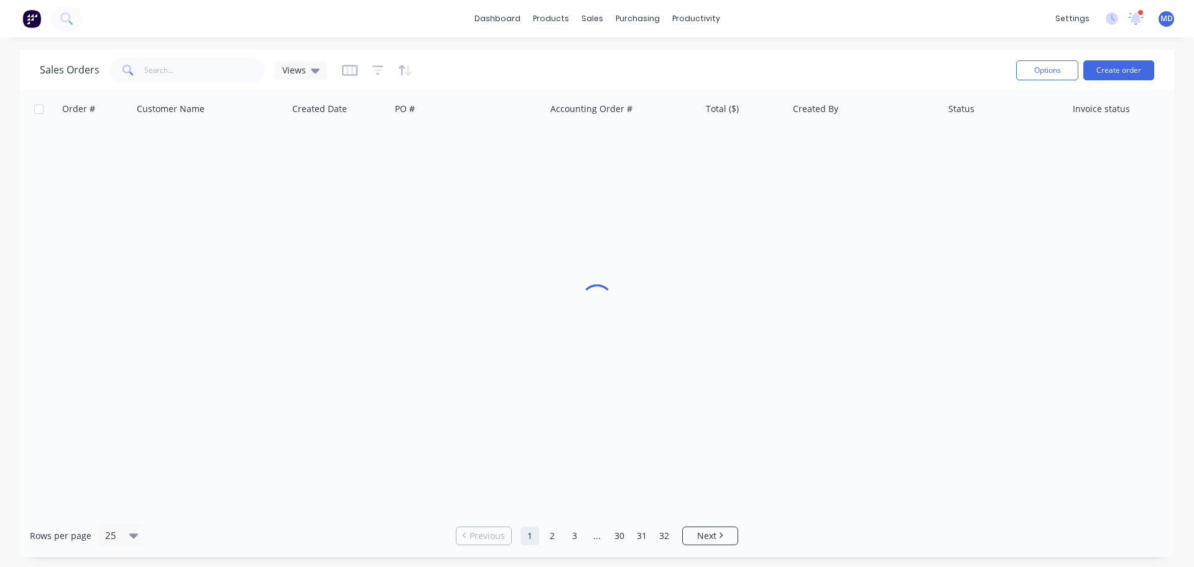
click at [636, 53] on div "Sales Orders Views Options Create order" at bounding box center [597, 70] width 1154 height 40
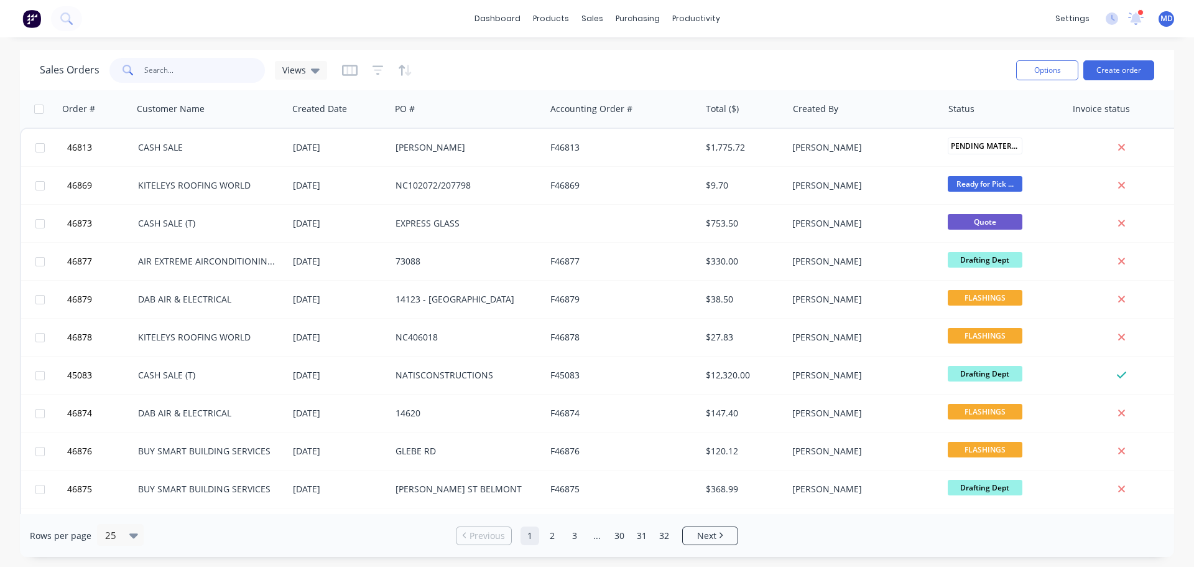
click at [160, 74] on input "text" at bounding box center [204, 70] width 121 height 25
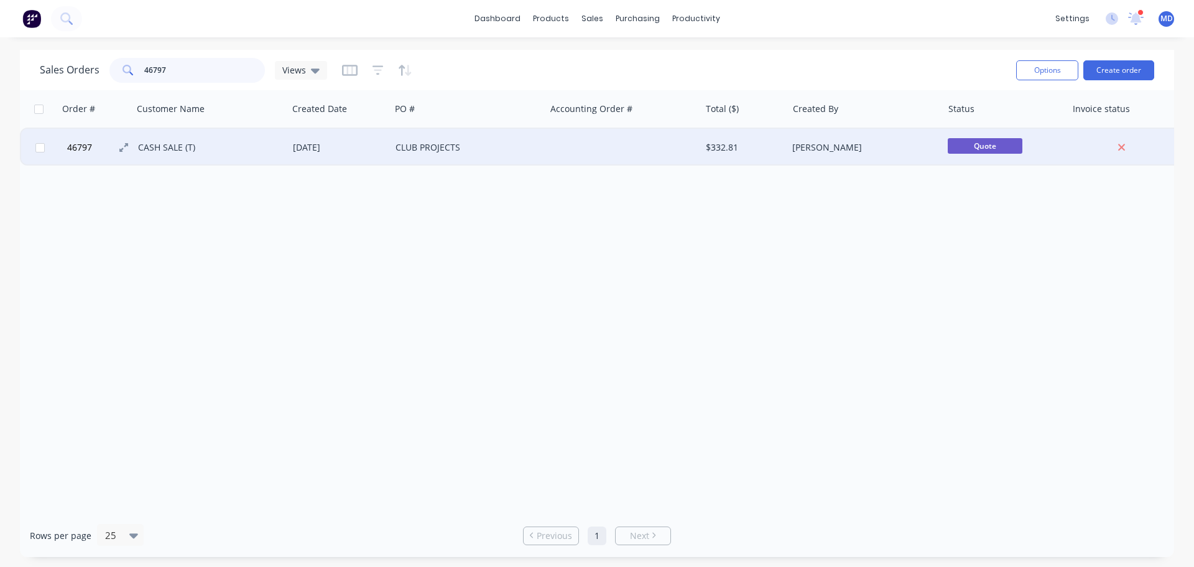
type input "46797"
click at [83, 147] on span "46797" at bounding box center [79, 147] width 25 height 12
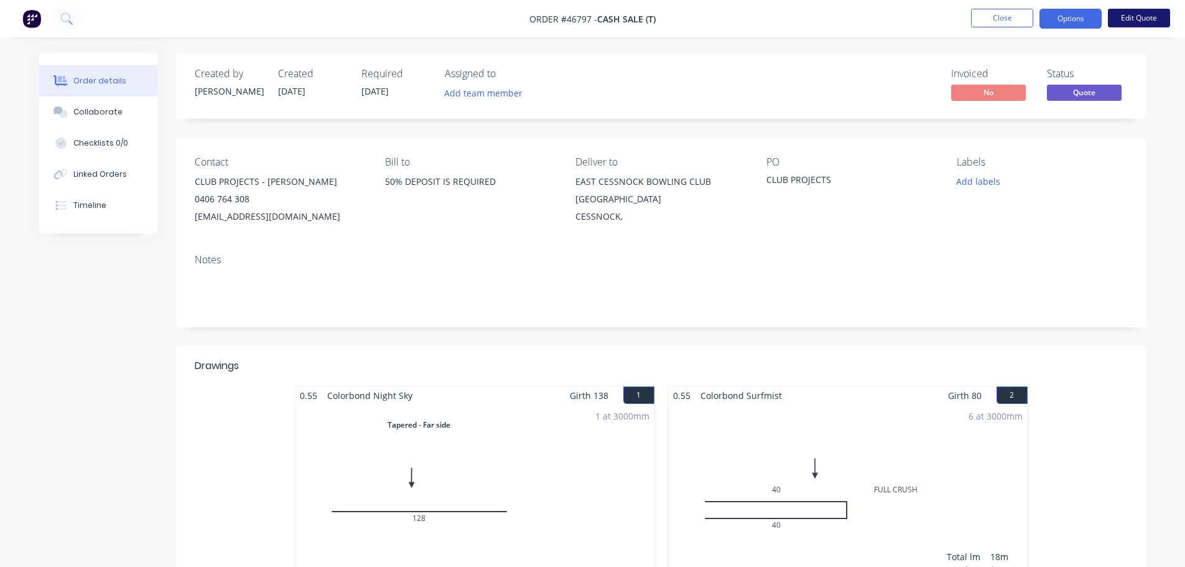
click at [1153, 21] on button "Edit Quote" at bounding box center [1139, 18] width 62 height 19
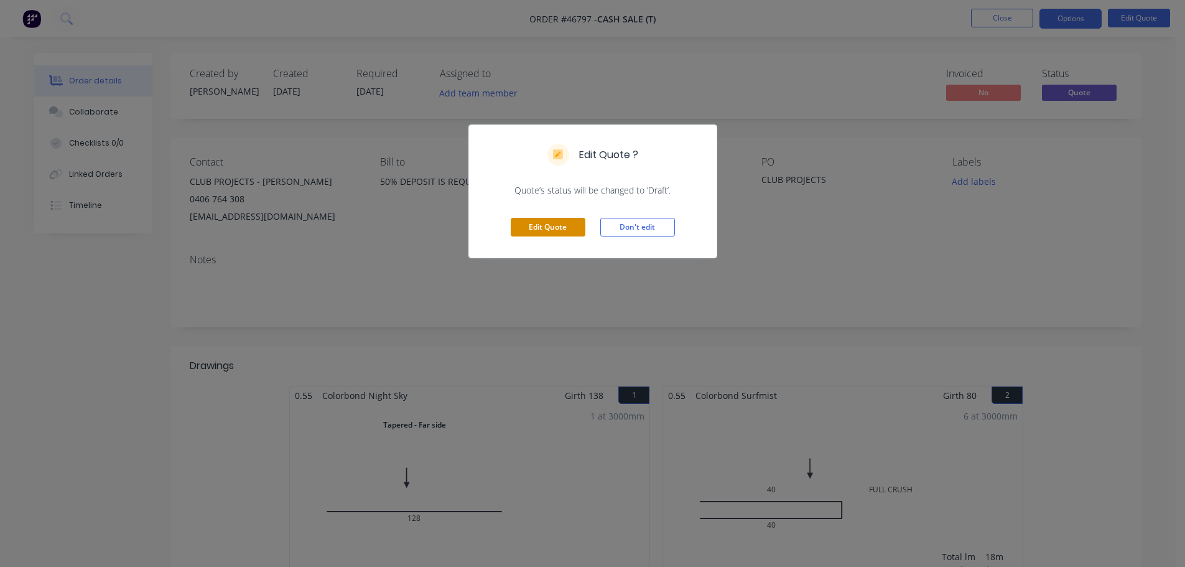
click at [546, 229] on button "Edit Quote" at bounding box center [548, 227] width 75 height 19
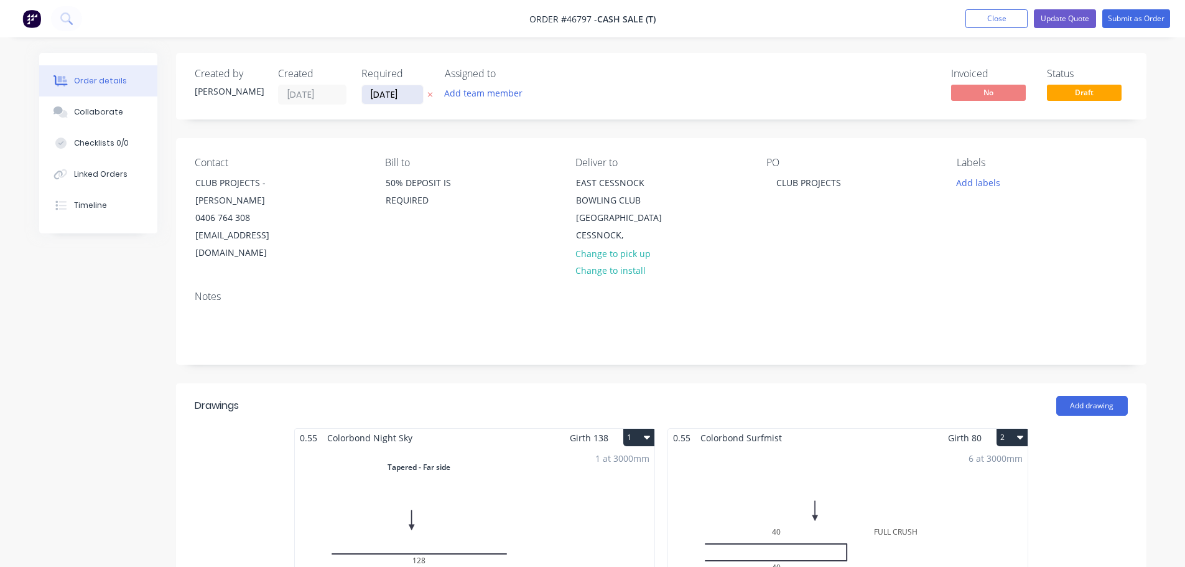
click at [384, 92] on input "06/08/25" at bounding box center [392, 94] width 61 height 19
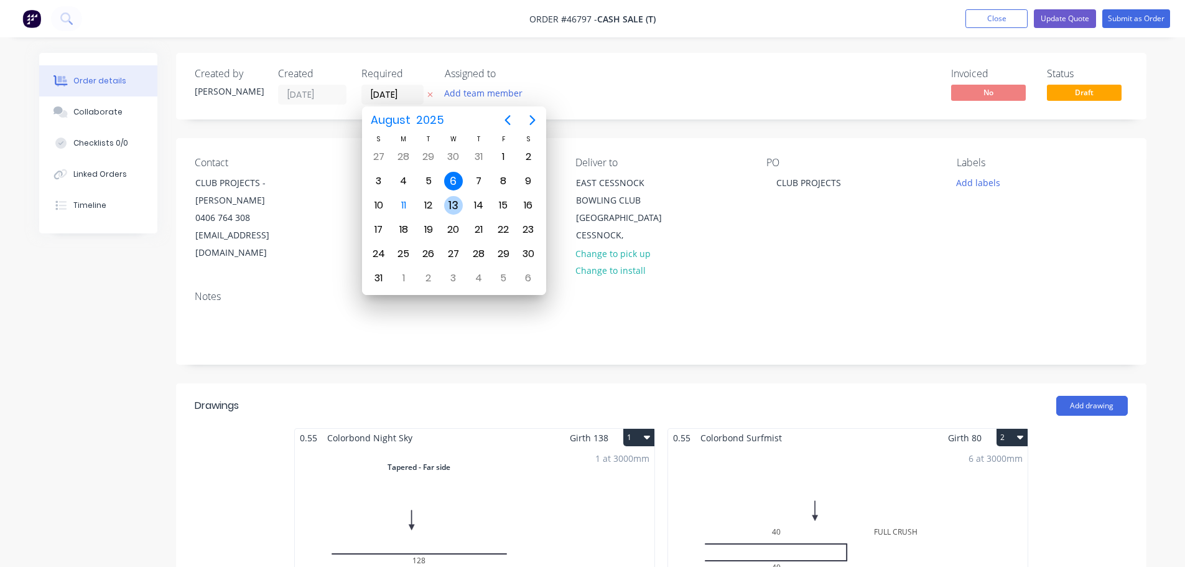
click at [452, 202] on div "13" at bounding box center [453, 205] width 19 height 19
type input "[DATE]"
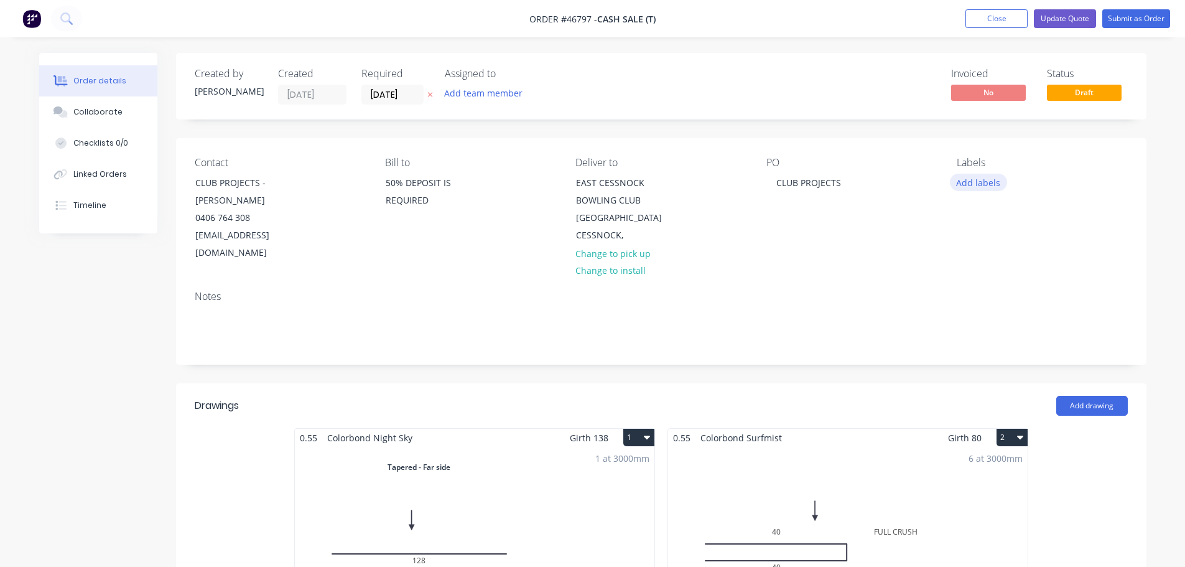
click at [970, 183] on button "Add labels" at bounding box center [978, 182] width 57 height 17
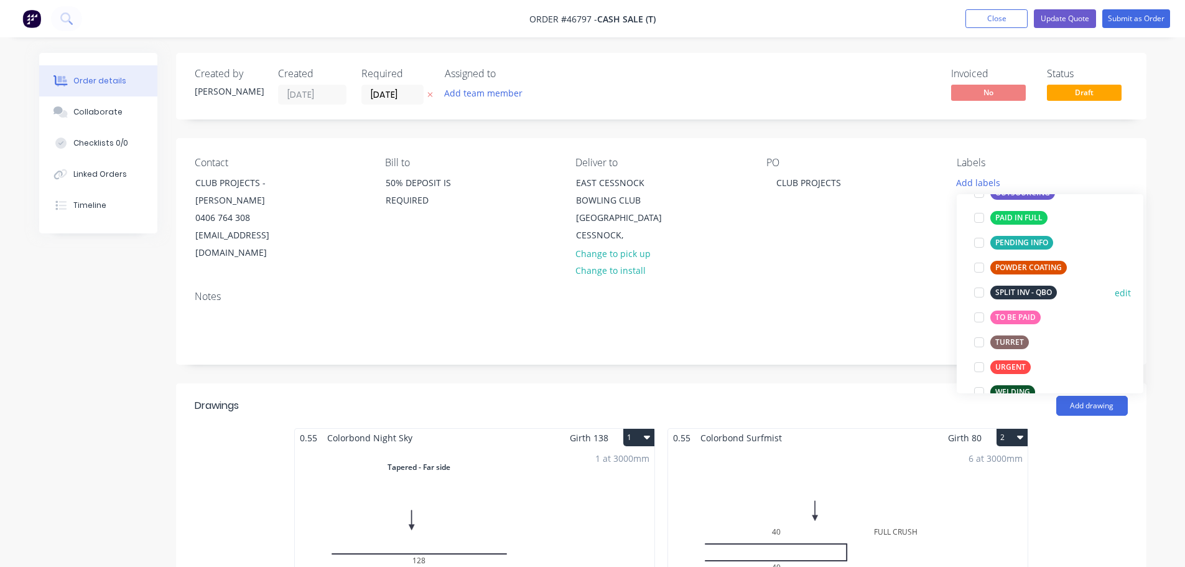
scroll to position [249, 0]
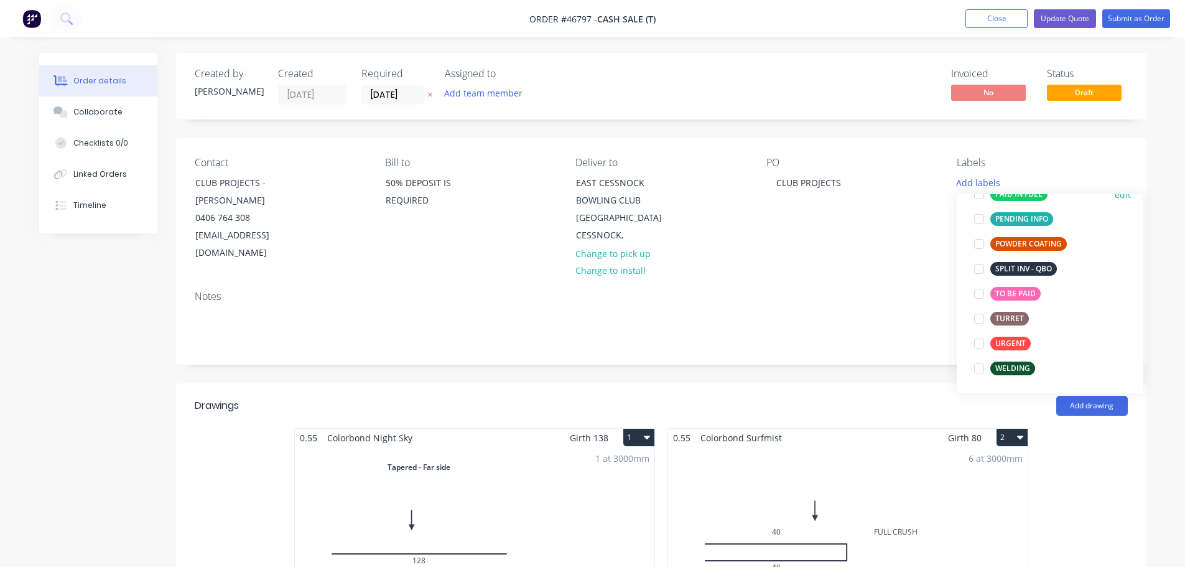
click at [978, 202] on div at bounding box center [978, 194] width 25 height 25
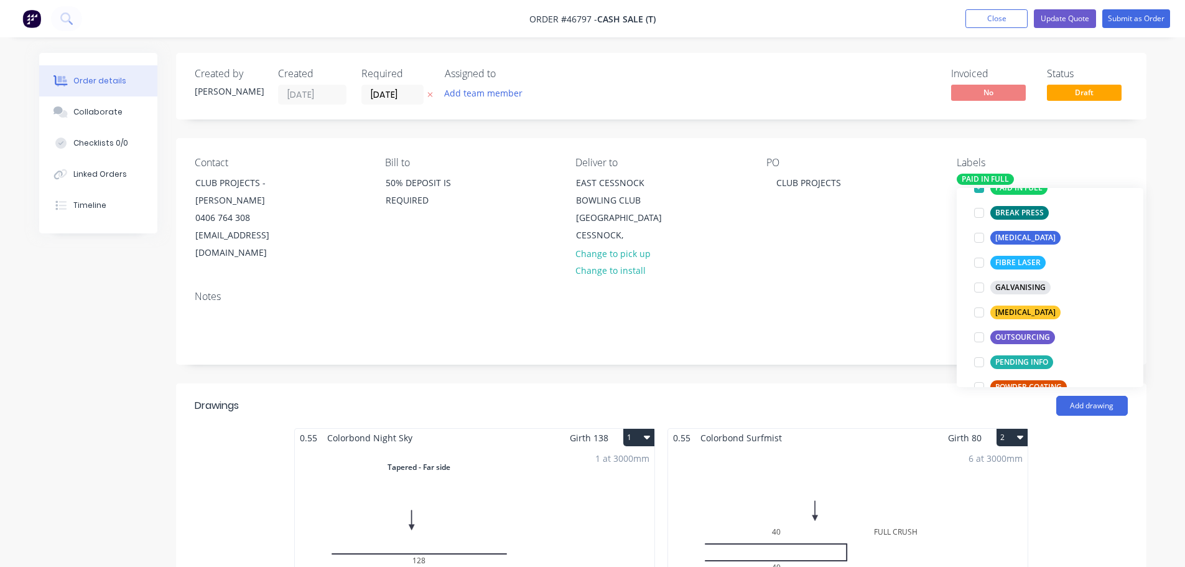
click at [866, 216] on div "PO CLUB PROJECTS" at bounding box center [851, 209] width 170 height 105
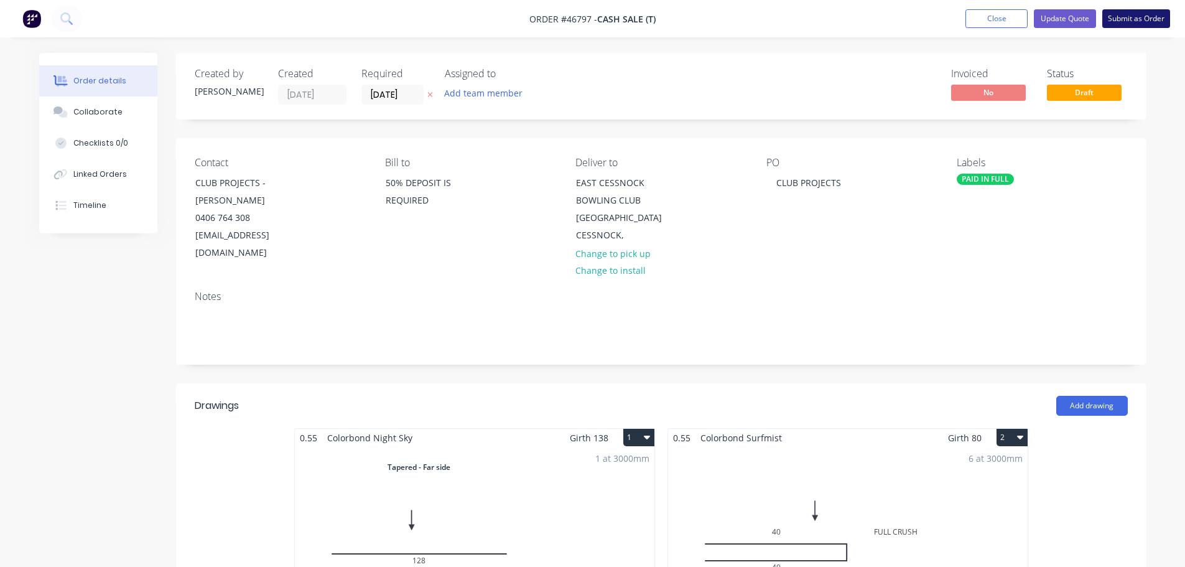
click at [1143, 22] on button "Submit as Order" at bounding box center [1136, 18] width 68 height 19
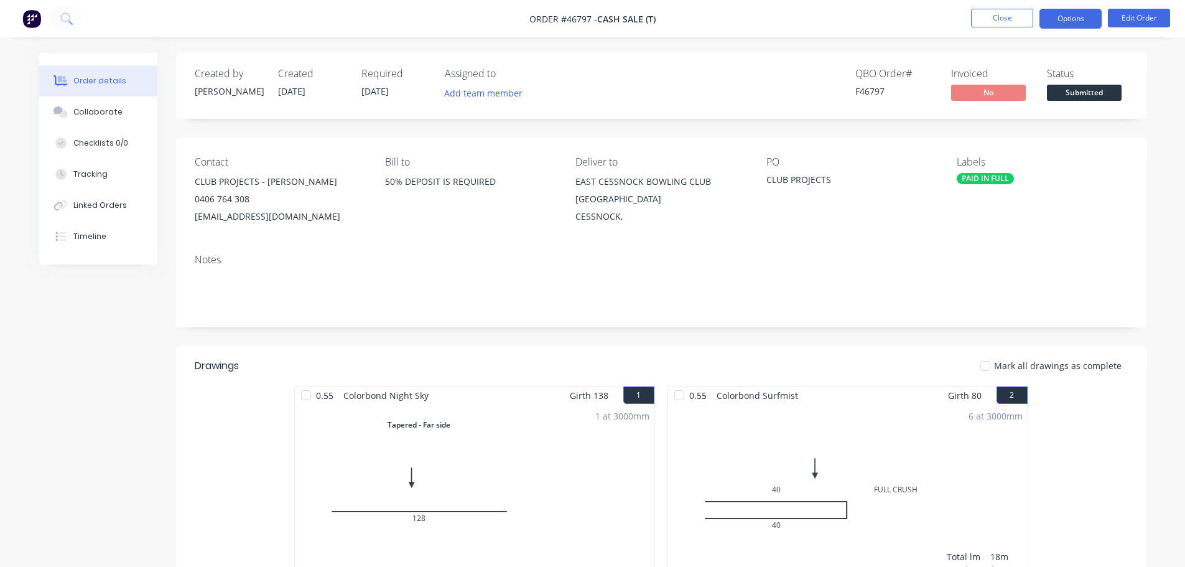
click at [1081, 15] on button "Options" at bounding box center [1070, 19] width 62 height 20
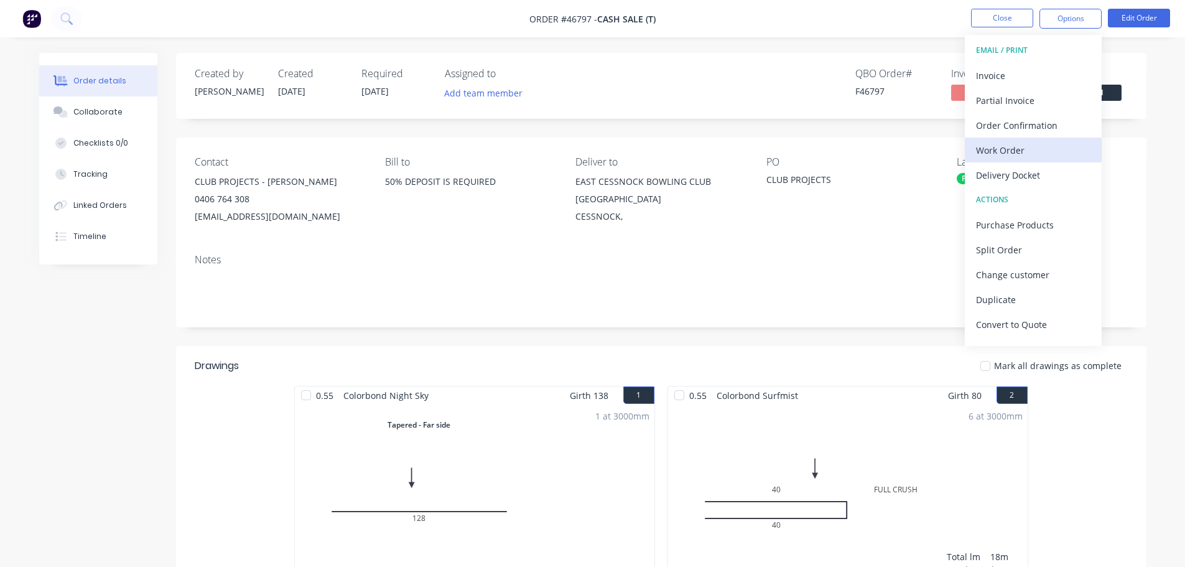
click at [1003, 155] on div "Work Order" at bounding box center [1033, 150] width 114 height 18
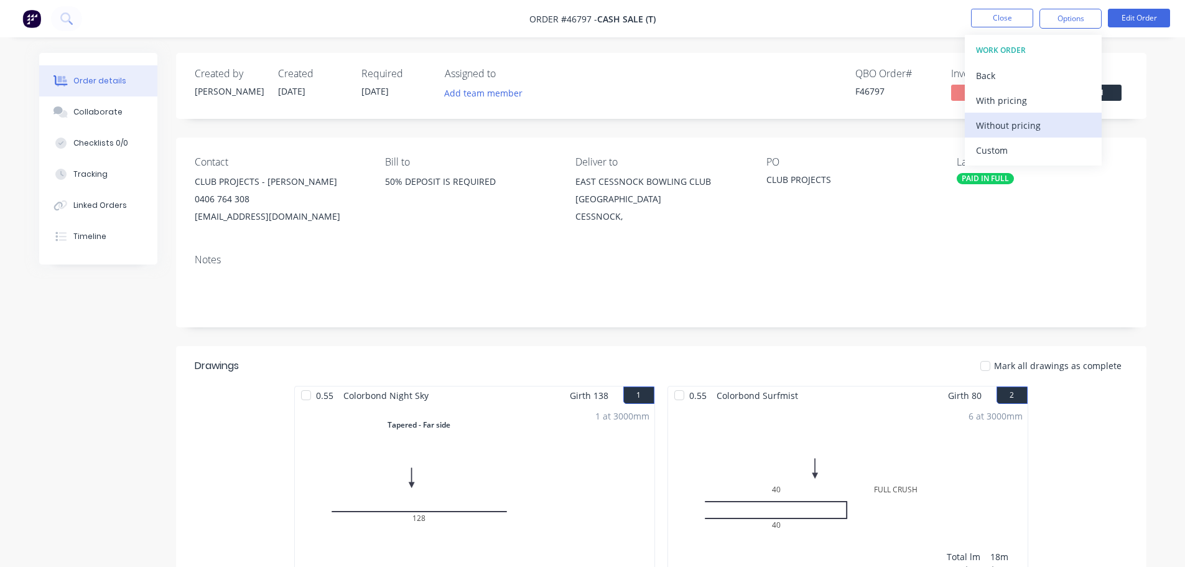
click at [1014, 127] on div "Without pricing" at bounding box center [1033, 125] width 114 height 18
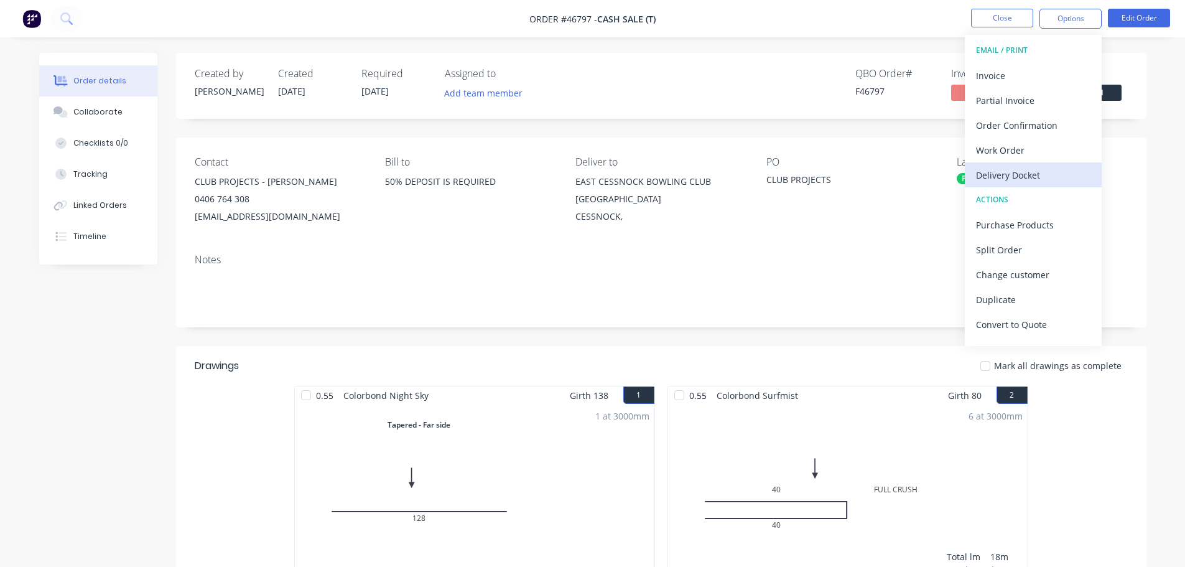
click at [984, 169] on div "Delivery Docket" at bounding box center [1033, 175] width 114 height 18
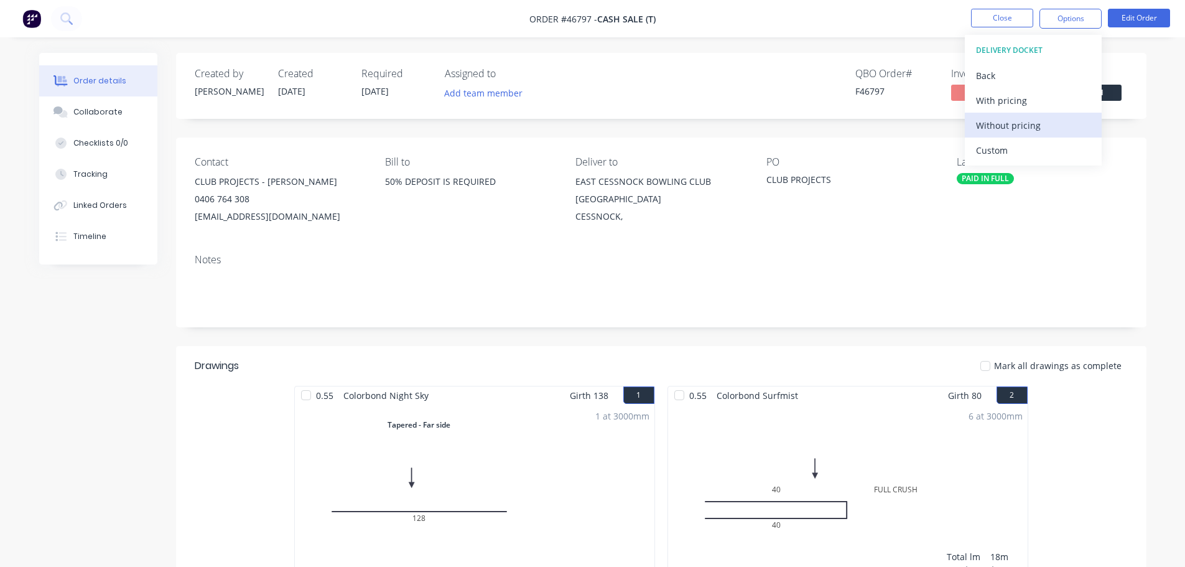
click at [989, 132] on div "Without pricing" at bounding box center [1033, 125] width 114 height 18
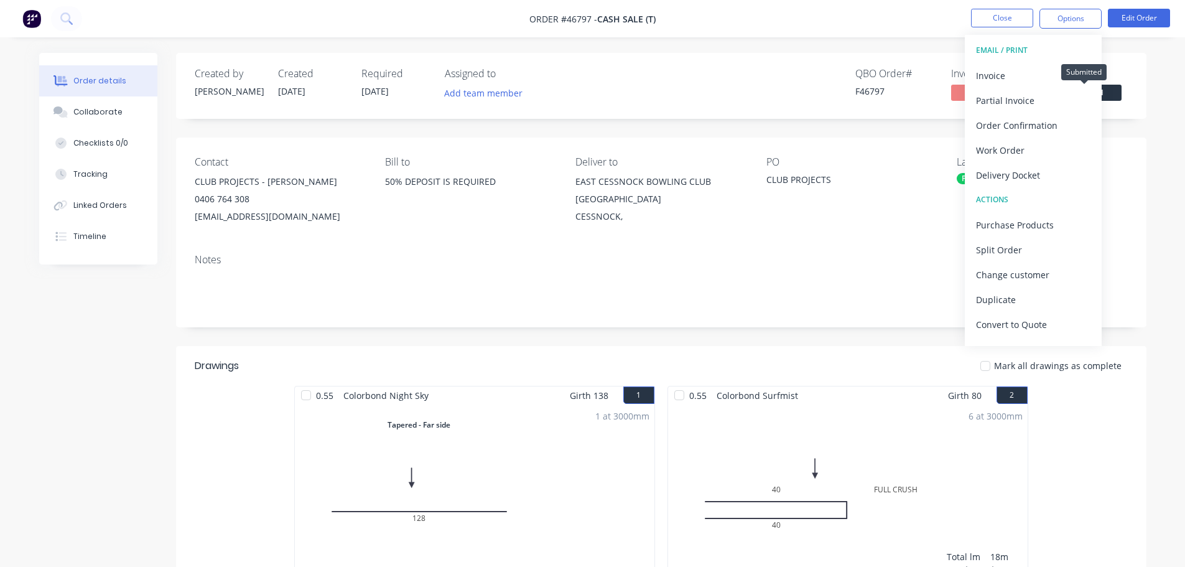
click at [1118, 90] on span "Submitted" at bounding box center [1084, 93] width 75 height 16
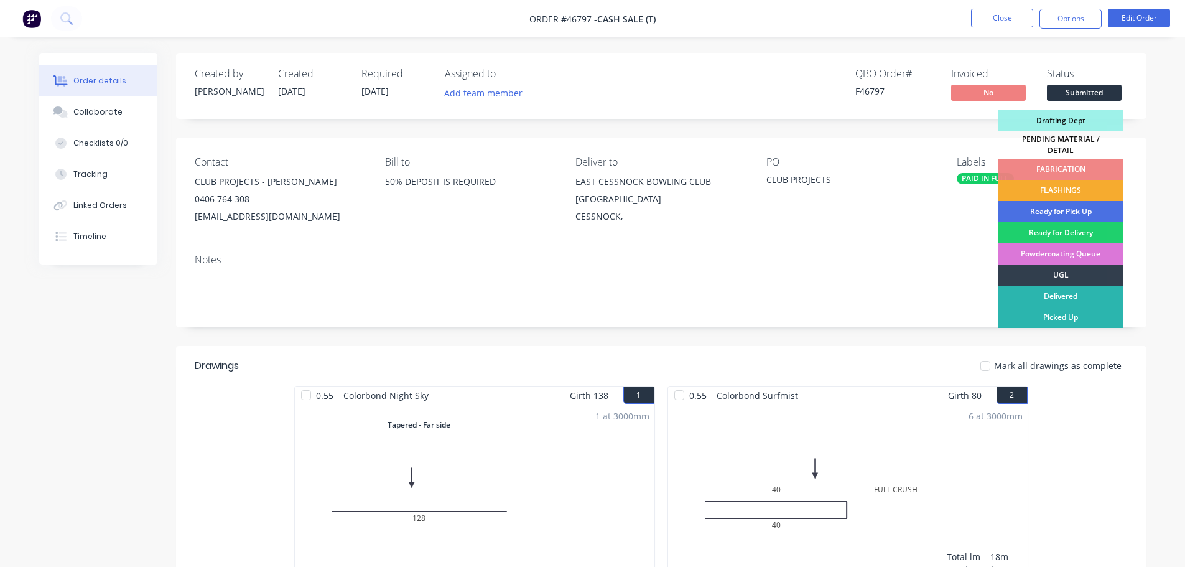
click at [1052, 188] on div "FLASHINGS" at bounding box center [1060, 190] width 124 height 21
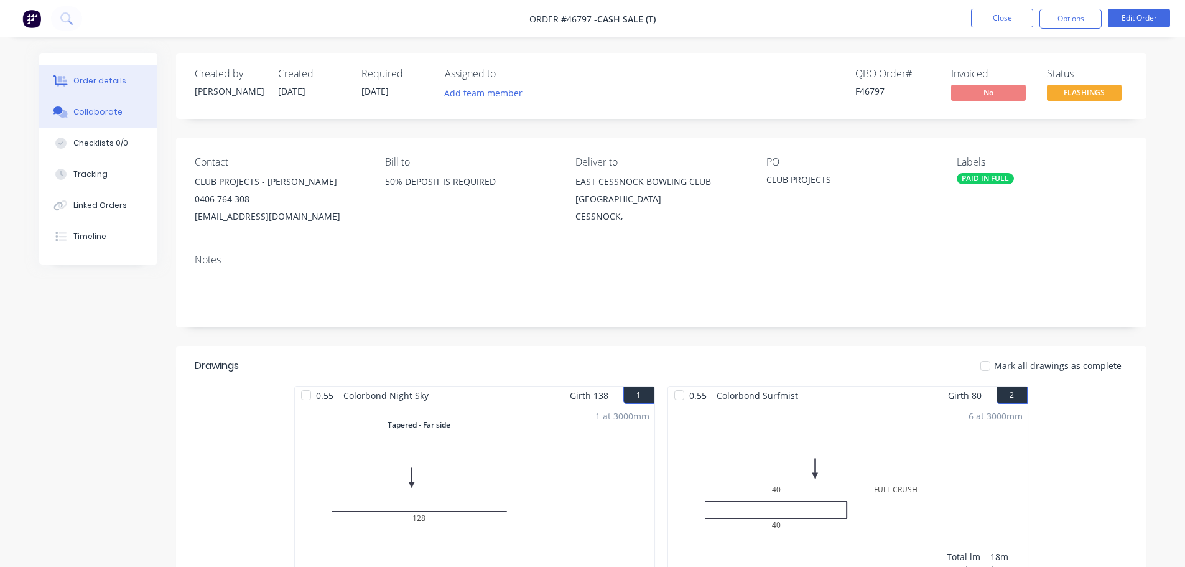
click at [114, 107] on div "Collaborate" at bounding box center [97, 111] width 49 height 11
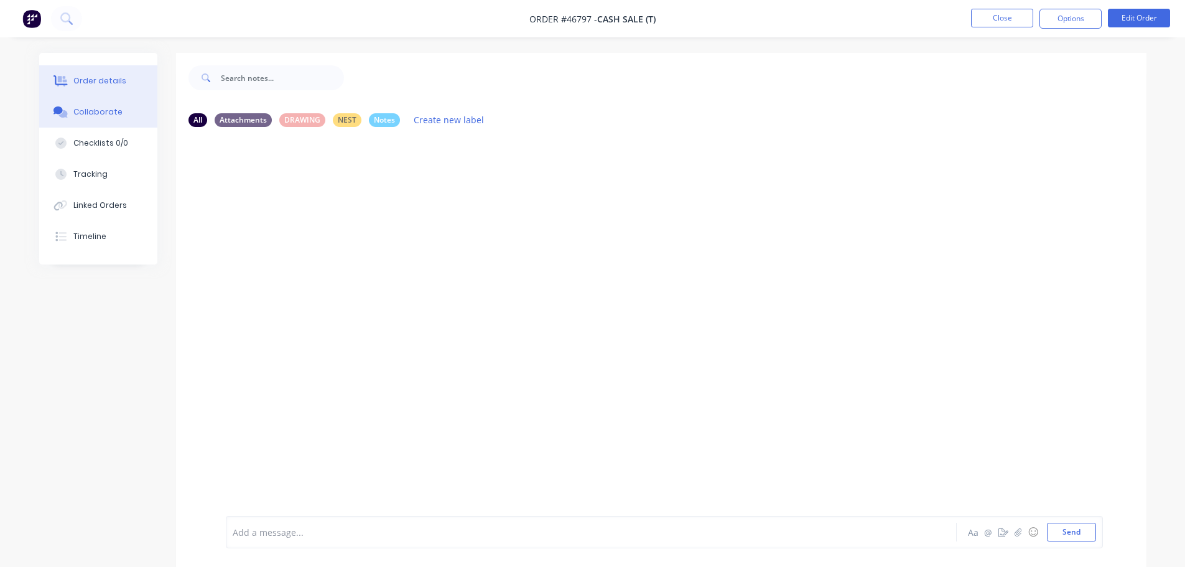
click at [81, 80] on div "Order details" at bounding box center [99, 80] width 53 height 11
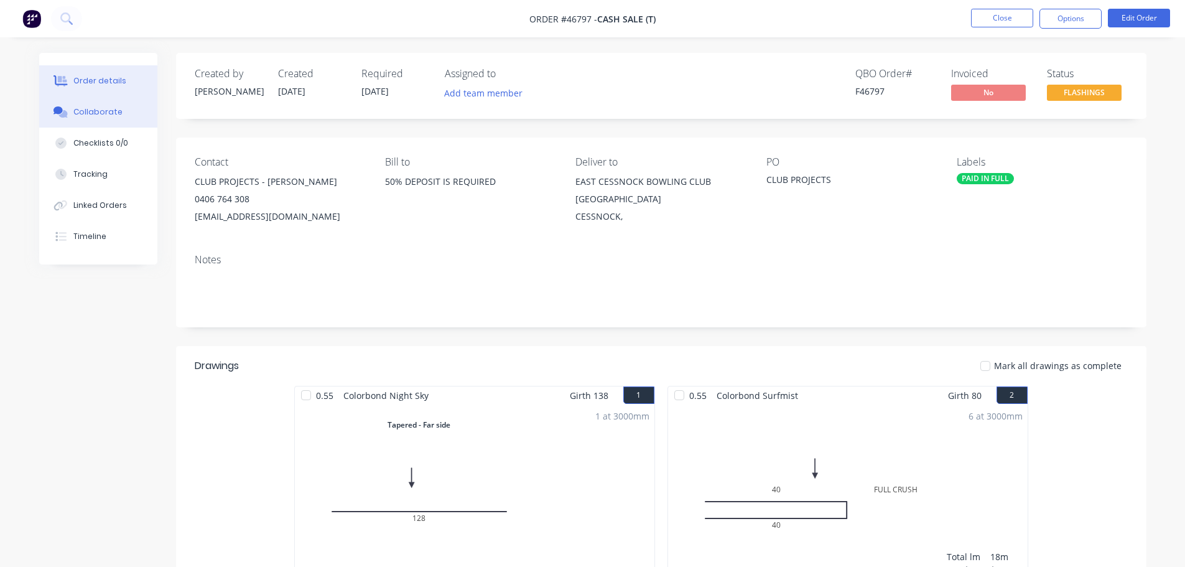
click at [81, 111] on div "Collaborate" at bounding box center [97, 111] width 49 height 11
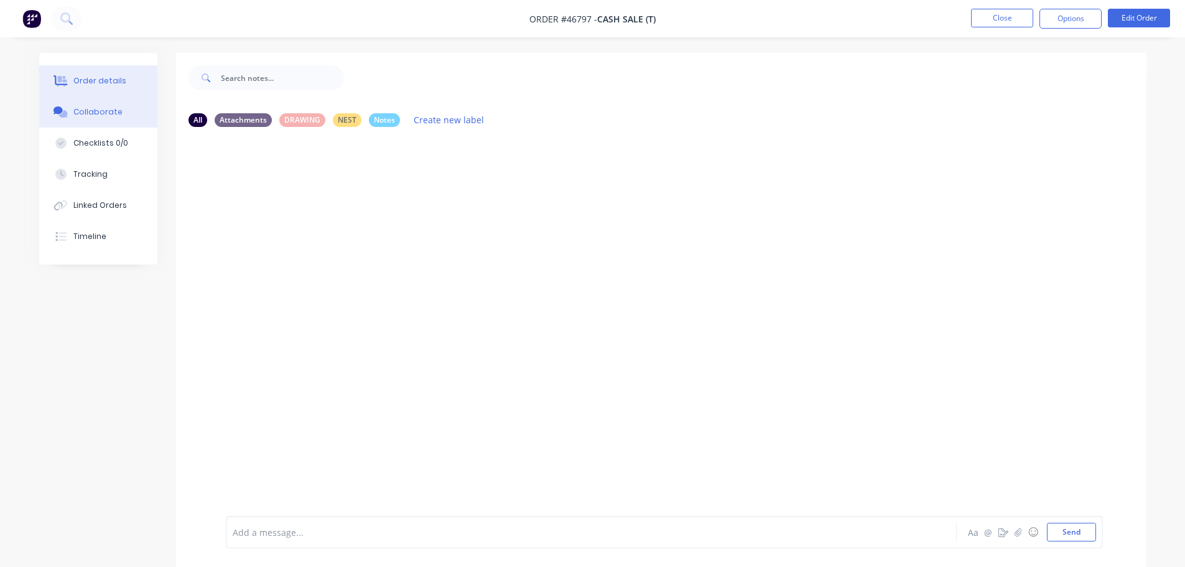
click at [73, 72] on button "Order details" at bounding box center [98, 80] width 118 height 31
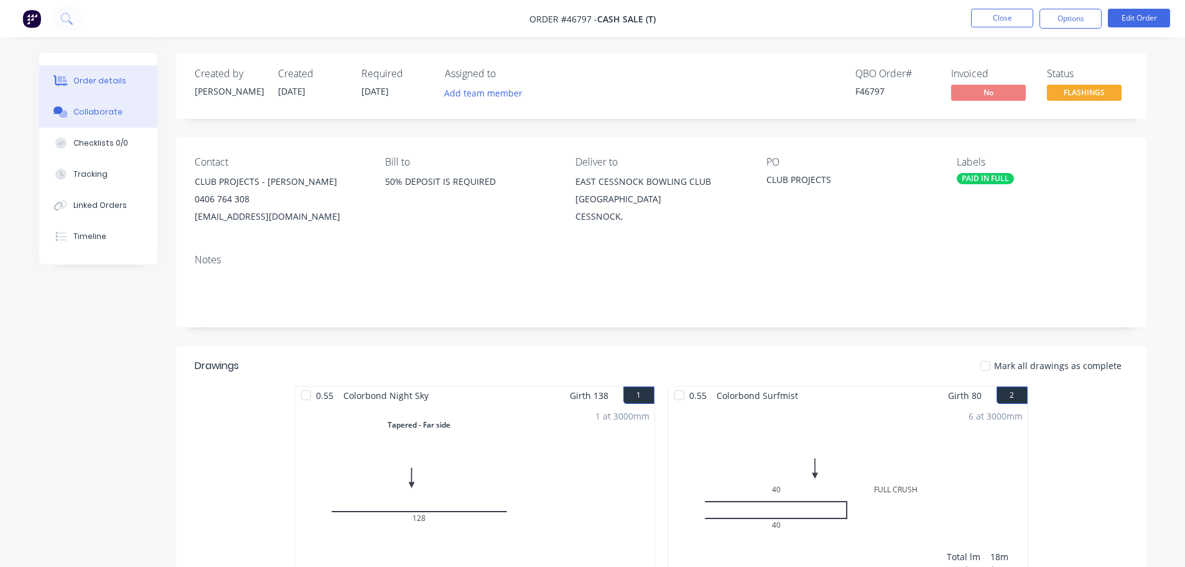
click at [106, 109] on div "Collaborate" at bounding box center [97, 111] width 49 height 11
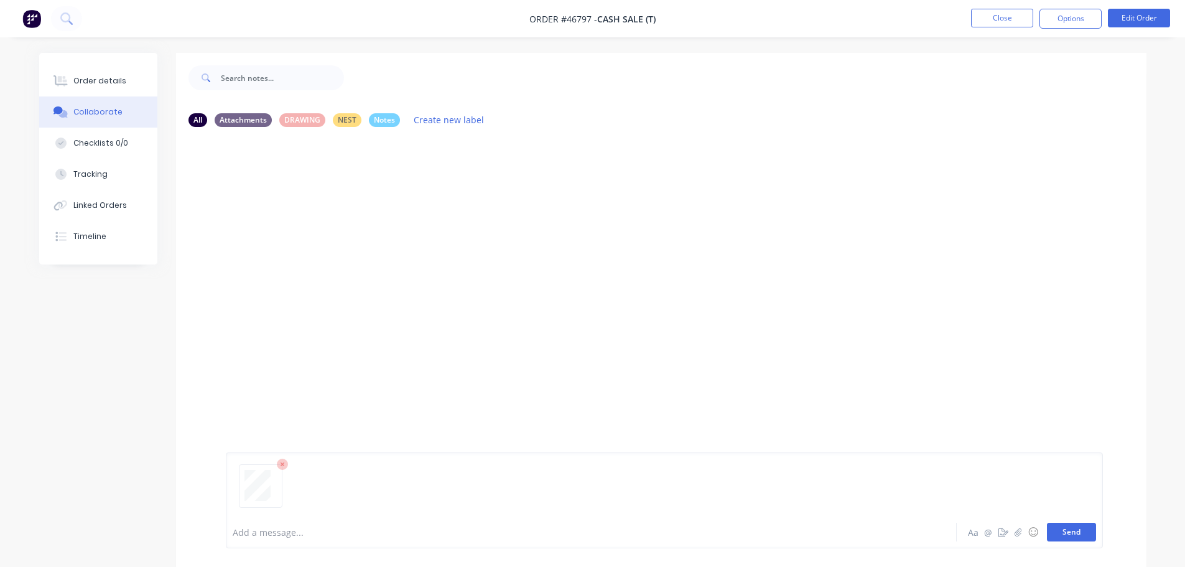
click at [1055, 526] on button "Send" at bounding box center [1071, 531] width 49 height 19
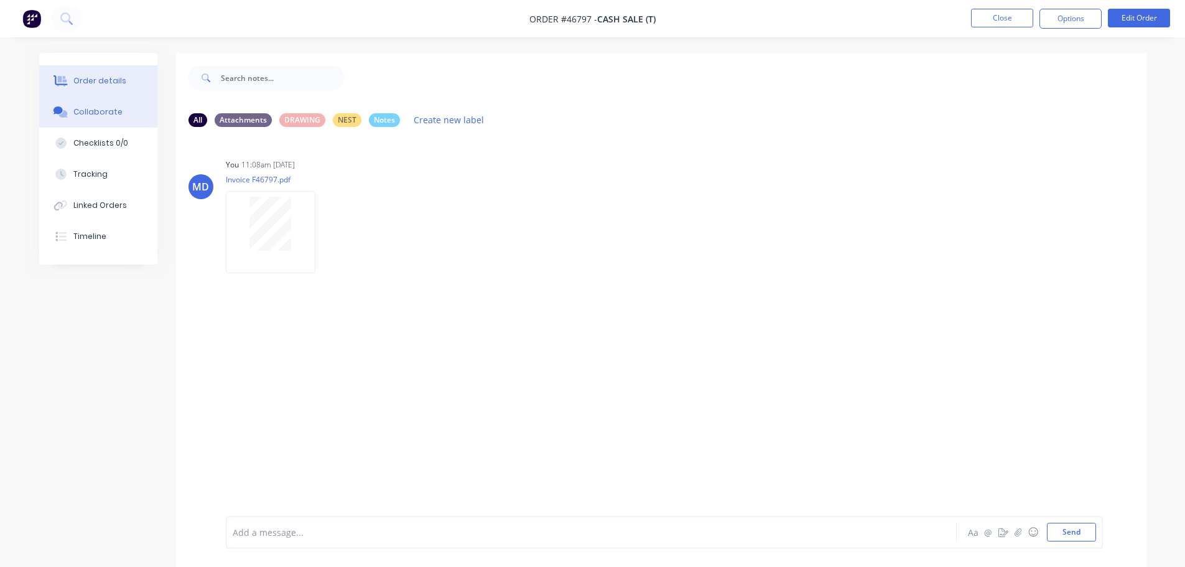
click at [122, 85] on button "Order details" at bounding box center [98, 80] width 118 height 31
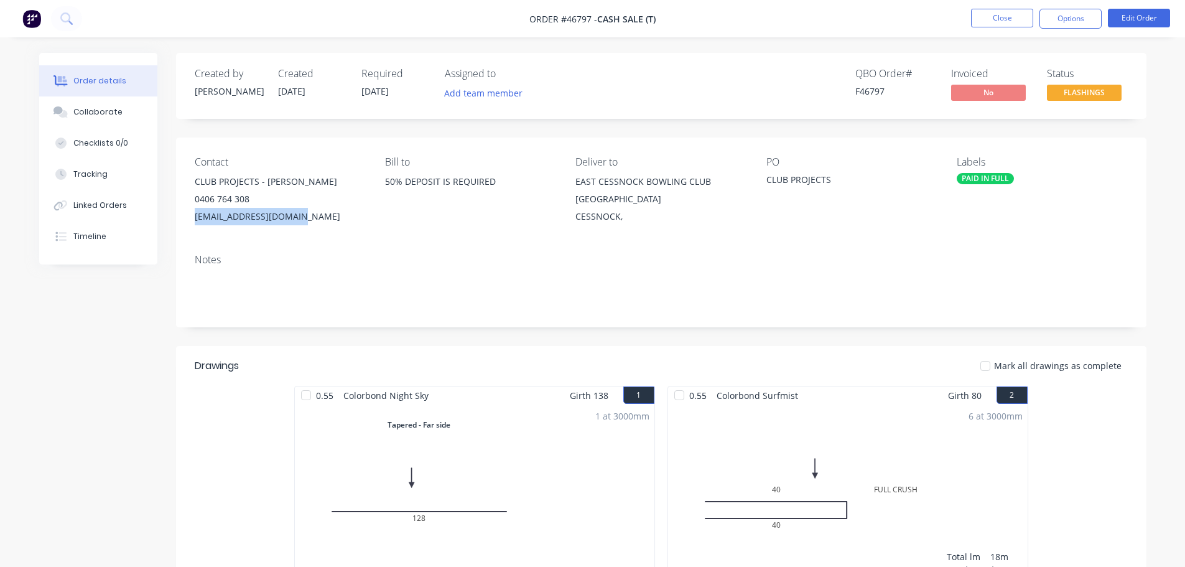
drag, startPoint x: 180, startPoint y: 219, endPoint x: 182, endPoint y: 226, distance: 7.7
click at [182, 226] on div "Contact CLUB PROJECTS - ALEX 0406 764 308 jc@clubprojects.com.au Bill to 50% DE…" at bounding box center [661, 190] width 970 height 106
copy div "[EMAIL_ADDRESS][DOMAIN_NAME]"
click at [993, 21] on button "Close" at bounding box center [1002, 18] width 62 height 19
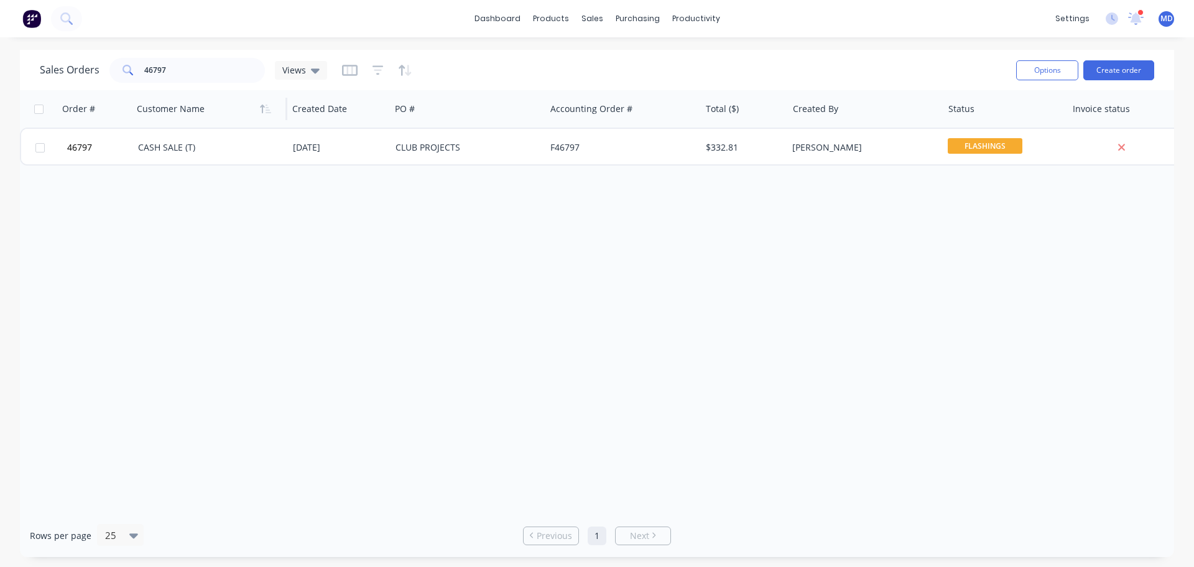
drag, startPoint x: 434, startPoint y: 339, endPoint x: 175, endPoint y: 102, distance: 350.8
click at [424, 315] on div "Order # Customer Name Created Date PO # Accounting Order # Total ($) Created By…" at bounding box center [597, 302] width 1154 height 424
drag, startPoint x: 183, startPoint y: 69, endPoint x: 72, endPoint y: 76, distance: 111.6
click at [72, 76] on div "Sales Orders 46797 Views" at bounding box center [183, 70] width 287 height 25
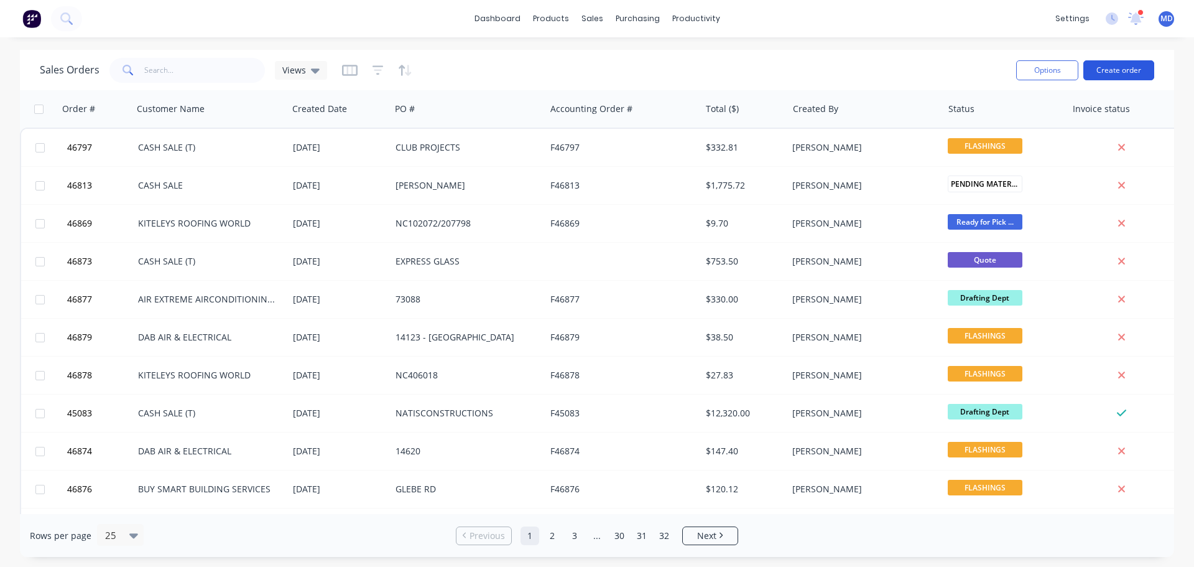
click at [1121, 64] on button "Create order" at bounding box center [1118, 70] width 71 height 20
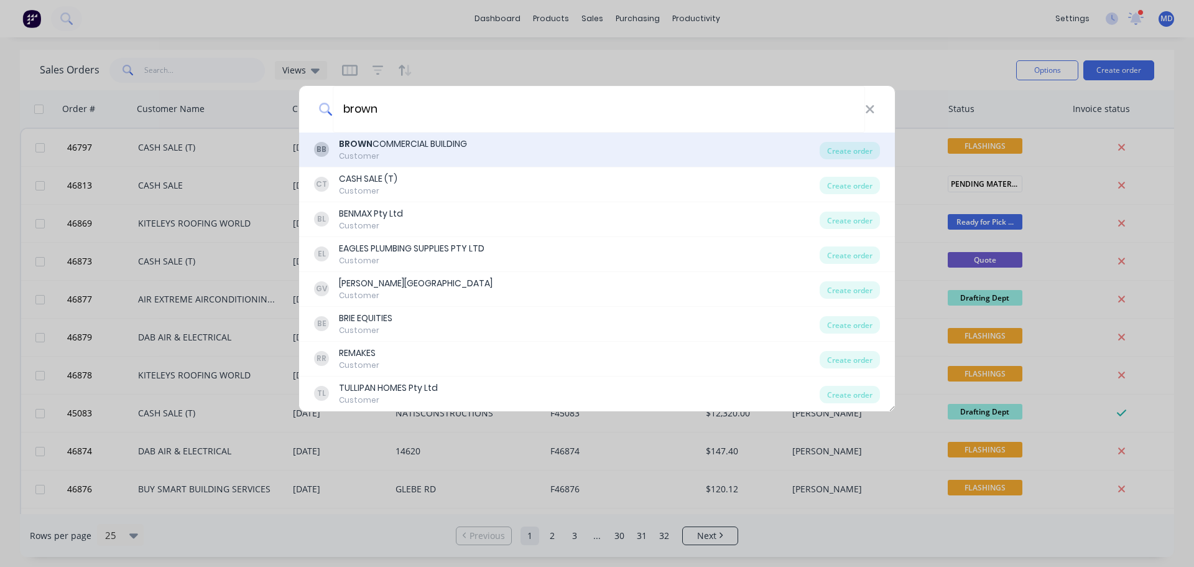
type input "brown"
click at [386, 149] on div "BROWN COMMERCIAL BUILDING" at bounding box center [403, 143] width 128 height 13
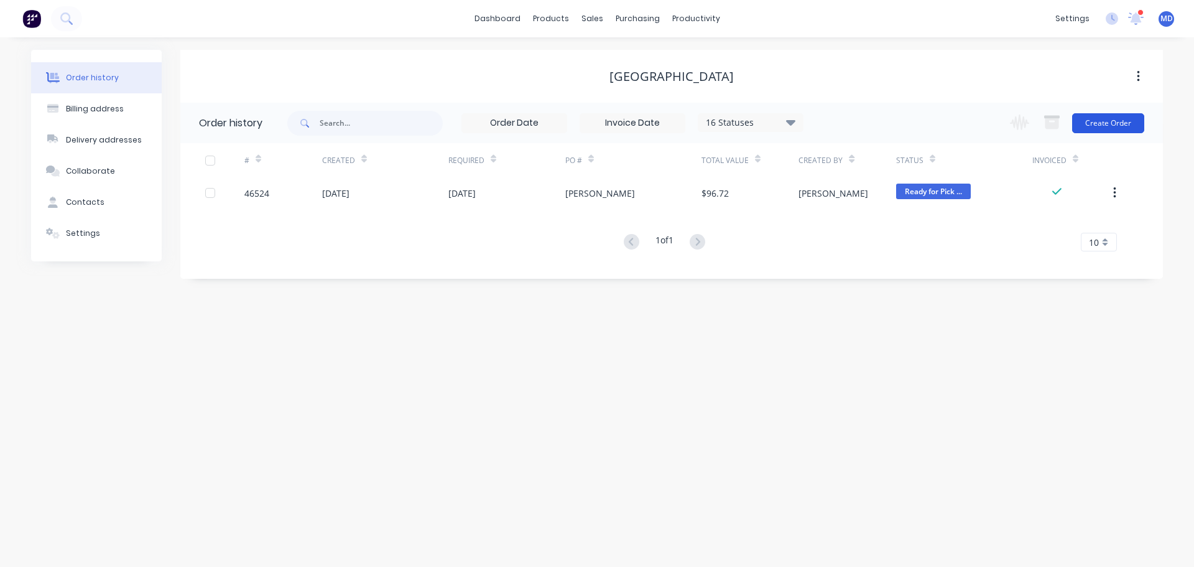
click at [1095, 121] on button "Create Order" at bounding box center [1108, 123] width 72 height 20
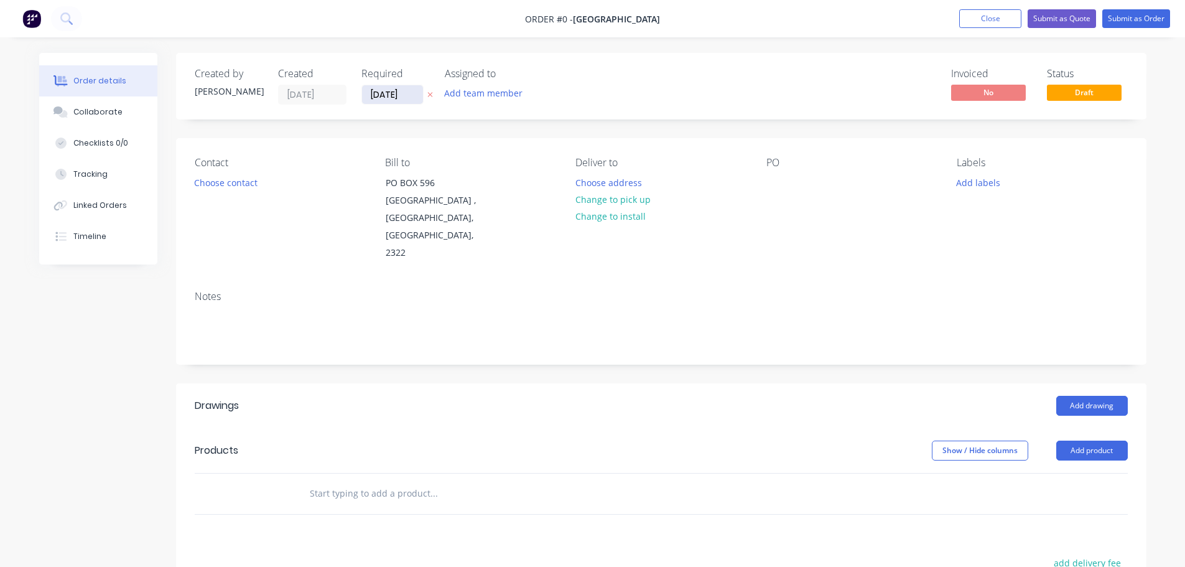
click at [396, 96] on input "[DATE]" at bounding box center [392, 94] width 61 height 19
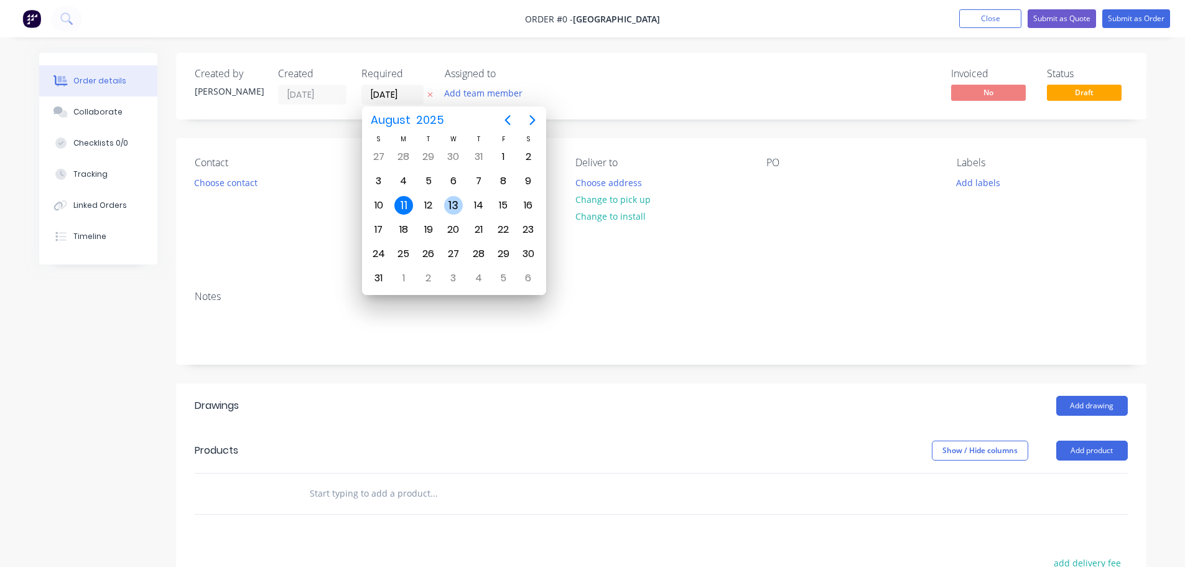
click at [455, 198] on div "13" at bounding box center [453, 205] width 19 height 19
type input "[DATE]"
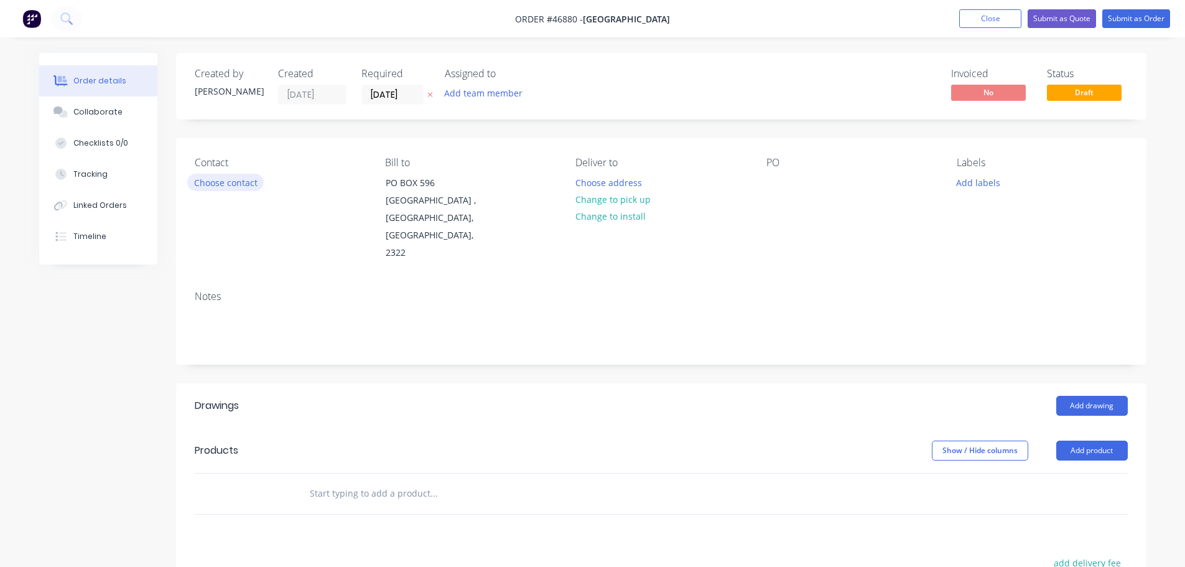
click at [220, 183] on button "Choose contact" at bounding box center [225, 182] width 76 height 17
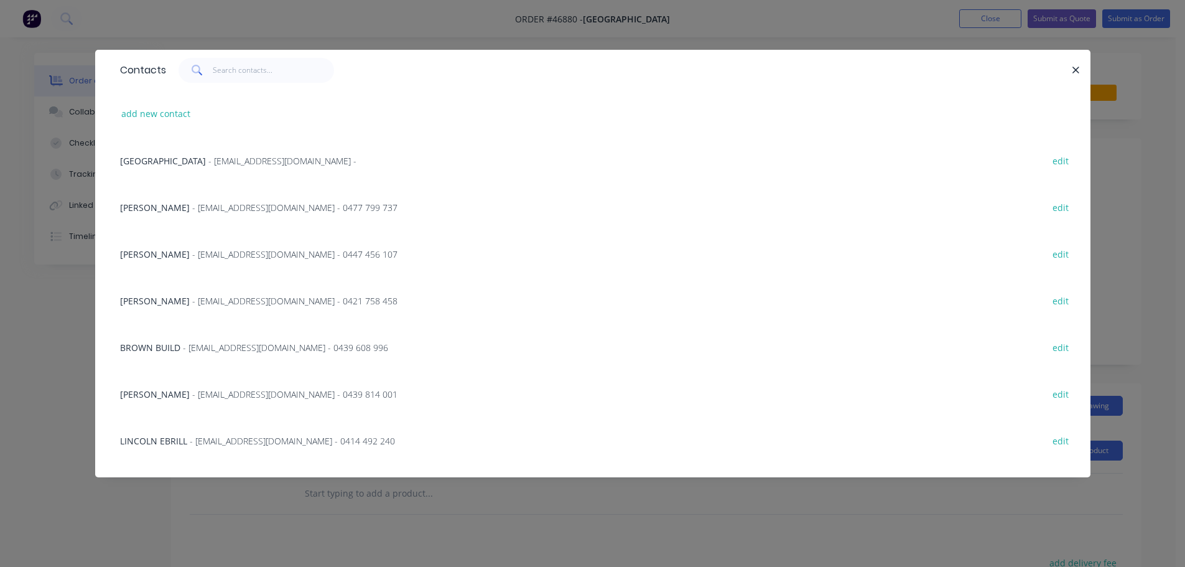
click at [192, 202] on span "- accounts@brownbuild.com.au - 0477 799 737" at bounding box center [294, 208] width 205 height 12
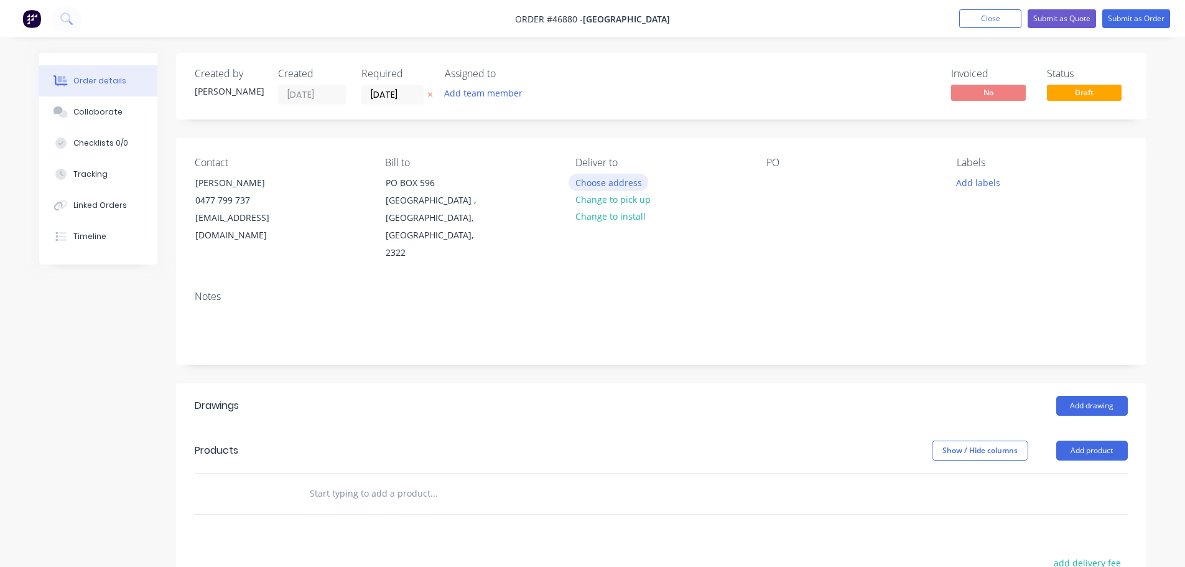
click at [621, 187] on button "Choose address" at bounding box center [608, 182] width 80 height 17
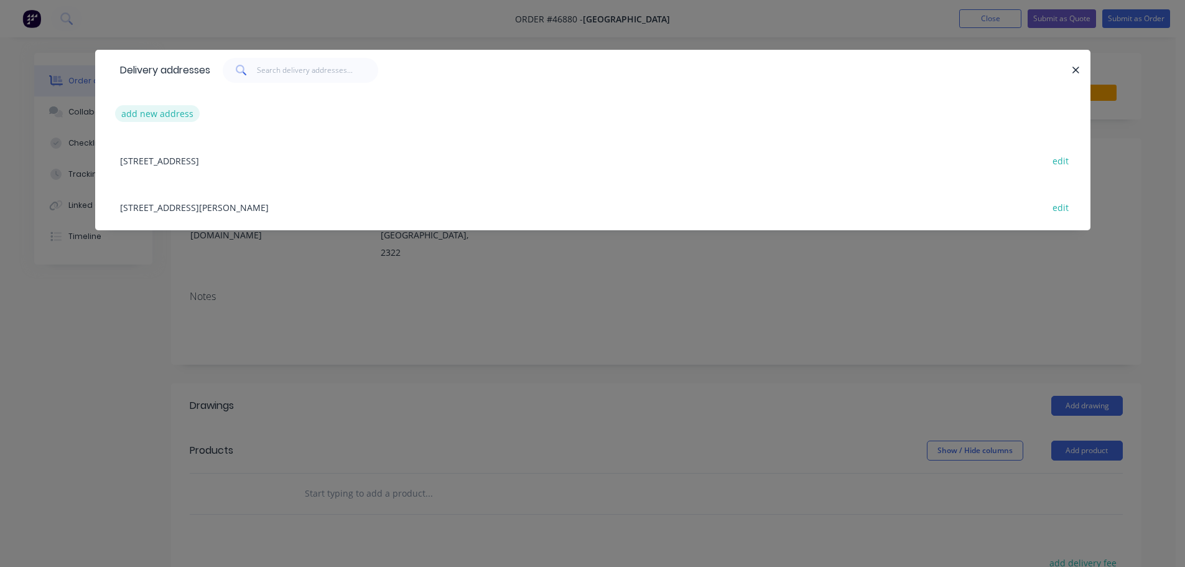
click at [139, 114] on button "add new address" at bounding box center [157, 113] width 85 height 17
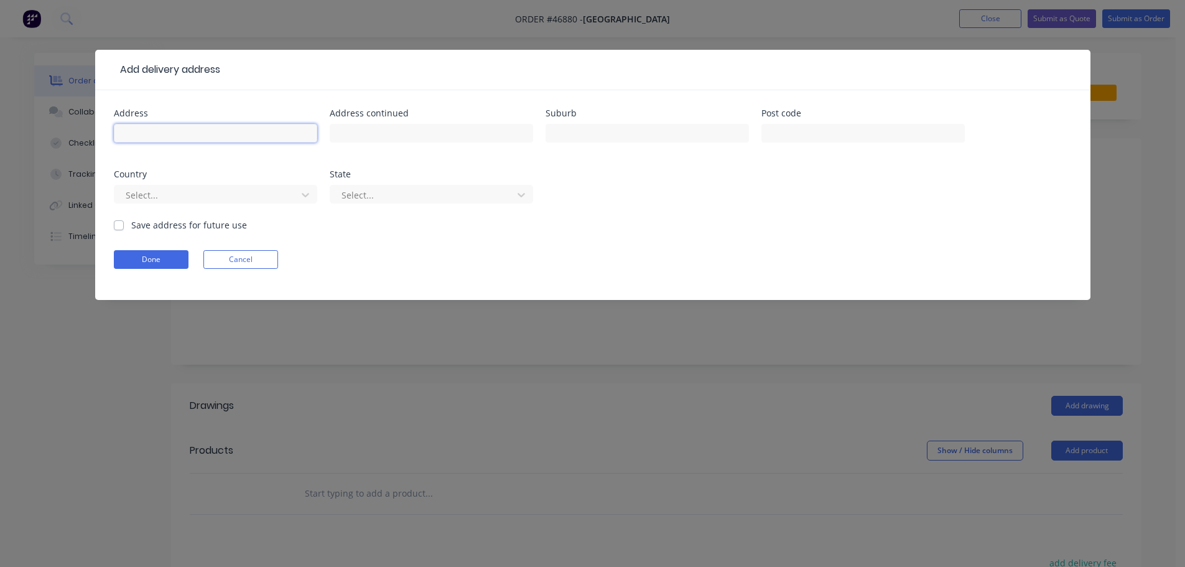
click at [134, 136] on input "text" at bounding box center [215, 133] width 203 height 19
type input "17 CESSNOCK ST"
type input "CESSNOCK"
click at [154, 259] on button "Done" at bounding box center [151, 259] width 75 height 19
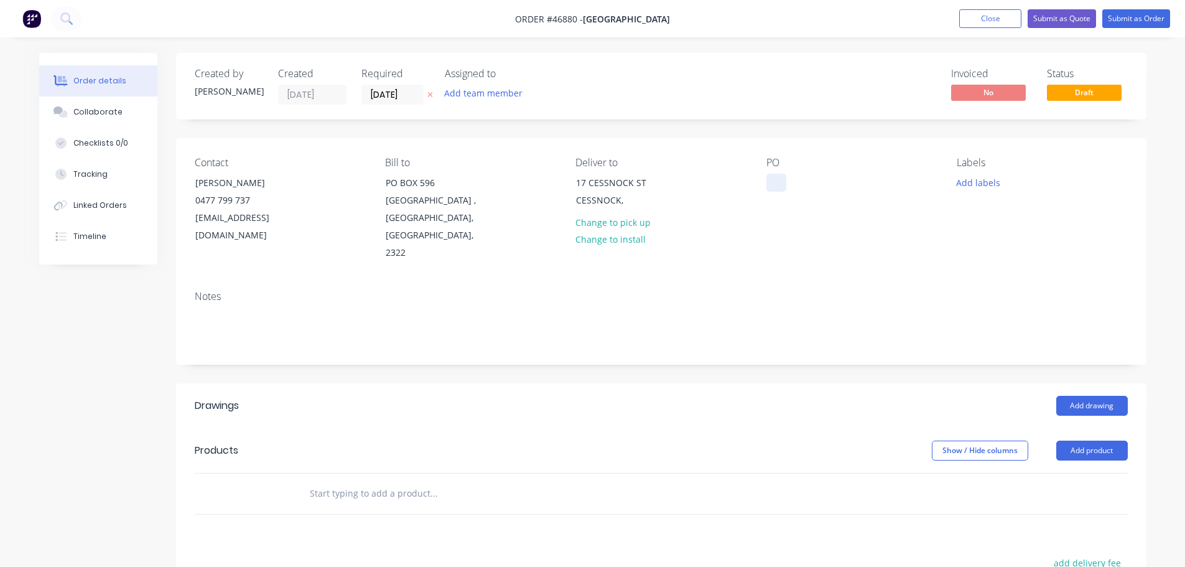
click at [780, 187] on div at bounding box center [776, 183] width 20 height 18
click at [1090, 396] on button "Add drawing" at bounding box center [1092, 406] width 72 height 20
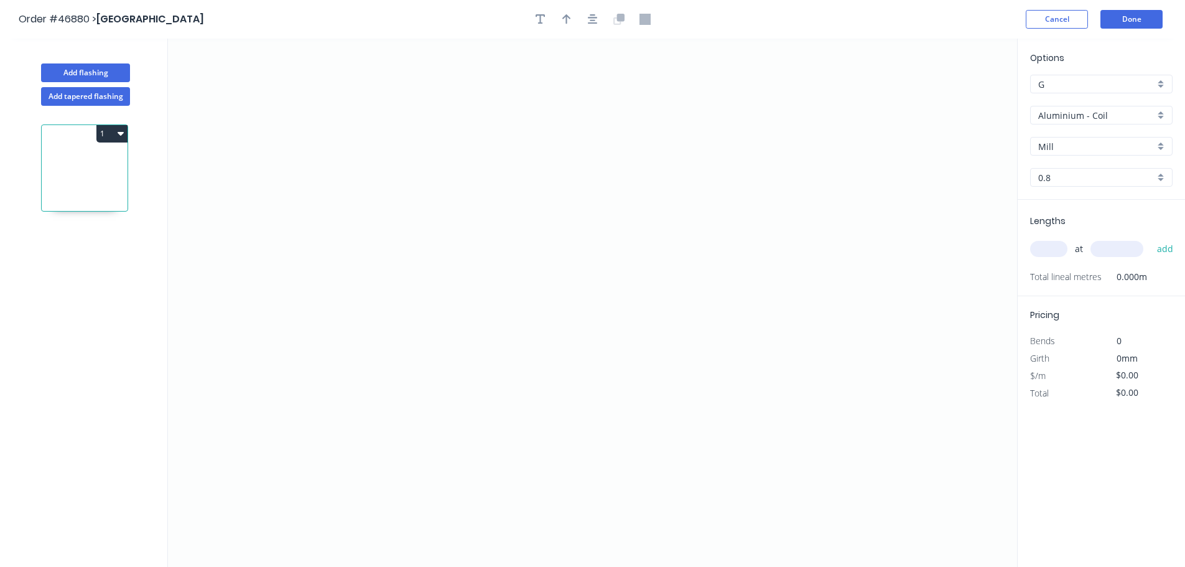
click at [1090, 119] on input "Aluminium - Coil" at bounding box center [1096, 115] width 116 height 13
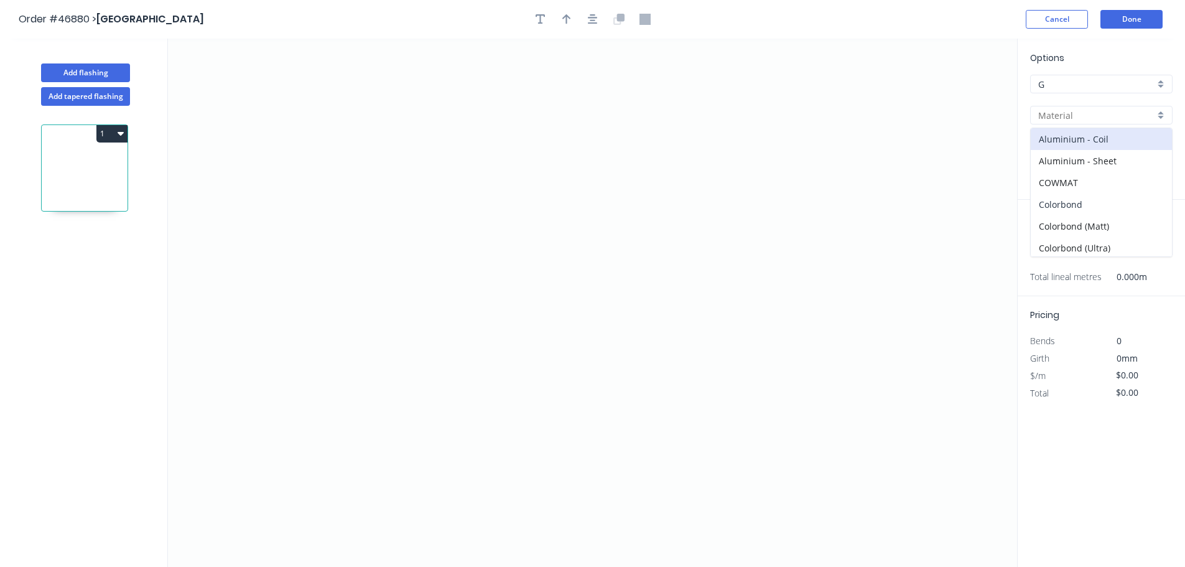
click at [1075, 198] on div "Colorbond" at bounding box center [1101, 204] width 141 height 22
type input "Colorbond"
type input "Basalt"
type input "0.55"
click at [1060, 149] on input "Basalt" at bounding box center [1096, 146] width 116 height 13
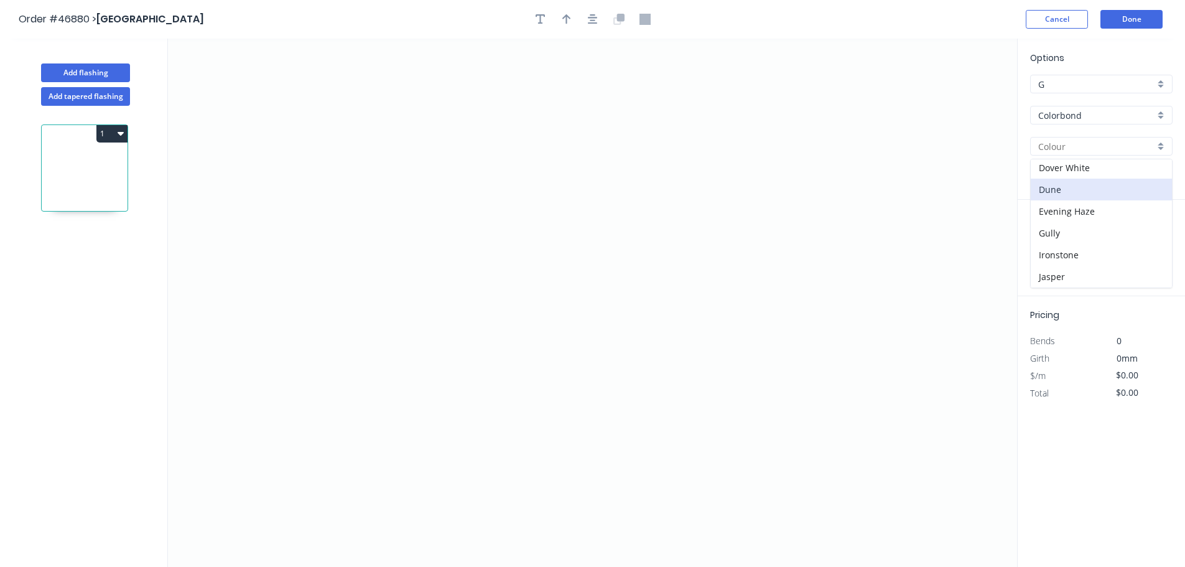
scroll to position [311, 0]
click at [1059, 244] on div "[PERSON_NAME]" at bounding box center [1101, 251] width 141 height 22
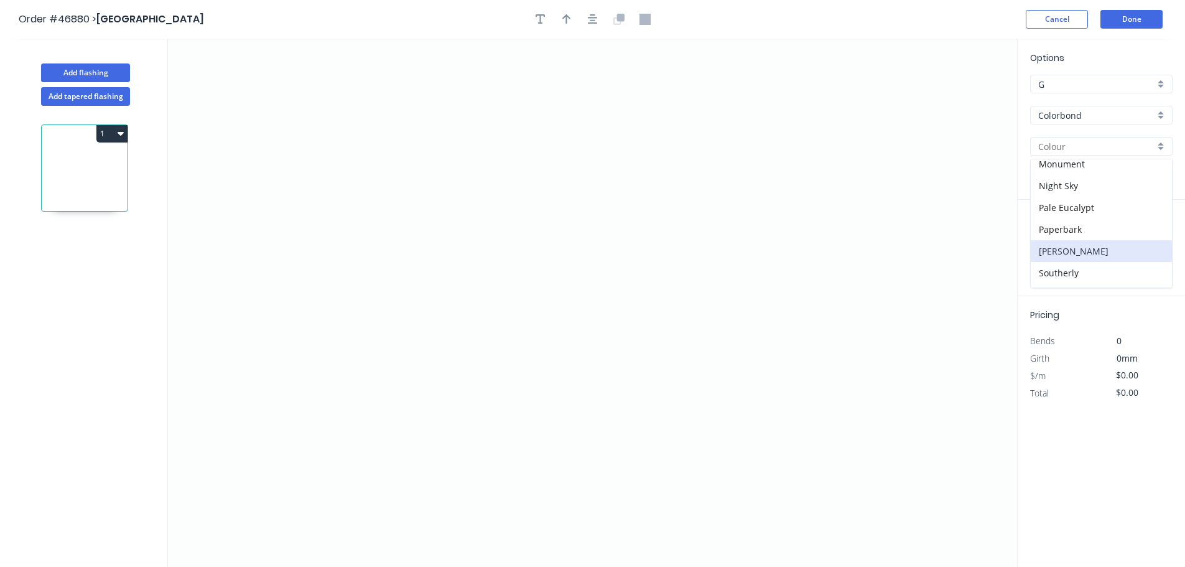
type input "[PERSON_NAME]"
click at [401, 151] on icon "0" at bounding box center [592, 303] width 849 height 528
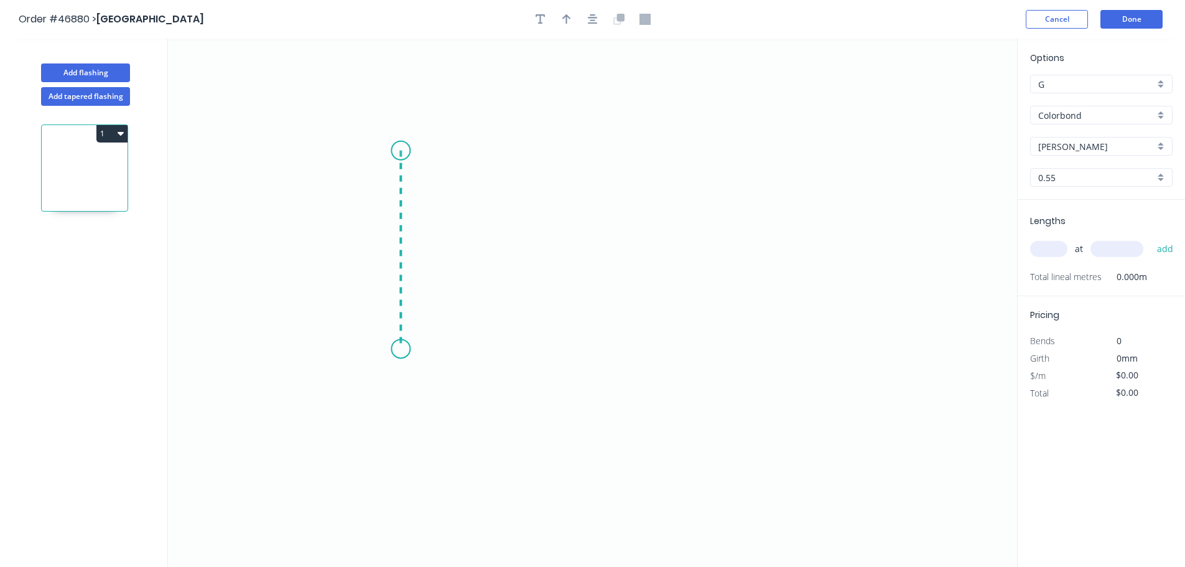
click at [398, 349] on icon "0" at bounding box center [592, 303] width 849 height 528
click at [749, 338] on icon "0 ?" at bounding box center [592, 303] width 849 height 528
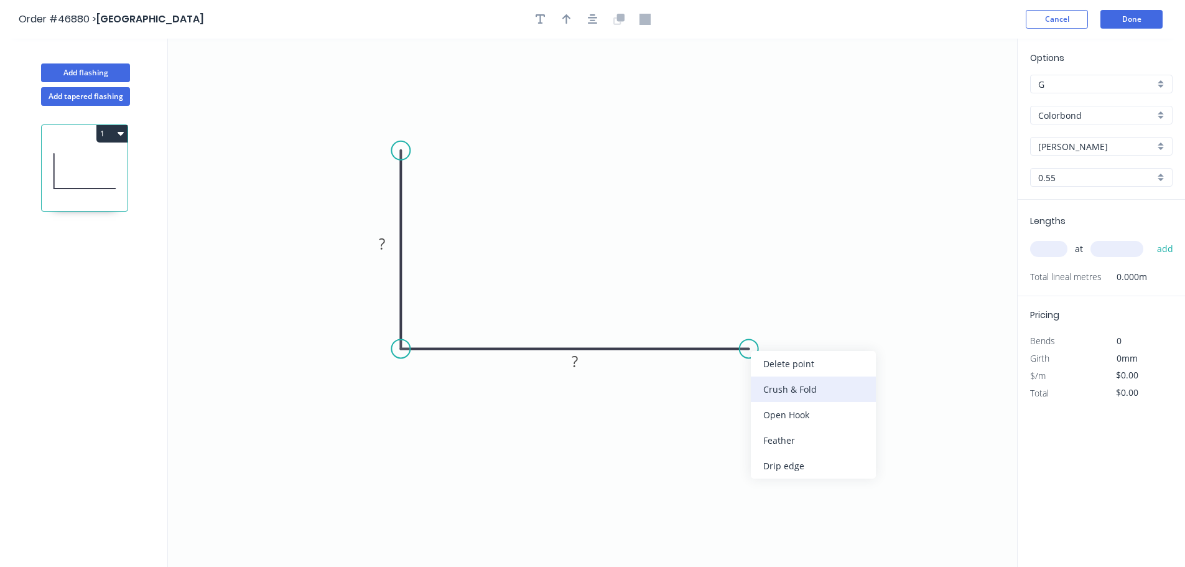
click at [767, 393] on div "Crush & Fold" at bounding box center [813, 388] width 125 height 25
click at [762, 391] on div "Flip bend" at bounding box center [808, 393] width 125 height 25
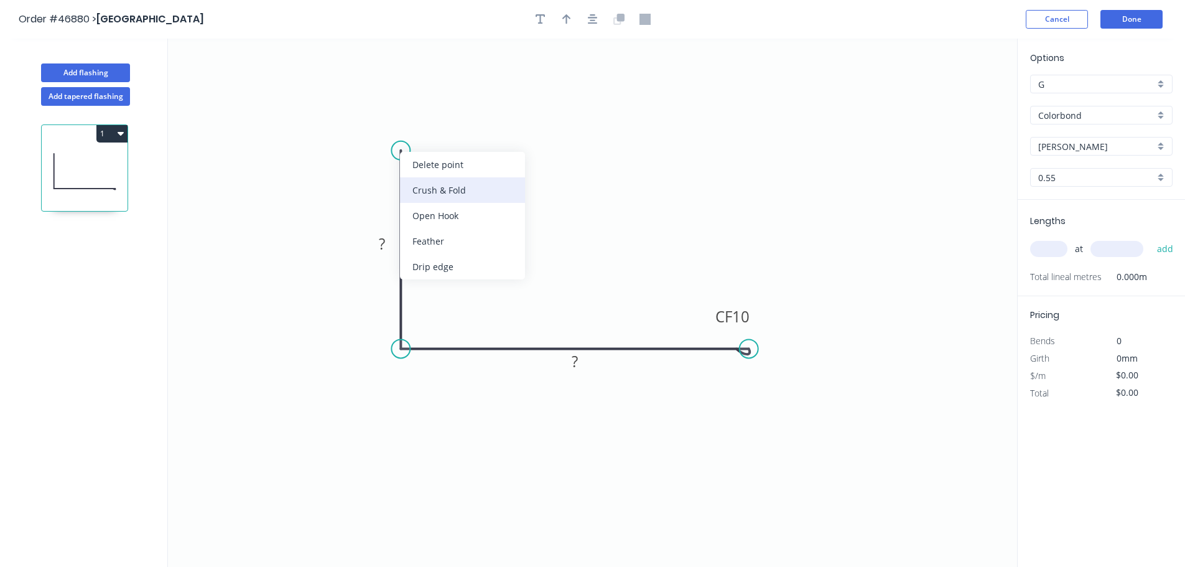
click at [415, 188] on div "Crush & Fold" at bounding box center [462, 189] width 125 height 25
click at [438, 163] on tspan "10" at bounding box center [435, 161] width 17 height 21
type input "$17.23"
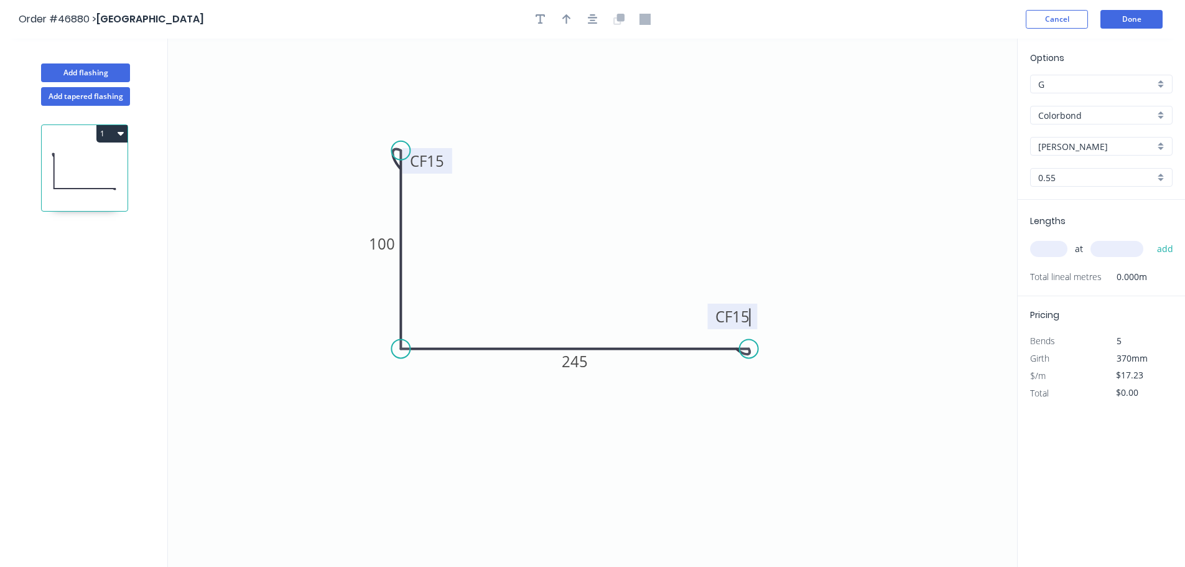
click at [567, 29] on header "Order #46880 > BROWN COMMERCIAL BUILDING Cancel Done" at bounding box center [592, 19] width 1185 height 39
click at [561, 10] on div at bounding box center [592, 19] width 131 height 19
click at [572, 21] on button "button" at bounding box center [566, 19] width 19 height 19
drag, startPoint x: 951, startPoint y: 99, endPoint x: 577, endPoint y: 300, distance: 425.2
click at [577, 300] on icon at bounding box center [576, 286] width 11 height 40
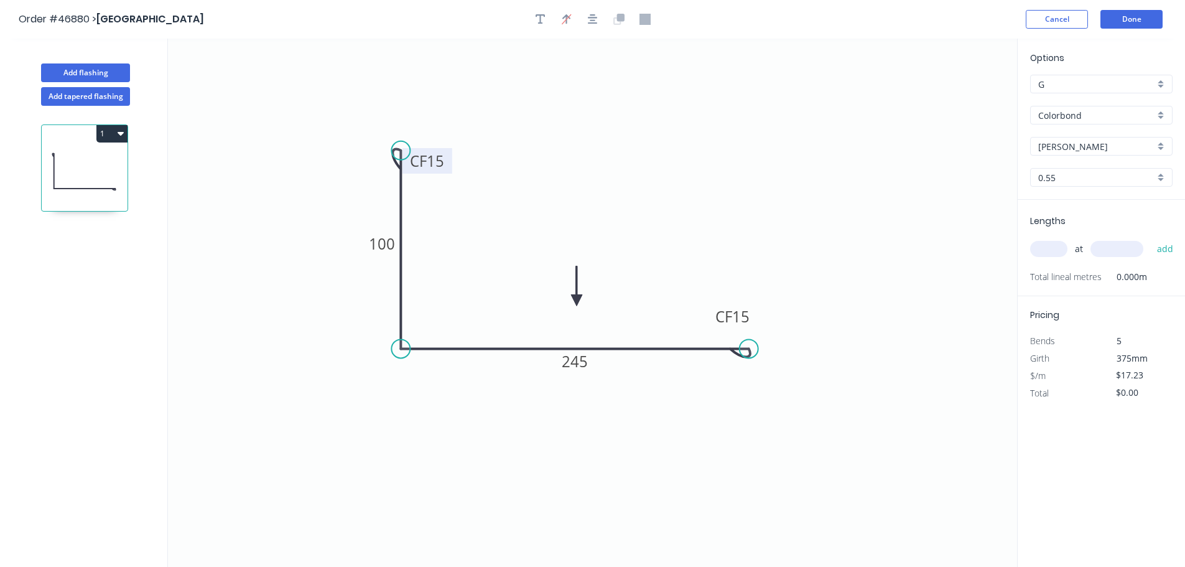
click at [1044, 244] on input "text" at bounding box center [1048, 249] width 37 height 16
type input "5"
type input "5100"
click at [1151, 238] on button "add" at bounding box center [1165, 248] width 29 height 21
type input "$439.37"
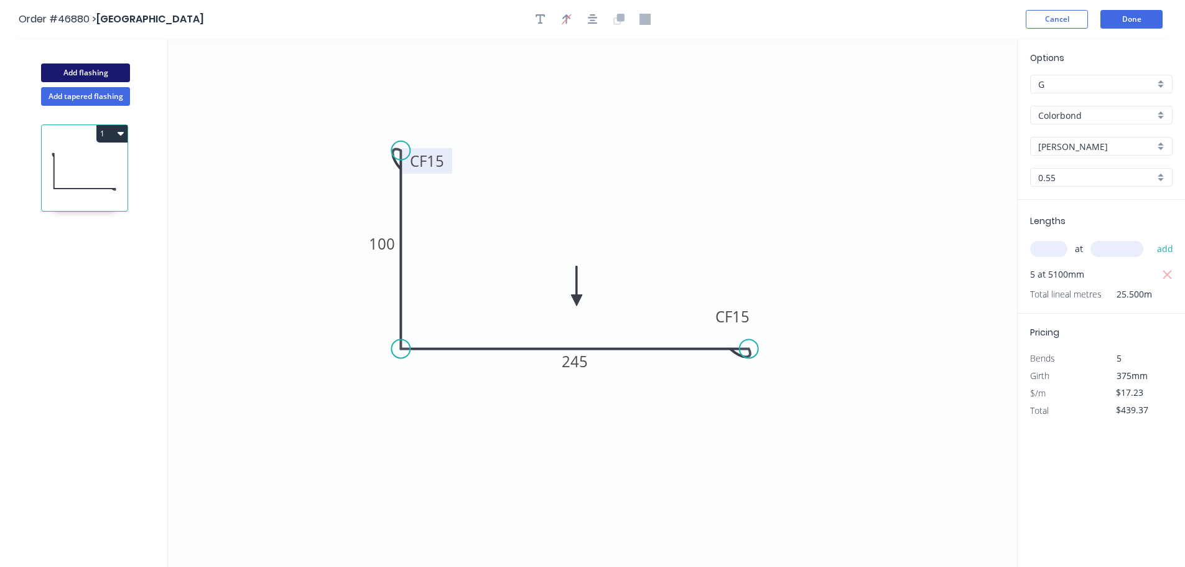
click at [116, 73] on button "Add flashing" at bounding box center [85, 72] width 89 height 19
type input "$0.00"
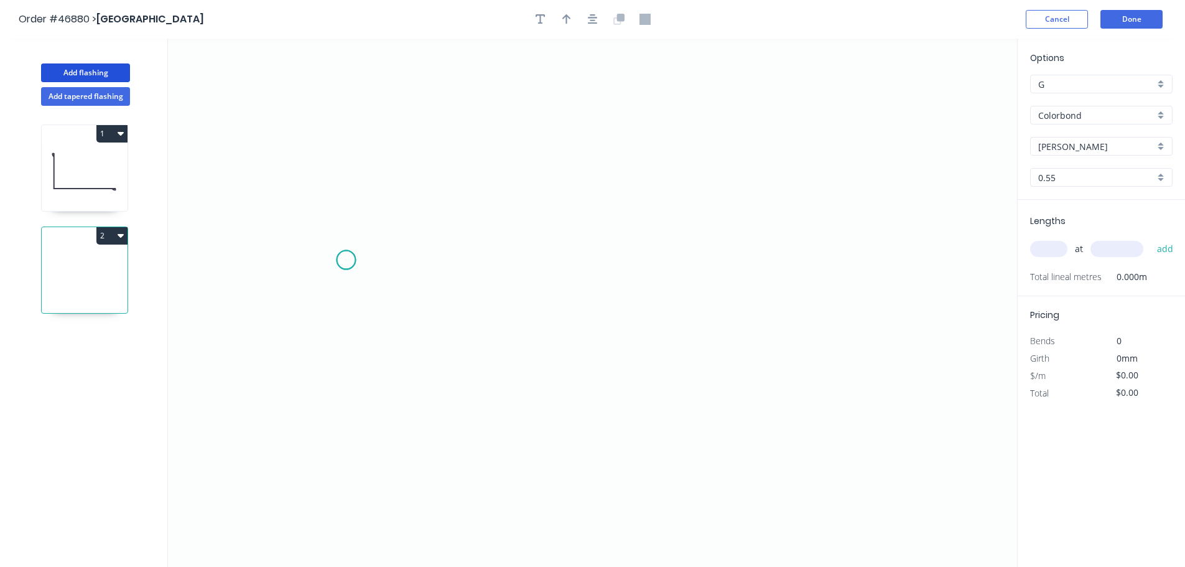
click at [346, 260] on icon "0" at bounding box center [592, 303] width 849 height 528
click at [432, 261] on icon "0" at bounding box center [592, 303] width 849 height 528
click at [433, 187] on icon "0 ?" at bounding box center [592, 303] width 849 height 528
click at [700, 198] on icon "0 ? ?" at bounding box center [592, 303] width 849 height 528
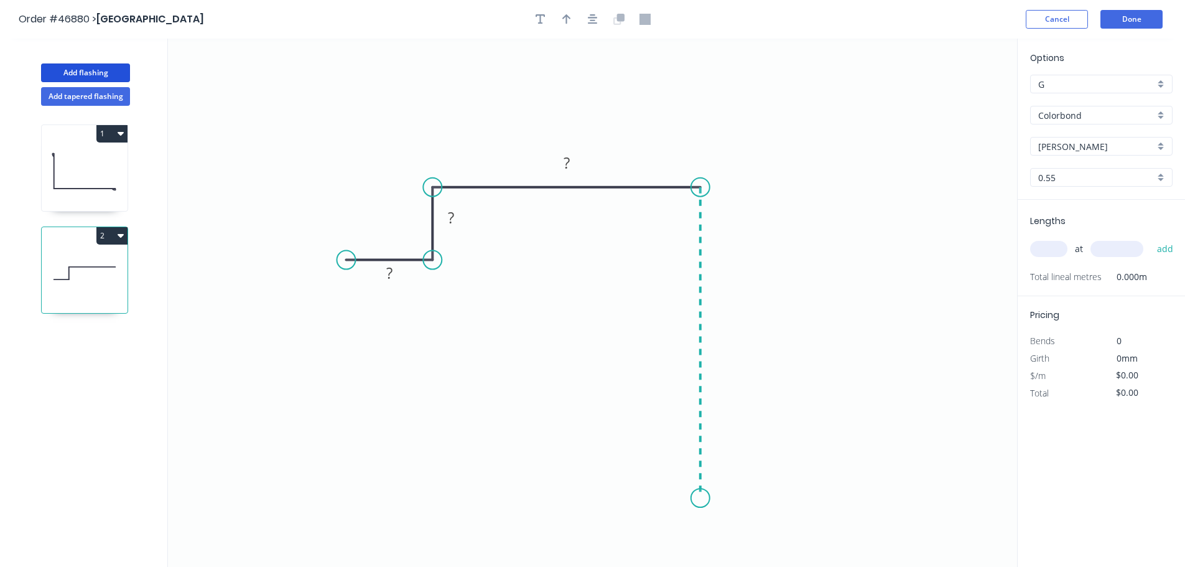
drag, startPoint x: 692, startPoint y: 498, endPoint x: 665, endPoint y: 491, distance: 27.0
click at [690, 498] on icon "0 ? ? ?" at bounding box center [592, 303] width 849 height 528
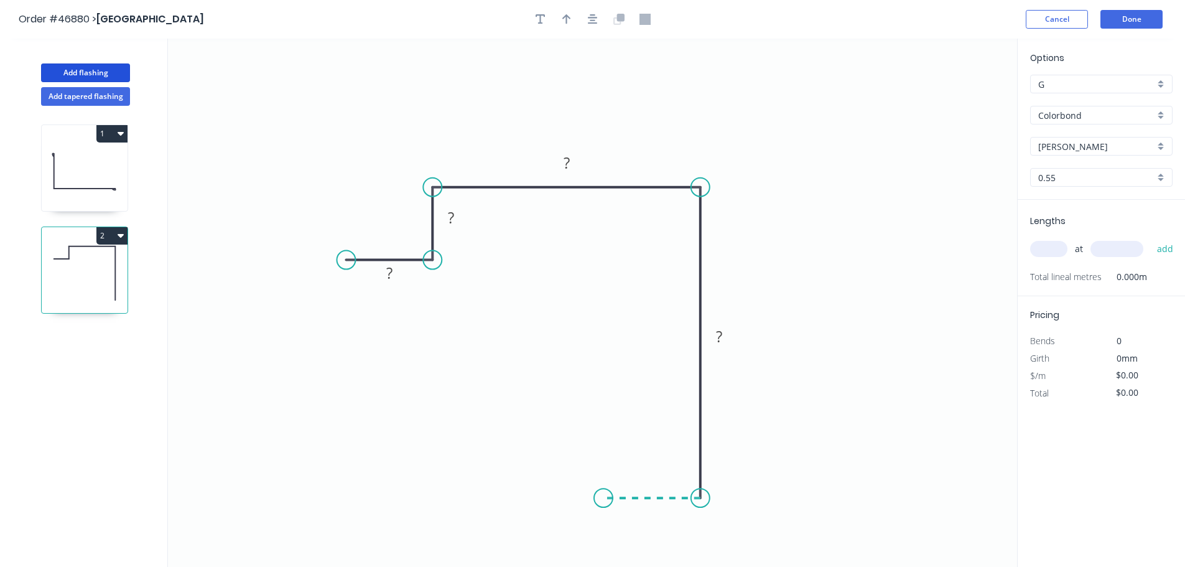
click at [602, 491] on icon "0 ? ? ? ?" at bounding box center [592, 303] width 849 height 528
click at [385, 277] on rect at bounding box center [389, 273] width 25 height 17
click at [570, 16] on icon "button" at bounding box center [566, 19] width 9 height 11
type input "$16.65"
drag, startPoint x: 957, startPoint y: 99, endPoint x: 629, endPoint y: 166, distance: 334.6
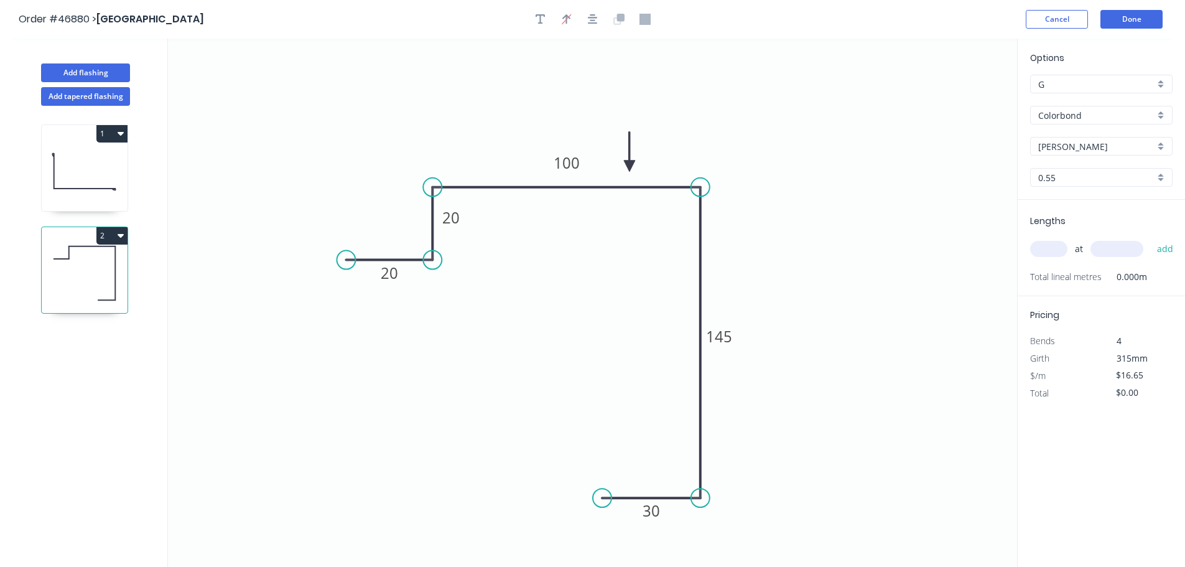
click at [629, 166] on icon at bounding box center [629, 152] width 11 height 40
click at [1042, 254] on input "text" at bounding box center [1048, 249] width 37 height 16
type input "3"
type input "4000"
click at [1151, 238] on button "add" at bounding box center [1165, 248] width 29 height 21
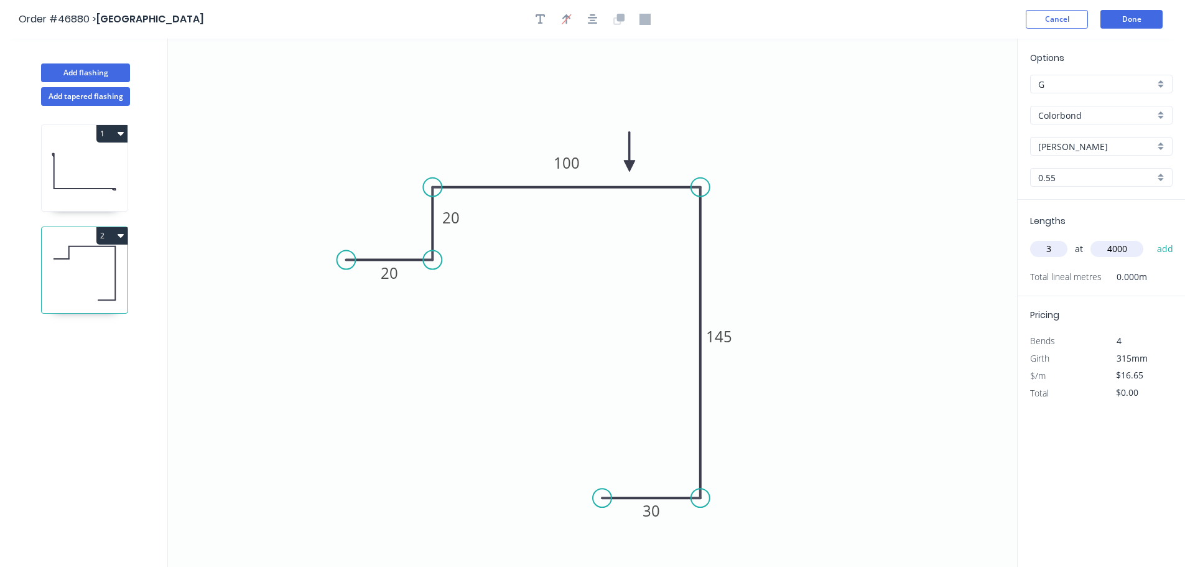
type input "$199.80"
type input "6"
type input "5000"
click at [1151, 238] on button "add" at bounding box center [1165, 248] width 29 height 21
type input "$699.30"
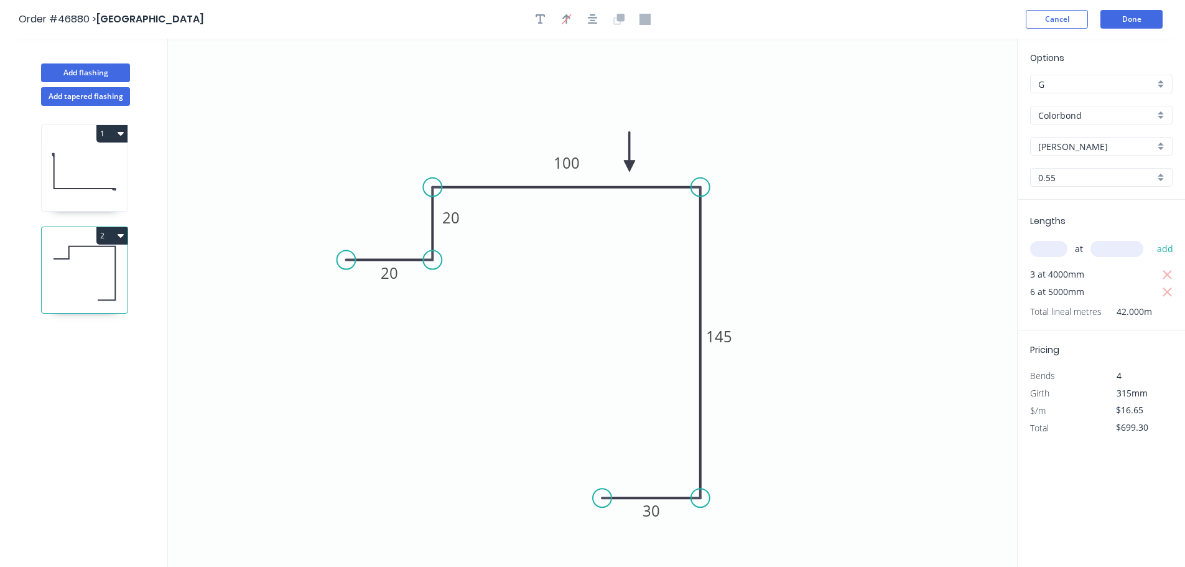
click at [1091, 151] on input "[PERSON_NAME]" at bounding box center [1096, 146] width 116 height 13
click at [1057, 228] on div "Monument" at bounding box center [1101, 226] width 141 height 22
type input "Monument"
click at [1124, 31] on header "Order #46880 > BROWN COMMERCIAL BUILDING Cancel Done" at bounding box center [592, 19] width 1185 height 39
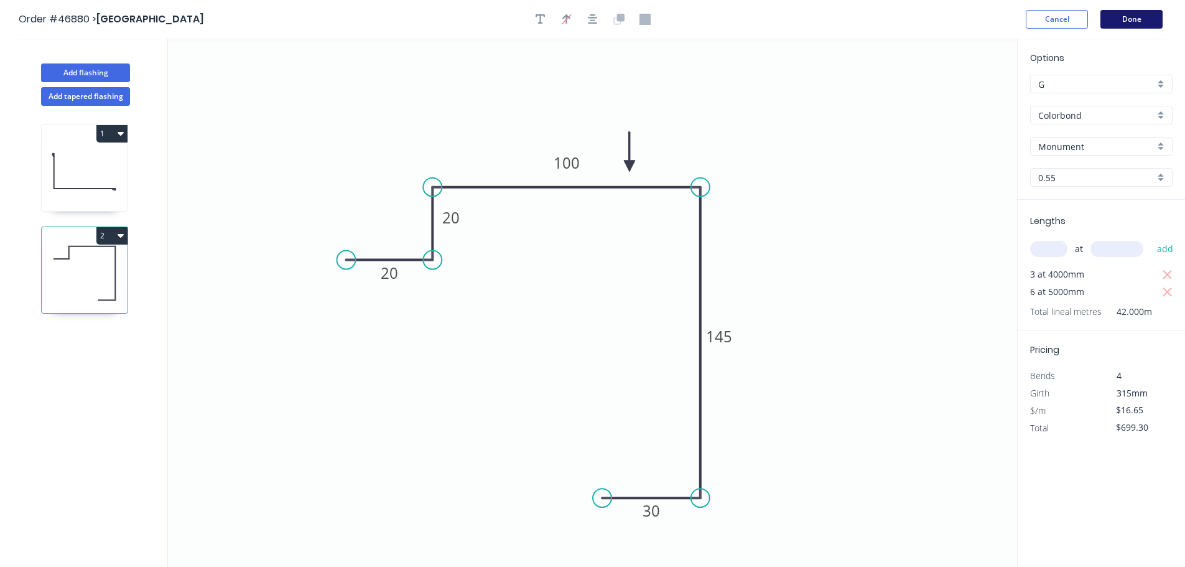
click at [1128, 19] on button "Done" at bounding box center [1131, 19] width 62 height 19
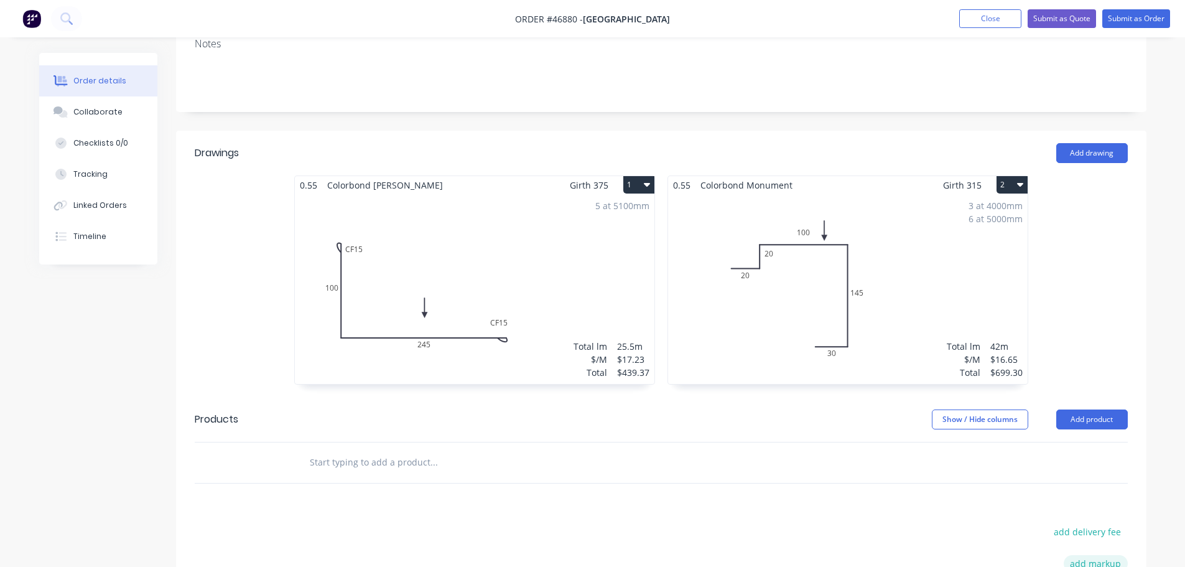
scroll to position [435, 0]
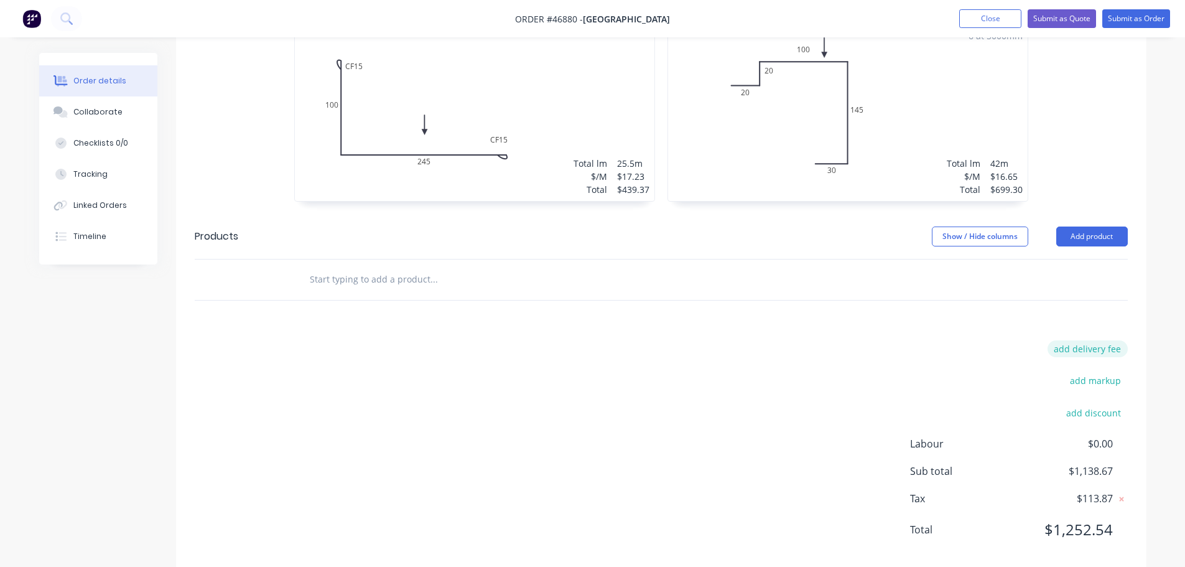
click at [1098, 340] on button "add delivery fee" at bounding box center [1087, 348] width 80 height 17
type input "160"
click input "submit" at bounding box center [0, 0] width 0 height 0
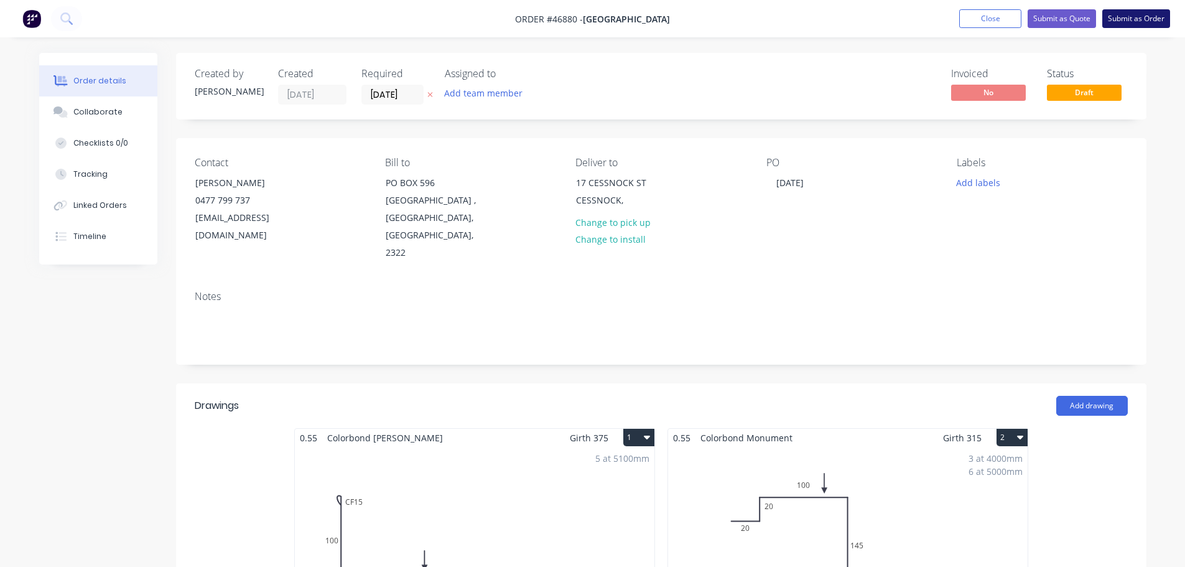
click at [1124, 17] on button "Submit as Order" at bounding box center [1136, 18] width 68 height 19
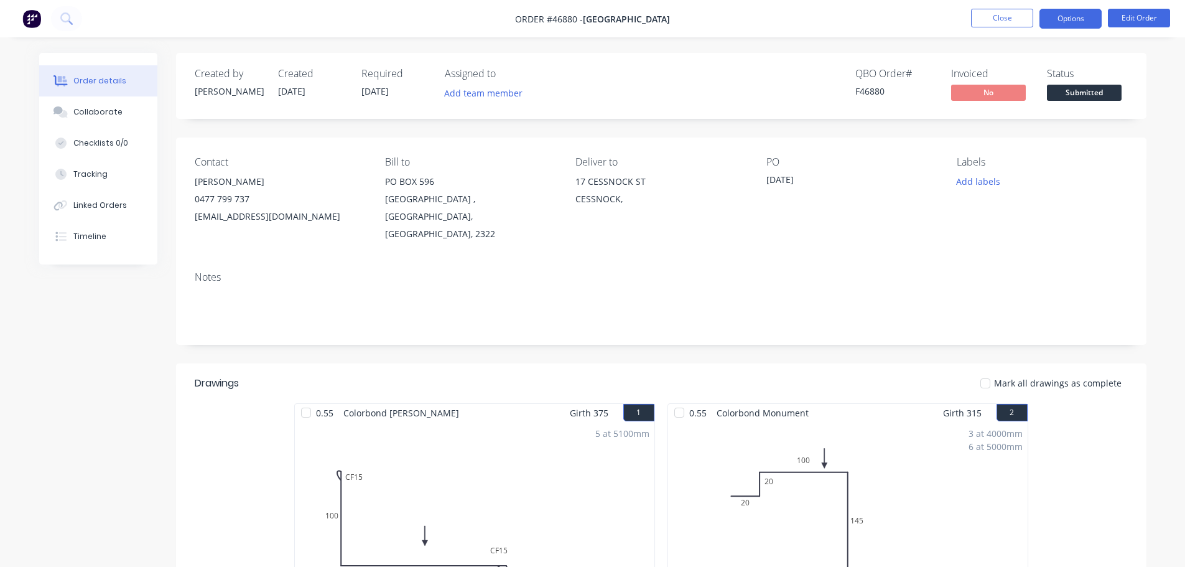
click at [1072, 19] on button "Options" at bounding box center [1070, 19] width 62 height 20
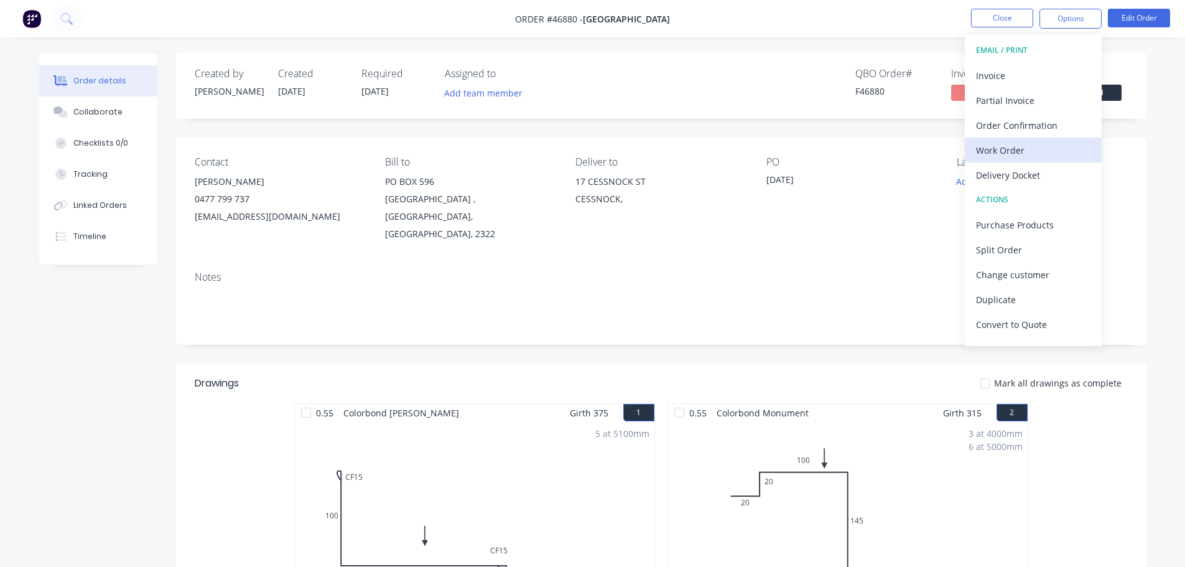
click at [1042, 146] on div "Work Order" at bounding box center [1033, 150] width 114 height 18
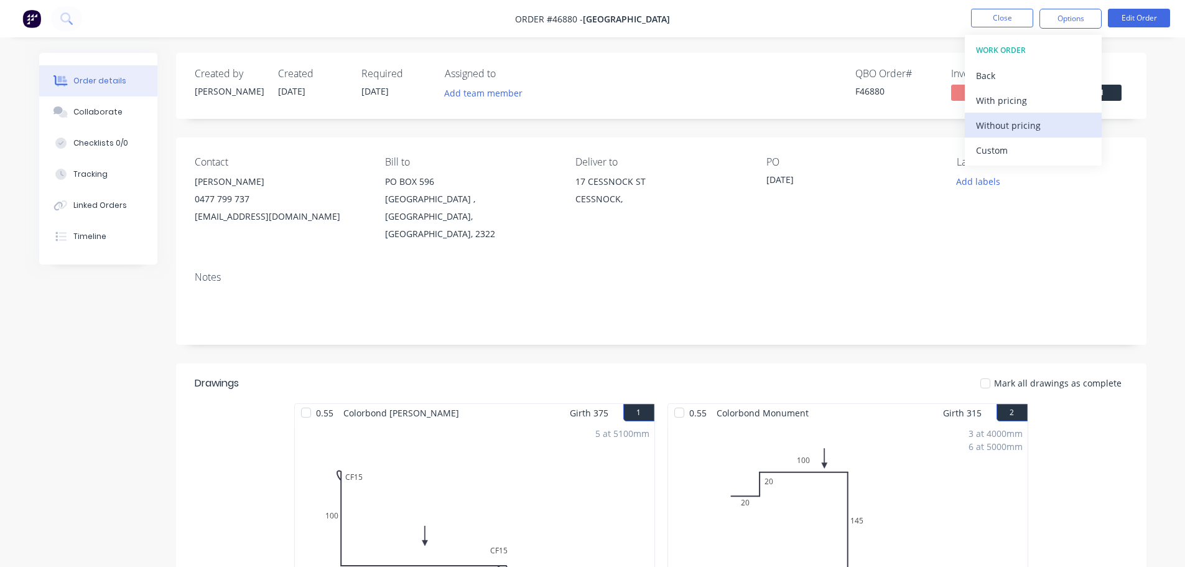
click at [1047, 127] on div "Without pricing" at bounding box center [1033, 125] width 114 height 18
drag, startPoint x: 994, startPoint y: 170, endPoint x: 994, endPoint y: 164, distance: 6.8
click at [994, 170] on div "Delivery Docket" at bounding box center [1033, 175] width 114 height 18
click at [993, 131] on div "Without pricing" at bounding box center [1033, 125] width 114 height 18
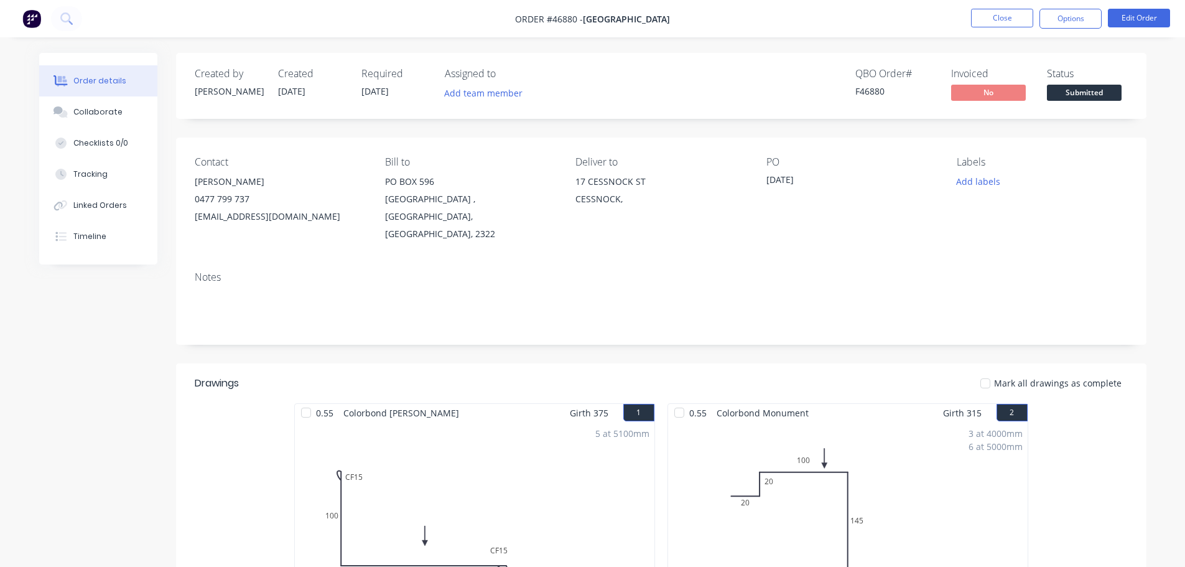
click at [1114, 94] on span "Submitted" at bounding box center [1084, 93] width 75 height 16
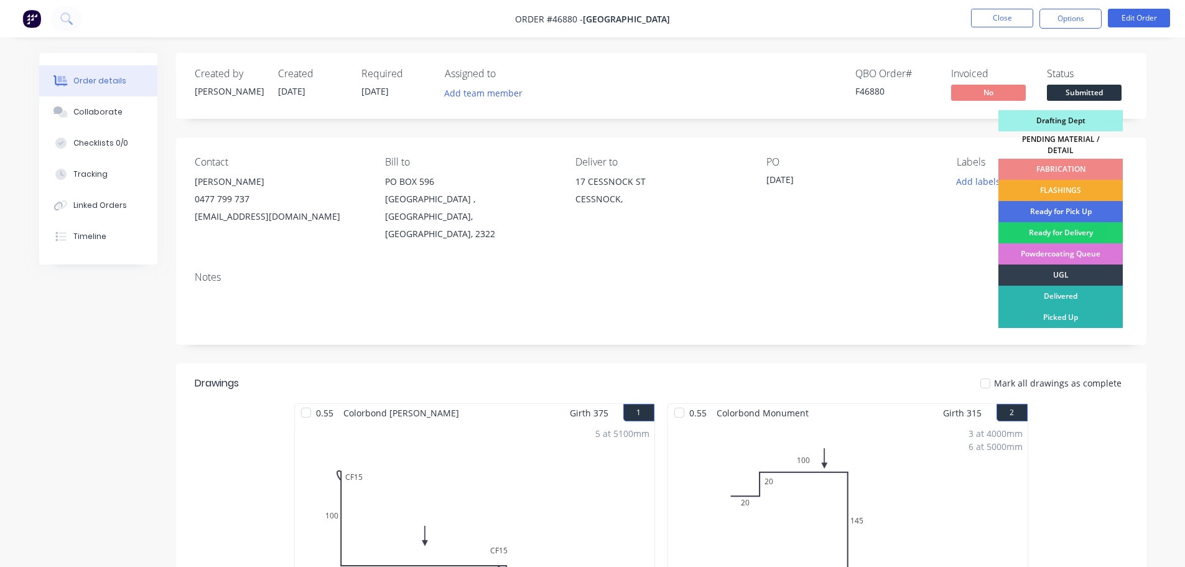
click at [1074, 181] on div "FLASHINGS" at bounding box center [1060, 190] width 124 height 21
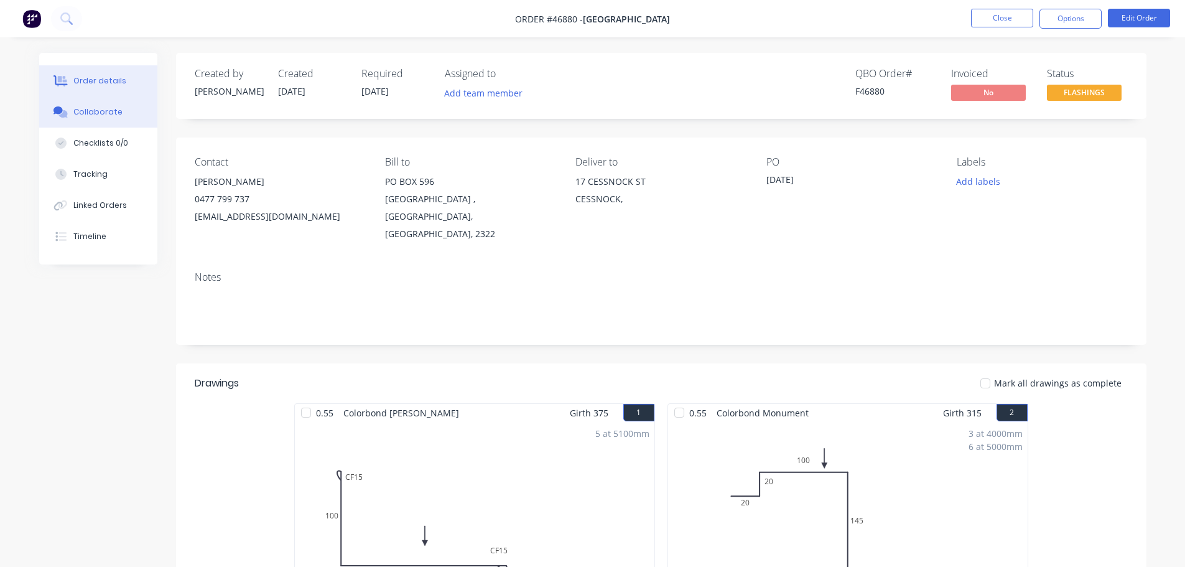
click at [117, 111] on div "Collaborate" at bounding box center [97, 111] width 49 height 11
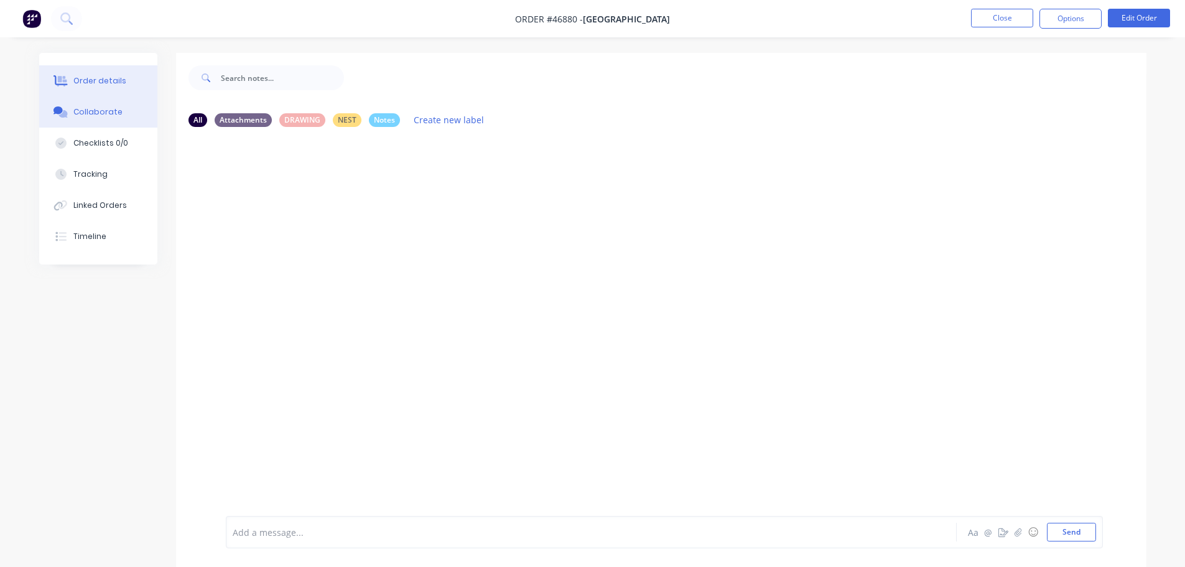
click at [81, 84] on div "Order details" at bounding box center [99, 80] width 53 height 11
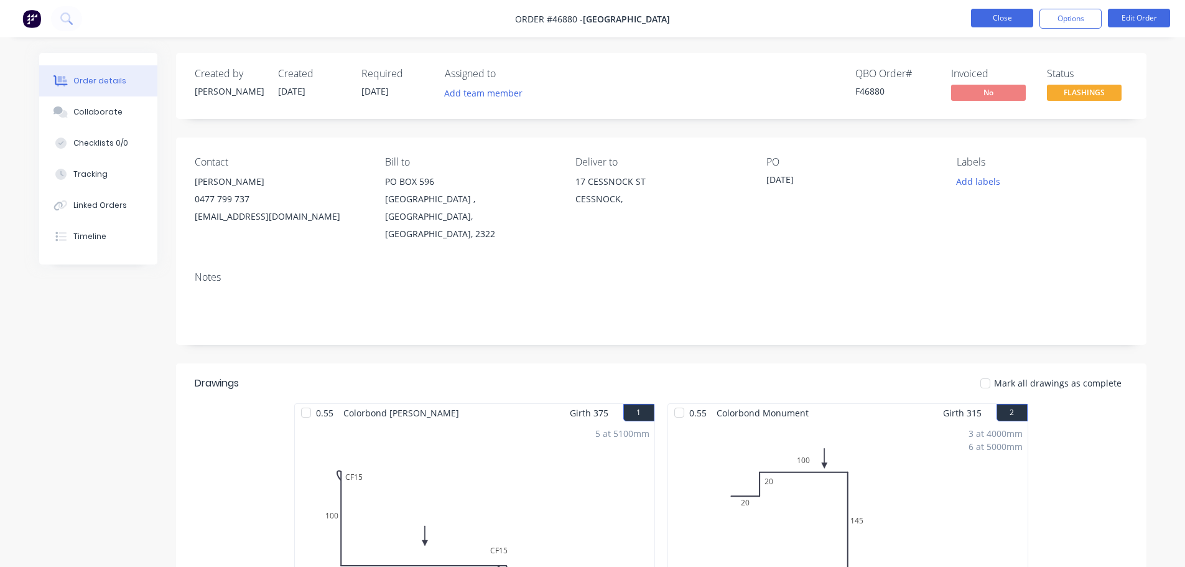
click at [1004, 20] on button "Close" at bounding box center [1002, 18] width 62 height 19
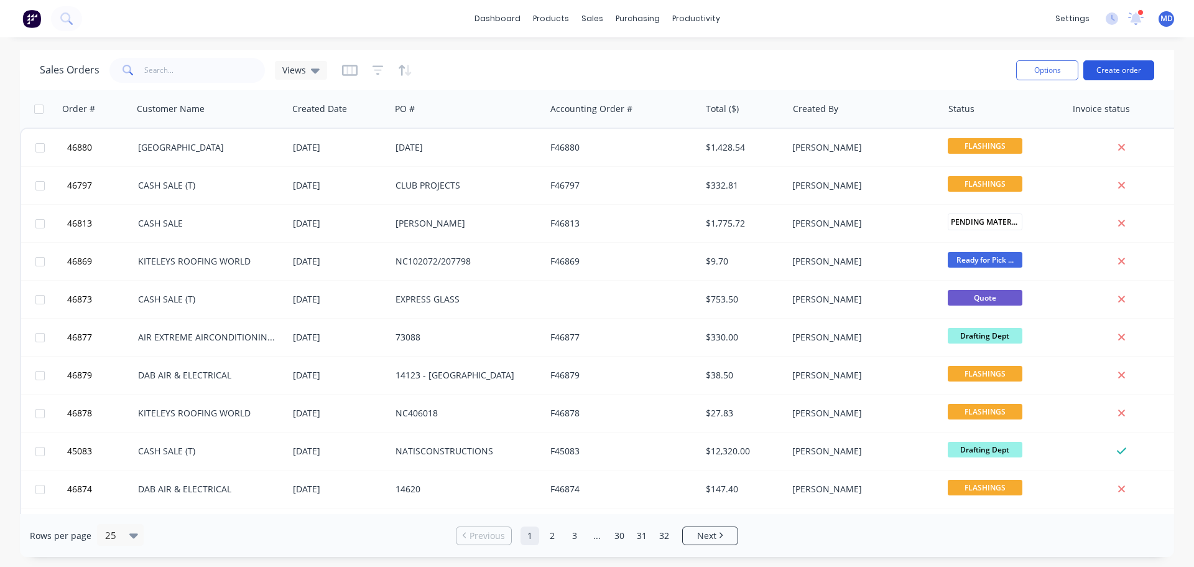
click at [1109, 69] on button "Create order" at bounding box center [1118, 70] width 71 height 20
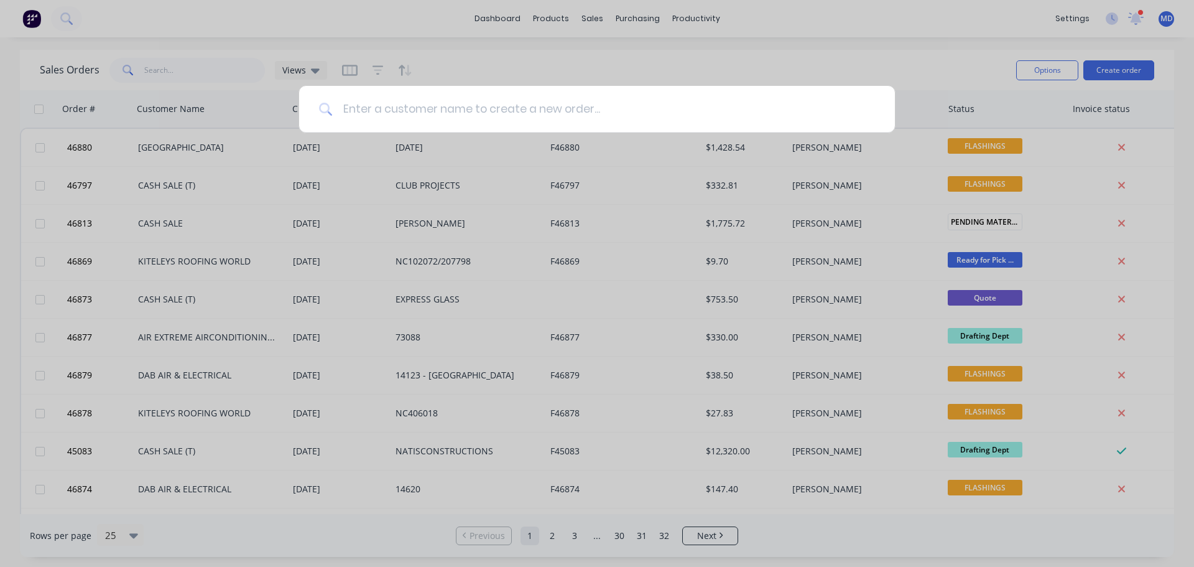
click at [346, 107] on input at bounding box center [604, 109] width 542 height 47
type input "Q"
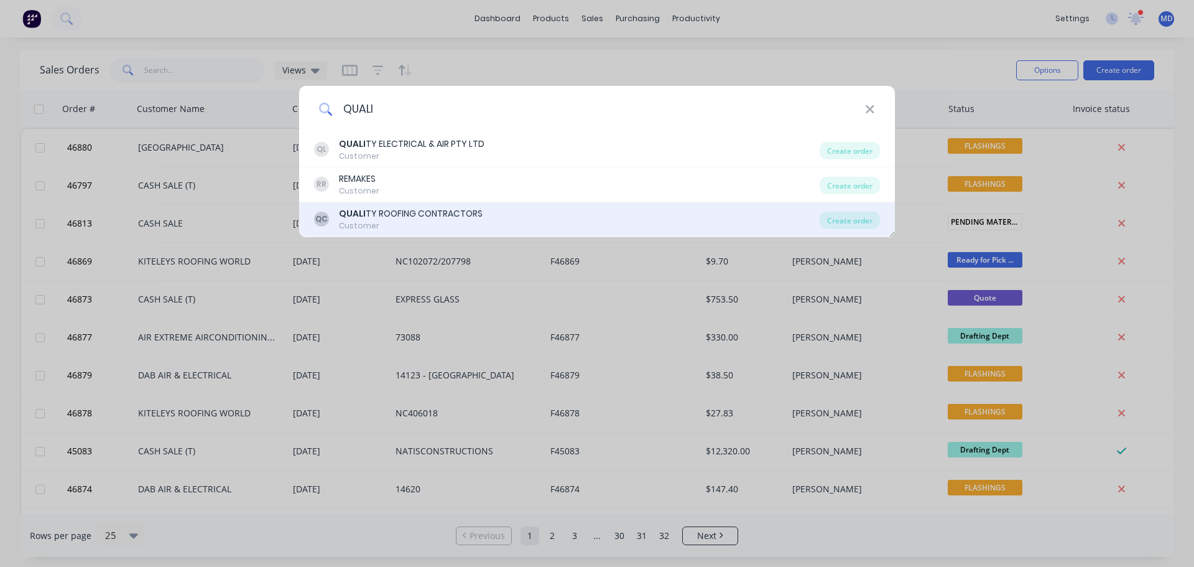
type input "QUALI"
click at [381, 215] on div "QUALI TY ROOFING CONTRACTORS" at bounding box center [411, 213] width 144 height 13
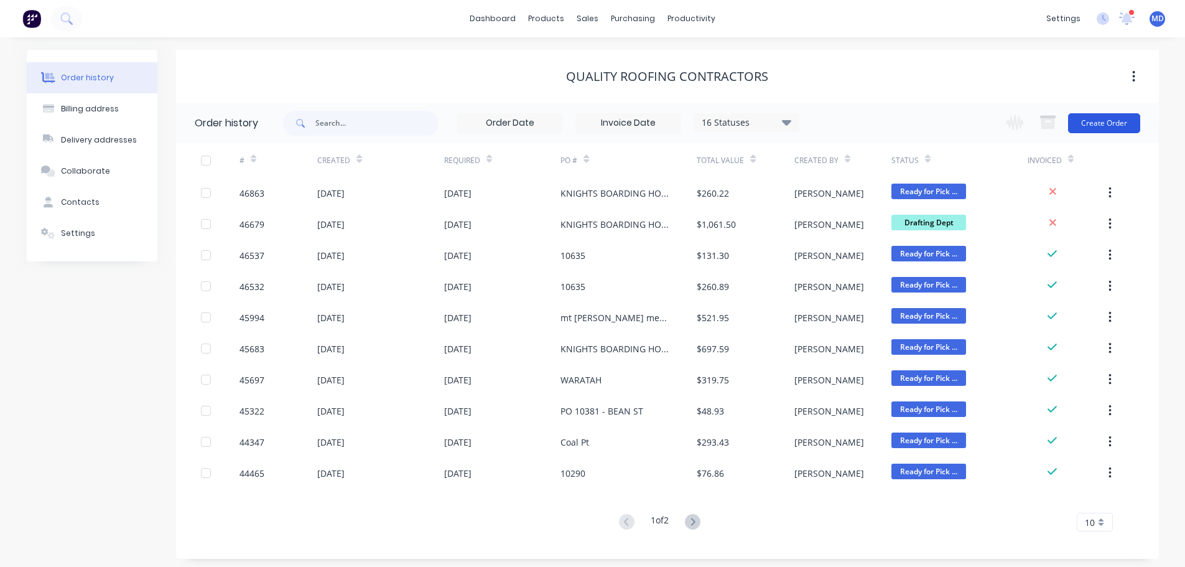
click at [1086, 121] on button "Create Order" at bounding box center [1104, 123] width 72 height 20
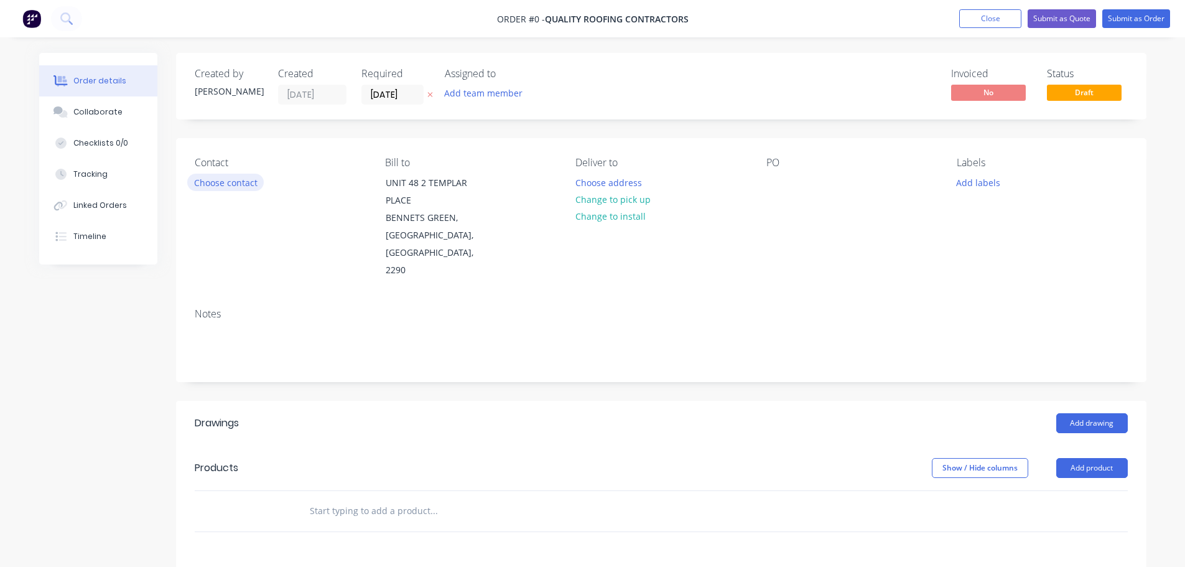
click at [223, 178] on button "Choose contact" at bounding box center [225, 182] width 76 height 17
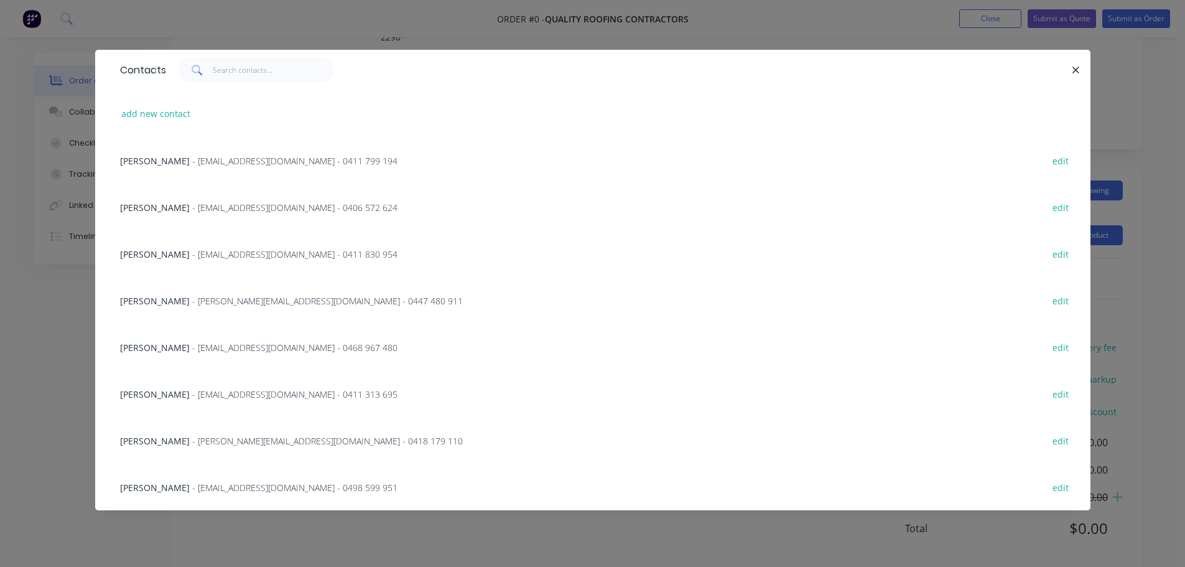
scroll to position [238, 0]
click at [198, 488] on span "- admin@qrcontractors.com.au - 0498 599 951" at bounding box center [294, 487] width 205 height 12
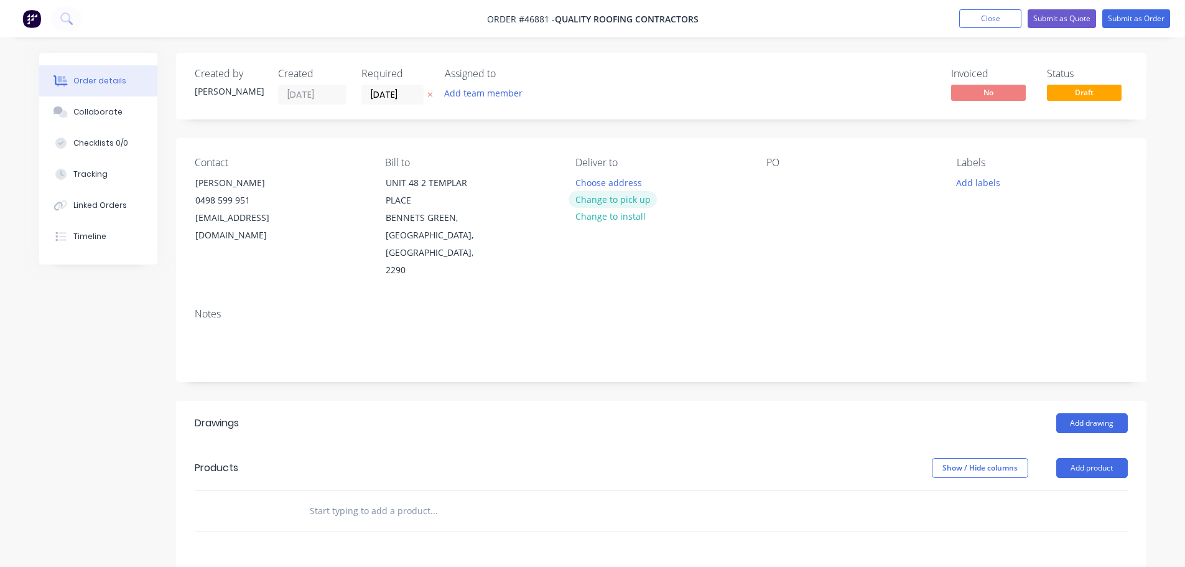
click at [602, 200] on button "Change to pick up" at bounding box center [612, 199] width 88 height 17
click at [773, 181] on div at bounding box center [776, 183] width 20 height 18
click at [1101, 401] on header "Drawings Add drawing" at bounding box center [661, 423] width 970 height 45
click at [1100, 413] on button "Add drawing" at bounding box center [1092, 423] width 72 height 20
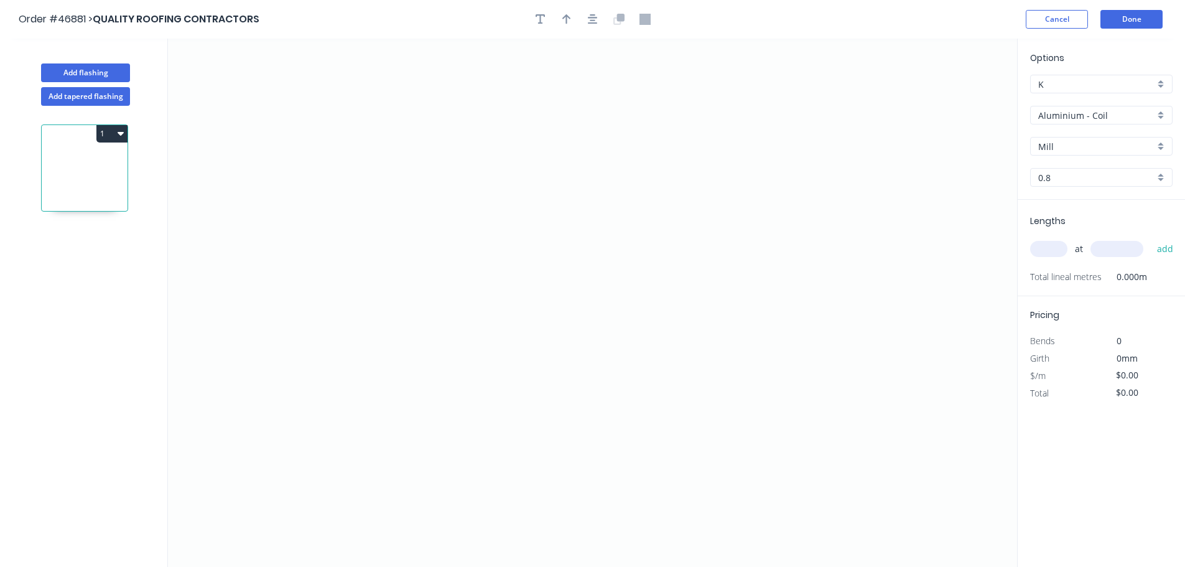
click at [1068, 119] on input "Aluminium - Coil" at bounding box center [1096, 115] width 116 height 13
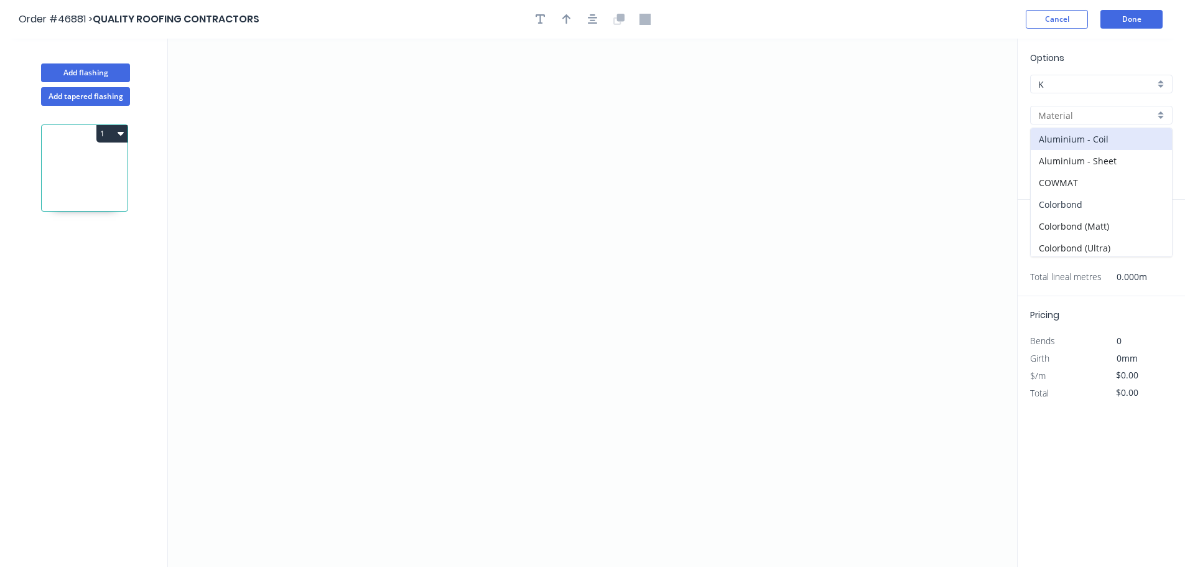
click at [1056, 209] on div "Colorbond" at bounding box center [1101, 204] width 141 height 22
type input "Colorbond"
type input "Basalt"
type input "0.55"
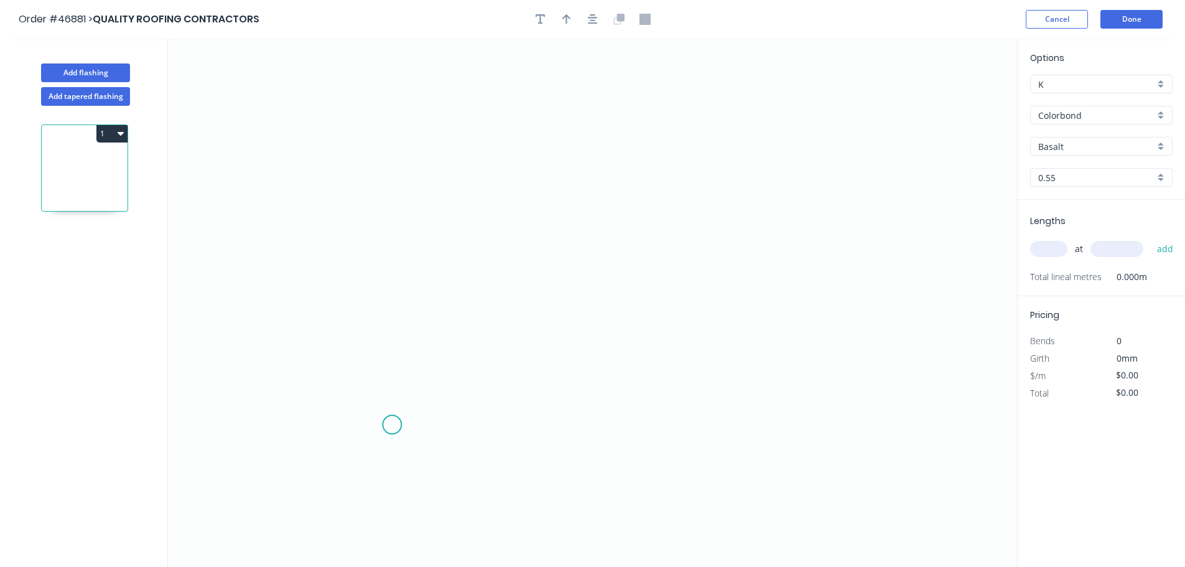
click at [392, 425] on icon "0" at bounding box center [592, 303] width 849 height 528
click at [396, 361] on icon "0" at bounding box center [592, 303] width 849 height 528
click at [315, 366] on icon "0 ?" at bounding box center [592, 303] width 849 height 528
click at [317, 167] on icon "0 ? ?" at bounding box center [592, 303] width 849 height 528
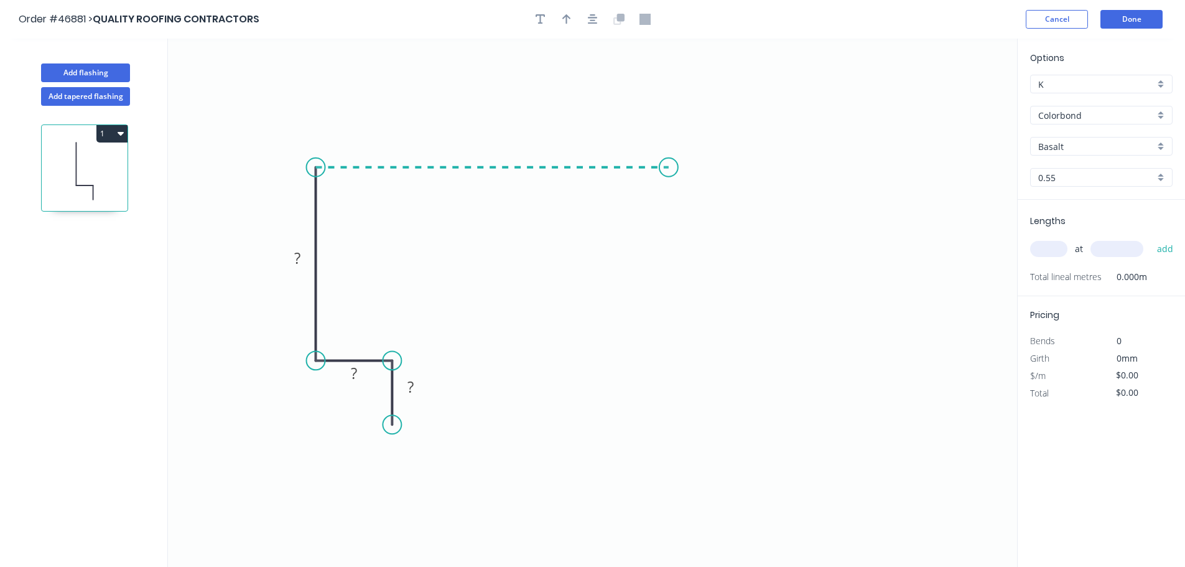
click at [669, 175] on icon "0 ? ? ?" at bounding box center [592, 303] width 849 height 528
click at [732, 225] on icon "0 ? ? ? ?" at bounding box center [592, 303] width 849 height 528
click at [401, 384] on rect at bounding box center [410, 387] width 25 height 17
click at [409, 386] on tspan "?" at bounding box center [410, 386] width 6 height 21
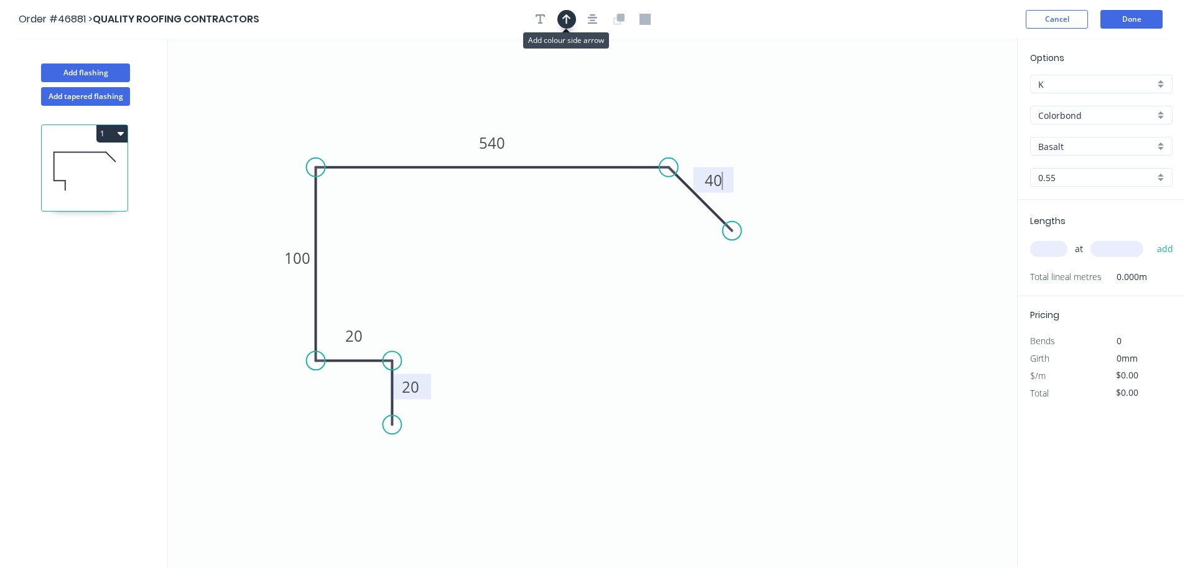
click at [565, 14] on icon "button" at bounding box center [566, 19] width 9 height 11
type input "$18.57"
drag, startPoint x: 953, startPoint y: 98, endPoint x: 573, endPoint y: 142, distance: 383.2
click at [574, 134] on icon at bounding box center [579, 115] width 11 height 40
click at [1052, 248] on input "text" at bounding box center [1048, 249] width 37 height 16
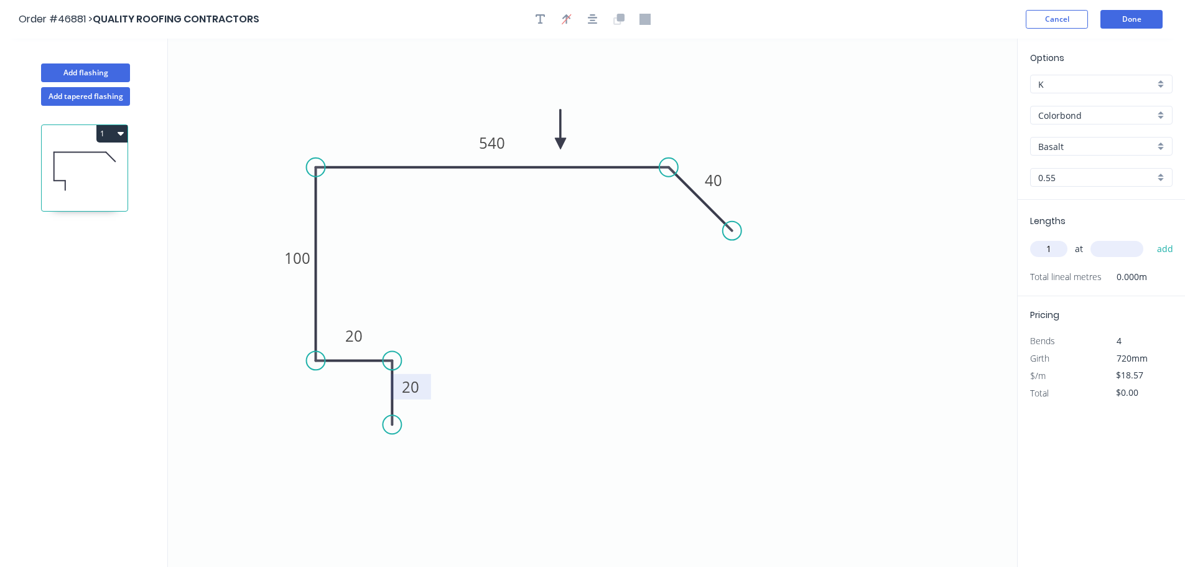
type input "1"
type input "2200"
click at [1151, 238] on button "add" at bounding box center [1165, 248] width 29 height 21
click at [118, 130] on icon "button" at bounding box center [121, 133] width 6 height 10
click at [85, 165] on div "Duplicate" at bounding box center [69, 164] width 96 height 18
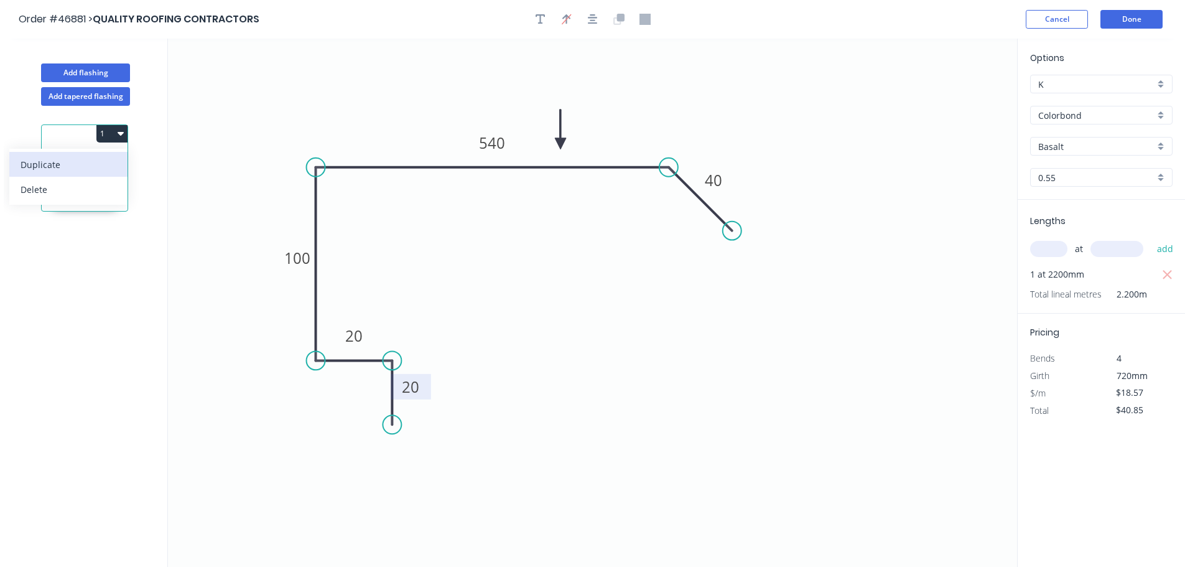
type input "$0.00"
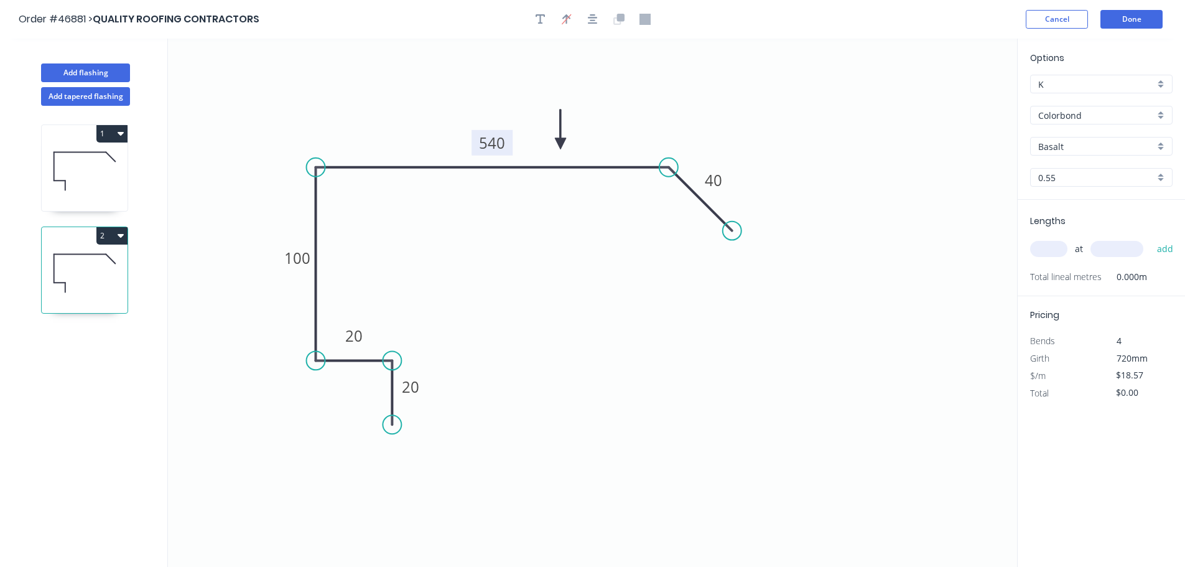
click at [499, 145] on tspan "540" at bounding box center [492, 142] width 26 height 21
click at [1053, 244] on input "text" at bounding box center [1048, 249] width 37 height 16
type input "$15.63"
type input "1"
type input "2000"
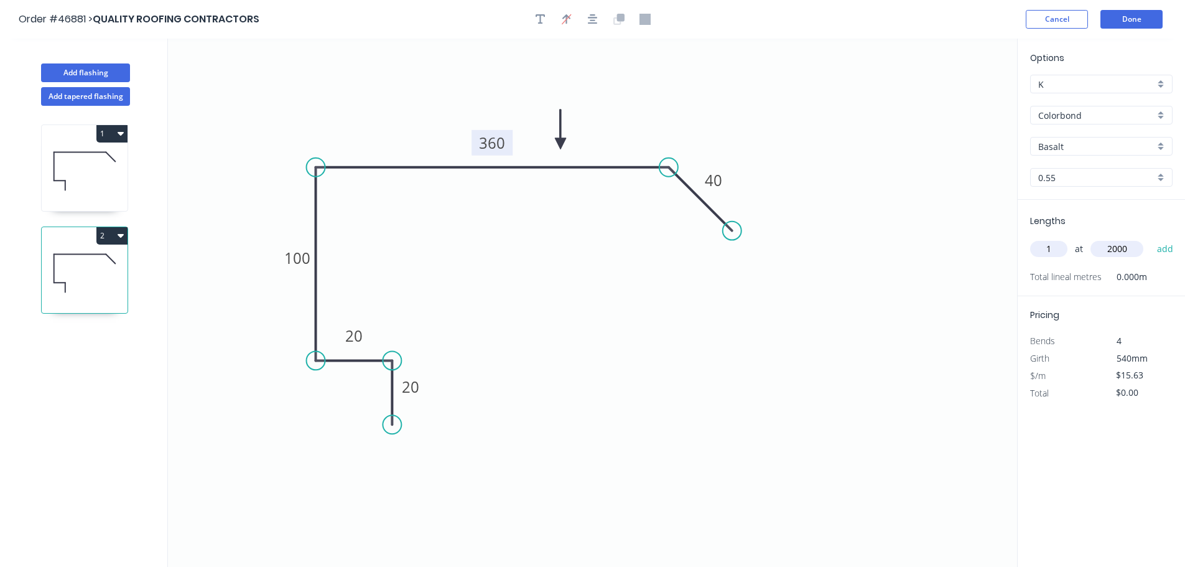
click at [1151, 238] on button "add" at bounding box center [1165, 248] width 29 height 21
click at [115, 232] on button "2" at bounding box center [111, 235] width 31 height 17
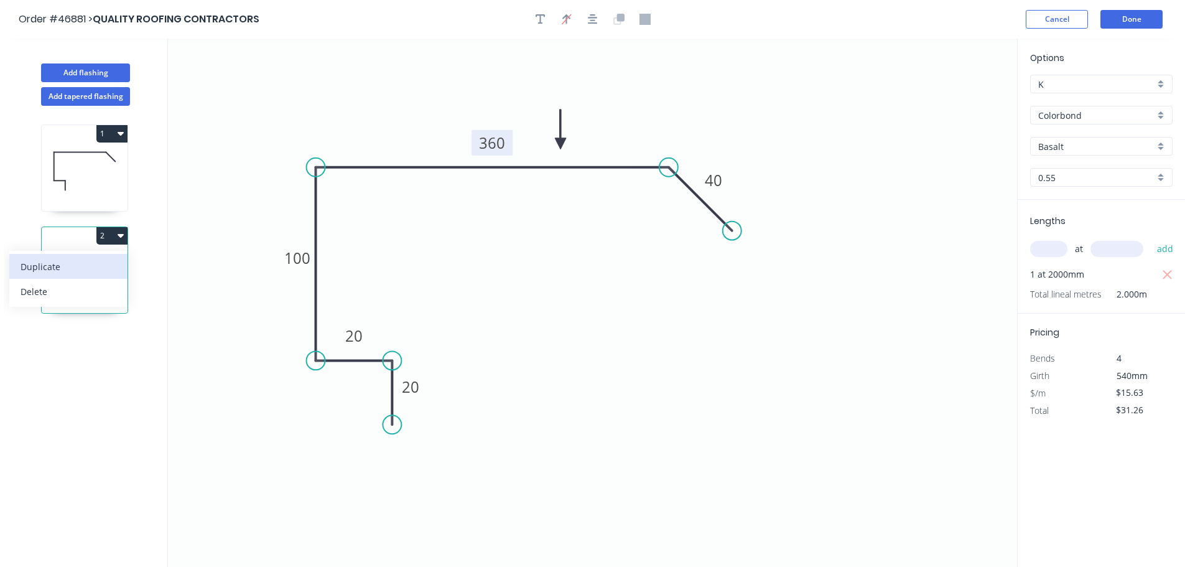
click at [50, 258] on div "Duplicate" at bounding box center [69, 266] width 96 height 18
type input "$0.00"
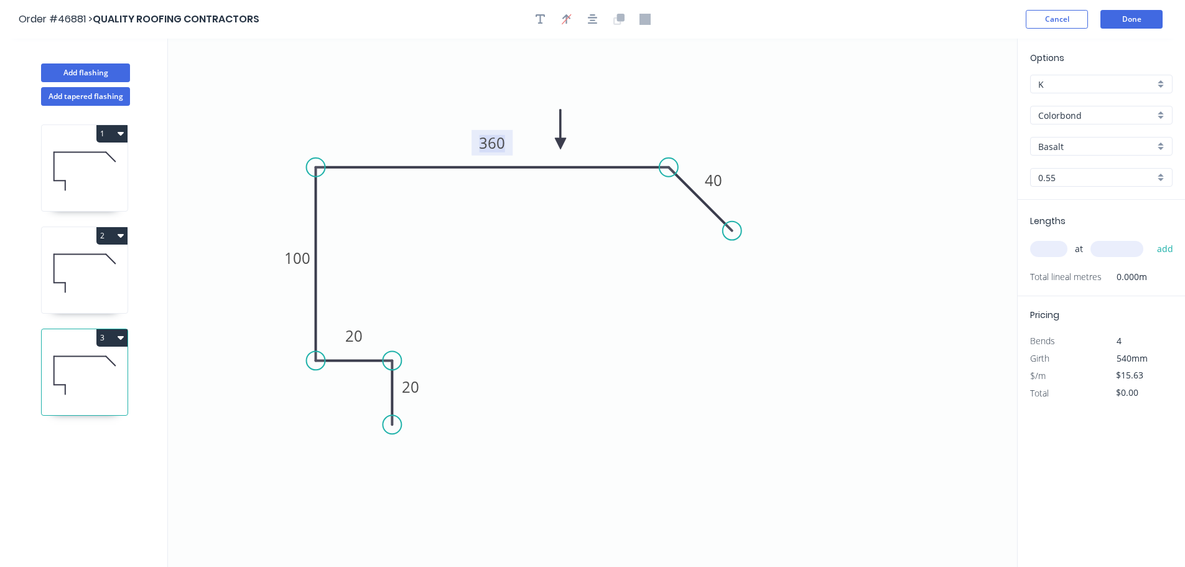
click at [488, 141] on tspan "360" at bounding box center [492, 142] width 26 height 21
type input "$17.72"
click at [359, 340] on tspan "20" at bounding box center [353, 335] width 17 height 21
click at [1065, 249] on input "text" at bounding box center [1048, 249] width 37 height 16
type input "1"
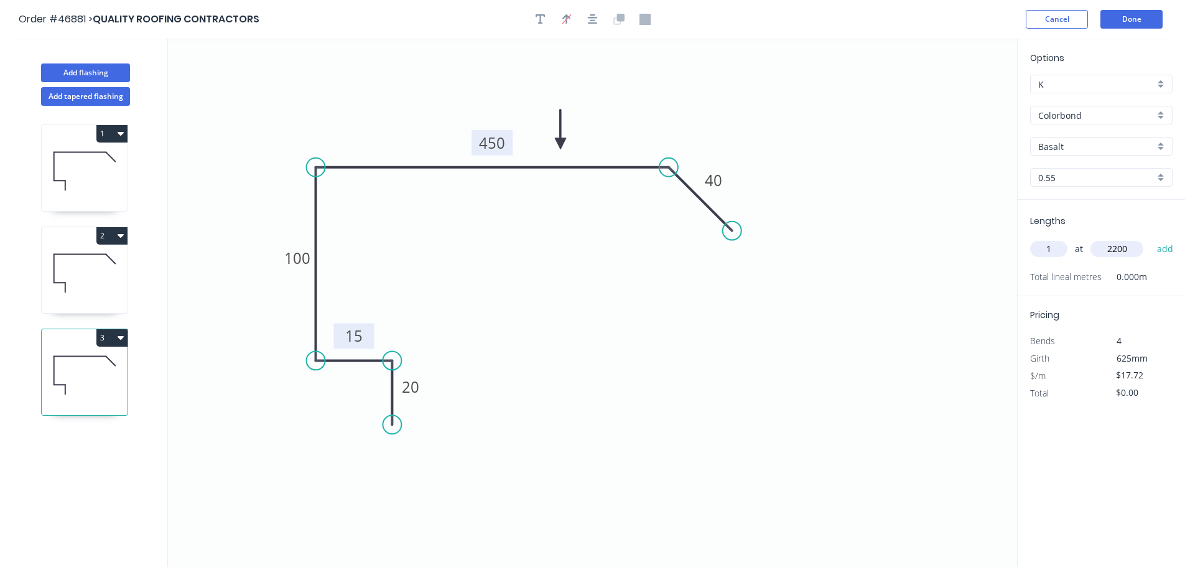
type input "2200"
click at [1151, 238] on button "add" at bounding box center [1165, 248] width 29 height 21
type input "$38.98"
click at [91, 73] on button "Add flashing" at bounding box center [85, 72] width 89 height 19
type input "$0.00"
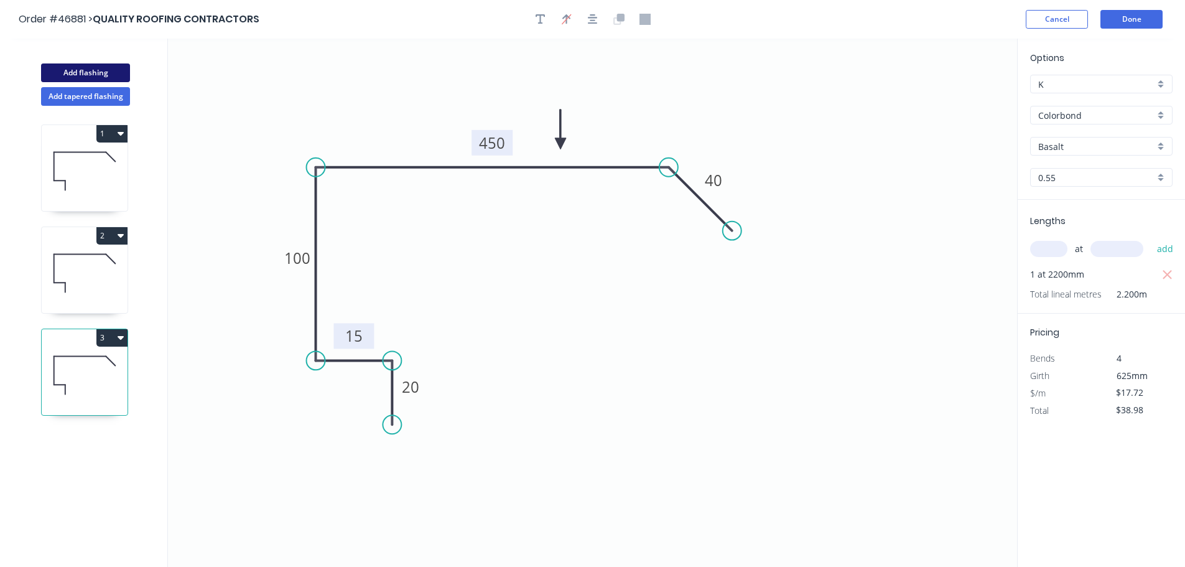
type input "$0.00"
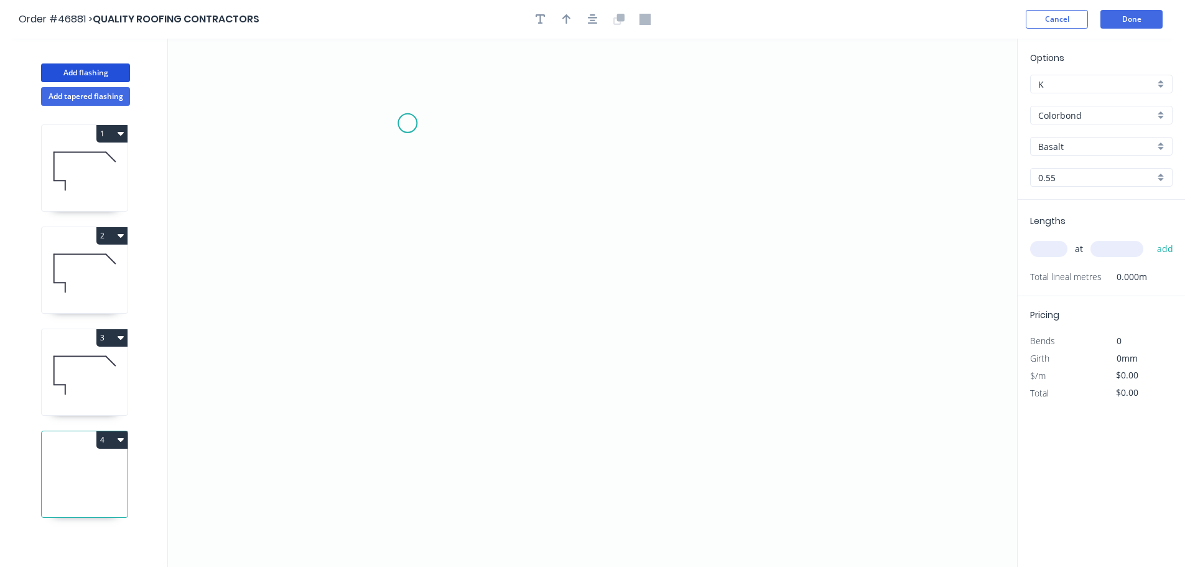
click at [407, 123] on icon "0" at bounding box center [592, 303] width 849 height 528
click at [372, 157] on icon "0" at bounding box center [592, 303] width 849 height 528
click at [376, 294] on icon "0 ?" at bounding box center [592, 303] width 849 height 528
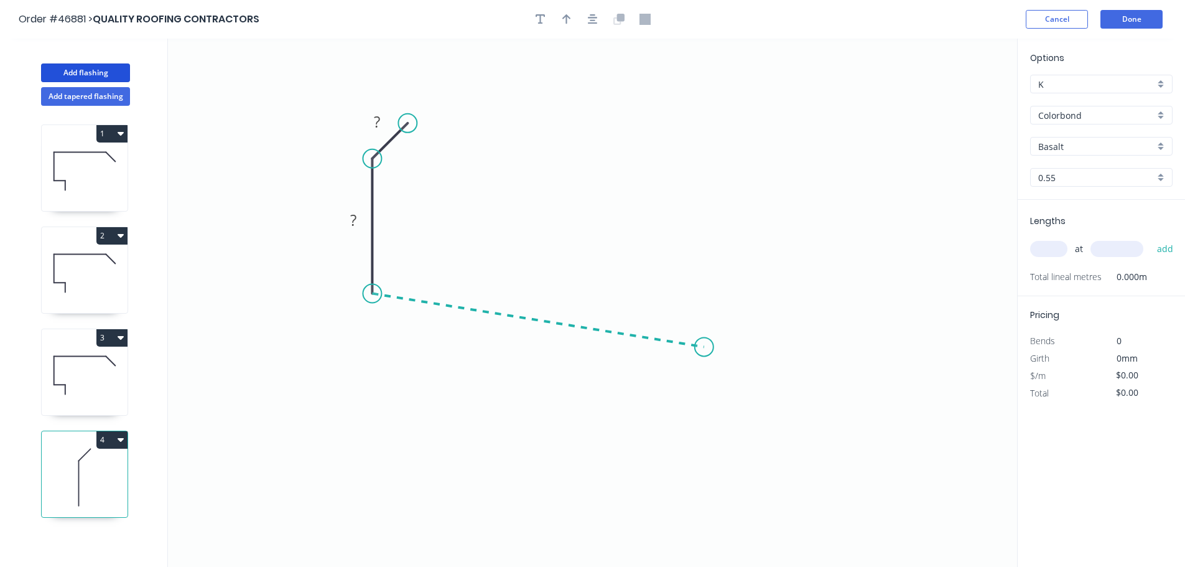
click at [706, 348] on icon "0 ? ?" at bounding box center [592, 303] width 849 height 528
click at [767, 396] on icon "0 ? ? ? ? º" at bounding box center [592, 303] width 849 height 528
drag, startPoint x: 708, startPoint y: 346, endPoint x: 715, endPoint y: 314, distance: 33.1
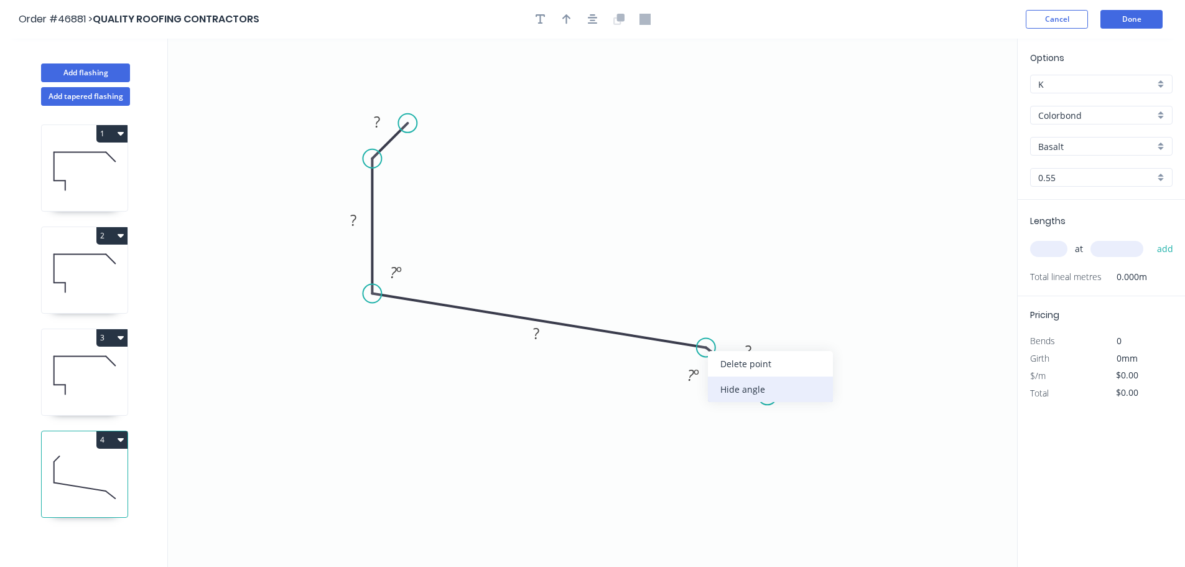
click at [715, 396] on div "Hide angle" at bounding box center [770, 388] width 125 height 25
click at [378, 119] on tspan "?" at bounding box center [377, 121] width 6 height 21
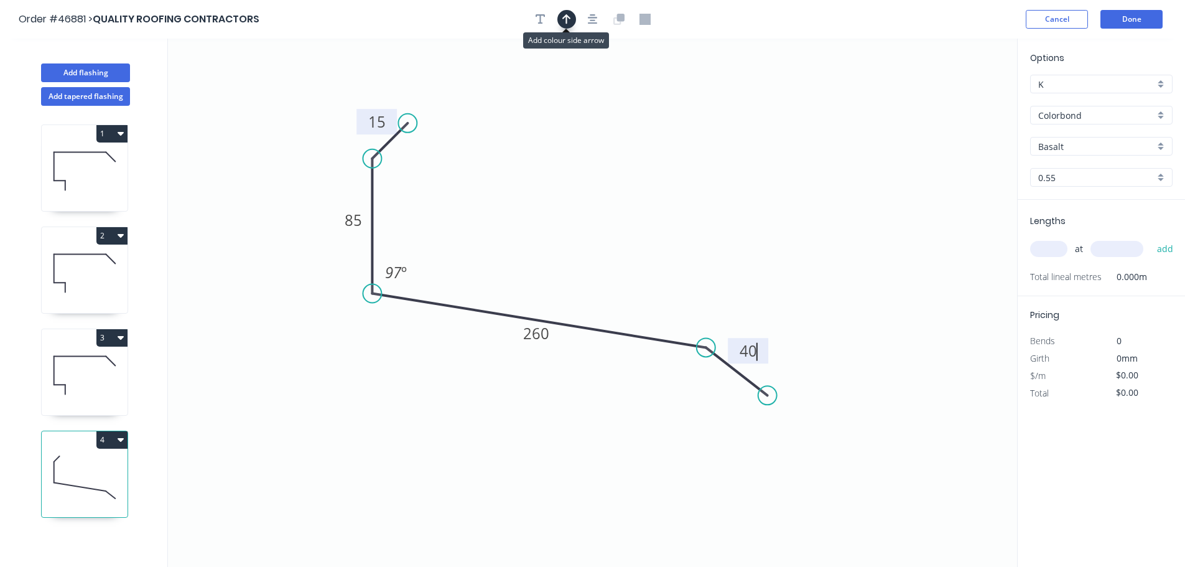
click at [567, 19] on icon "button" at bounding box center [566, 19] width 9 height 11
type input "$10.11"
drag, startPoint x: 955, startPoint y: 101, endPoint x: 555, endPoint y: 265, distance: 432.3
click at [555, 265] on icon at bounding box center [554, 251] width 11 height 40
click at [1042, 250] on input "text" at bounding box center [1048, 249] width 37 height 16
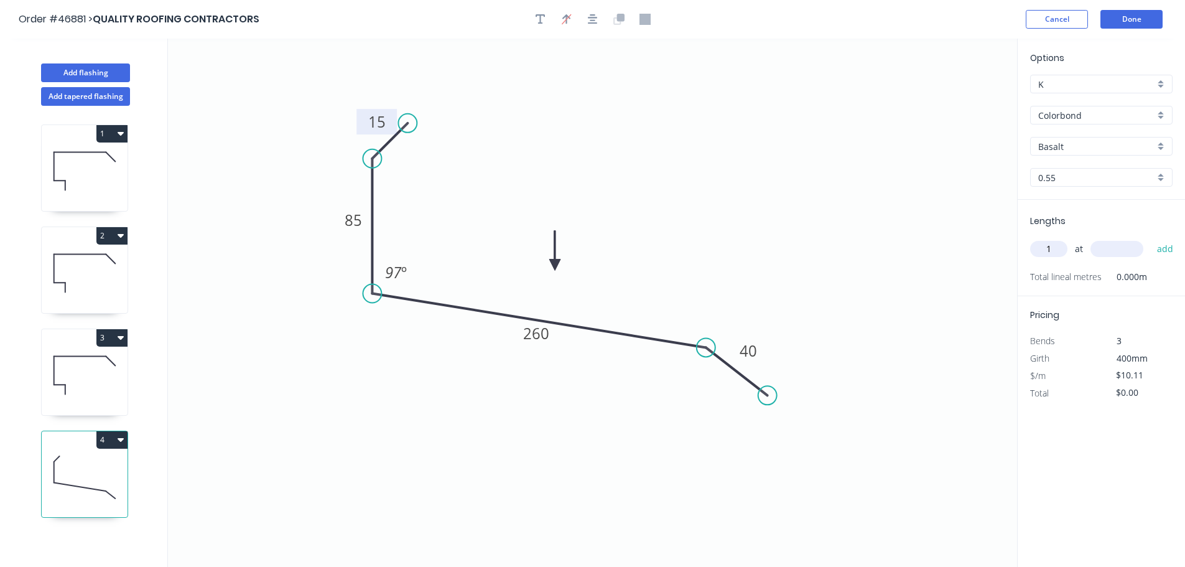
type input "1"
type input "7000"
click at [1151, 238] on button "add" at bounding box center [1165, 248] width 29 height 21
click at [118, 442] on icon "button" at bounding box center [121, 439] width 6 height 10
click at [86, 465] on div "Duplicate" at bounding box center [69, 470] width 96 height 18
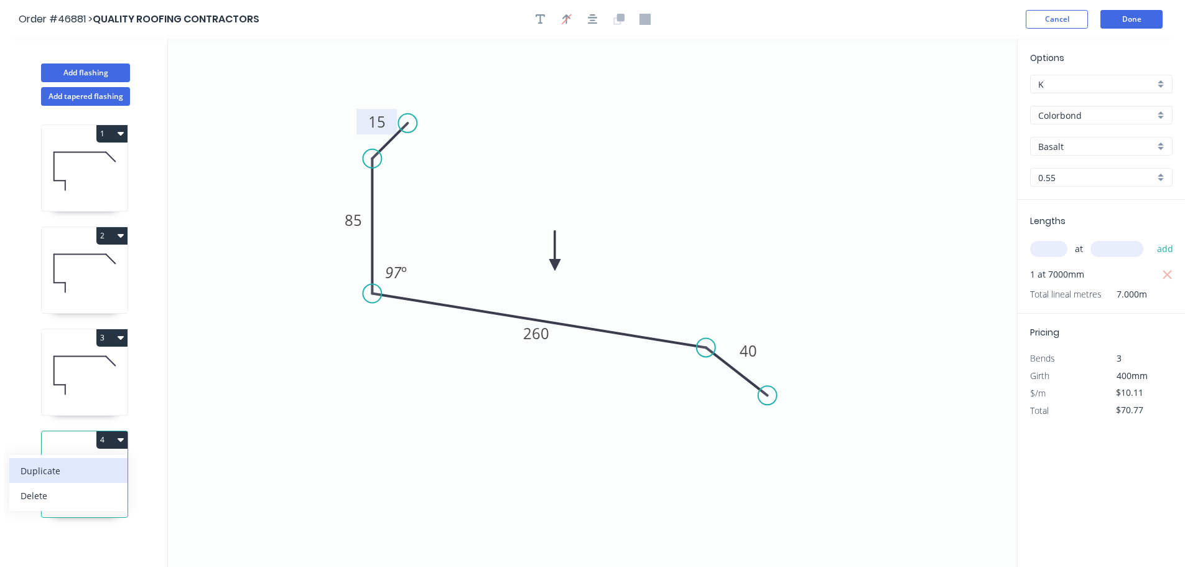
type input "$0.00"
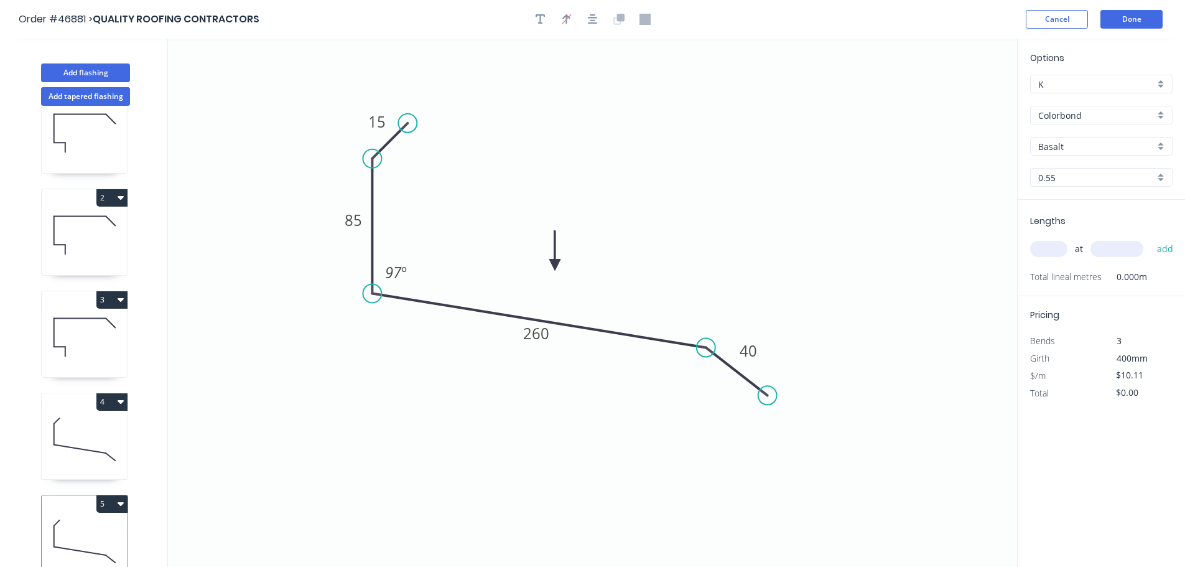
scroll to position [54, 0]
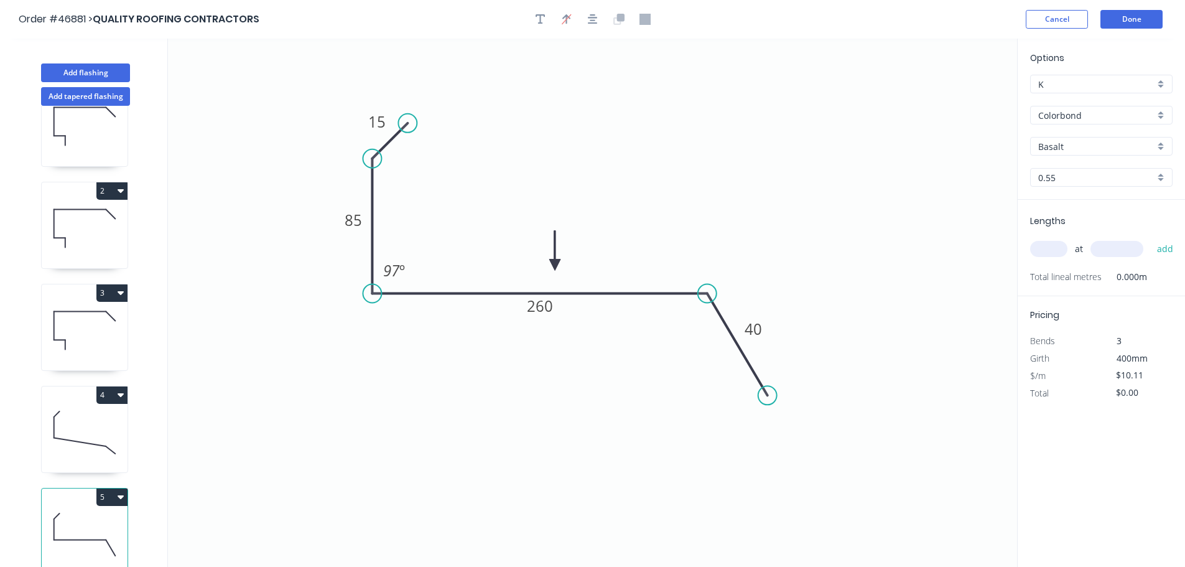
drag, startPoint x: 703, startPoint y: 344, endPoint x: 707, endPoint y: 308, distance: 36.3
click at [707, 308] on icon "0 15 85 260 40 97 º" at bounding box center [592, 303] width 849 height 528
drag, startPoint x: 769, startPoint y: 395, endPoint x: 767, endPoint y: 352, distance: 43.0
click at [767, 352] on circle at bounding box center [767, 353] width 19 height 19
click at [399, 335] on div "Hide angle" at bounding box center [431, 332] width 125 height 25
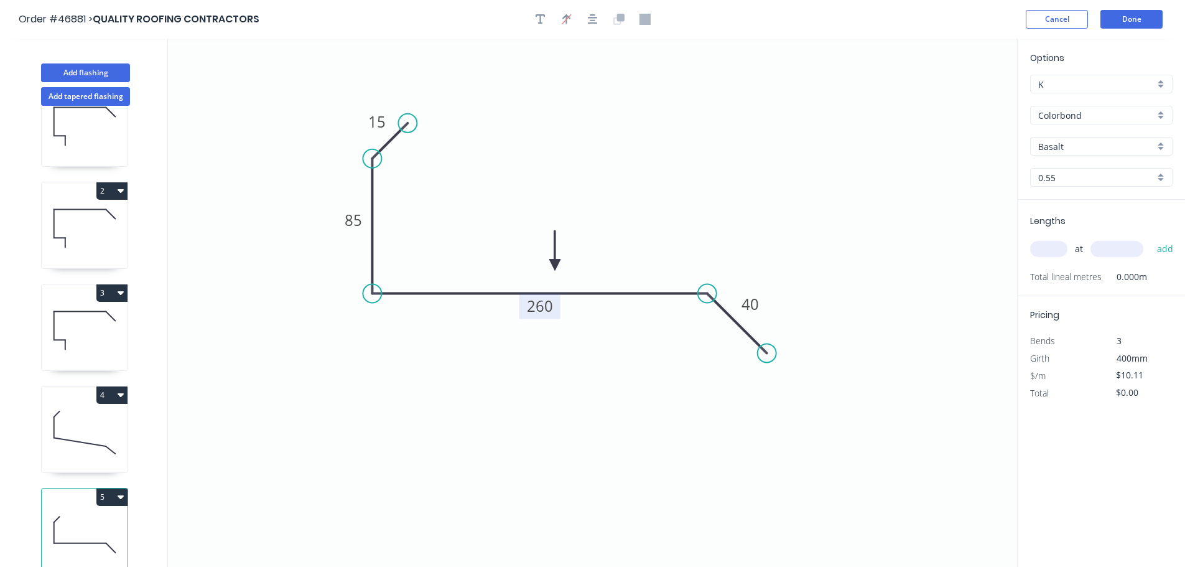
click at [544, 303] on tspan "260" at bounding box center [540, 305] width 26 height 21
click at [1047, 246] on input "text" at bounding box center [1048, 249] width 37 height 16
type input "$12.61"
type input "1"
type input "2500"
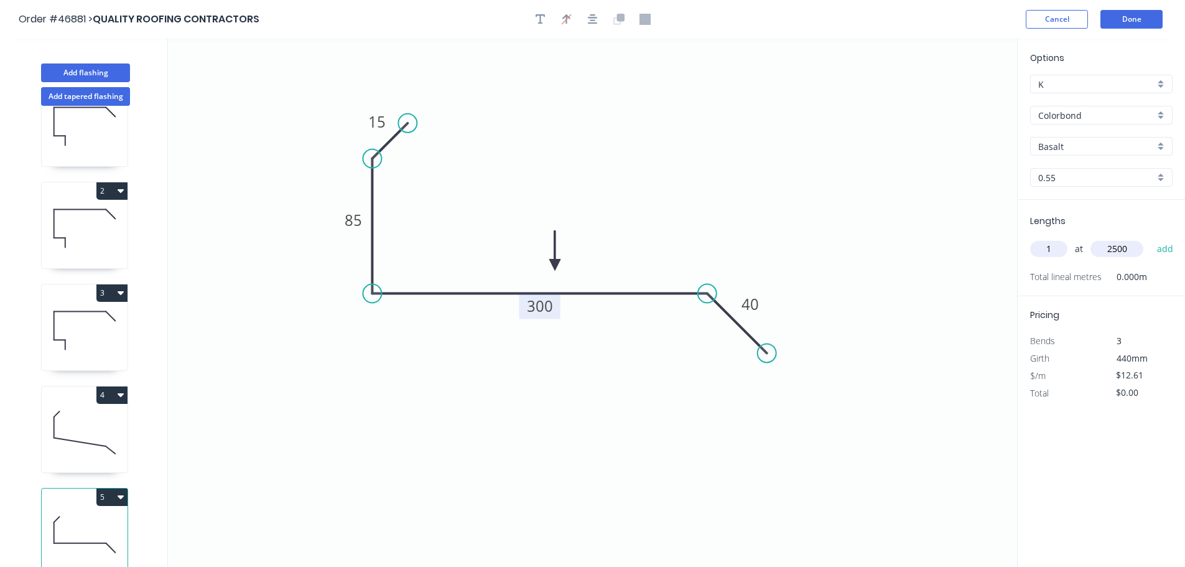
click at [1151, 238] on button "add" at bounding box center [1165, 248] width 29 height 21
type input "$31.53"
click at [119, 75] on button "Add flashing" at bounding box center [85, 72] width 89 height 19
type input "$0.00"
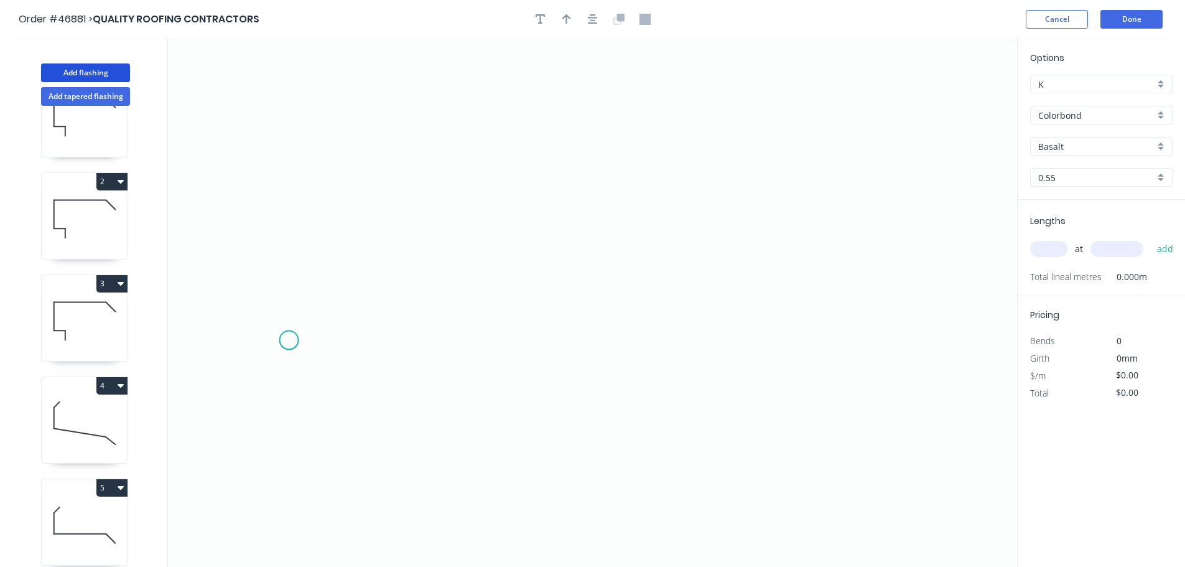
click at [269, 352] on icon "0" at bounding box center [592, 303] width 849 height 528
click at [292, 308] on icon "0" at bounding box center [592, 303] width 849 height 528
click at [554, 263] on icon at bounding box center [423, 285] width 262 height 45
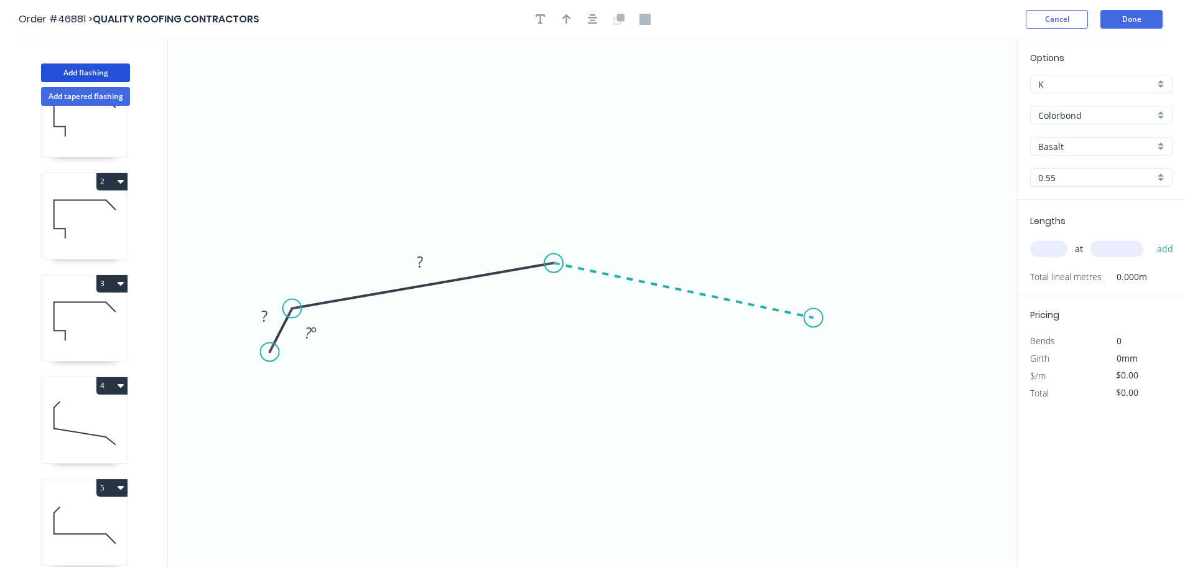
drag, startPoint x: 813, startPoint y: 318, endPoint x: 838, endPoint y: 333, distance: 28.8
click at [816, 318] on icon "0 ? ? ? º" at bounding box center [592, 303] width 849 height 528
drag, startPoint x: 874, startPoint y: 359, endPoint x: 739, endPoint y: 248, distance: 174.5
click at [874, 359] on icon "0 ? ? ? ? º ? º" at bounding box center [592, 303] width 849 height 528
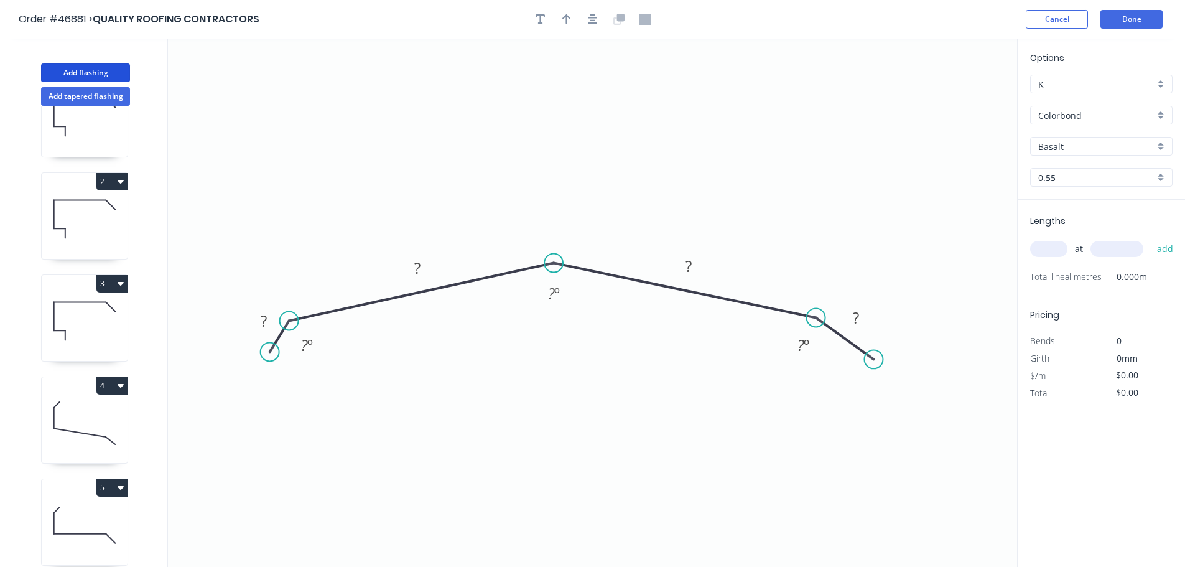
drag, startPoint x: 294, startPoint y: 310, endPoint x: 289, endPoint y: 321, distance: 11.7
click at [289, 321] on circle at bounding box center [289, 320] width 19 height 19
drag, startPoint x: 267, startPoint y: 353, endPoint x: 249, endPoint y: 361, distance: 20.1
click at [249, 361] on circle at bounding box center [249, 360] width 19 height 19
drag, startPoint x: 316, startPoint y: 370, endPoint x: 515, endPoint y: 321, distance: 205.0
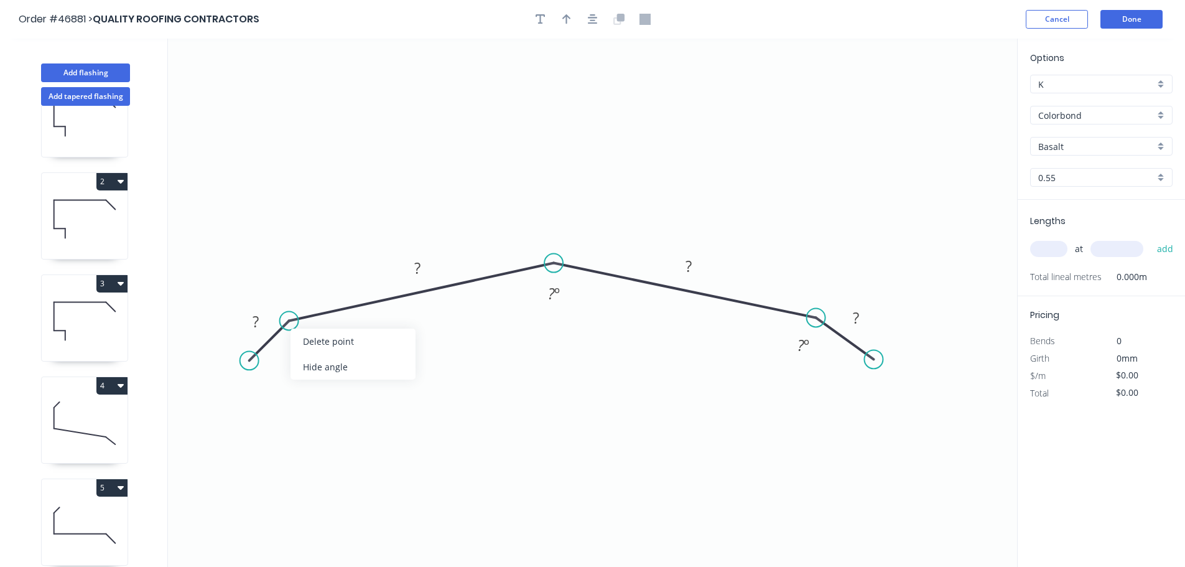
click at [322, 369] on div "Hide angle" at bounding box center [352, 366] width 125 height 25
click at [828, 361] on div "Hide angle" at bounding box center [872, 358] width 125 height 25
click at [256, 323] on tspan "?" at bounding box center [256, 321] width 6 height 21
click at [572, 22] on button "button" at bounding box center [566, 19] width 19 height 19
type input "$15.26"
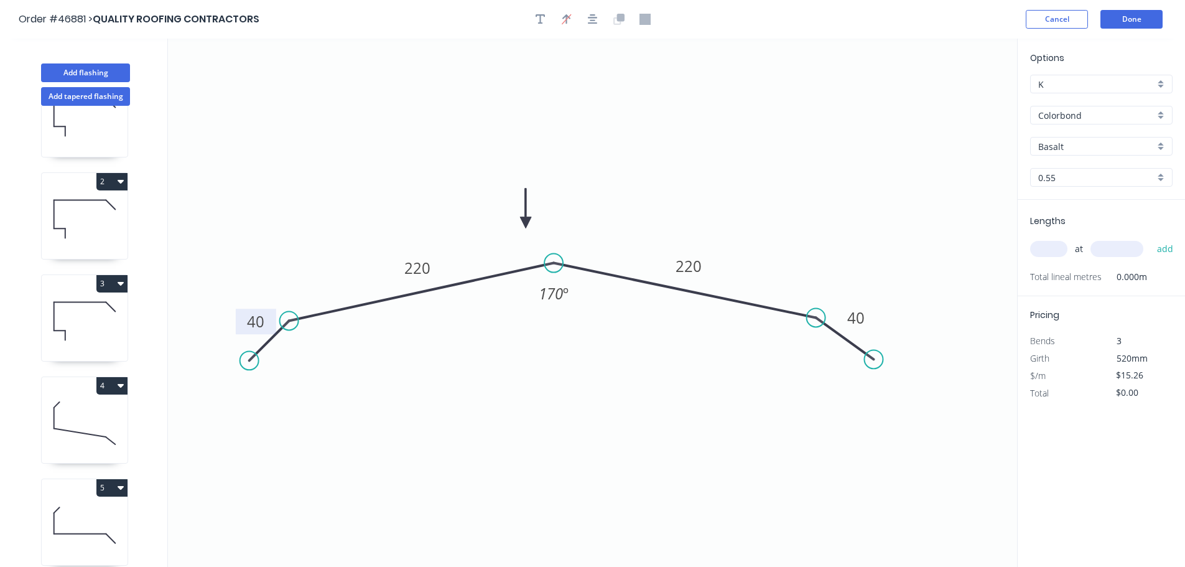
drag, startPoint x: 954, startPoint y: 96, endPoint x: 536, endPoint y: 223, distance: 436.8
click at [531, 223] on icon at bounding box center [525, 208] width 11 height 40
click at [1051, 247] on input "text" at bounding box center [1048, 249] width 37 height 16
type input "1"
type input "5800"
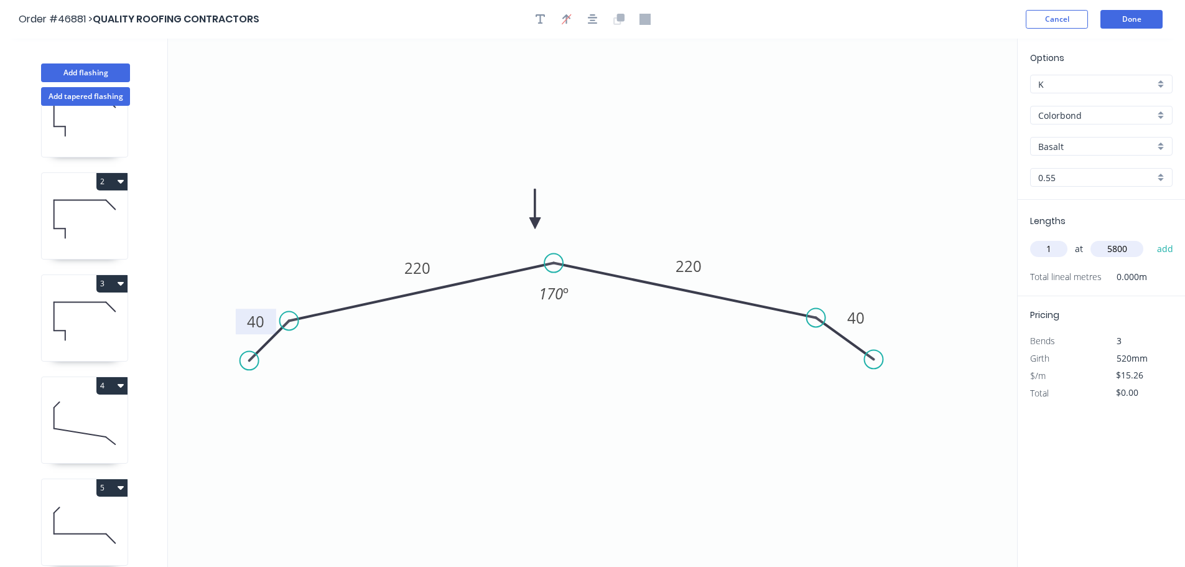
click at [1151, 238] on button "add" at bounding box center [1165, 248] width 29 height 21
type input "$88.51"
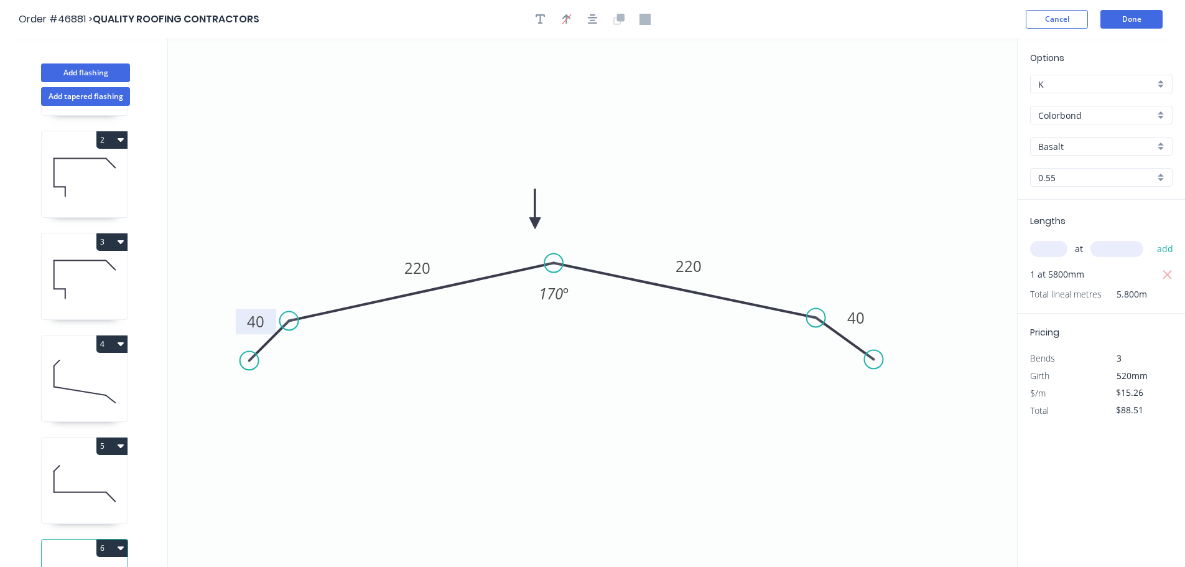
scroll to position [156, 0]
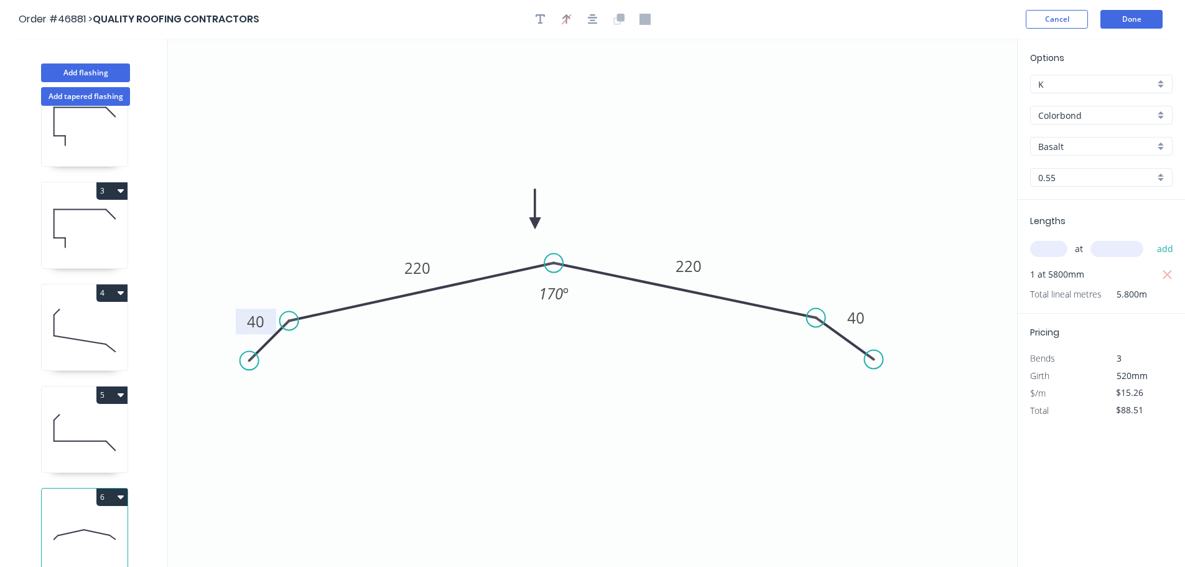
click at [104, 284] on button "4" at bounding box center [111, 292] width 31 height 17
click at [96, 317] on div "Duplicate" at bounding box center [69, 324] width 96 height 18
type input "$10.11"
type input "$0.00"
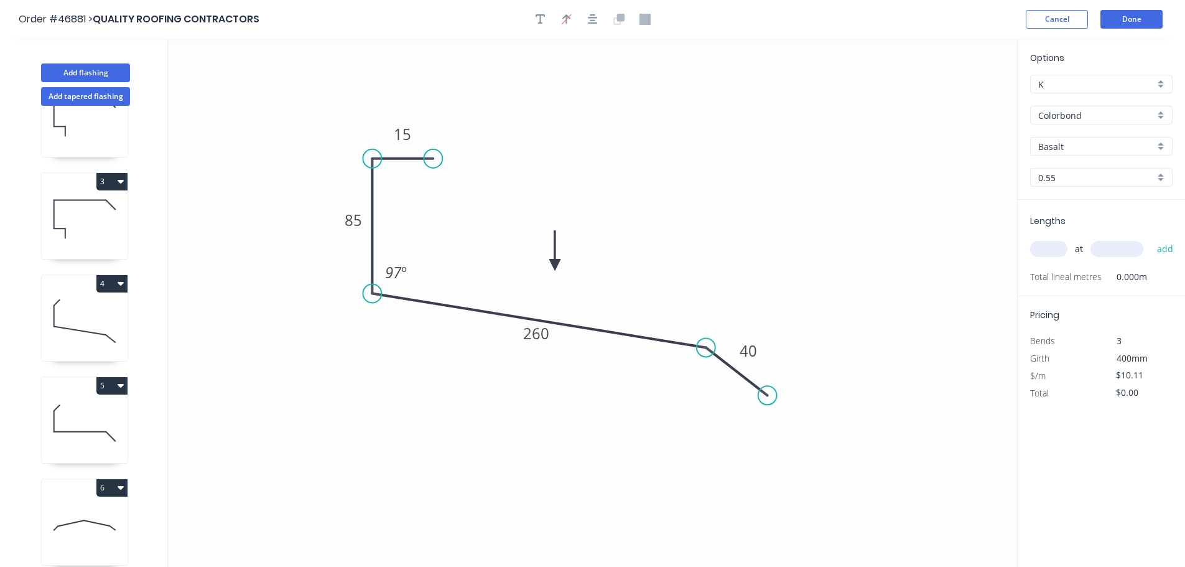
drag, startPoint x: 412, startPoint y: 121, endPoint x: 433, endPoint y: 160, distance: 44.2
click at [433, 160] on circle at bounding box center [433, 158] width 19 height 19
click at [407, 132] on tspan "15" at bounding box center [402, 134] width 17 height 21
type input "$12.61"
click at [1036, 250] on input "text" at bounding box center [1048, 249] width 37 height 16
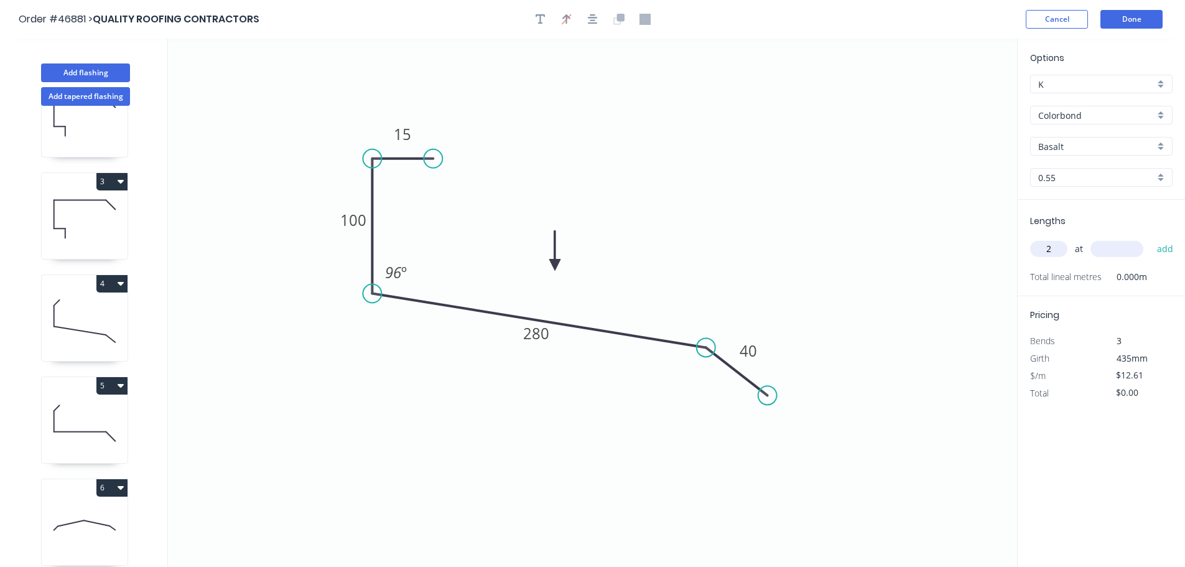
type input "2"
type input "4800"
click at [1151, 238] on button "add" at bounding box center [1165, 248] width 29 height 21
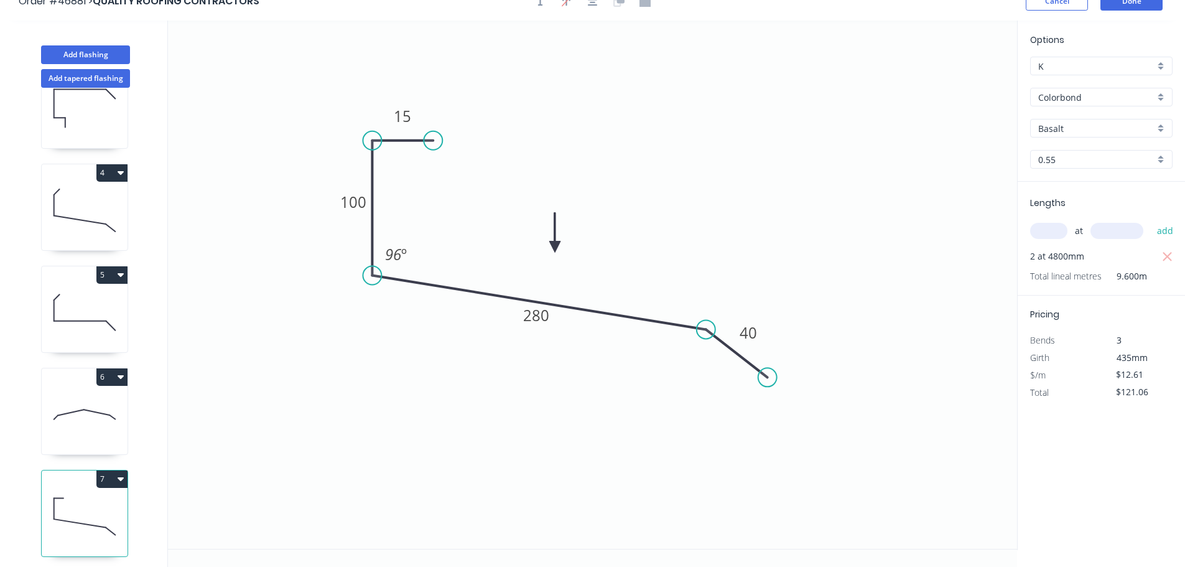
scroll to position [23, 0]
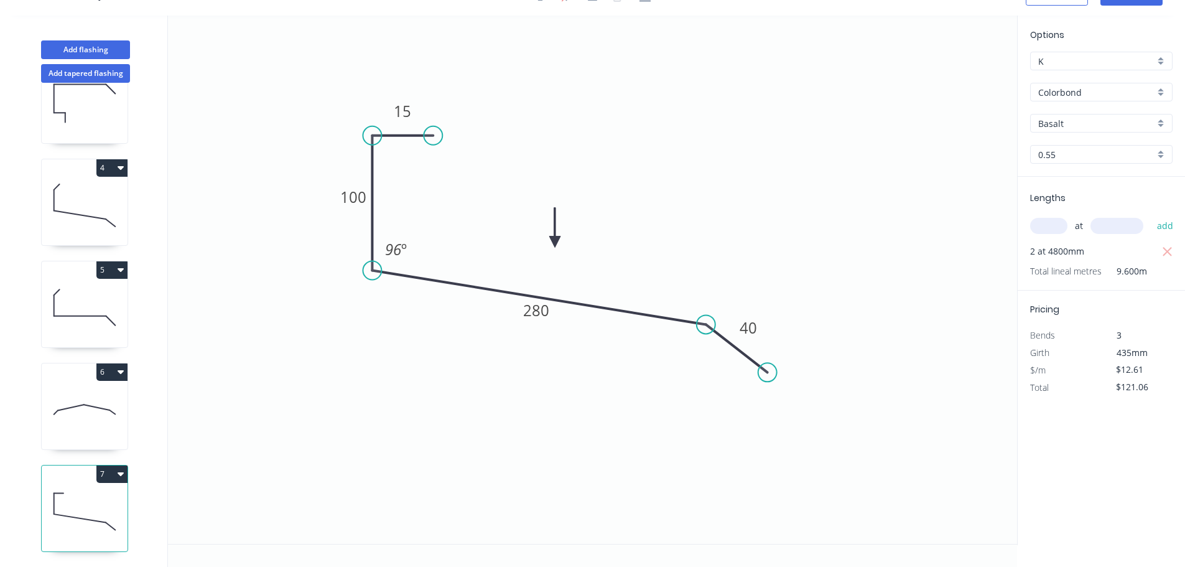
click at [109, 470] on button "7" at bounding box center [111, 473] width 31 height 17
click at [55, 498] on div "Duplicate" at bounding box center [69, 505] width 96 height 18
type input "$0.00"
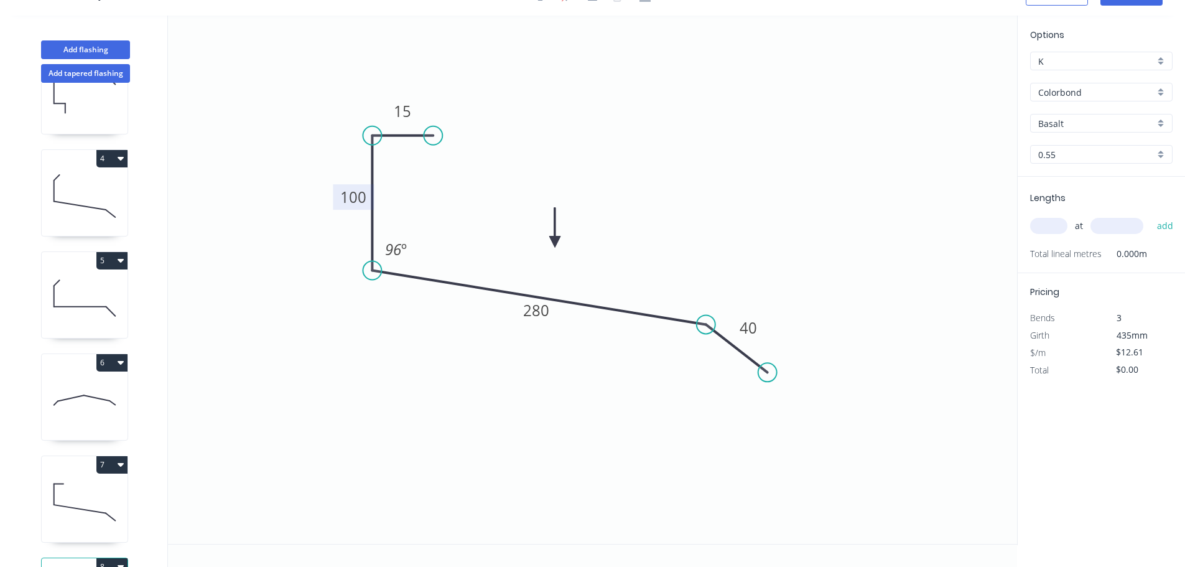
click at [353, 199] on tspan "100" at bounding box center [353, 197] width 26 height 21
click at [1043, 225] on input "text" at bounding box center [1048, 226] width 37 height 16
type input "1"
type input "6000"
click at [1151, 215] on button "add" at bounding box center [1165, 225] width 29 height 21
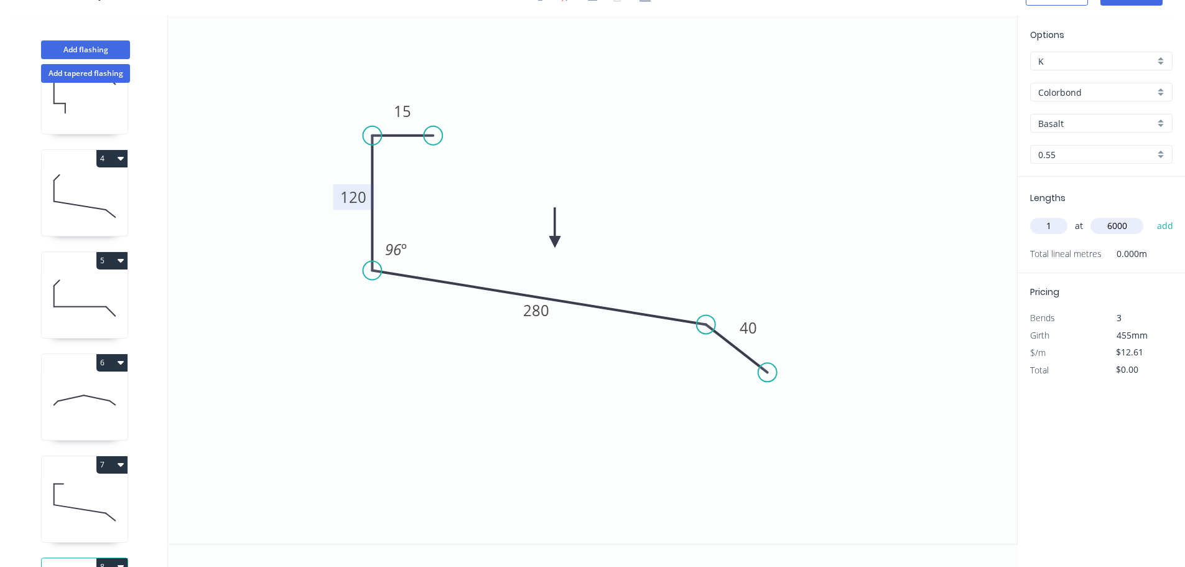
type input "$75.66"
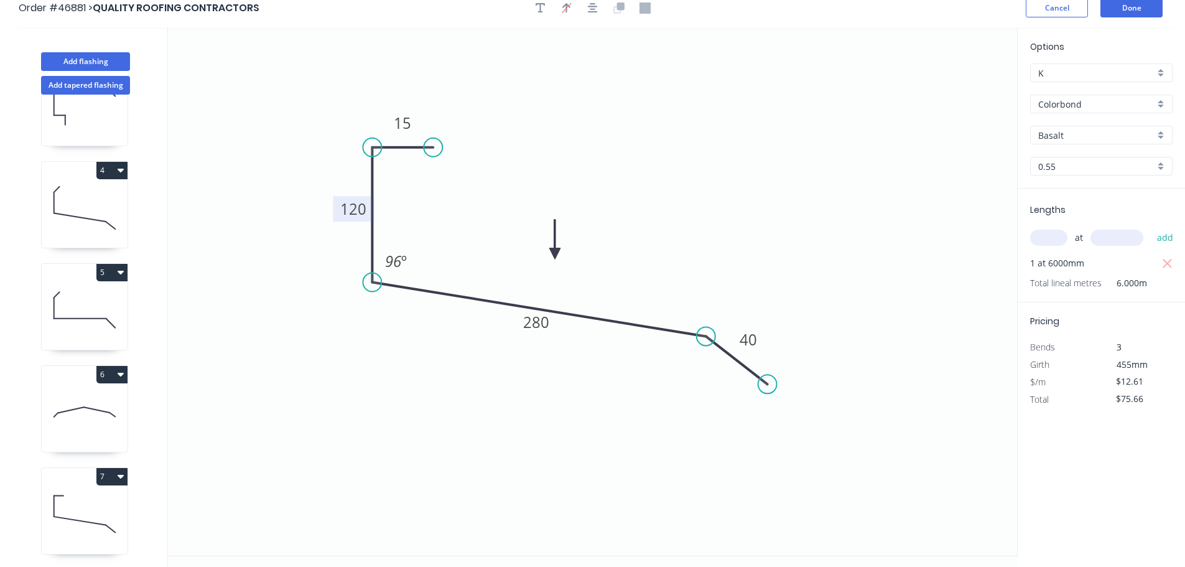
scroll to position [0, 0]
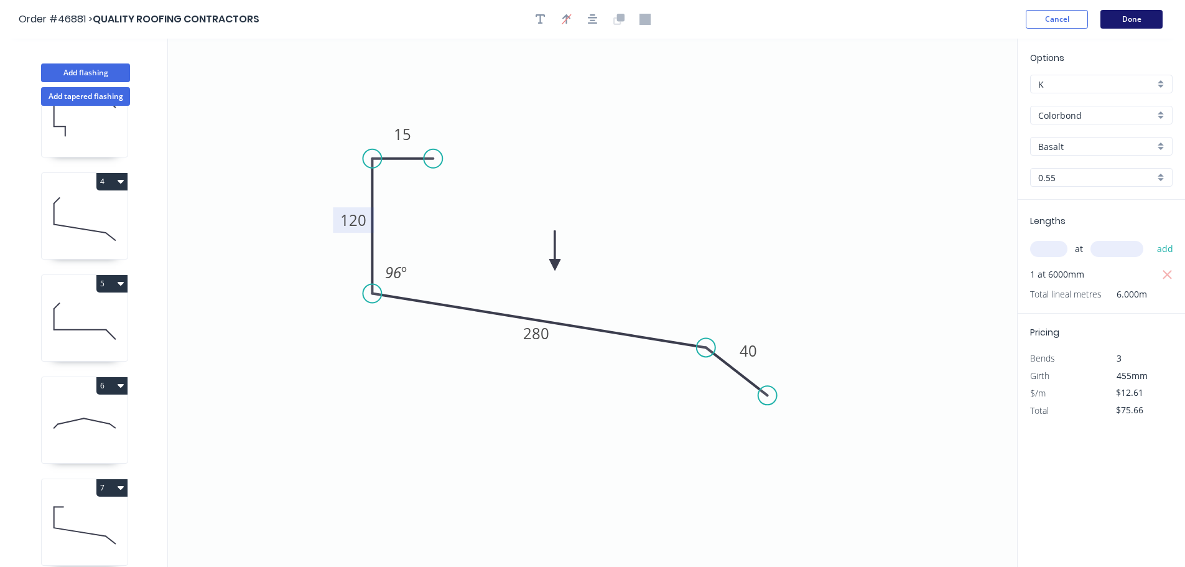
click at [1135, 20] on button "Done" at bounding box center [1131, 19] width 62 height 19
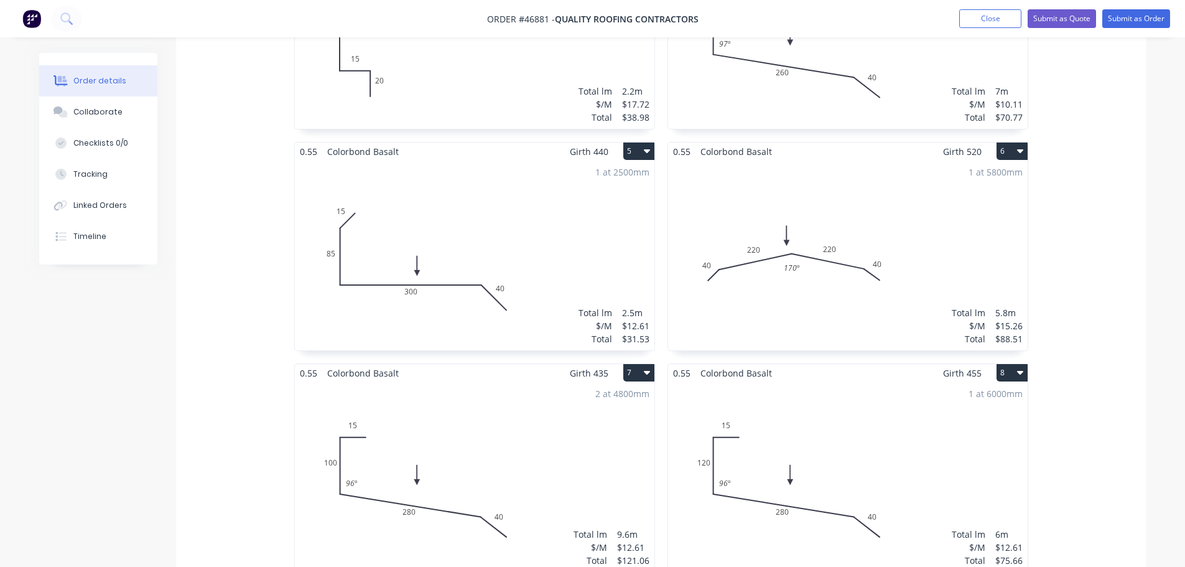
scroll to position [311, 0]
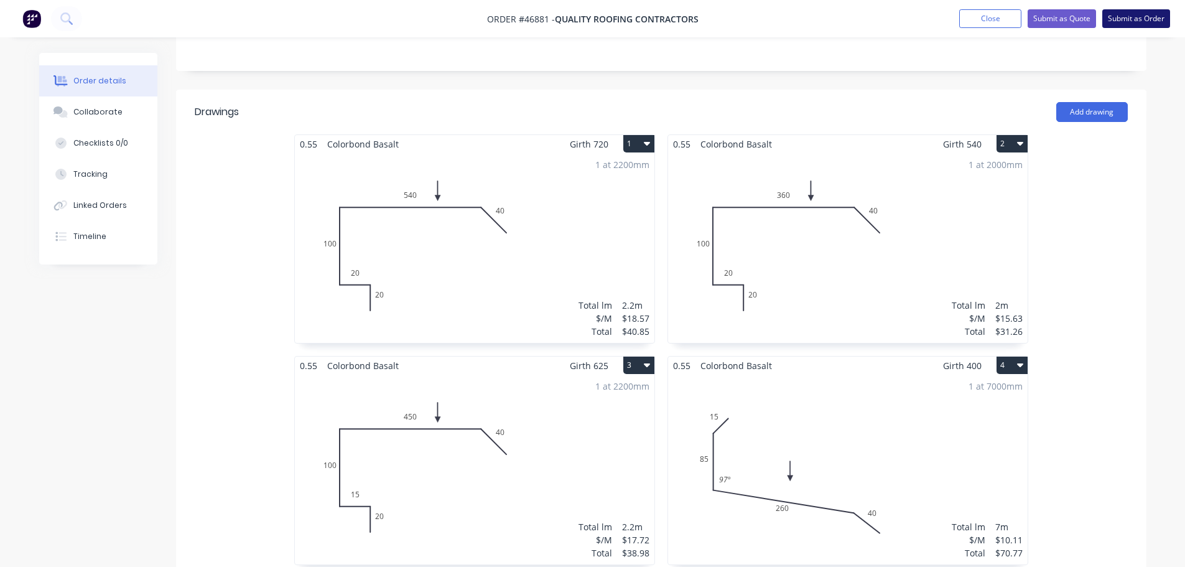
click at [1126, 21] on button "Submit as Order" at bounding box center [1136, 18] width 68 height 19
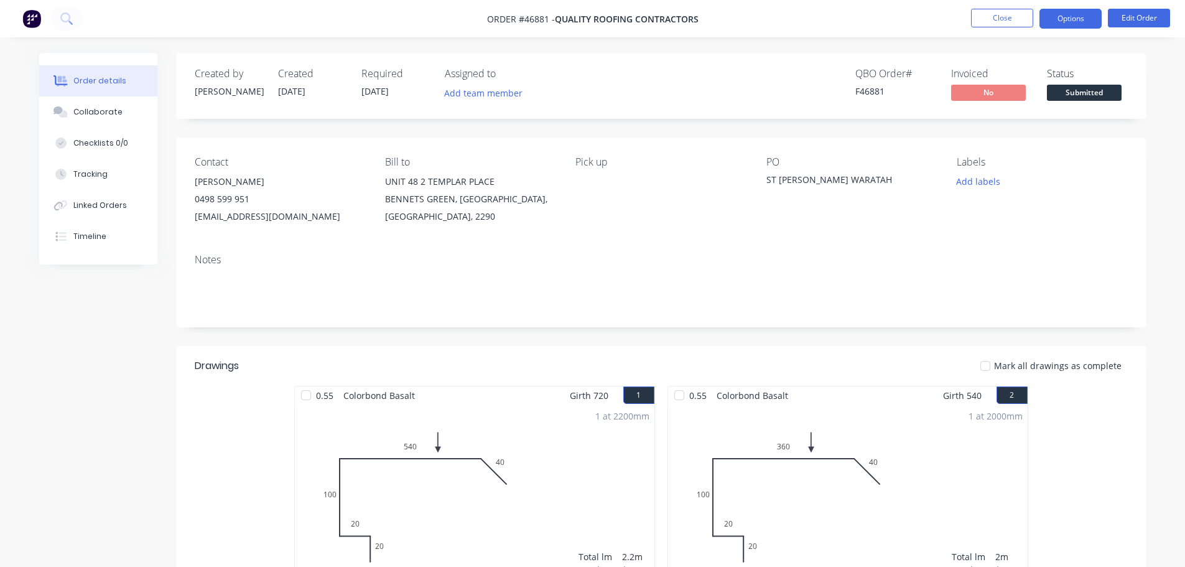
click at [1060, 12] on button "Options" at bounding box center [1070, 19] width 62 height 20
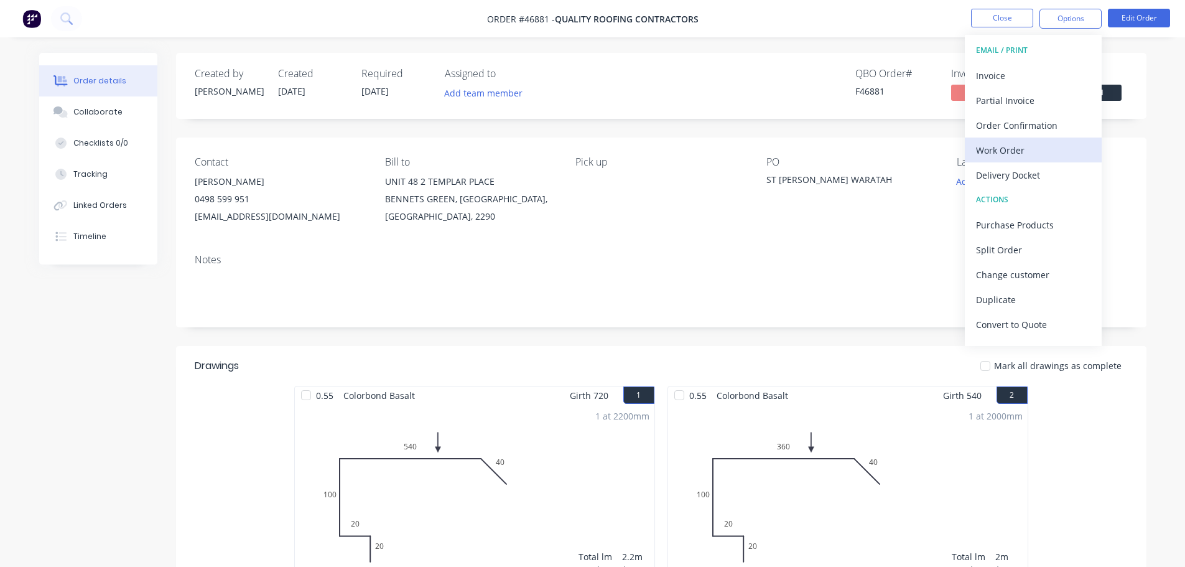
click at [1011, 146] on div "Work Order" at bounding box center [1033, 150] width 114 height 18
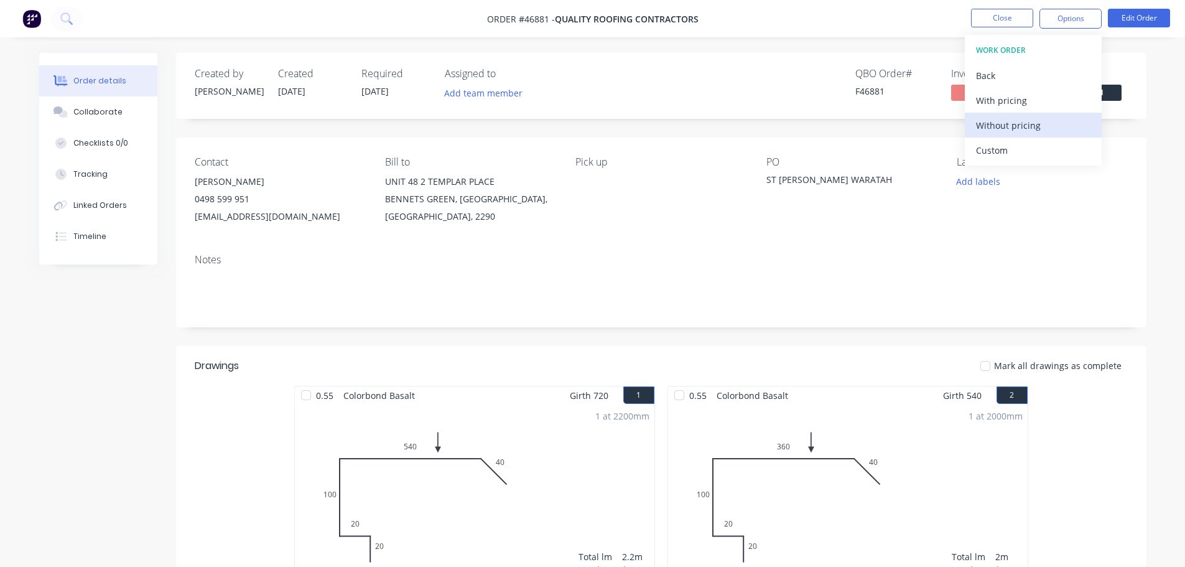
click at [1018, 124] on div "Without pricing" at bounding box center [1033, 125] width 114 height 18
click at [1118, 93] on span "Submitted" at bounding box center [1084, 93] width 75 height 16
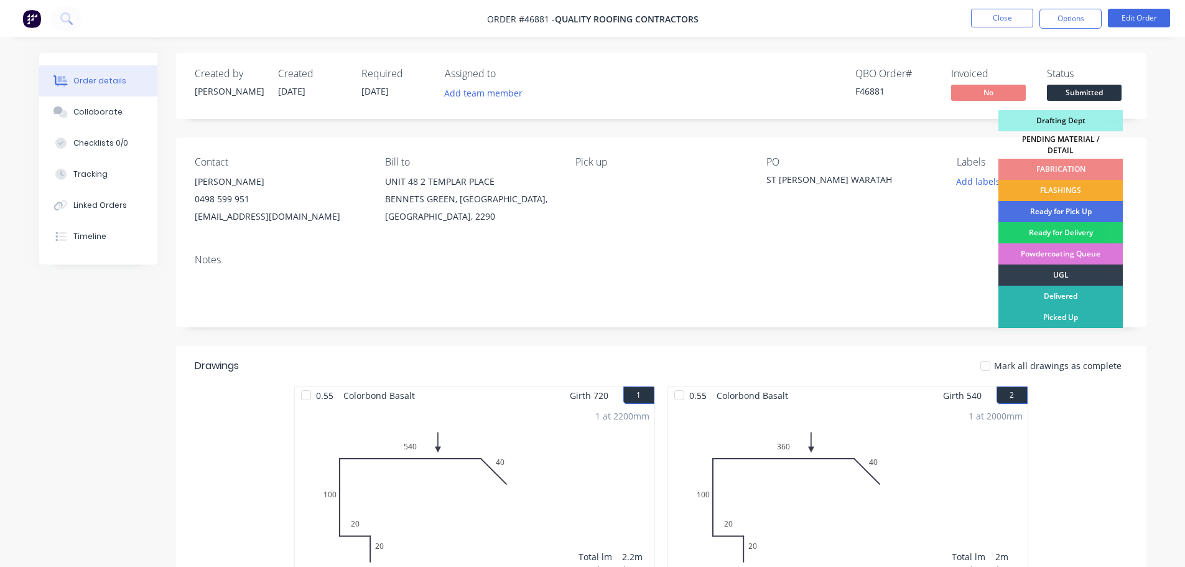
click at [1067, 184] on div "FLASHINGS" at bounding box center [1060, 190] width 124 height 21
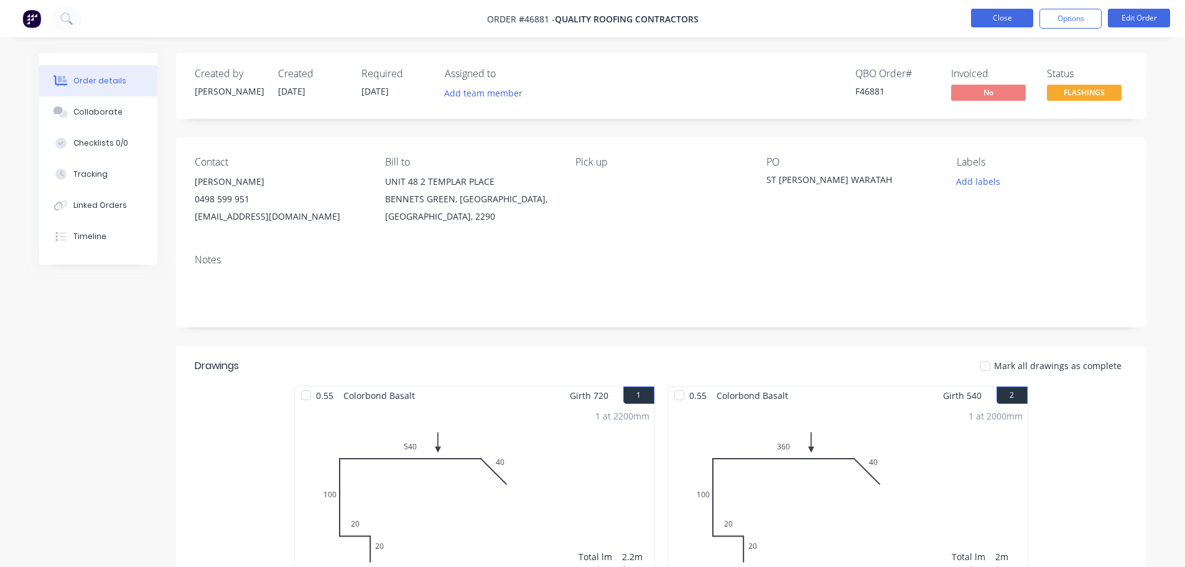
click at [992, 16] on button "Close" at bounding box center [1002, 18] width 62 height 19
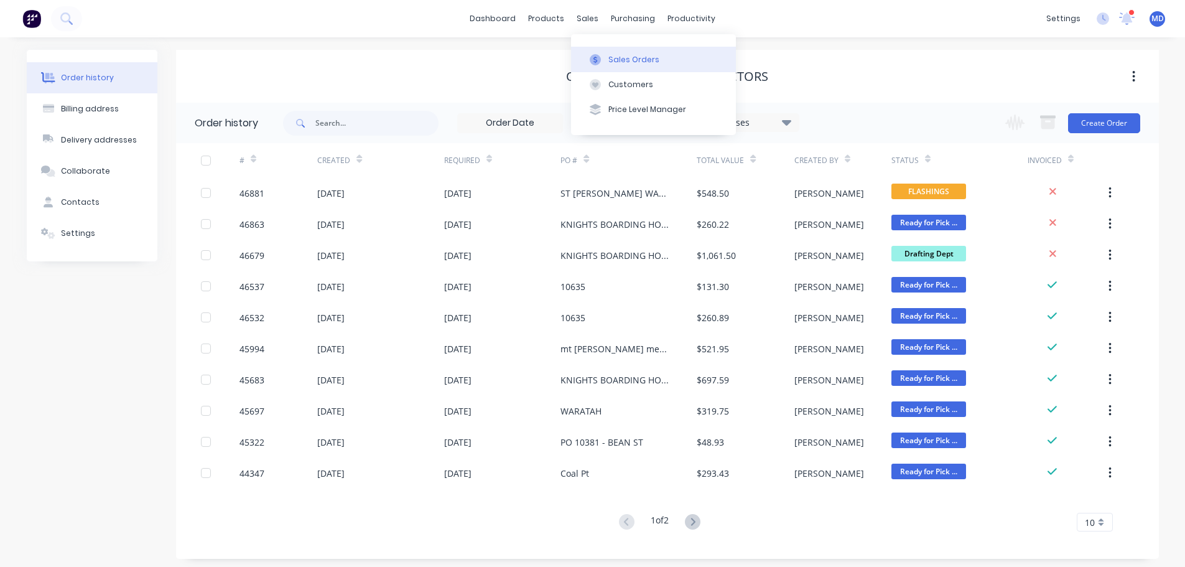
click at [612, 63] on div "Sales Orders" at bounding box center [633, 59] width 51 height 11
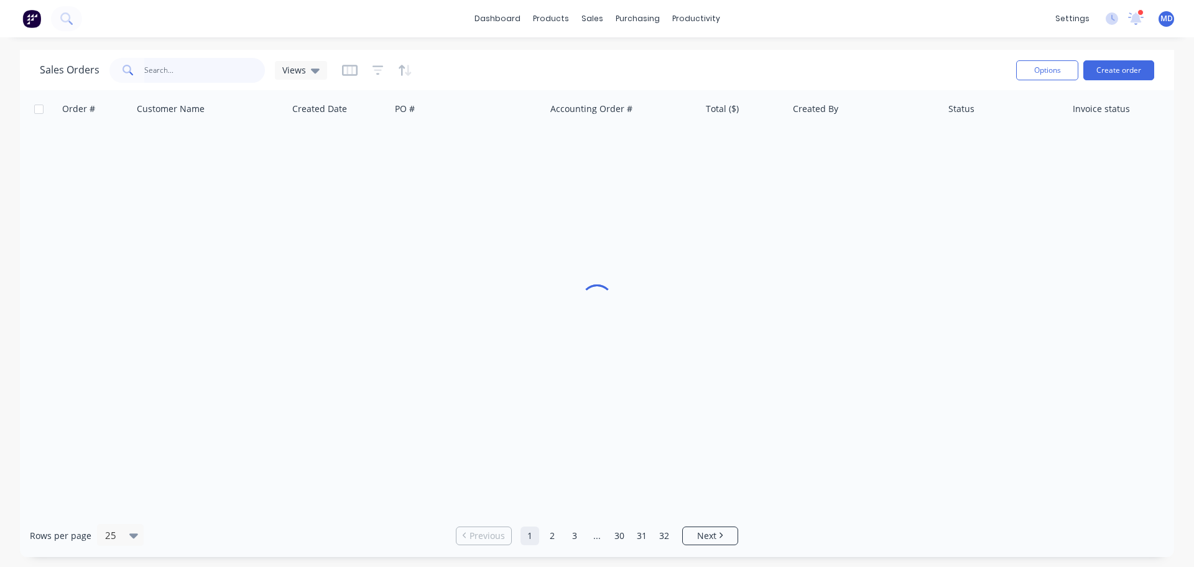
click at [165, 70] on input "text" at bounding box center [204, 70] width 121 height 25
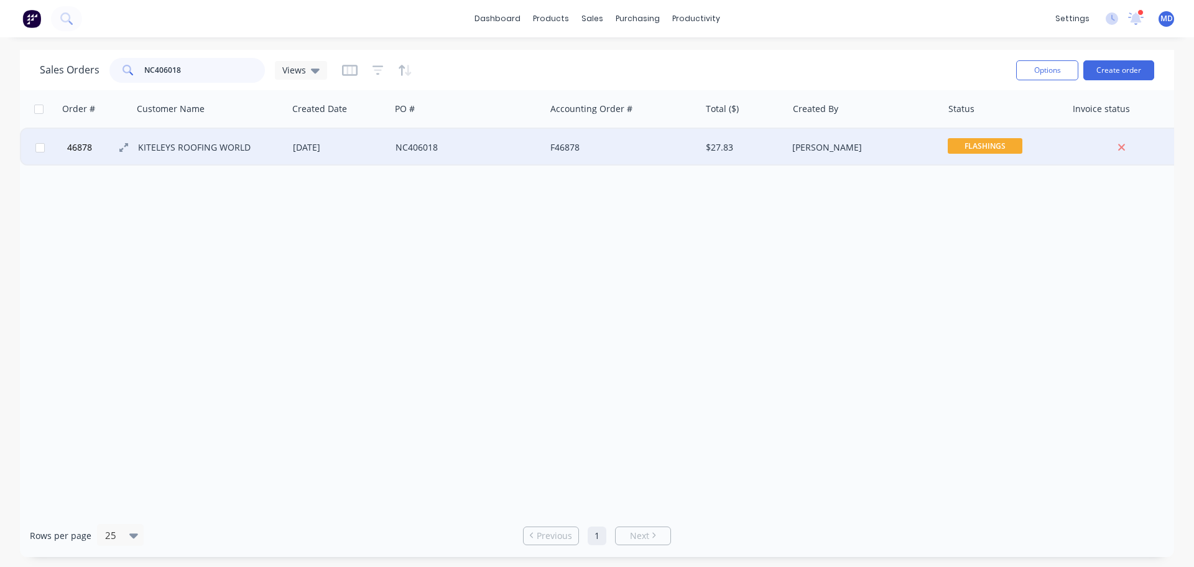
type input "NC406018"
click at [84, 141] on span "46878" at bounding box center [79, 147] width 25 height 12
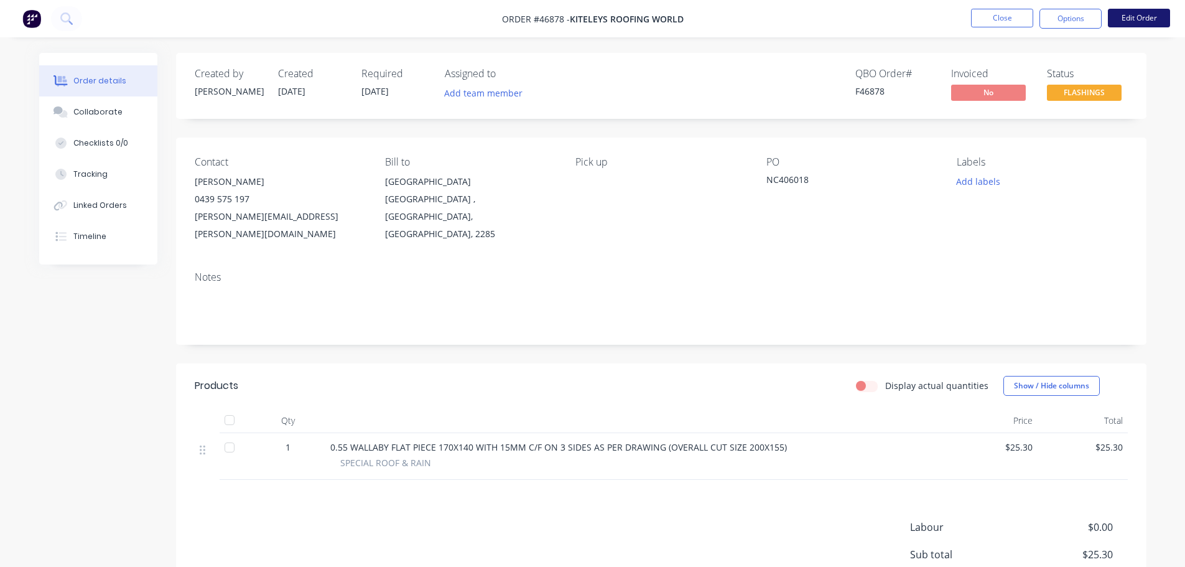
click at [1147, 21] on button "Edit Order" at bounding box center [1139, 18] width 62 height 19
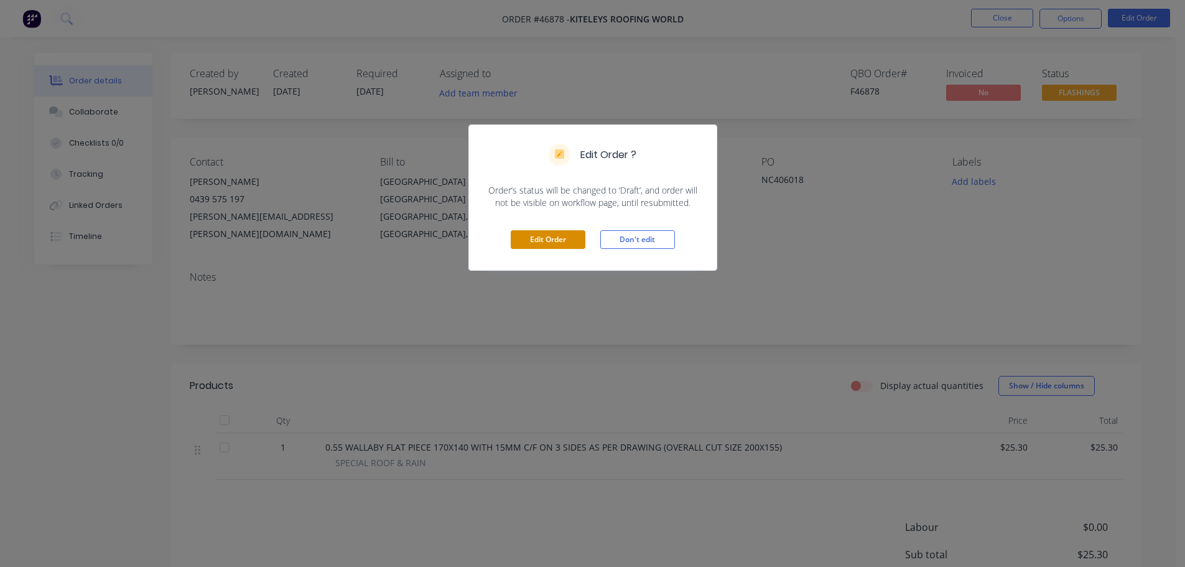
click at [545, 241] on button "Edit Order" at bounding box center [548, 239] width 75 height 19
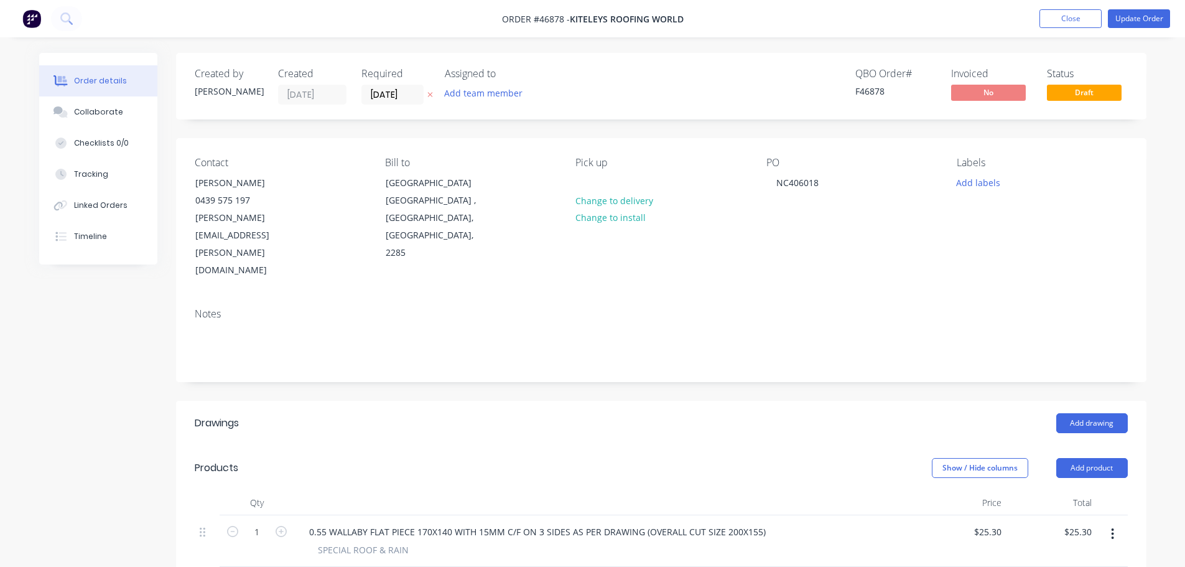
click at [832, 182] on div "PO NC406018" at bounding box center [851, 218] width 170 height 123
click at [820, 186] on div "NC406018" at bounding box center [797, 183] width 62 height 18
click at [1146, 22] on button "Update Order" at bounding box center [1139, 18] width 62 height 19
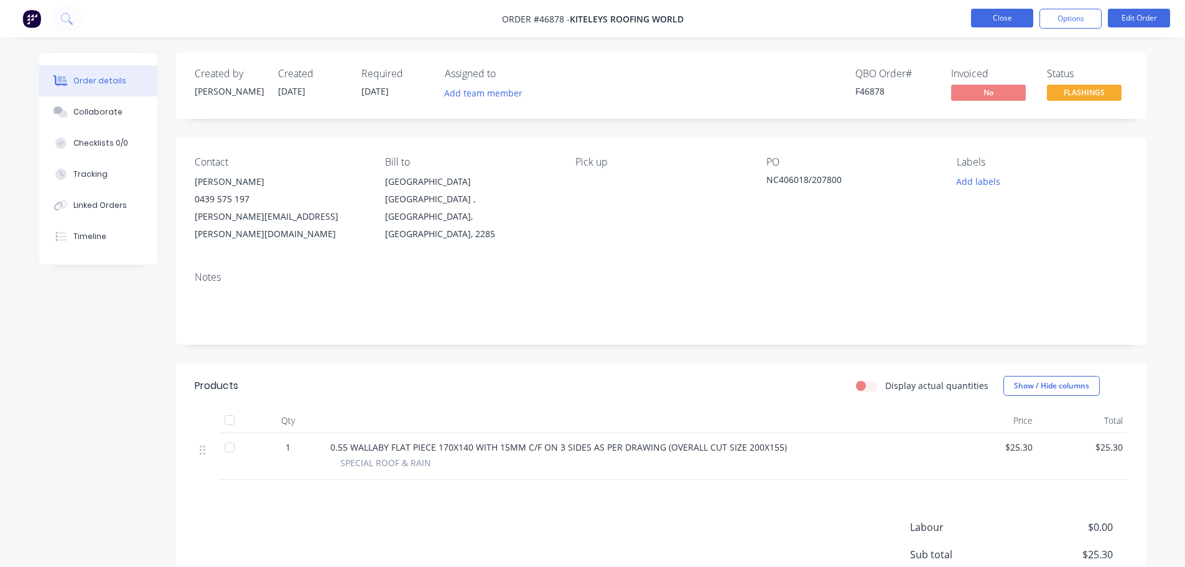
click at [999, 16] on button "Close" at bounding box center [1002, 18] width 62 height 19
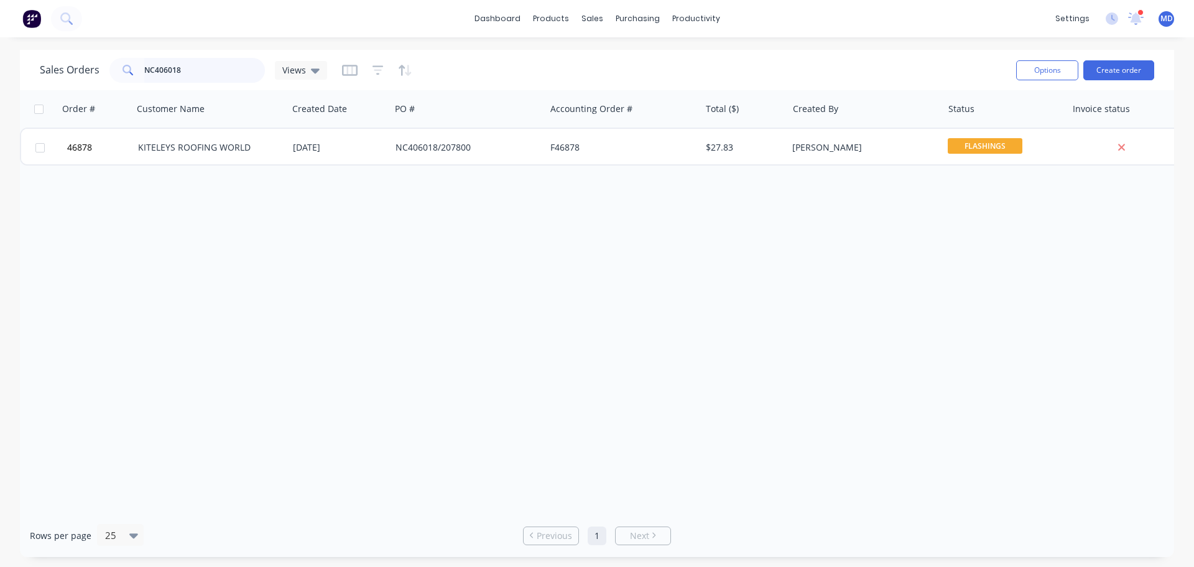
click at [205, 76] on input "NC406018" at bounding box center [204, 70] width 121 height 25
type input "N"
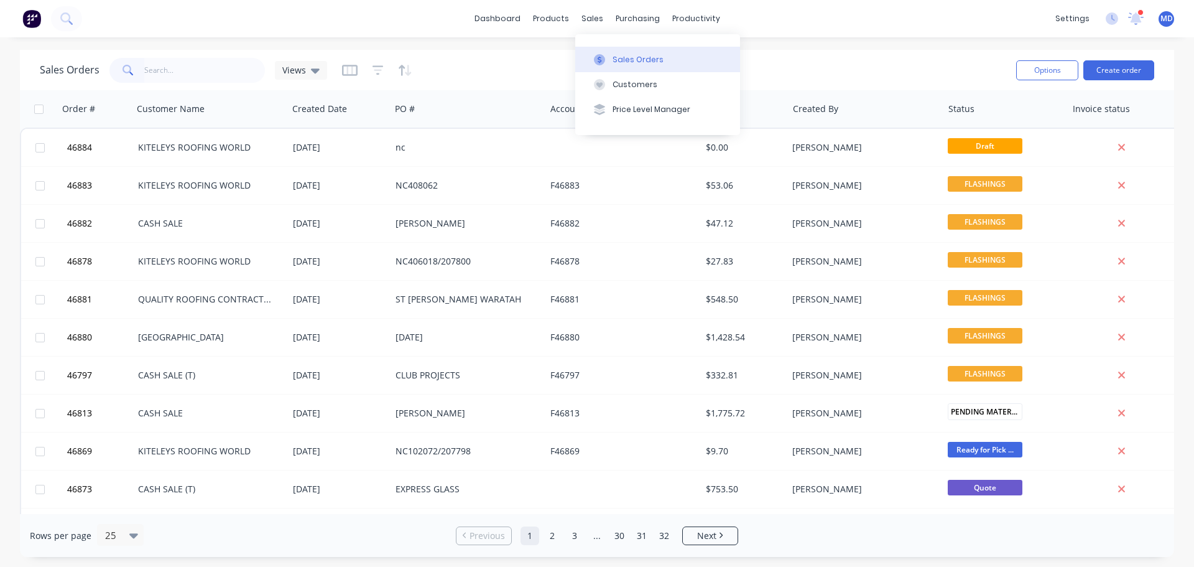
click at [605, 62] on icon at bounding box center [599, 59] width 11 height 11
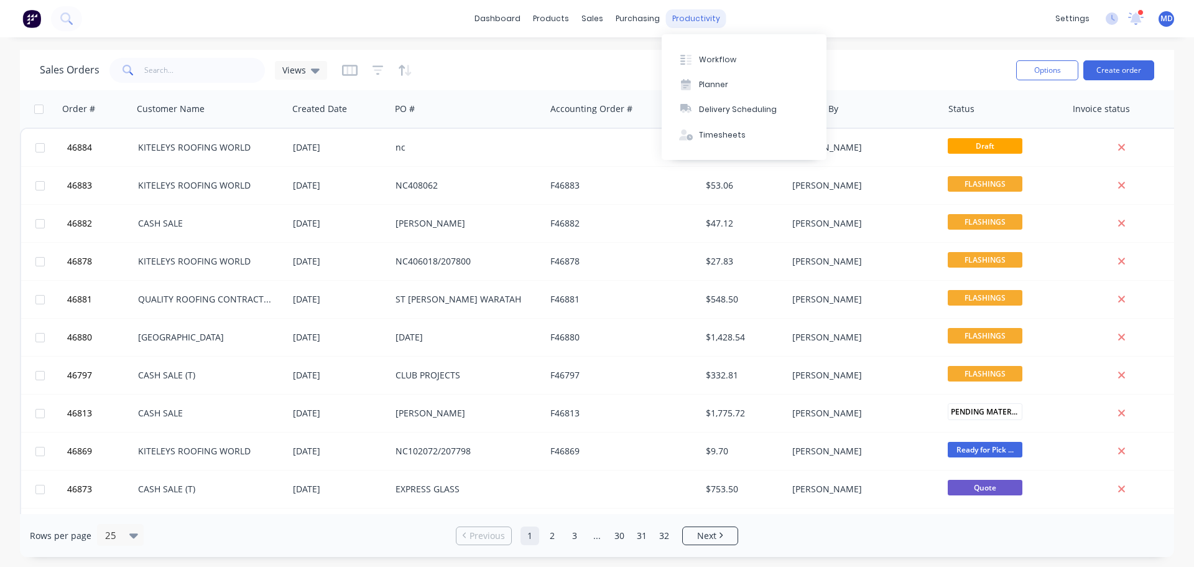
click at [683, 20] on div "productivity" at bounding box center [696, 18] width 60 height 19
click at [712, 106] on div "Delivery Scheduling" at bounding box center [738, 109] width 78 height 11
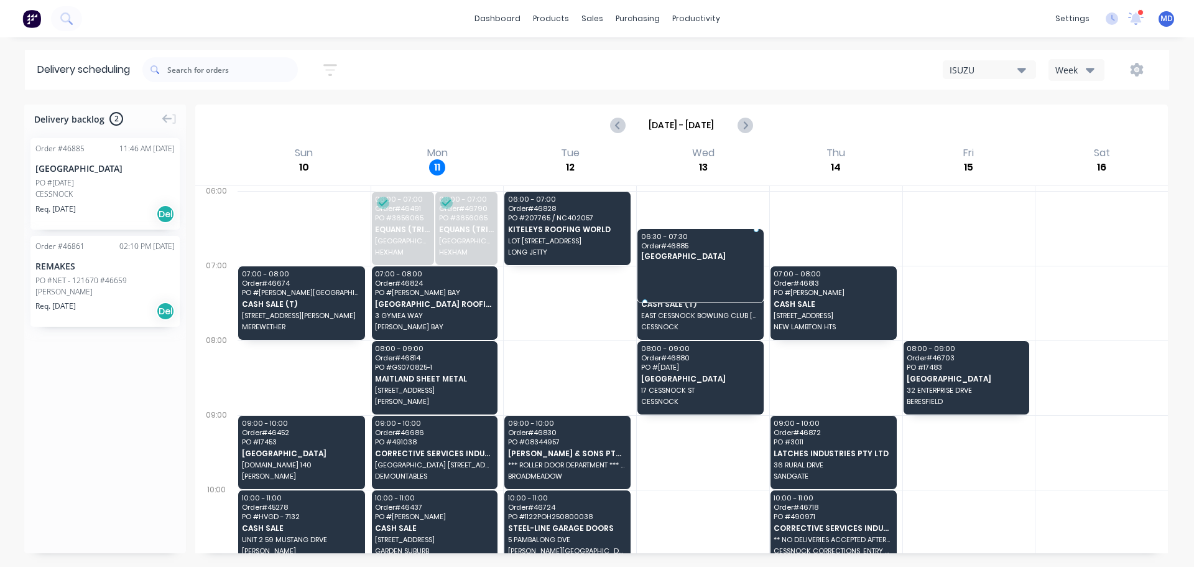
drag, startPoint x: 110, startPoint y: 178, endPoint x: 680, endPoint y: 246, distance: 573.7
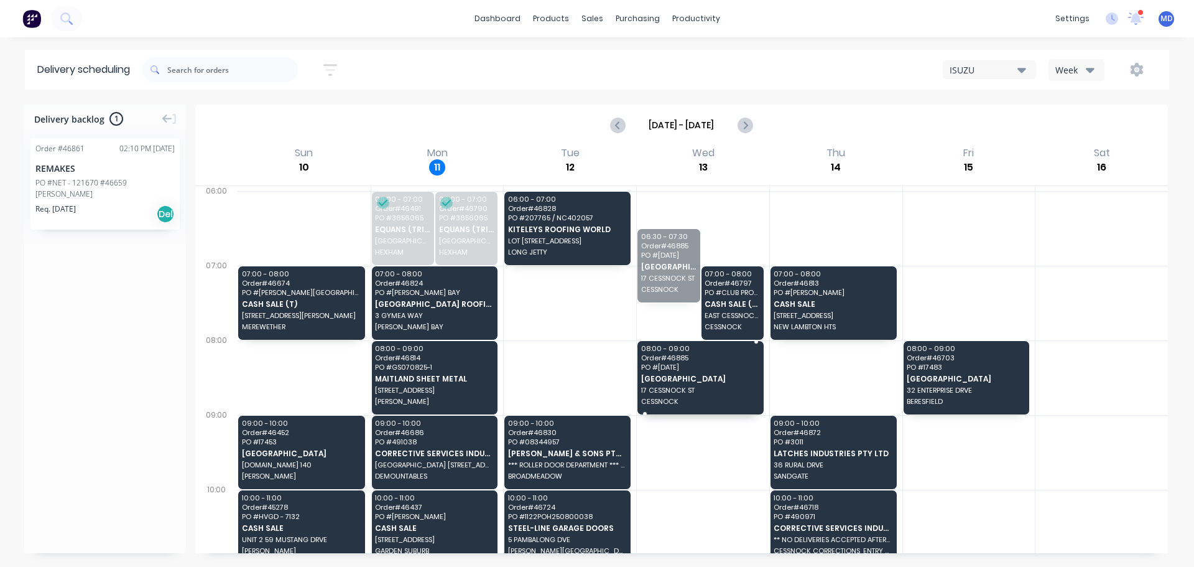
drag, startPoint x: 652, startPoint y: 282, endPoint x: 688, endPoint y: 382, distance: 106.2
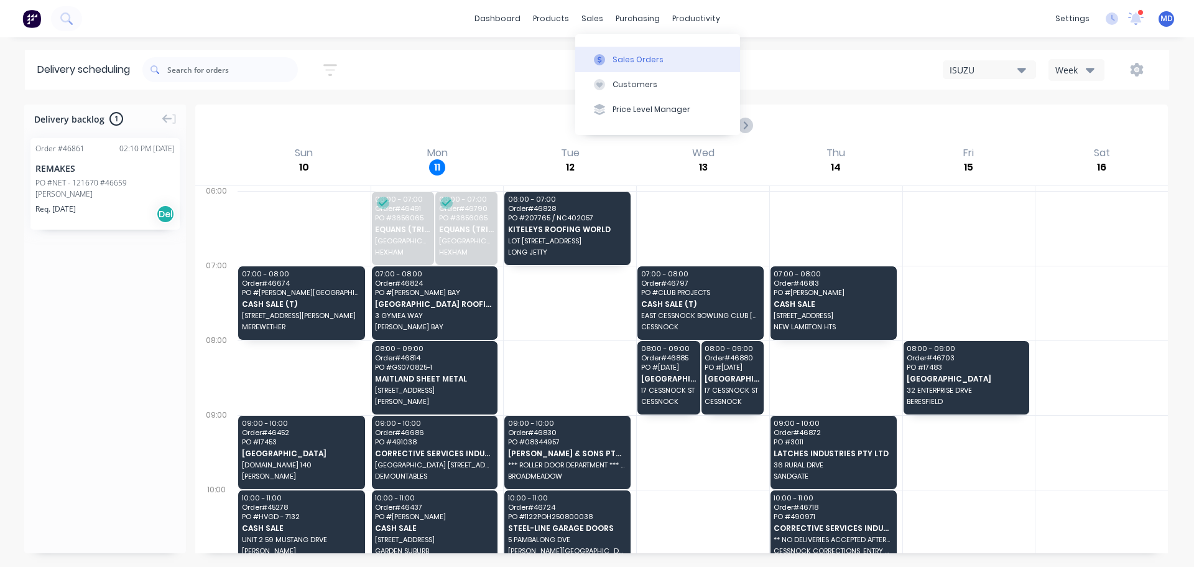
click at [611, 55] on button "Sales Orders" at bounding box center [657, 59] width 165 height 25
